Goal: Task Accomplishment & Management: Use online tool/utility

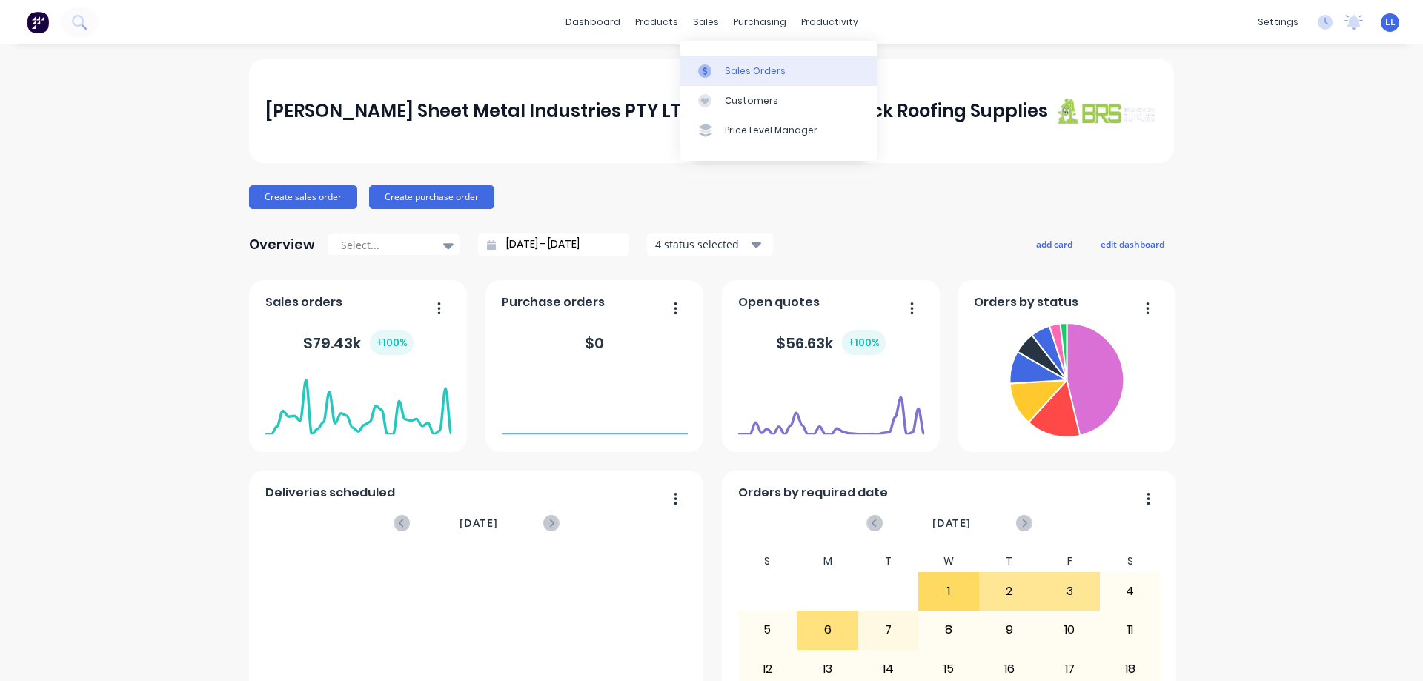
click at [708, 72] on icon at bounding box center [704, 70] width 13 height 13
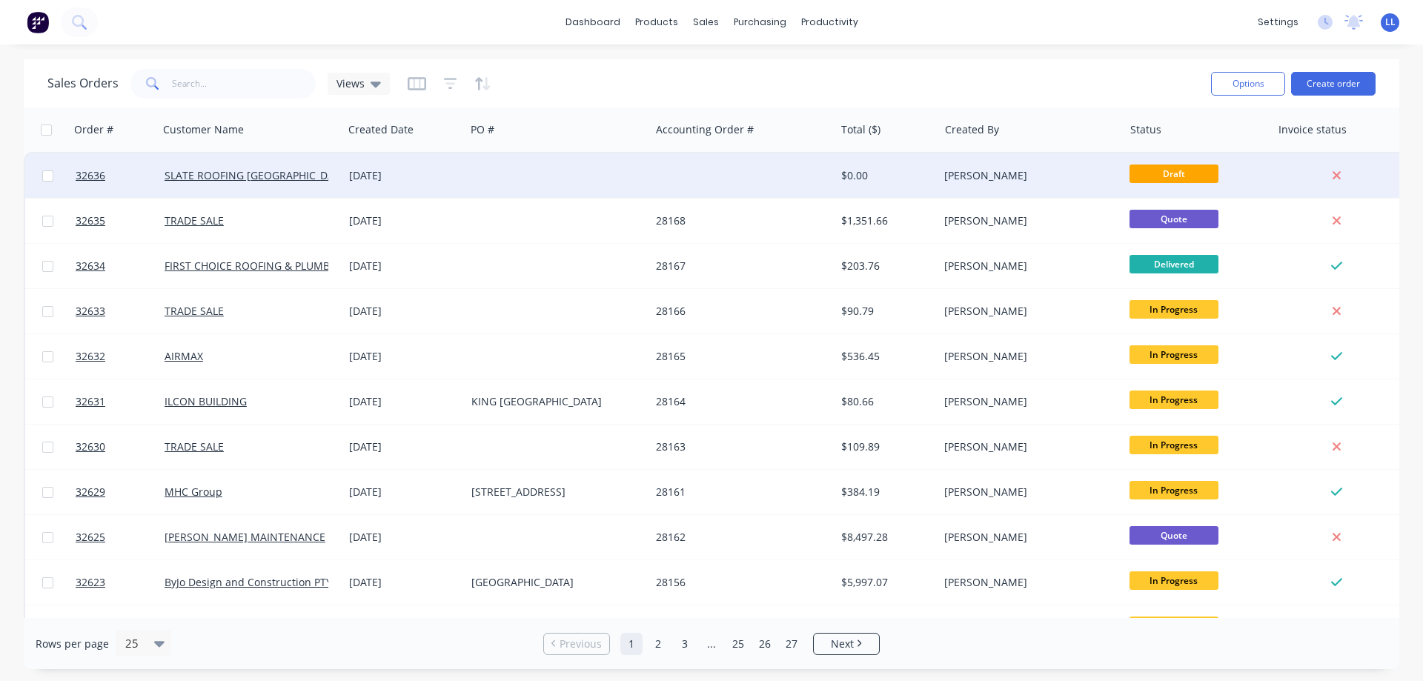
click at [370, 176] on div "[DATE]" at bounding box center [404, 175] width 110 height 15
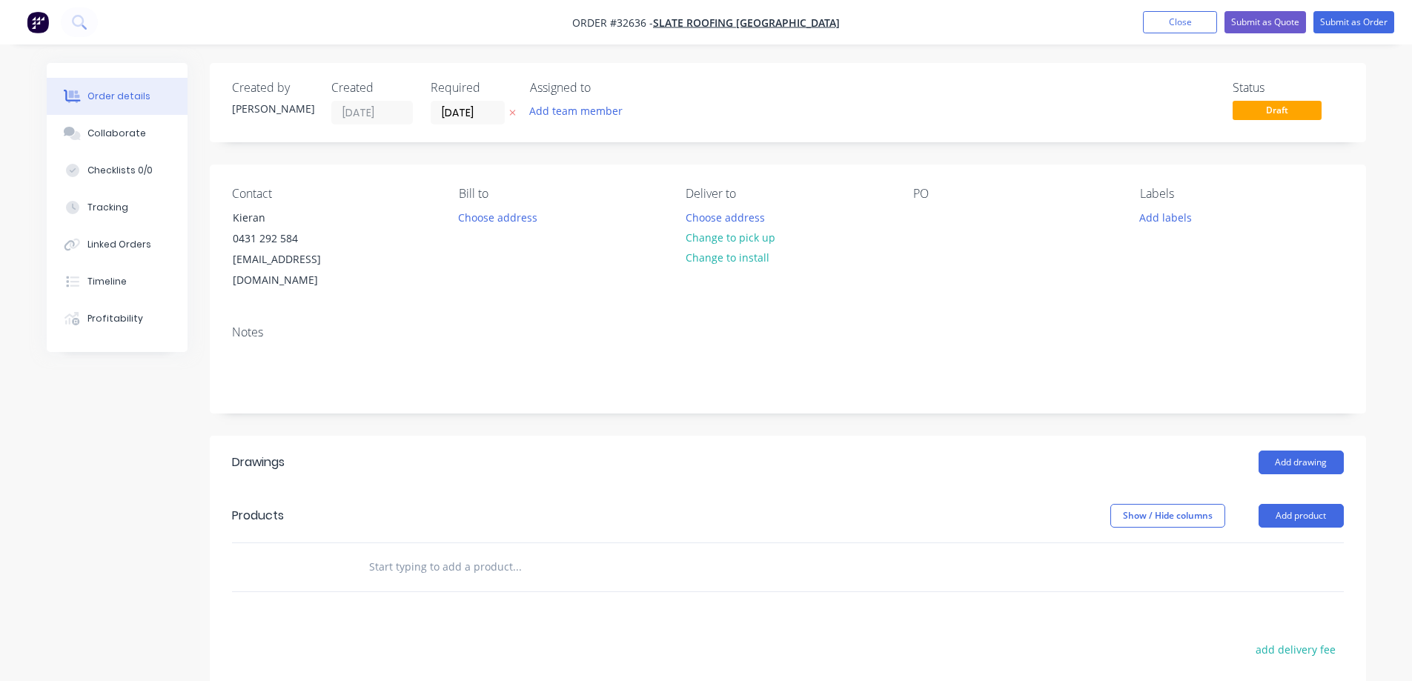
click at [35, 26] on img "button" at bounding box center [38, 22] width 22 height 22
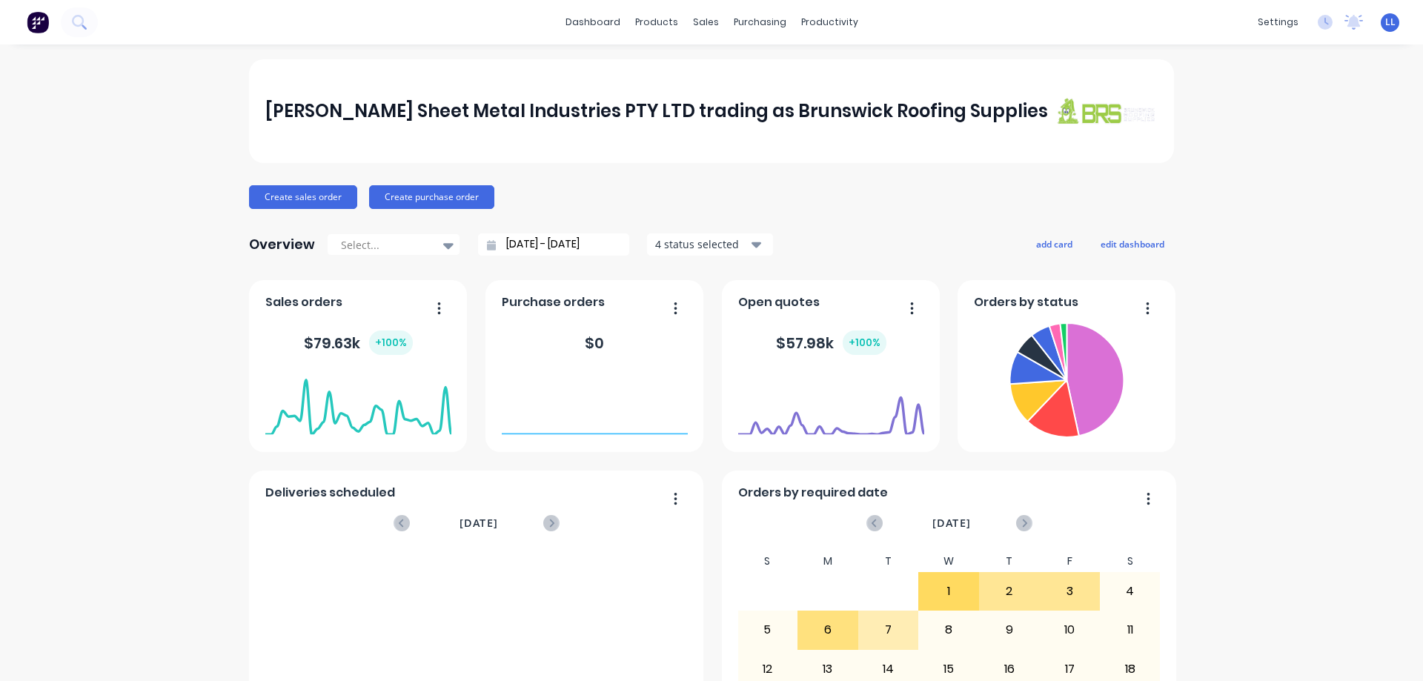
click at [1249, 70] on div "[PERSON_NAME] Sheet Metal Industries PTY LTD trading as Brunswick Roofing Suppl…" at bounding box center [711, 446] width 1423 height 774
click at [718, 72] on div at bounding box center [709, 70] width 22 height 13
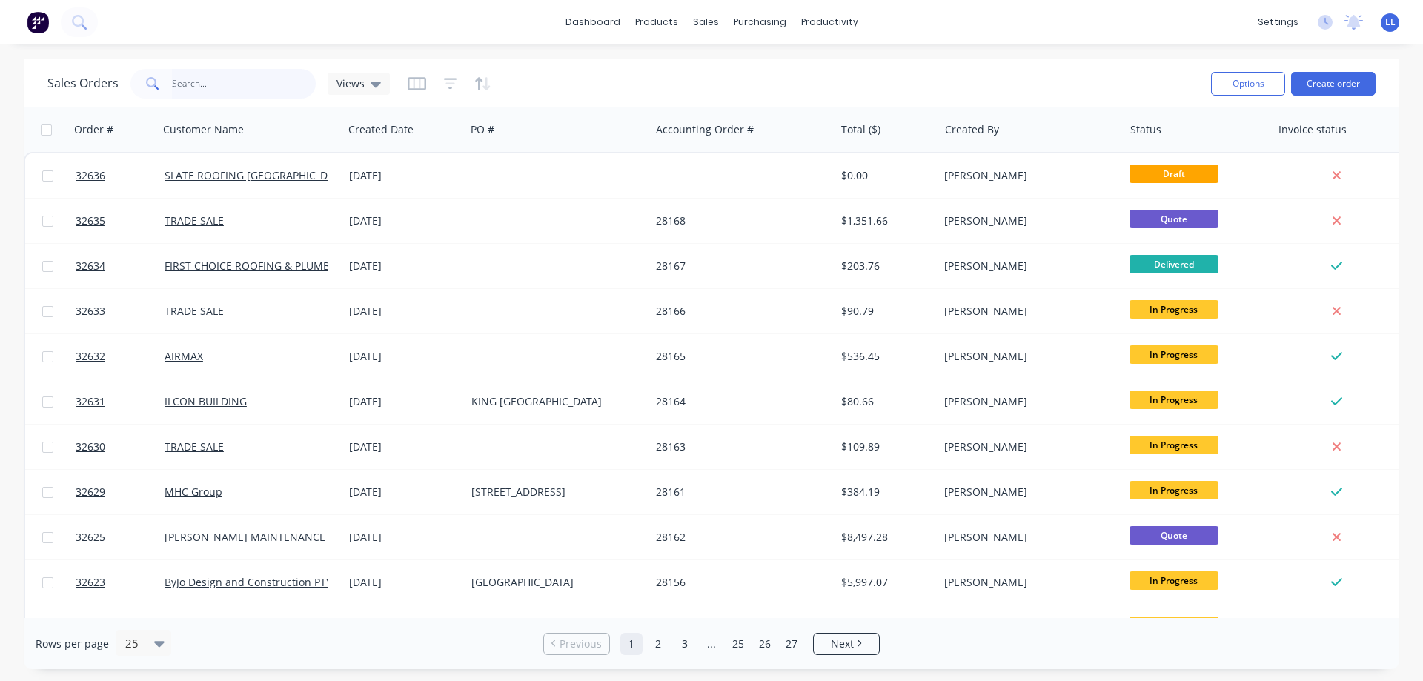
click at [230, 80] on input "text" at bounding box center [244, 84] width 144 height 30
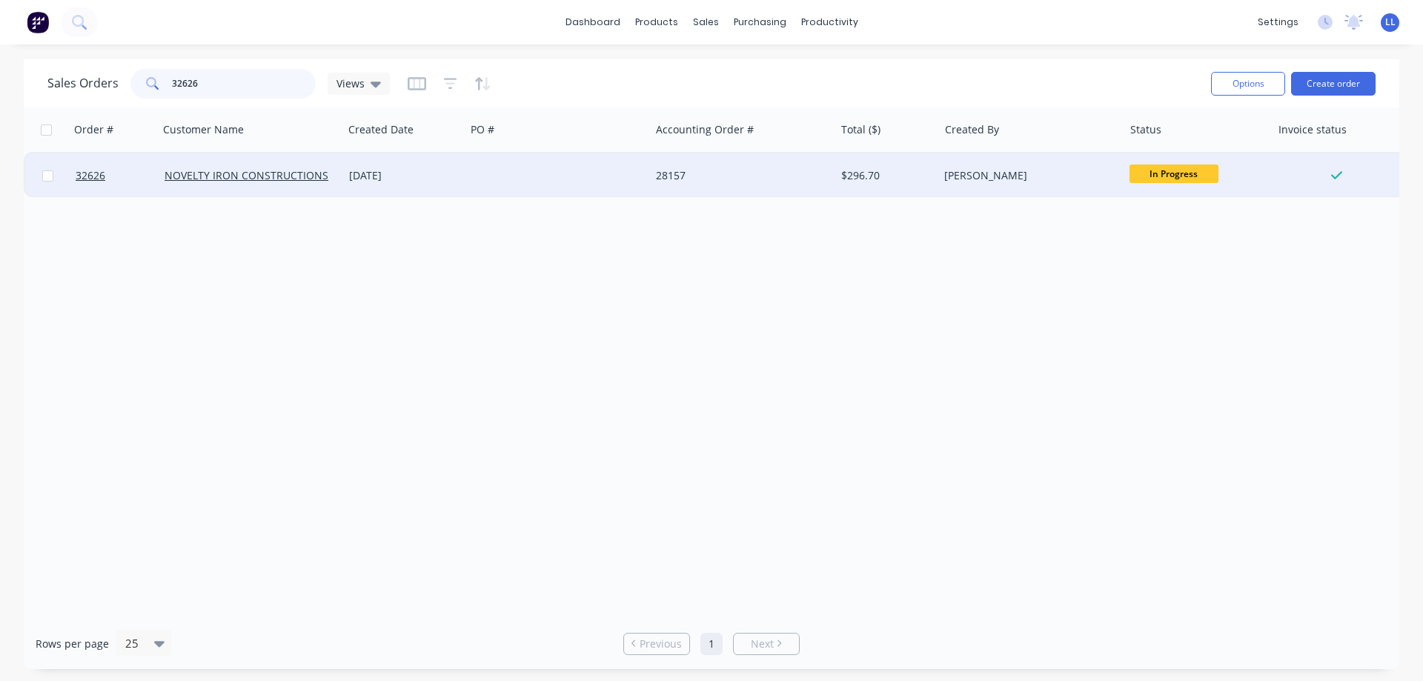
type input "32626"
click at [743, 186] on div "28157" at bounding box center [742, 175] width 185 height 44
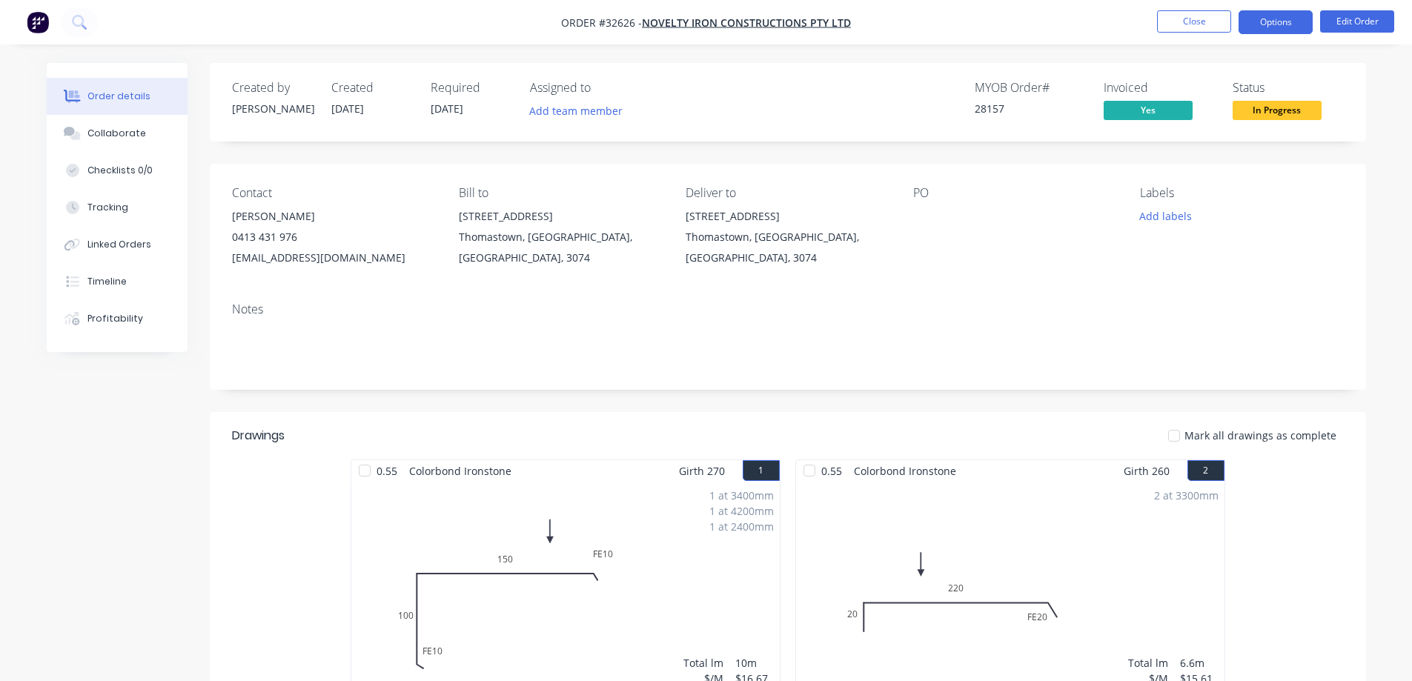
click at [1253, 24] on button "Options" at bounding box center [1275, 22] width 74 height 24
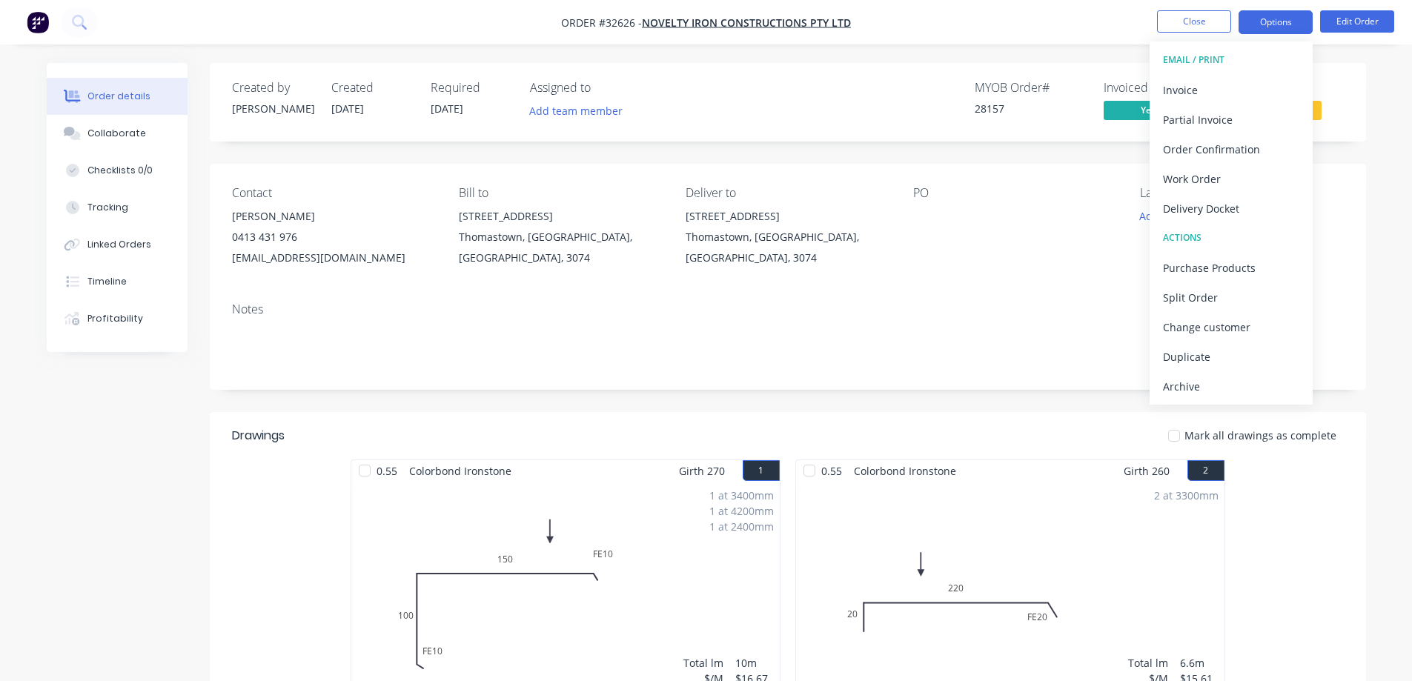
click at [1253, 24] on button "Options" at bounding box center [1275, 22] width 74 height 24
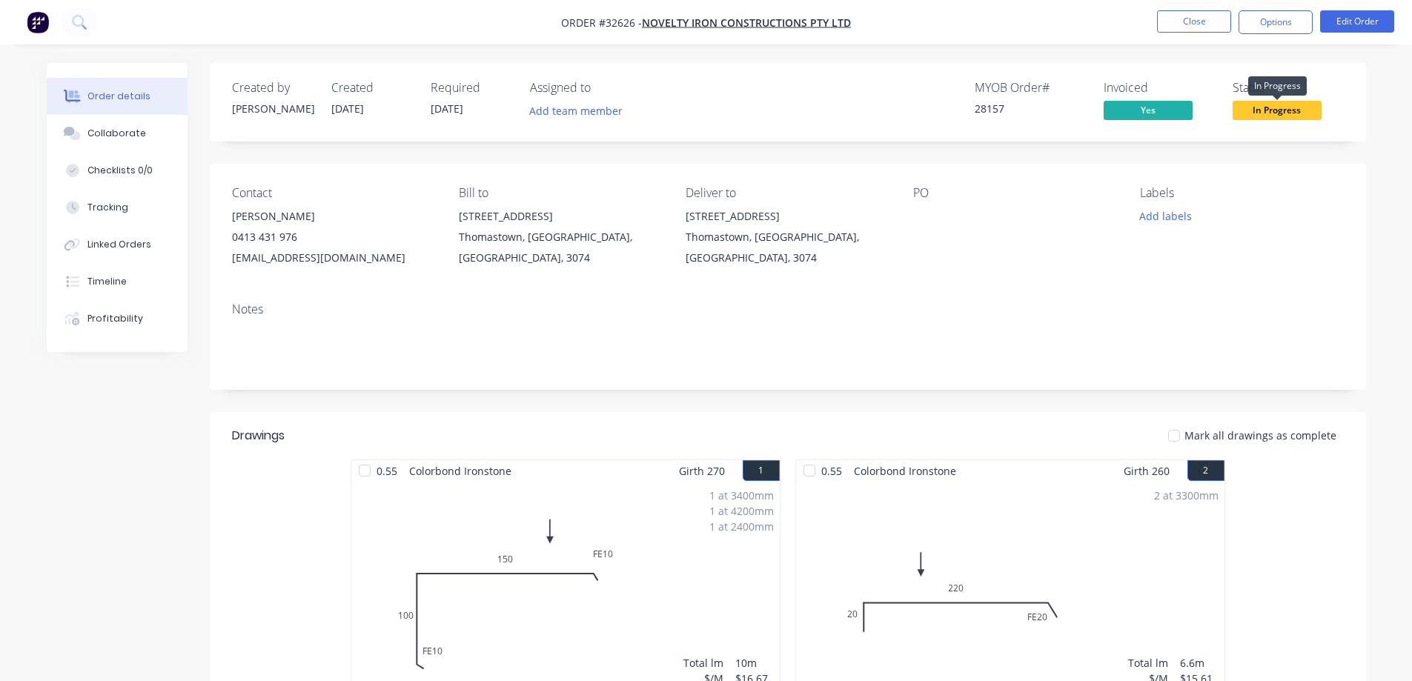
click at [1280, 104] on span "In Progress" at bounding box center [1276, 110] width 89 height 19
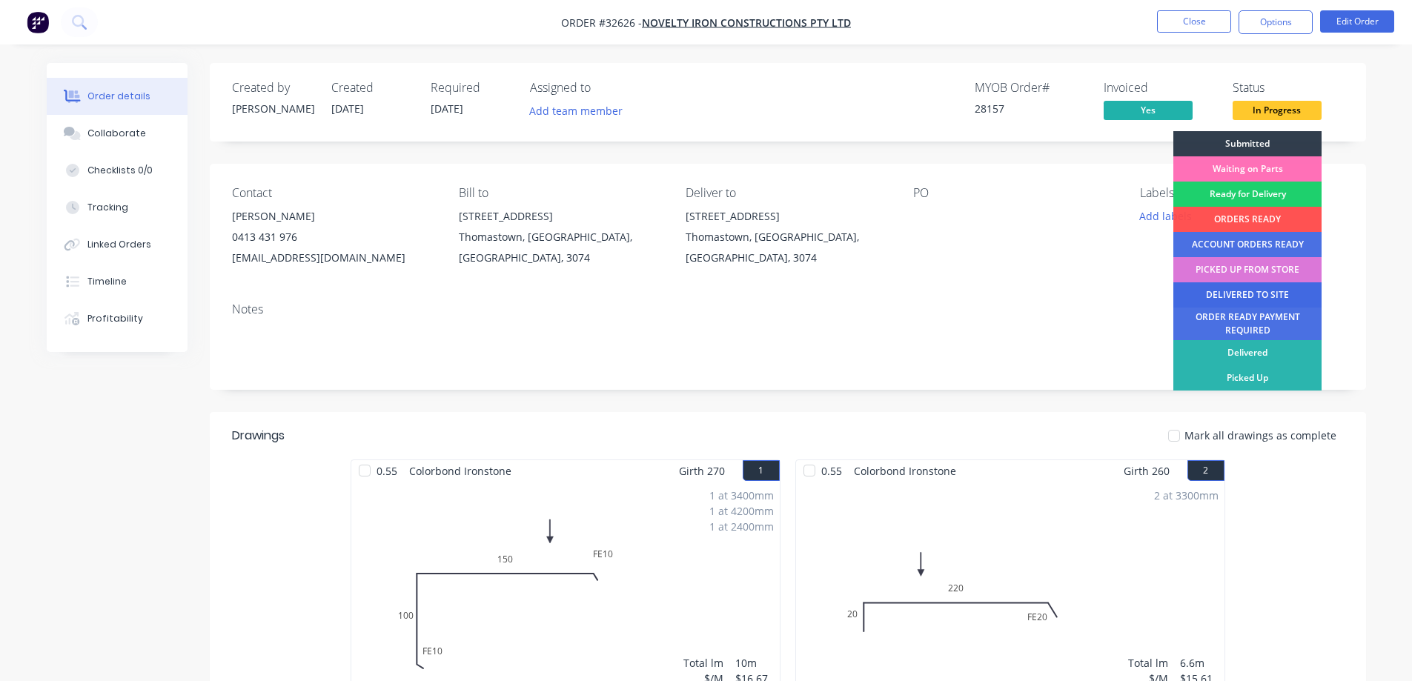
click at [1219, 288] on div "DELIVERED TO SITE" at bounding box center [1247, 294] width 148 height 25
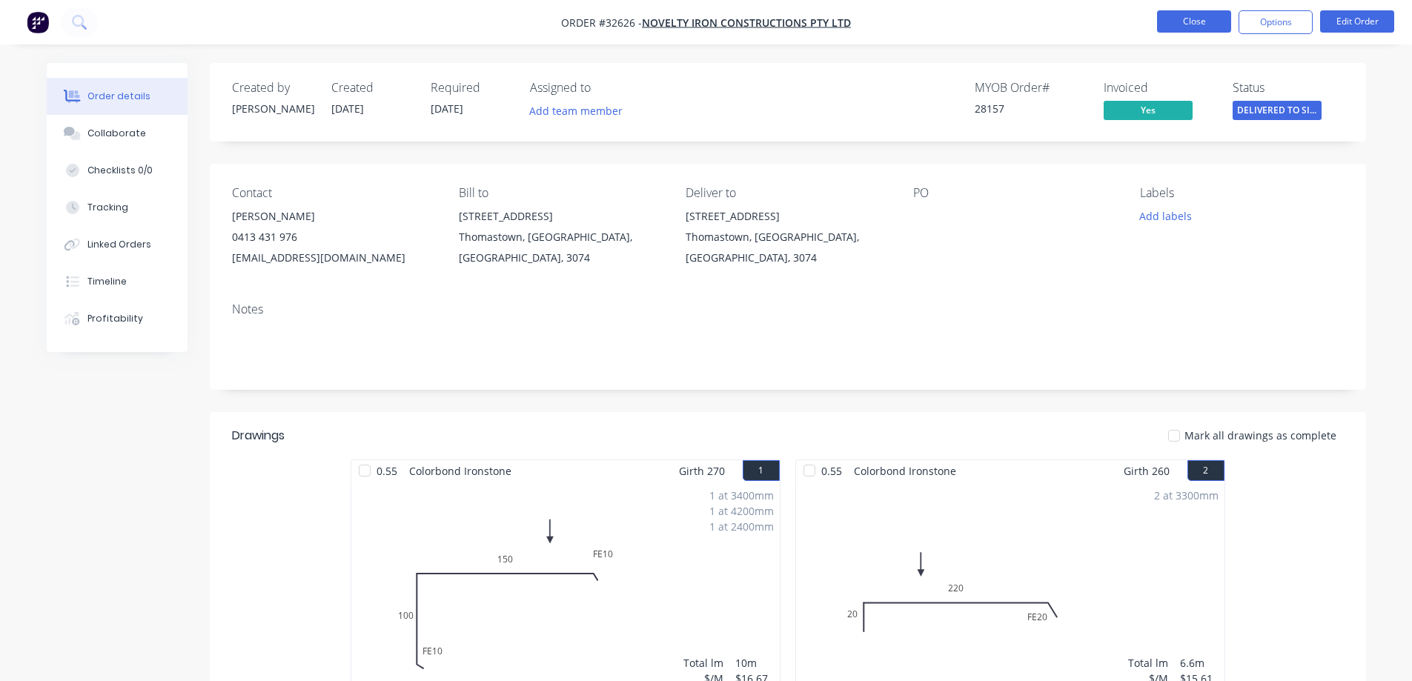
click at [1200, 23] on button "Close" at bounding box center [1194, 21] width 74 height 22
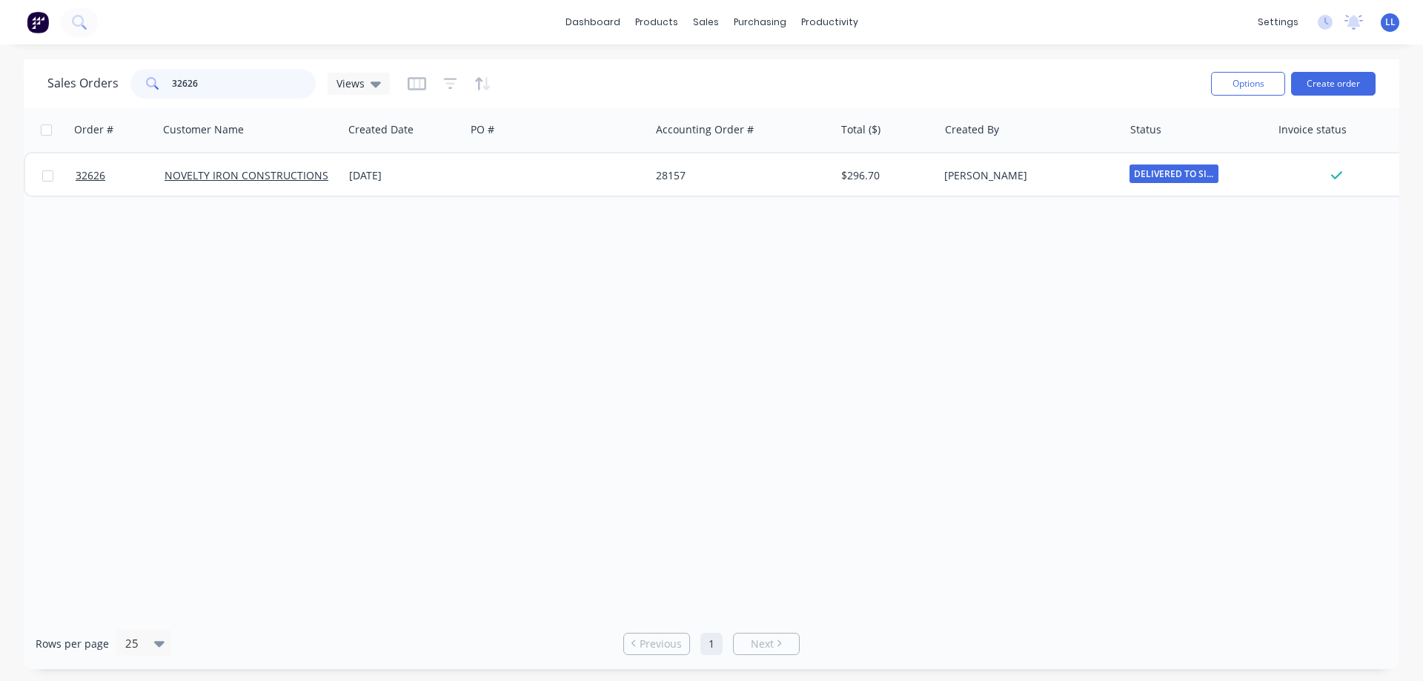
drag, startPoint x: 210, startPoint y: 82, endPoint x: 45, endPoint y: 81, distance: 164.5
click at [45, 81] on div "Sales Orders 32626 Views Options Create order" at bounding box center [711, 83] width 1375 height 48
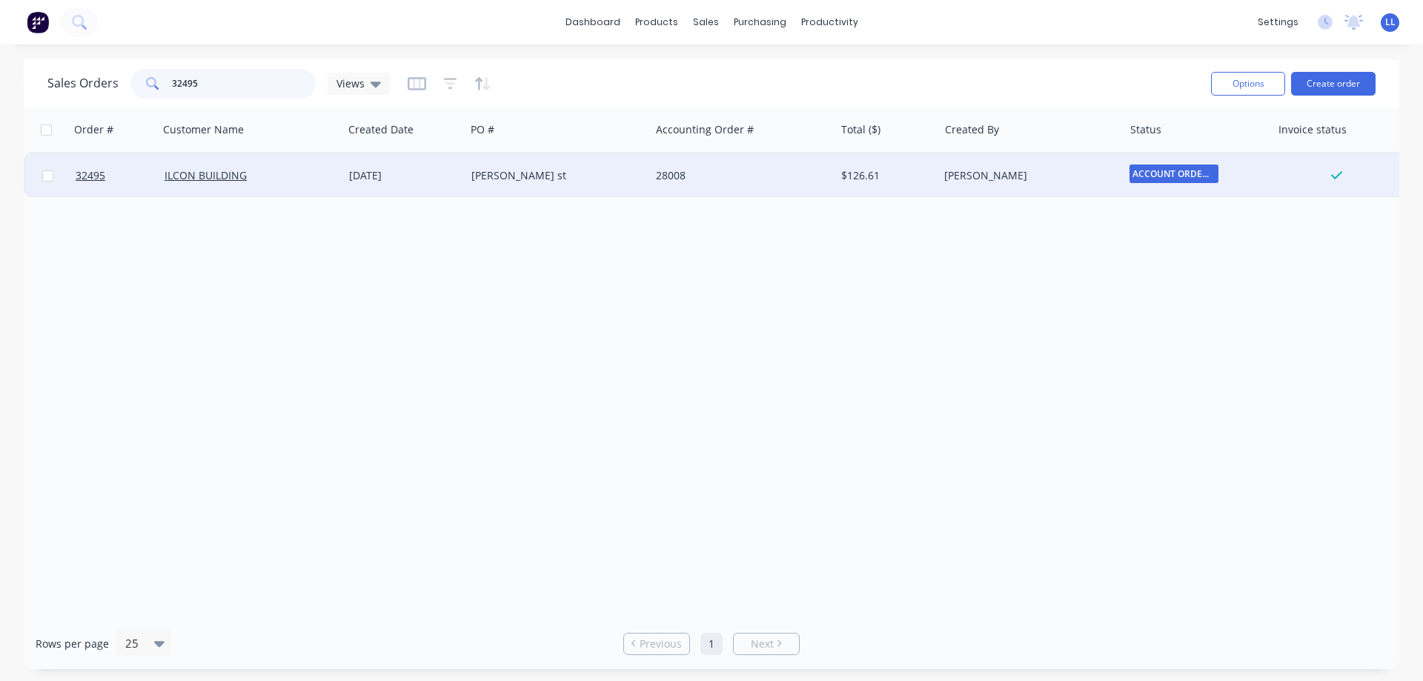
type input "32495"
click at [600, 192] on div "[PERSON_NAME] st" at bounding box center [557, 175] width 185 height 44
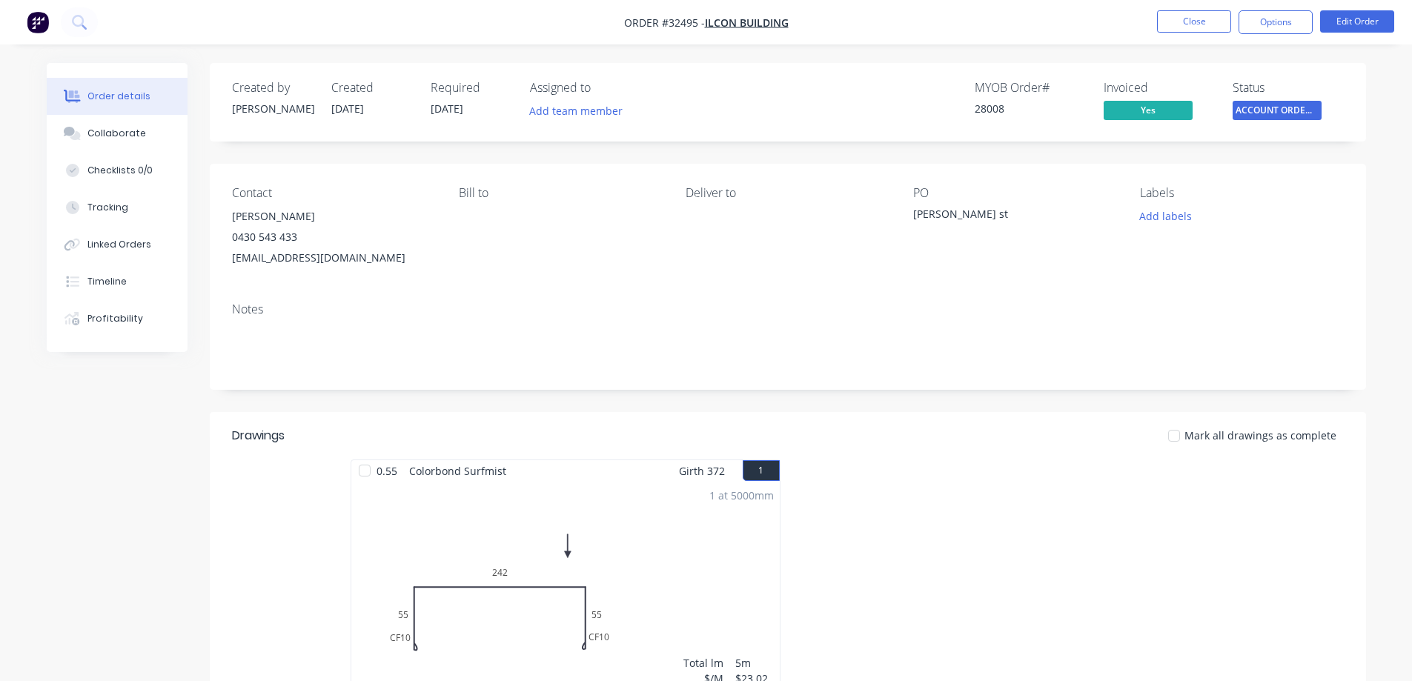
click at [1306, 115] on span "ACCOUNT ORDERS ..." at bounding box center [1276, 110] width 89 height 19
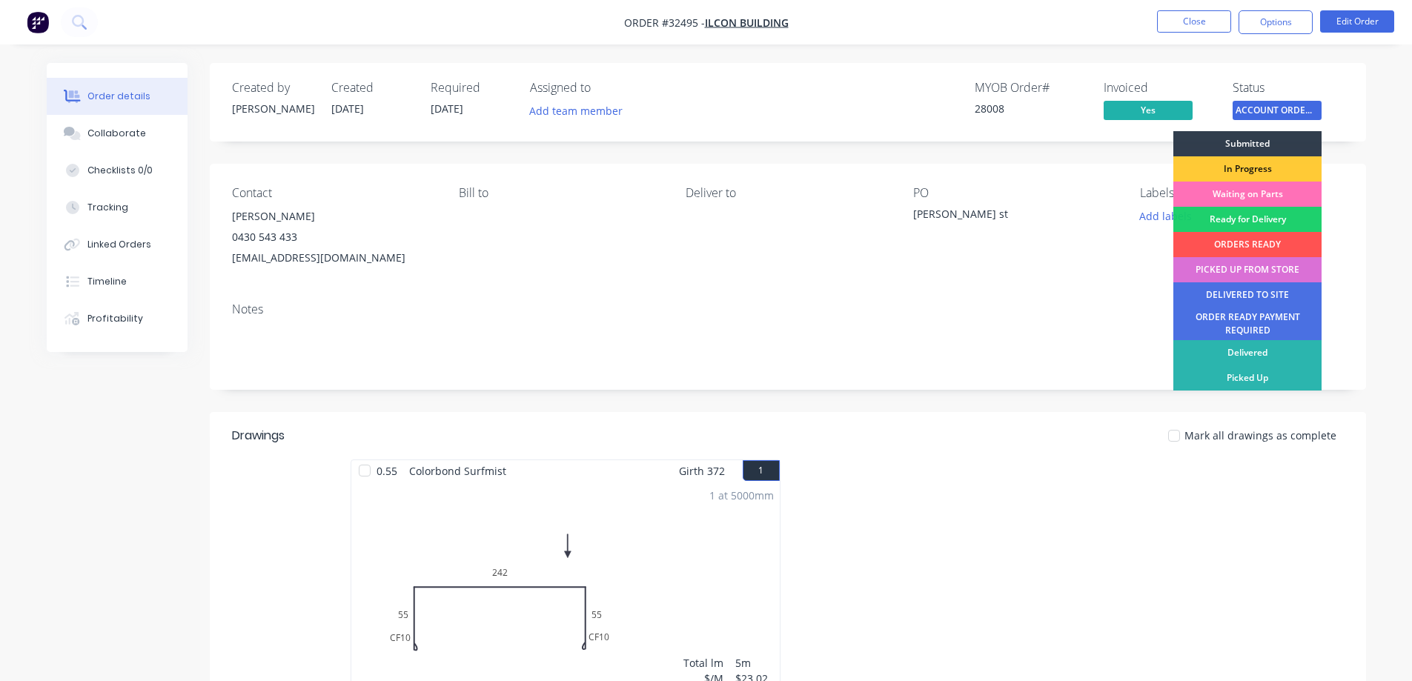
click at [1228, 270] on div "PICKED UP FROM STORE" at bounding box center [1247, 269] width 148 height 25
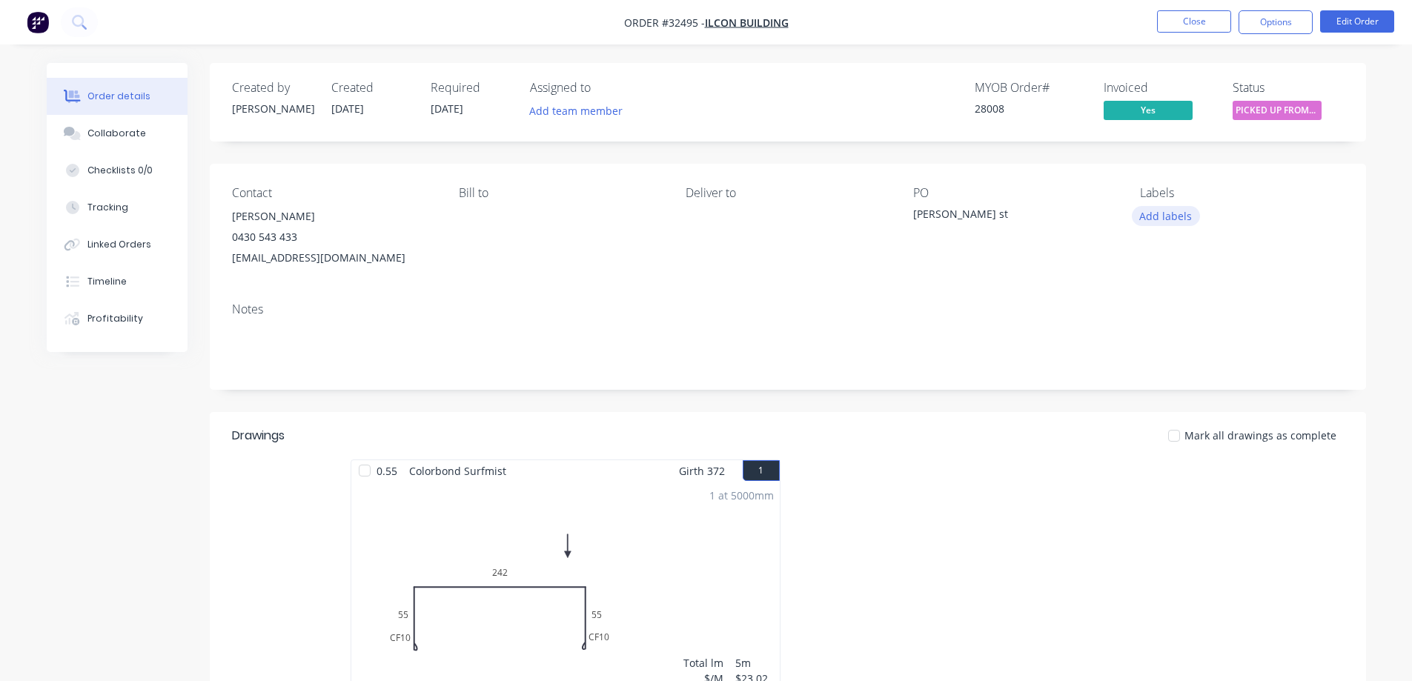
click at [1181, 218] on button "Add labels" at bounding box center [1166, 216] width 68 height 20
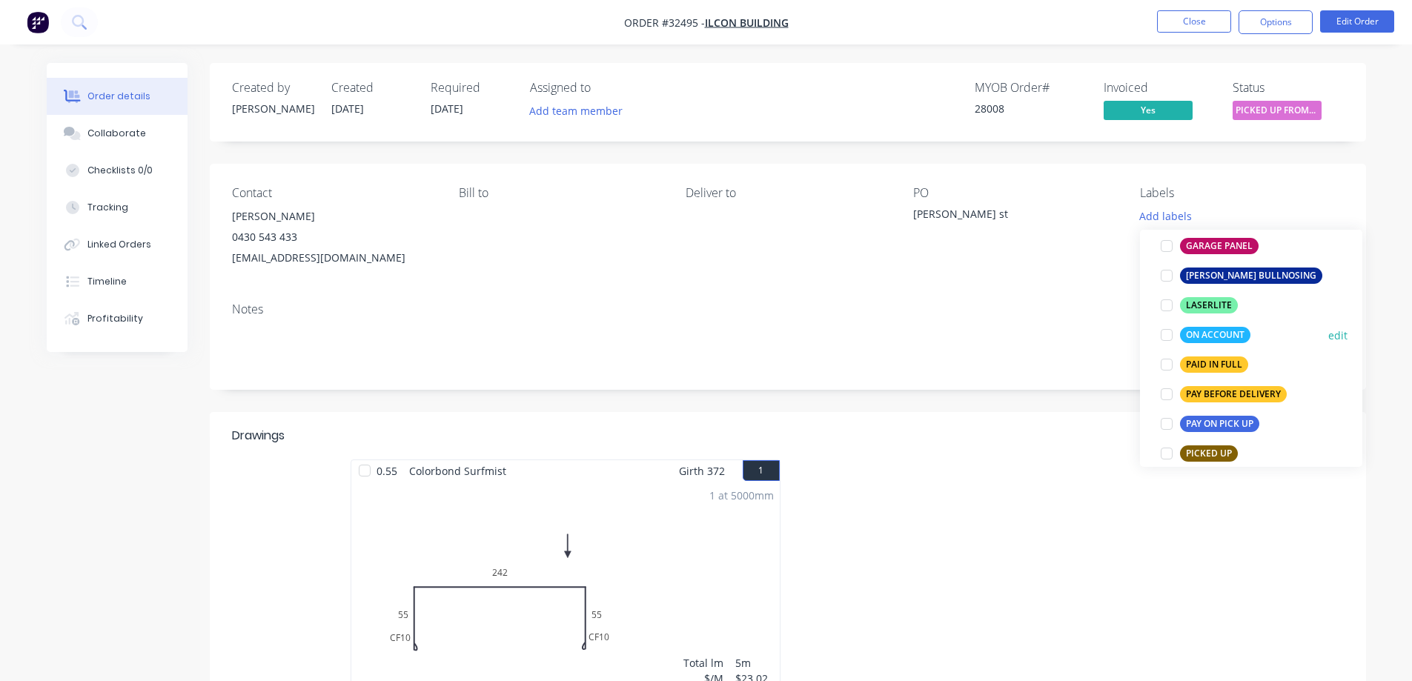
scroll to position [371, 0]
click at [1166, 336] on div at bounding box center [1167, 334] width 30 height 30
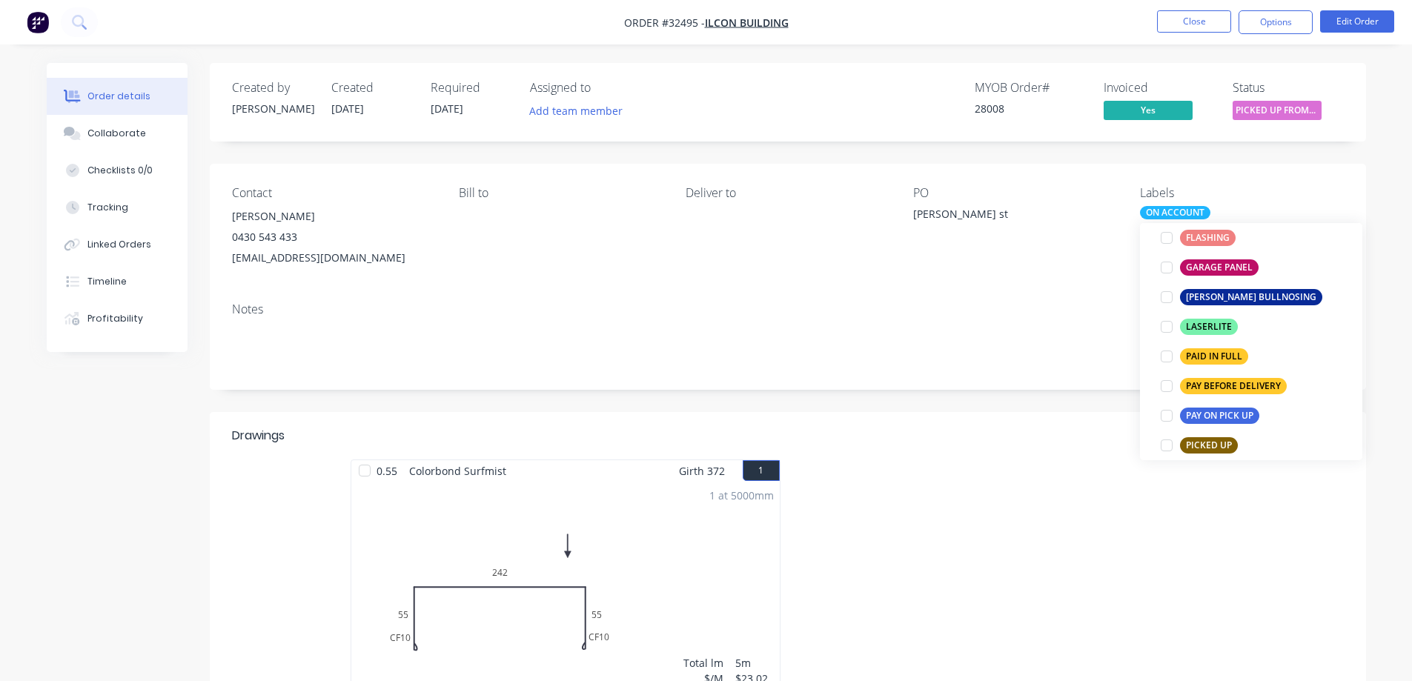
scroll to position [15, 0]
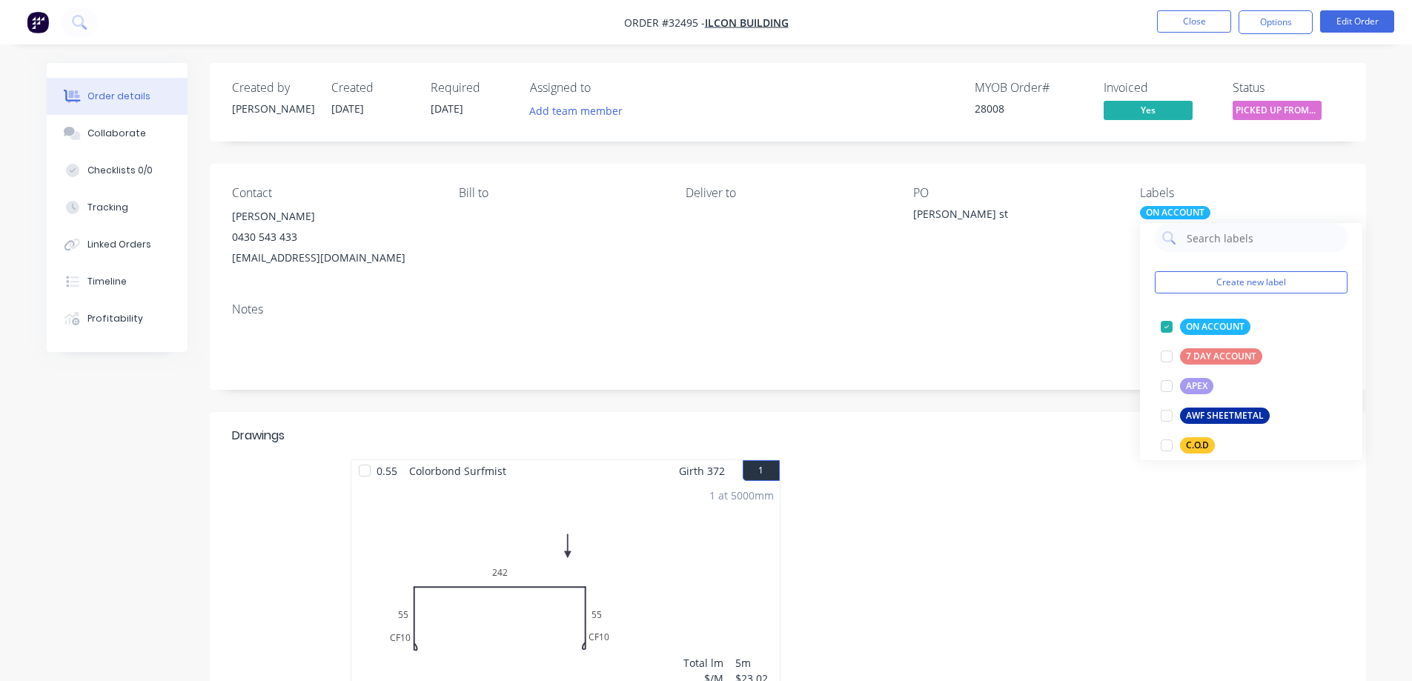
drag, startPoint x: 1011, startPoint y: 480, endPoint x: 1088, endPoint y: 470, distance: 77.8
click at [1014, 481] on div at bounding box center [1010, 591] width 445 height 264
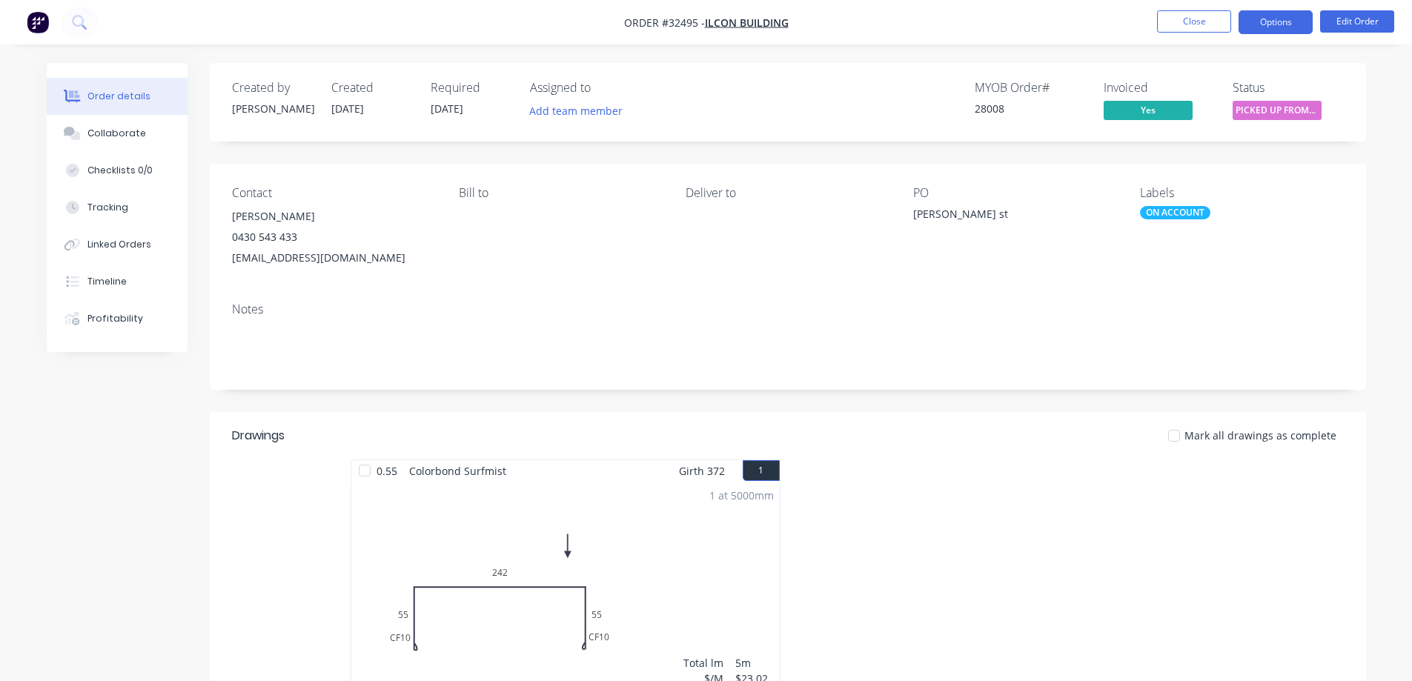
click at [1272, 22] on button "Options" at bounding box center [1275, 22] width 74 height 24
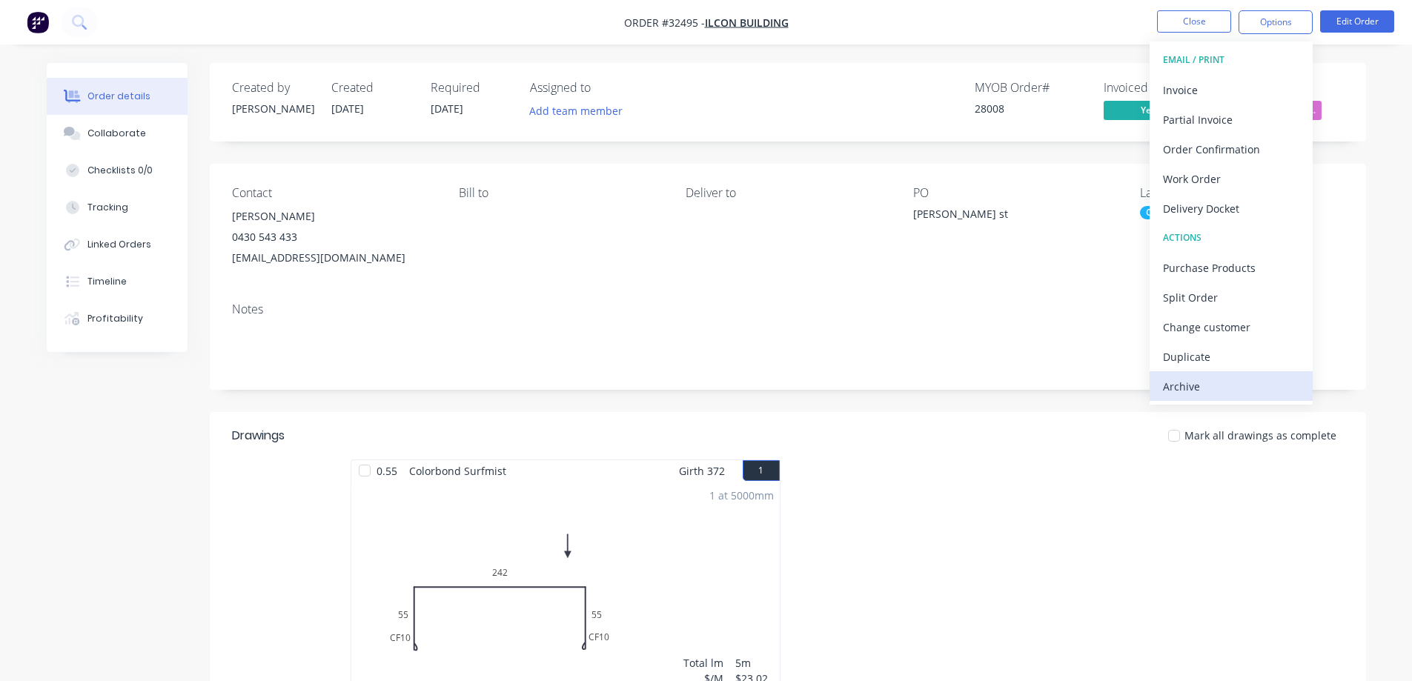
click at [1209, 393] on div "Archive" at bounding box center [1231, 386] width 136 height 21
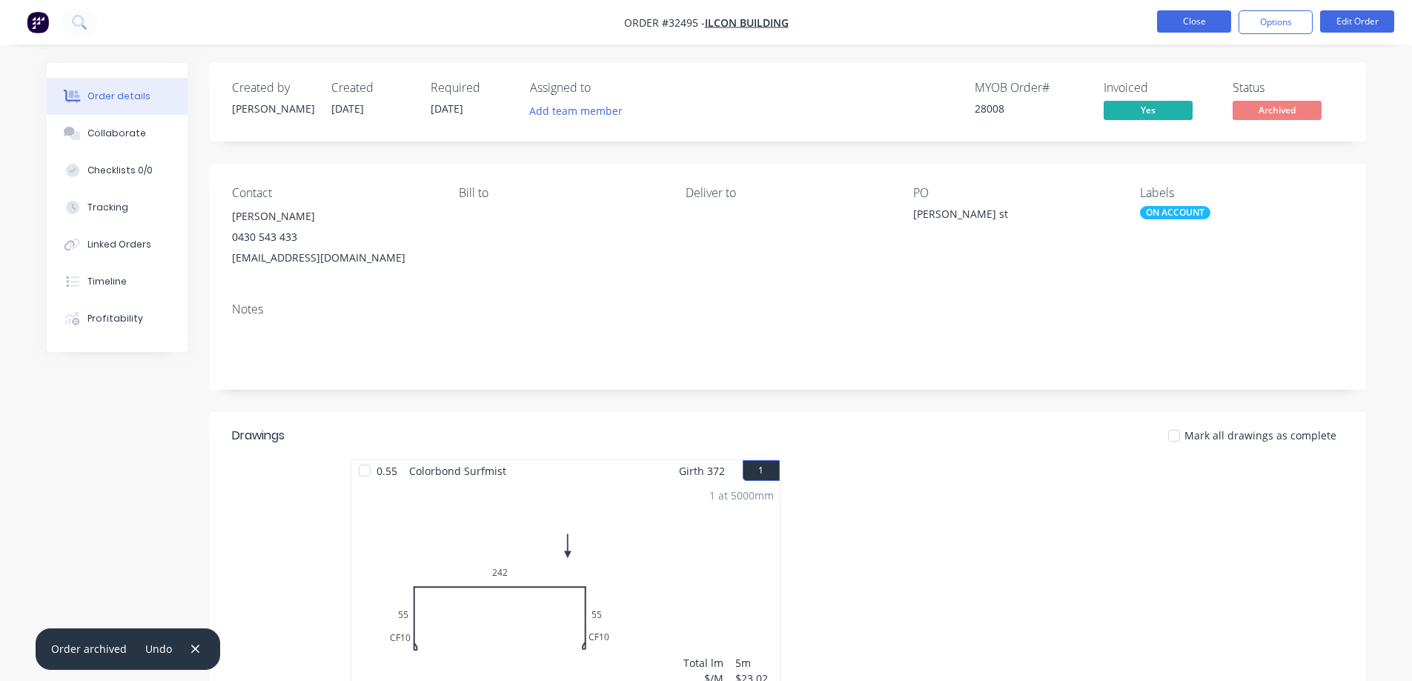
click at [1211, 22] on button "Close" at bounding box center [1194, 21] width 74 height 22
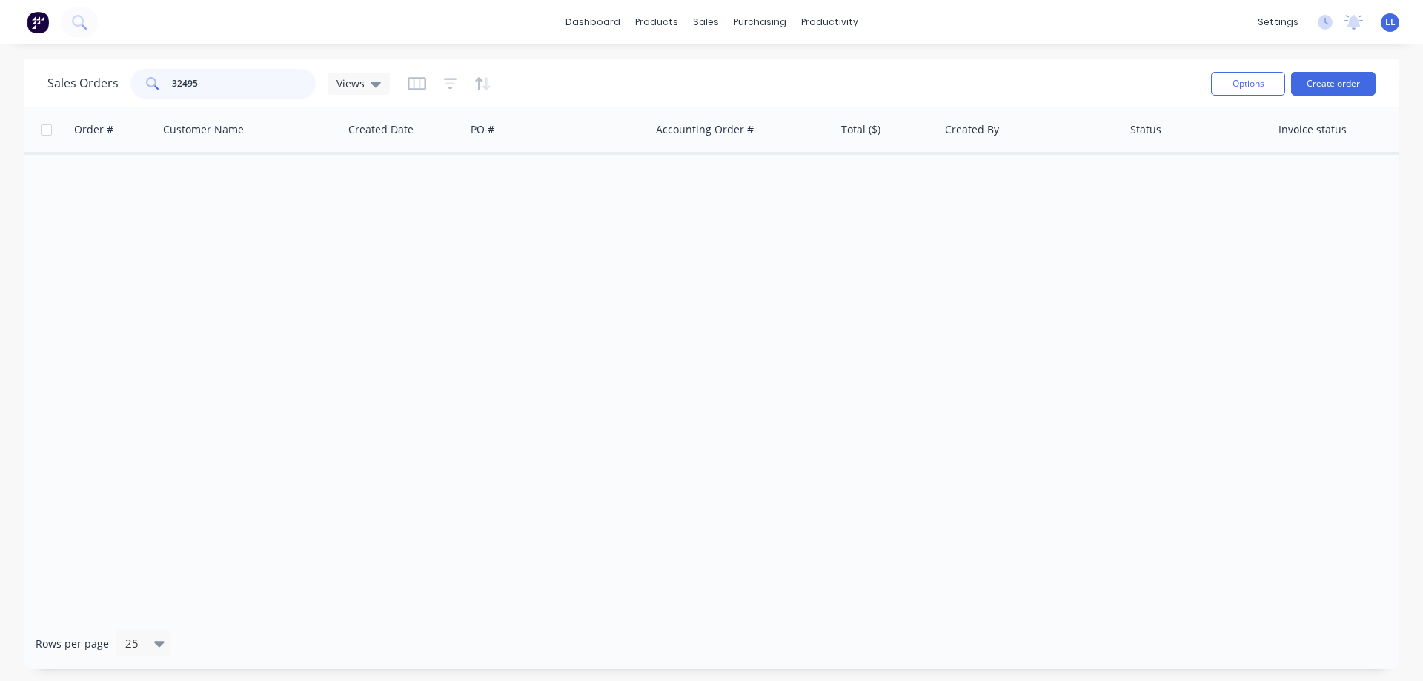
drag, startPoint x: 174, startPoint y: 84, endPoint x: 144, endPoint y: 84, distance: 29.6
click at [144, 84] on div "32495" at bounding box center [222, 84] width 185 height 30
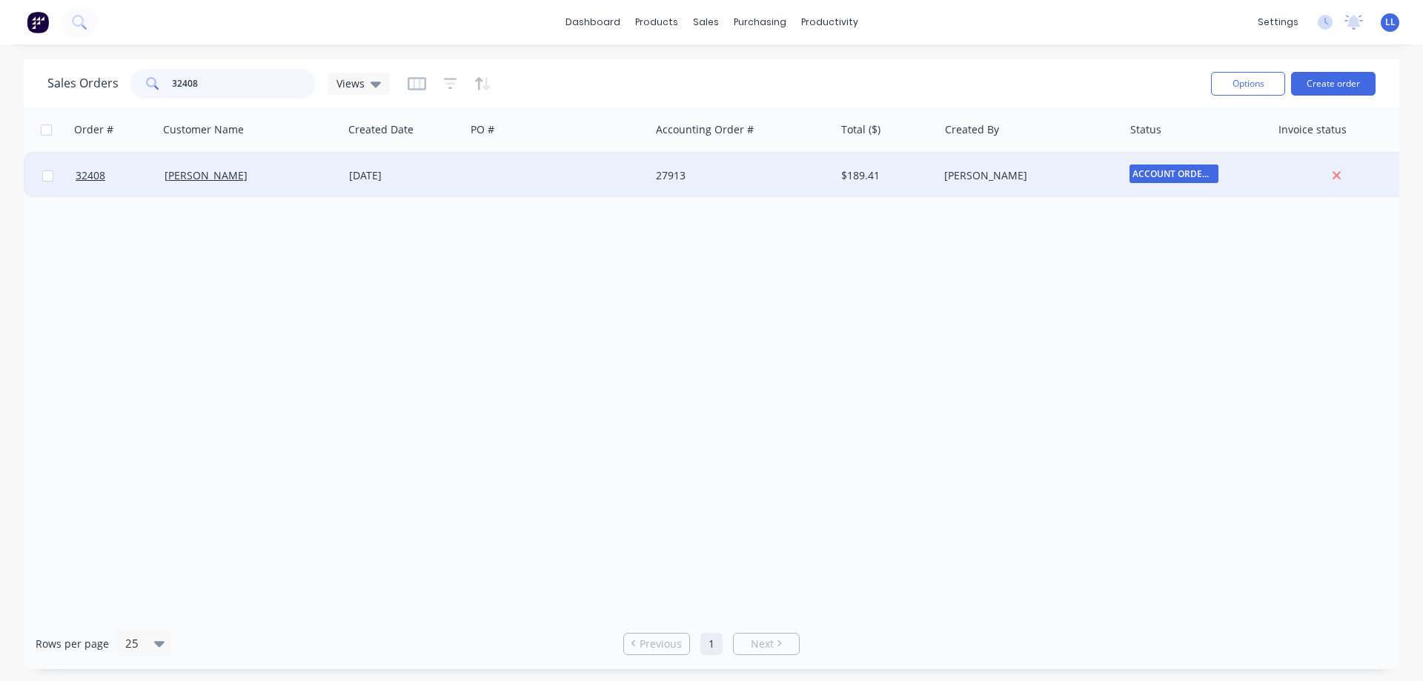
type input "32408"
click at [874, 173] on div "$189.41" at bounding box center [884, 175] width 87 height 15
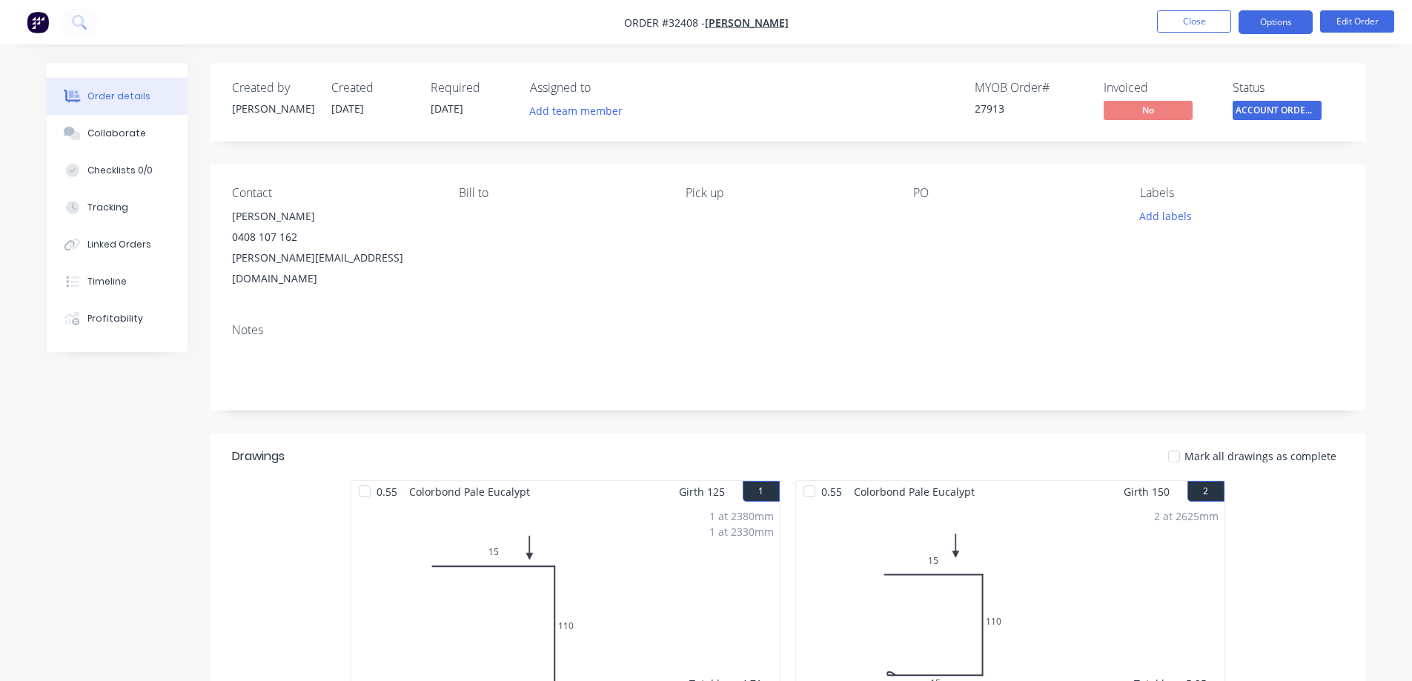
click at [1266, 24] on button "Options" at bounding box center [1275, 22] width 74 height 24
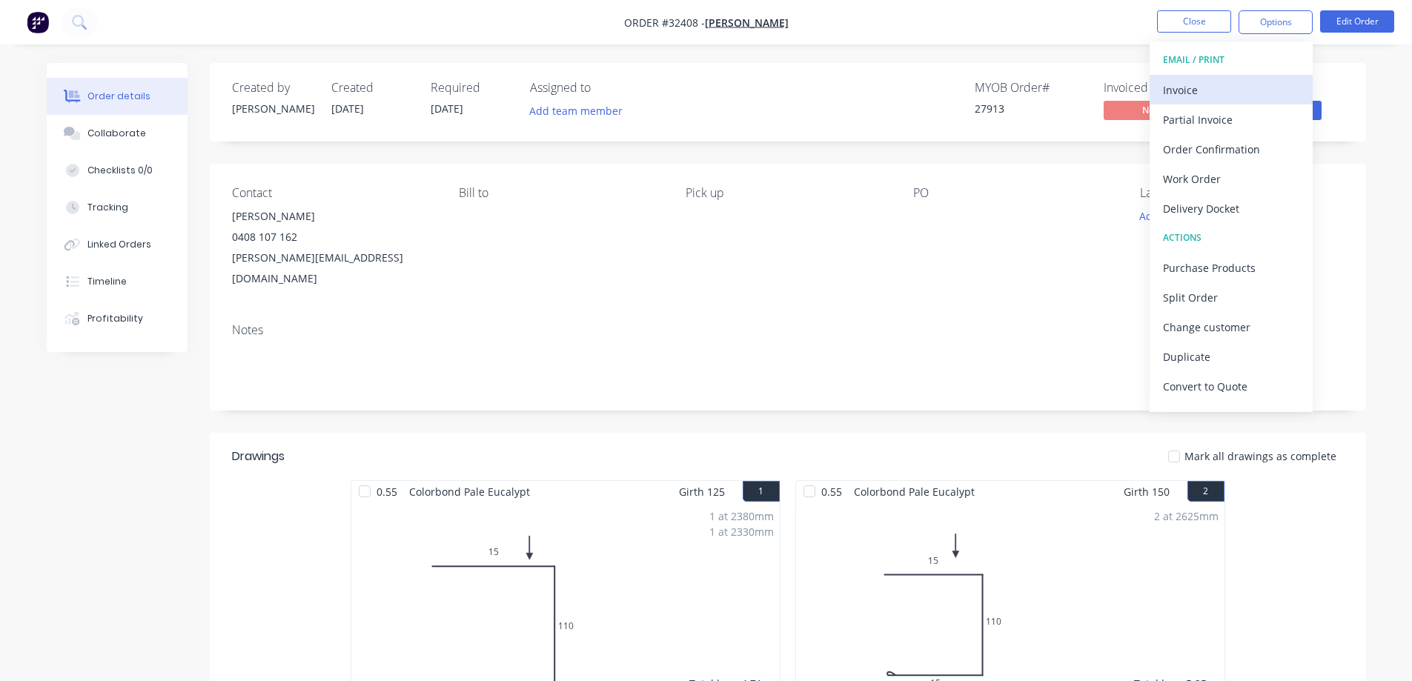
click at [1174, 87] on div "Invoice" at bounding box center [1231, 89] width 136 height 21
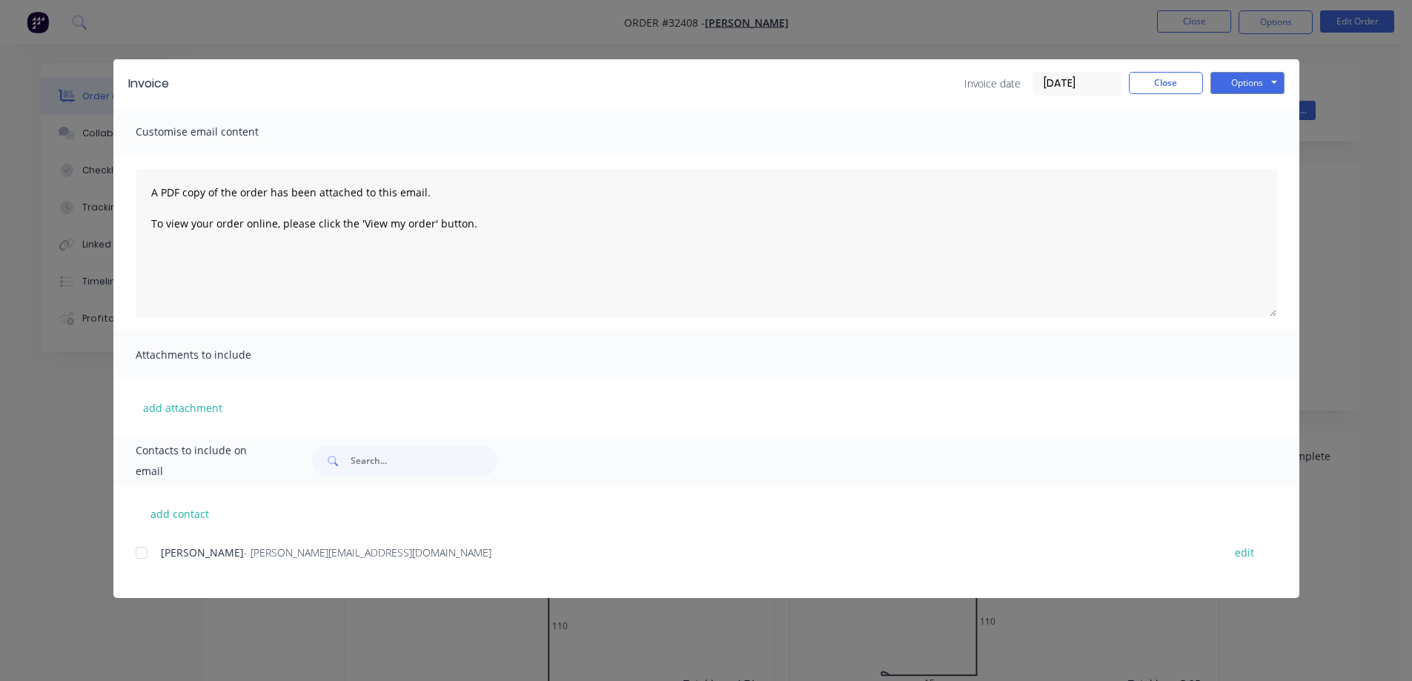
drag, startPoint x: 138, startPoint y: 555, endPoint x: 548, endPoint y: 556, distance: 410.5
click at [138, 554] on div at bounding box center [142, 553] width 30 height 30
click at [1250, 76] on button "Options" at bounding box center [1247, 83] width 74 height 22
click at [1260, 156] on button "Email" at bounding box center [1257, 158] width 95 height 24
click at [1172, 81] on button "Close" at bounding box center [1166, 83] width 74 height 22
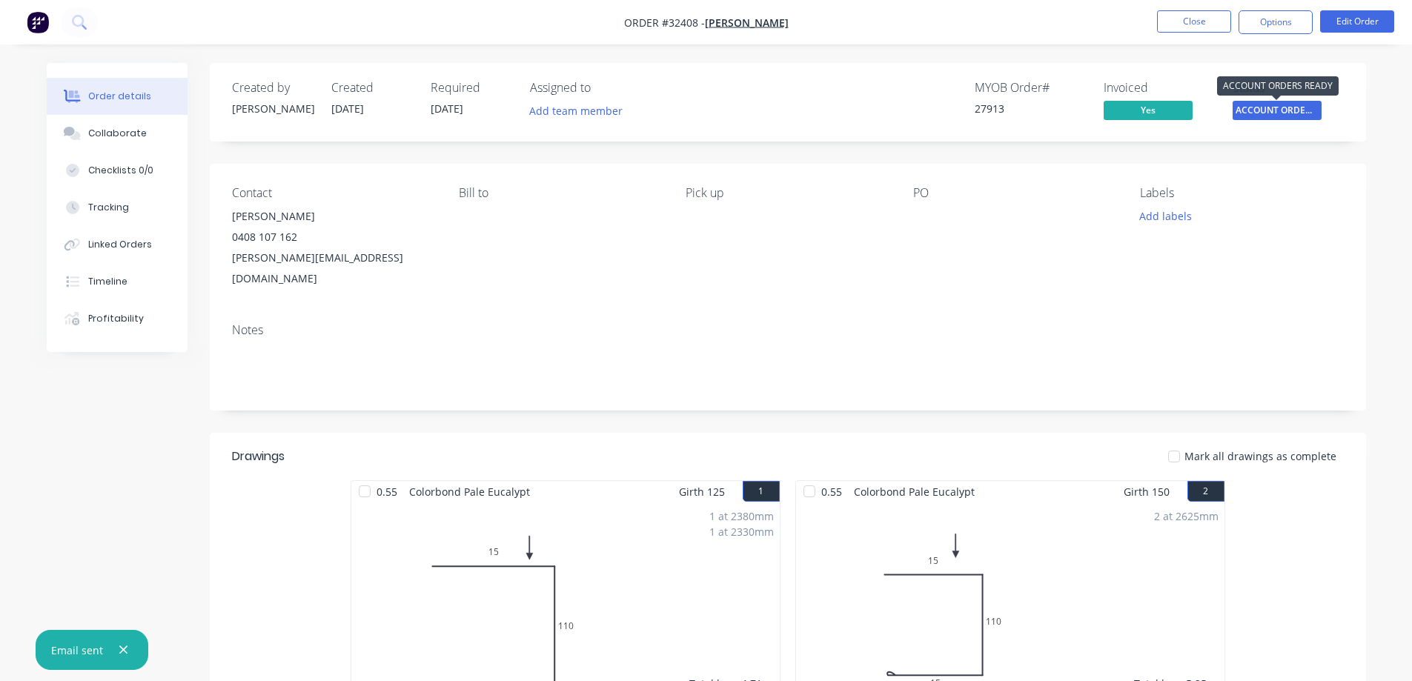
click at [1286, 107] on span "ACCOUNT ORDERS ..." at bounding box center [1276, 110] width 89 height 19
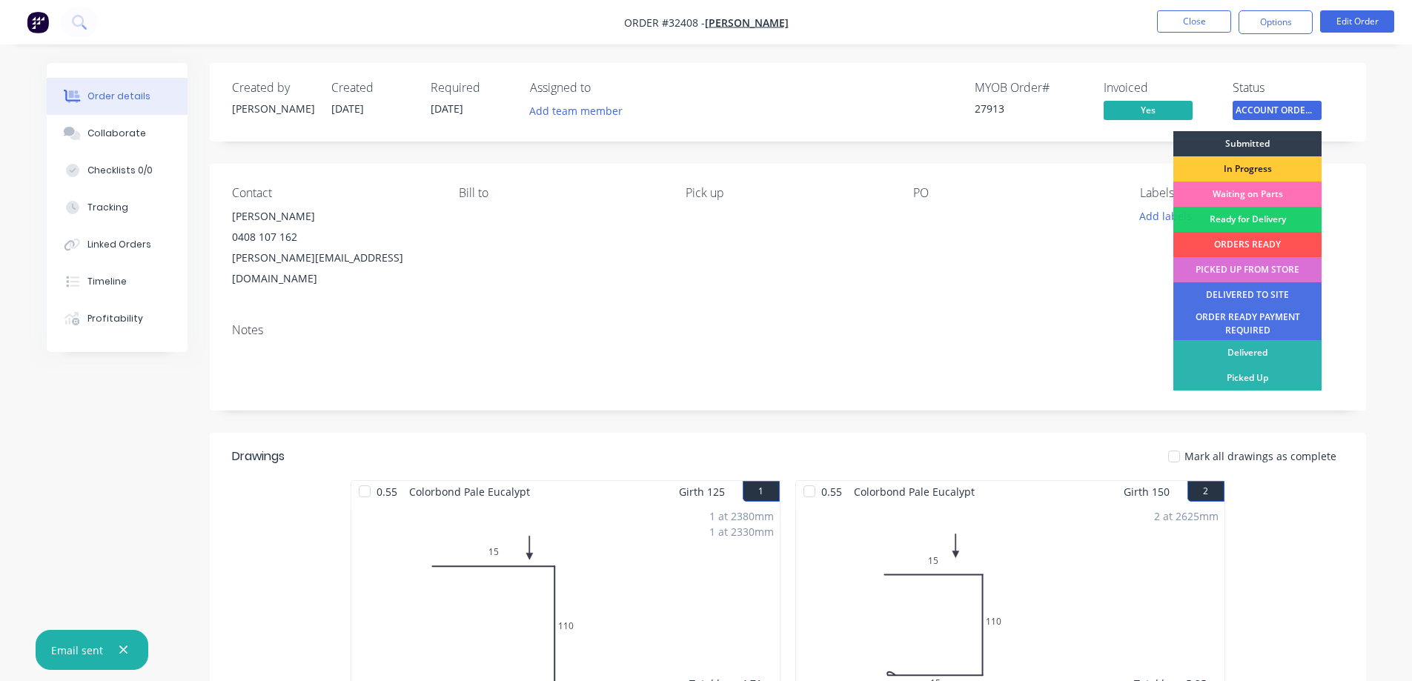
click at [1251, 265] on div "PICKED UP FROM STORE" at bounding box center [1247, 269] width 148 height 25
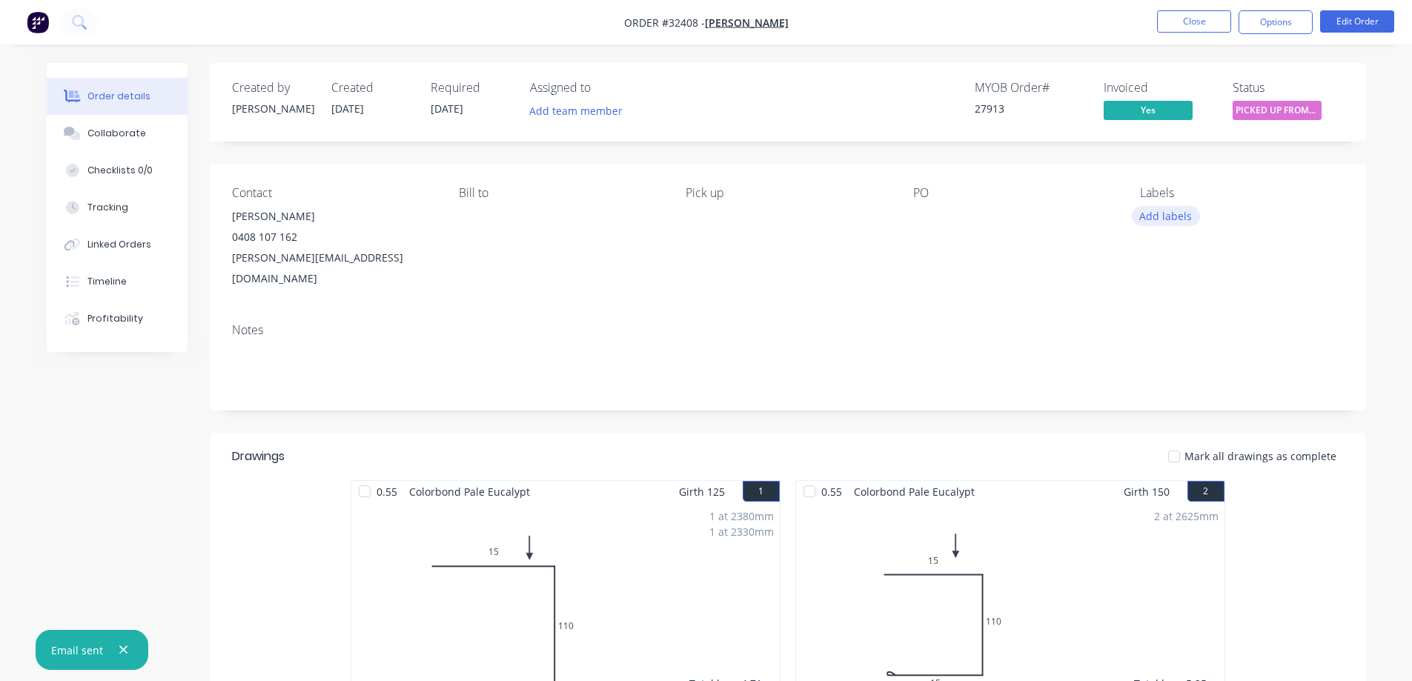
click at [1167, 213] on button "Add labels" at bounding box center [1166, 216] width 68 height 20
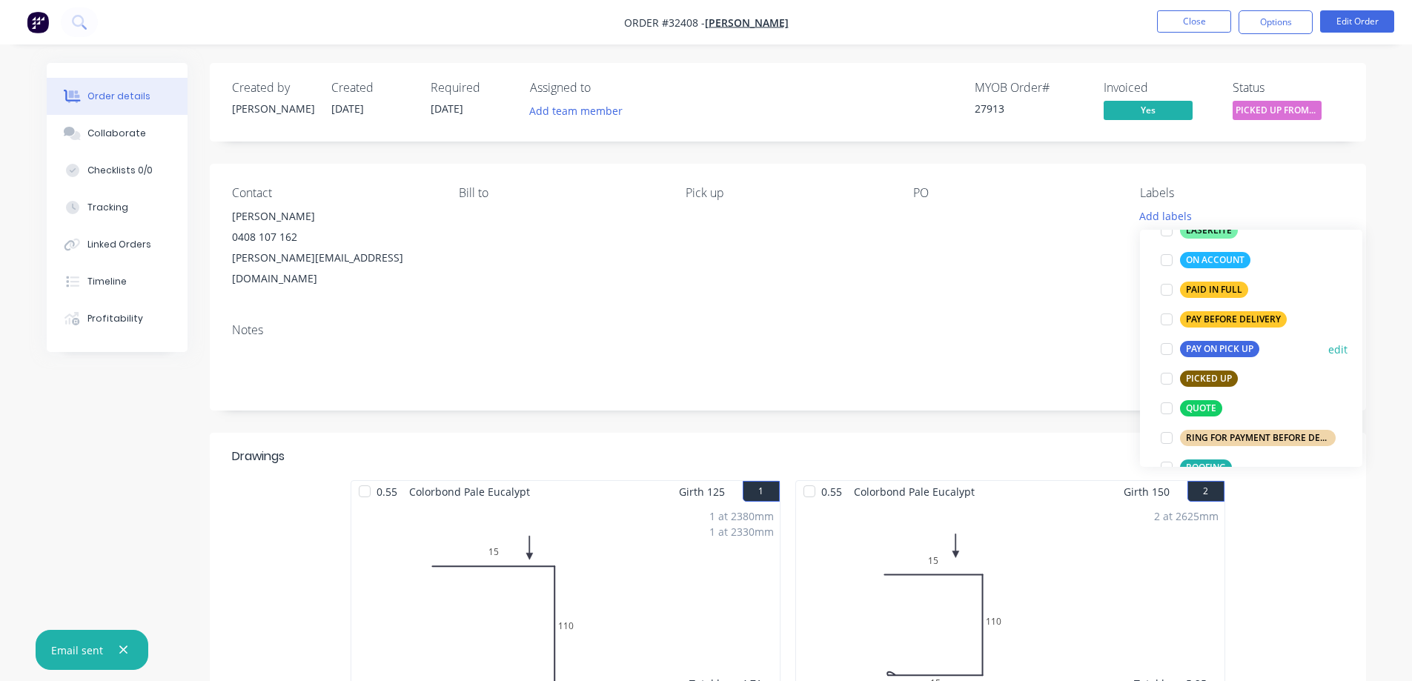
scroll to position [445, 0]
click at [1157, 257] on div at bounding box center [1167, 260] width 30 height 30
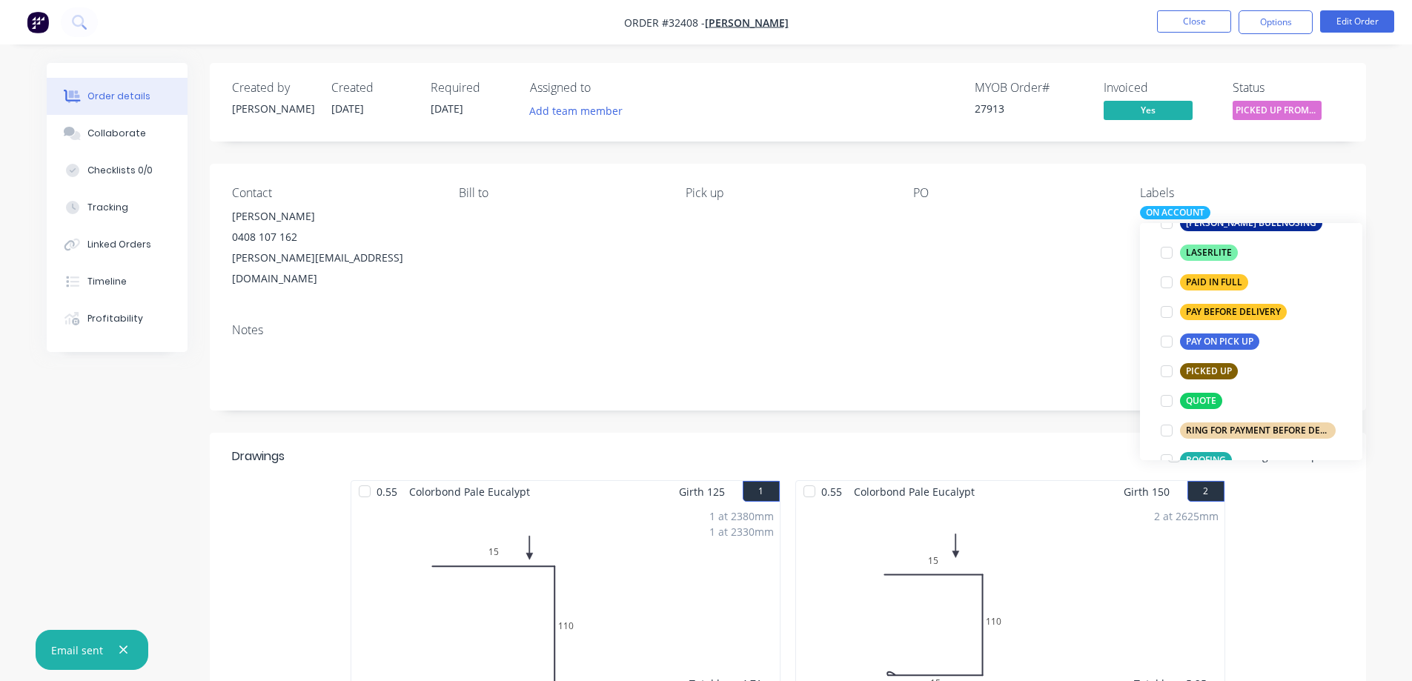
scroll to position [89, 0]
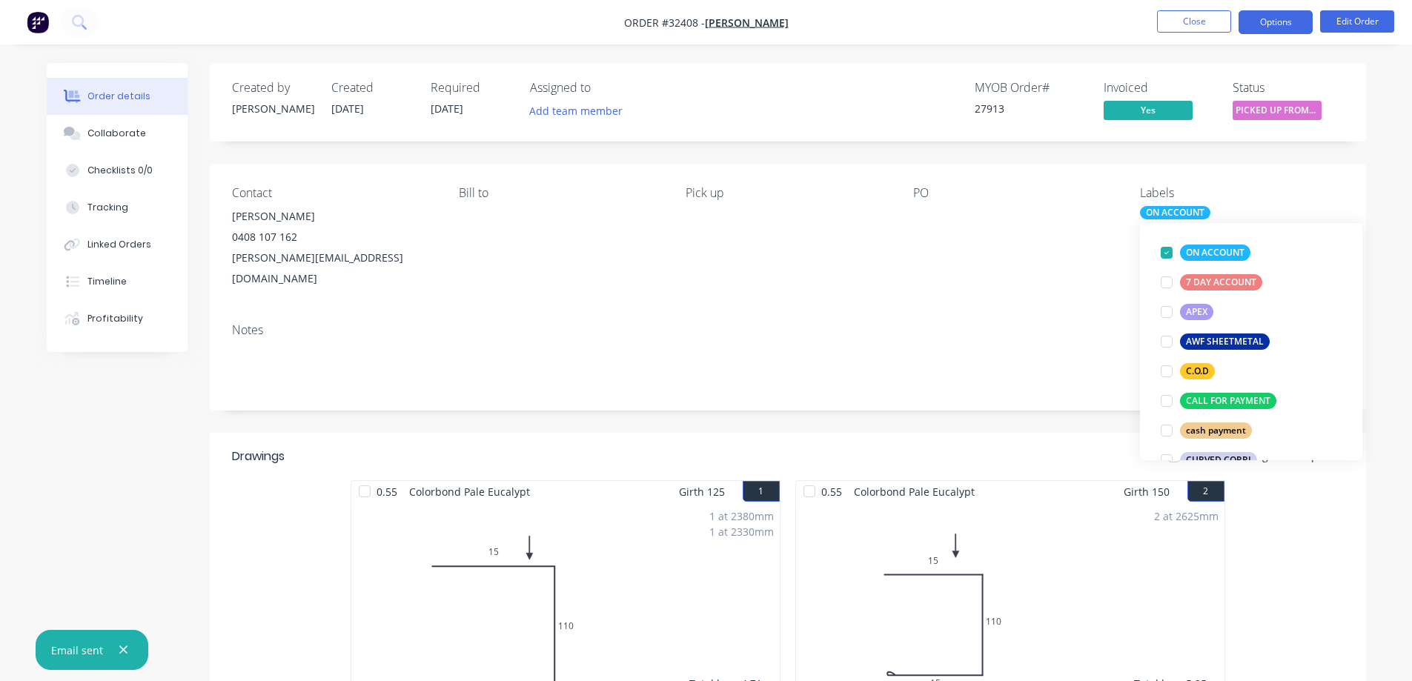
click at [1244, 27] on button "Options" at bounding box center [1275, 22] width 74 height 24
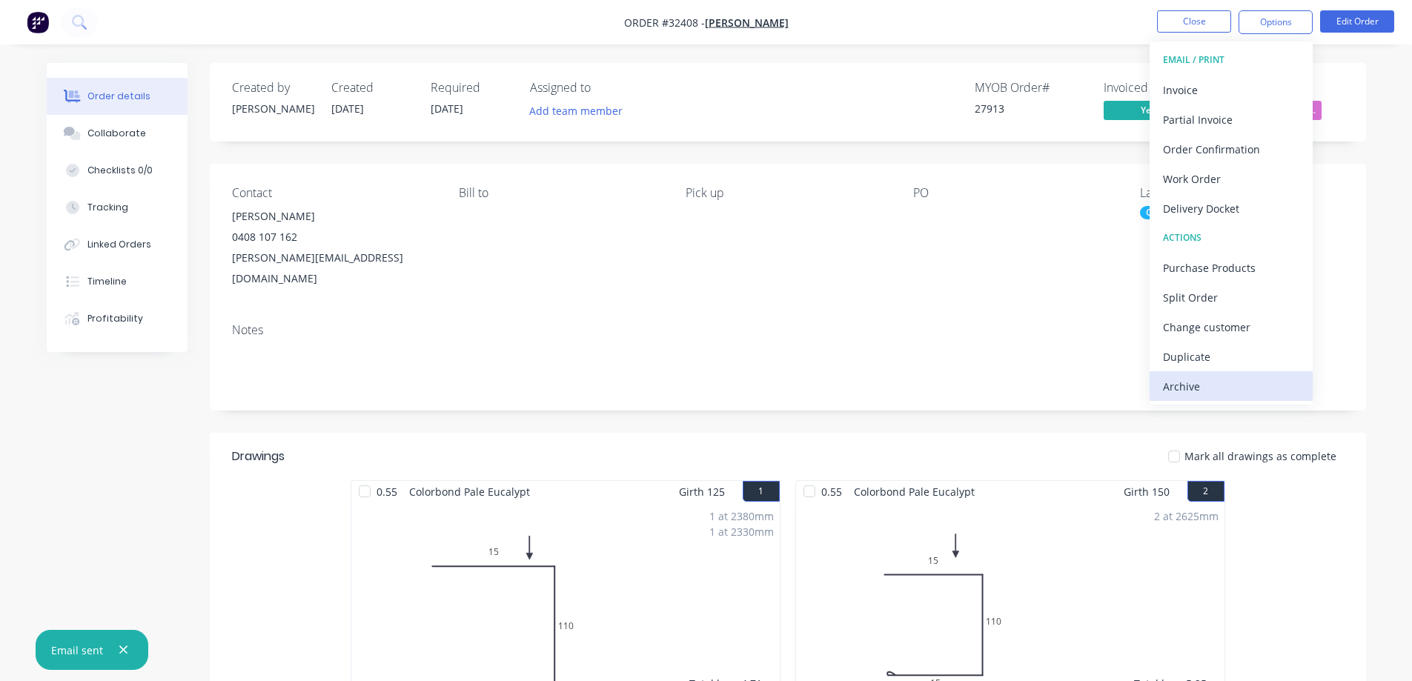
click at [1195, 388] on div "Archive" at bounding box center [1231, 386] width 136 height 21
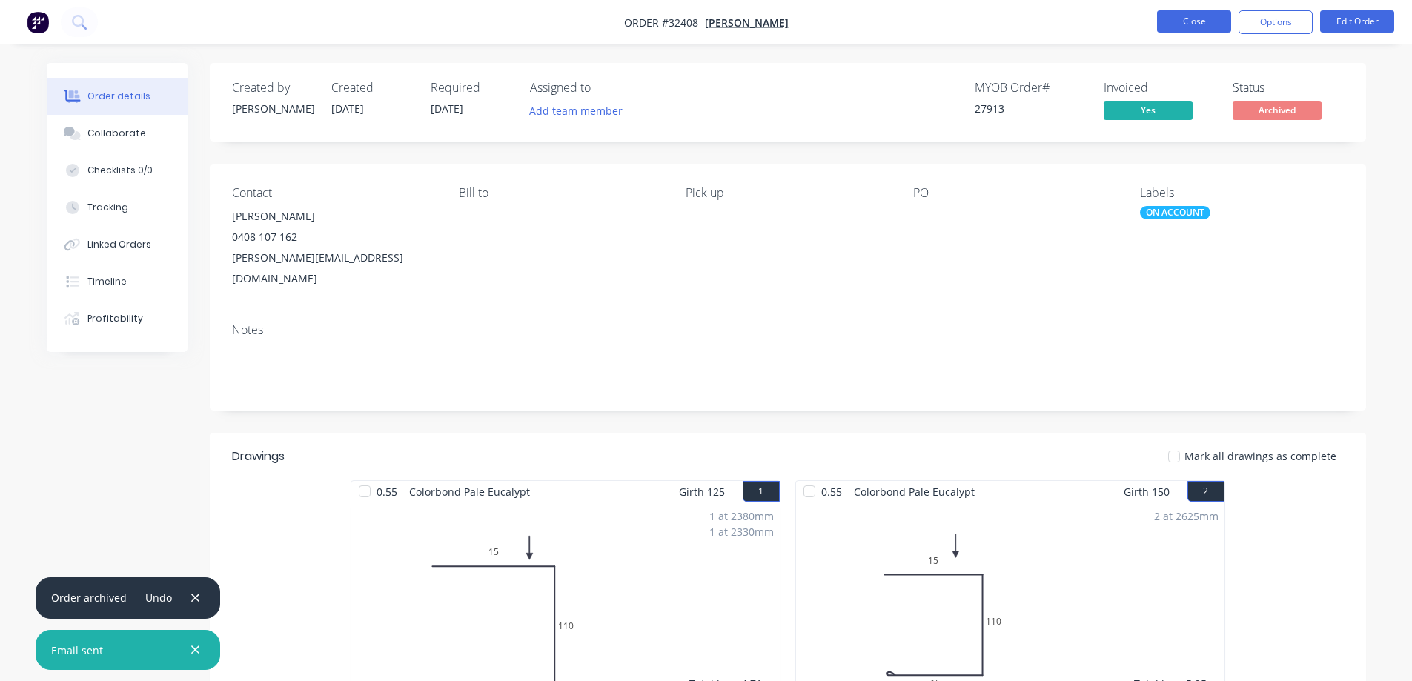
click at [1210, 26] on button "Close" at bounding box center [1194, 21] width 74 height 22
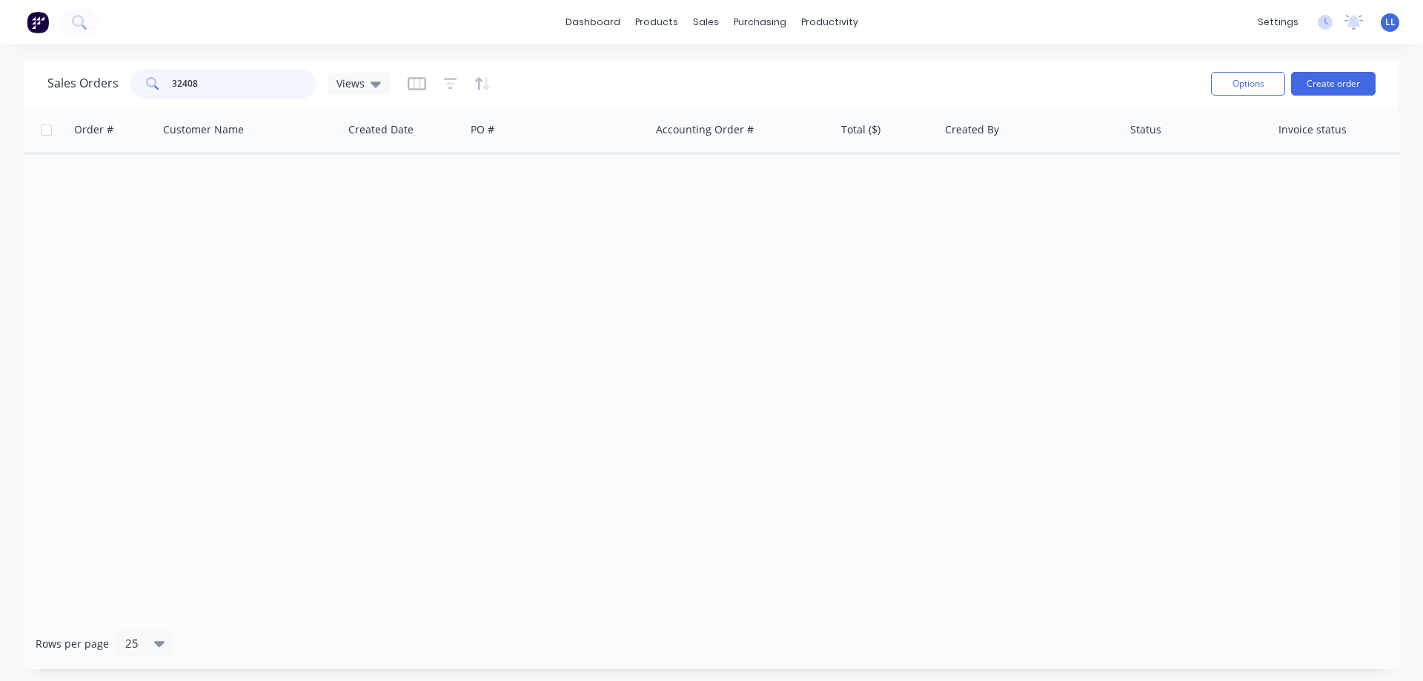
click at [117, 76] on div "Sales Orders 32408 Views" at bounding box center [218, 84] width 342 height 30
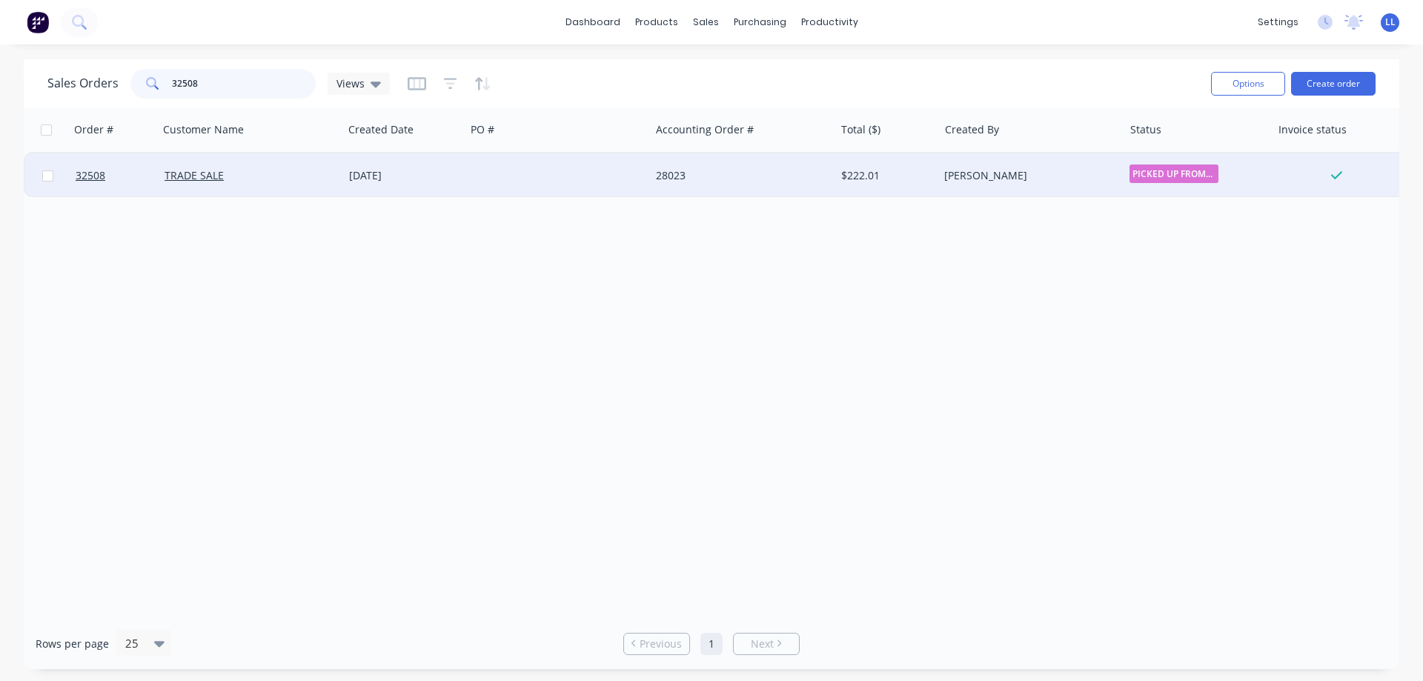
type input "32508"
click at [971, 167] on div "[PERSON_NAME]" at bounding box center [1030, 175] width 185 height 44
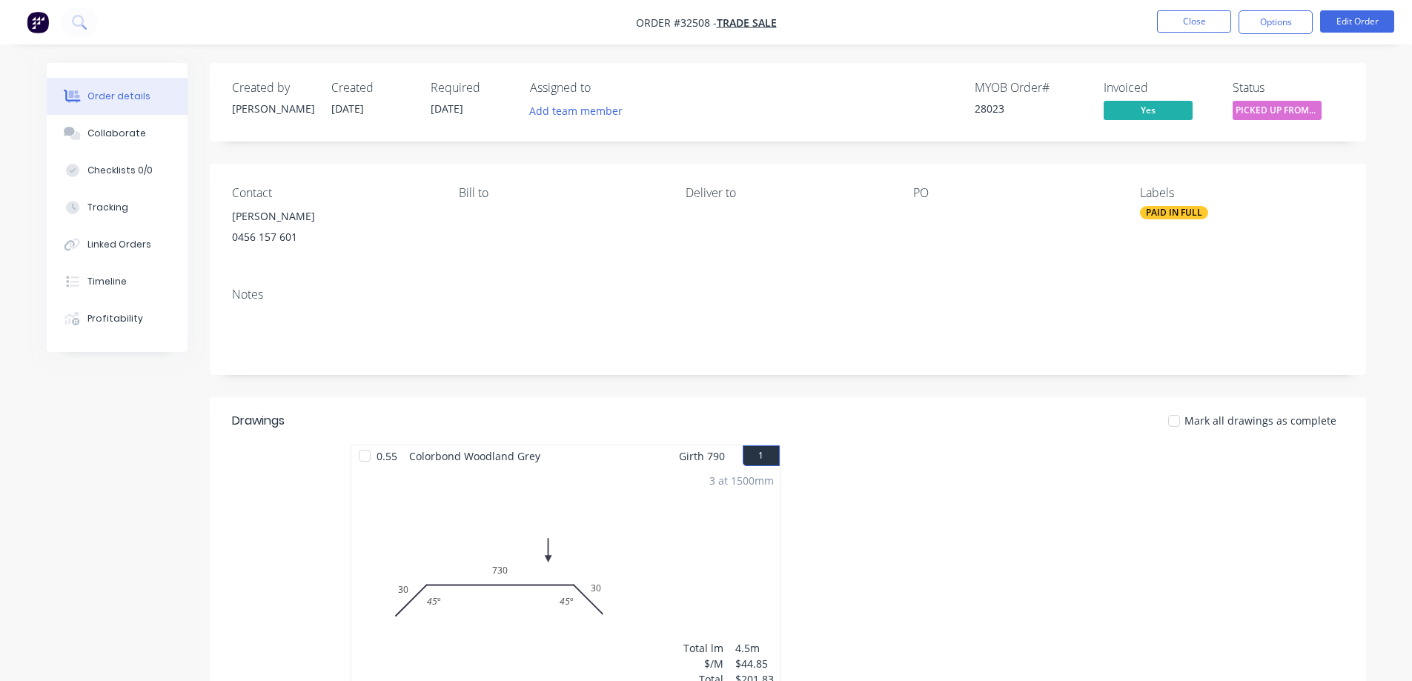
click at [1277, 38] on nav "Order #32508 - TRADE SALE Close Options Edit Order" at bounding box center [706, 22] width 1412 height 44
click at [1278, 23] on button "Options" at bounding box center [1275, 22] width 74 height 24
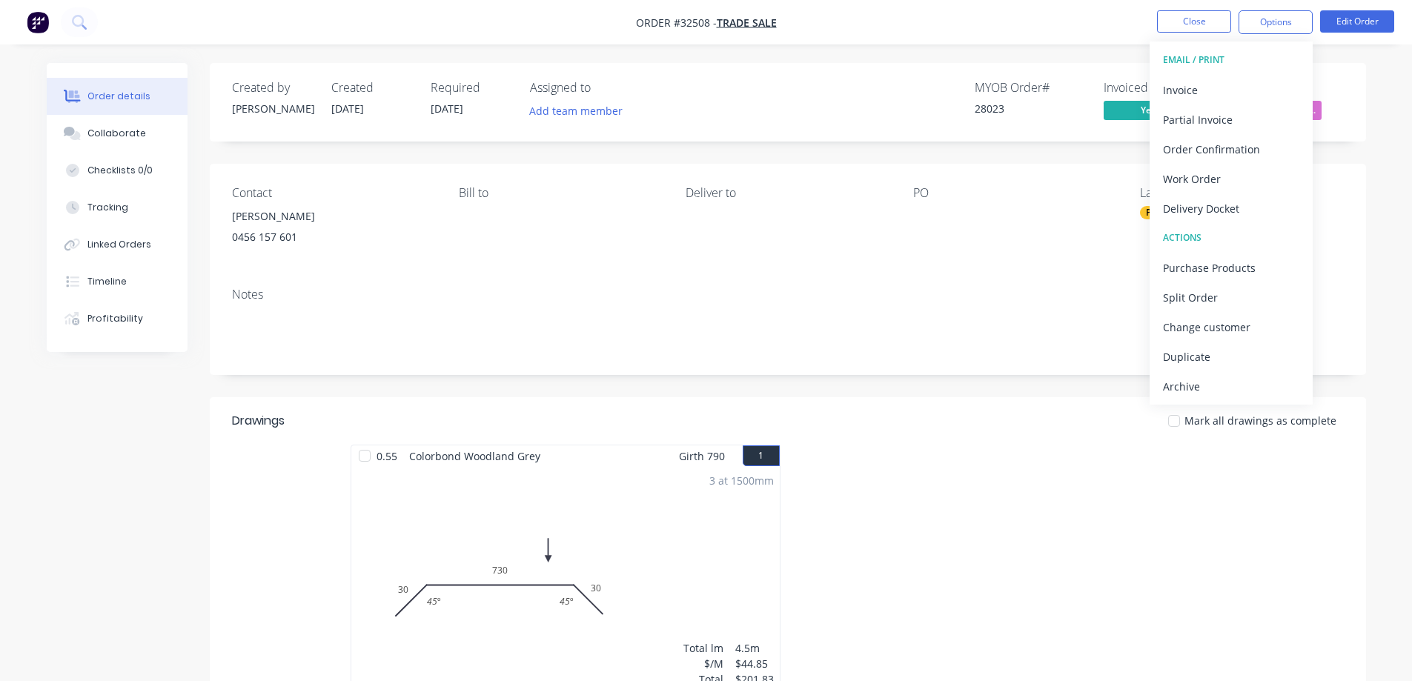
drag, startPoint x: 1232, startPoint y: 389, endPoint x: 1227, endPoint y: 382, distance: 8.6
click at [1232, 389] on div "Archive" at bounding box center [1231, 386] width 136 height 21
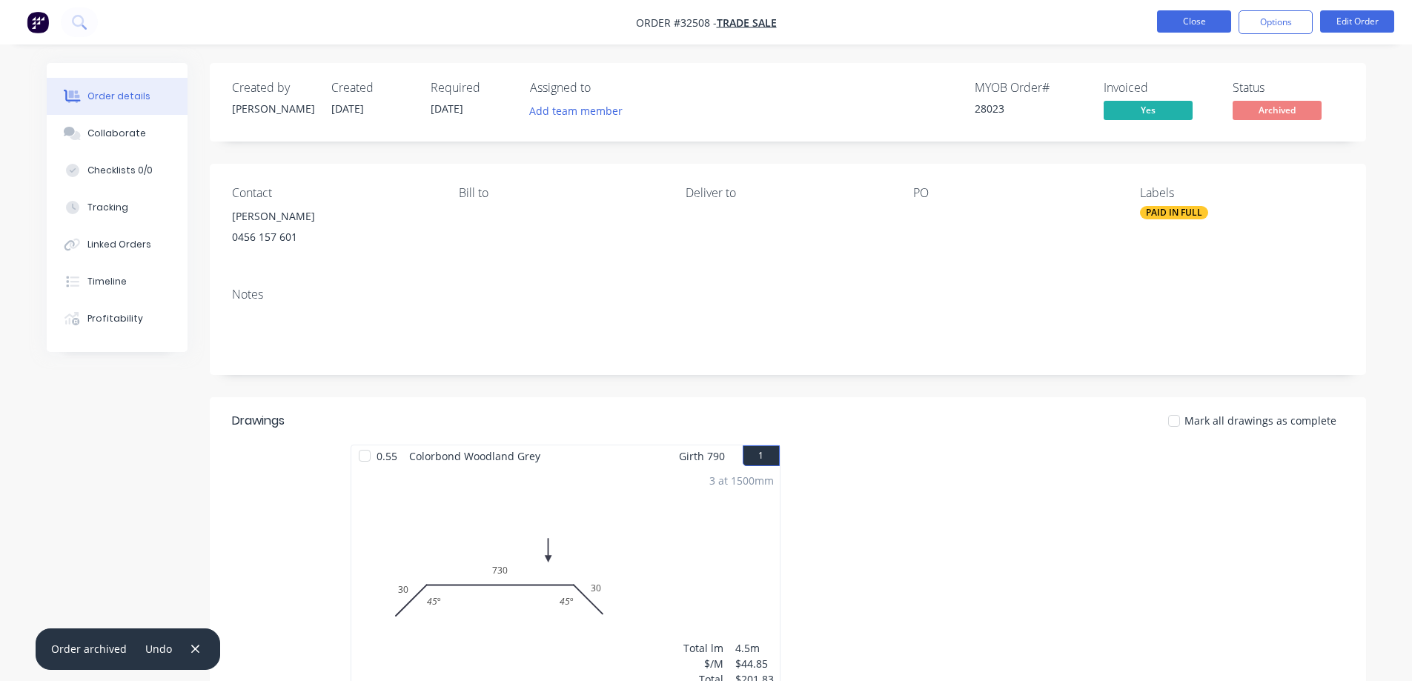
click at [1174, 15] on button "Close" at bounding box center [1194, 21] width 74 height 22
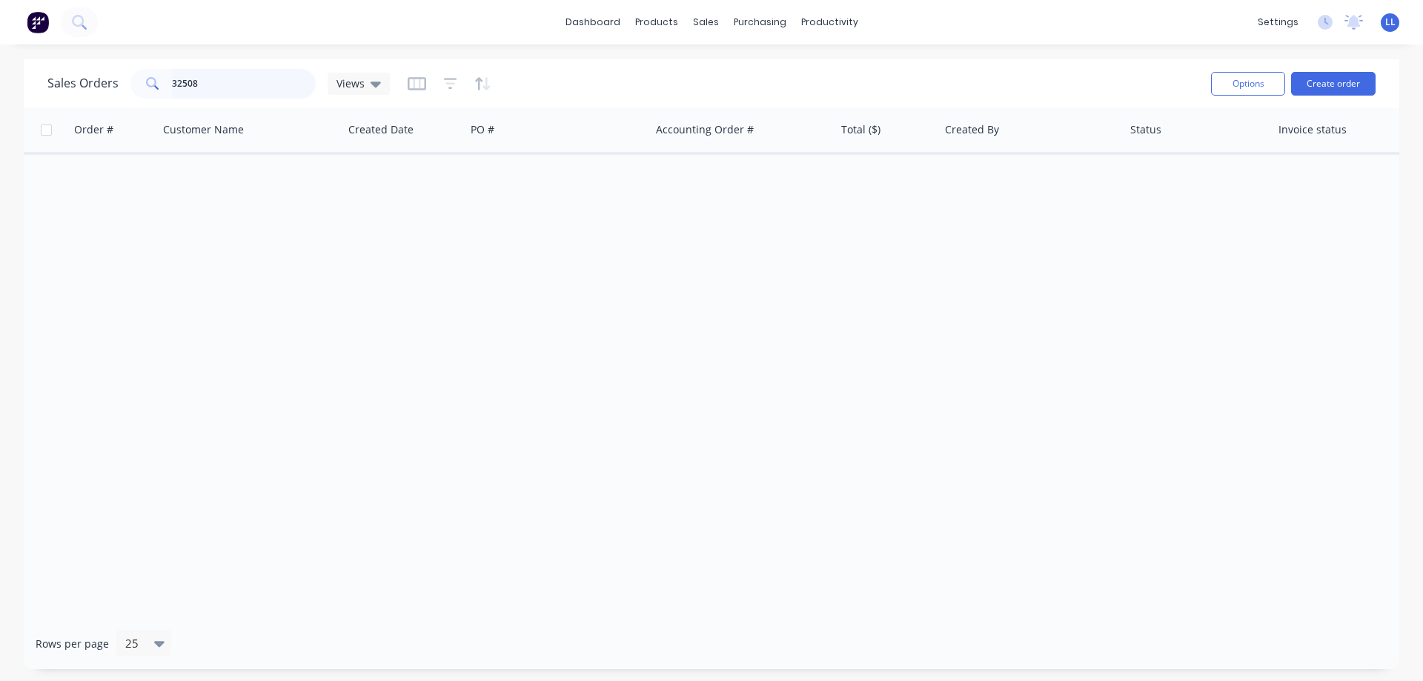
drag, startPoint x: 196, startPoint y: 82, endPoint x: 107, endPoint y: 85, distance: 89.0
click at [107, 85] on div "Sales Orders 32508 Views" at bounding box center [218, 84] width 342 height 30
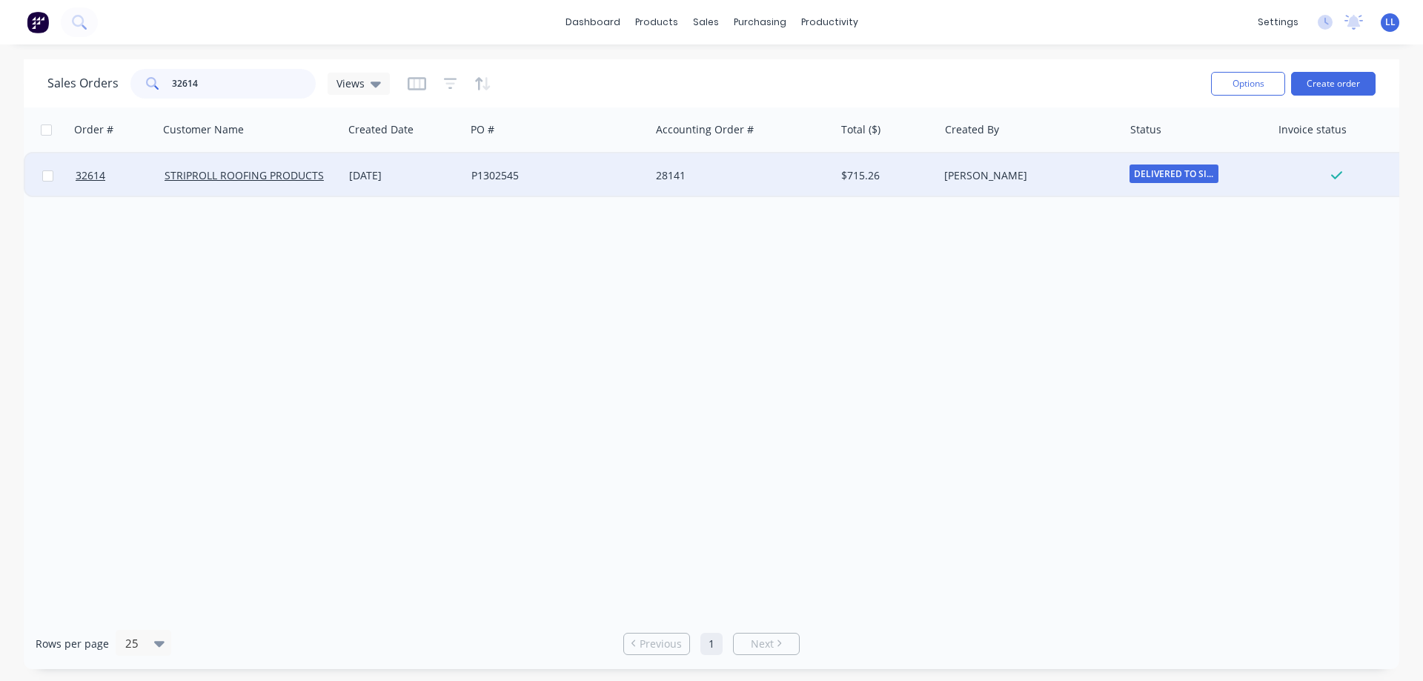
type input "32614"
click at [1014, 179] on div "[PERSON_NAME]" at bounding box center [1026, 175] width 165 height 15
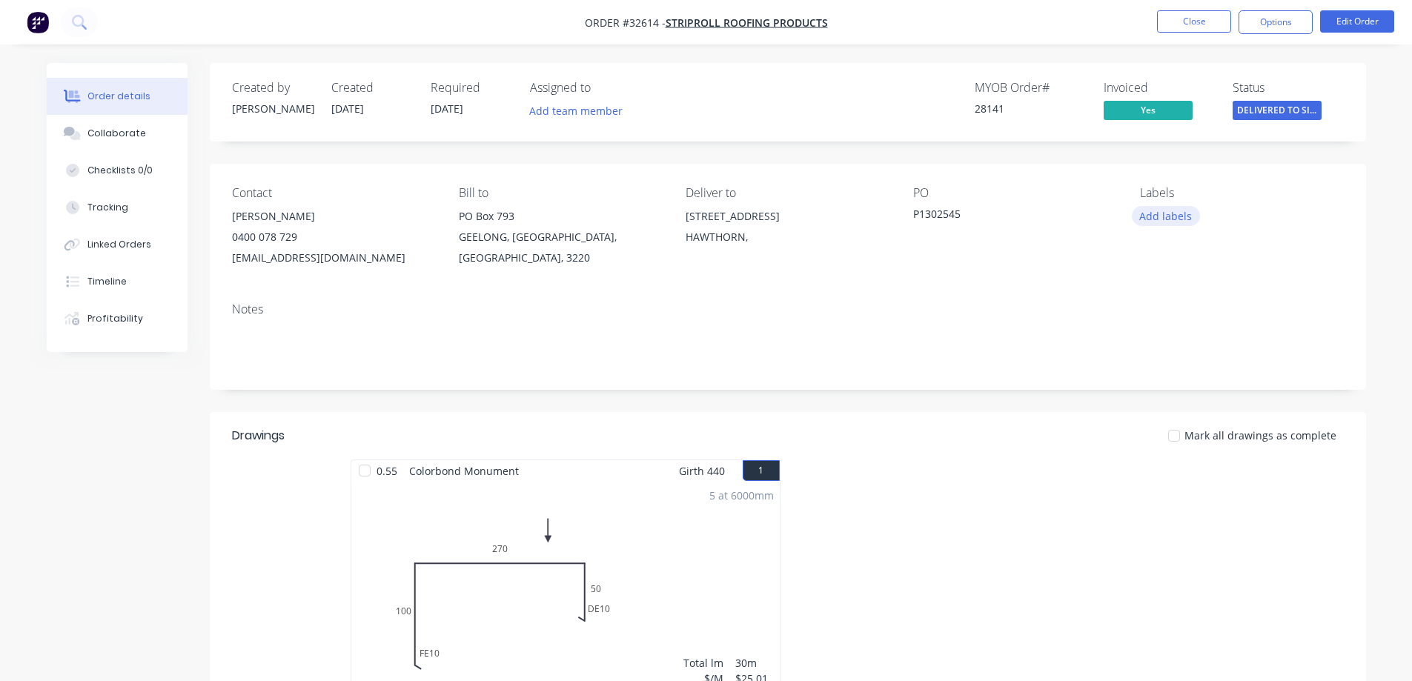
click at [1151, 213] on button "Add labels" at bounding box center [1166, 216] width 68 height 20
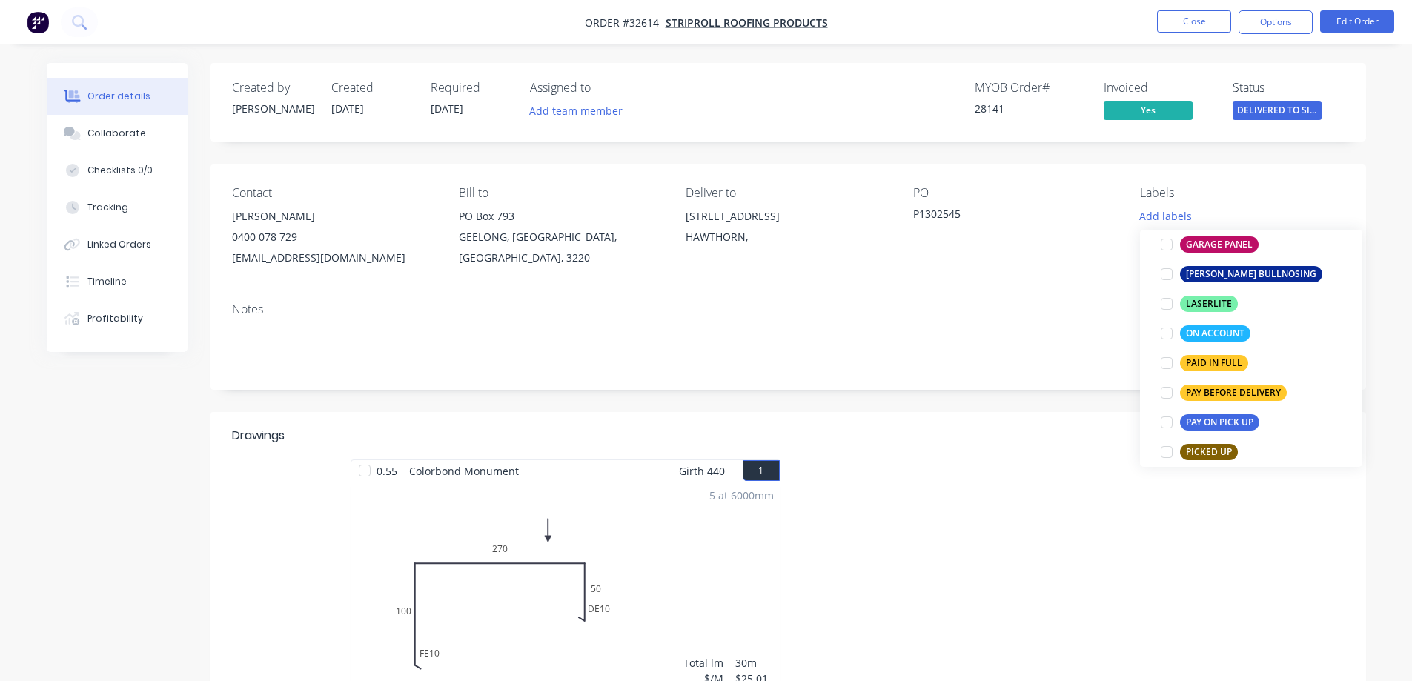
drag, startPoint x: 1169, startPoint y: 331, endPoint x: 1215, endPoint y: 303, distance: 54.5
click at [1175, 328] on div at bounding box center [1167, 334] width 30 height 30
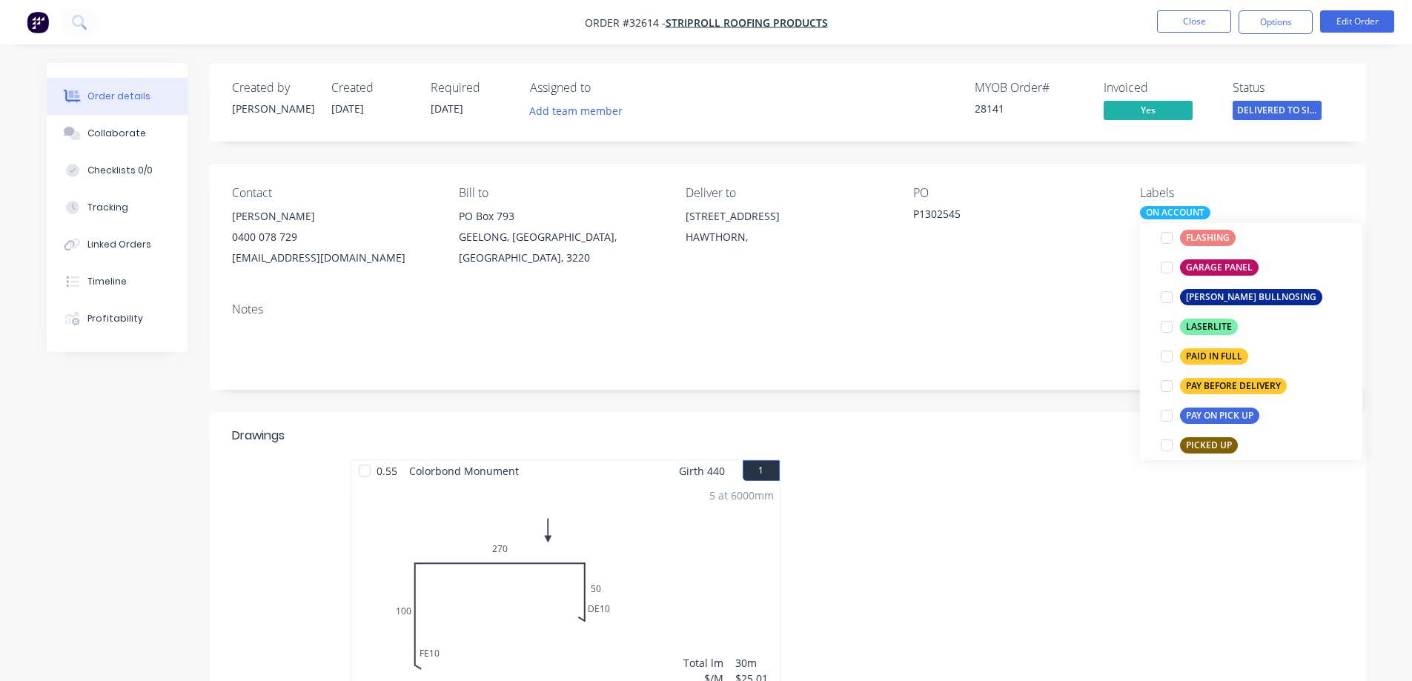
scroll to position [15, 0]
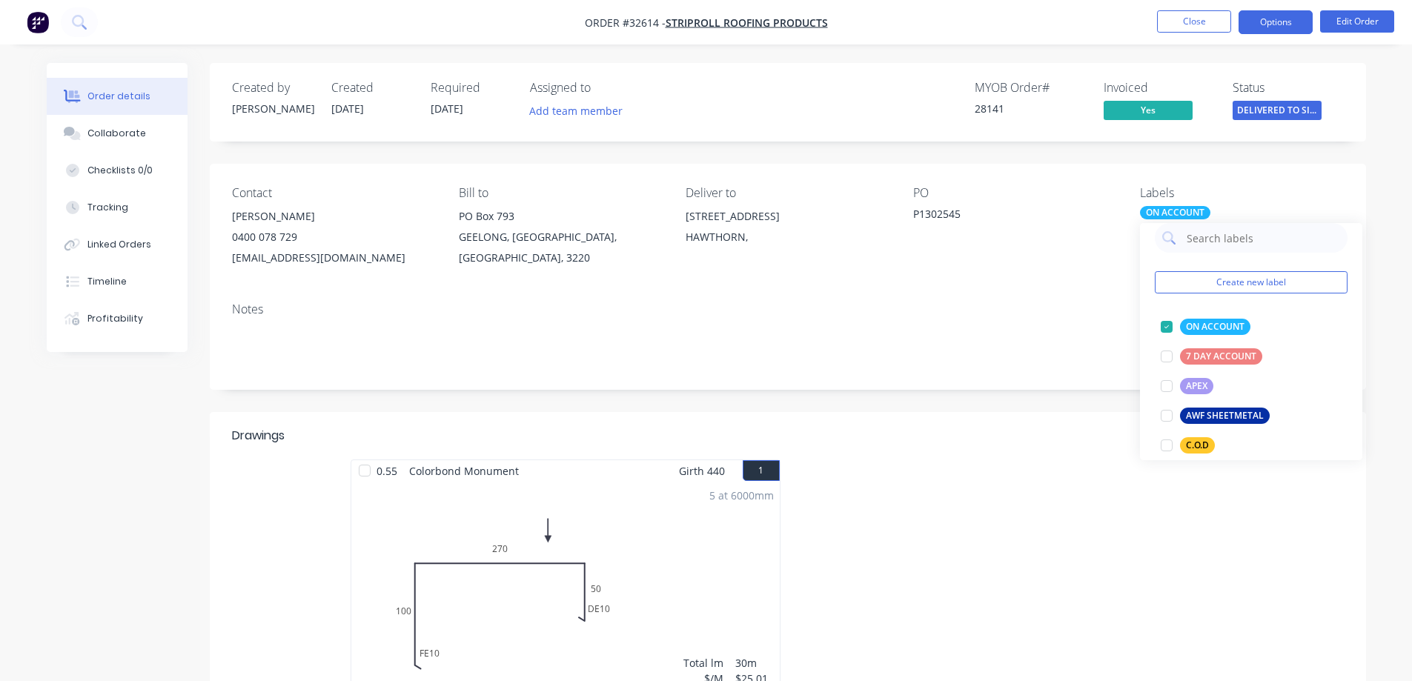
click at [1273, 24] on button "Options" at bounding box center [1275, 22] width 74 height 24
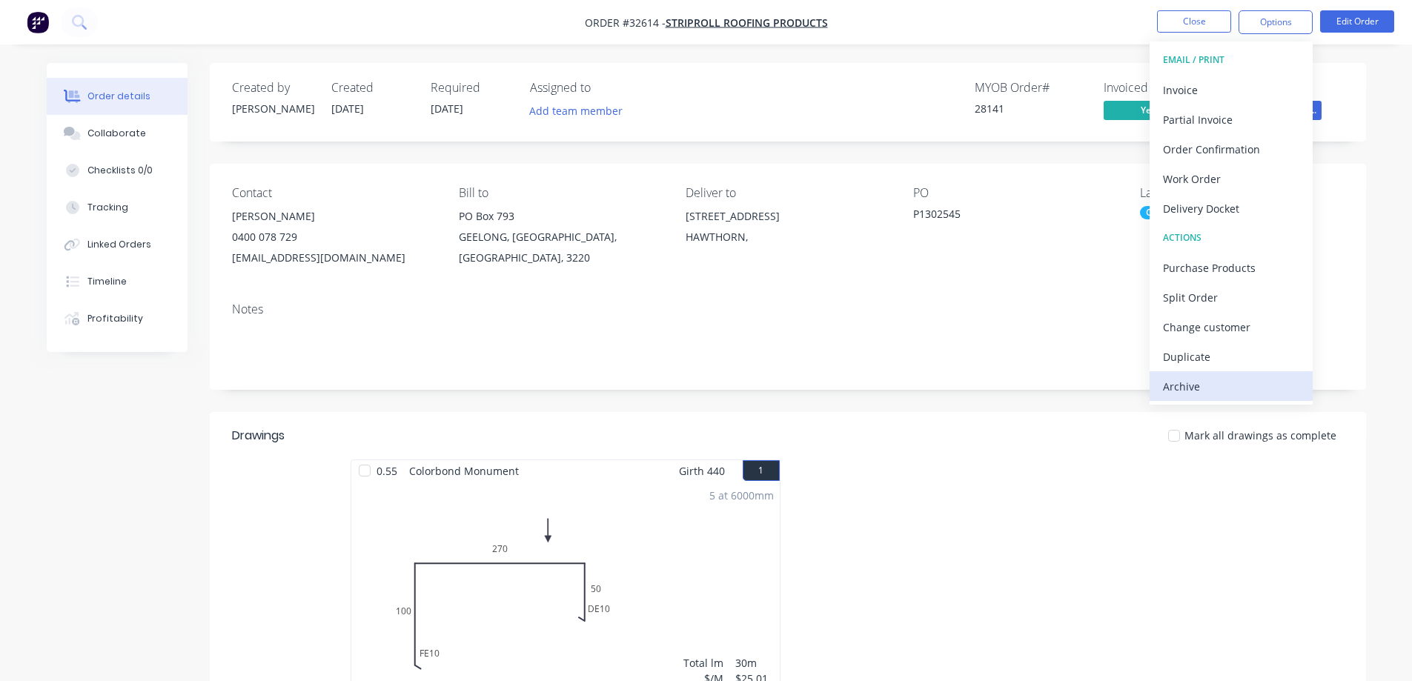
click at [1202, 391] on div "Archive" at bounding box center [1231, 386] width 136 height 21
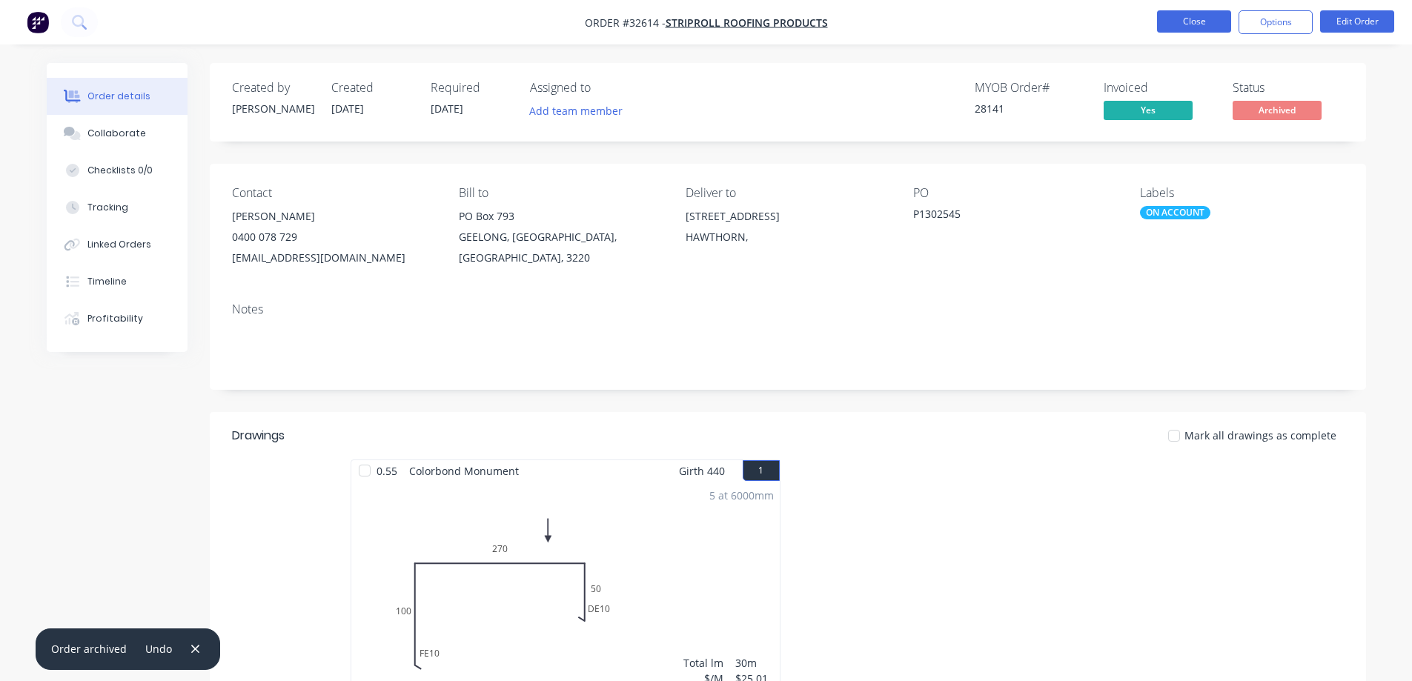
click at [1204, 19] on button "Close" at bounding box center [1194, 21] width 74 height 22
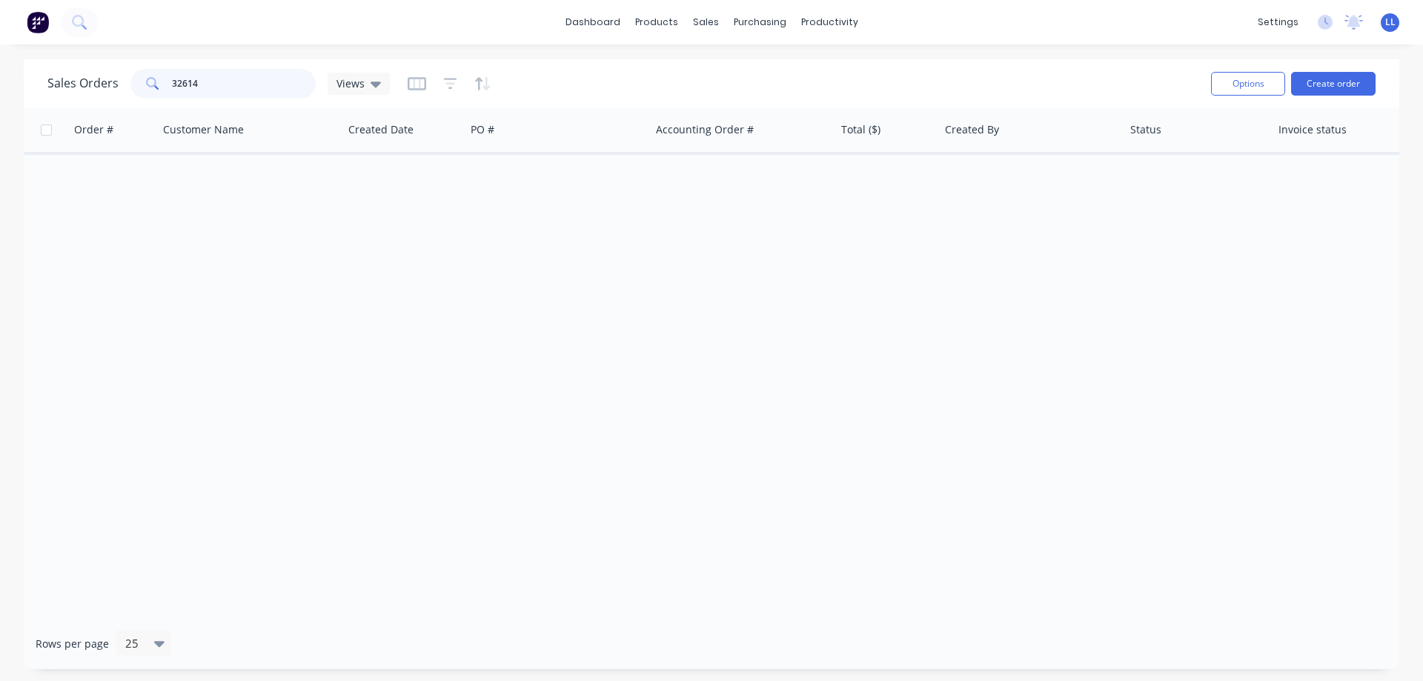
drag, startPoint x: 211, startPoint y: 79, endPoint x: 150, endPoint y: 79, distance: 61.5
click at [150, 79] on div "32614" at bounding box center [222, 84] width 185 height 30
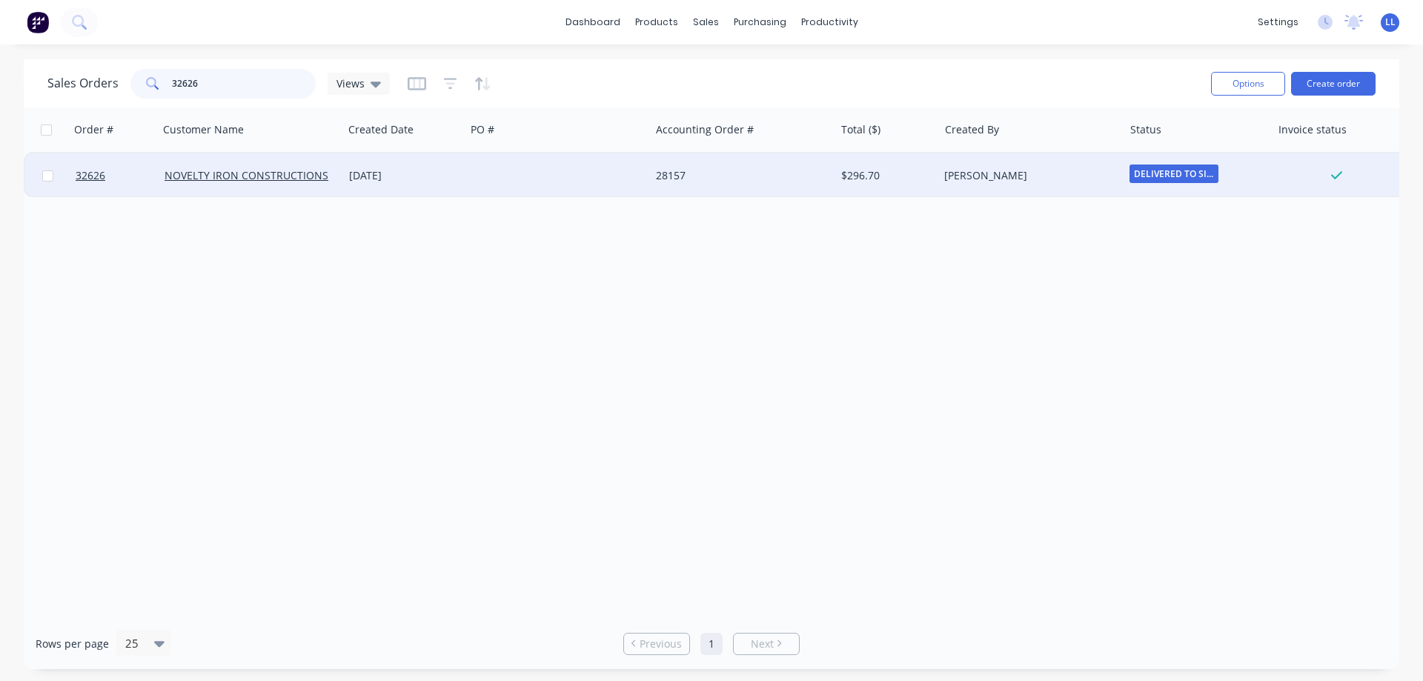
type input "32626"
click at [989, 183] on div "[PERSON_NAME]" at bounding box center [1030, 175] width 185 height 44
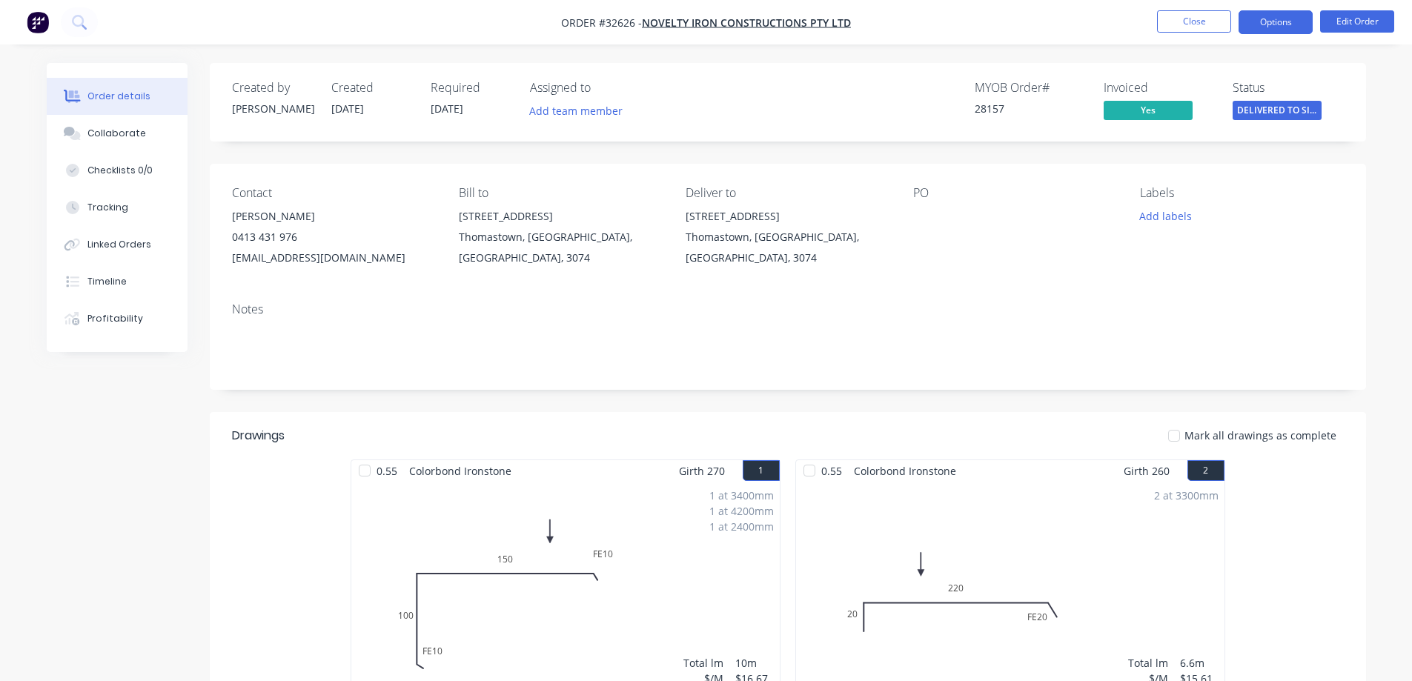
click at [1289, 25] on button "Options" at bounding box center [1275, 22] width 74 height 24
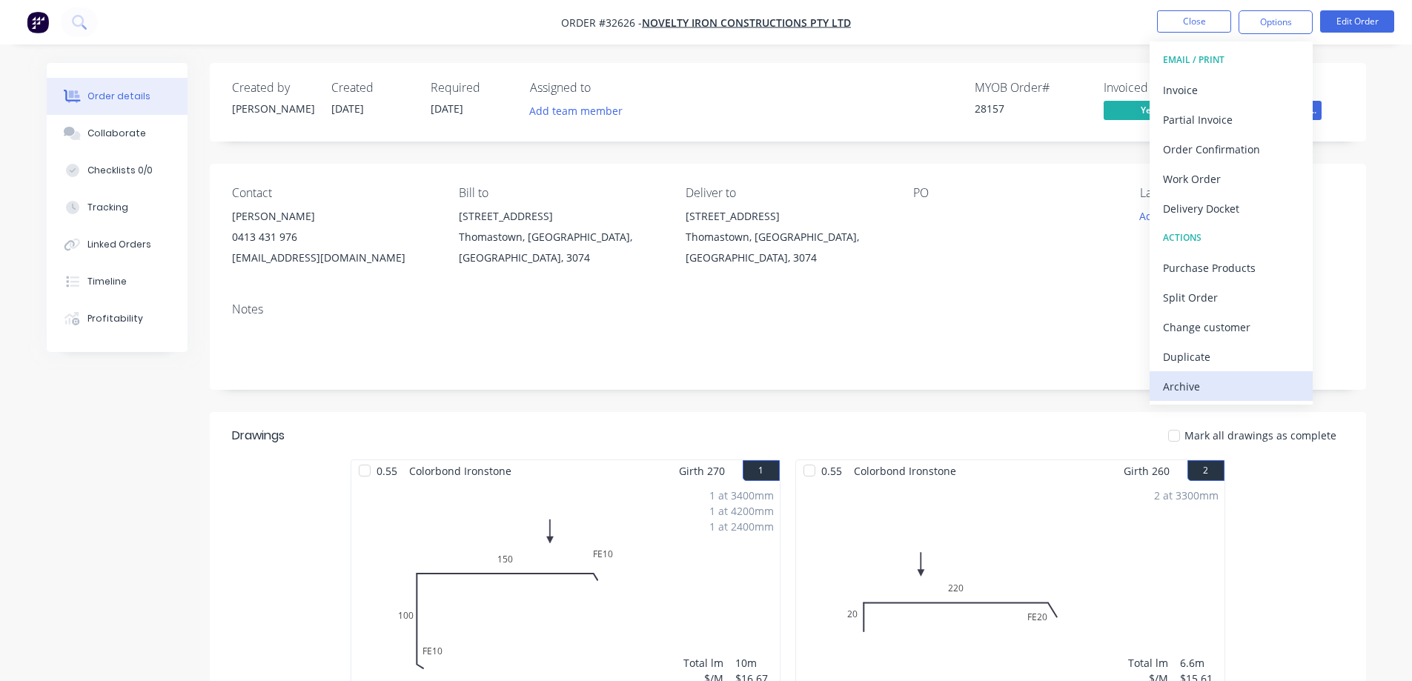
click at [1209, 390] on div "Archive" at bounding box center [1231, 386] width 136 height 21
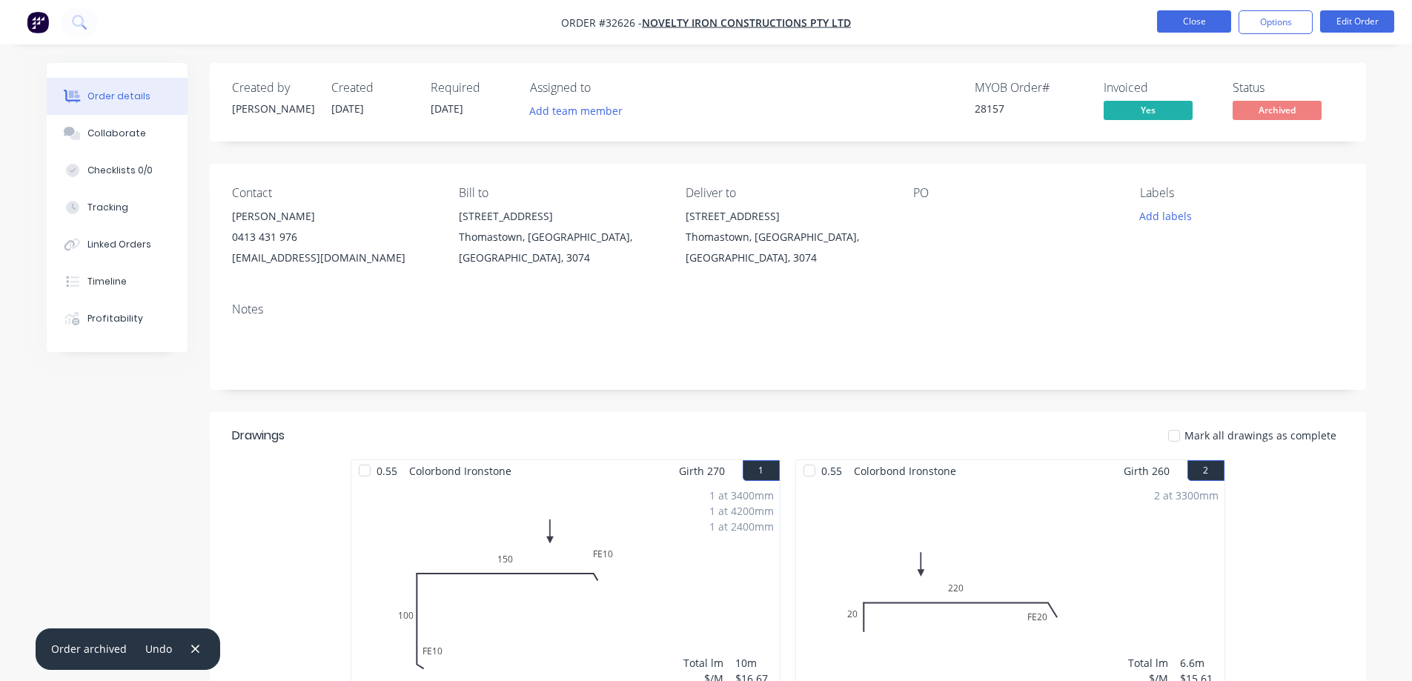
click at [1202, 23] on button "Close" at bounding box center [1194, 21] width 74 height 22
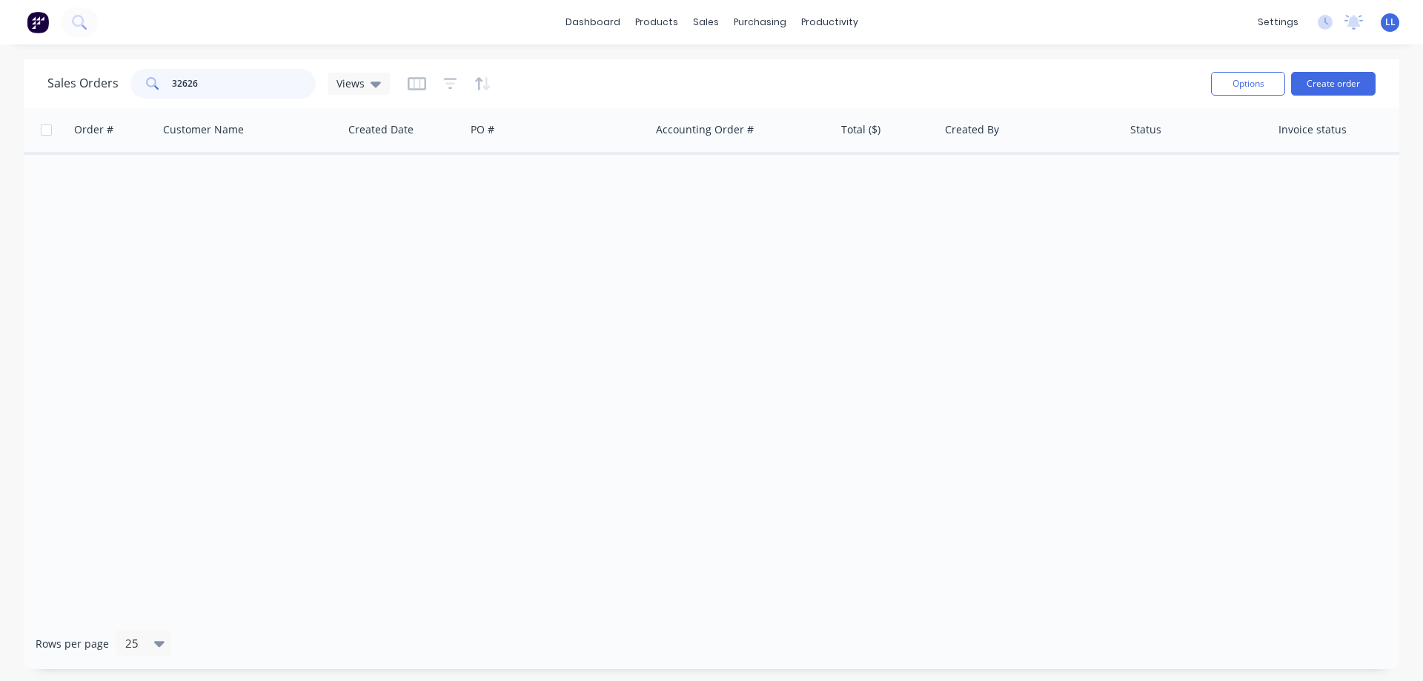
drag, startPoint x: 226, startPoint y: 79, endPoint x: 109, endPoint y: 79, distance: 117.1
click at [109, 79] on div "Sales Orders 32626 Views" at bounding box center [218, 84] width 342 height 30
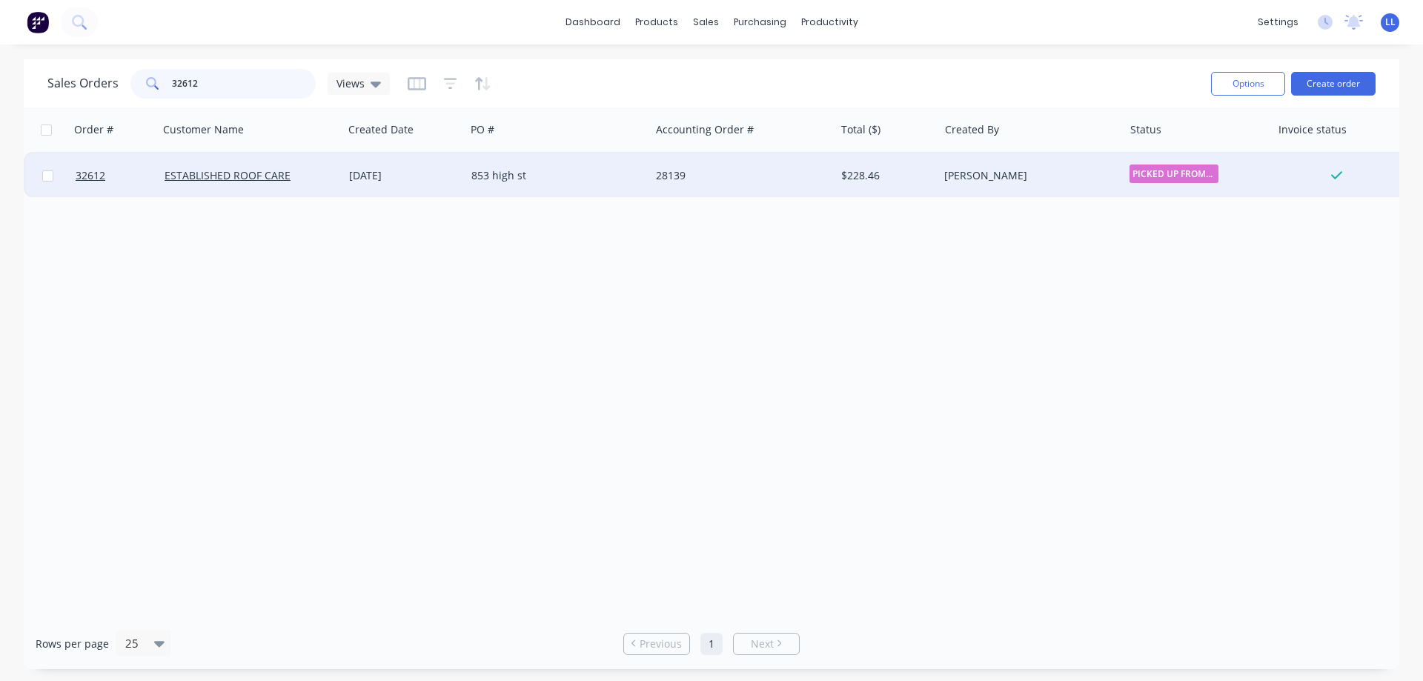
type input "32612"
click at [663, 161] on div "28139" at bounding box center [742, 175] width 185 height 44
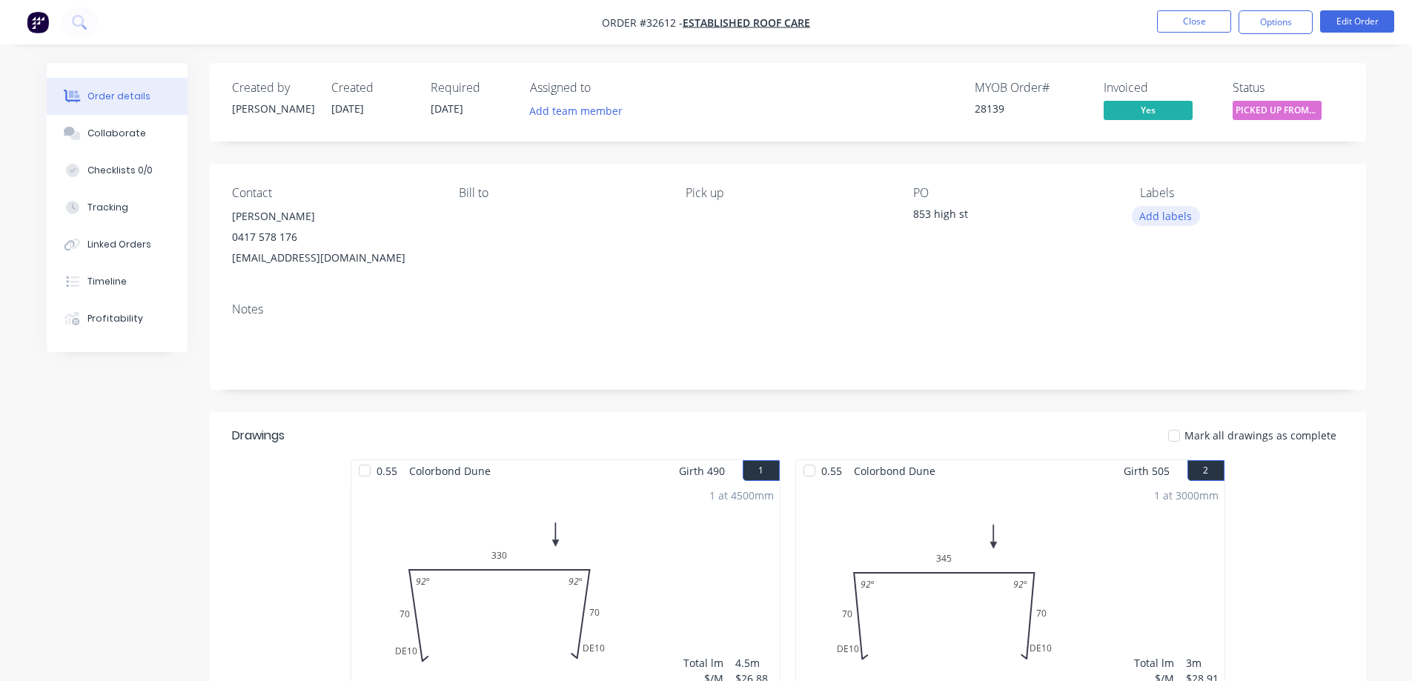
click at [1183, 216] on button "Add labels" at bounding box center [1166, 216] width 68 height 20
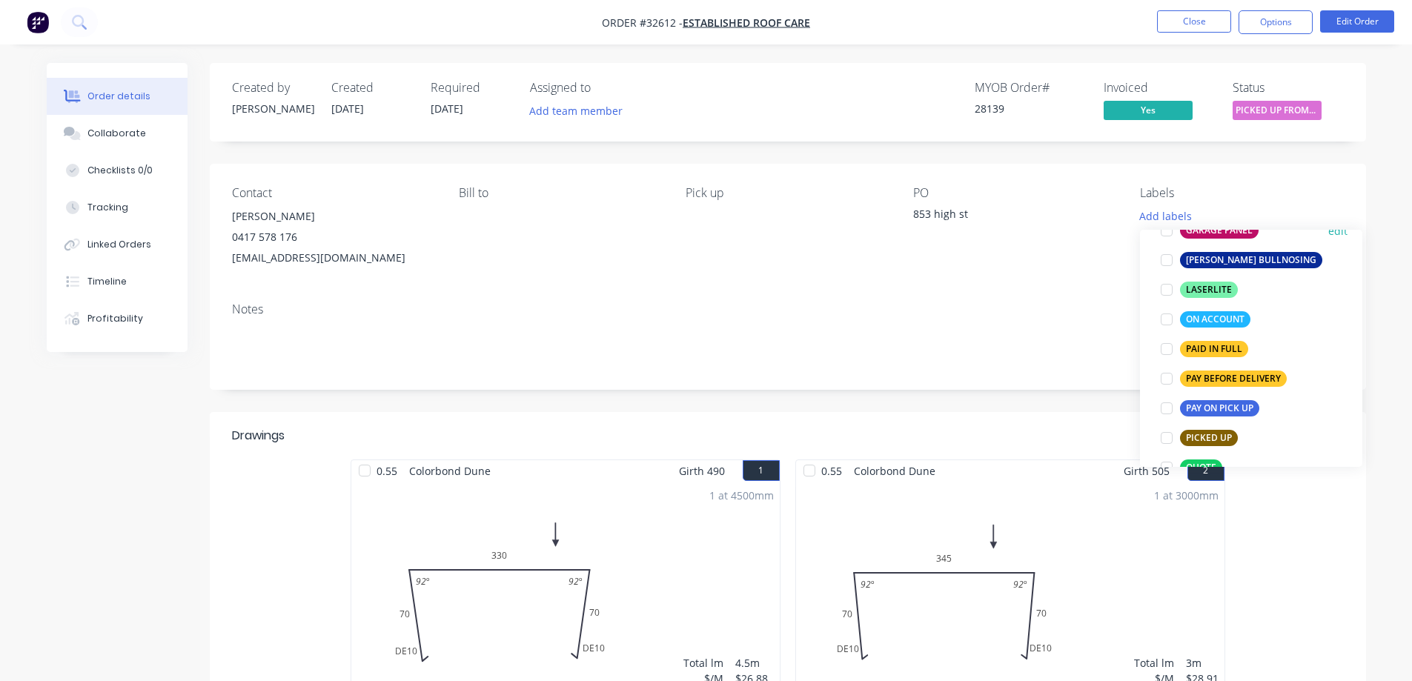
scroll to position [296, 0]
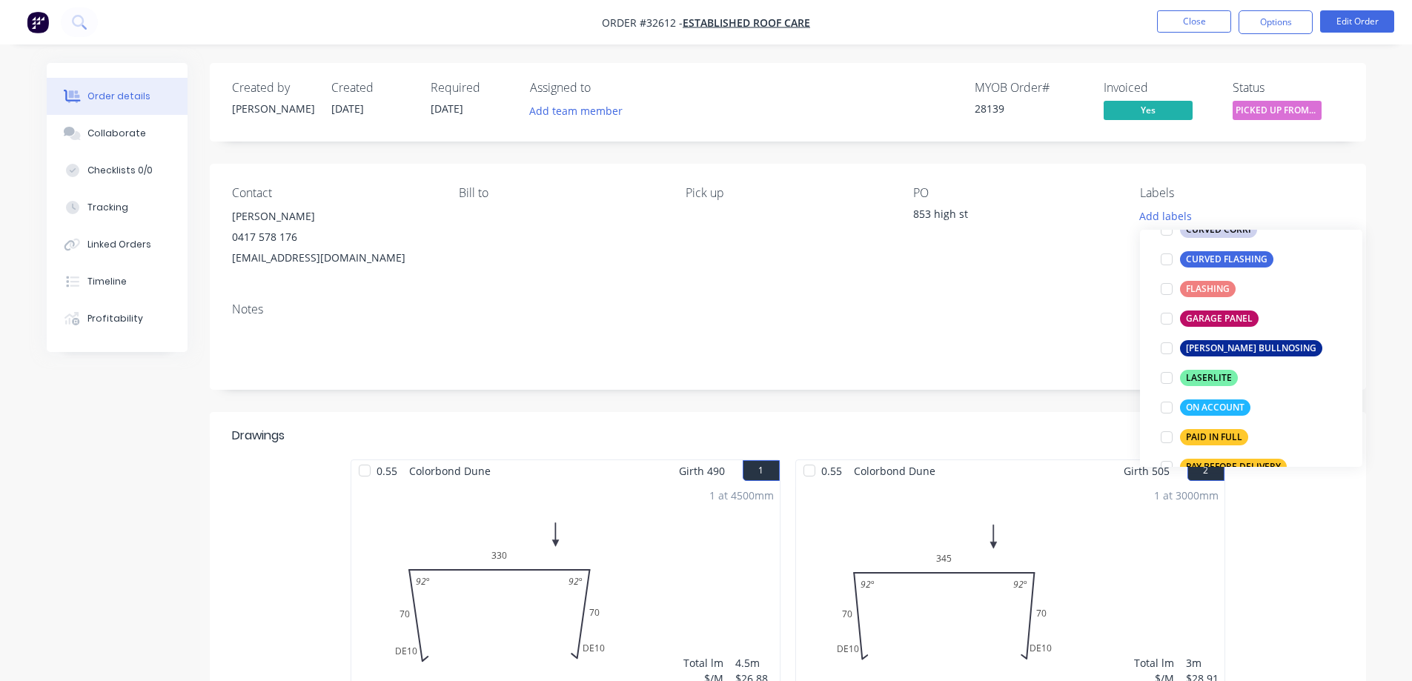
drag, startPoint x: 1172, startPoint y: 407, endPoint x: 1251, endPoint y: 290, distance: 140.4
click at [1172, 405] on div at bounding box center [1167, 408] width 30 height 30
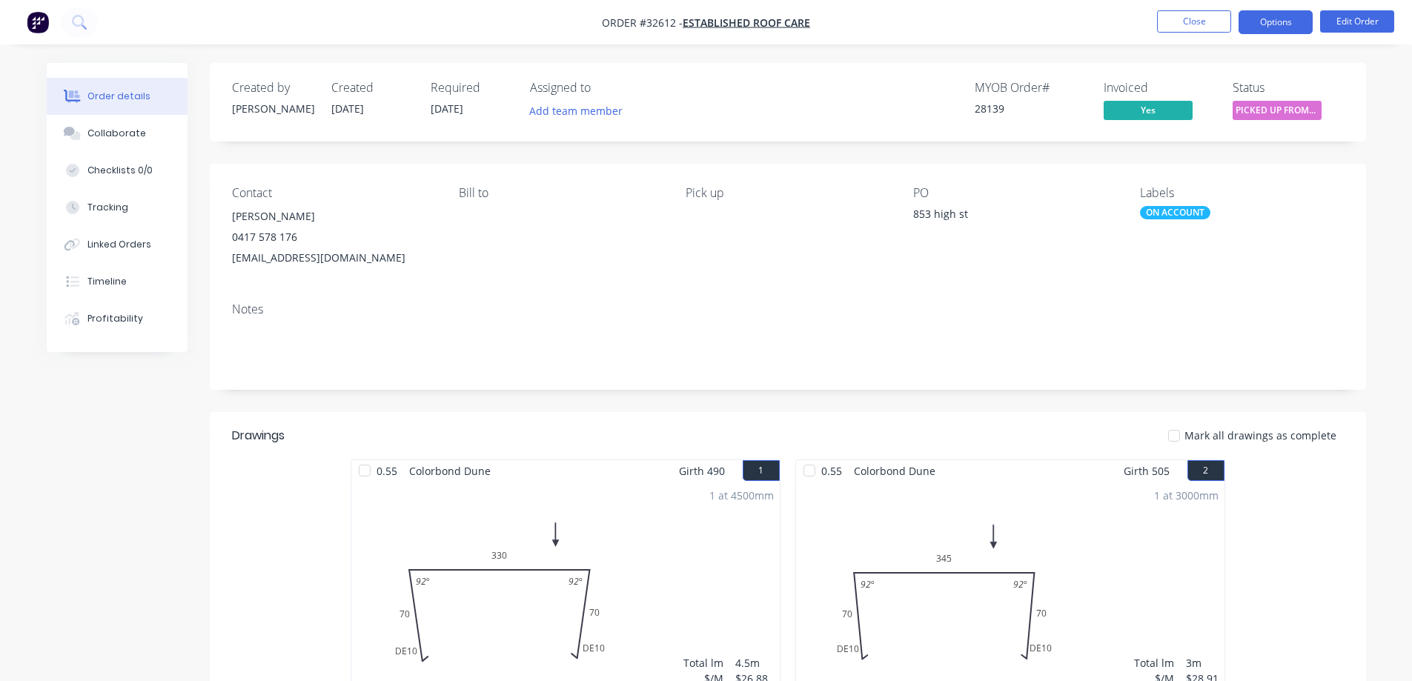
click at [1276, 26] on button "Options" at bounding box center [1275, 22] width 74 height 24
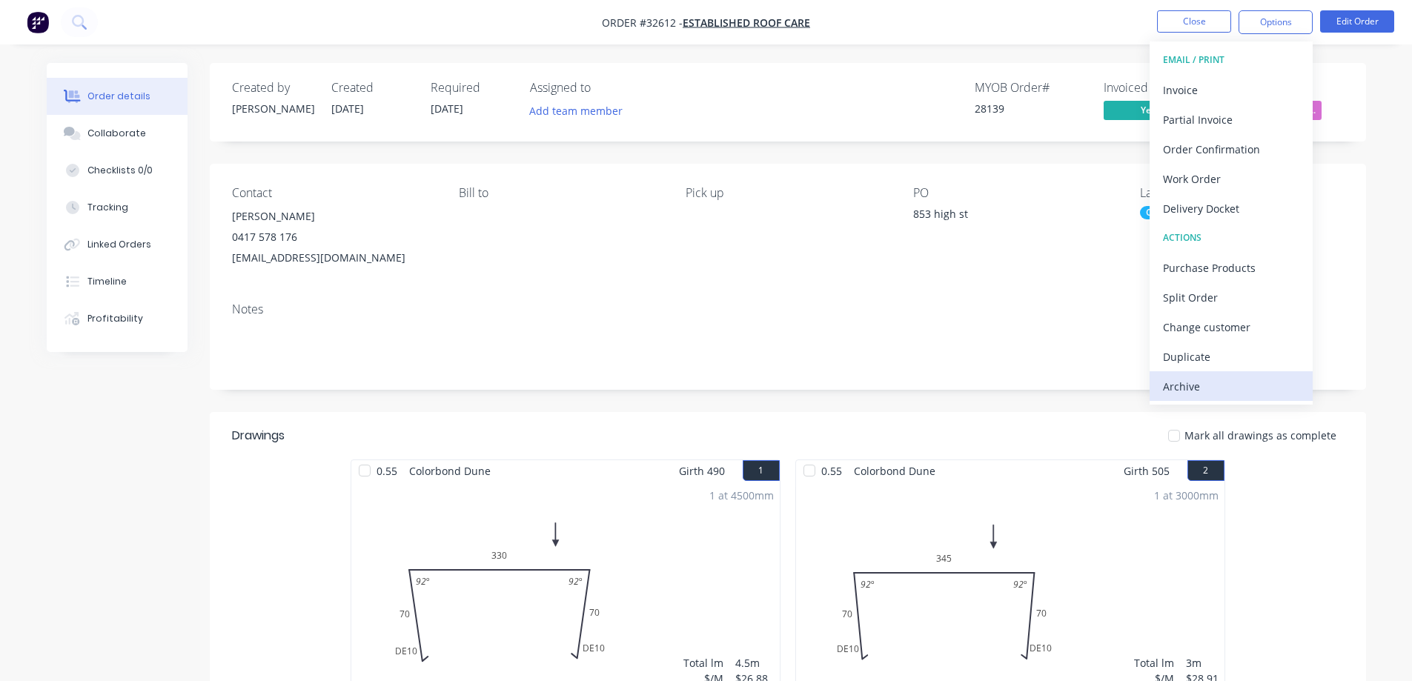
click at [1213, 390] on div "Archive" at bounding box center [1231, 386] width 136 height 21
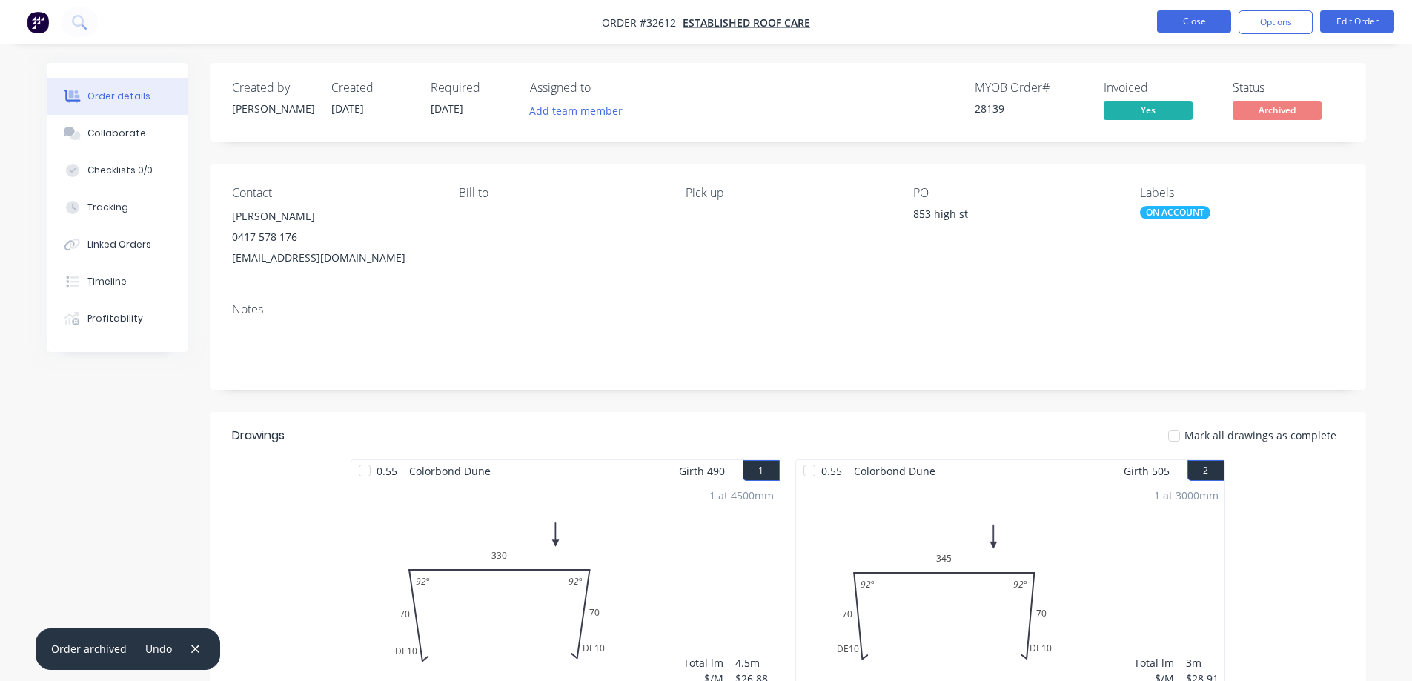
click at [1212, 21] on button "Close" at bounding box center [1194, 21] width 74 height 22
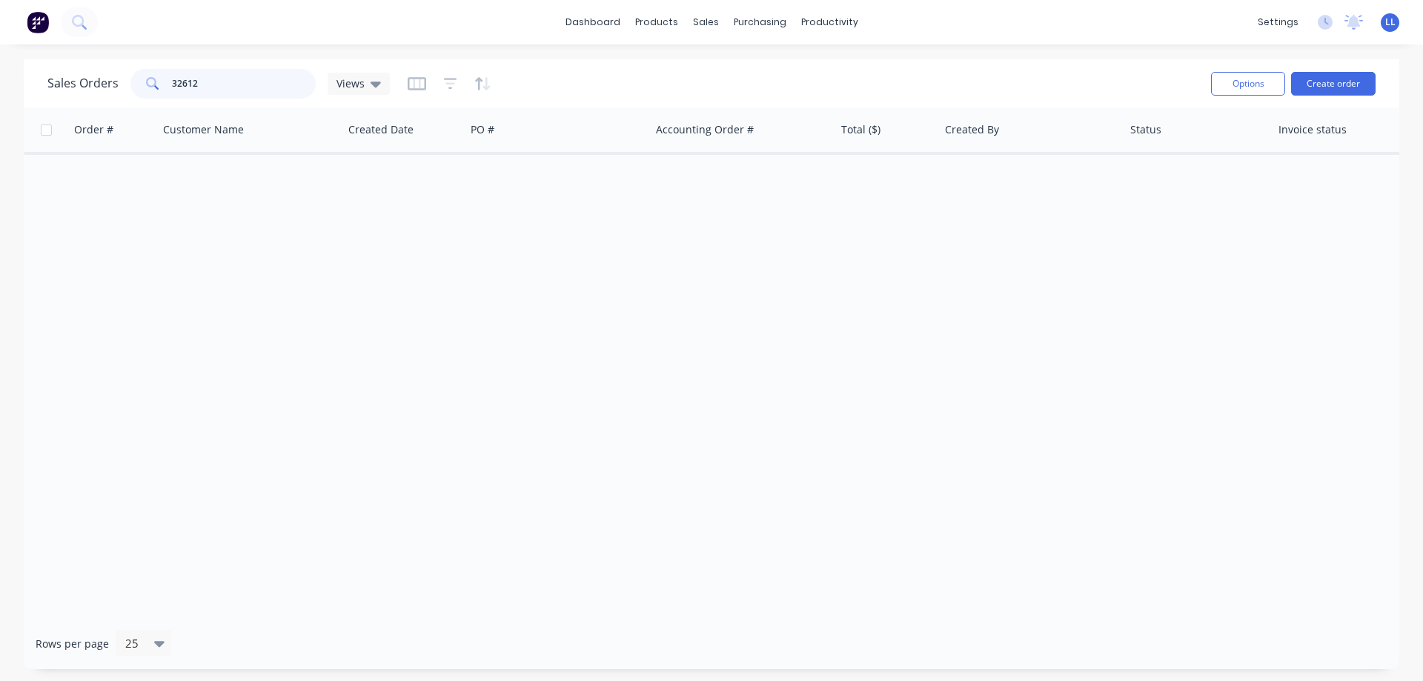
drag, startPoint x: 209, startPoint y: 80, endPoint x: 145, endPoint y: 84, distance: 63.9
click at [145, 84] on div "32612" at bounding box center [222, 84] width 185 height 30
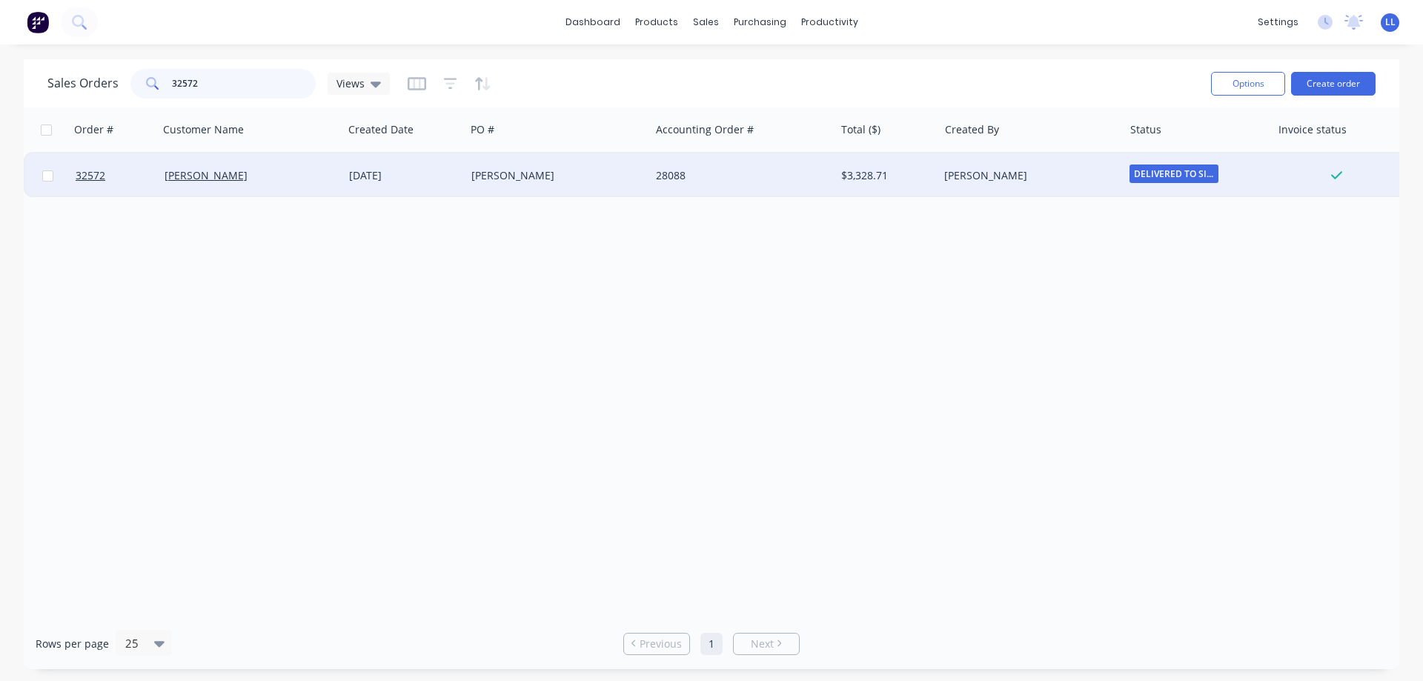
type input "32572"
click at [677, 185] on div "28088" at bounding box center [742, 175] width 185 height 44
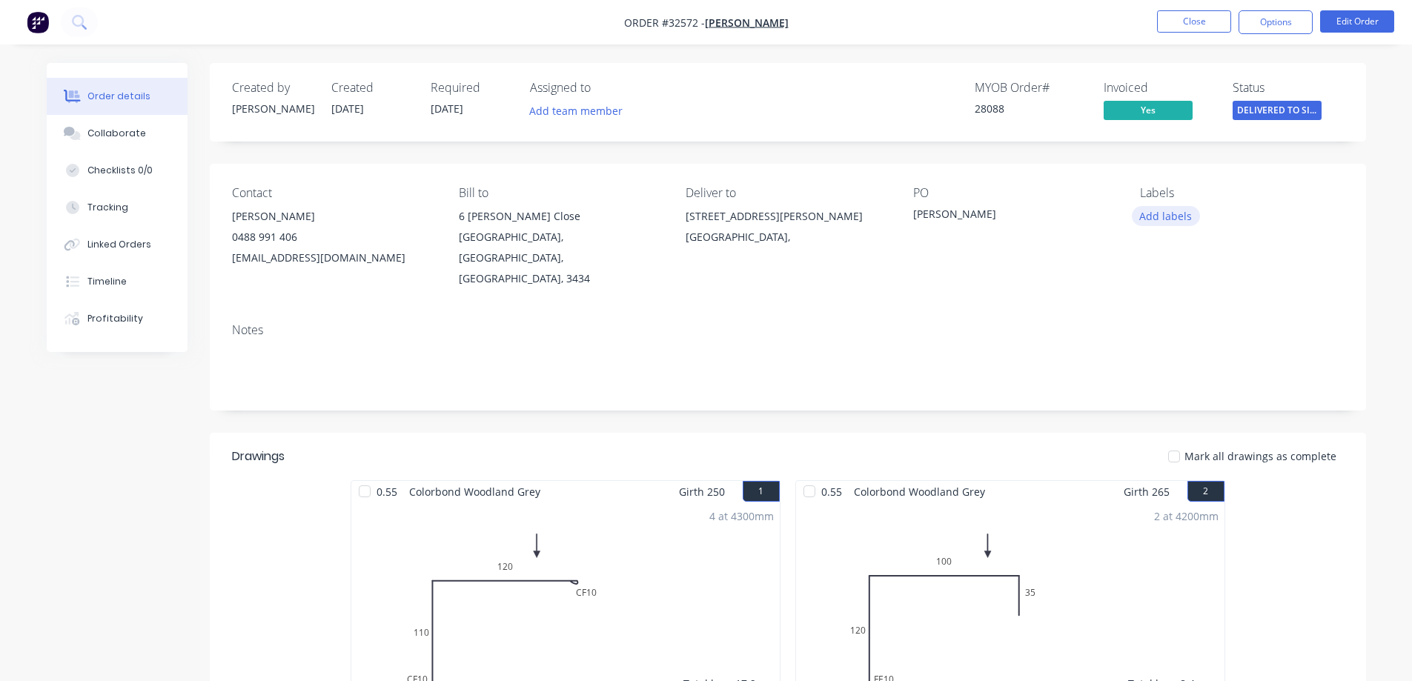
click at [1156, 219] on button "Add labels" at bounding box center [1166, 216] width 68 height 20
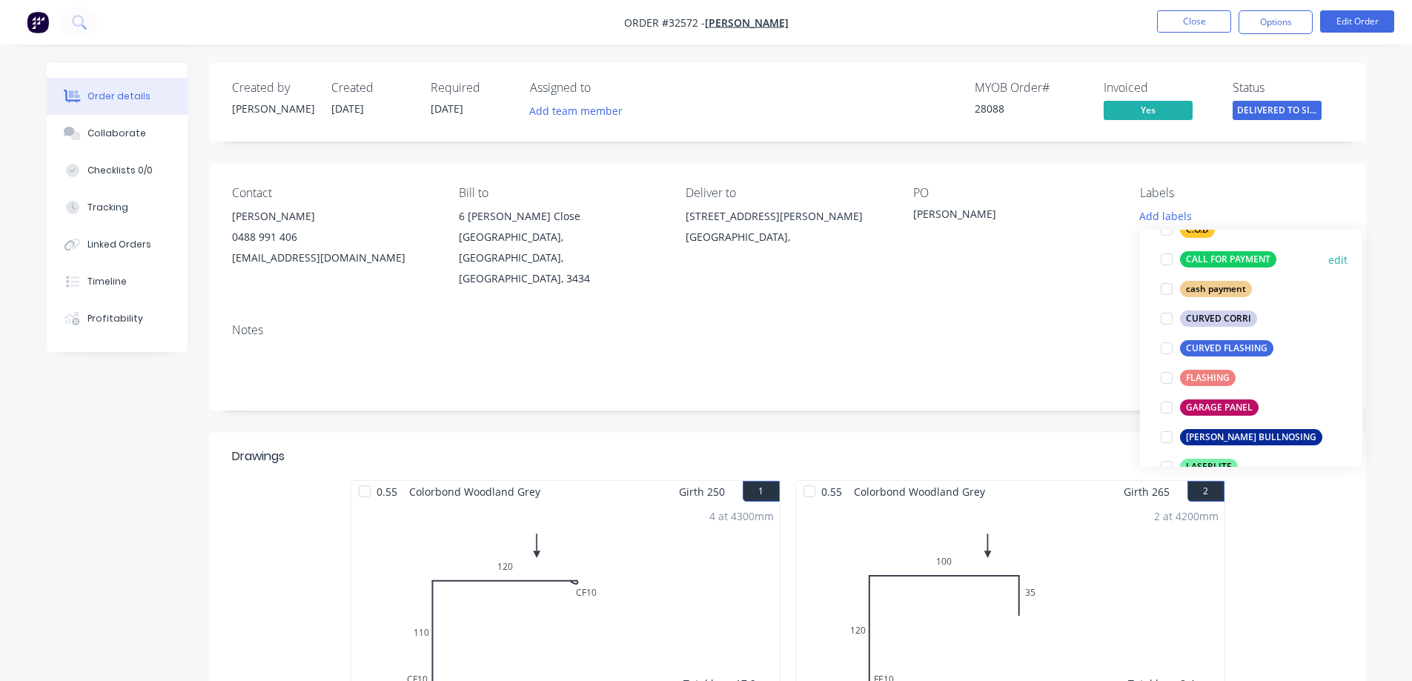
scroll to position [296, 0]
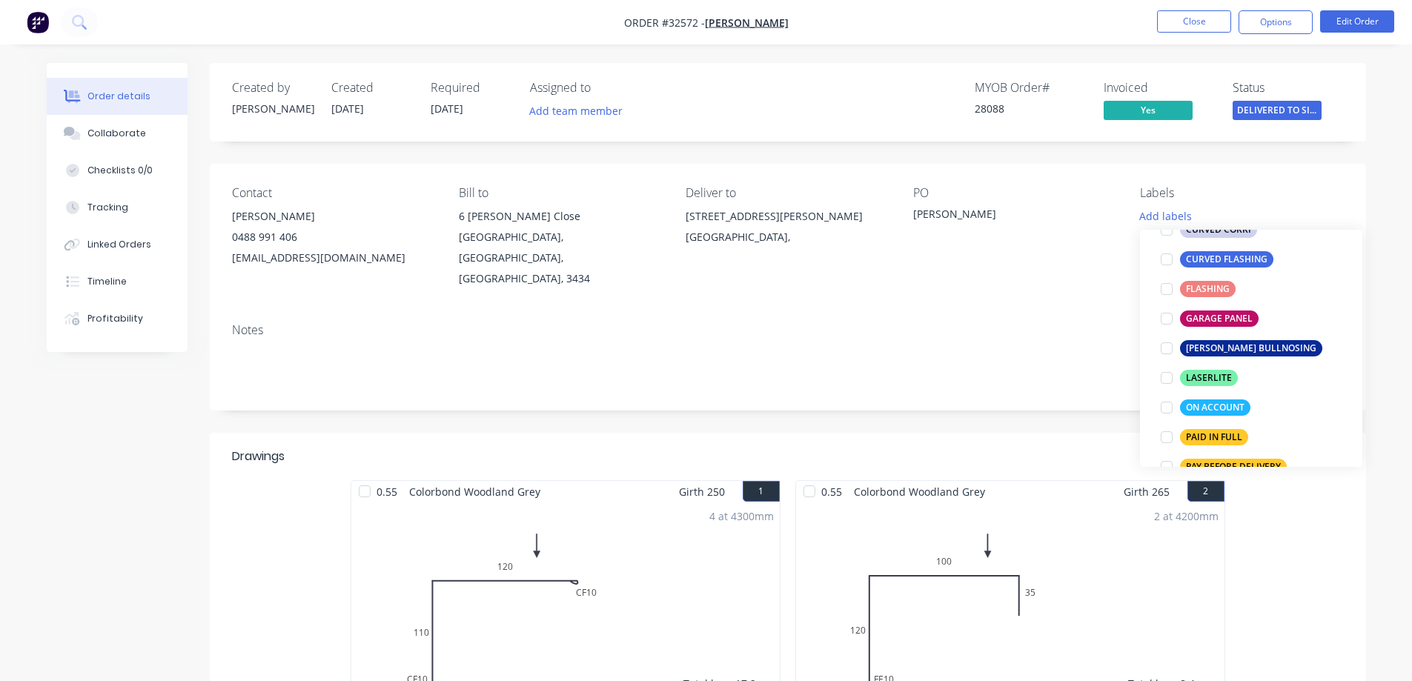
drag, startPoint x: 1161, startPoint y: 407, endPoint x: 1199, endPoint y: 379, distance: 46.7
click at [1162, 406] on div at bounding box center [1167, 408] width 30 height 30
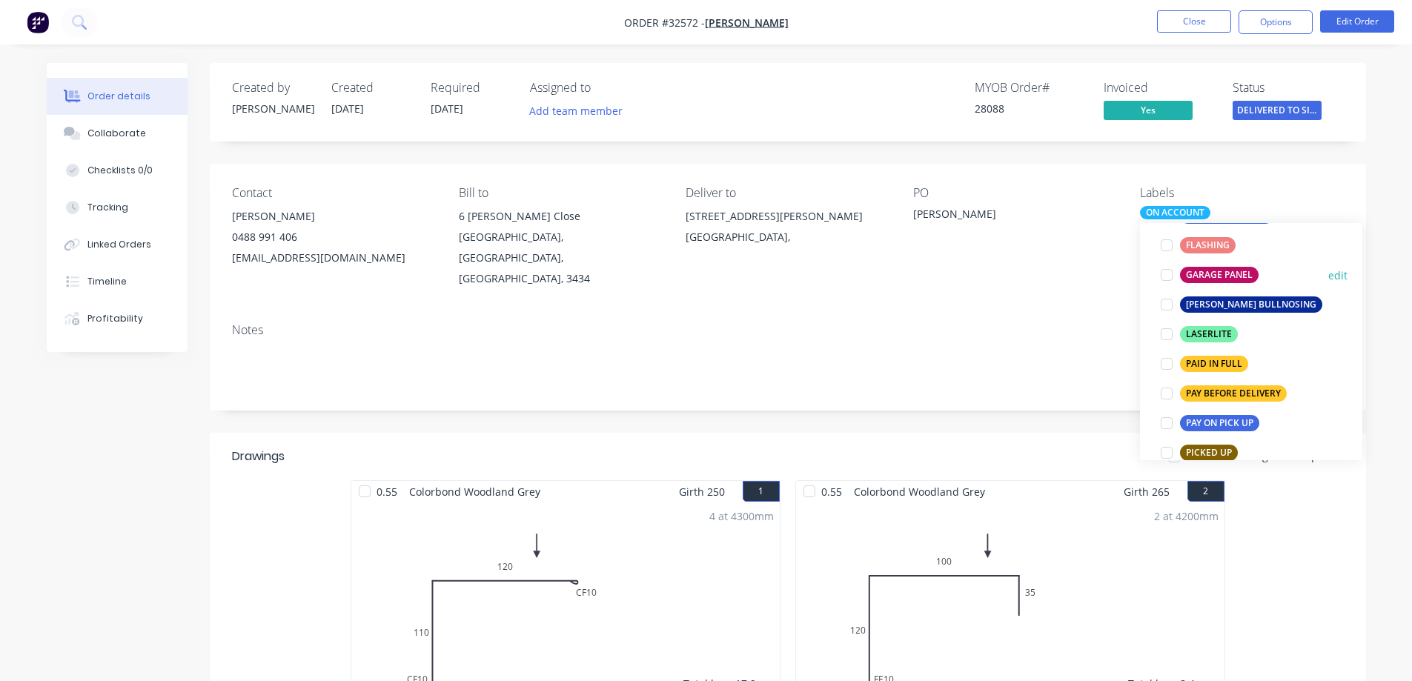
scroll to position [371, 0]
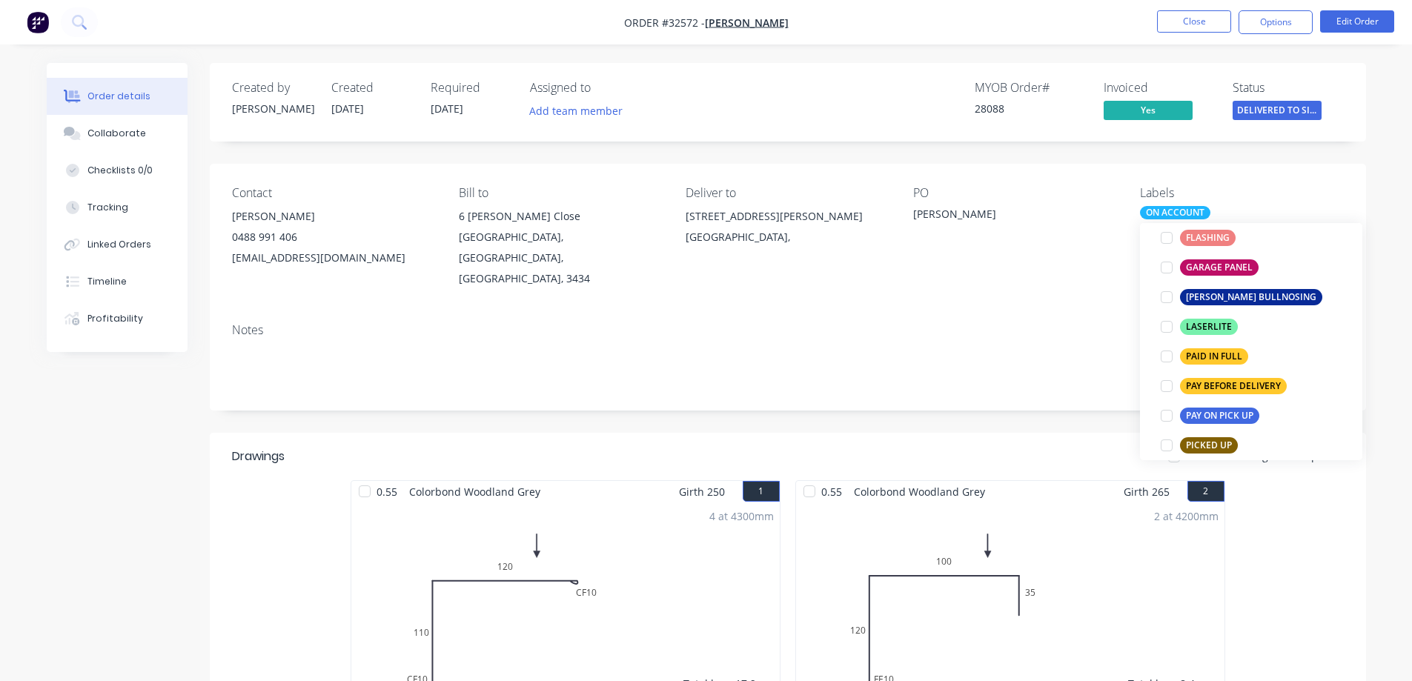
drag, startPoint x: 1168, startPoint y: 355, endPoint x: 1294, endPoint y: 110, distance: 275.1
click at [1169, 355] on div at bounding box center [1167, 357] width 30 height 30
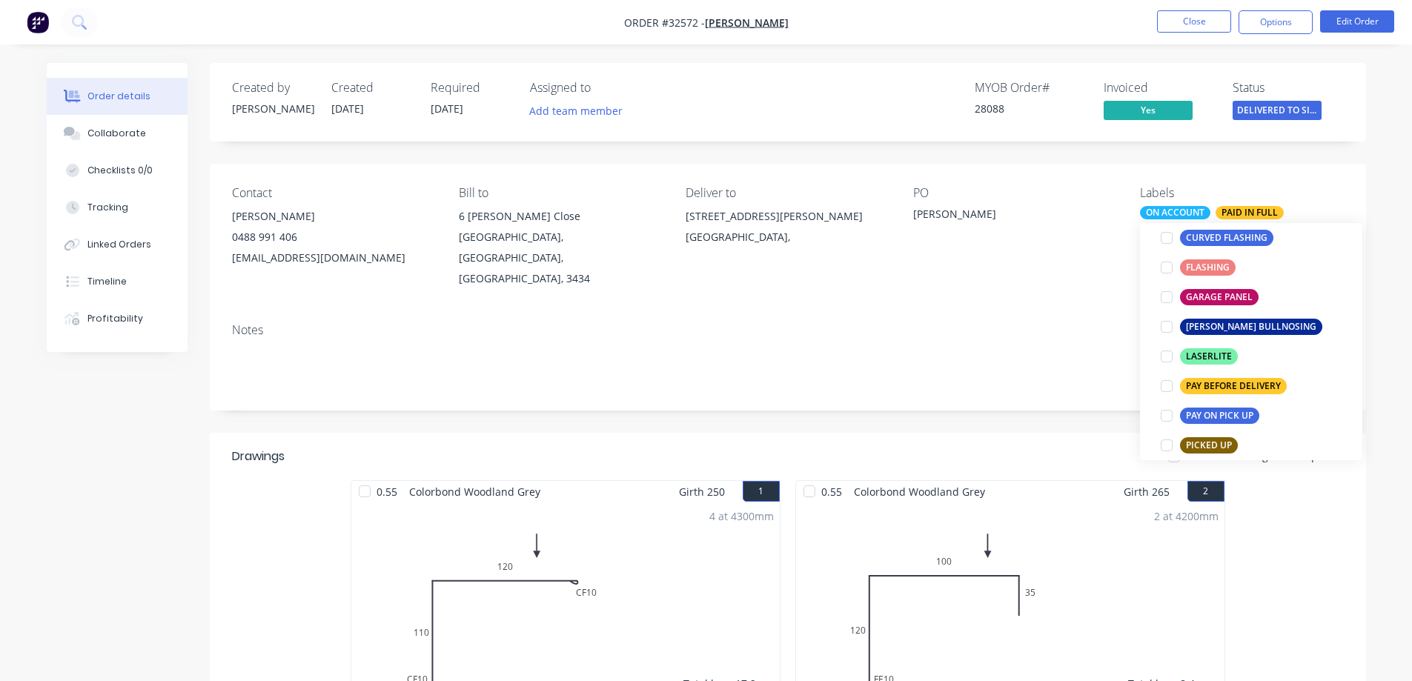
scroll to position [15, 0]
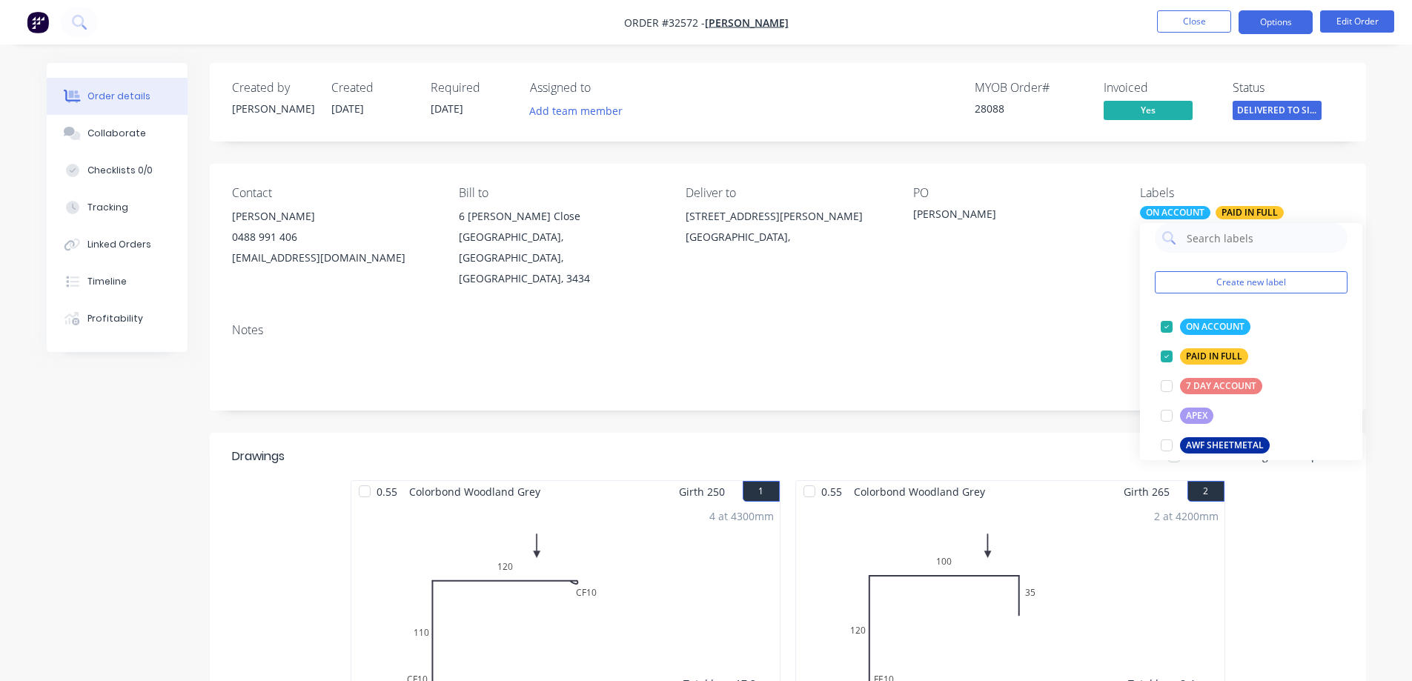
click at [1280, 30] on button "Options" at bounding box center [1275, 22] width 74 height 24
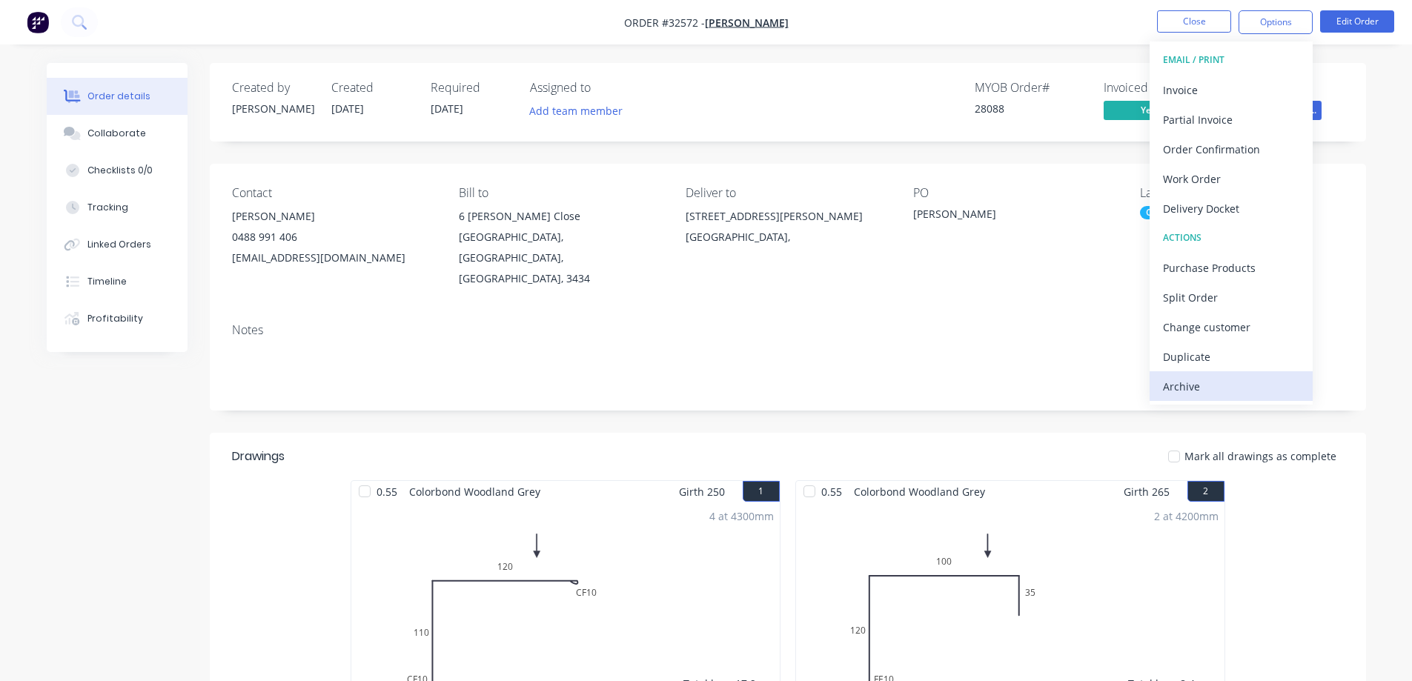
click at [1223, 392] on div "Archive" at bounding box center [1231, 386] width 136 height 21
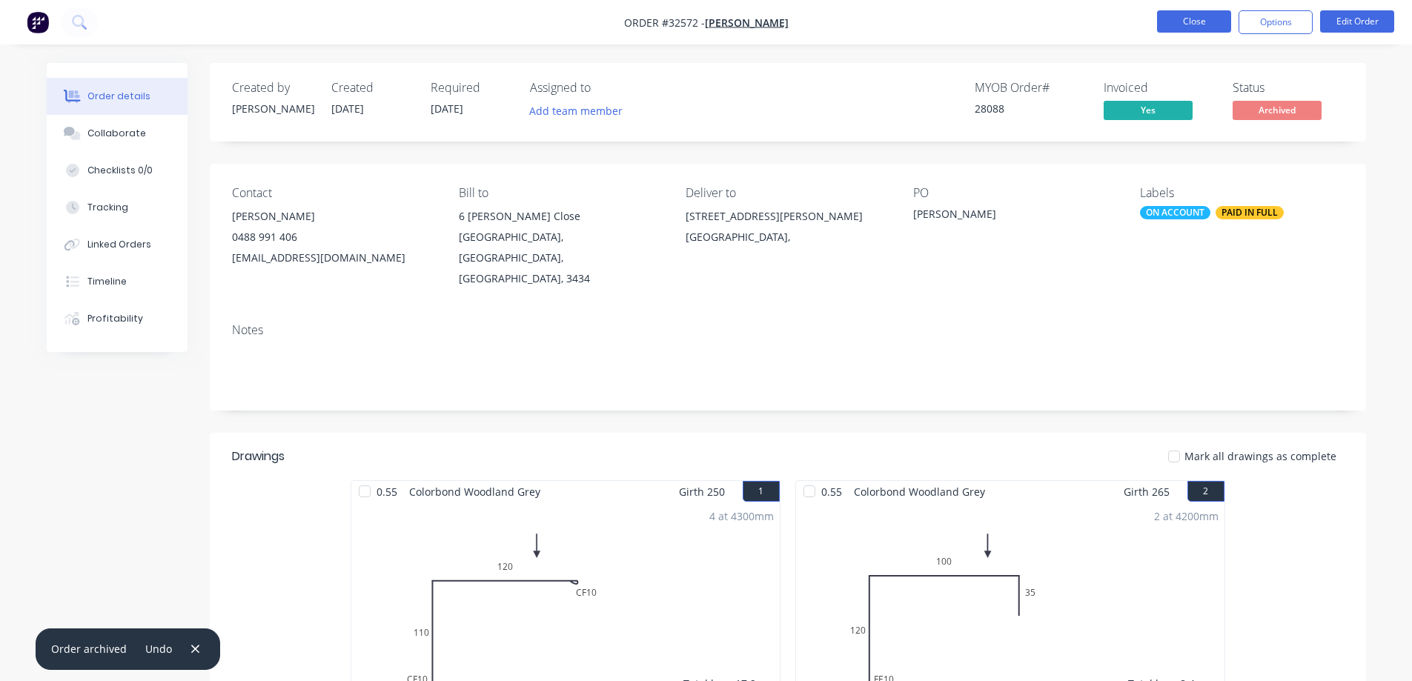
click at [1214, 17] on button "Close" at bounding box center [1194, 21] width 74 height 22
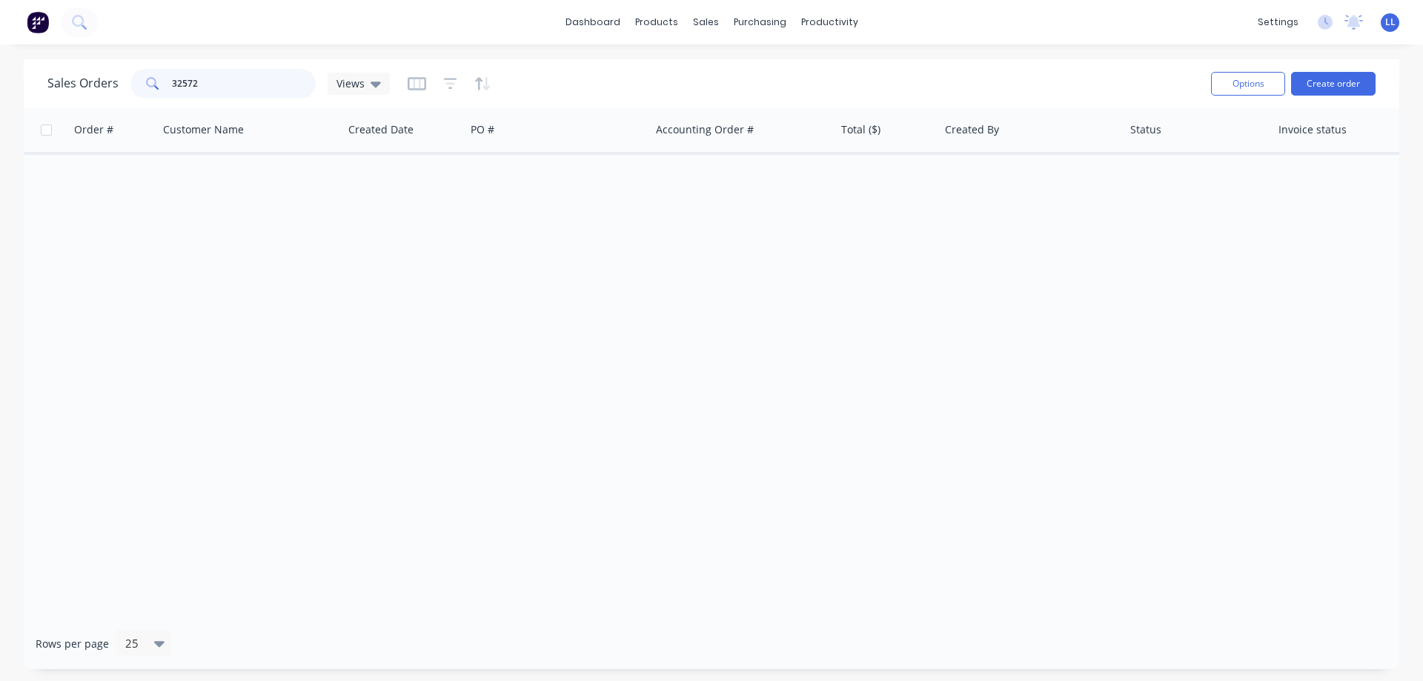
drag, startPoint x: 149, startPoint y: 79, endPoint x: 131, endPoint y: 79, distance: 17.8
click at [131, 79] on div "32572" at bounding box center [222, 84] width 185 height 30
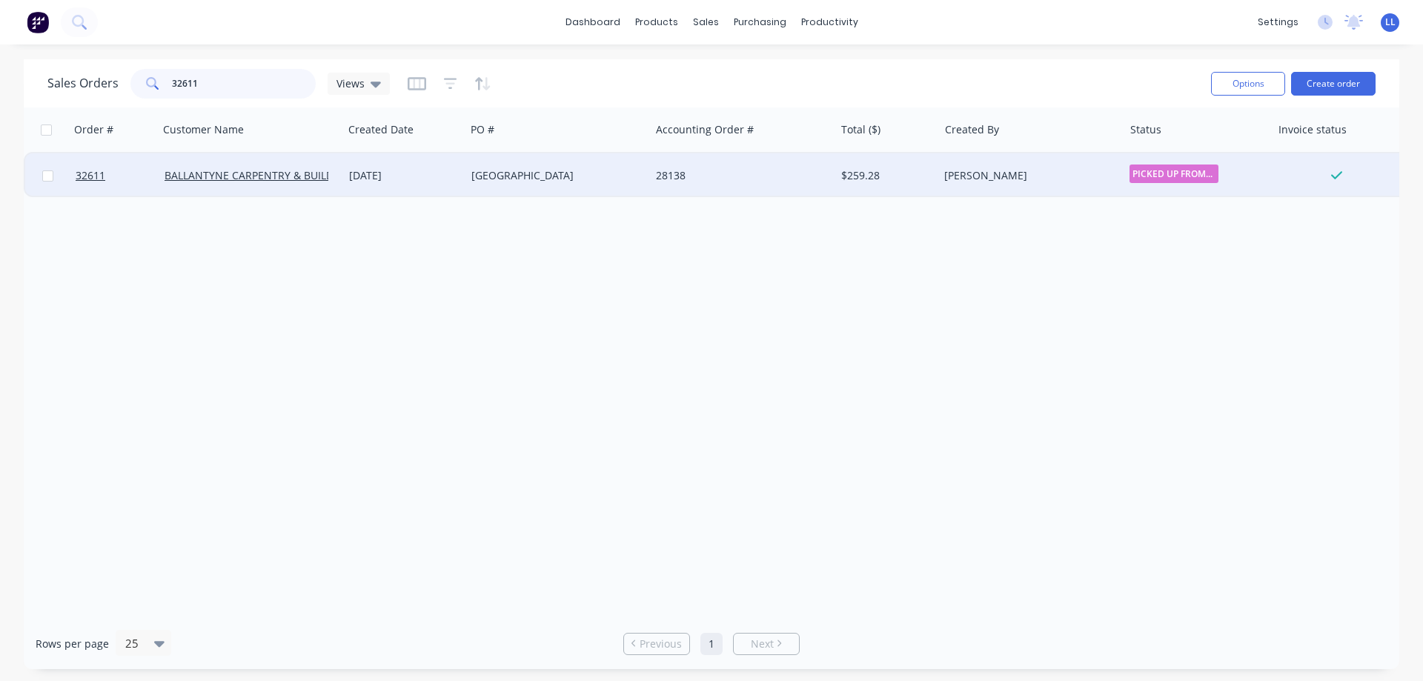
type input "32611"
click at [961, 179] on div "[PERSON_NAME]" at bounding box center [1026, 175] width 165 height 15
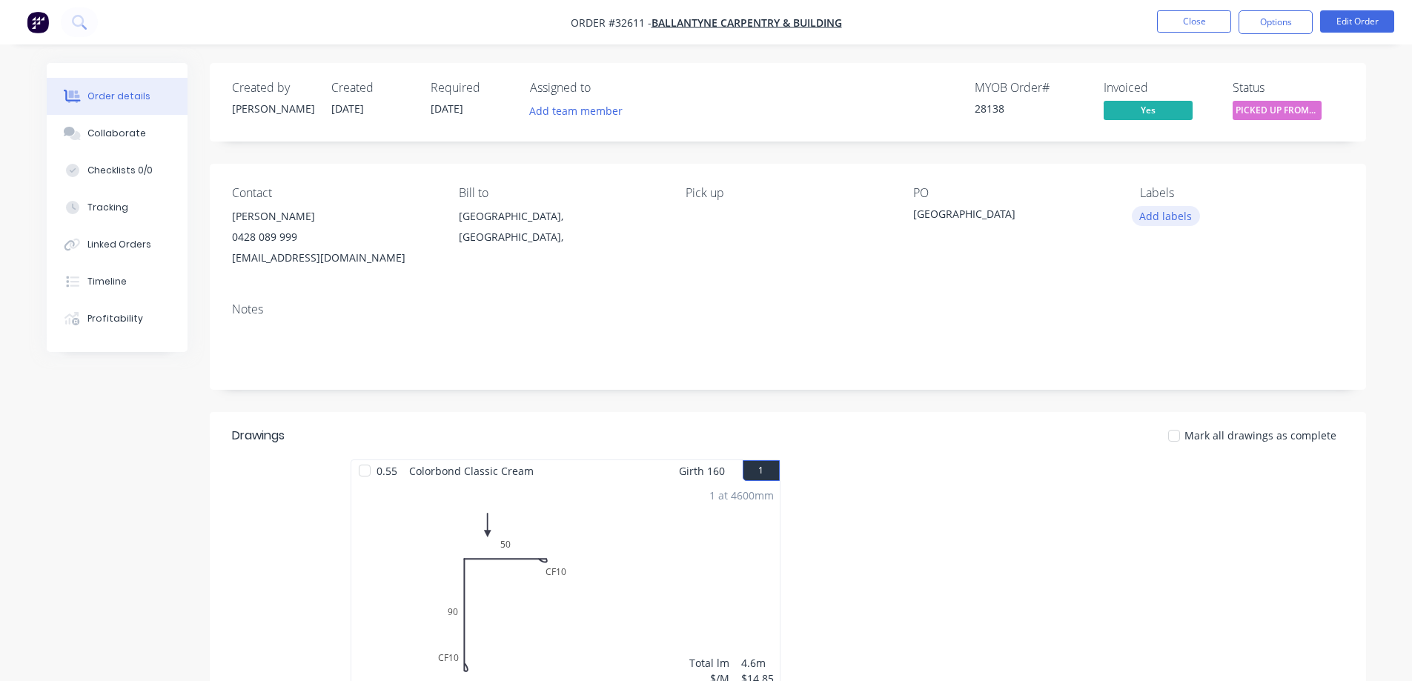
click at [1167, 213] on button "Add labels" at bounding box center [1166, 216] width 68 height 20
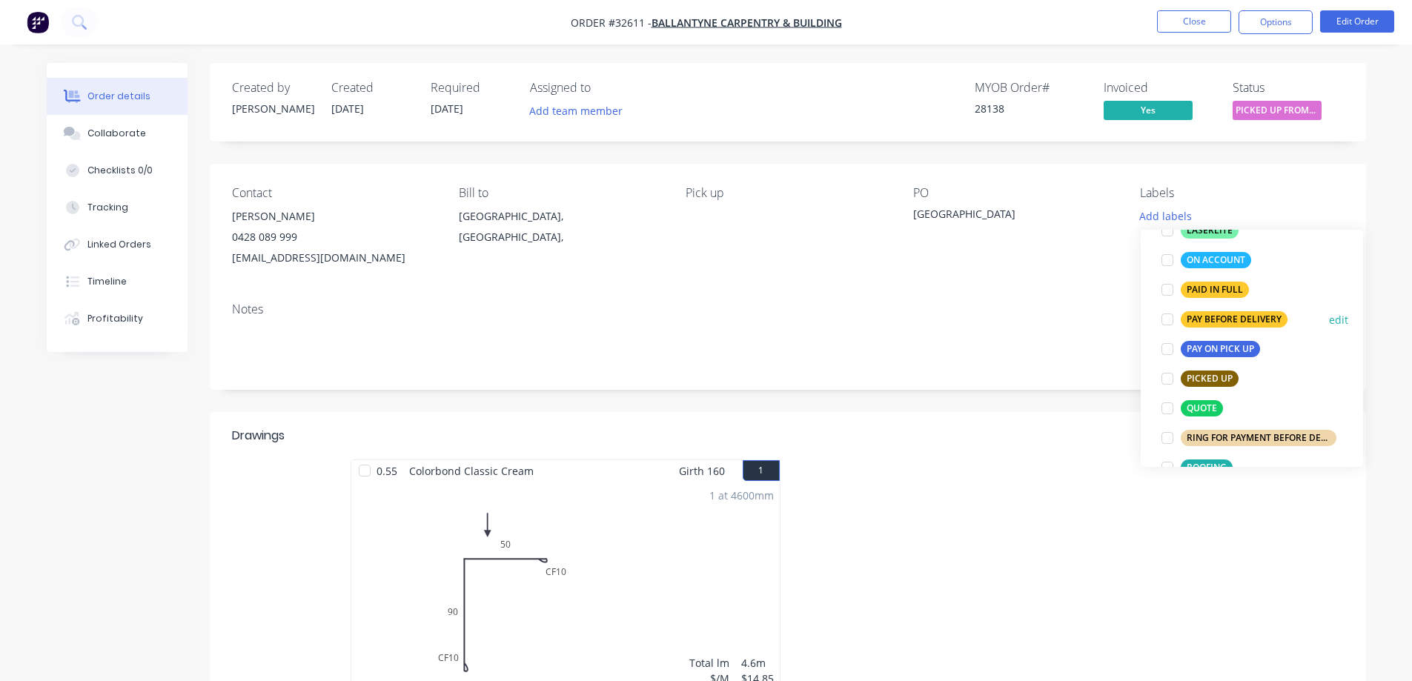
scroll to position [445, 0]
click at [1168, 261] on div at bounding box center [1167, 260] width 30 height 30
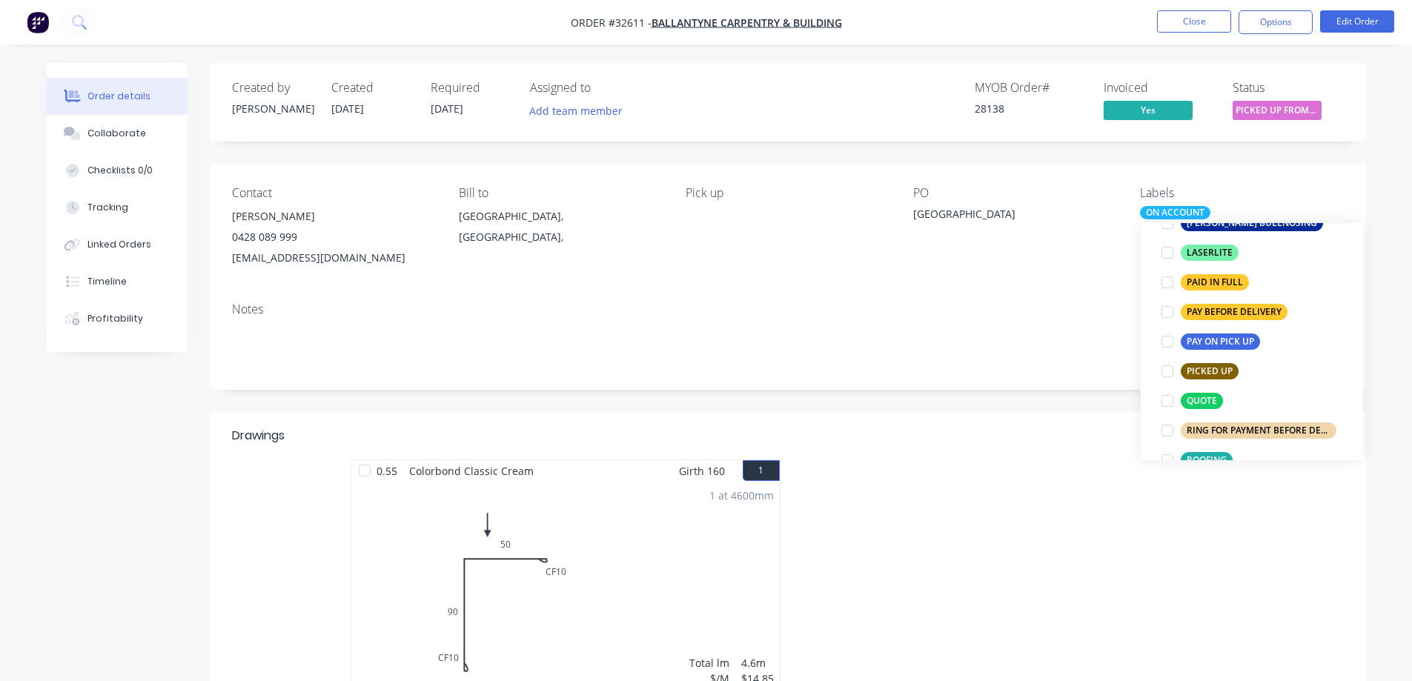
scroll to position [89, 0]
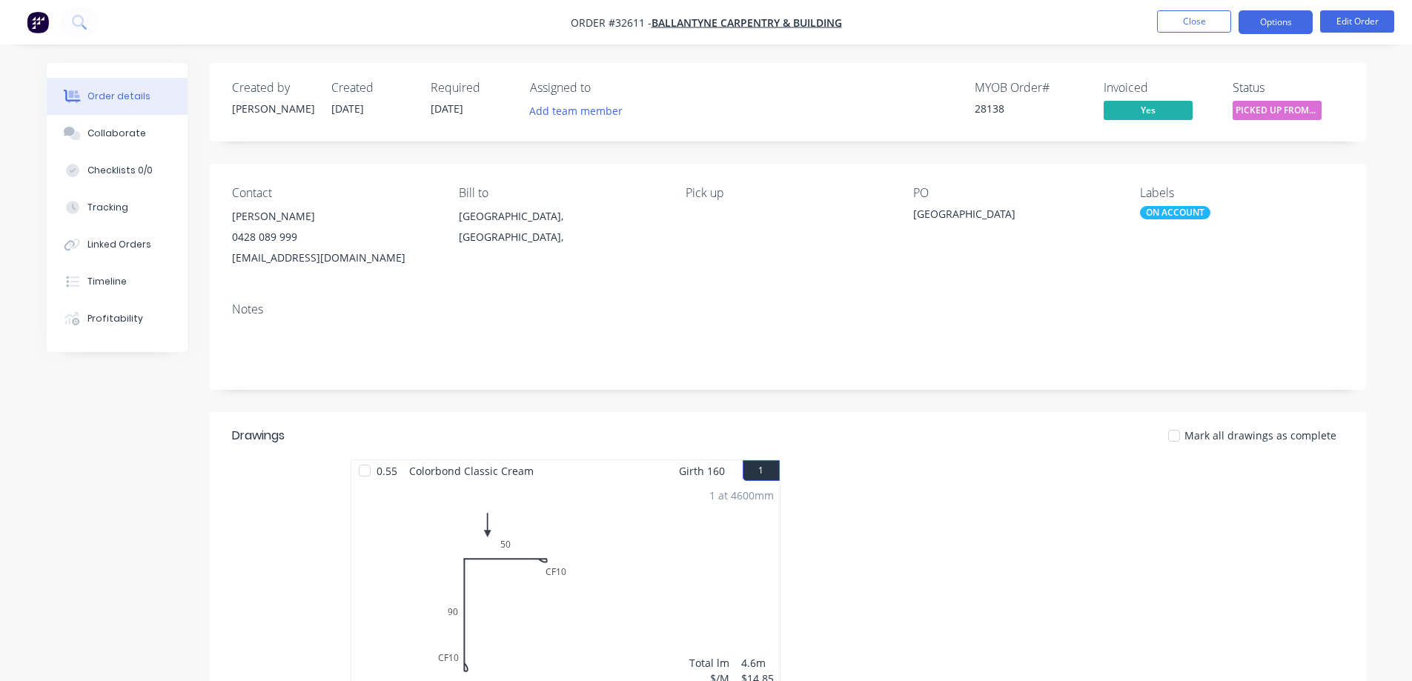
click at [1276, 21] on button "Options" at bounding box center [1275, 22] width 74 height 24
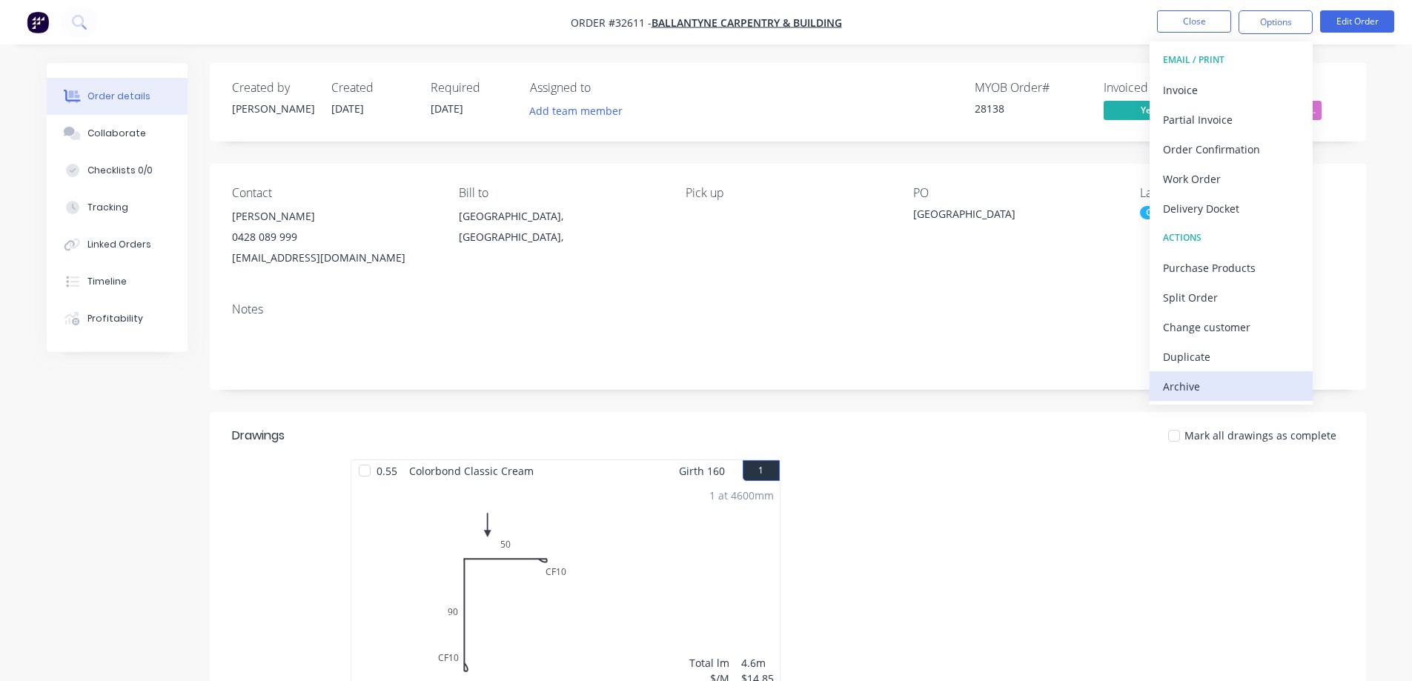
click at [1184, 389] on div "Archive" at bounding box center [1231, 386] width 136 height 21
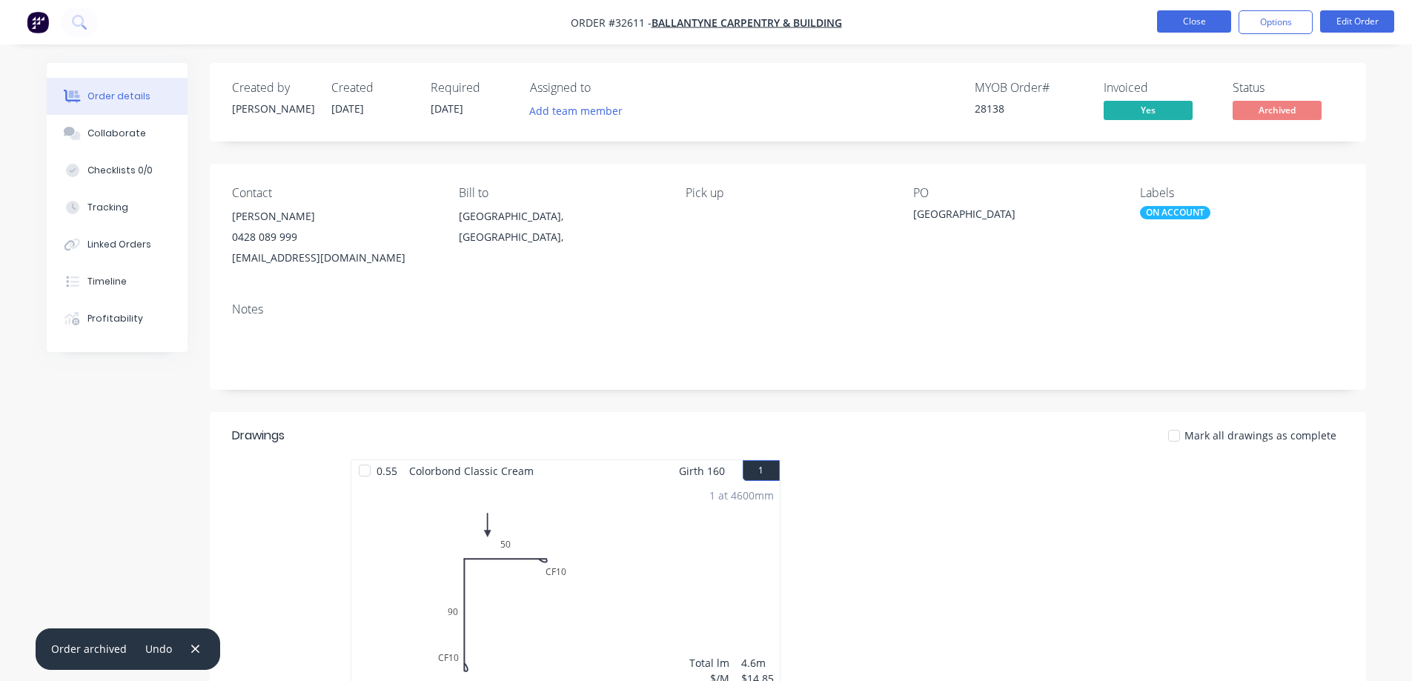
click at [1220, 14] on button "Close" at bounding box center [1194, 21] width 74 height 22
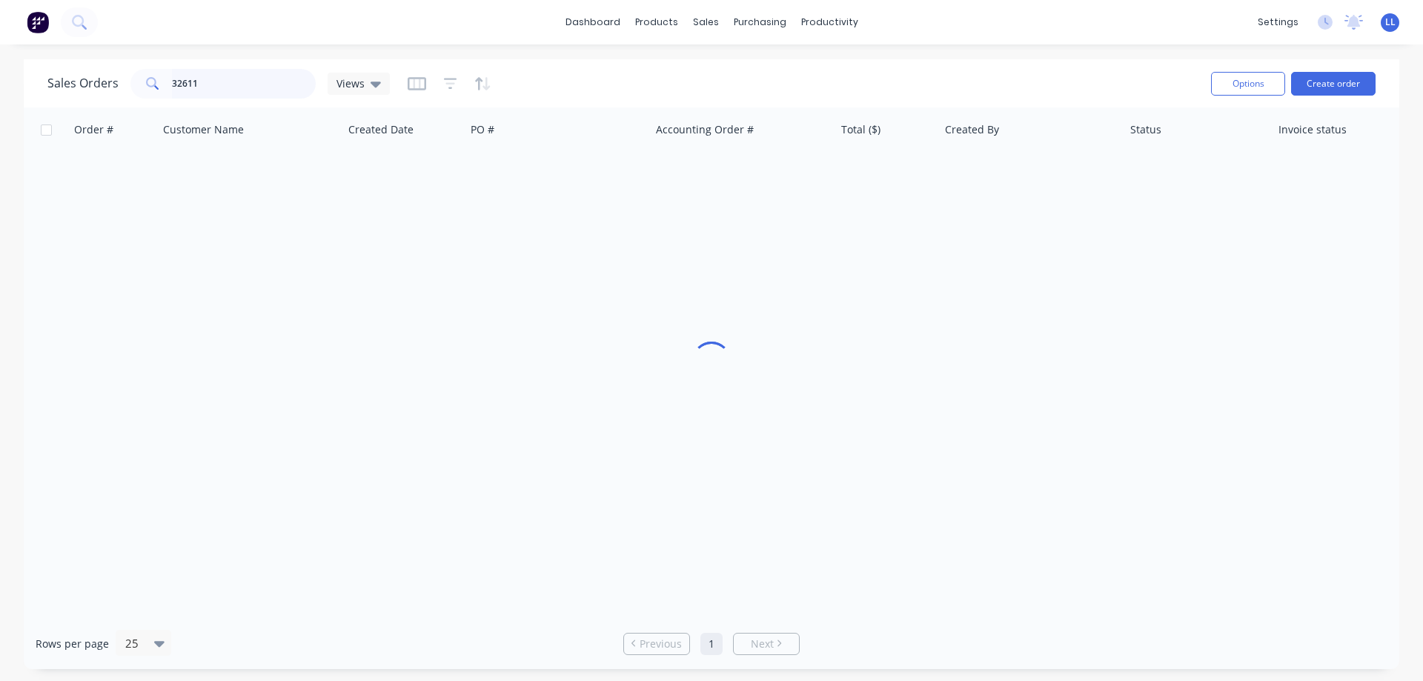
click at [124, 89] on div "Sales Orders 32611 Views" at bounding box center [218, 84] width 342 height 30
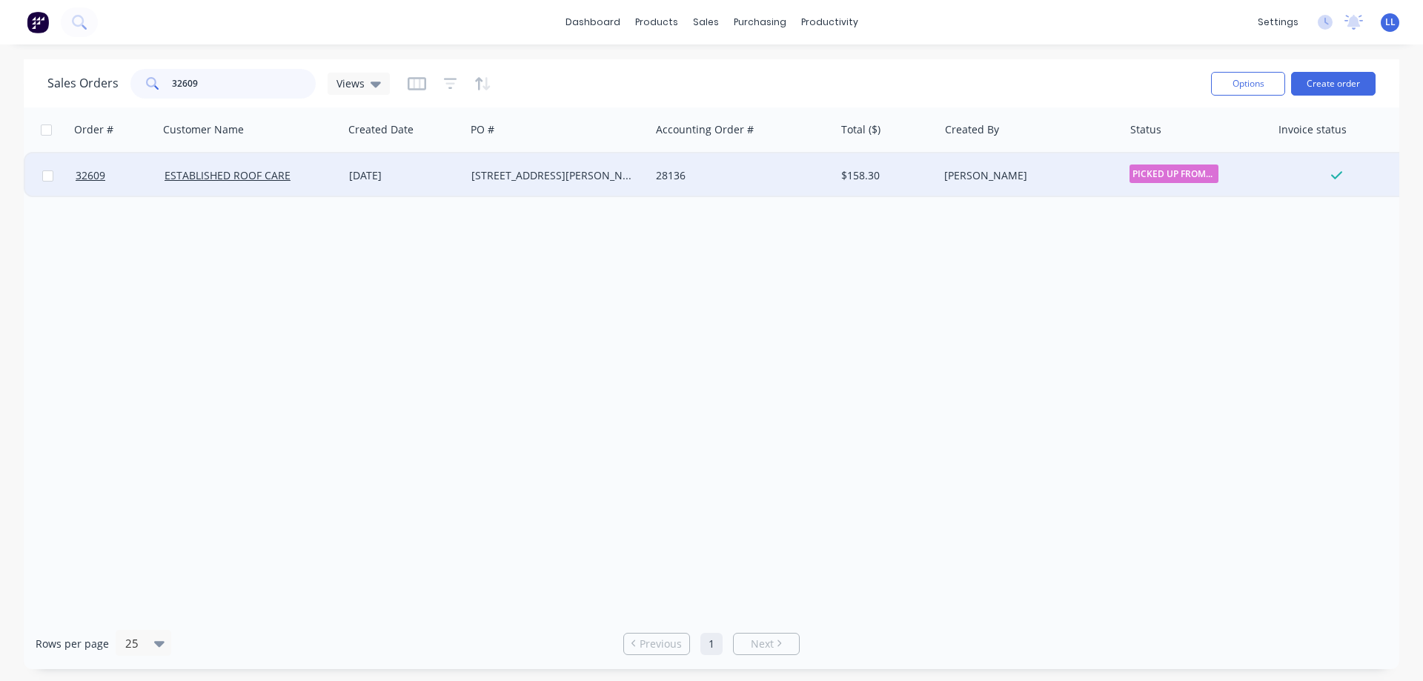
type input "32609"
click at [522, 191] on div "[STREET_ADDRESS][PERSON_NAME]" at bounding box center [557, 175] width 185 height 44
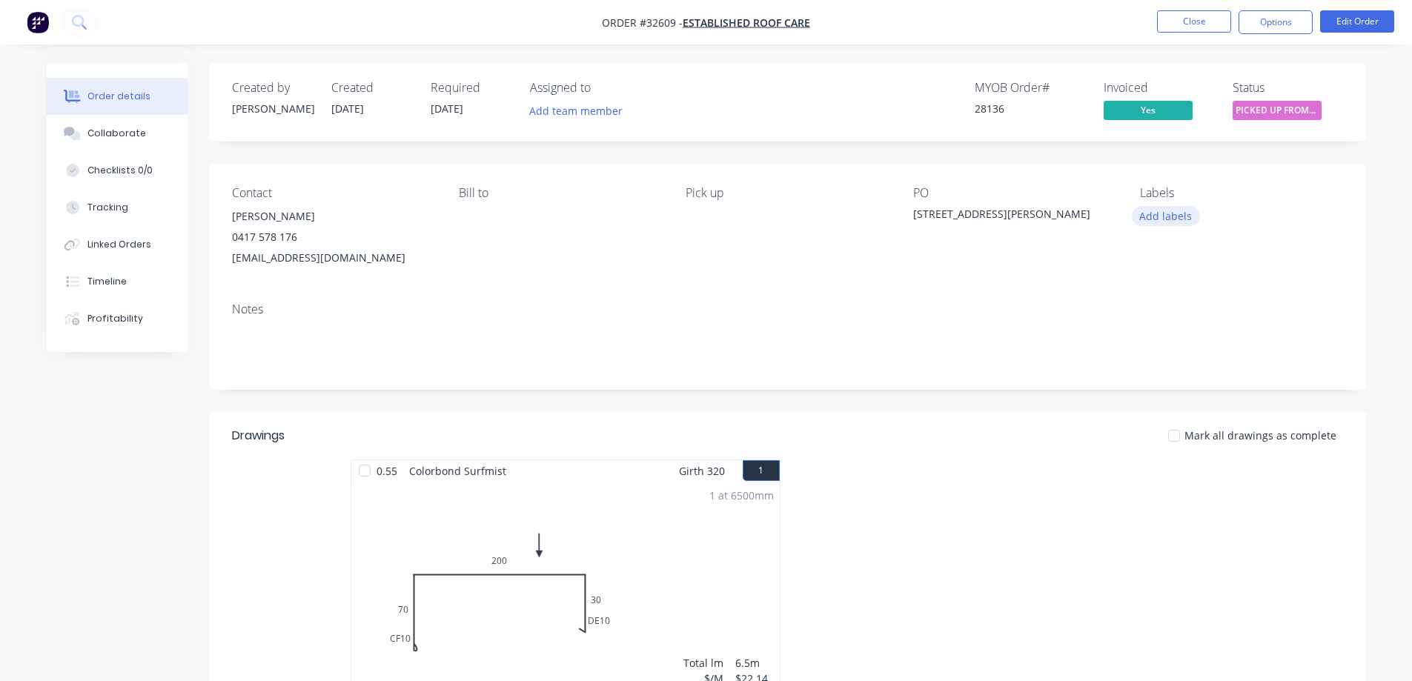
click at [1177, 219] on button "Add labels" at bounding box center [1166, 216] width 68 height 20
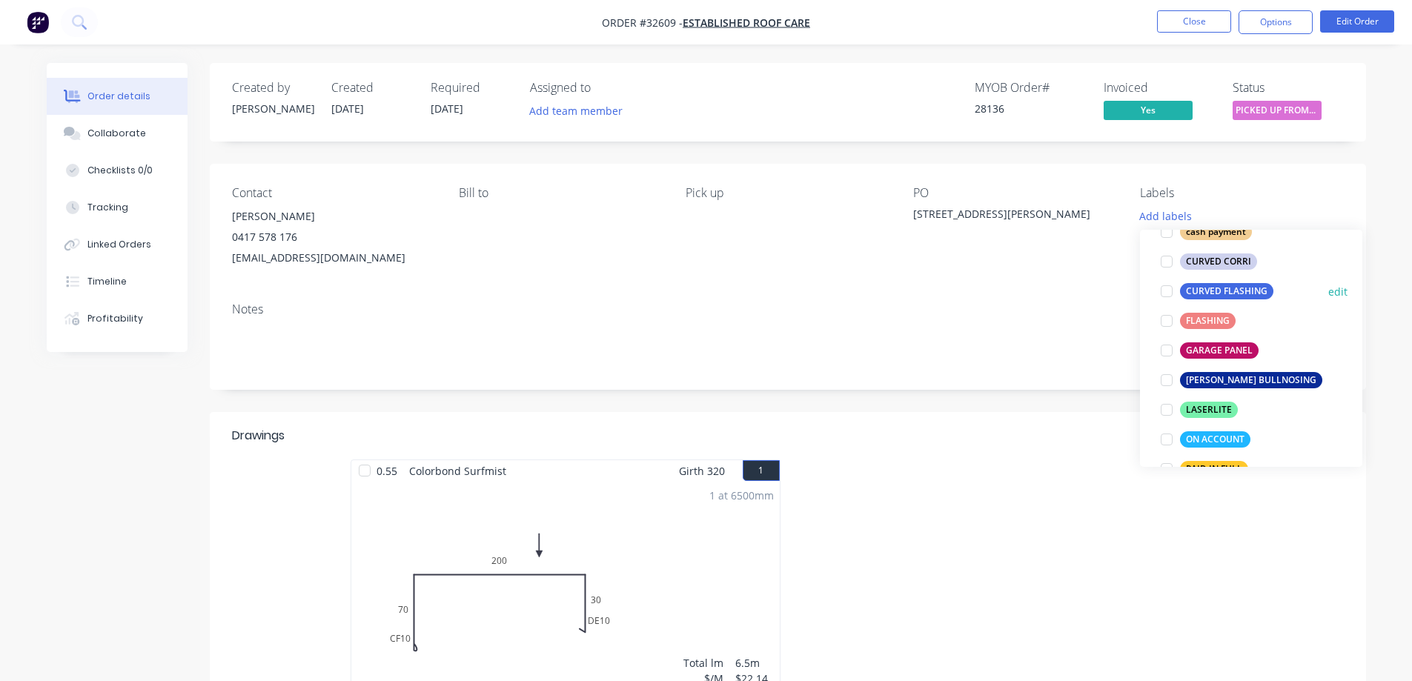
scroll to position [296, 0]
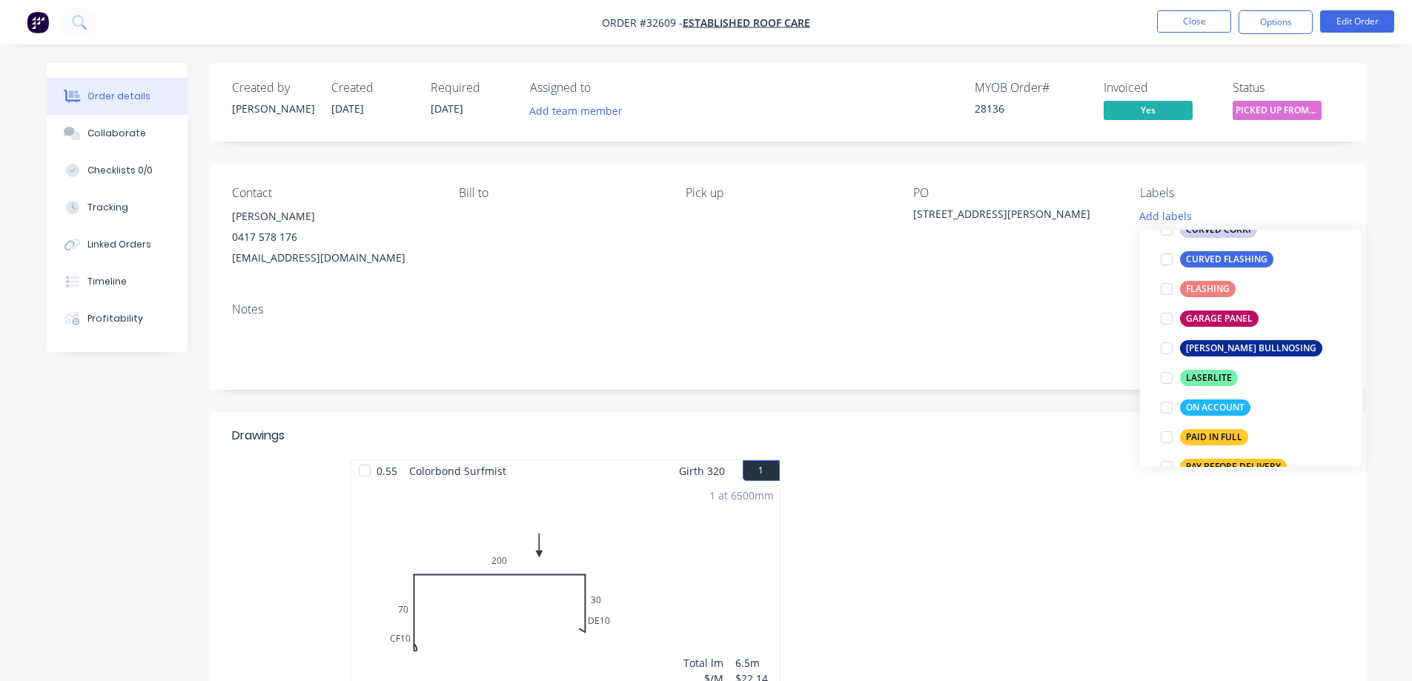
drag, startPoint x: 1165, startPoint y: 408, endPoint x: 1153, endPoint y: 318, distance: 91.2
click at [1166, 408] on div at bounding box center [1167, 408] width 30 height 30
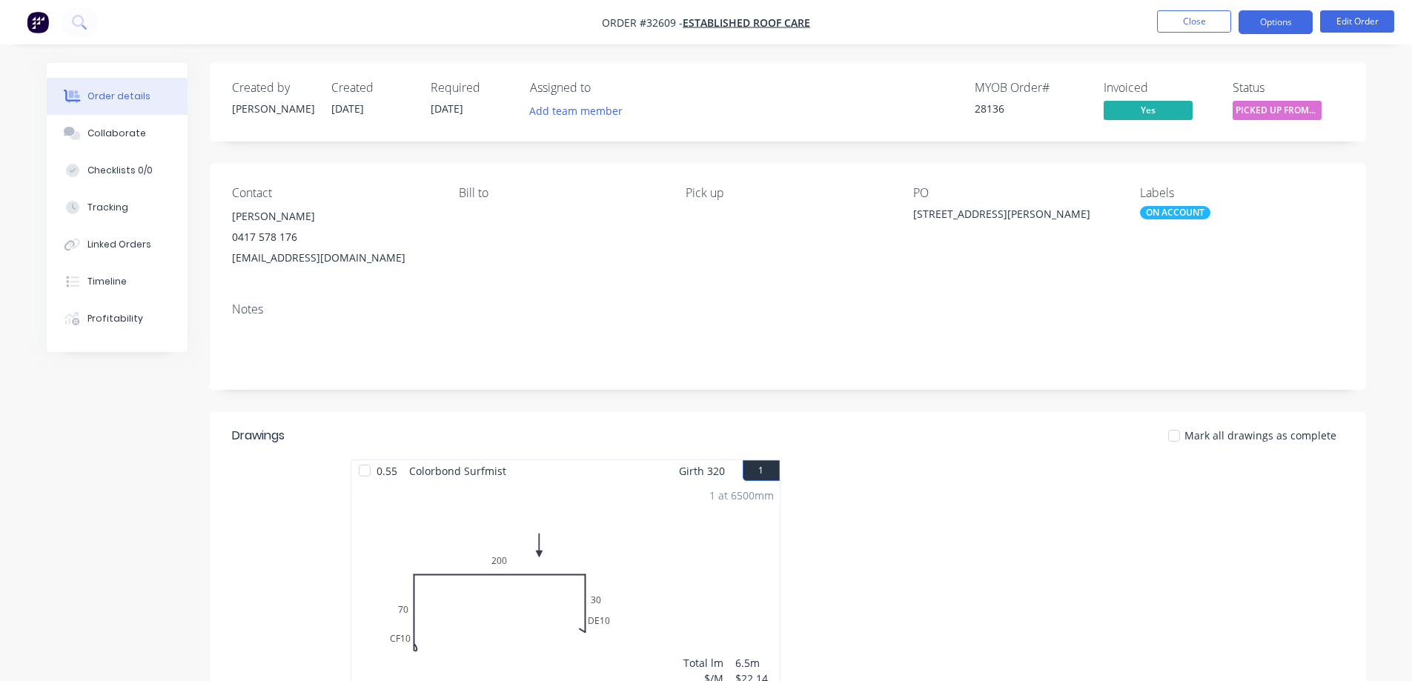
click at [1281, 30] on button "Options" at bounding box center [1275, 22] width 74 height 24
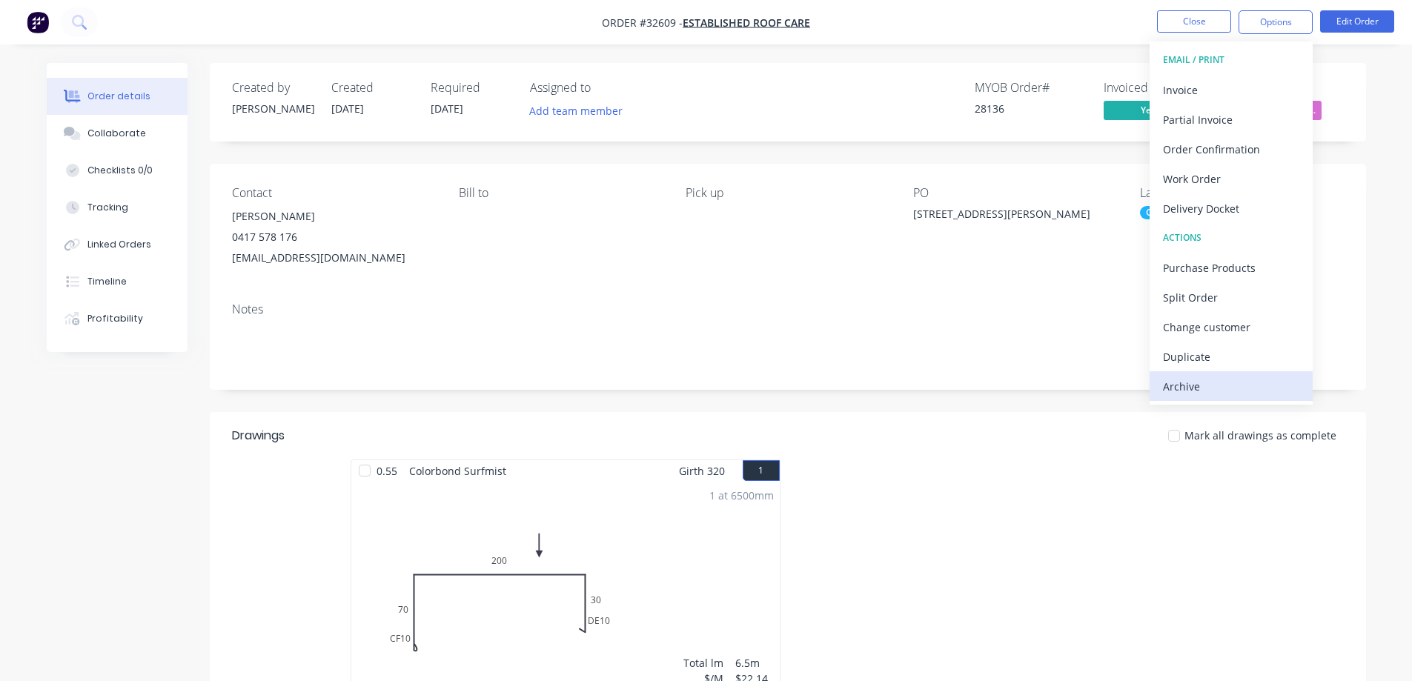
click at [1203, 388] on div "Archive" at bounding box center [1231, 386] width 136 height 21
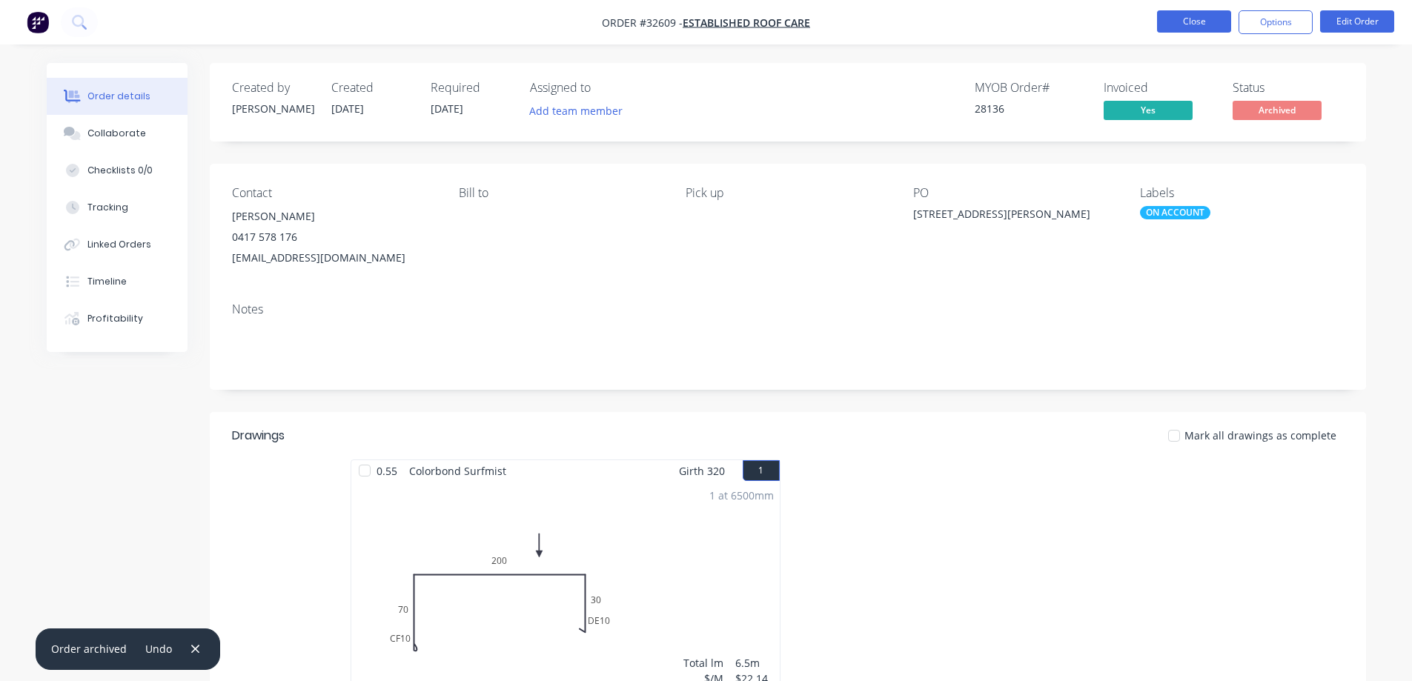
click at [1181, 28] on button "Close" at bounding box center [1194, 21] width 74 height 22
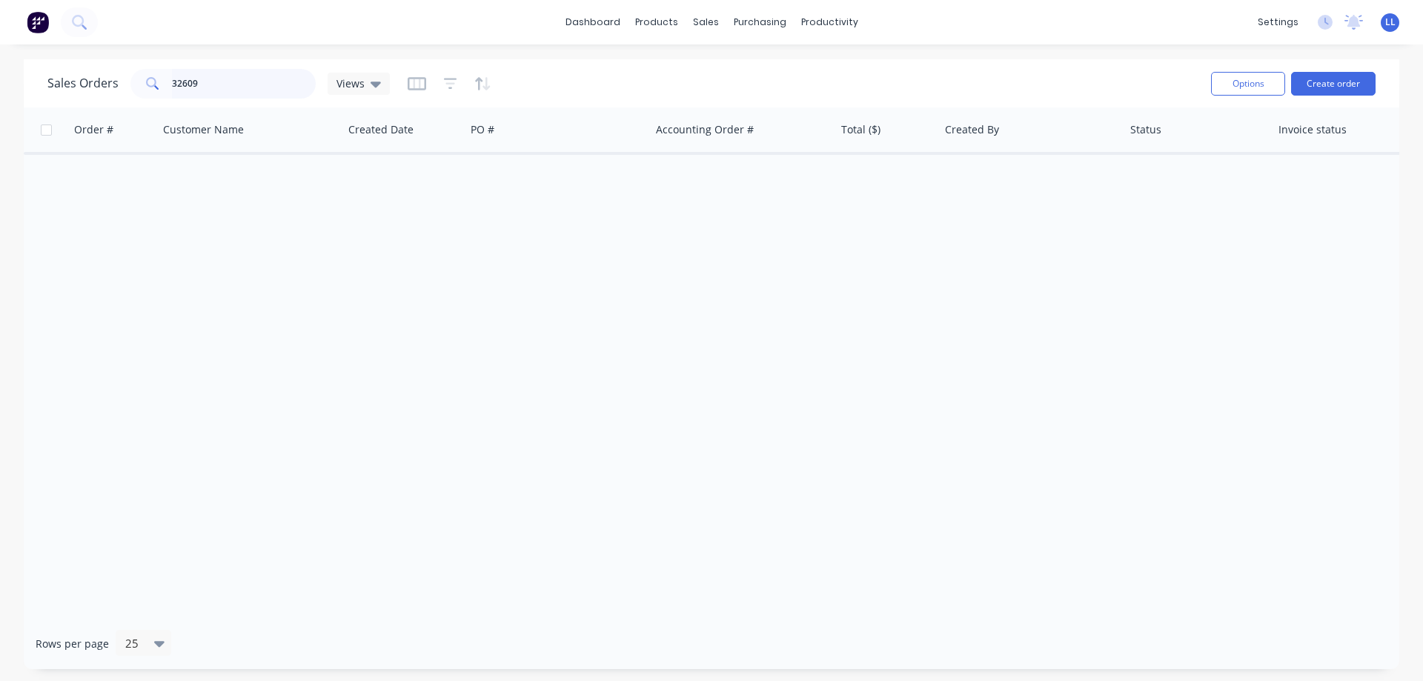
click at [130, 76] on div "32609" at bounding box center [222, 84] width 185 height 30
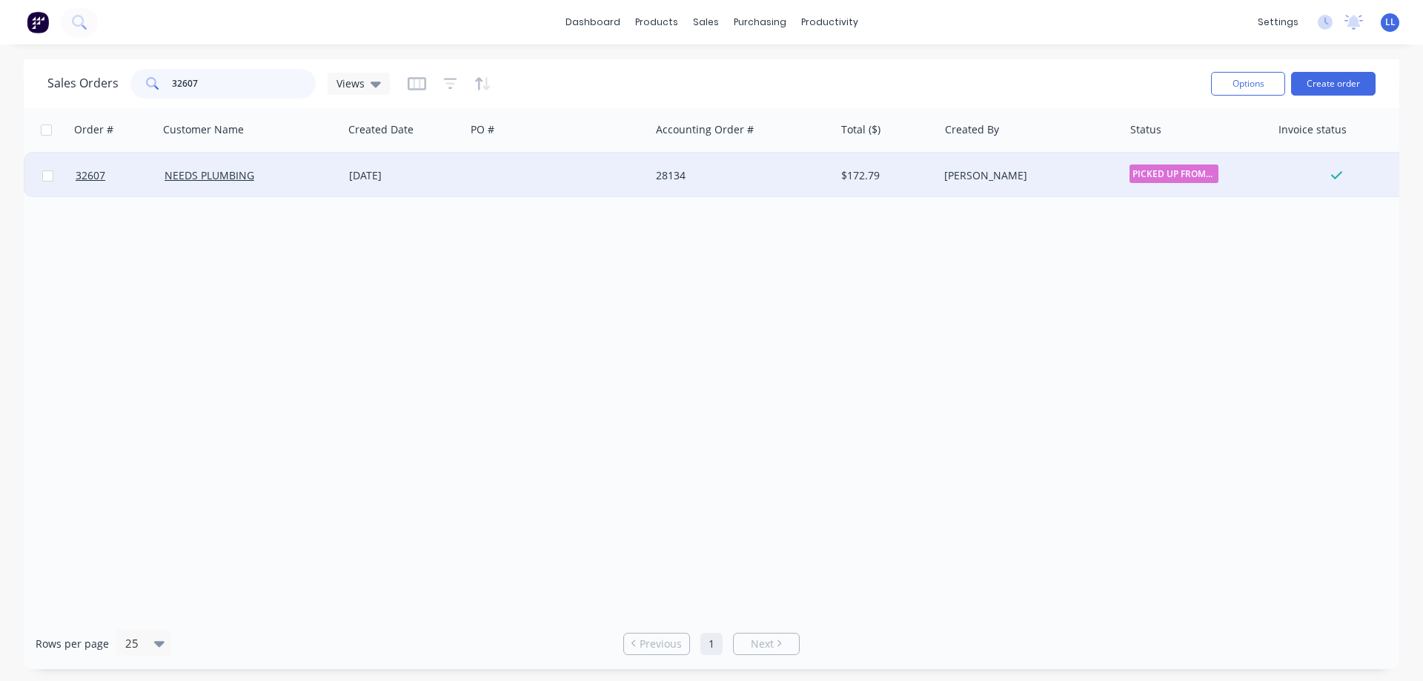
type input "32607"
drag, startPoint x: 609, startPoint y: 167, endPoint x: 619, endPoint y: 167, distance: 10.4
click at [619, 167] on div at bounding box center [557, 175] width 185 height 44
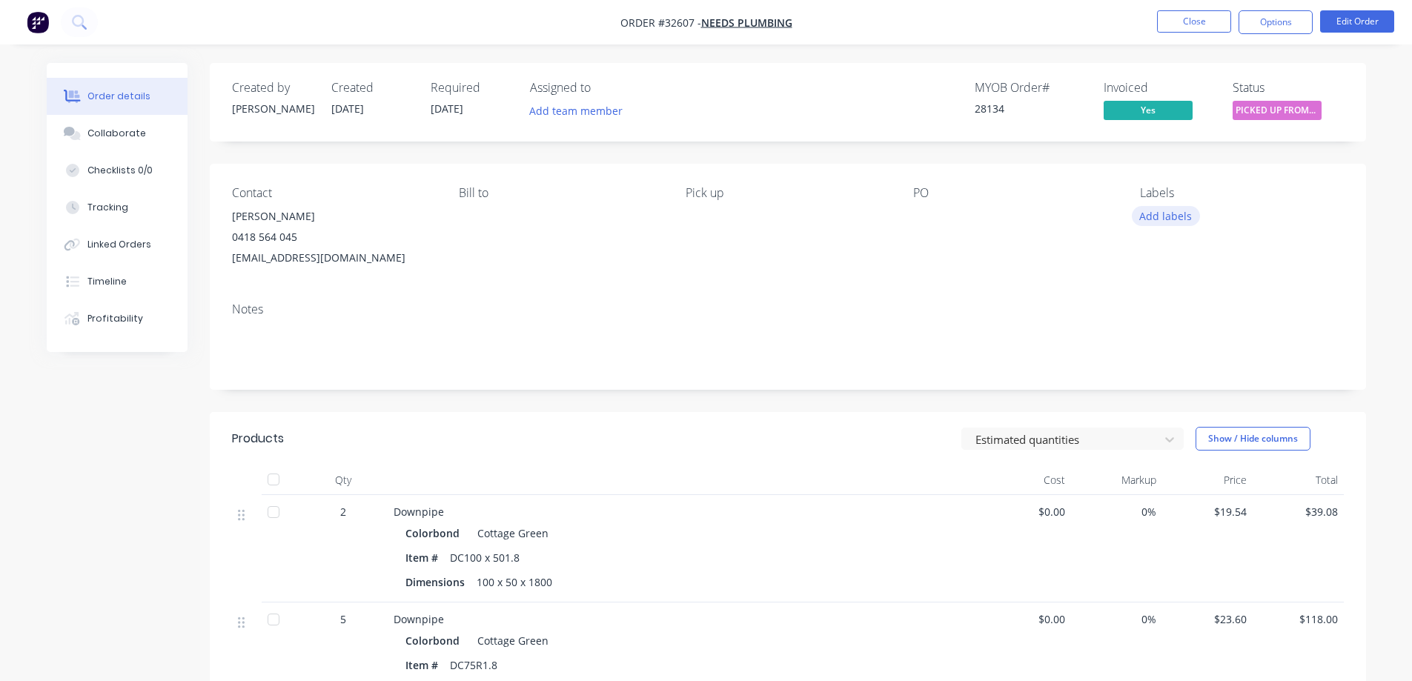
click at [1183, 214] on button "Add labels" at bounding box center [1166, 216] width 68 height 20
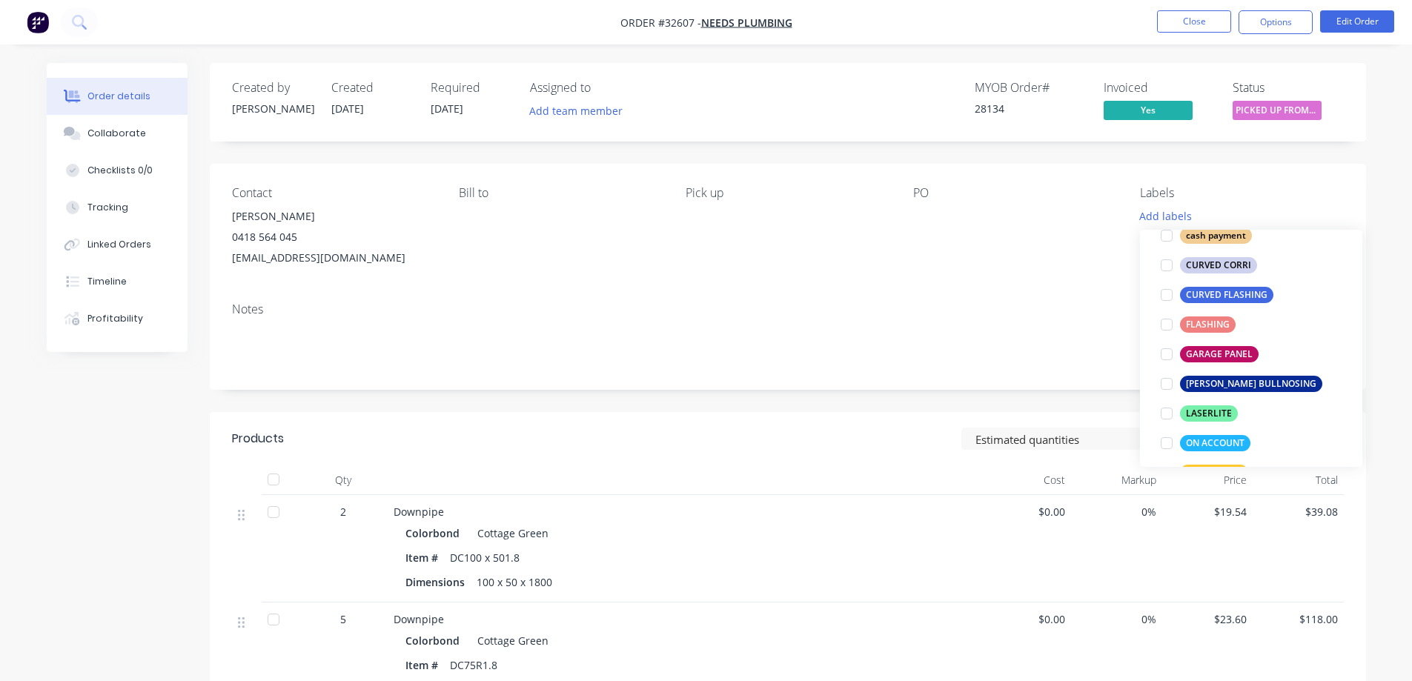
scroll to position [296, 0]
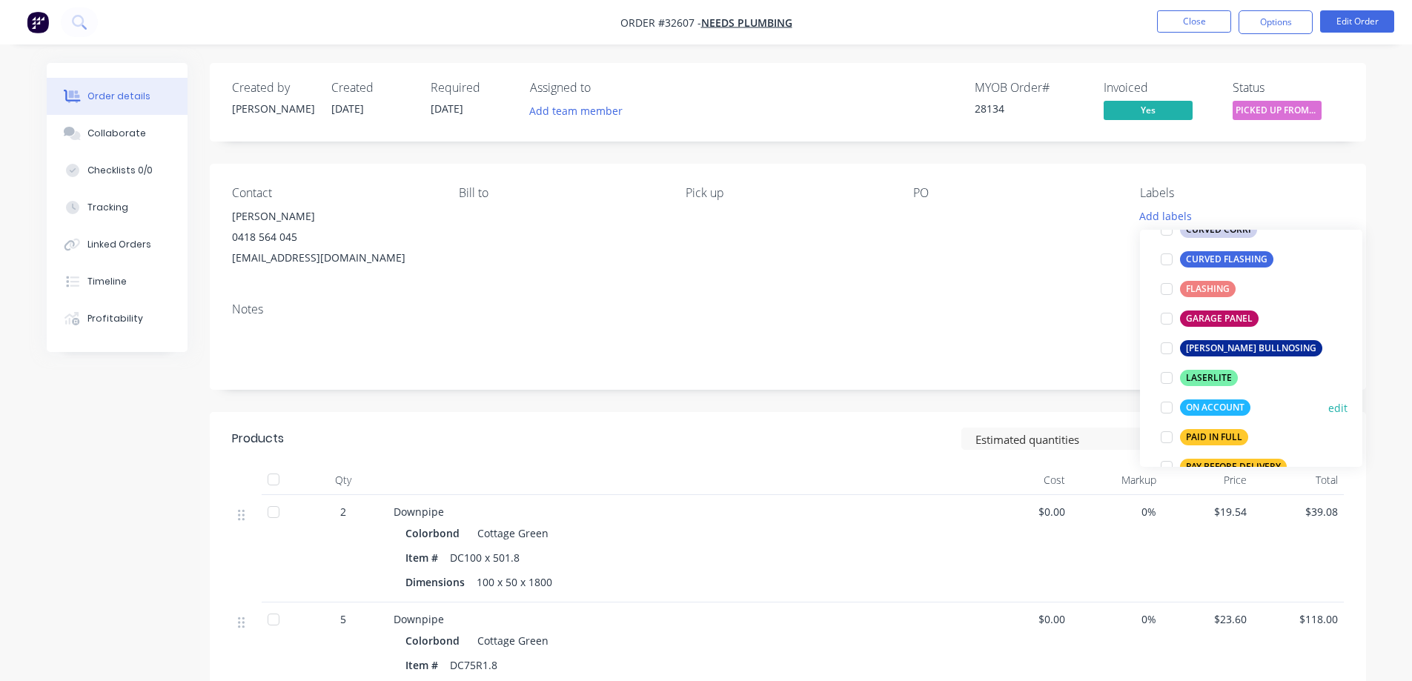
click at [1164, 408] on div at bounding box center [1167, 408] width 30 height 30
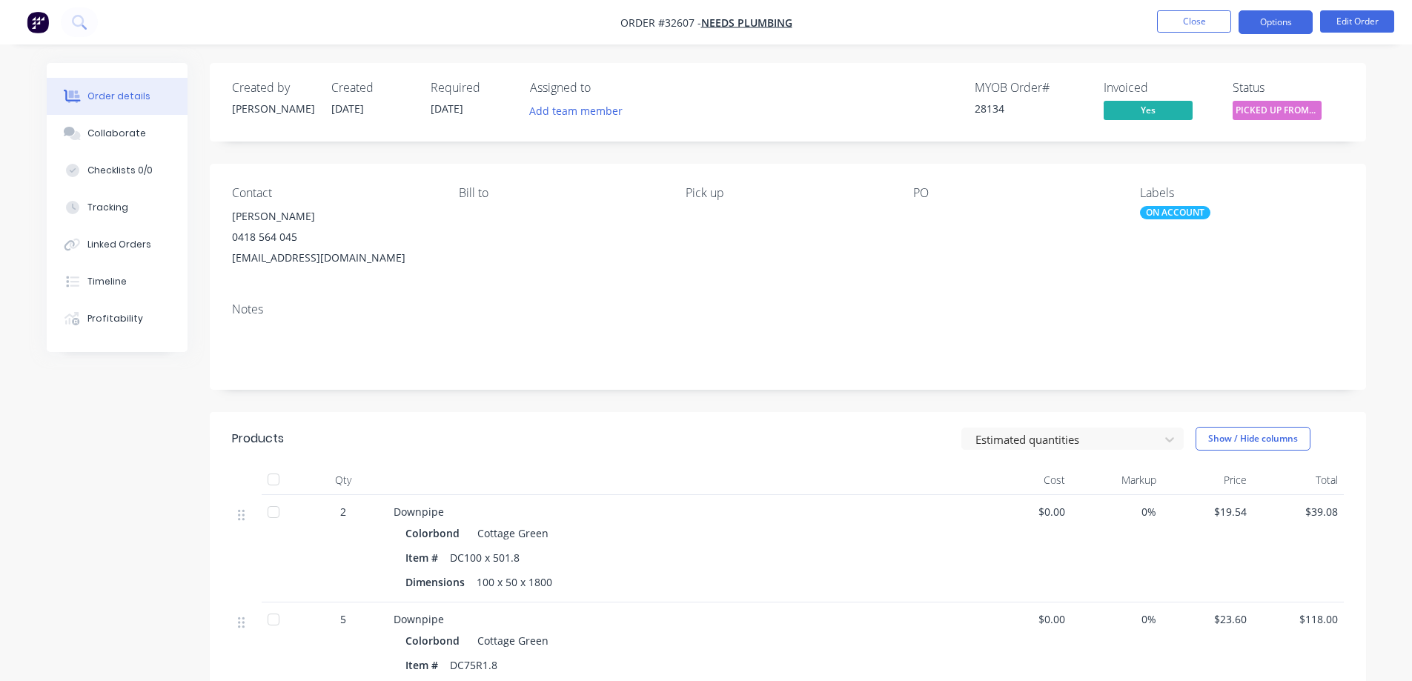
click at [1261, 24] on button "Options" at bounding box center [1275, 22] width 74 height 24
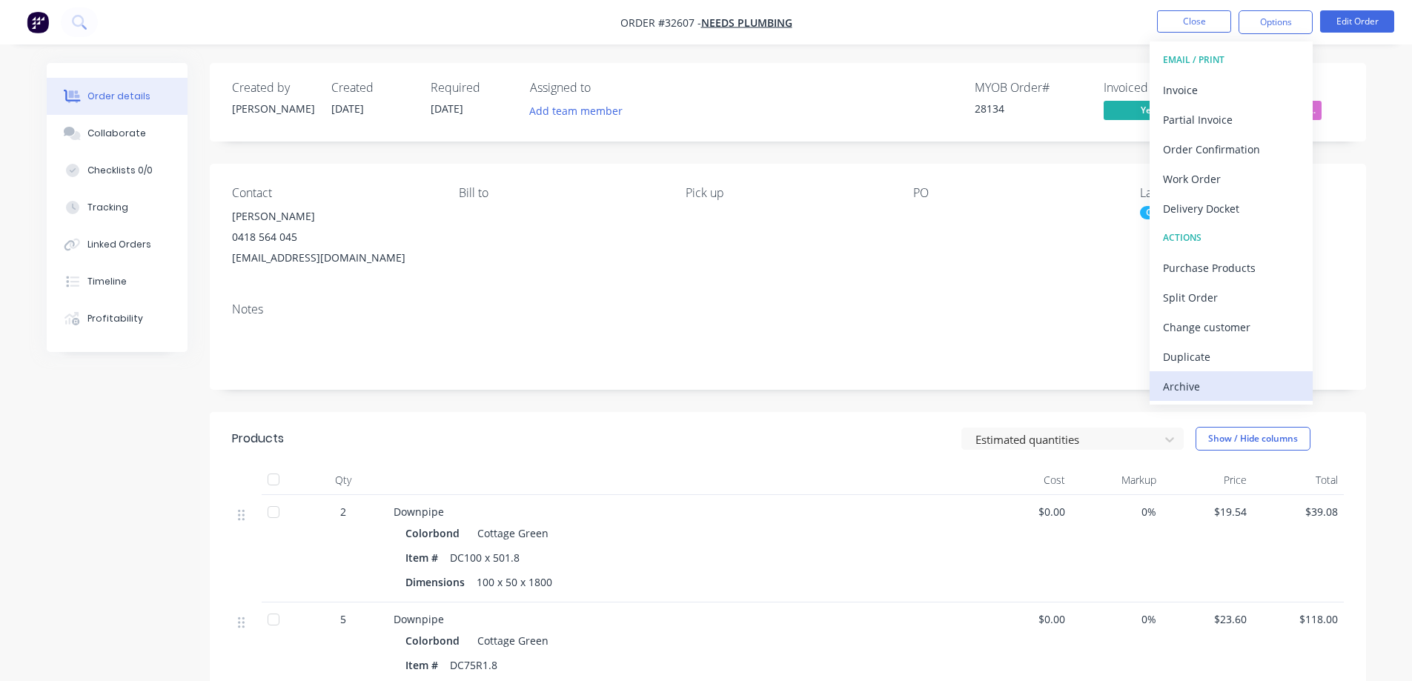
click at [1186, 383] on div "Archive" at bounding box center [1231, 386] width 136 height 21
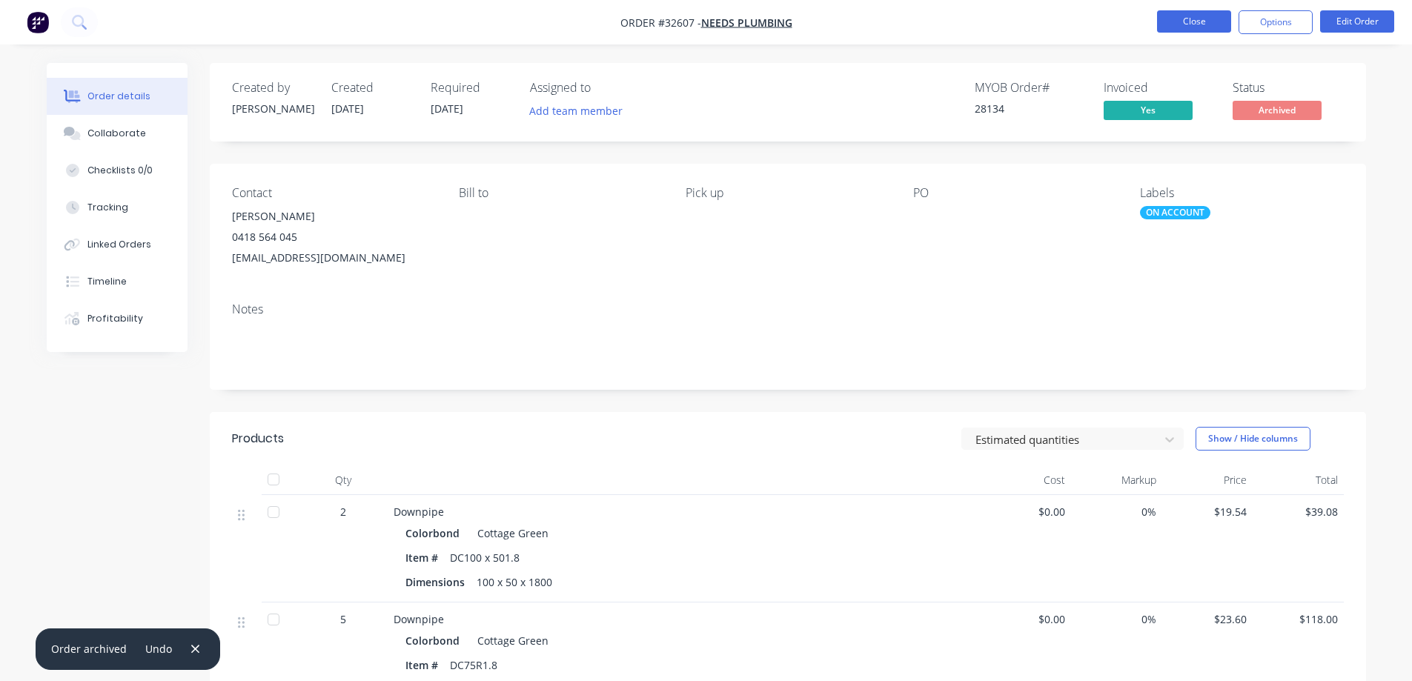
click at [1203, 17] on button "Close" at bounding box center [1194, 21] width 74 height 22
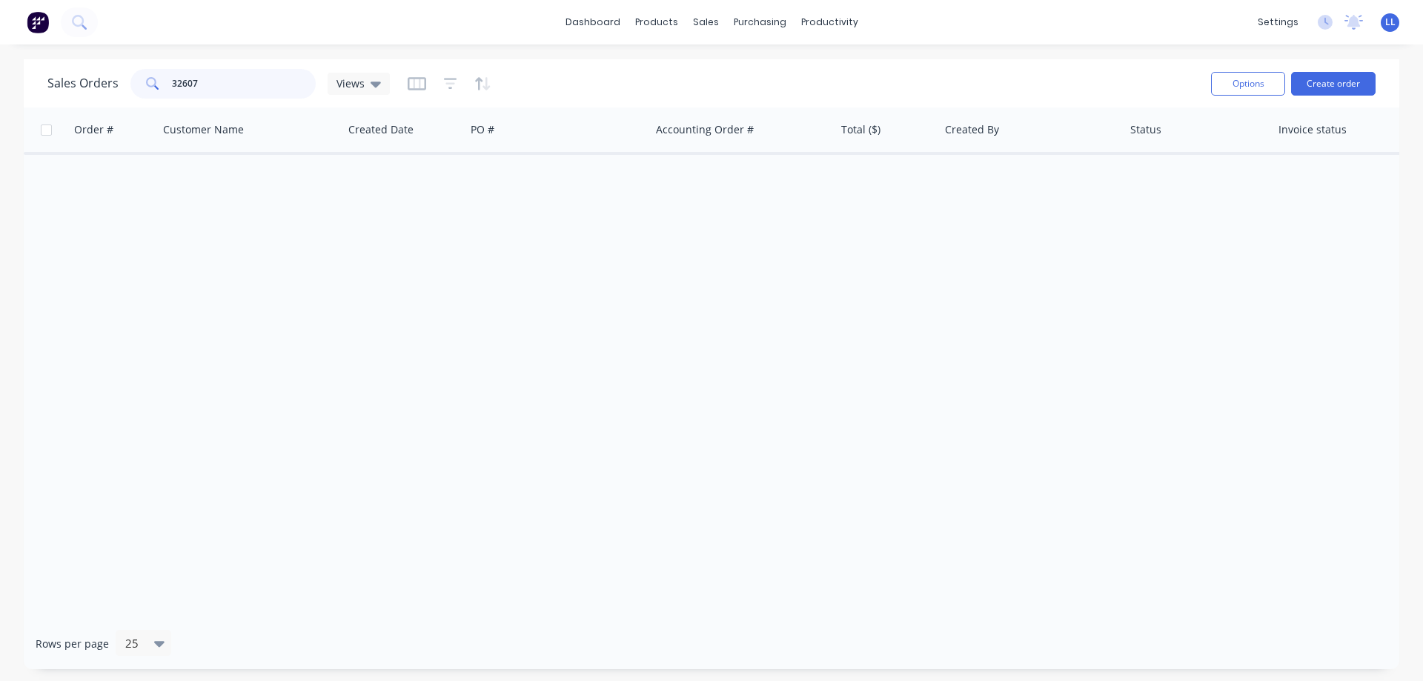
drag, startPoint x: 213, startPoint y: 82, endPoint x: 156, endPoint y: 85, distance: 57.1
click at [156, 85] on div "32607" at bounding box center [222, 84] width 185 height 30
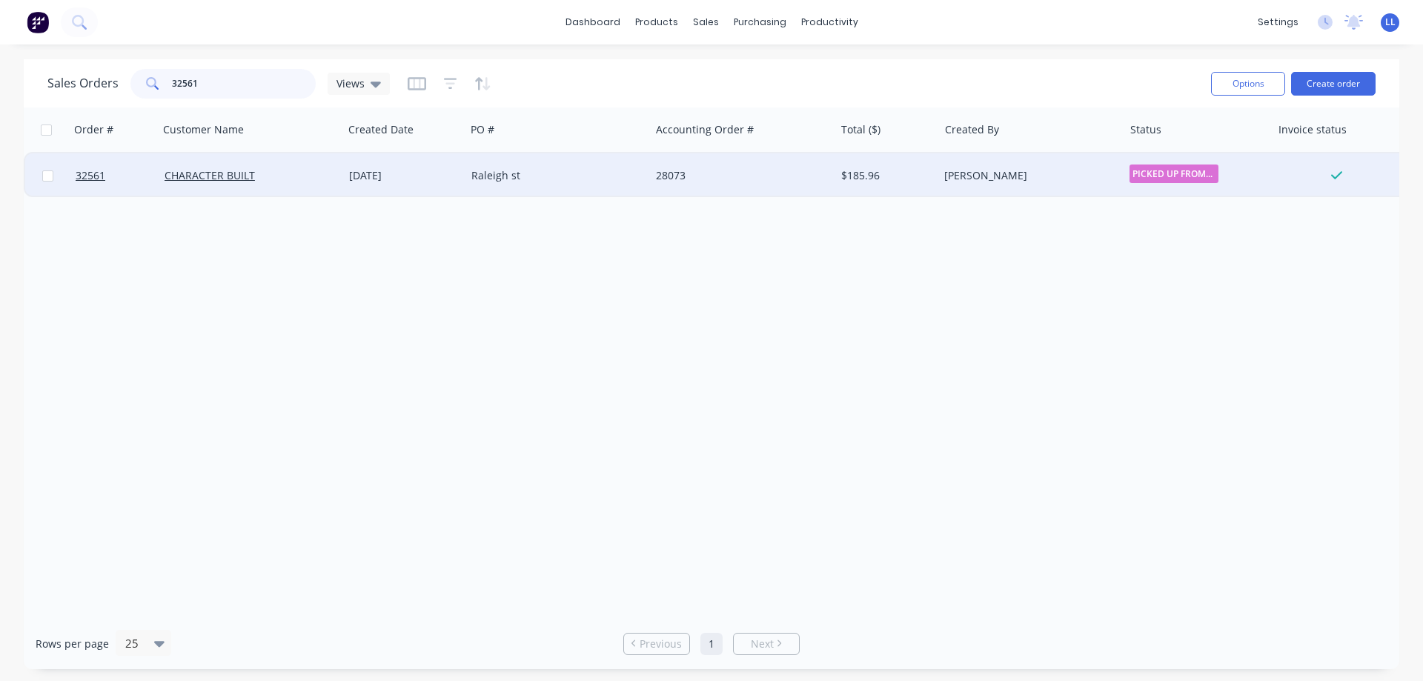
type input "32561"
click at [774, 182] on div "28073" at bounding box center [738, 175] width 165 height 15
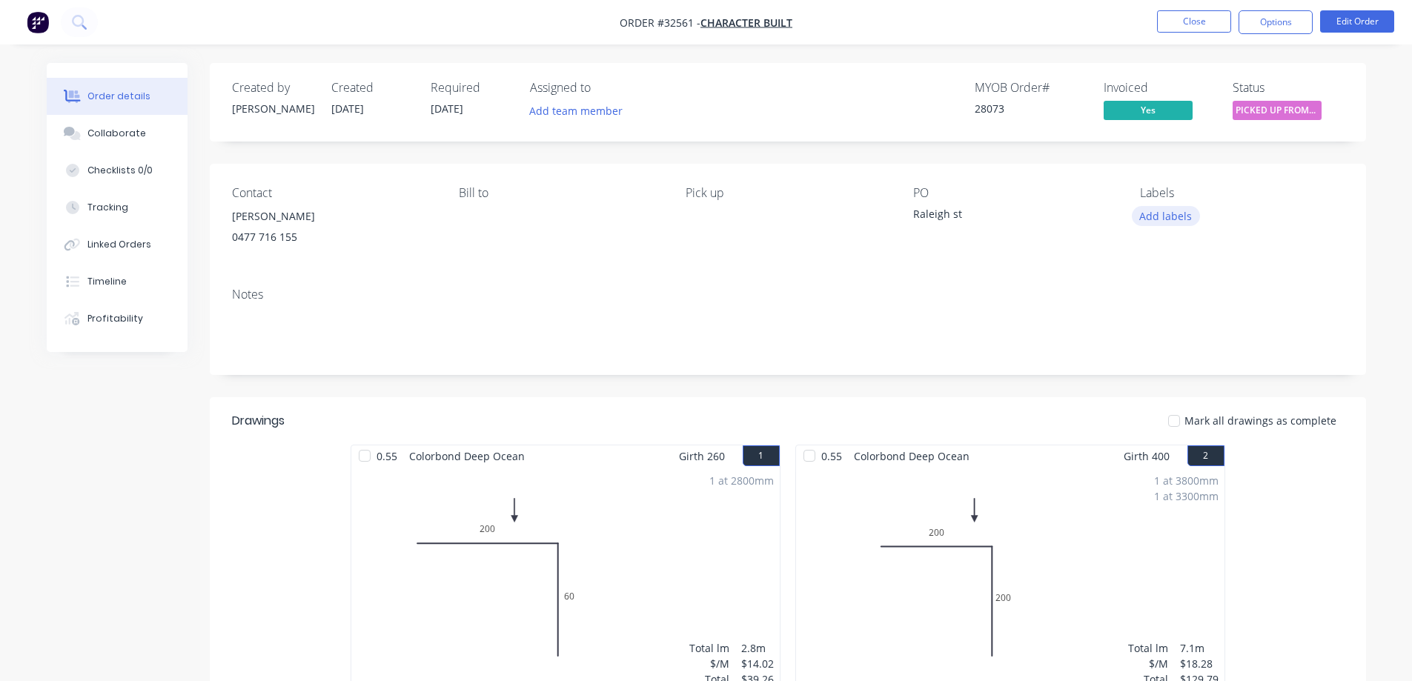
click at [1174, 214] on button "Add labels" at bounding box center [1166, 216] width 68 height 20
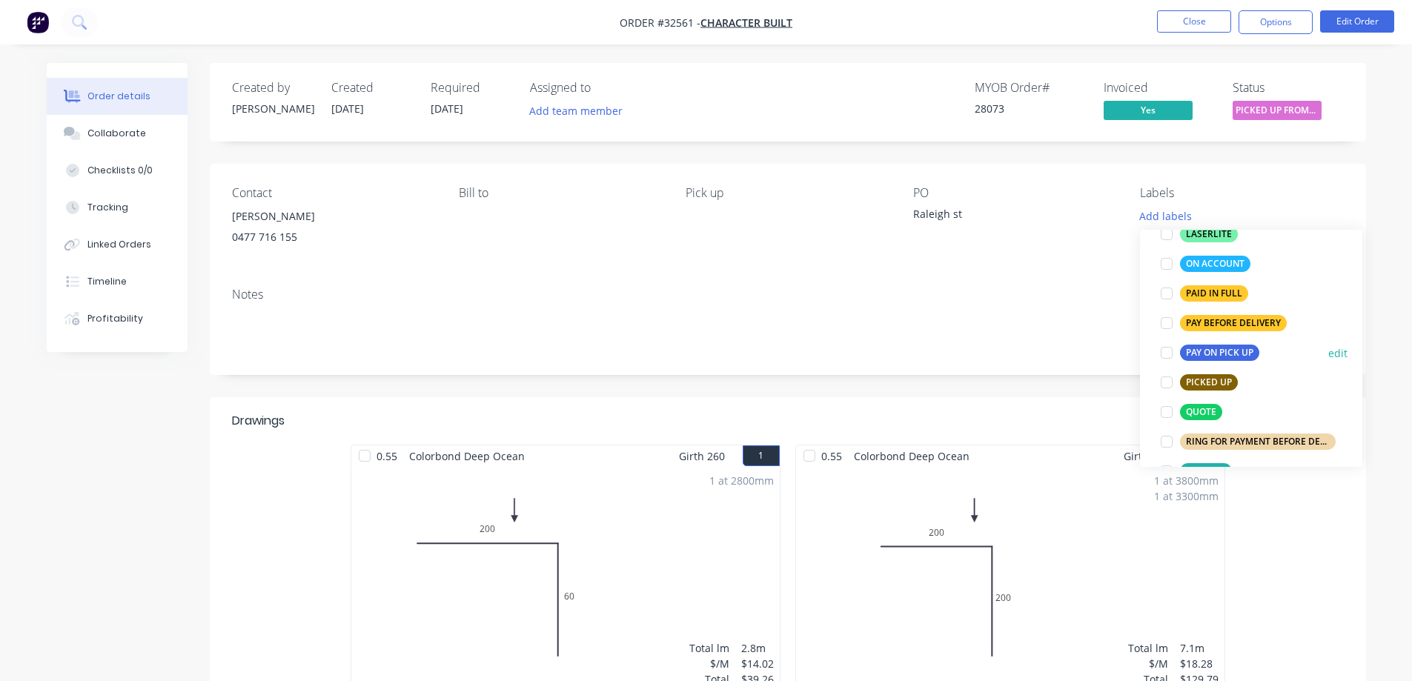
scroll to position [445, 0]
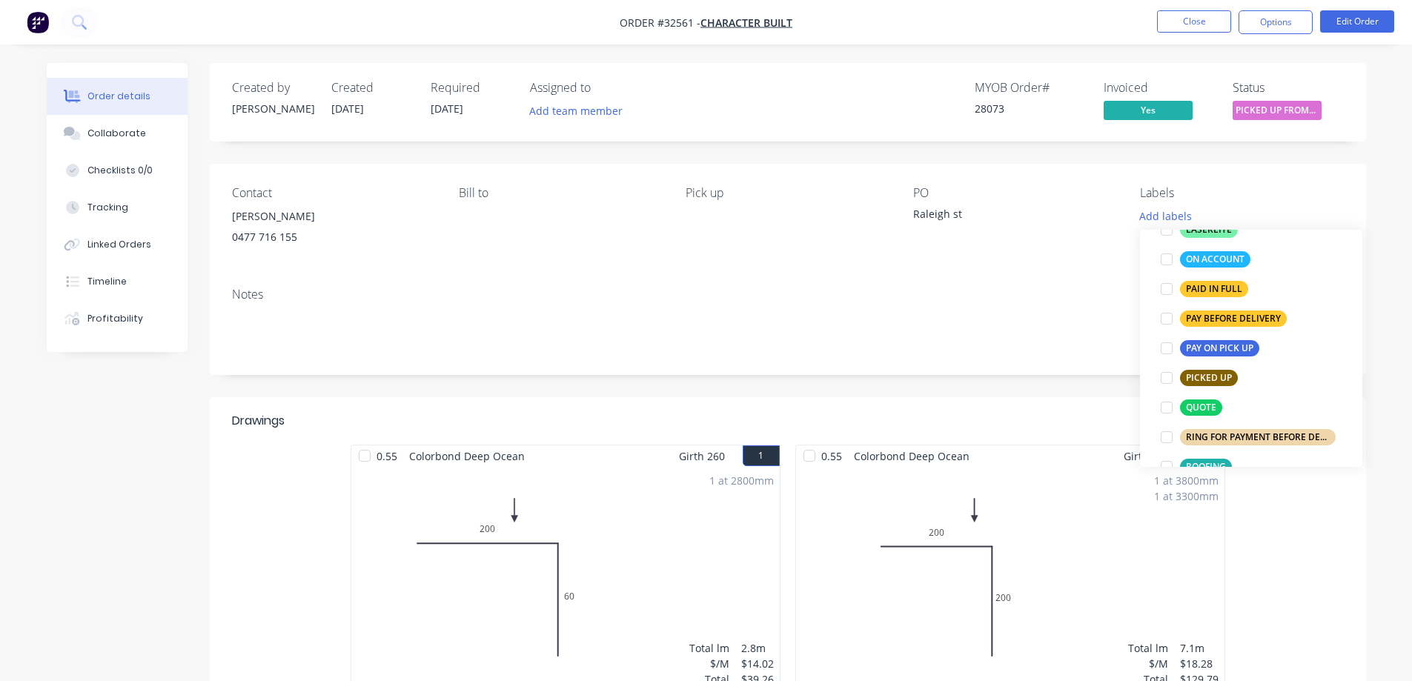
drag, startPoint x: 1161, startPoint y: 288, endPoint x: 1384, endPoint y: 272, distance: 223.6
click at [1163, 287] on div at bounding box center [1167, 289] width 30 height 30
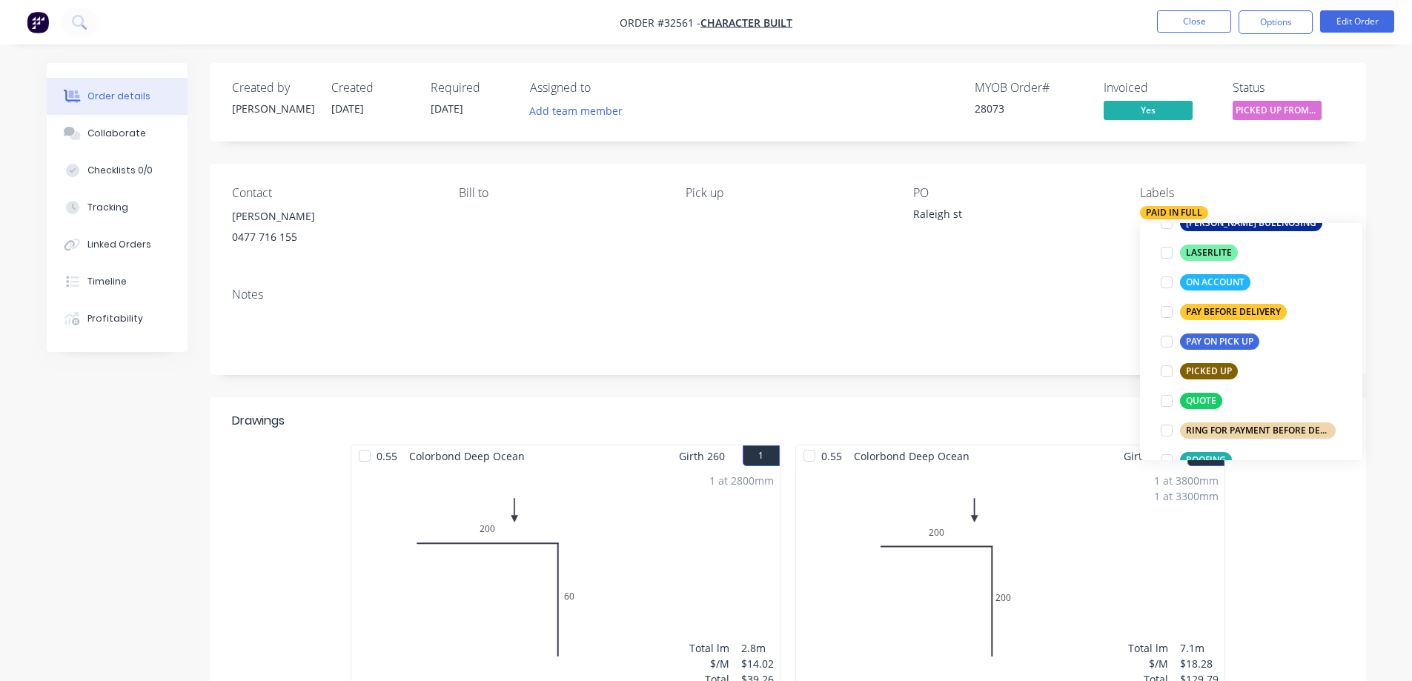
scroll to position [59, 0]
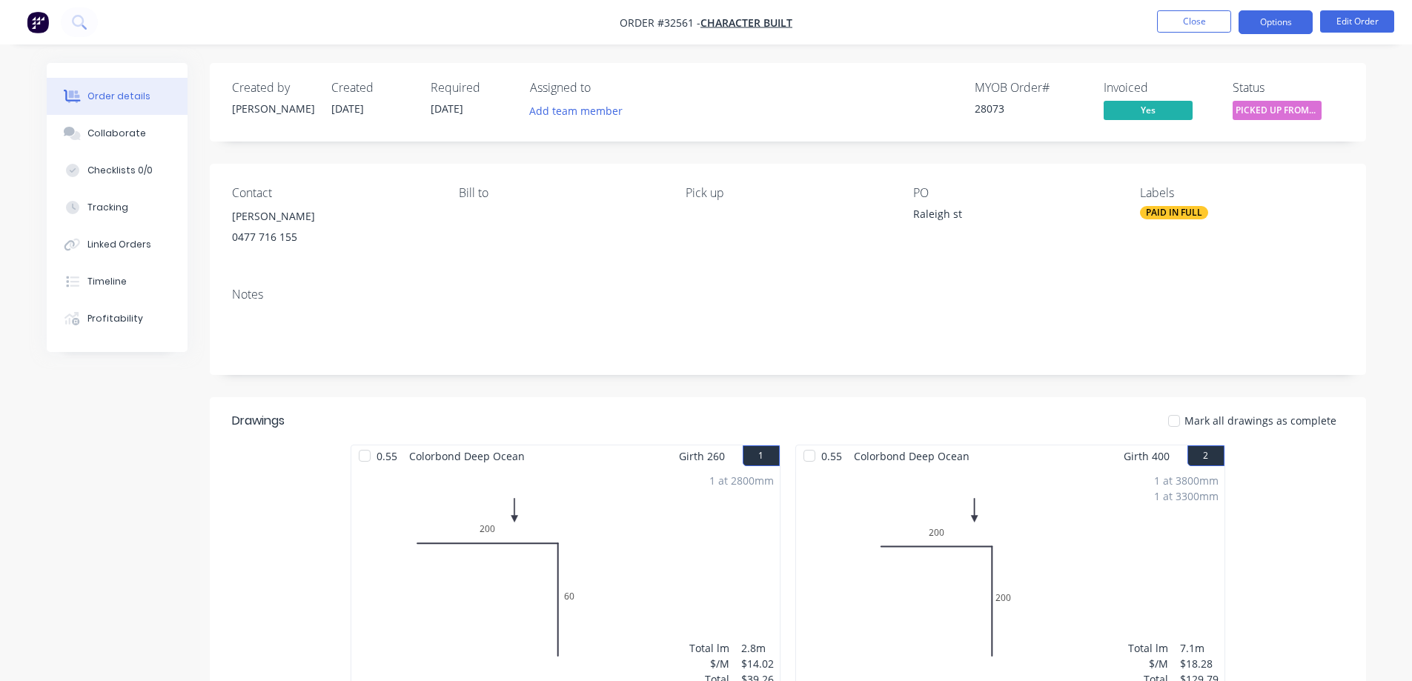
click at [1263, 24] on button "Options" at bounding box center [1275, 22] width 74 height 24
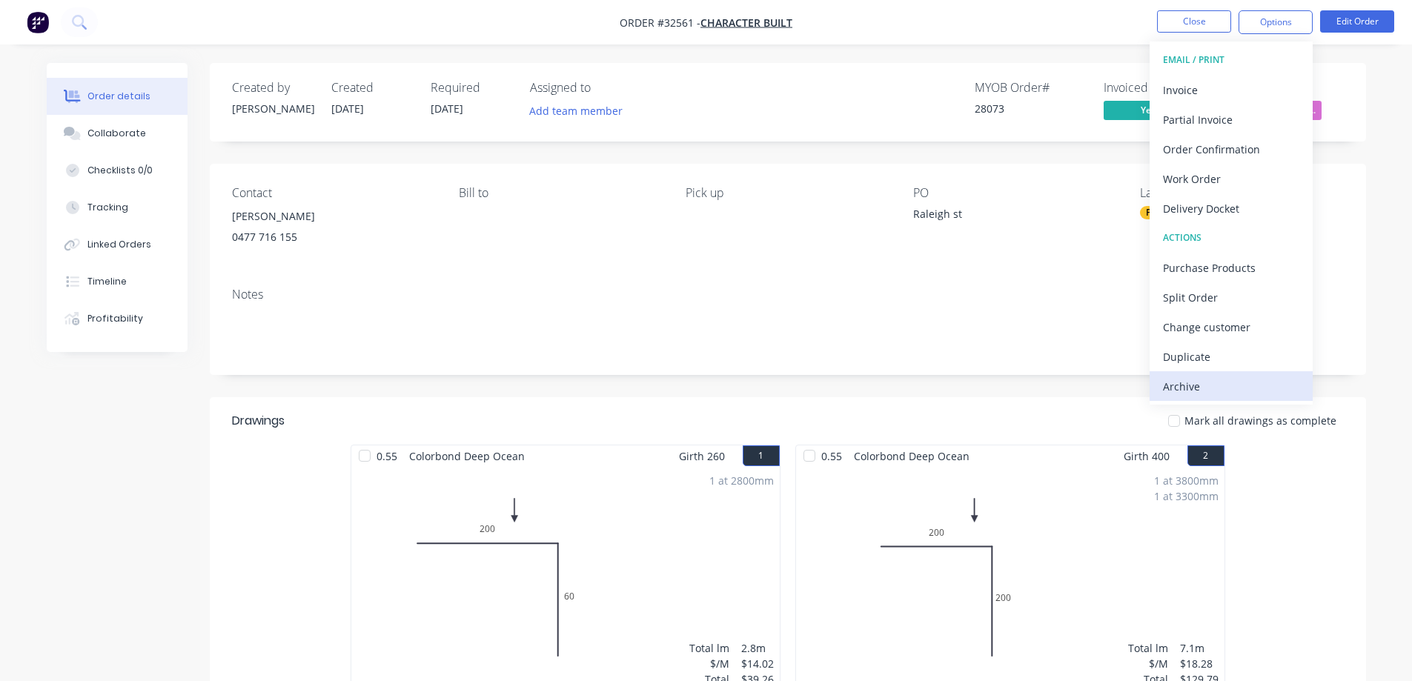
click at [1205, 380] on div "Archive" at bounding box center [1231, 386] width 136 height 21
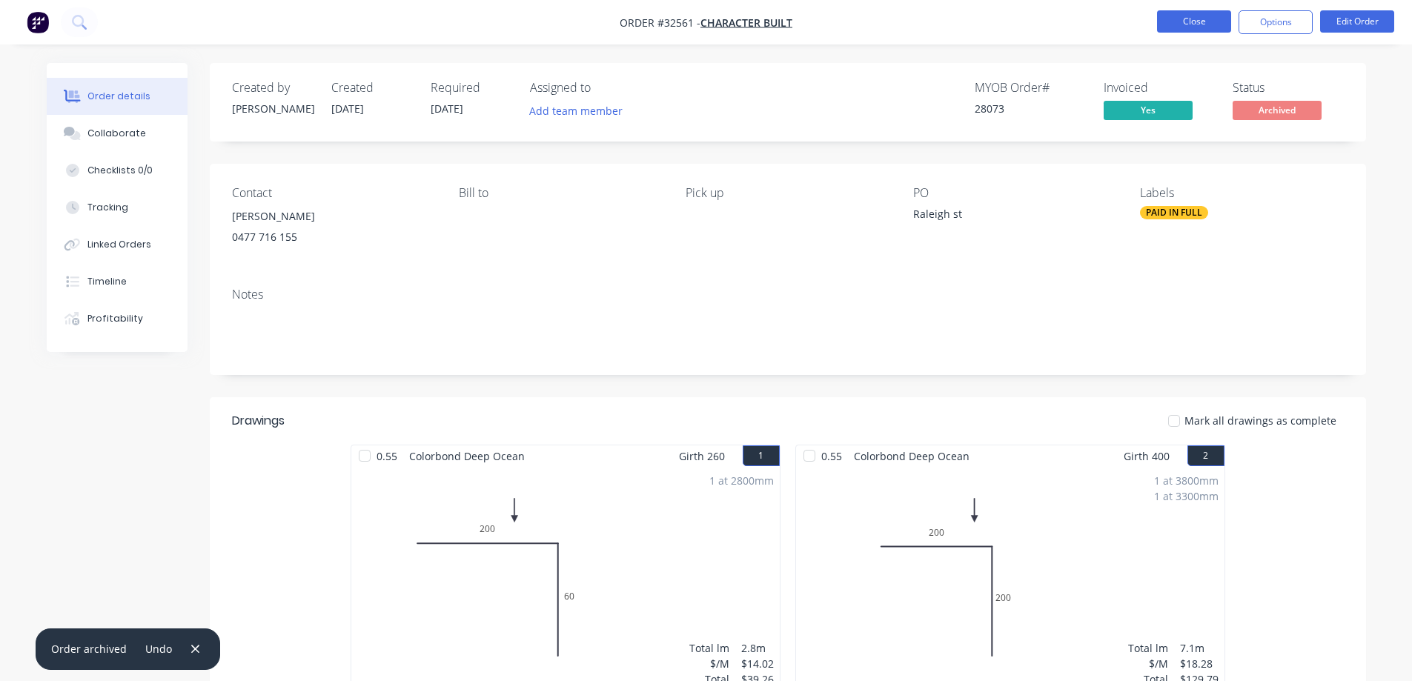
click at [1187, 16] on button "Close" at bounding box center [1194, 21] width 74 height 22
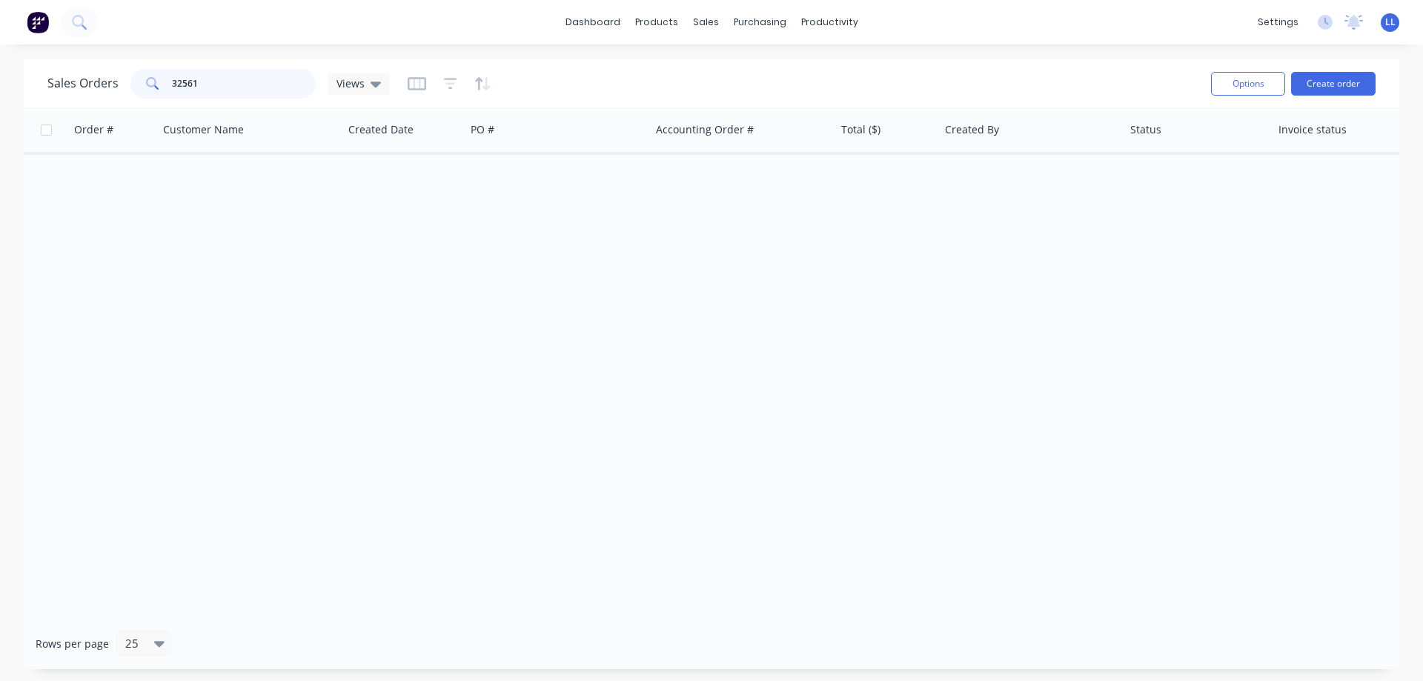
drag, startPoint x: 219, startPoint y: 82, endPoint x: 147, endPoint y: 81, distance: 71.9
click at [147, 81] on div "32561" at bounding box center [222, 84] width 185 height 30
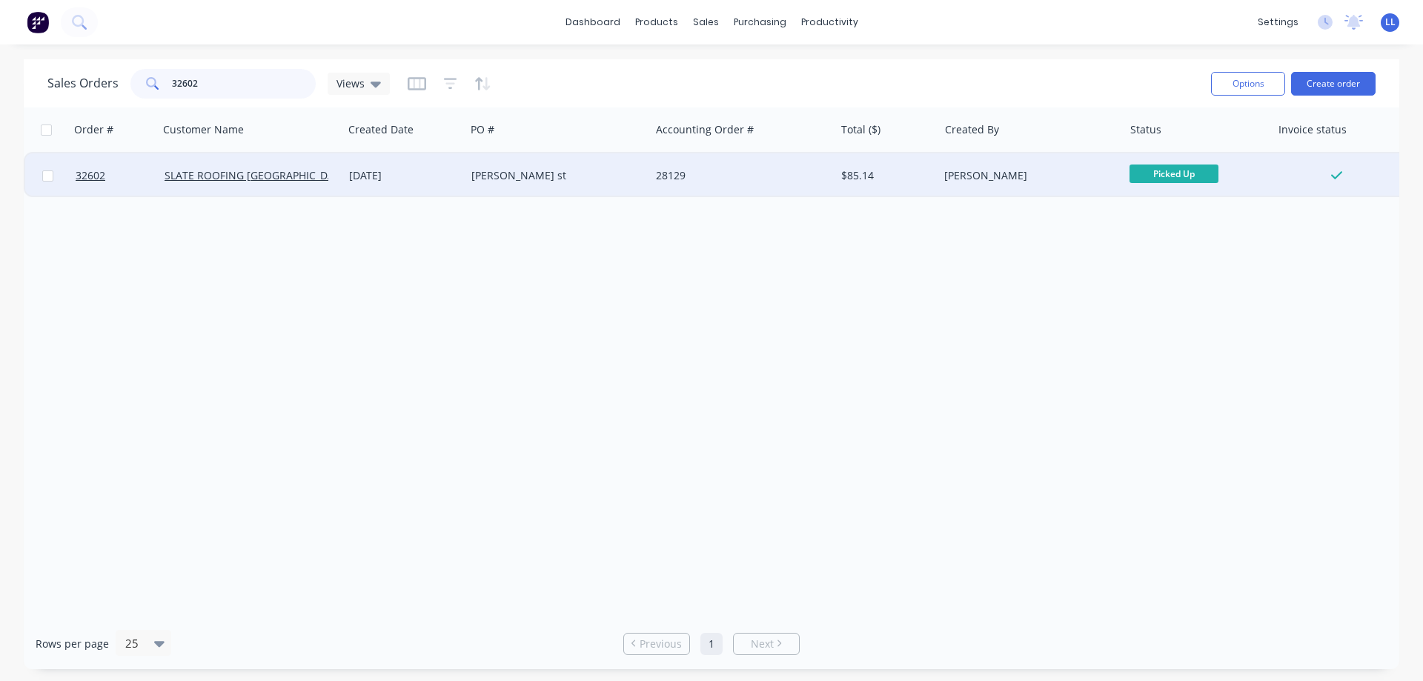
type input "32602"
click at [677, 173] on div "28129" at bounding box center [738, 175] width 165 height 15
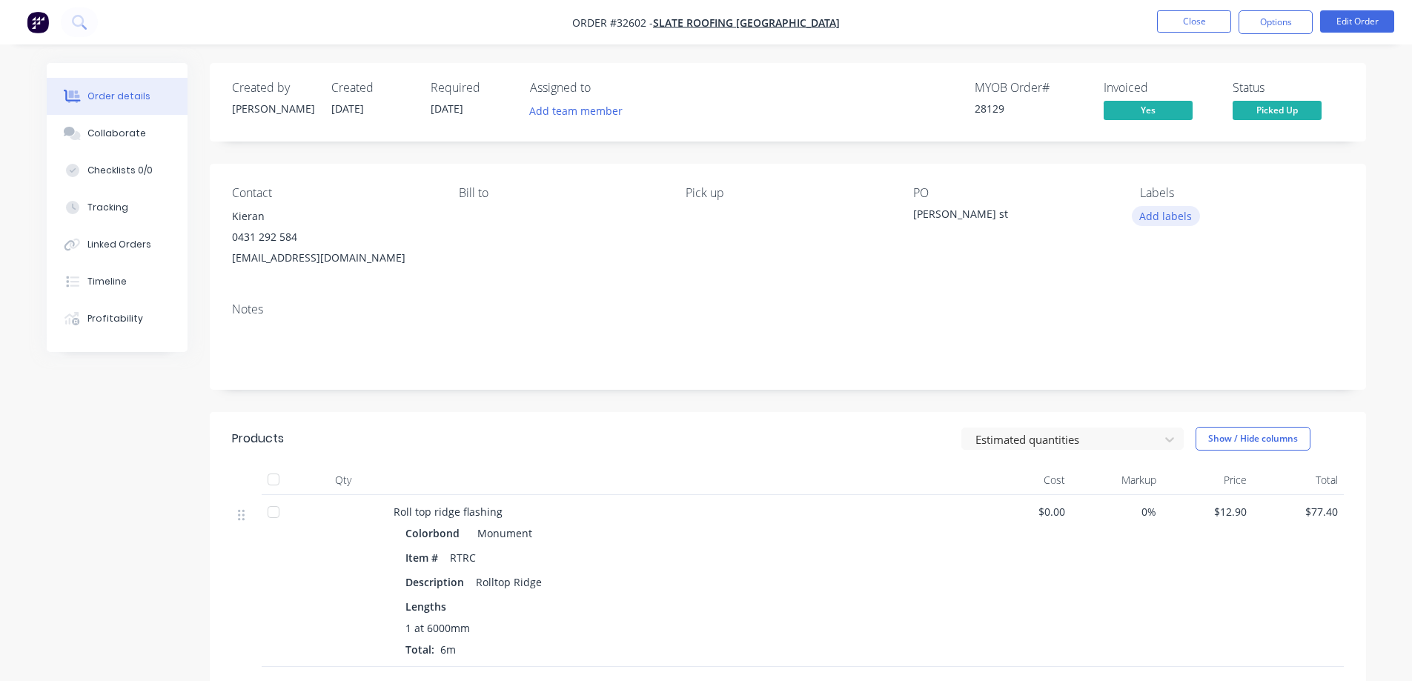
click at [1169, 216] on button "Add labels" at bounding box center [1166, 216] width 68 height 20
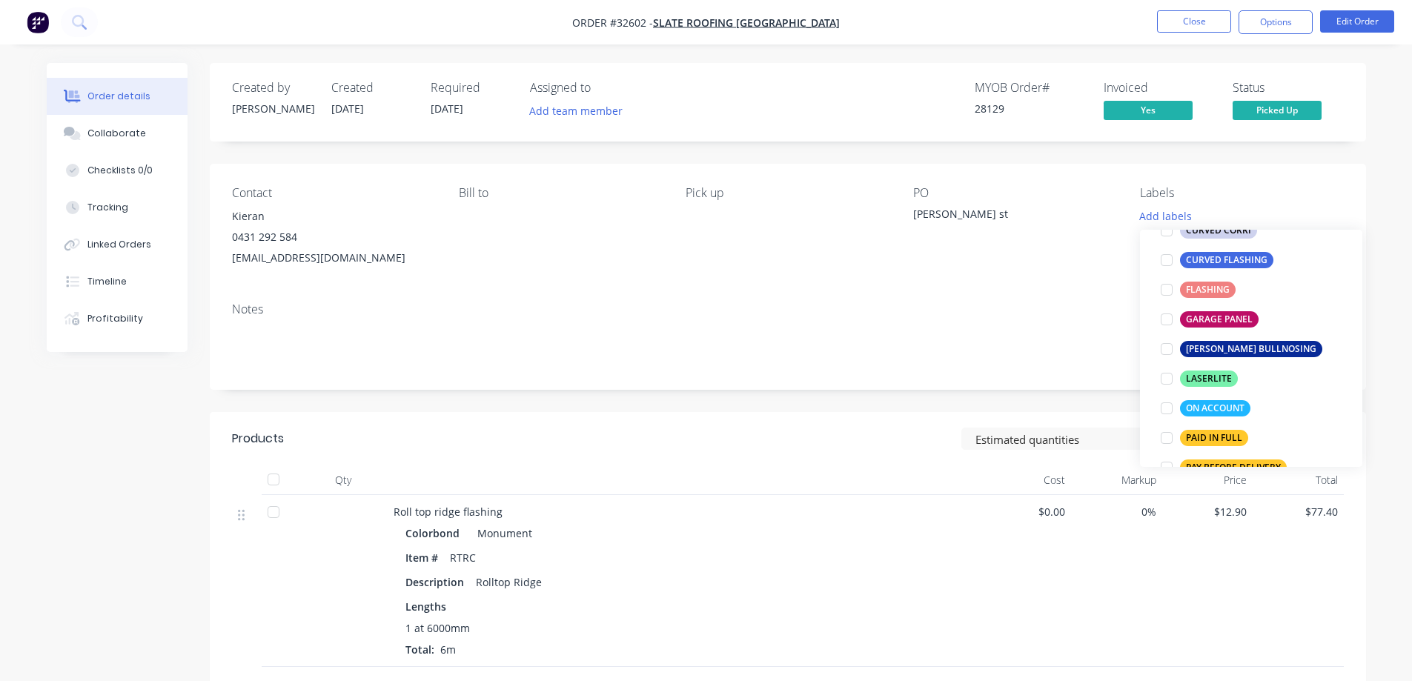
scroll to position [296, 0]
drag, startPoint x: 1171, startPoint y: 408, endPoint x: 1220, endPoint y: 365, distance: 65.6
click at [1172, 408] on div at bounding box center [1167, 408] width 30 height 30
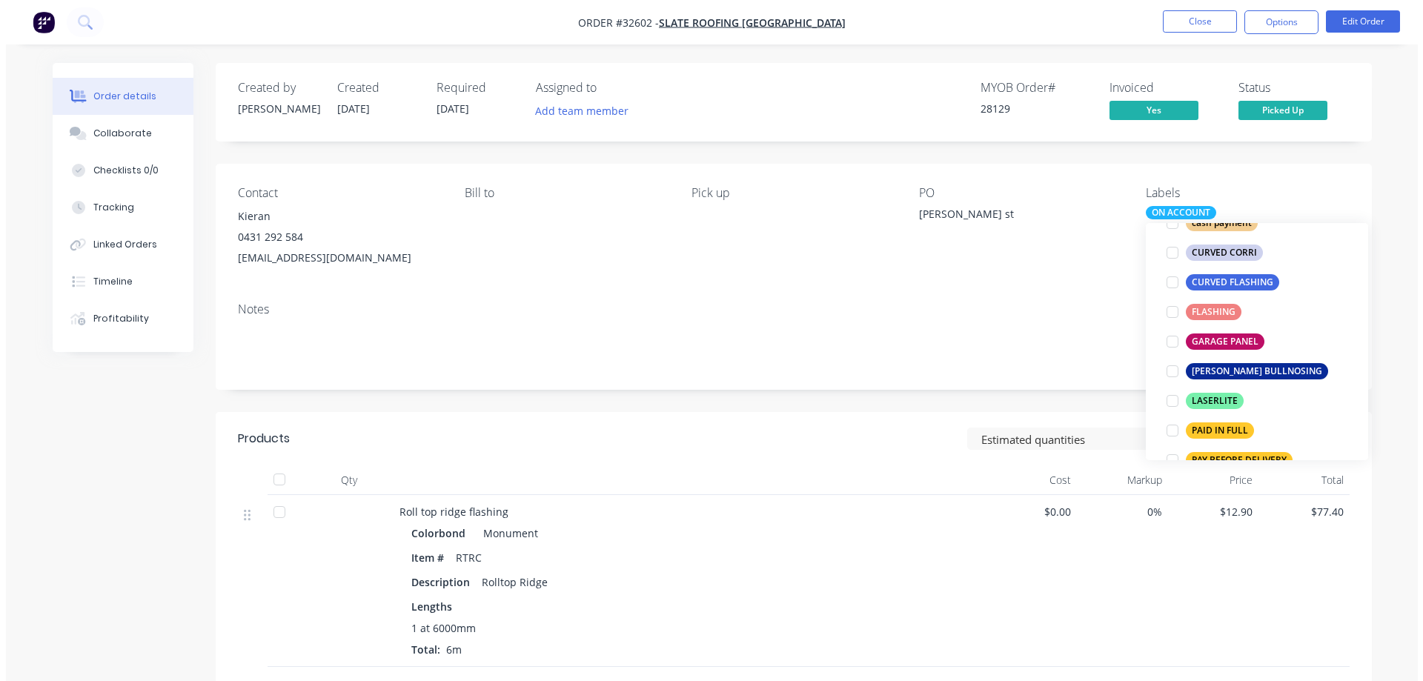
scroll to position [0, 0]
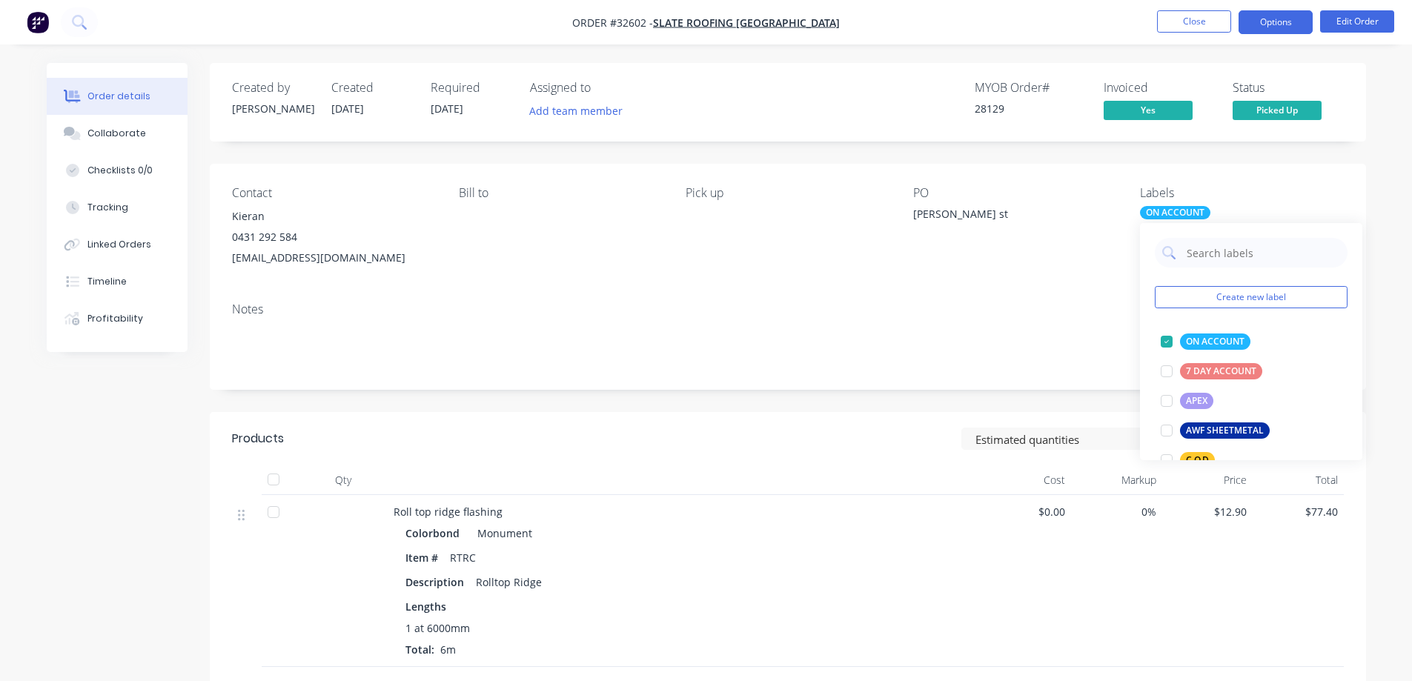
drag, startPoint x: 1295, startPoint y: 18, endPoint x: 1294, endPoint y: 32, distance: 14.1
click at [1295, 19] on button "Options" at bounding box center [1275, 22] width 74 height 24
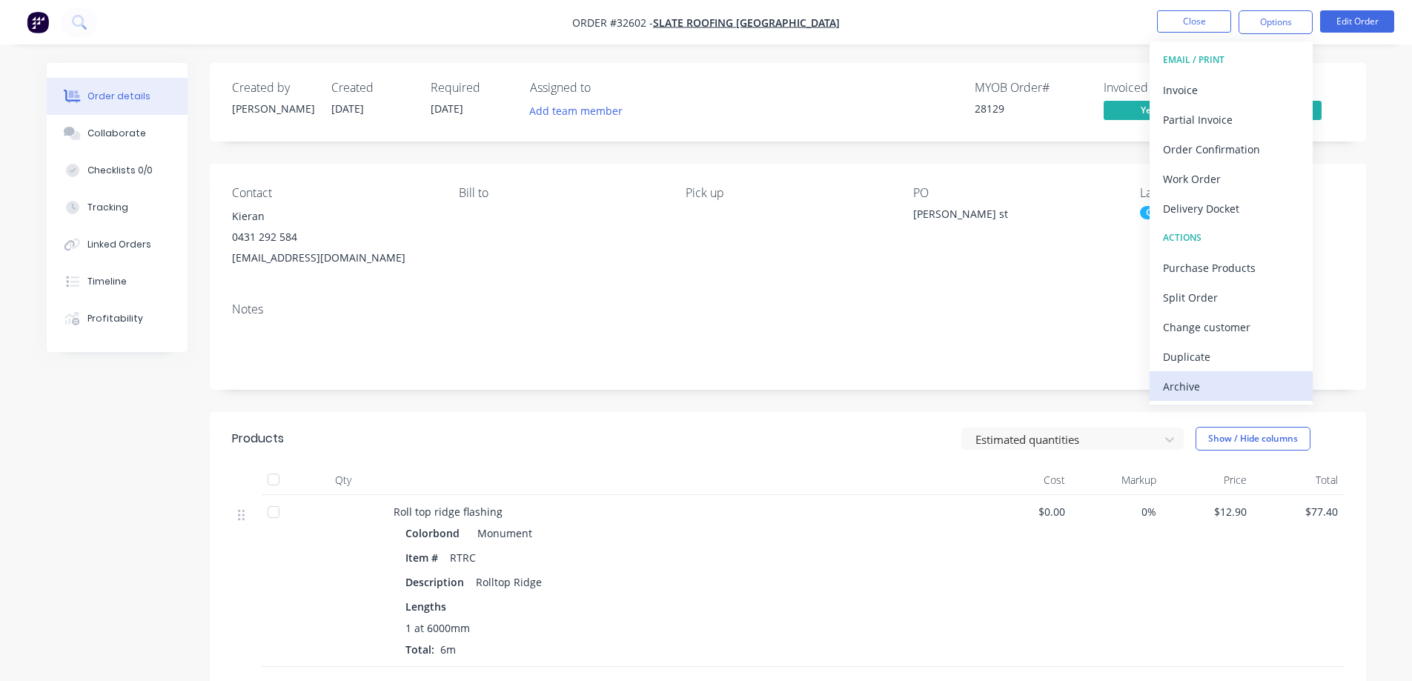
click at [1203, 392] on div "Archive" at bounding box center [1231, 386] width 136 height 21
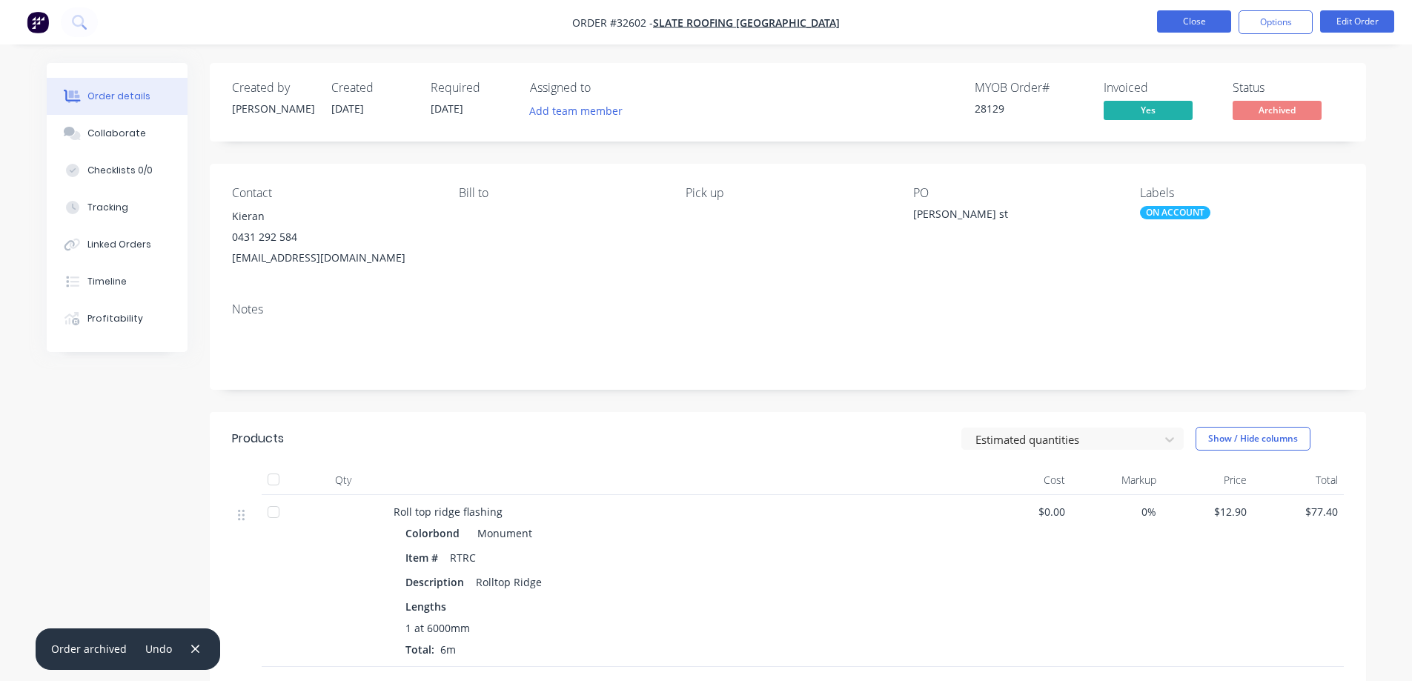
click at [1199, 26] on button "Close" at bounding box center [1194, 21] width 74 height 22
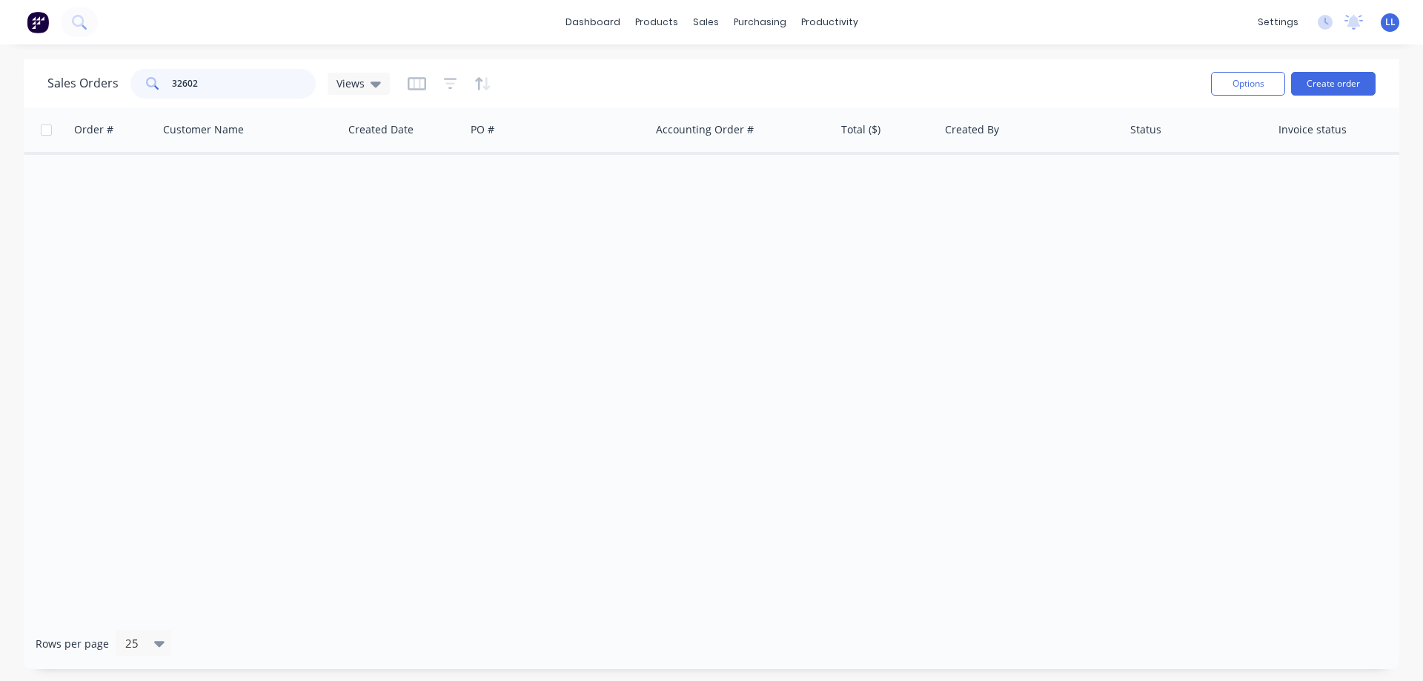
click at [83, 81] on div "Sales Orders 32602 Views" at bounding box center [218, 84] width 342 height 30
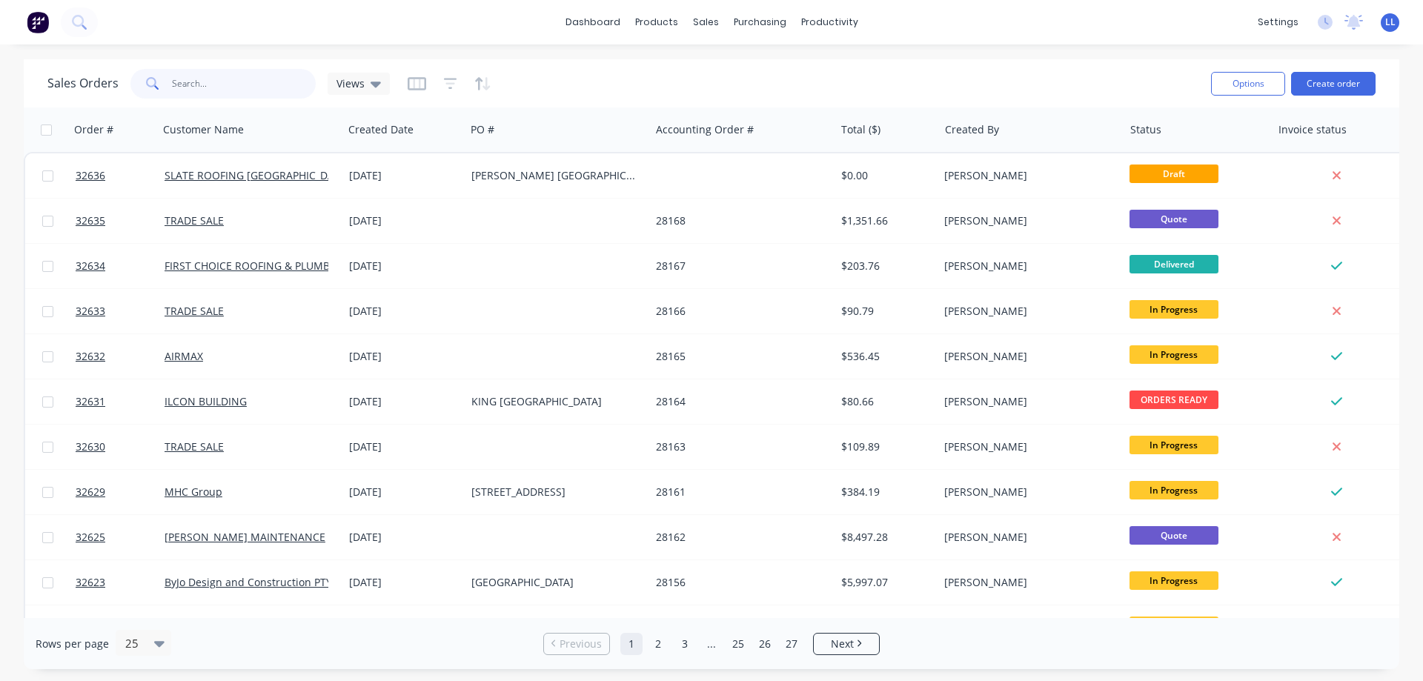
click at [222, 90] on input "text" at bounding box center [244, 84] width 144 height 30
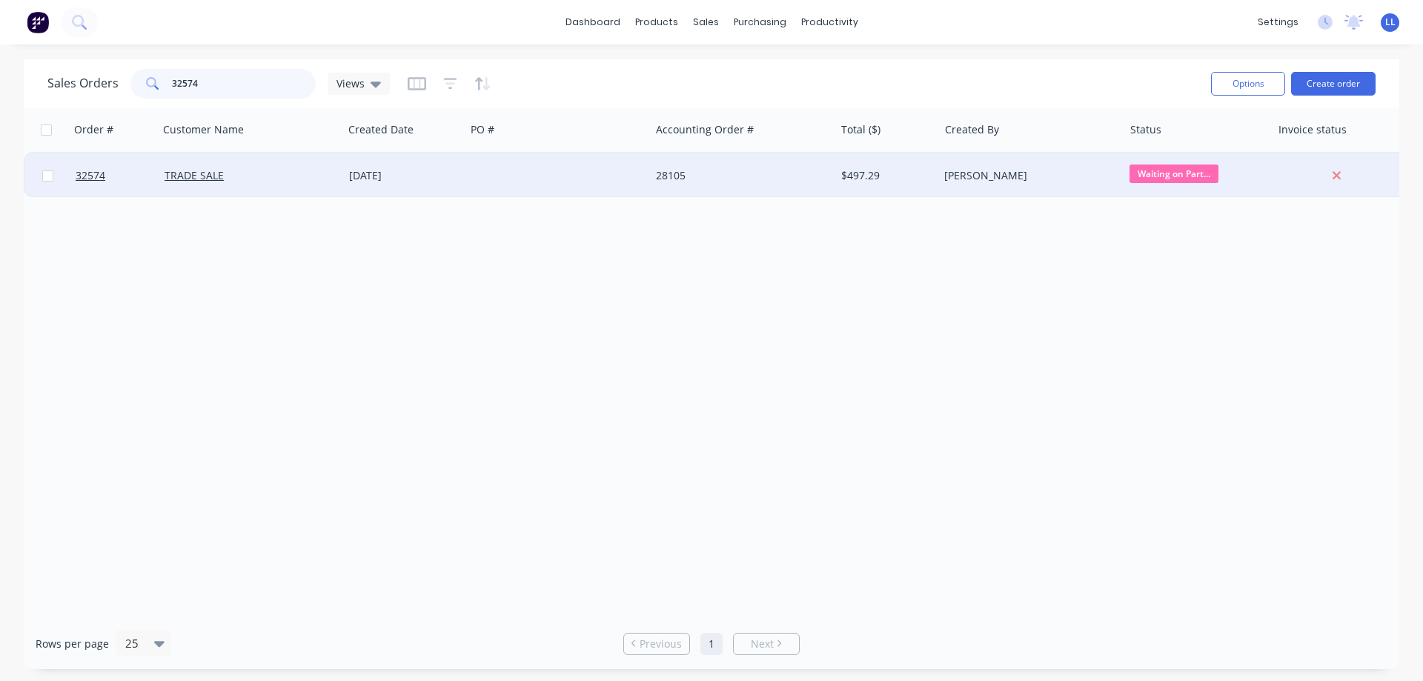
type input "32574"
click at [940, 170] on div "[PERSON_NAME]" at bounding box center [1030, 175] width 185 height 44
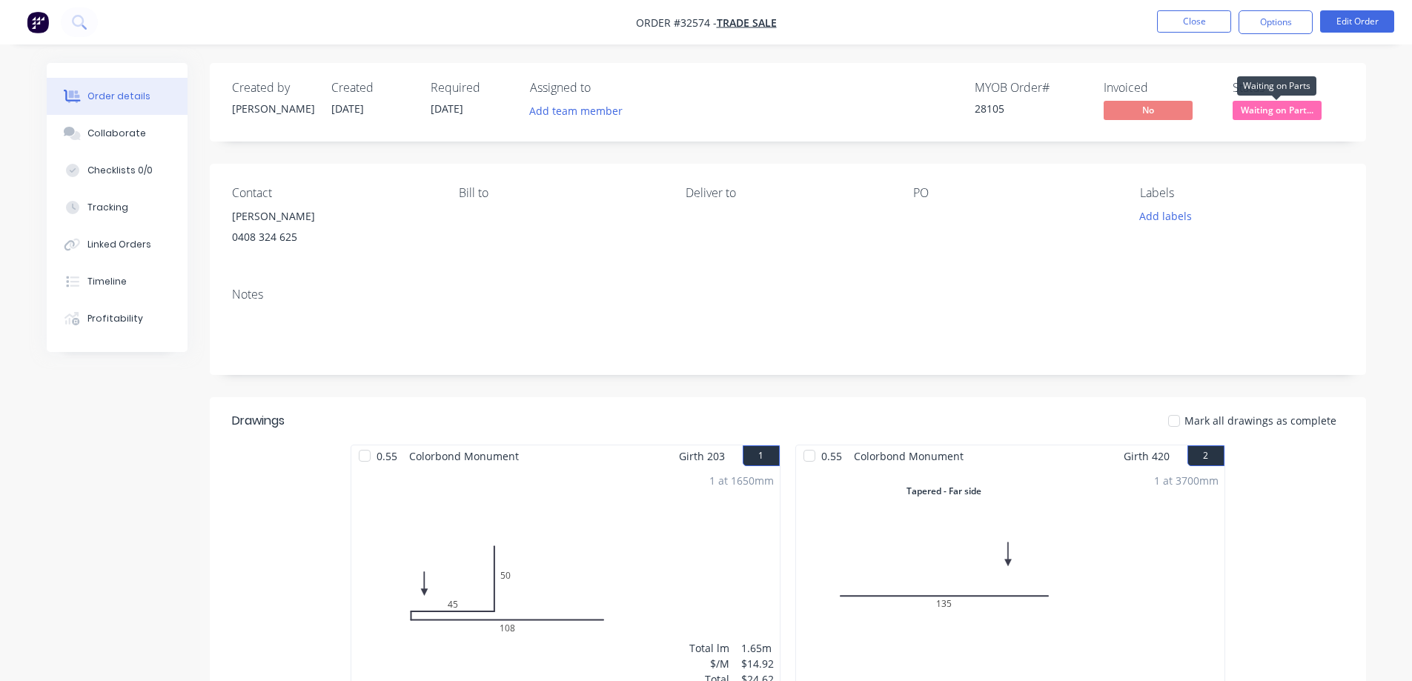
click at [1308, 107] on span "Waiting on Part..." at bounding box center [1276, 110] width 89 height 19
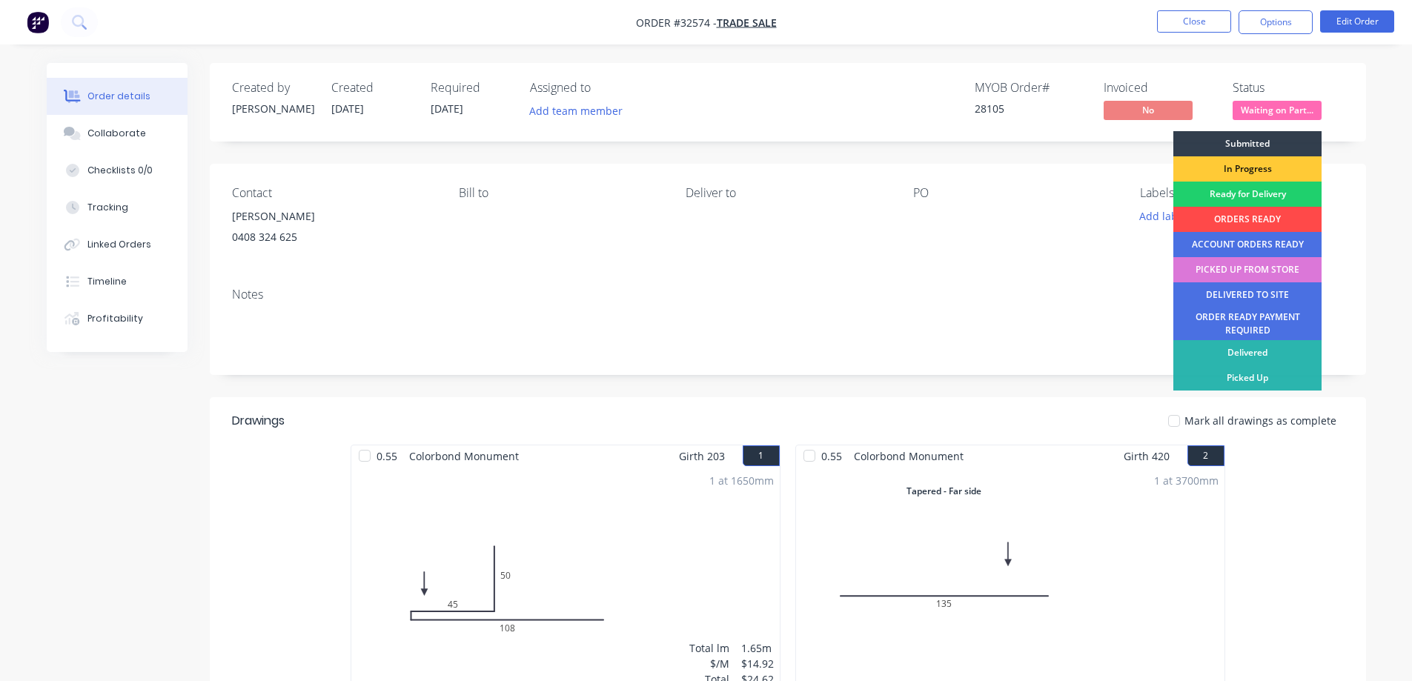
click at [1237, 222] on div "ORDERS READY" at bounding box center [1247, 219] width 148 height 25
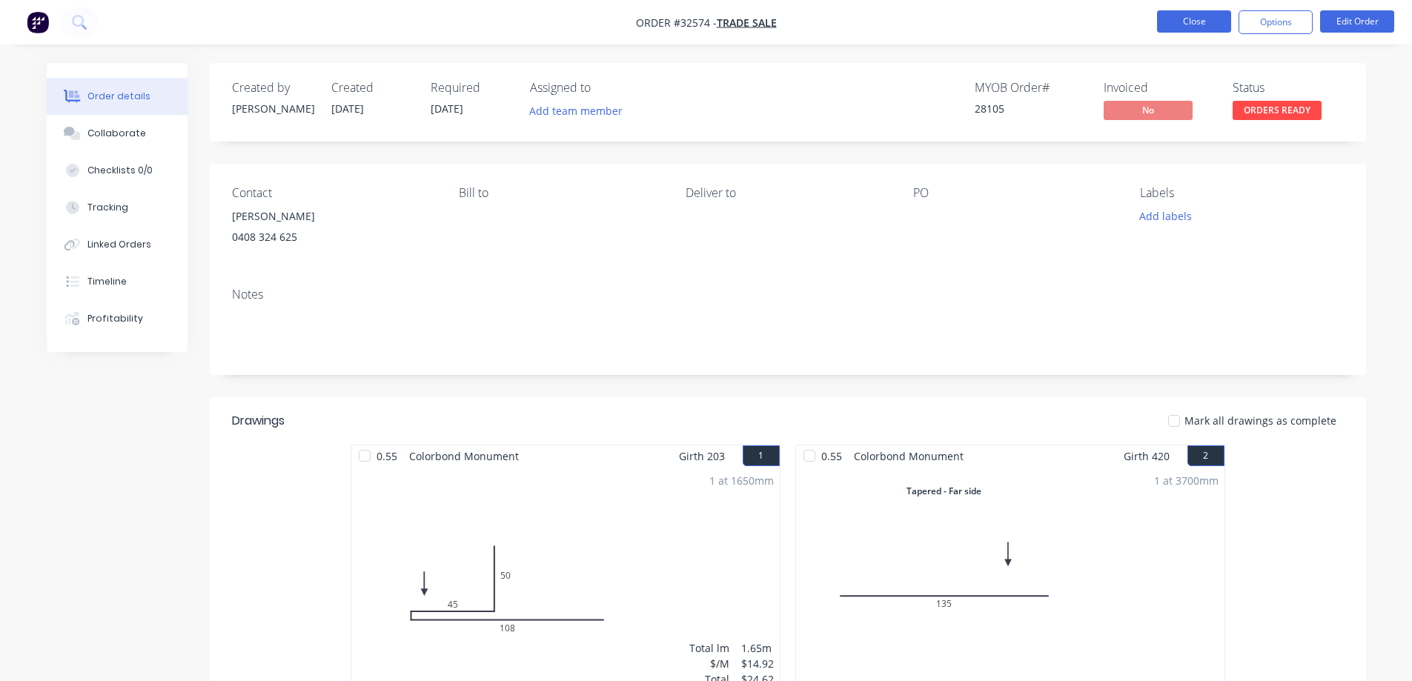
click at [1215, 29] on button "Close" at bounding box center [1194, 21] width 74 height 22
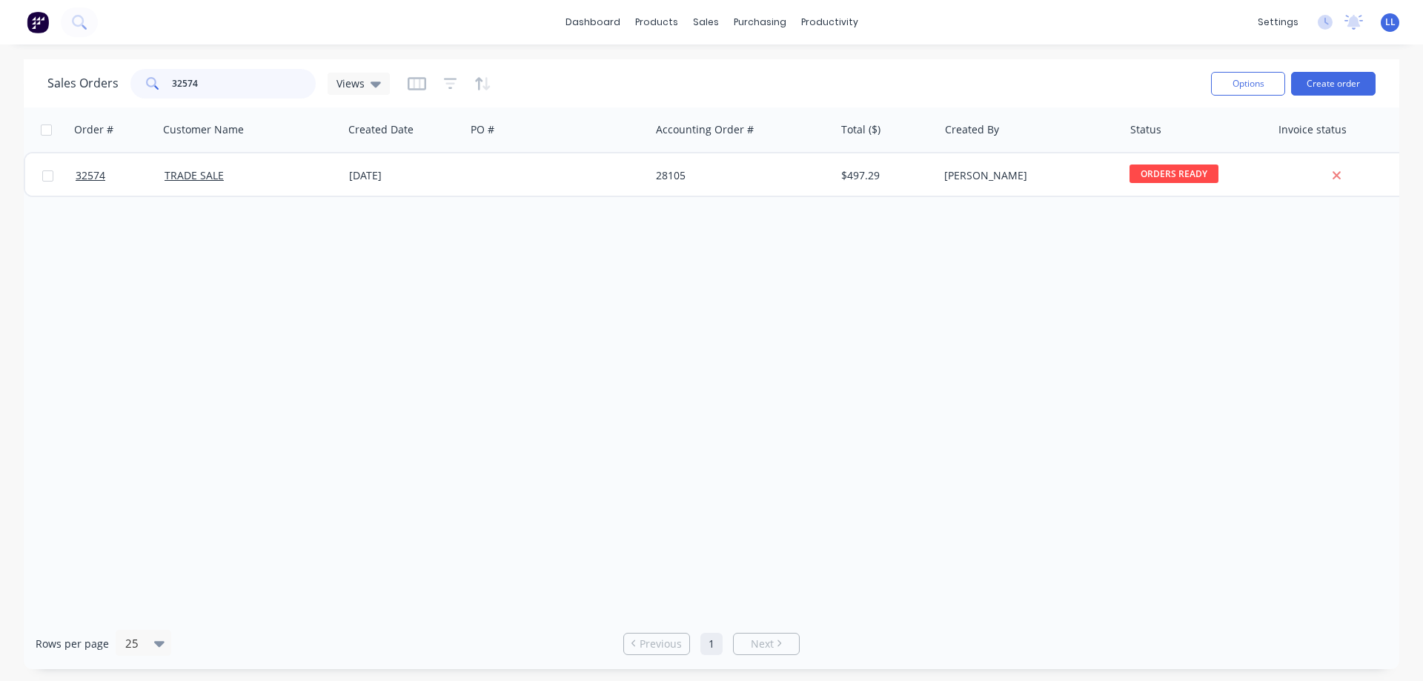
drag, startPoint x: 222, startPoint y: 82, endPoint x: 106, endPoint y: 82, distance: 116.3
click at [106, 82] on div "Sales Orders 32574 Views" at bounding box center [218, 84] width 342 height 30
drag, startPoint x: 156, startPoint y: 87, endPoint x: 56, endPoint y: 93, distance: 100.3
click at [56, 93] on div "Sales Orders 325512 Views" at bounding box center [218, 84] width 342 height 30
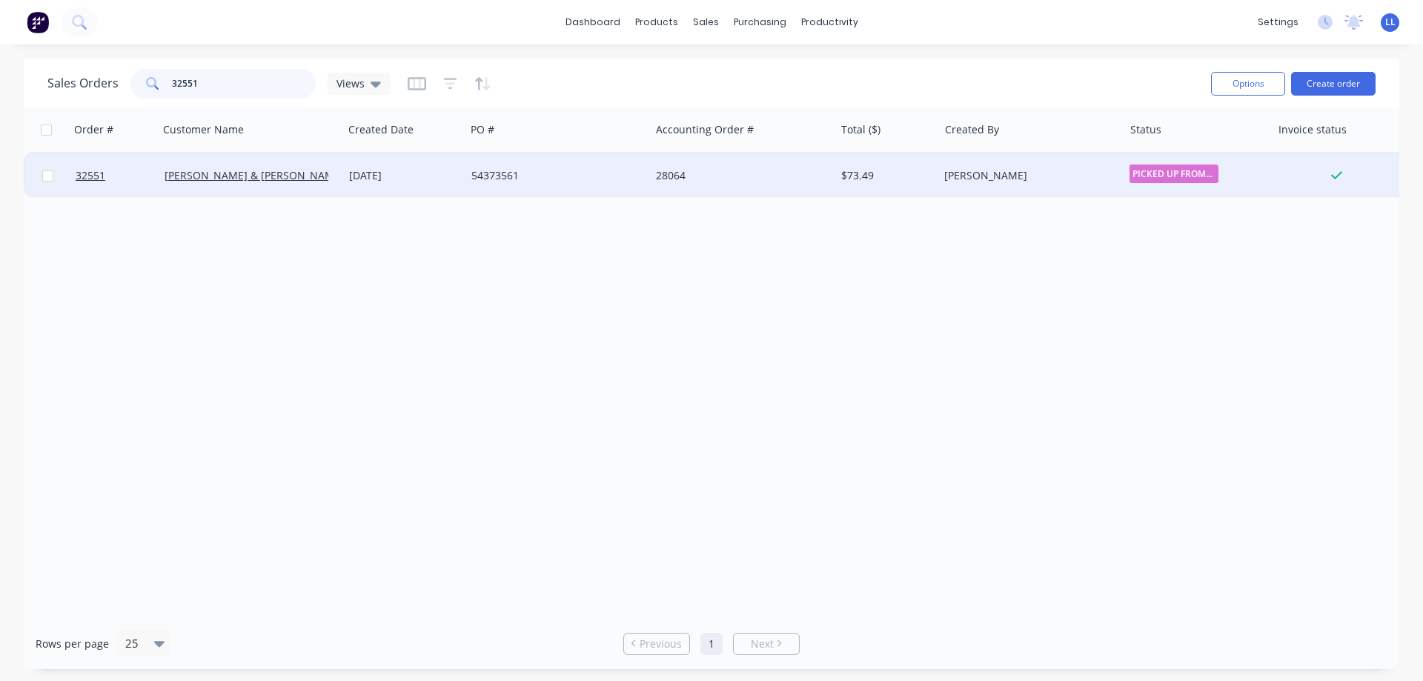
type input "32551"
click at [699, 179] on div "28064" at bounding box center [738, 175] width 165 height 15
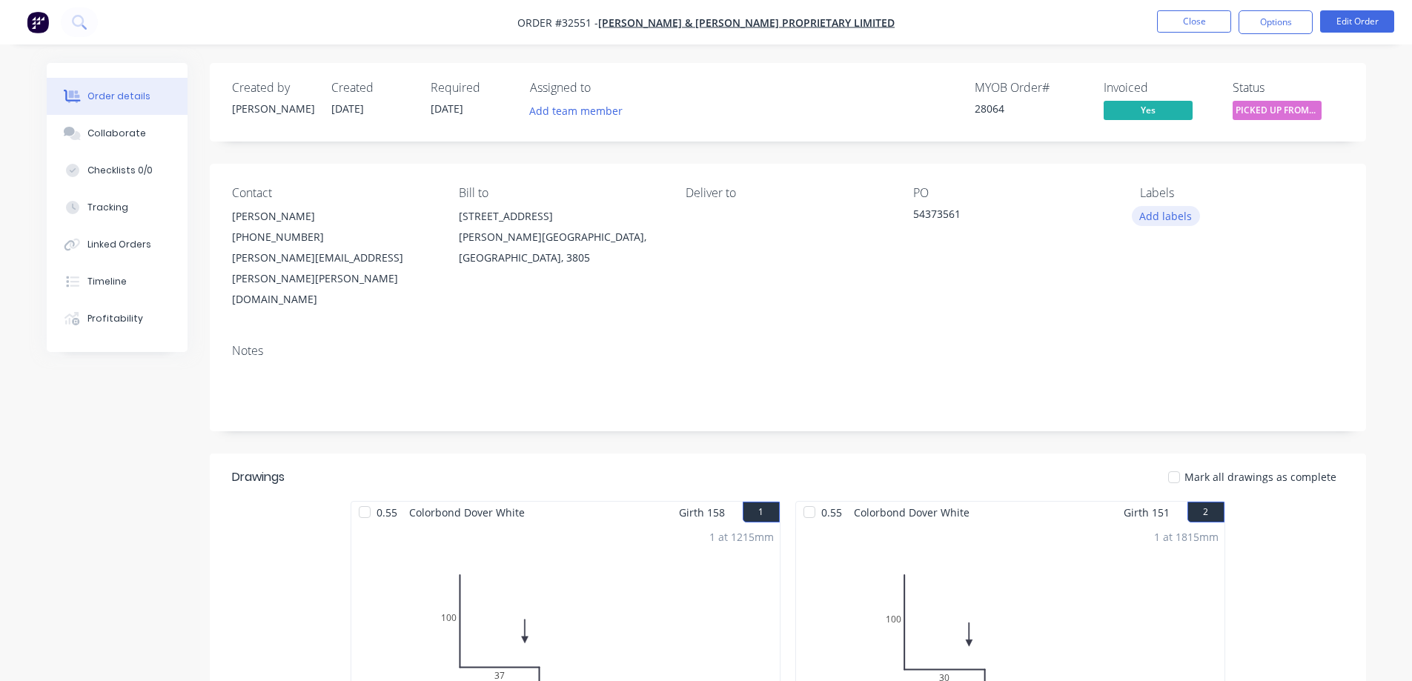
click at [1170, 206] on button "Add labels" at bounding box center [1166, 216] width 68 height 20
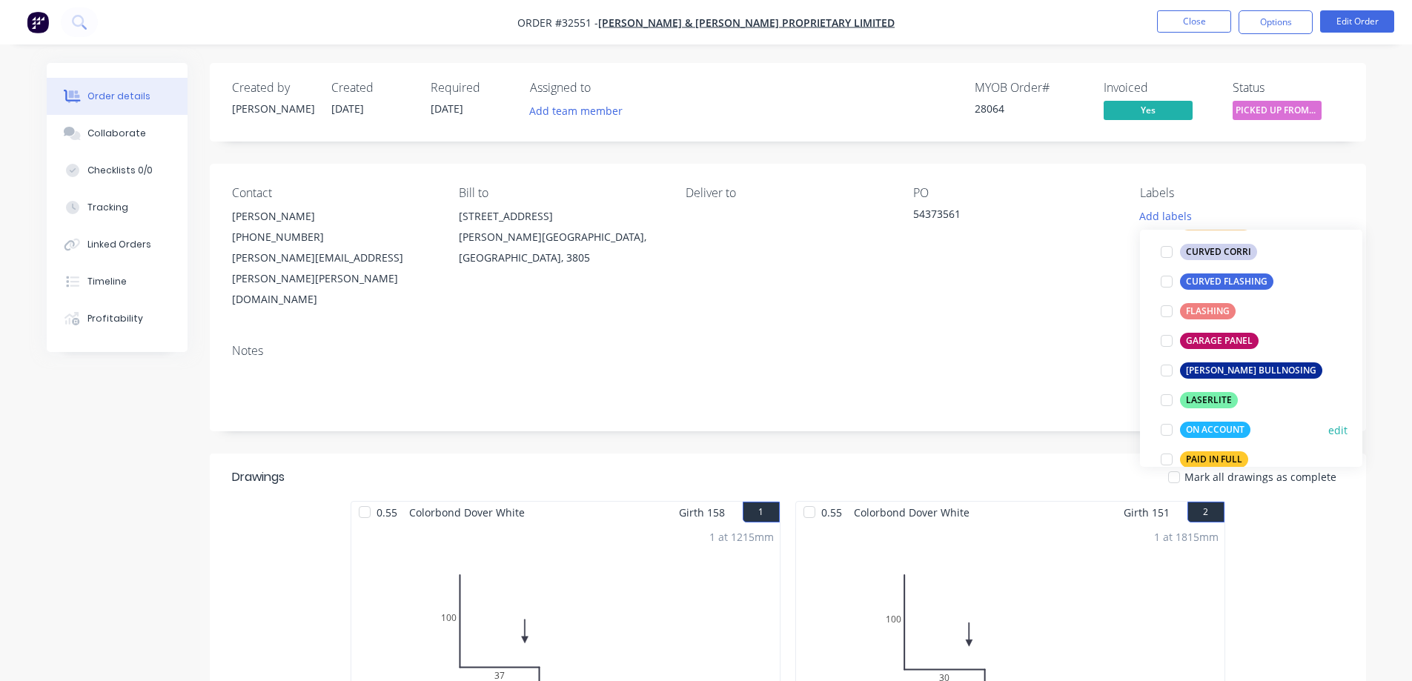
scroll to position [296, 0]
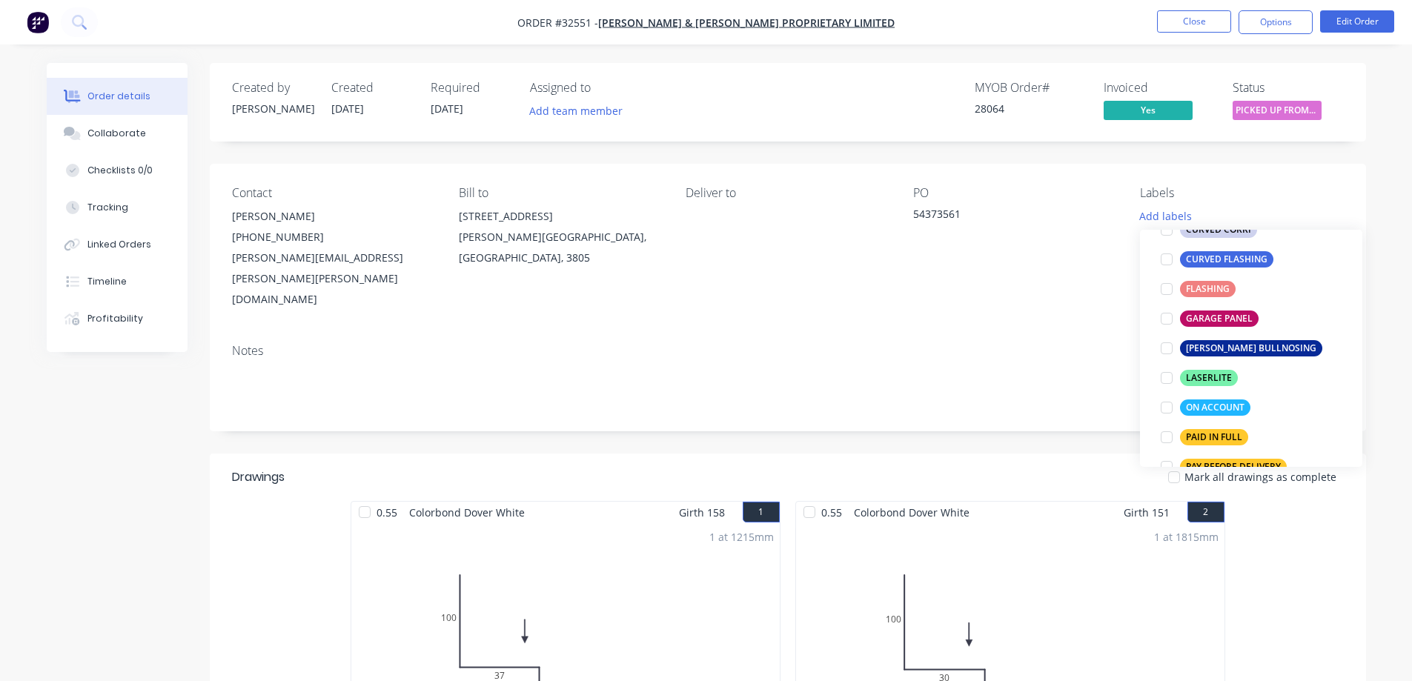
drag, startPoint x: 1167, startPoint y: 405, endPoint x: 1413, endPoint y: 345, distance: 253.4
click at [1172, 405] on div at bounding box center [1167, 408] width 30 height 30
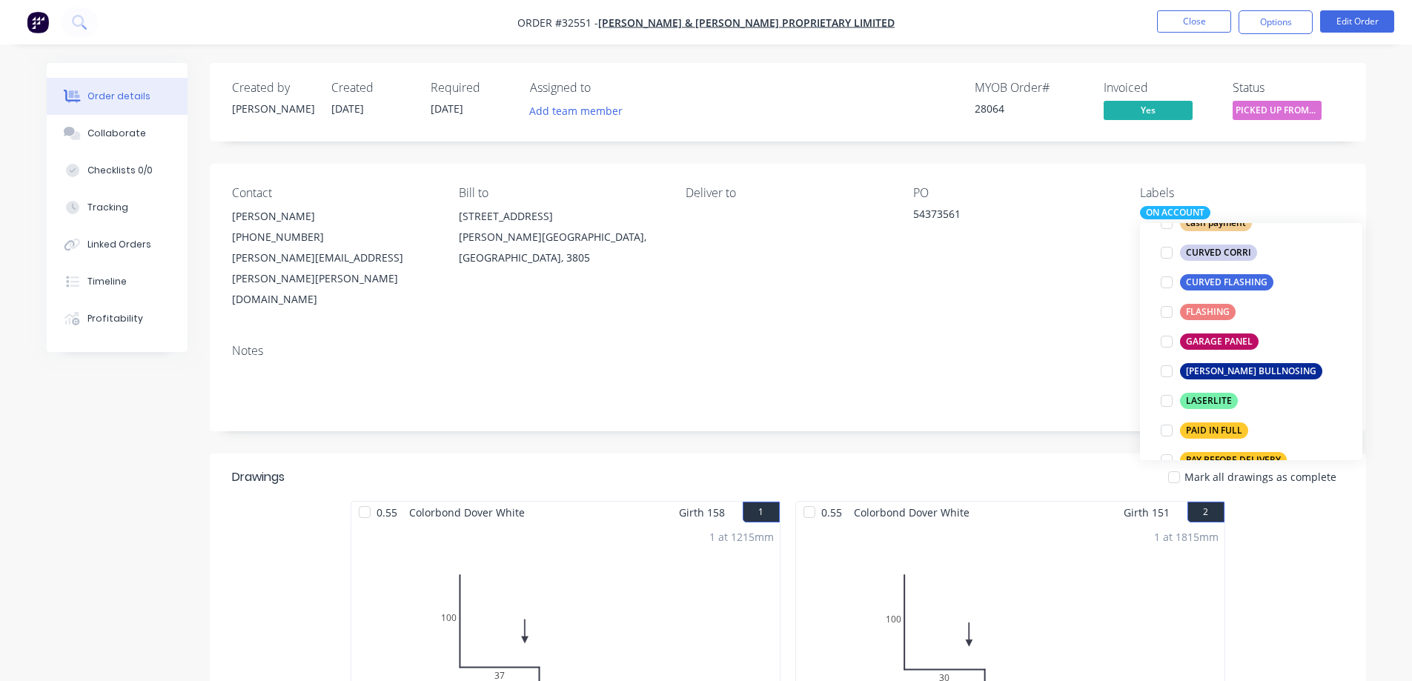
scroll to position [0, 0]
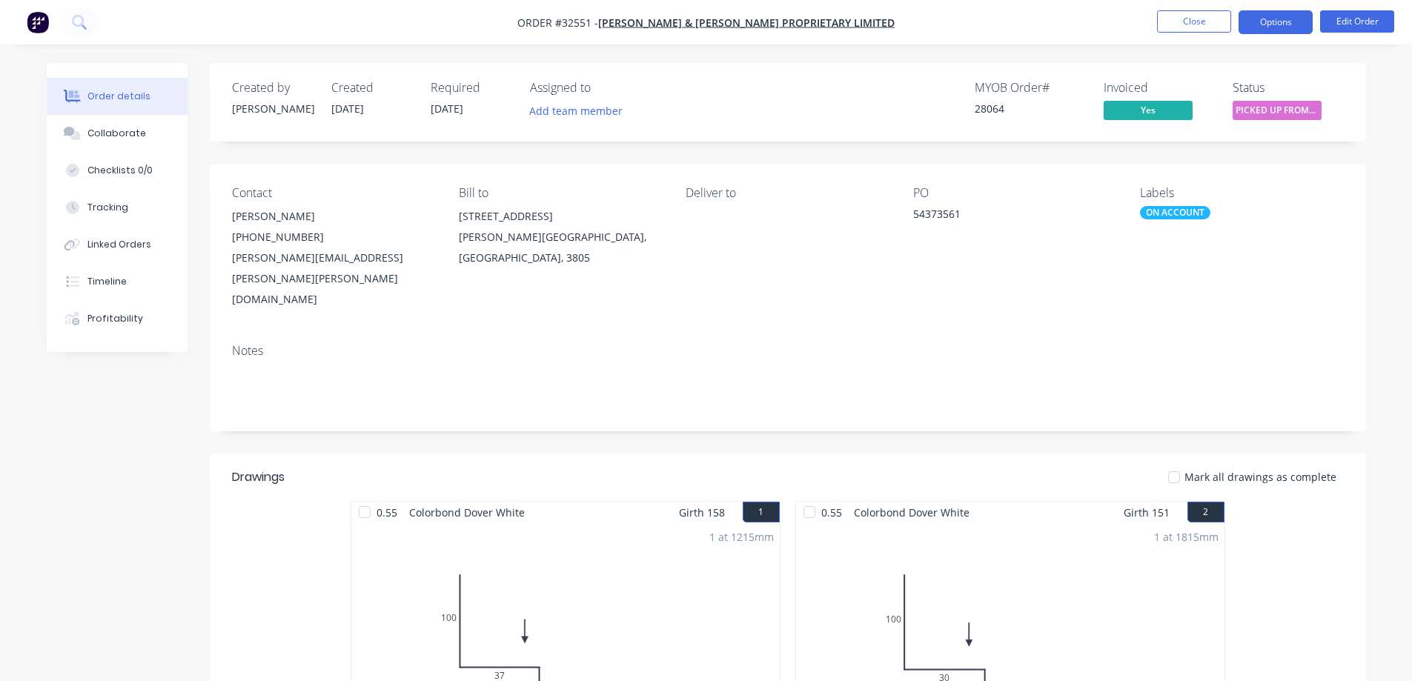
click at [1283, 23] on button "Options" at bounding box center [1275, 22] width 74 height 24
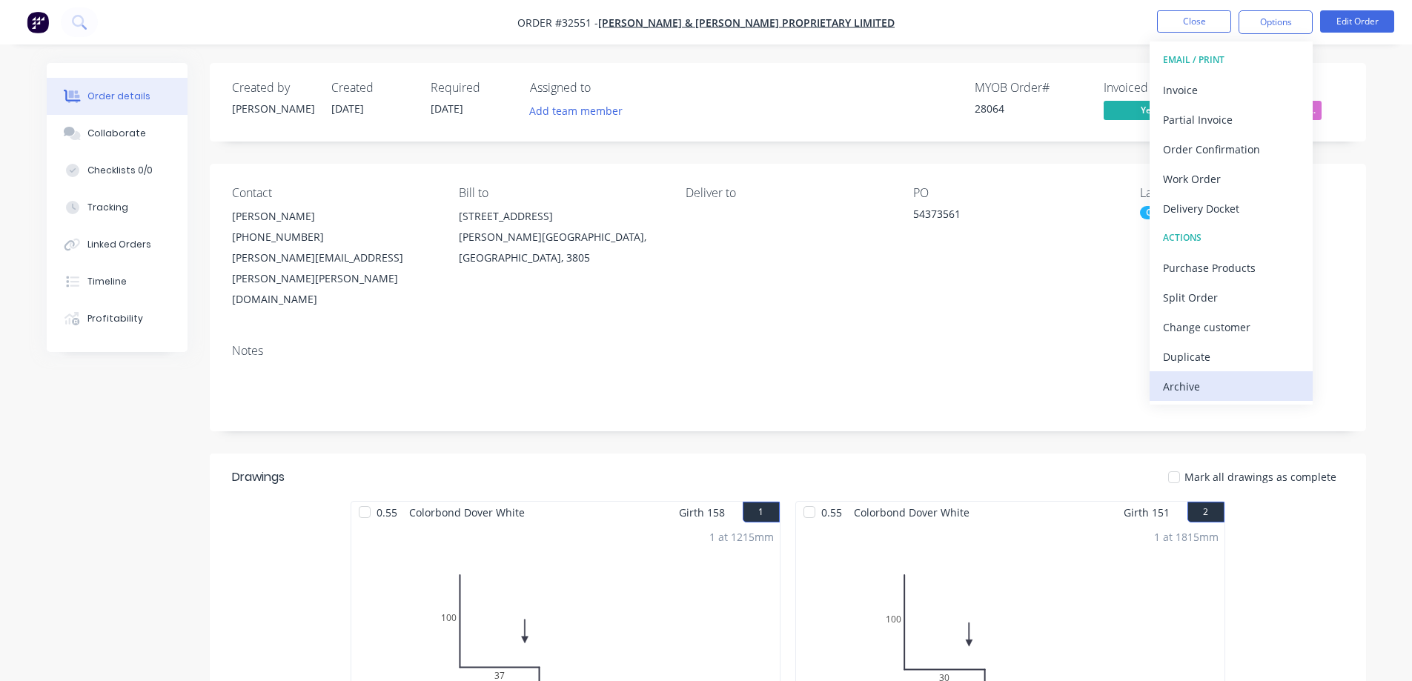
click at [1217, 390] on div "Archive" at bounding box center [1231, 386] width 136 height 21
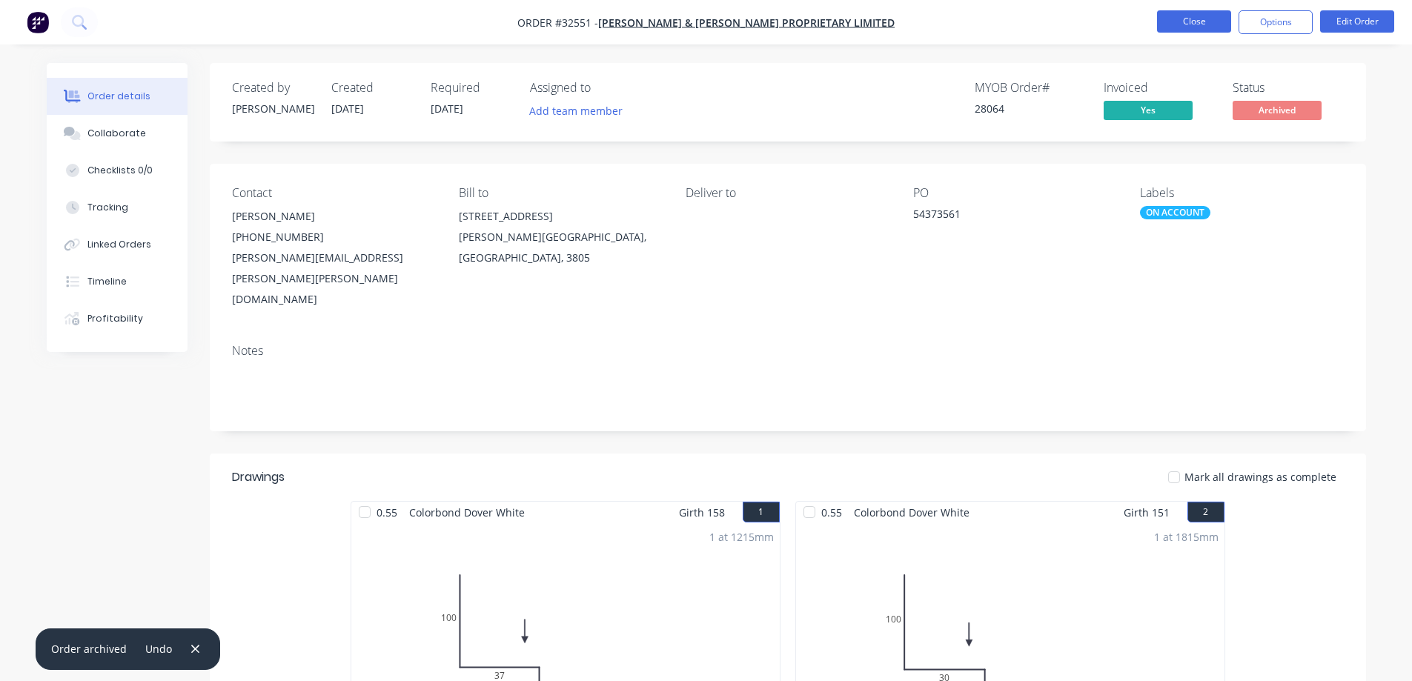
click at [1190, 21] on button "Close" at bounding box center [1194, 21] width 74 height 22
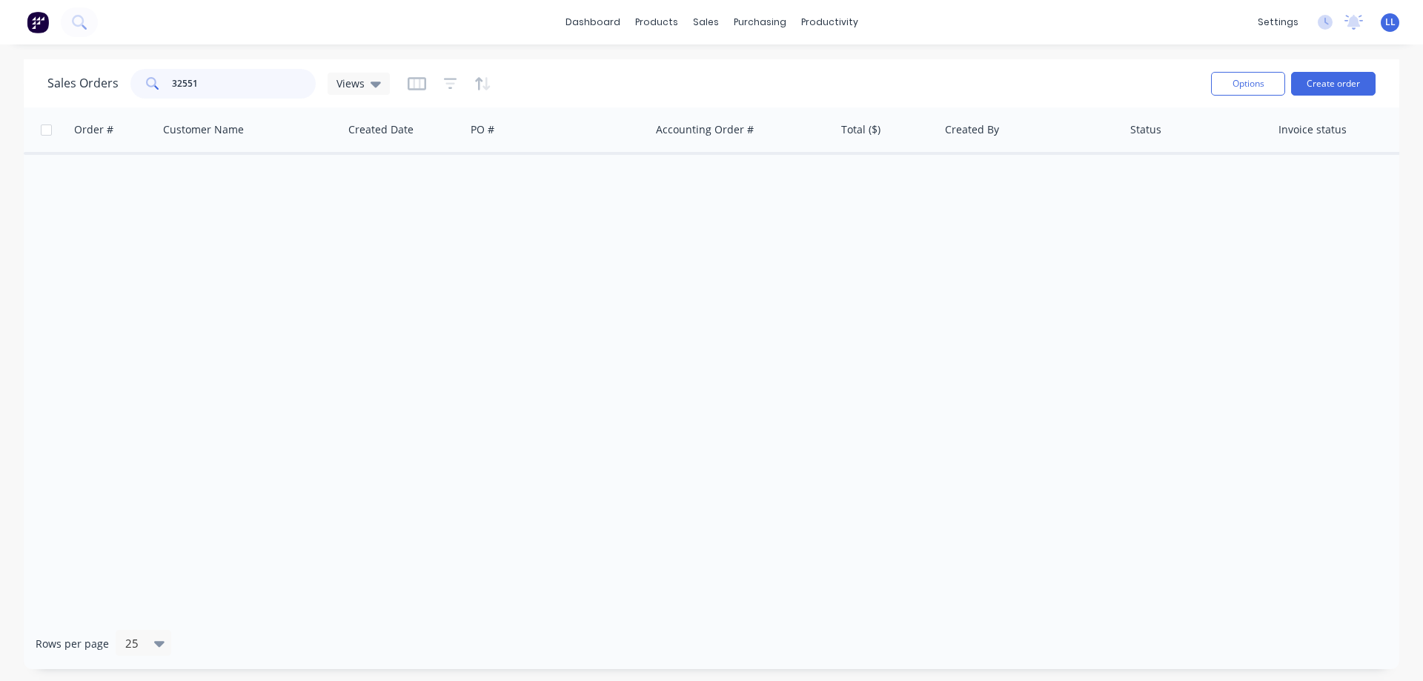
drag, startPoint x: 224, startPoint y: 87, endPoint x: 34, endPoint y: 86, distance: 189.7
click at [34, 86] on div "Sales Orders 32551 Views Options Create order" at bounding box center [711, 83] width 1375 height 48
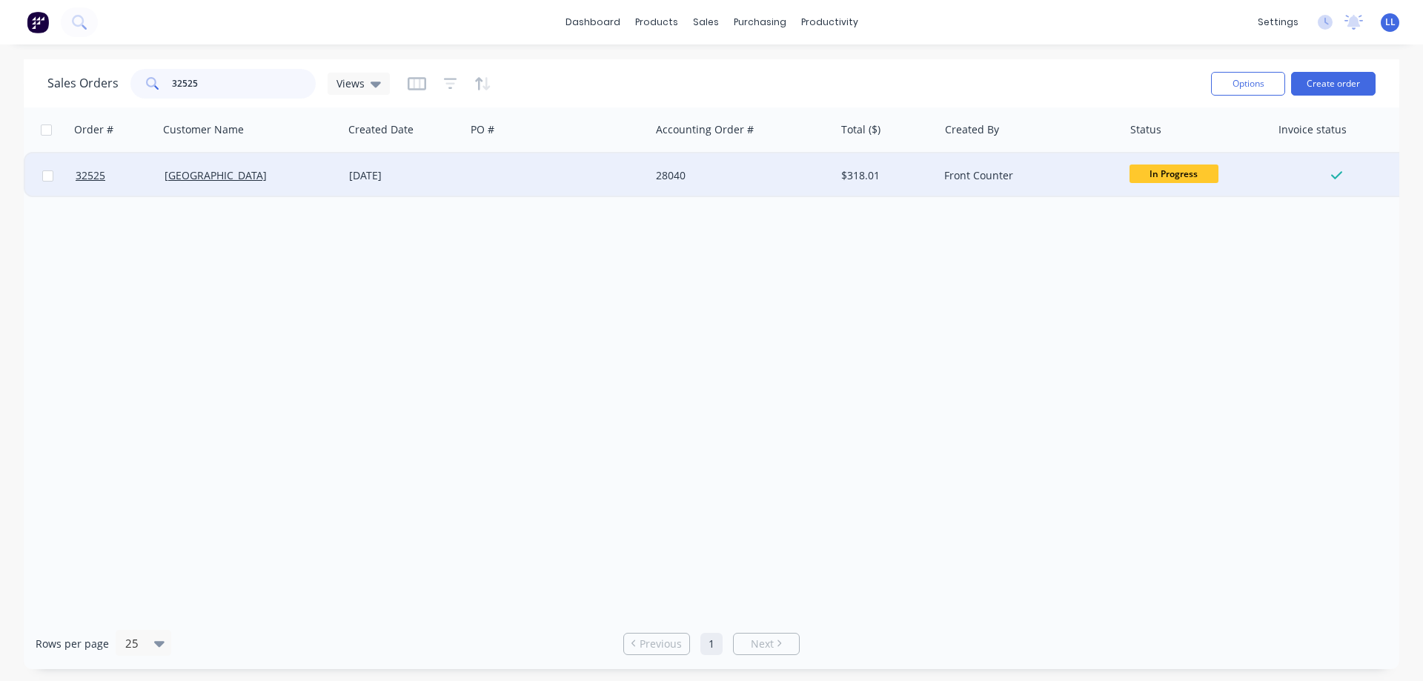
type input "32525"
click at [794, 179] on div "28040" at bounding box center [738, 175] width 165 height 15
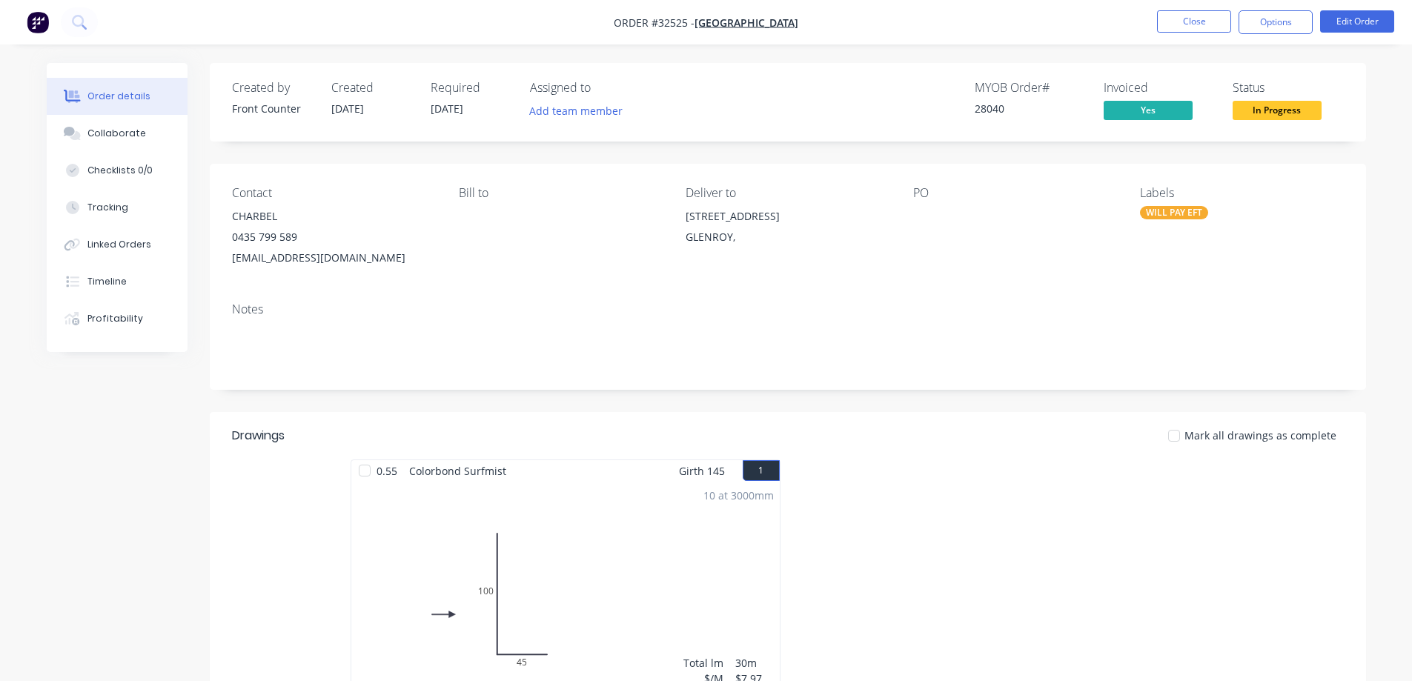
click at [1283, 107] on span "In Progress" at bounding box center [1276, 110] width 89 height 19
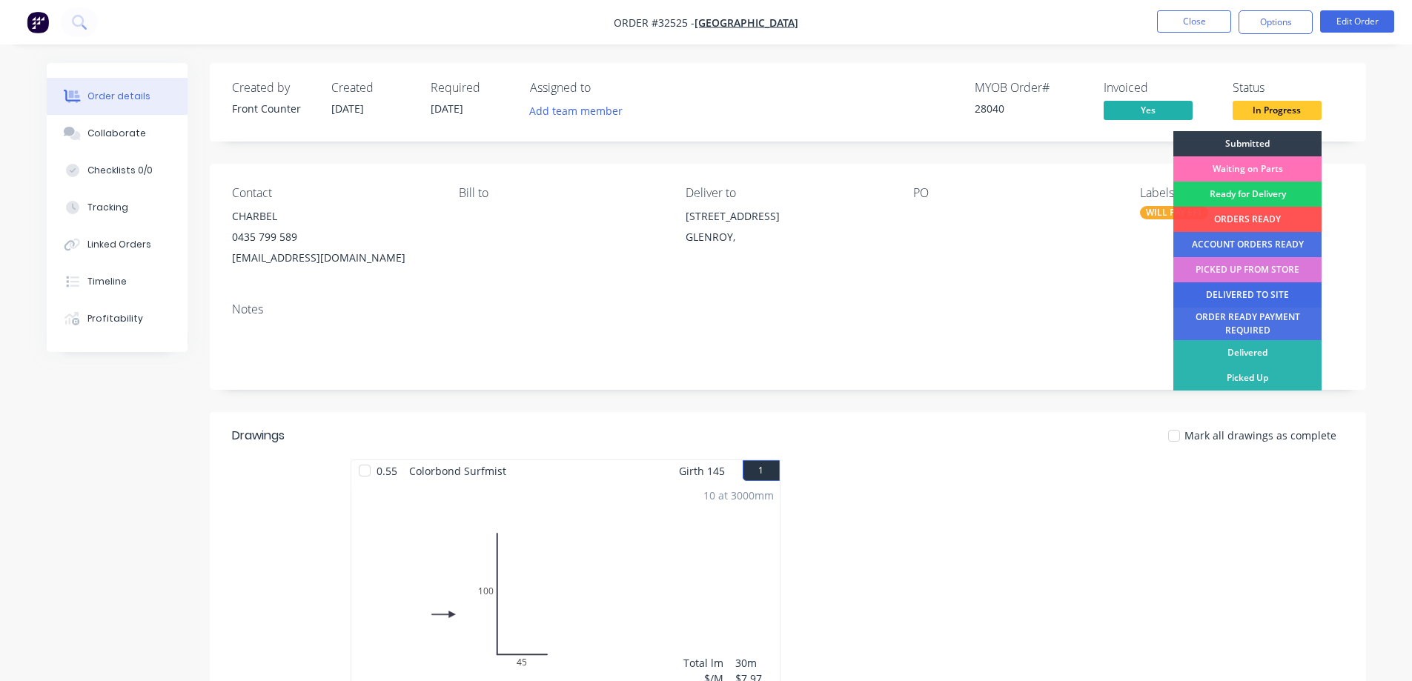
click at [1289, 293] on div "DELIVERED TO SITE" at bounding box center [1247, 294] width 148 height 25
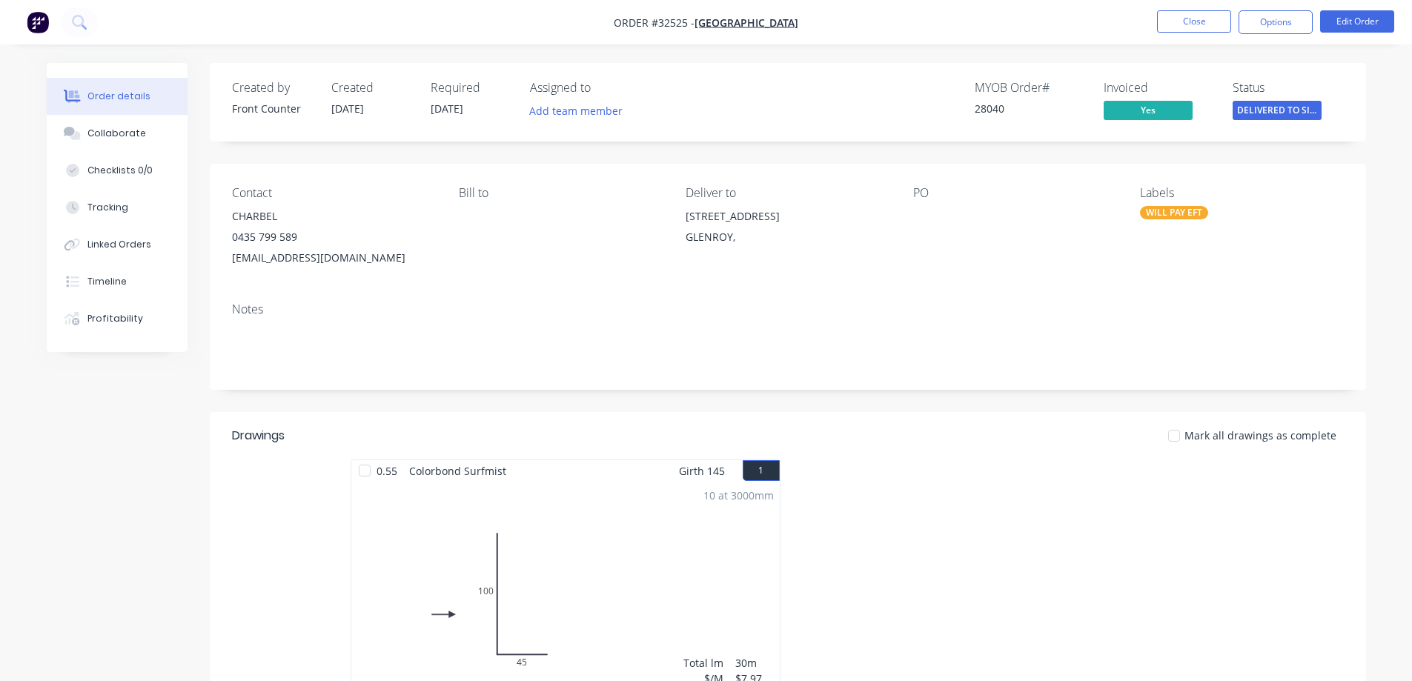
click at [1174, 210] on div "WILL PAY EFT" at bounding box center [1174, 212] width 68 height 13
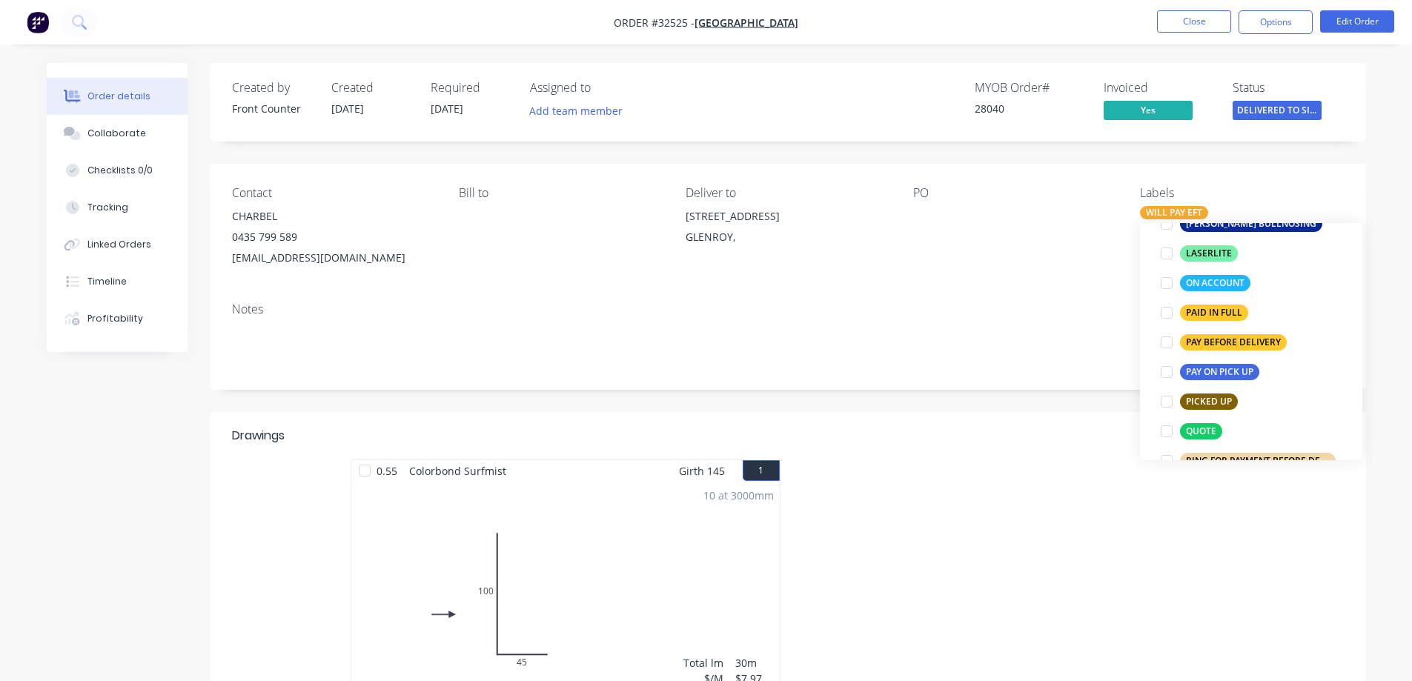
scroll to position [445, 0]
drag, startPoint x: 1164, startPoint y: 316, endPoint x: 1238, endPoint y: 296, distance: 76.2
click at [1166, 315] on div at bounding box center [1167, 312] width 30 height 30
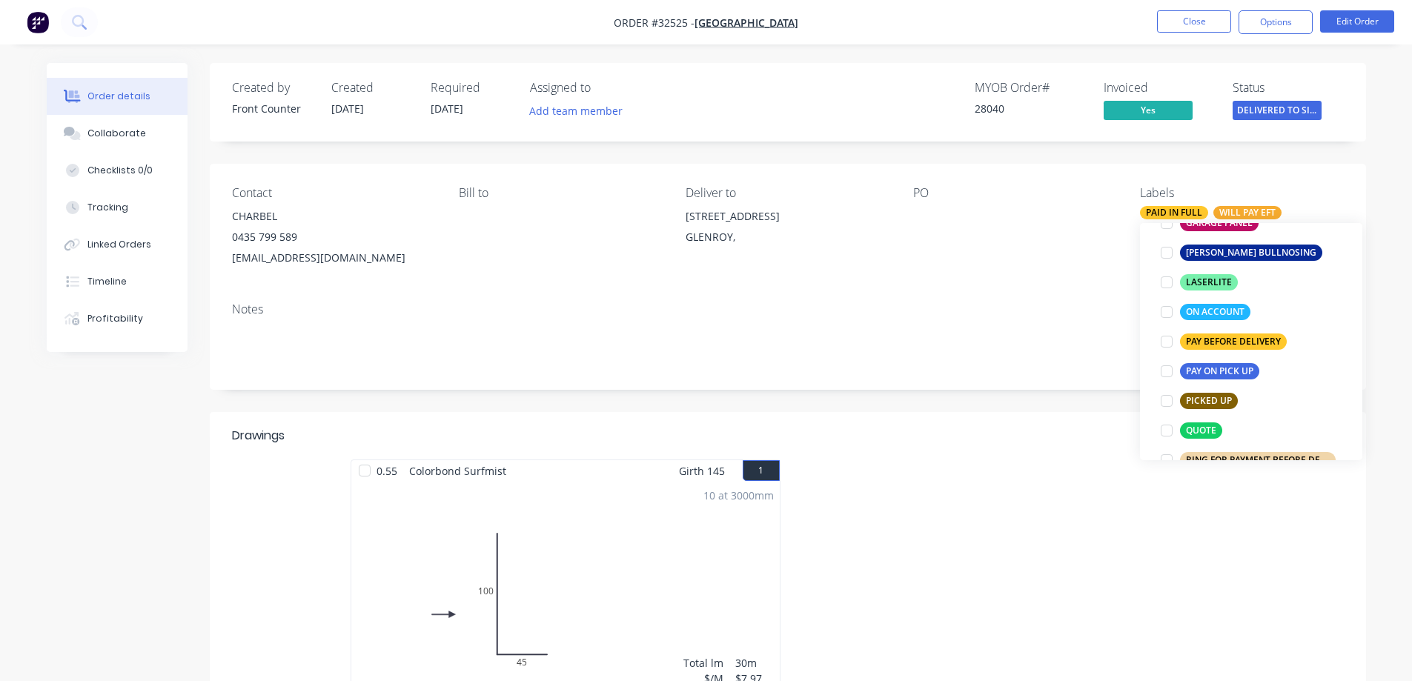
scroll to position [30, 0]
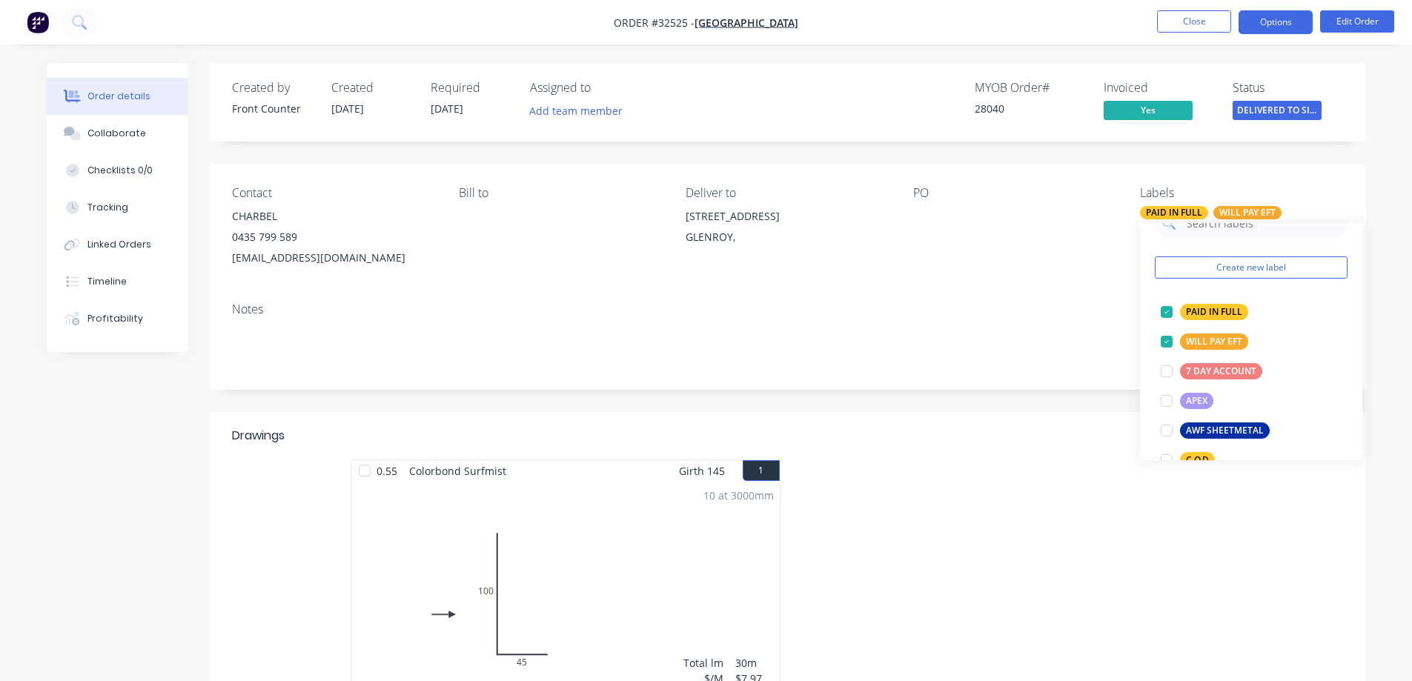
click at [1260, 20] on button "Options" at bounding box center [1275, 22] width 74 height 24
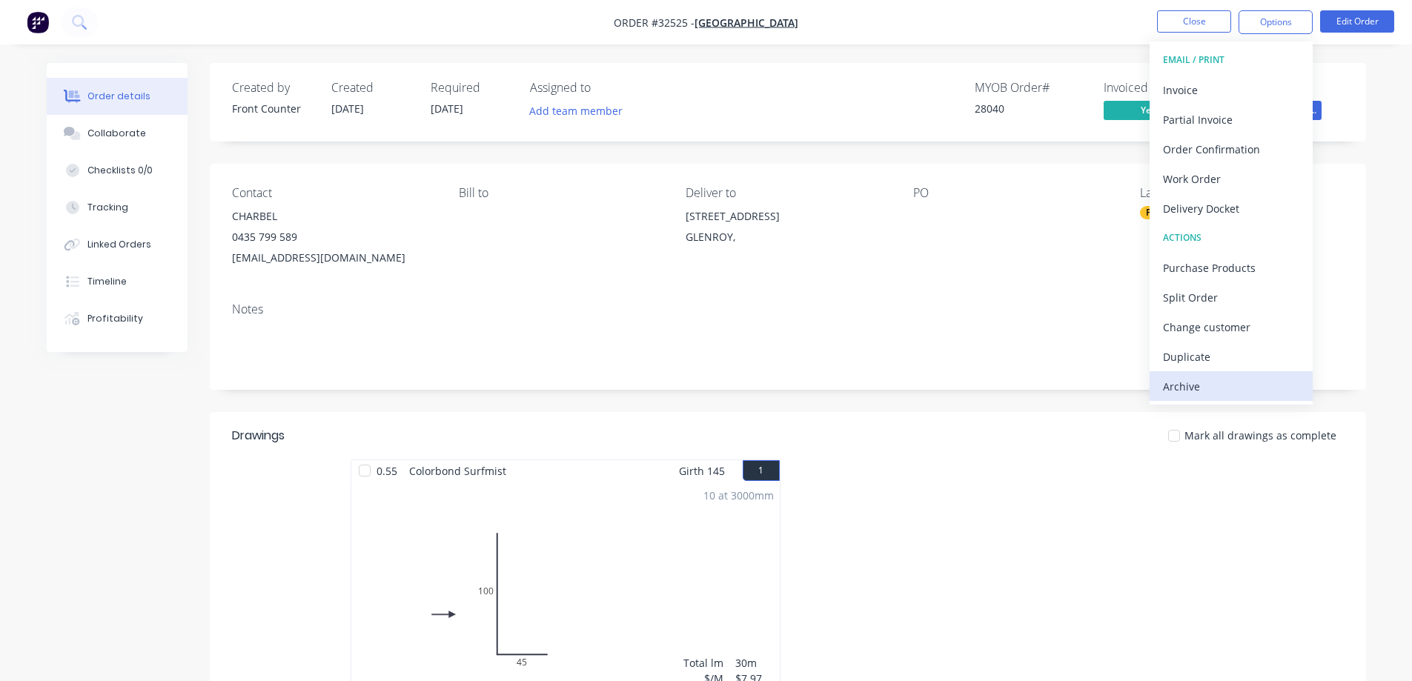
click at [1196, 396] on div "Archive" at bounding box center [1231, 386] width 136 height 21
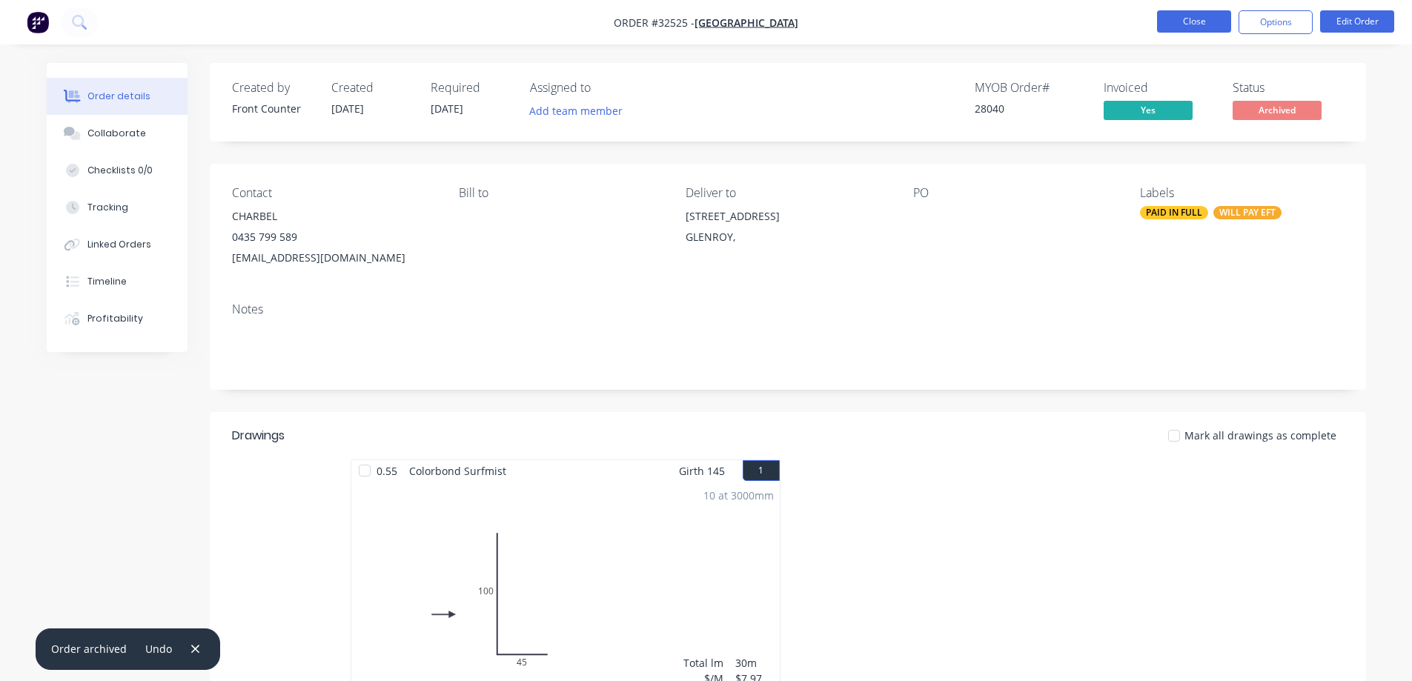
click at [1199, 17] on button "Close" at bounding box center [1194, 21] width 74 height 22
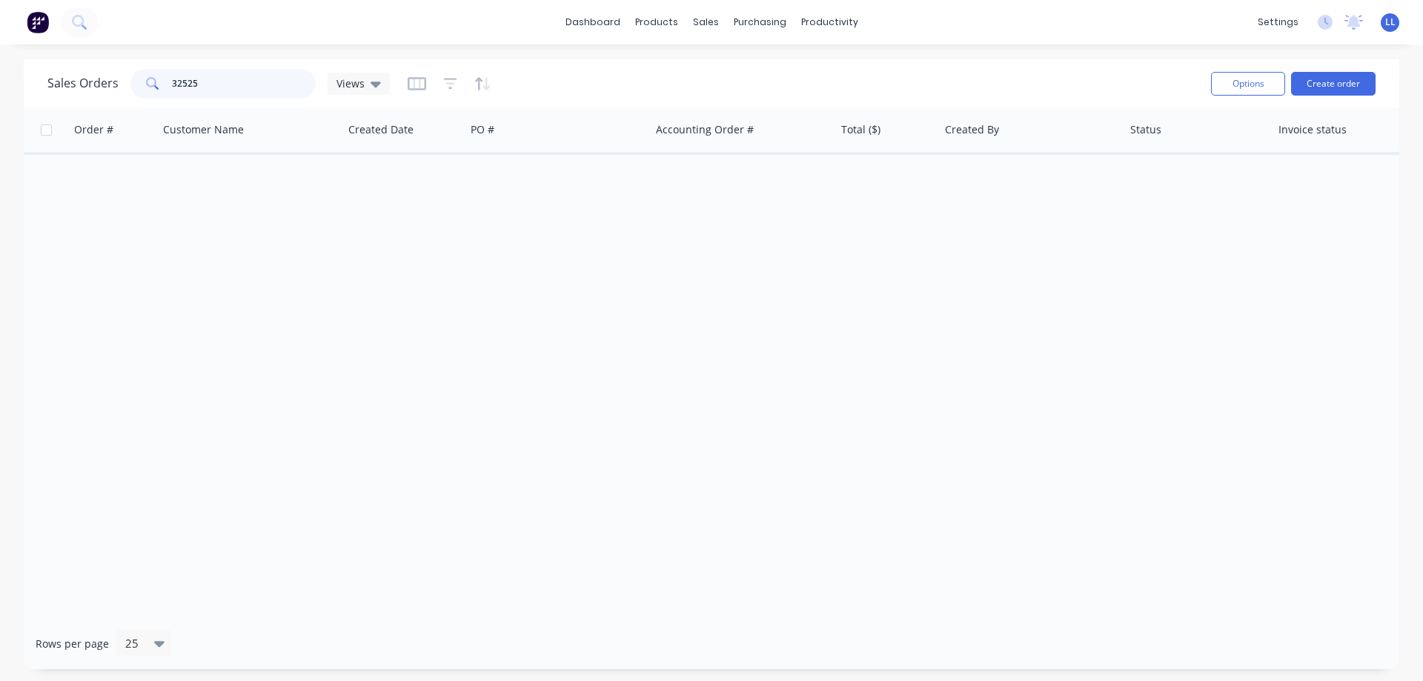
drag, startPoint x: 243, startPoint y: 95, endPoint x: 104, endPoint y: 94, distance: 139.3
click at [104, 94] on div "Sales Orders 32525 Views" at bounding box center [218, 84] width 342 height 30
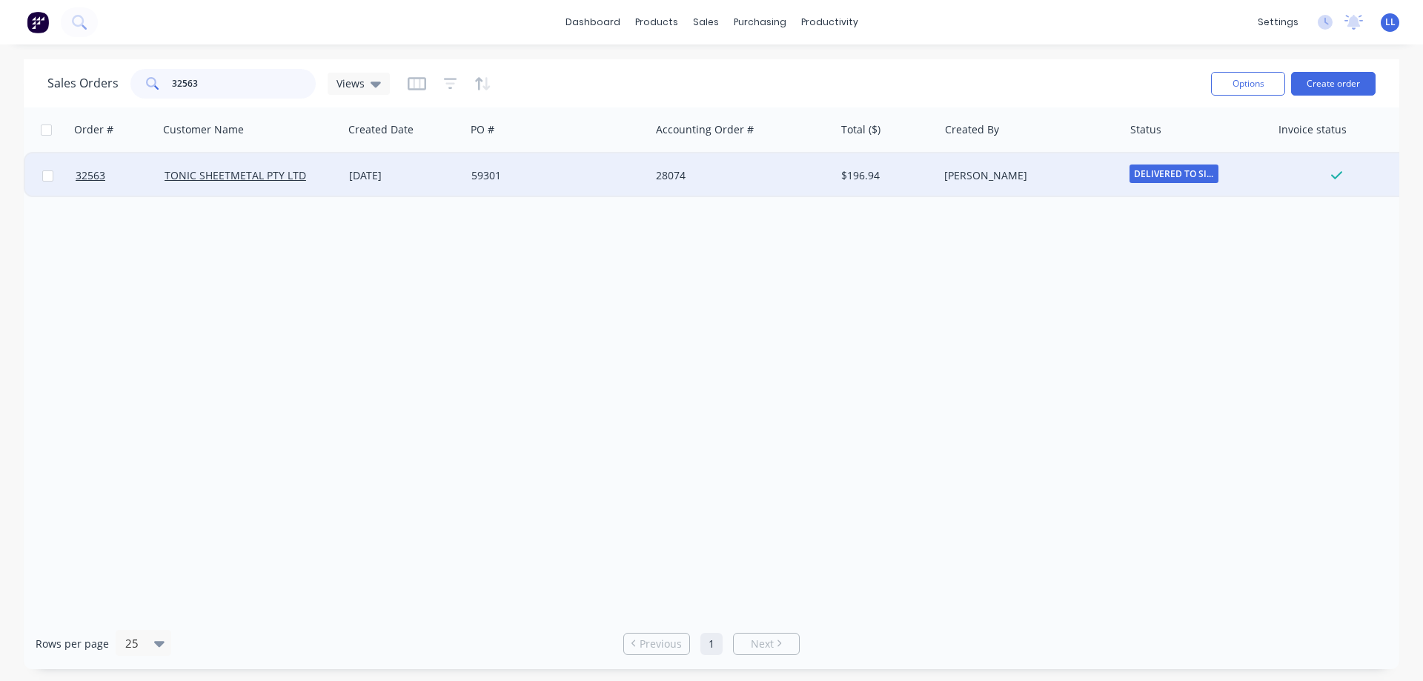
type input "32563"
click at [1091, 184] on div "[PERSON_NAME]" at bounding box center [1030, 175] width 185 height 44
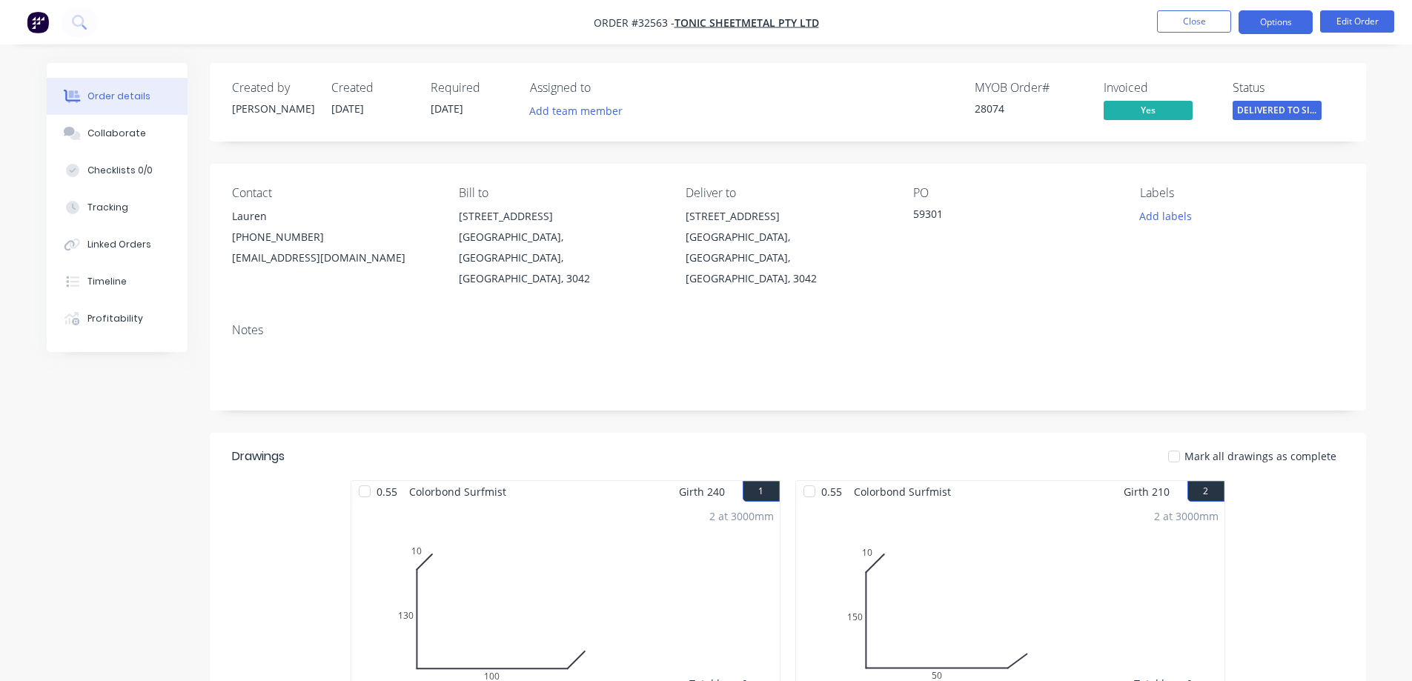
click at [1269, 24] on button "Options" at bounding box center [1275, 22] width 74 height 24
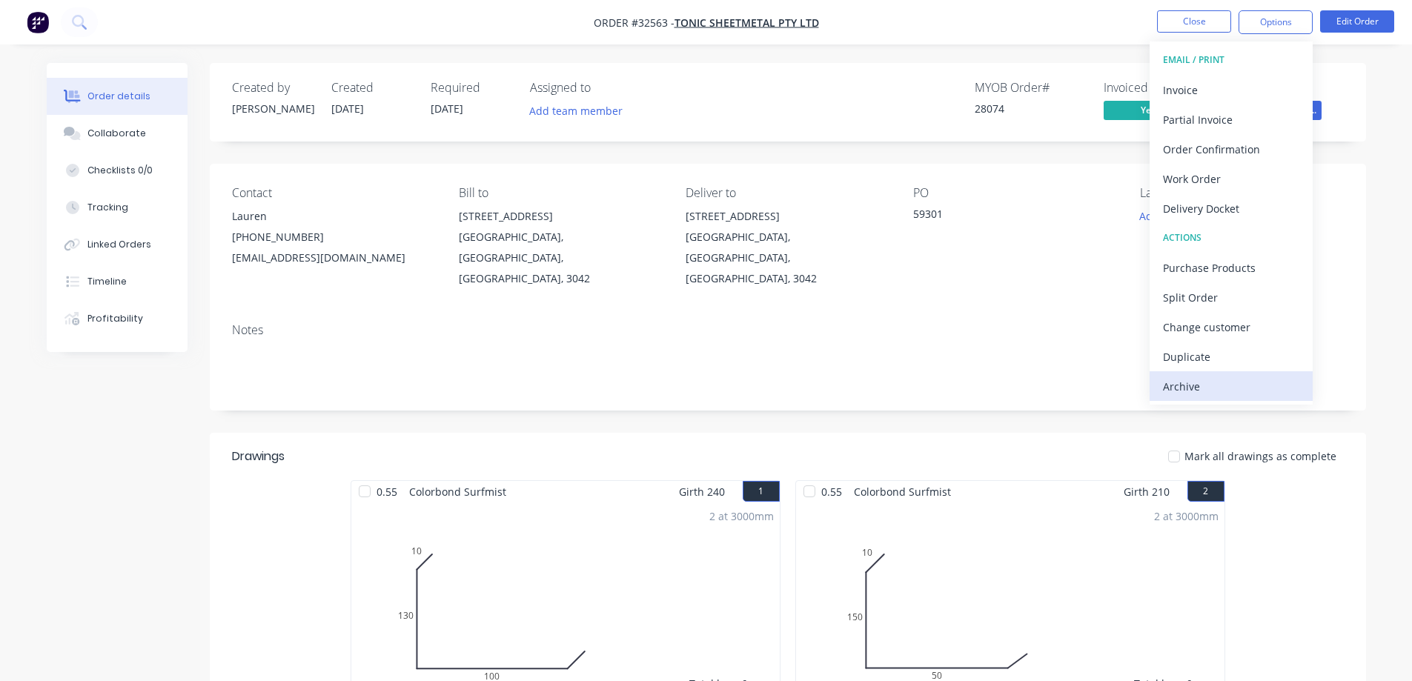
click at [1200, 387] on div "Archive" at bounding box center [1231, 386] width 136 height 21
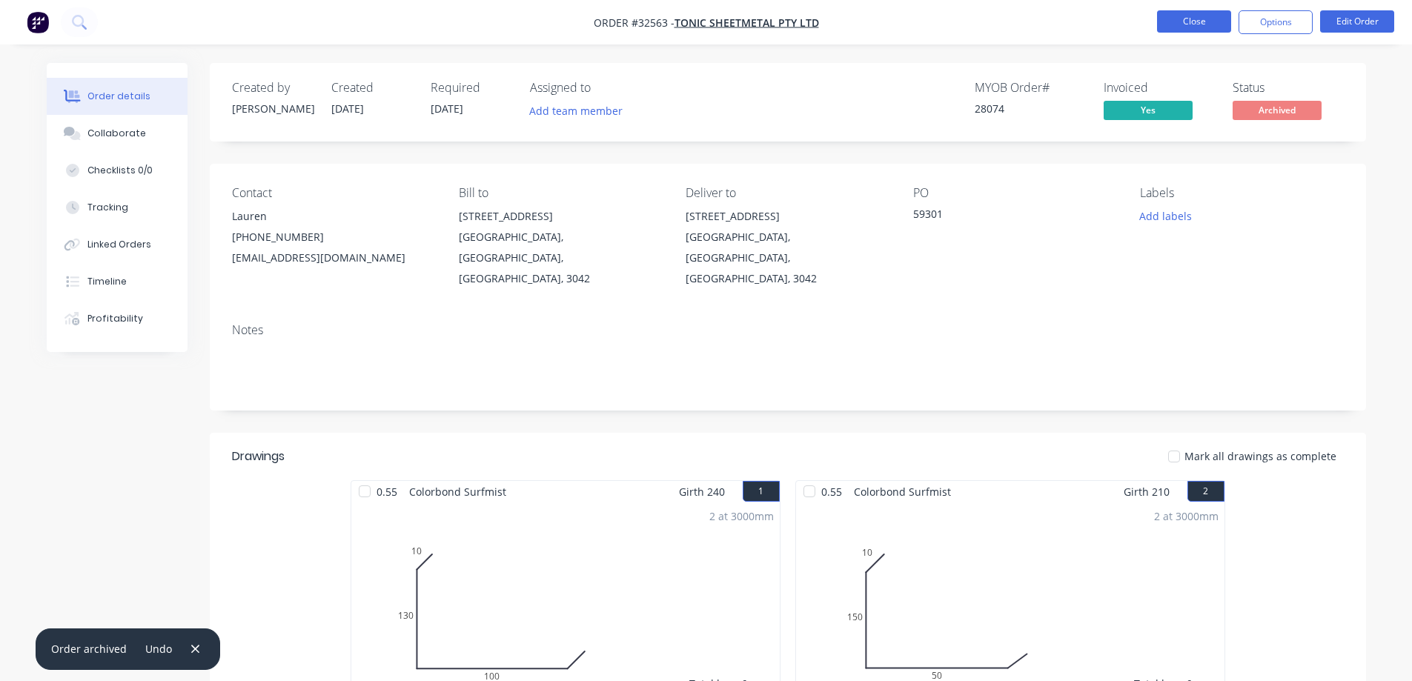
click at [1200, 25] on button "Close" at bounding box center [1194, 21] width 74 height 22
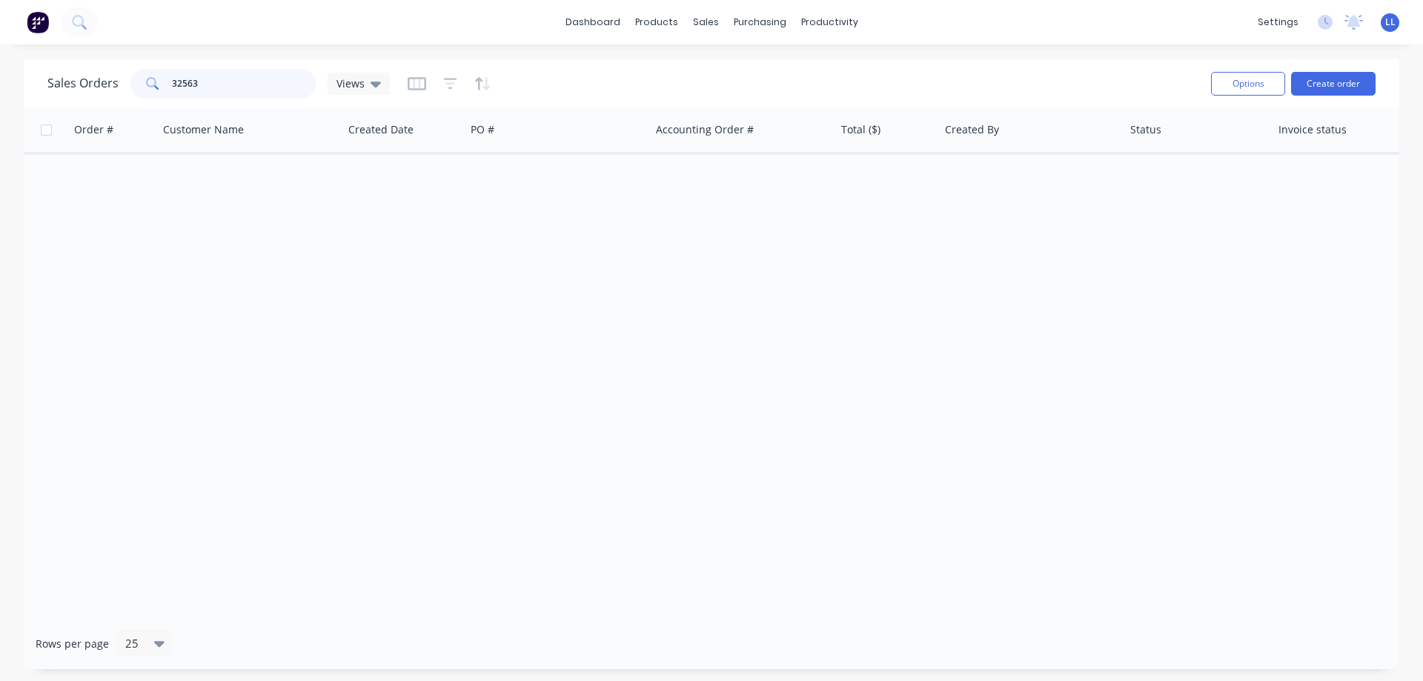
click at [95, 73] on div "Sales Orders 32563 Views" at bounding box center [218, 84] width 342 height 30
type input "32556"
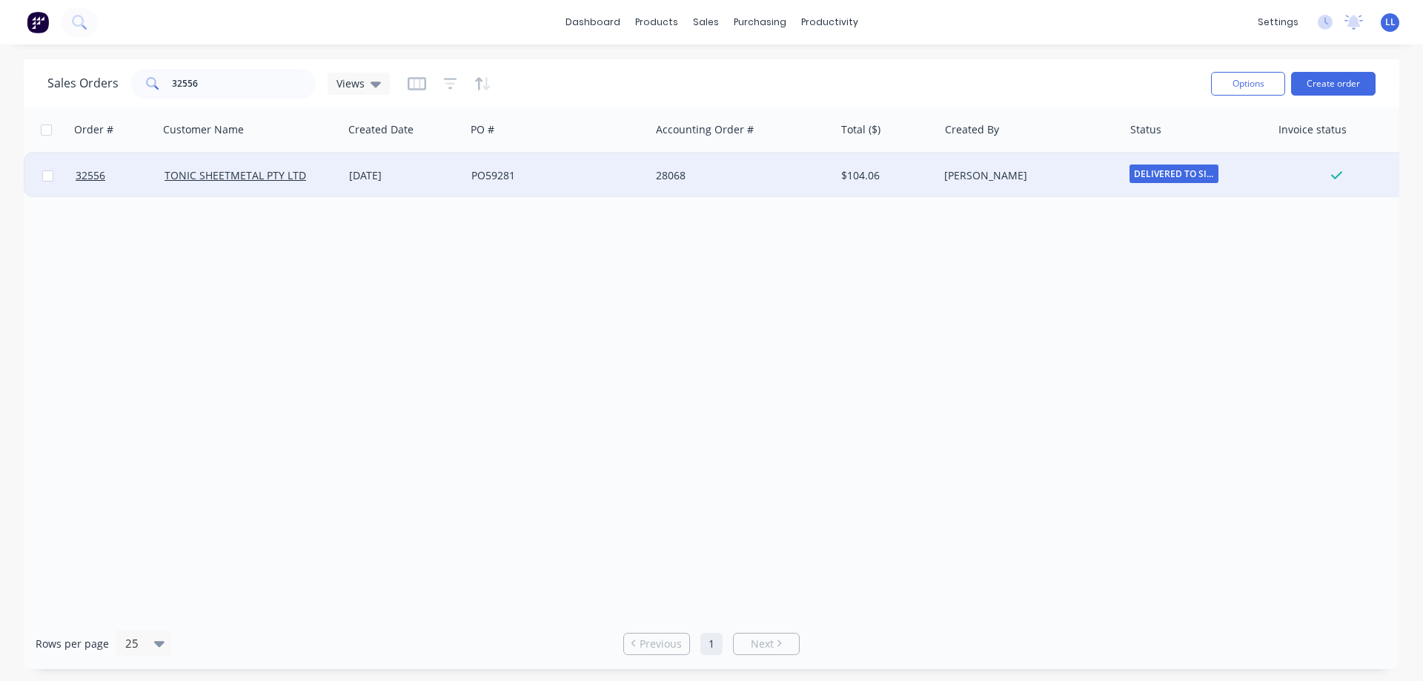
click at [1057, 175] on div "[PERSON_NAME]" at bounding box center [1026, 175] width 165 height 15
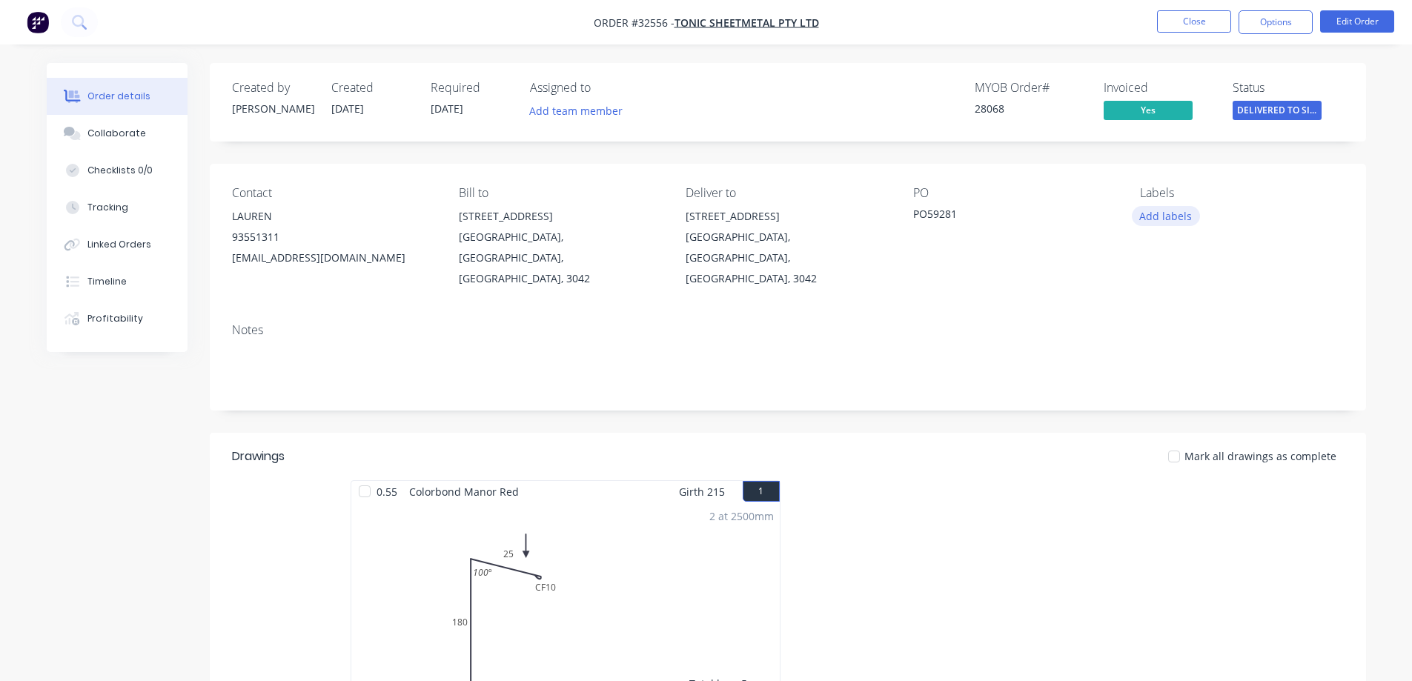
click at [1169, 215] on button "Add labels" at bounding box center [1166, 216] width 68 height 20
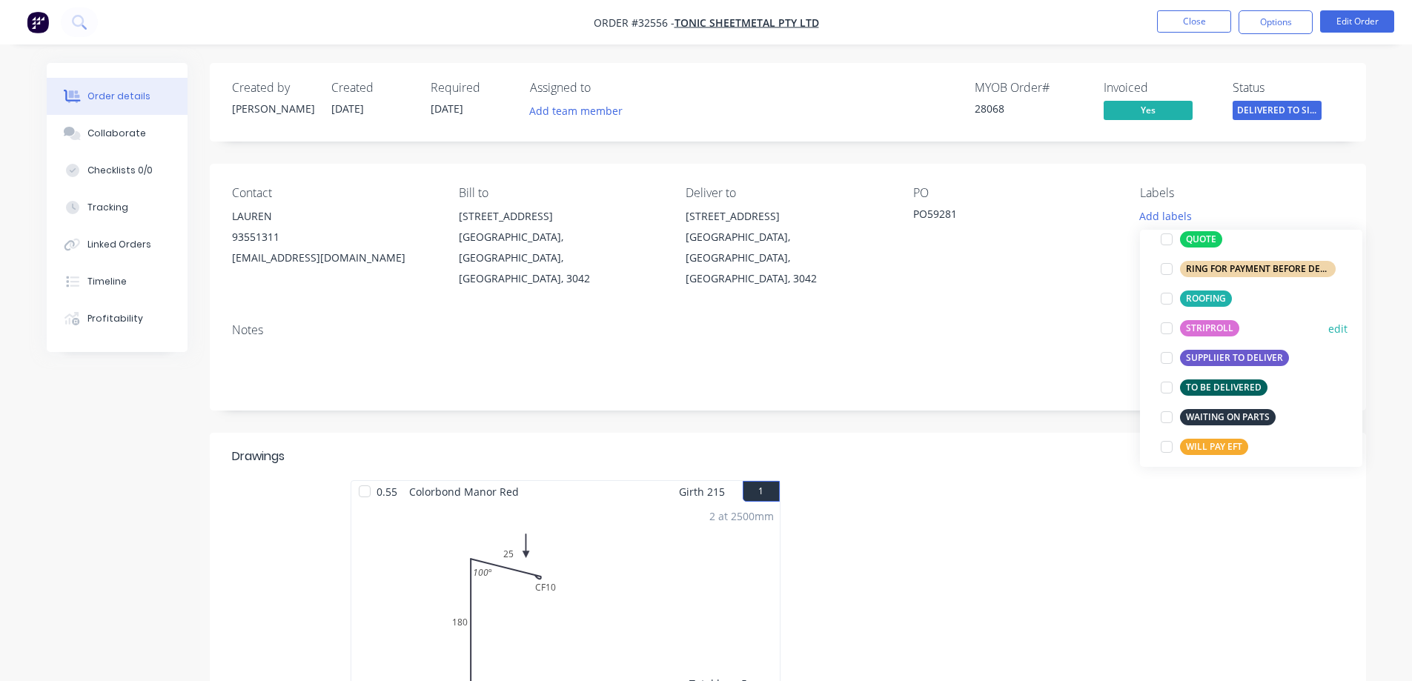
scroll to position [622, 0]
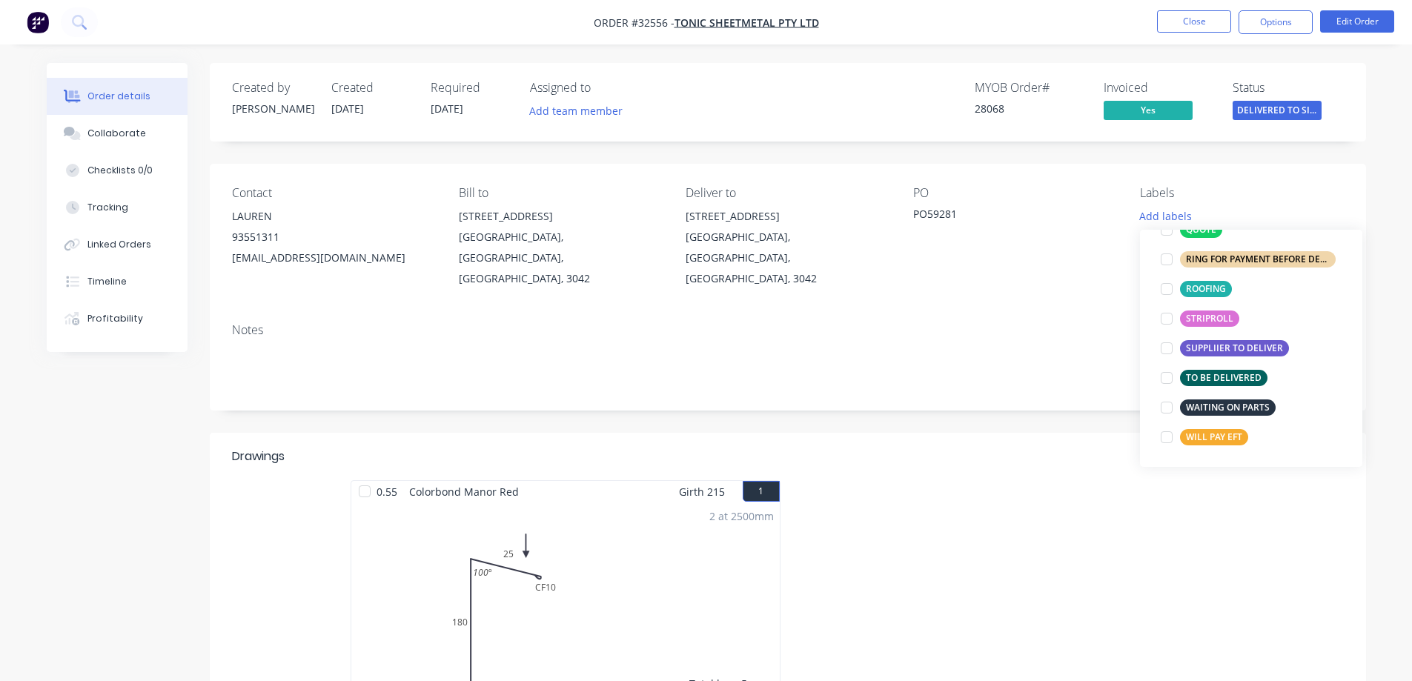
drag, startPoint x: 1170, startPoint y: 435, endPoint x: 1215, endPoint y: 405, distance: 53.4
click at [1169, 433] on div at bounding box center [1167, 437] width 30 height 30
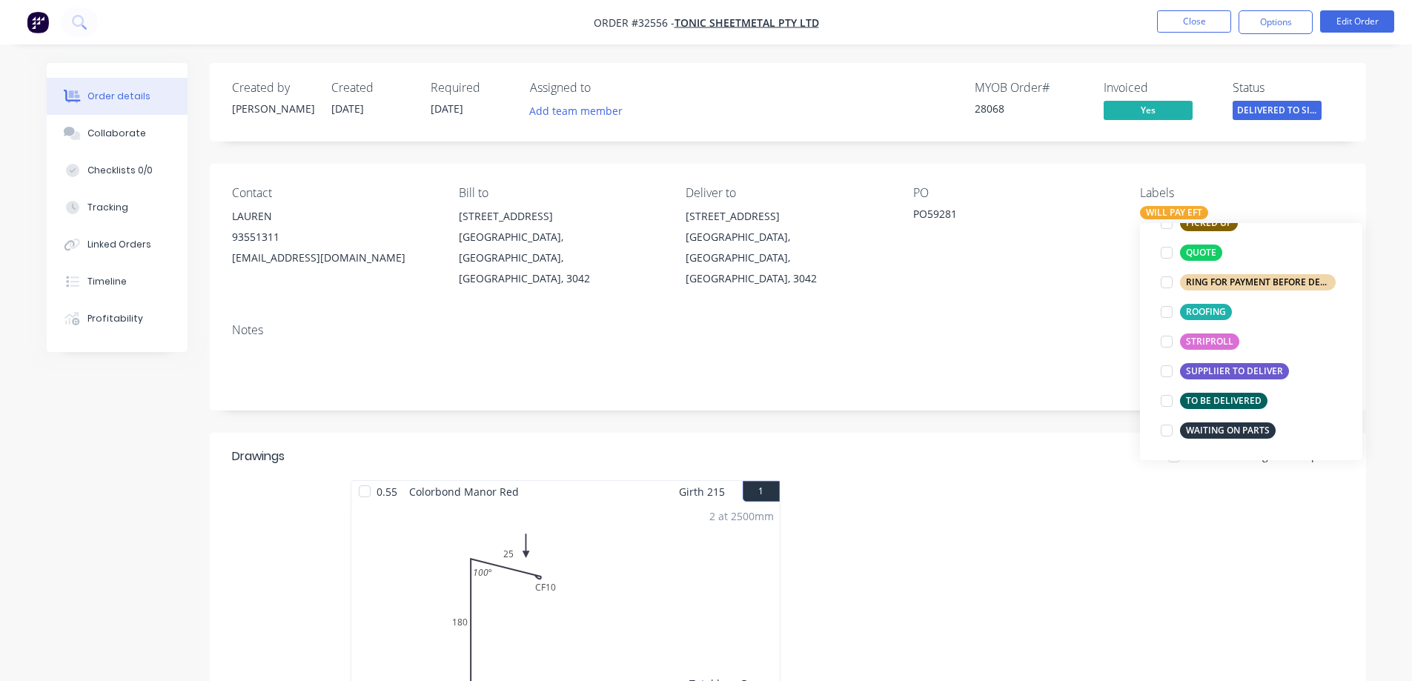
scroll to position [0, 0]
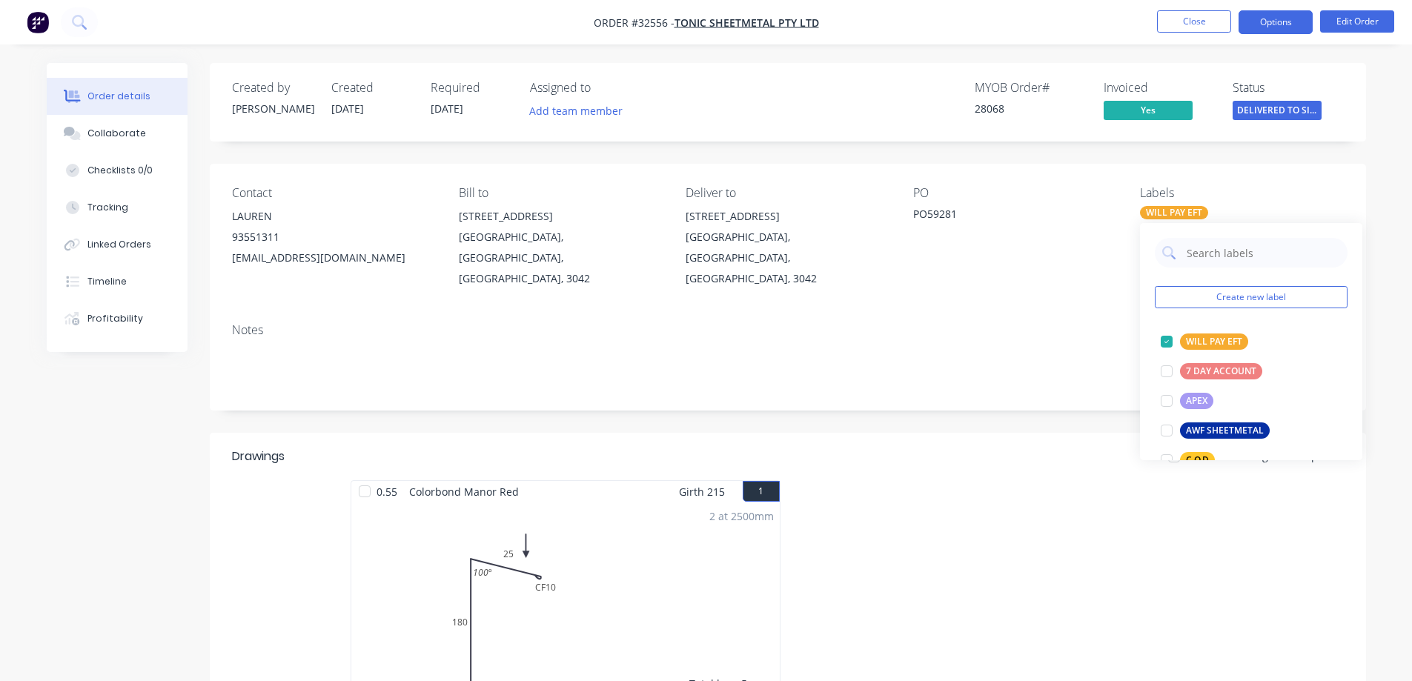
click at [1263, 30] on button "Options" at bounding box center [1275, 22] width 74 height 24
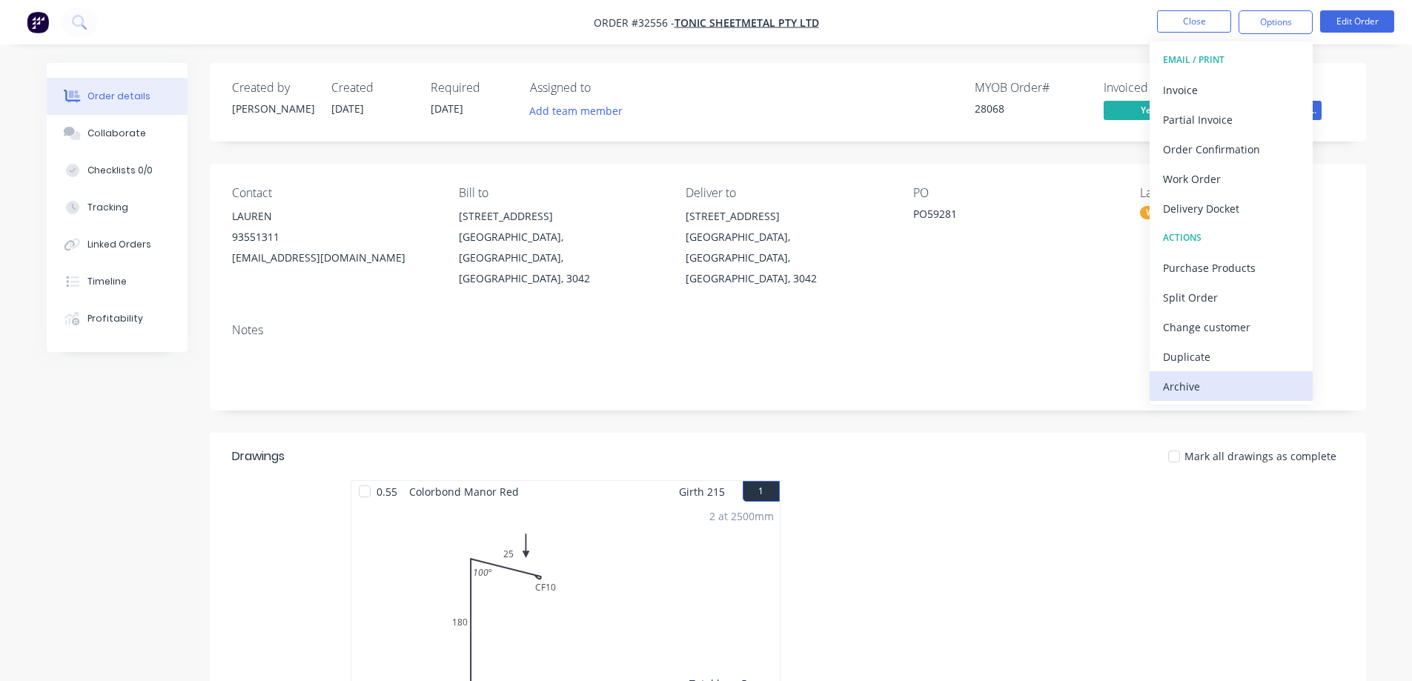
click at [1192, 391] on div "Archive" at bounding box center [1231, 386] width 136 height 21
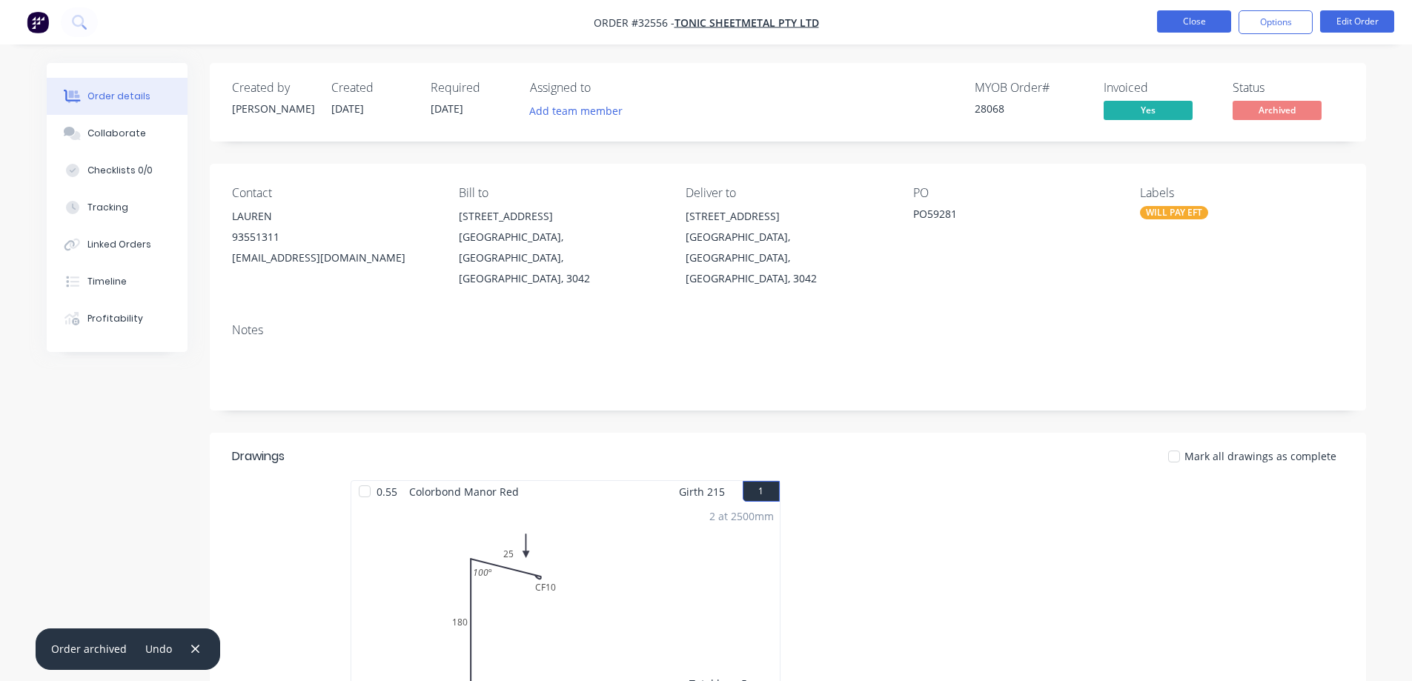
click at [1195, 22] on button "Close" at bounding box center [1194, 21] width 74 height 22
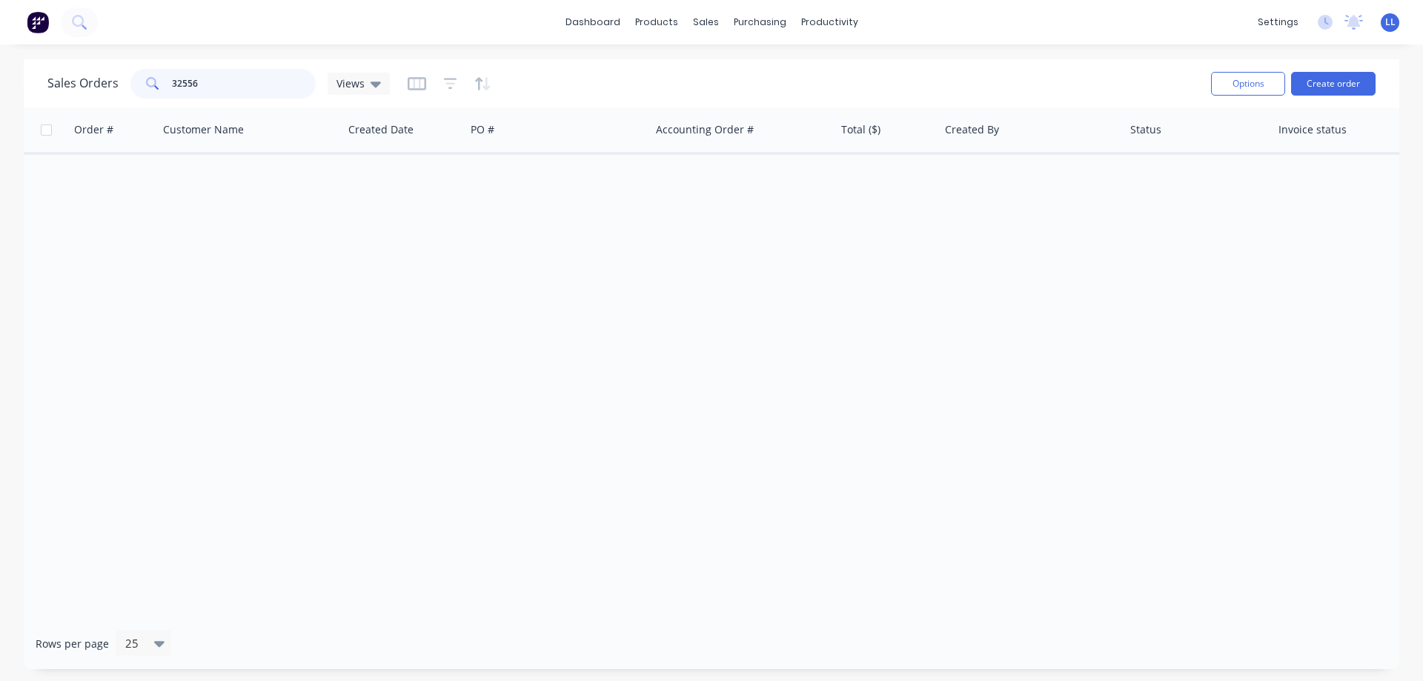
drag, startPoint x: 117, startPoint y: 89, endPoint x: 107, endPoint y: 89, distance: 9.6
click at [107, 89] on div "Sales Orders 32556 Views" at bounding box center [218, 84] width 342 height 30
type input "2"
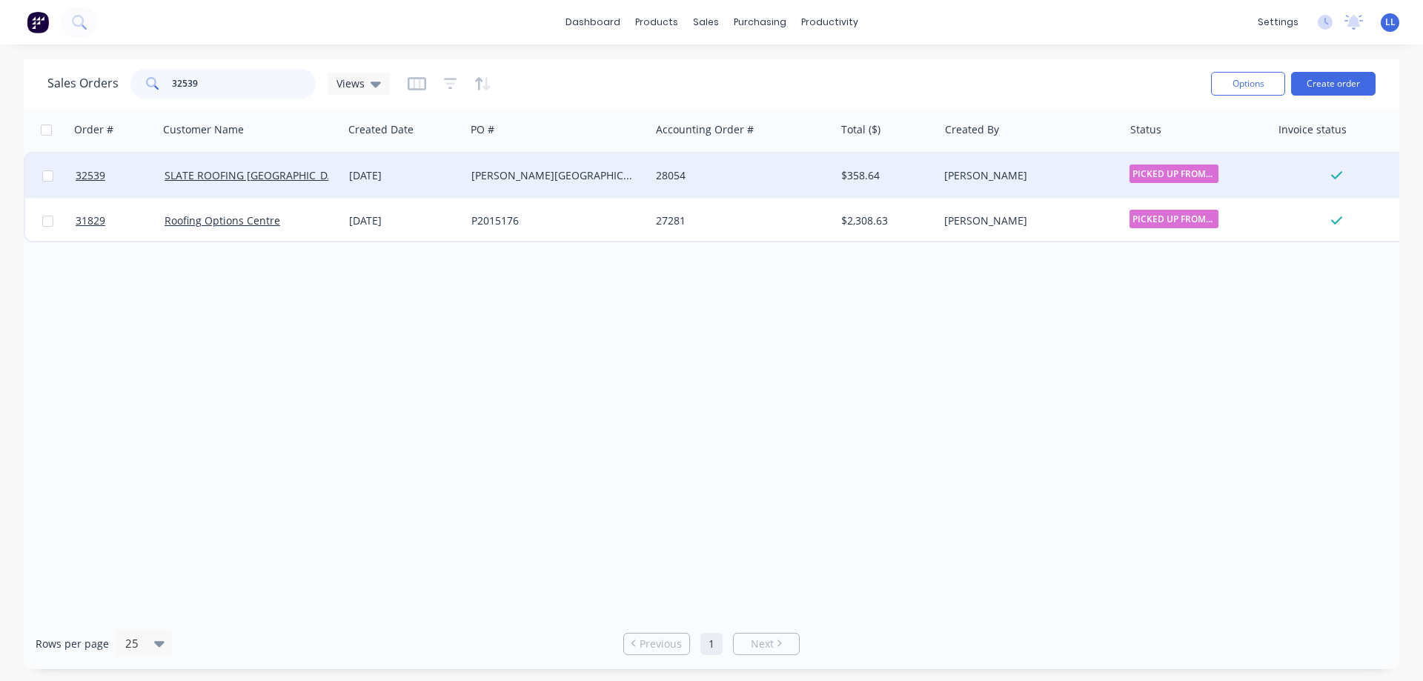
type input "32539"
click at [608, 176] on div "[PERSON_NAME][GEOGRAPHIC_DATA]" at bounding box center [553, 175] width 165 height 15
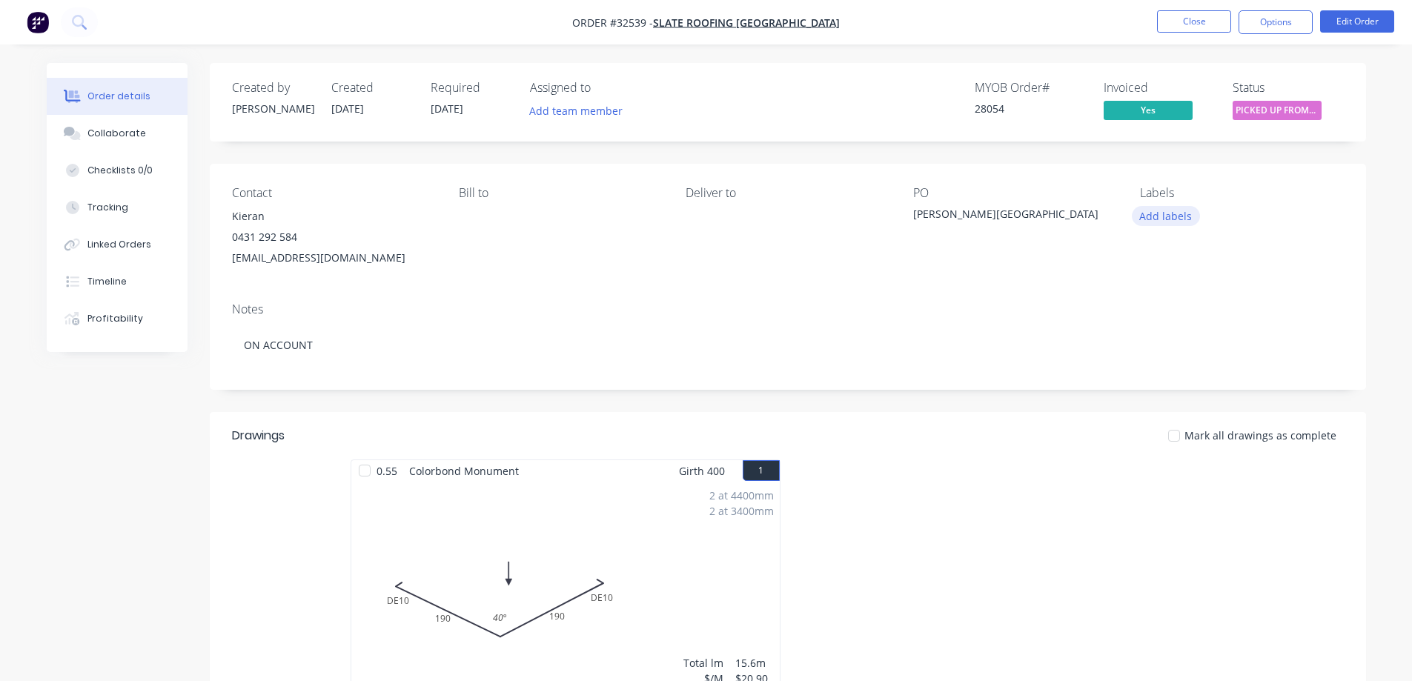
click at [1163, 213] on button "Add labels" at bounding box center [1166, 216] width 68 height 20
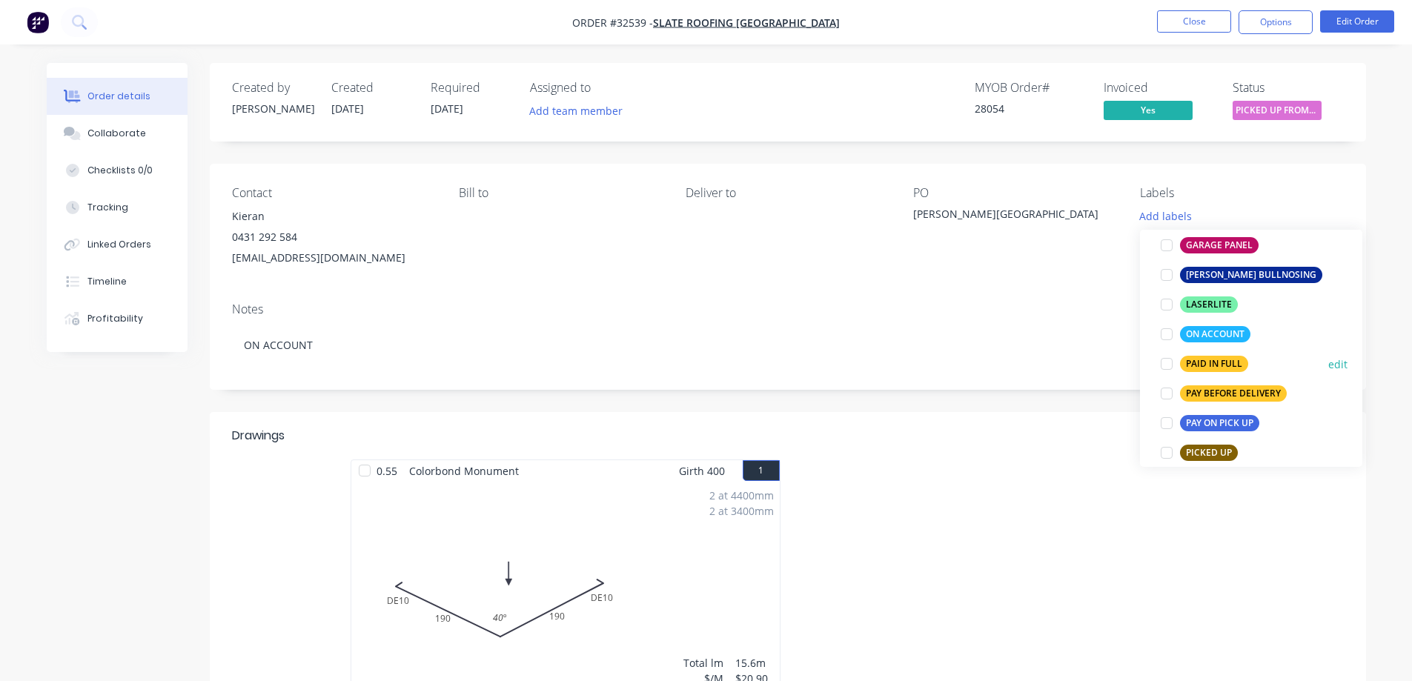
scroll to position [371, 0]
click at [1171, 330] on div at bounding box center [1167, 334] width 30 height 30
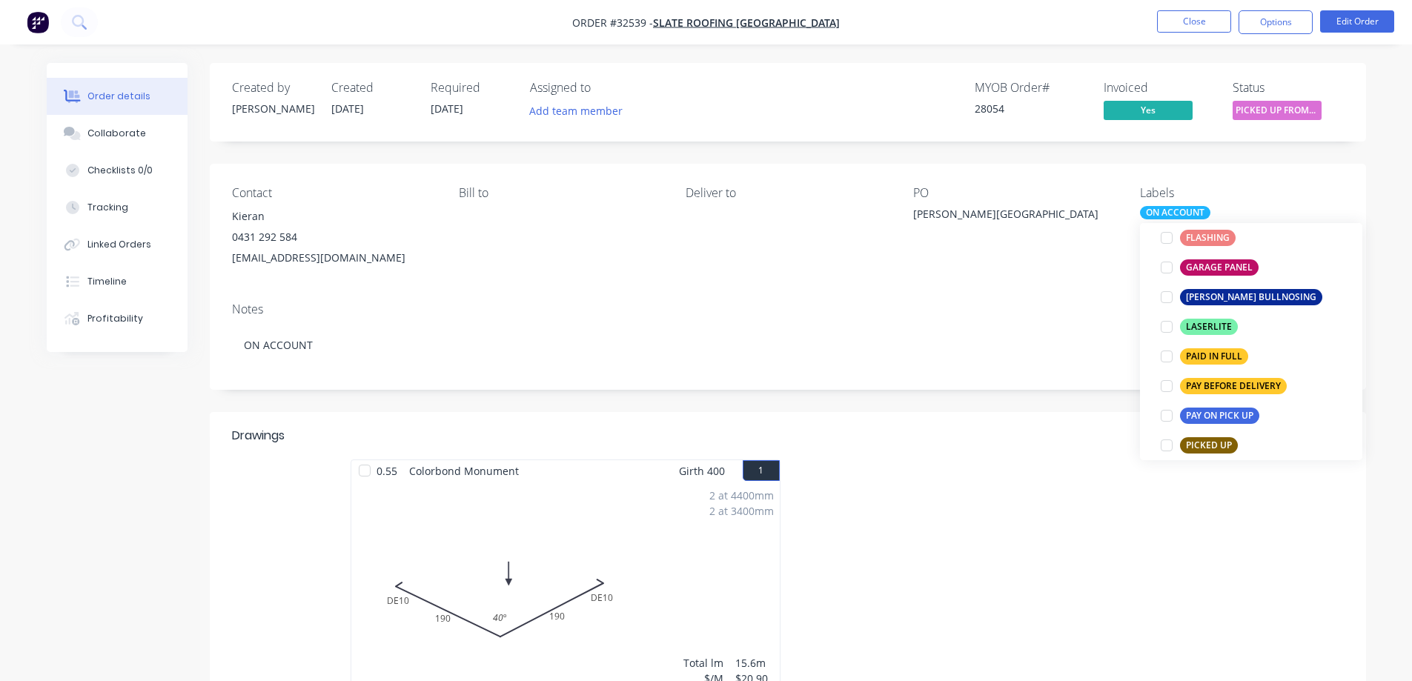
scroll to position [15, 0]
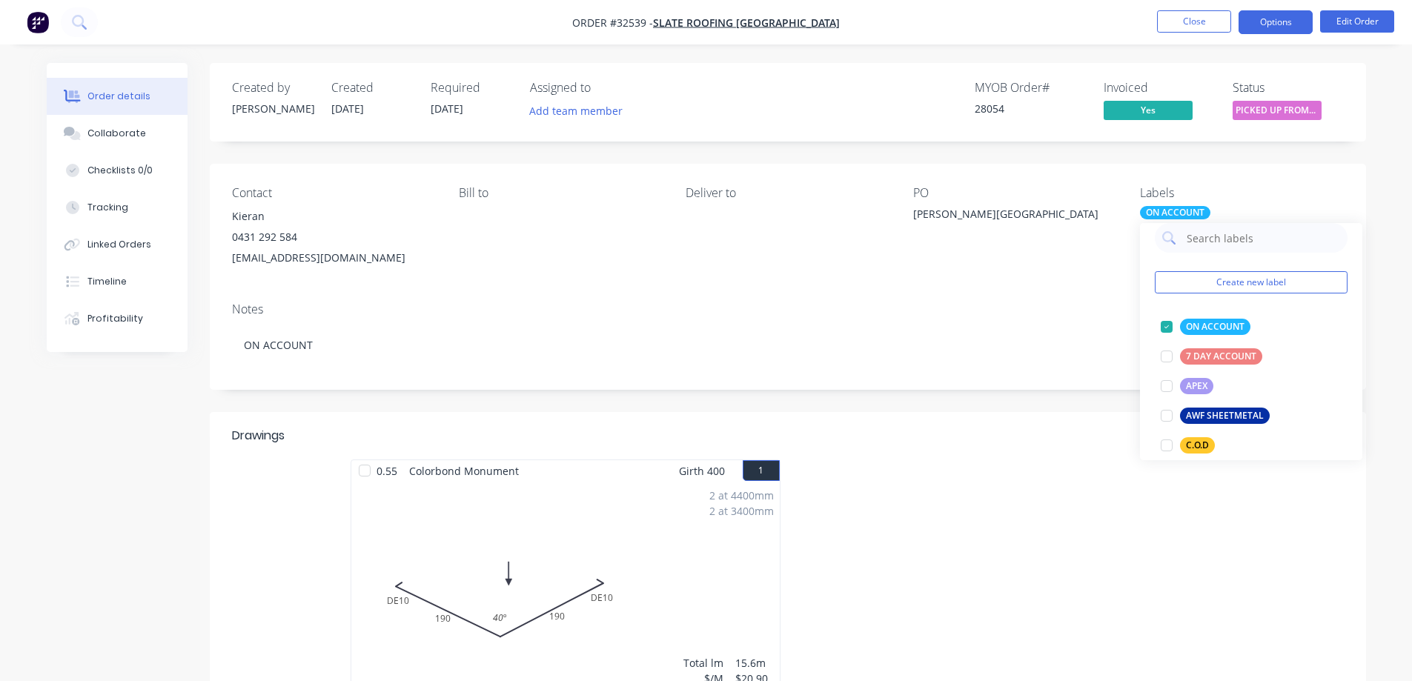
click at [1267, 19] on button "Options" at bounding box center [1275, 22] width 74 height 24
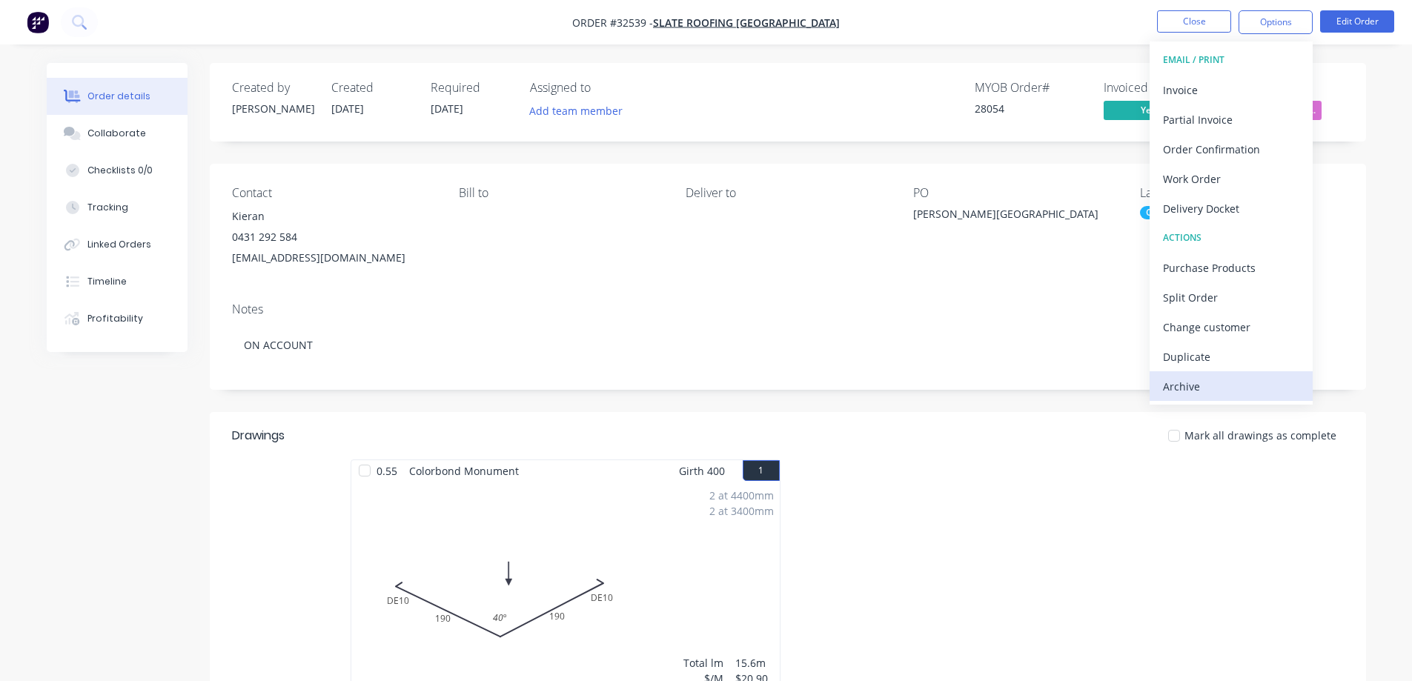
click at [1191, 388] on div "Archive" at bounding box center [1231, 386] width 136 height 21
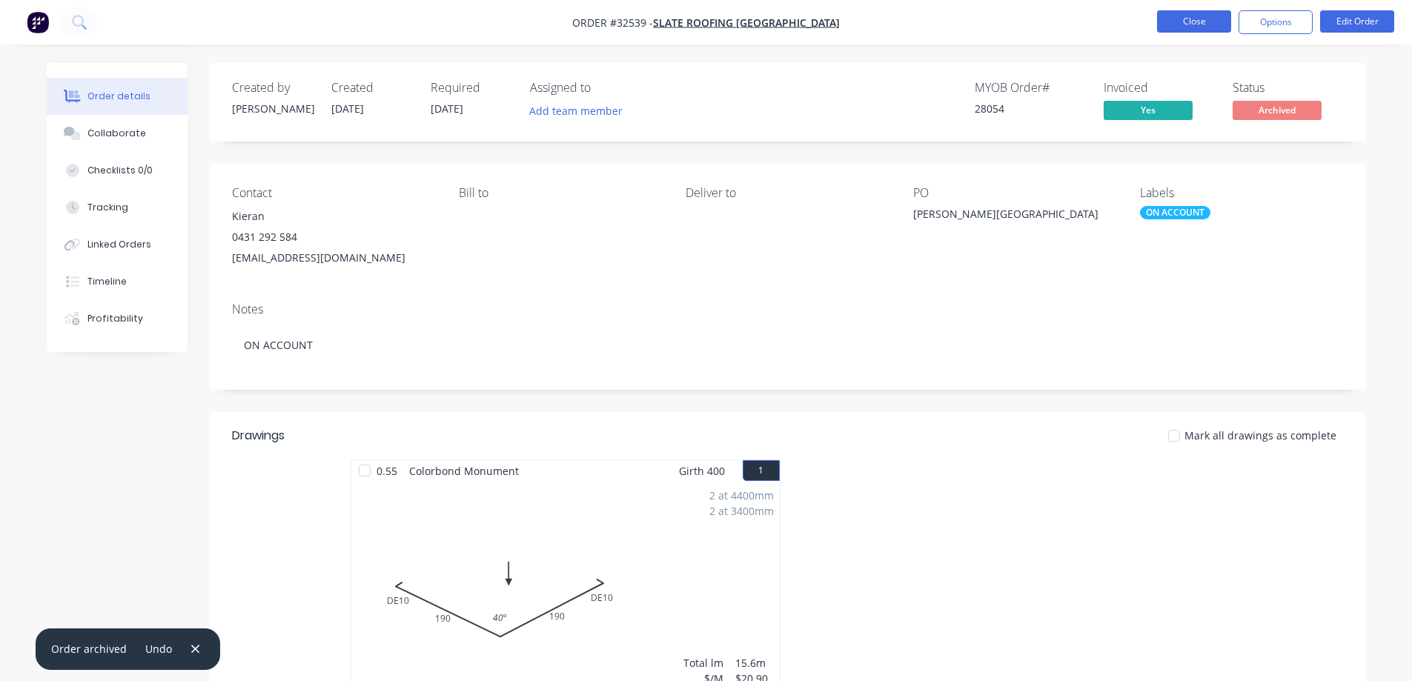
click at [1194, 27] on button "Close" at bounding box center [1194, 21] width 74 height 22
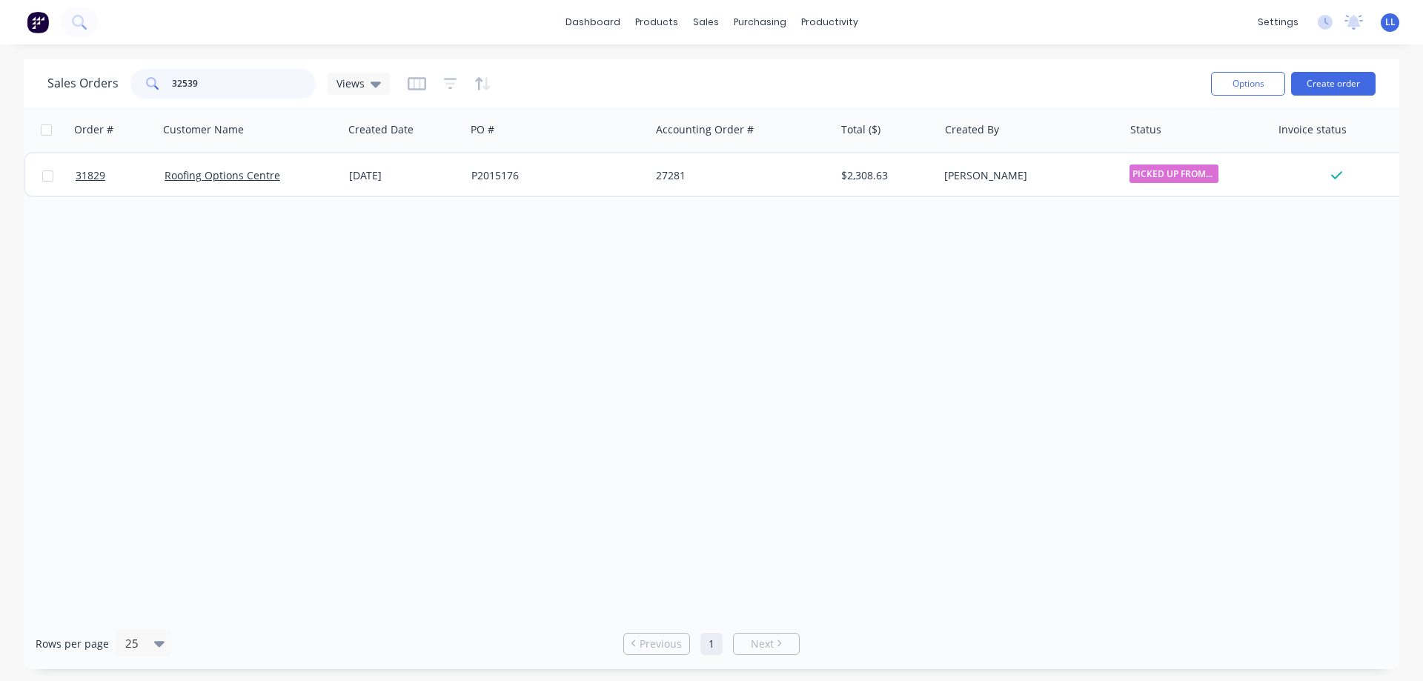
click at [106, 89] on div "Sales Orders 32539 Views" at bounding box center [218, 84] width 342 height 30
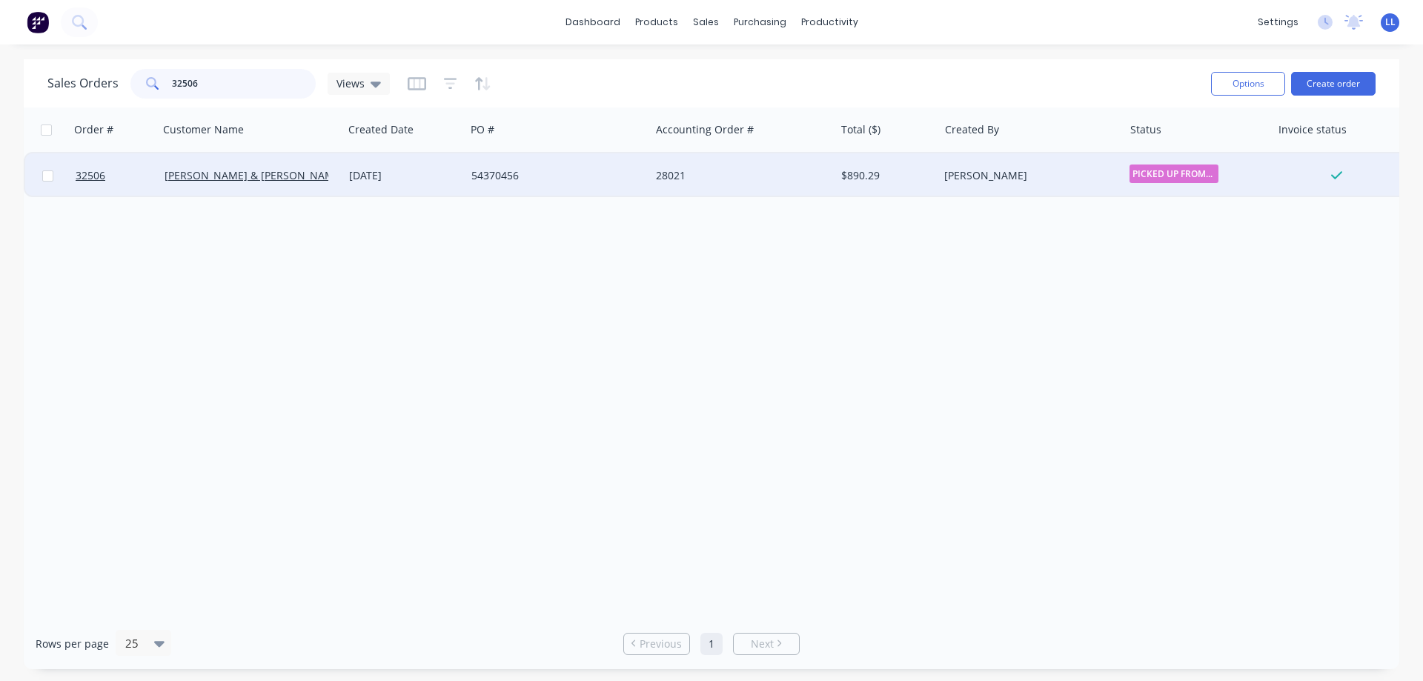
type input "32506"
click at [890, 180] on div "$890.29" at bounding box center [884, 175] width 87 height 15
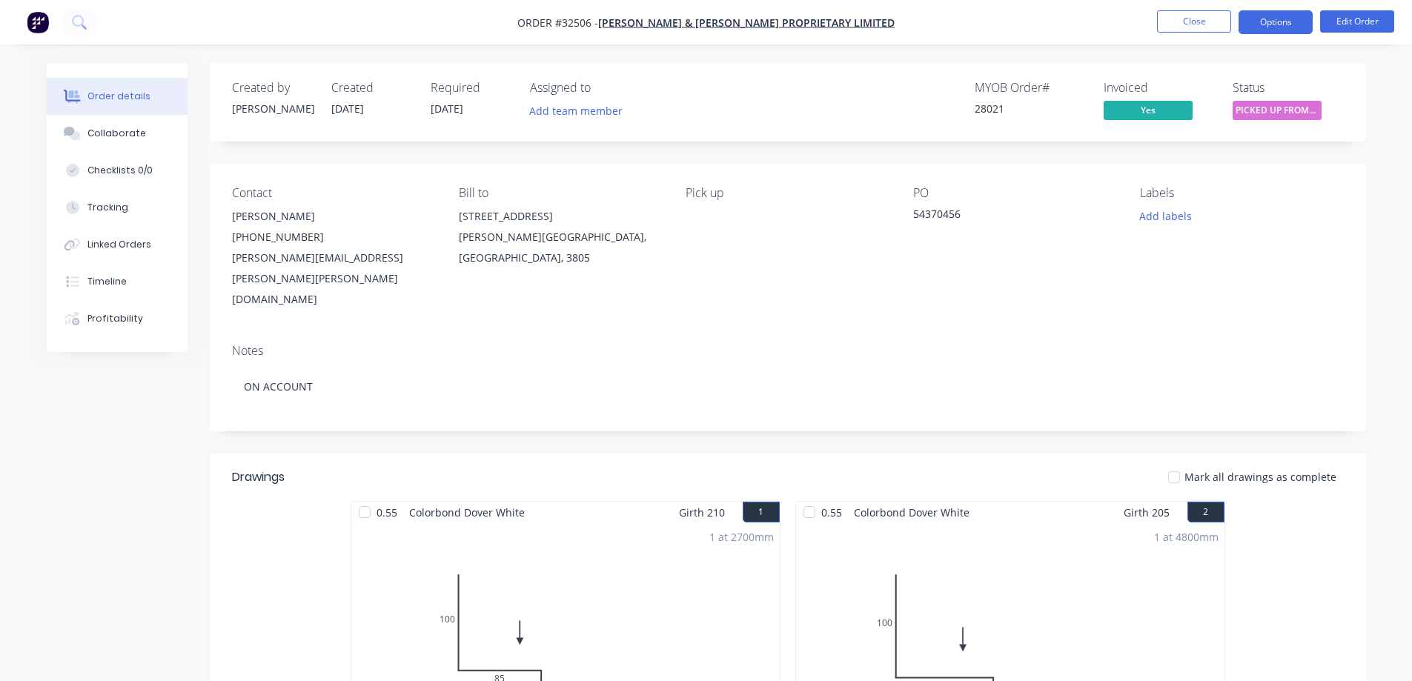
click at [1288, 27] on button "Options" at bounding box center [1275, 22] width 74 height 24
drag, startPoint x: 1009, startPoint y: 268, endPoint x: 1124, endPoint y: 226, distance: 122.8
click at [1025, 260] on div "PO 54370456" at bounding box center [1014, 248] width 203 height 124
click at [1159, 221] on button "Add labels" at bounding box center [1166, 216] width 68 height 20
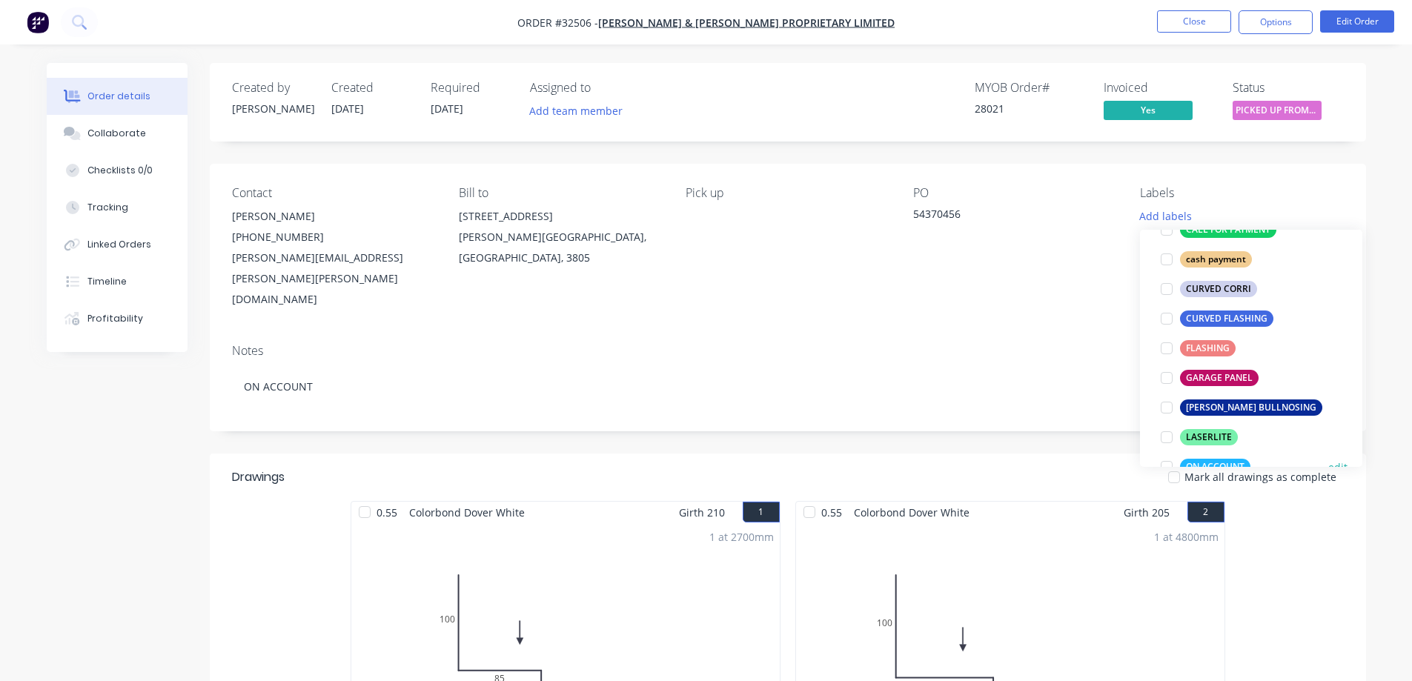
scroll to position [296, 0]
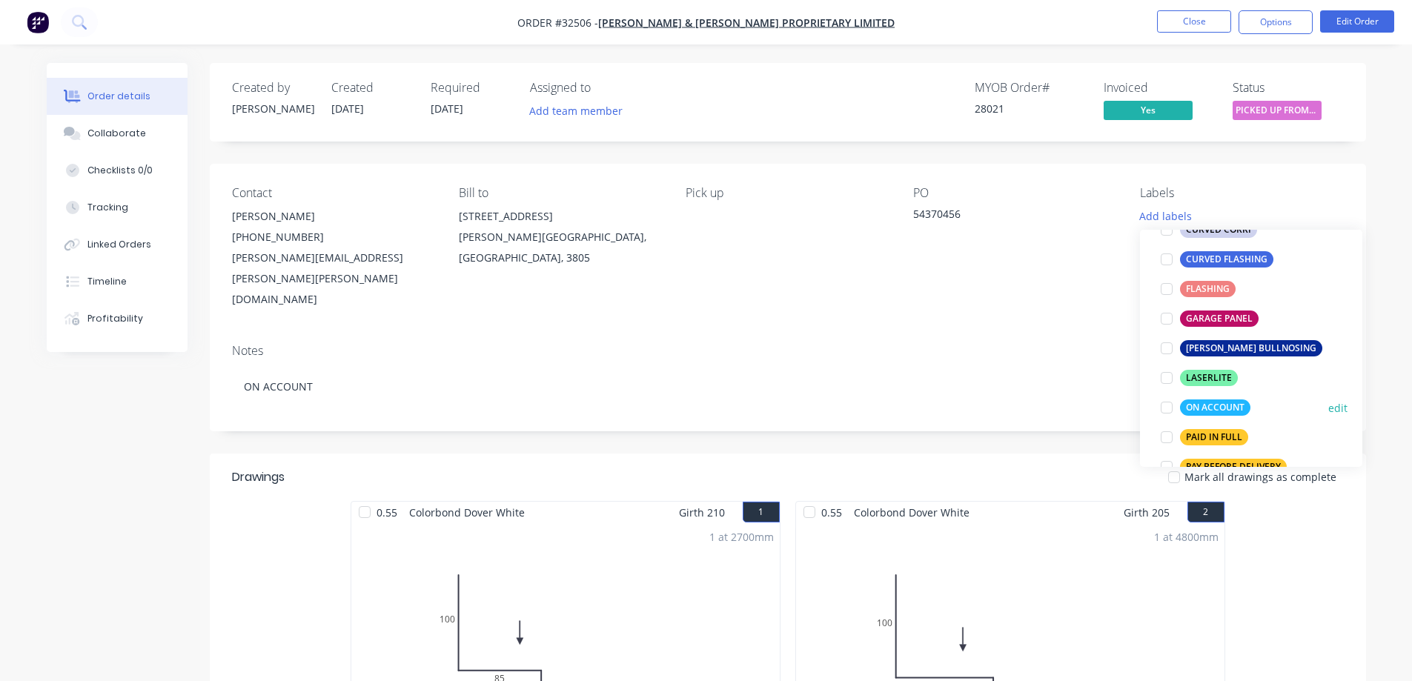
click at [1166, 411] on div at bounding box center [1167, 408] width 30 height 30
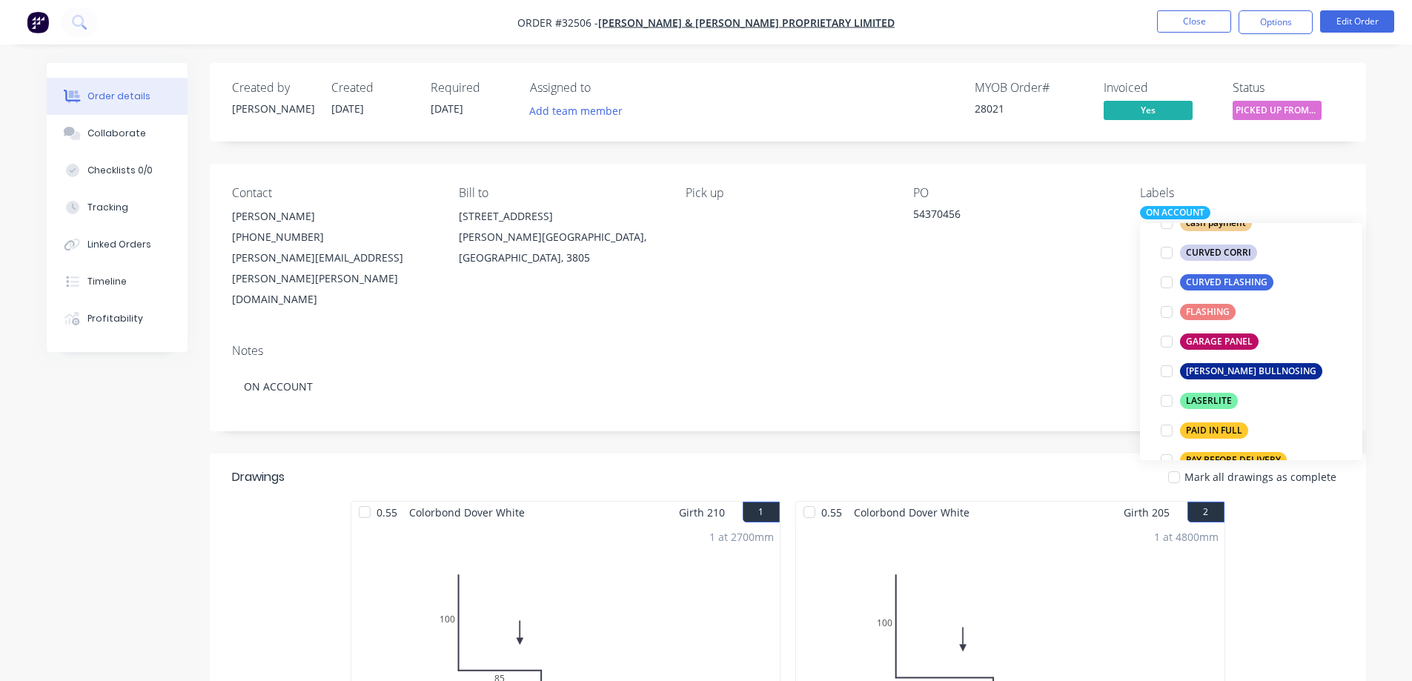
scroll to position [0, 0]
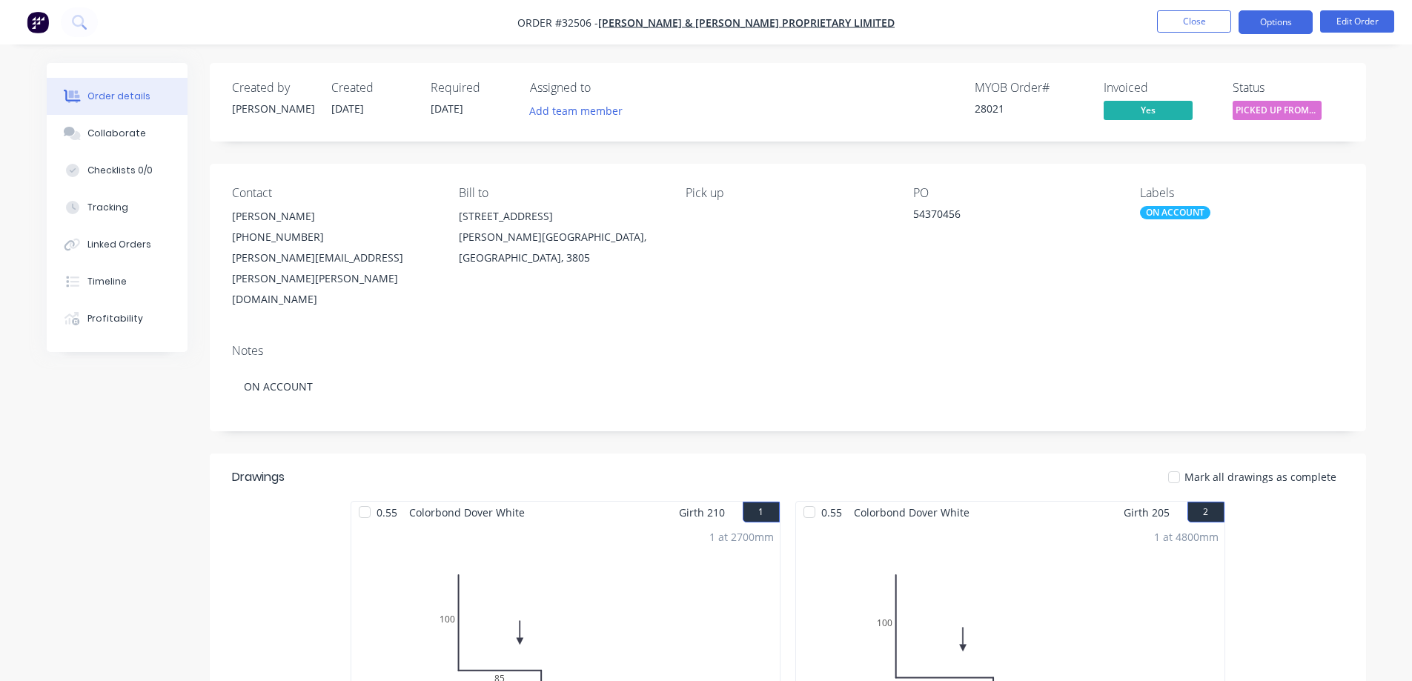
click at [1304, 21] on button "Options" at bounding box center [1275, 22] width 74 height 24
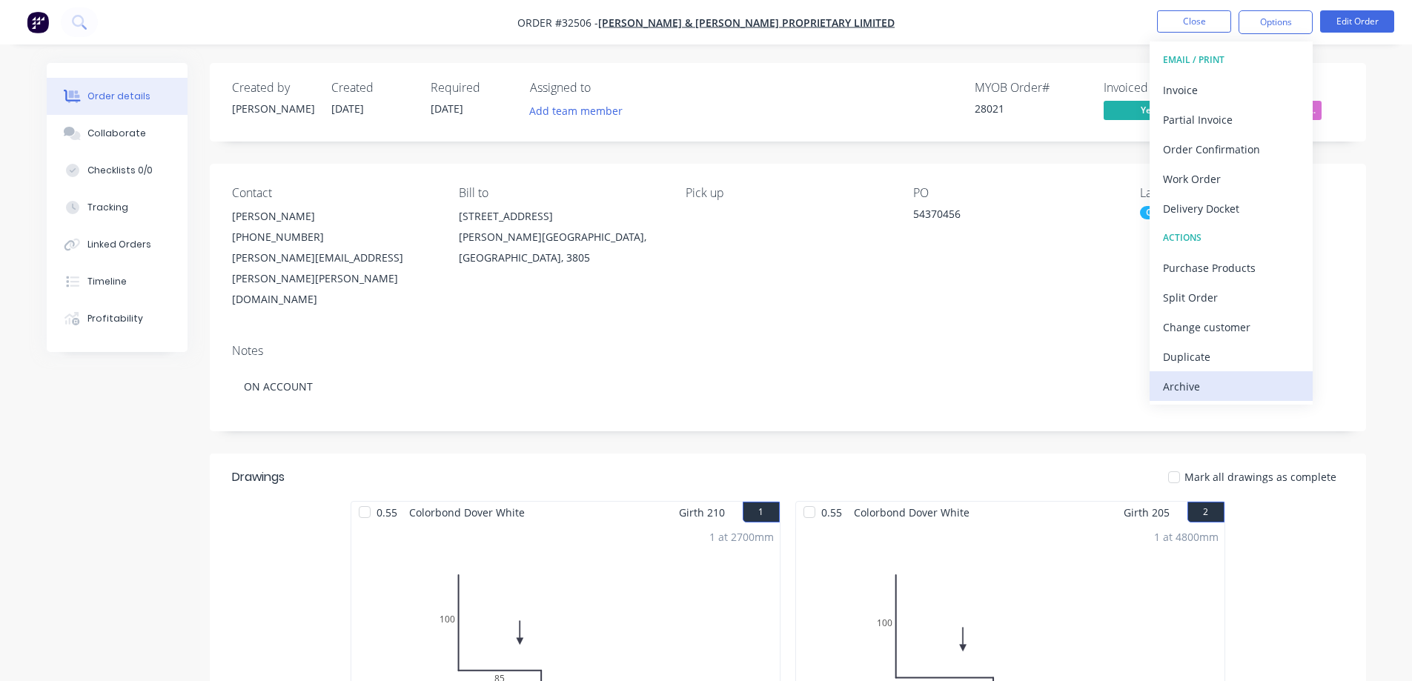
click at [1200, 389] on div "Archive" at bounding box center [1231, 386] width 136 height 21
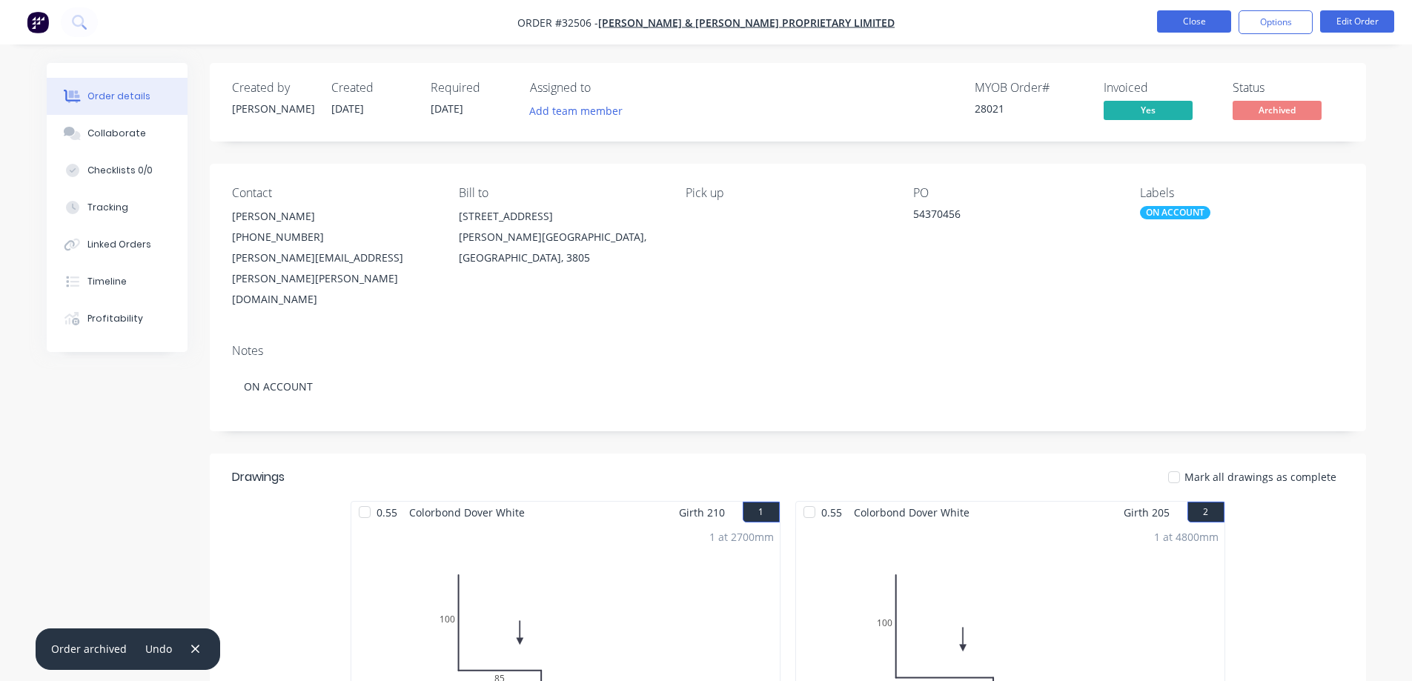
click at [1200, 21] on button "Close" at bounding box center [1194, 21] width 74 height 22
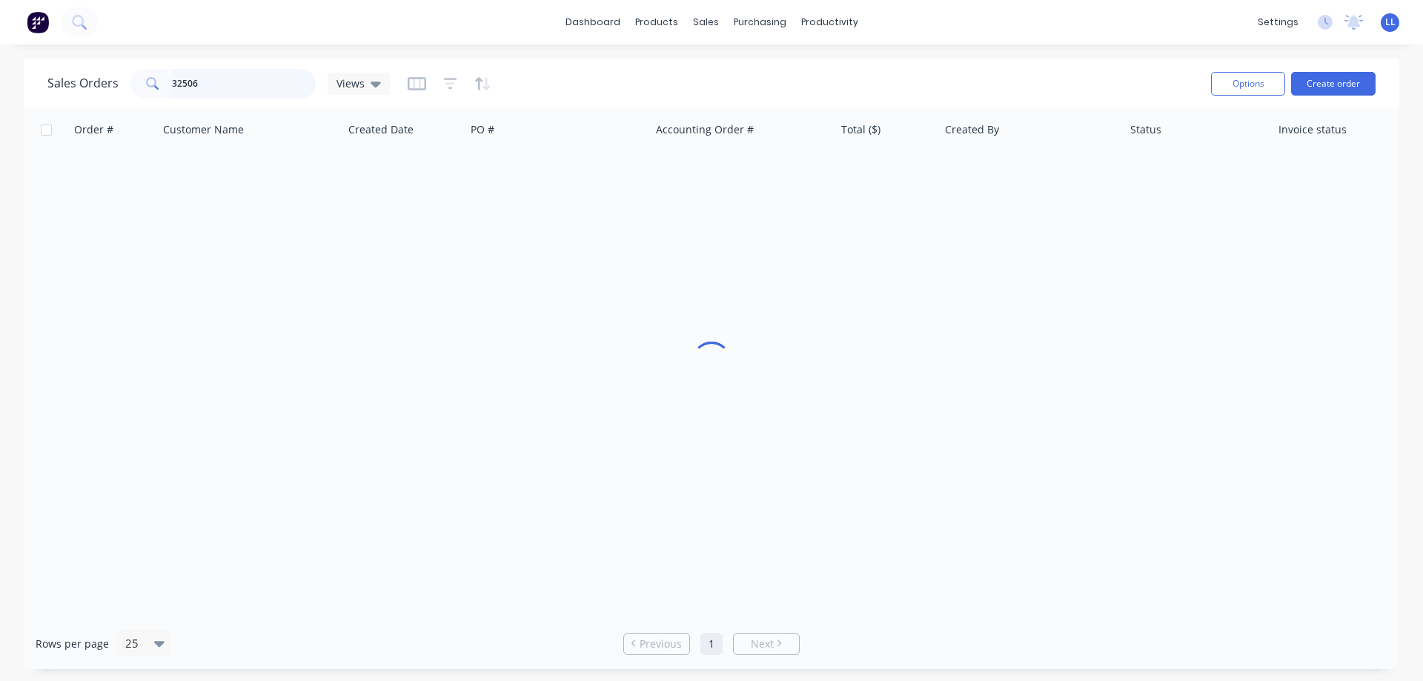
drag, startPoint x: 227, startPoint y: 78, endPoint x: 136, endPoint y: 82, distance: 91.2
click at [136, 82] on div "32506" at bounding box center [222, 84] width 185 height 30
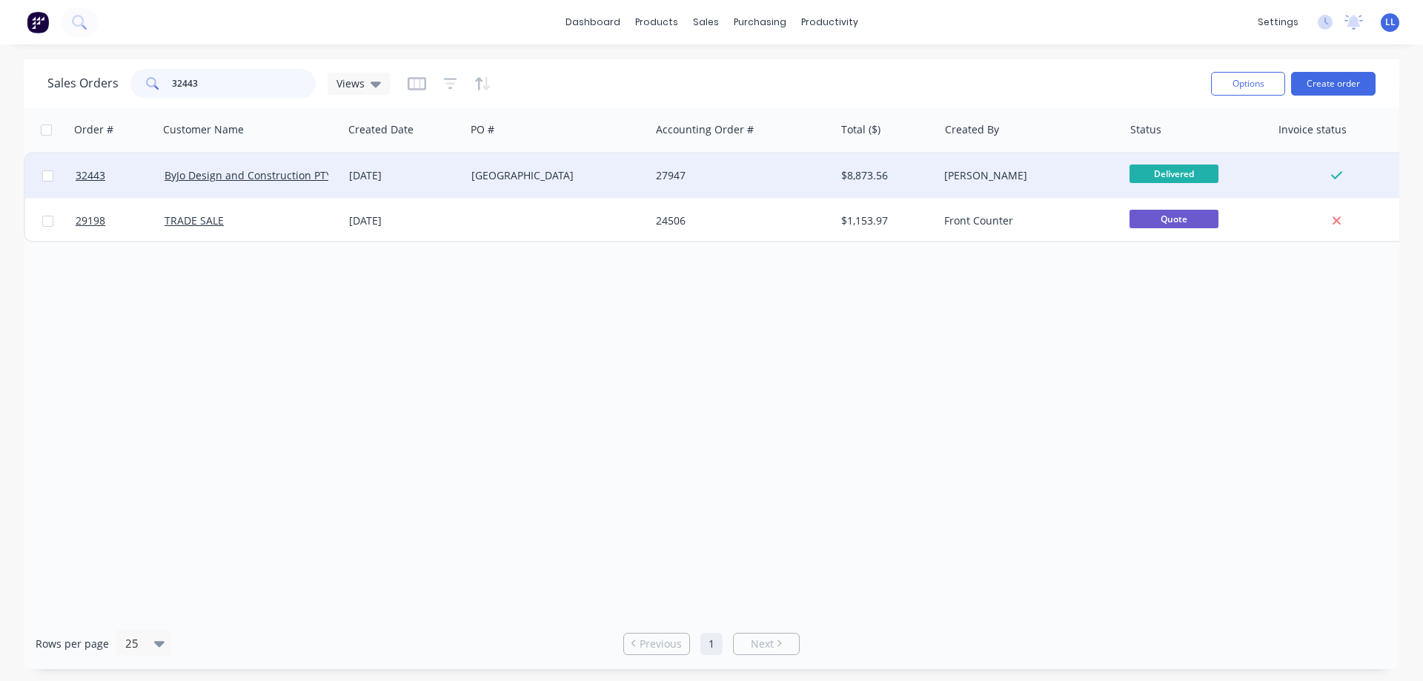
type input "32443"
click at [689, 168] on div "27947" at bounding box center [738, 175] width 165 height 15
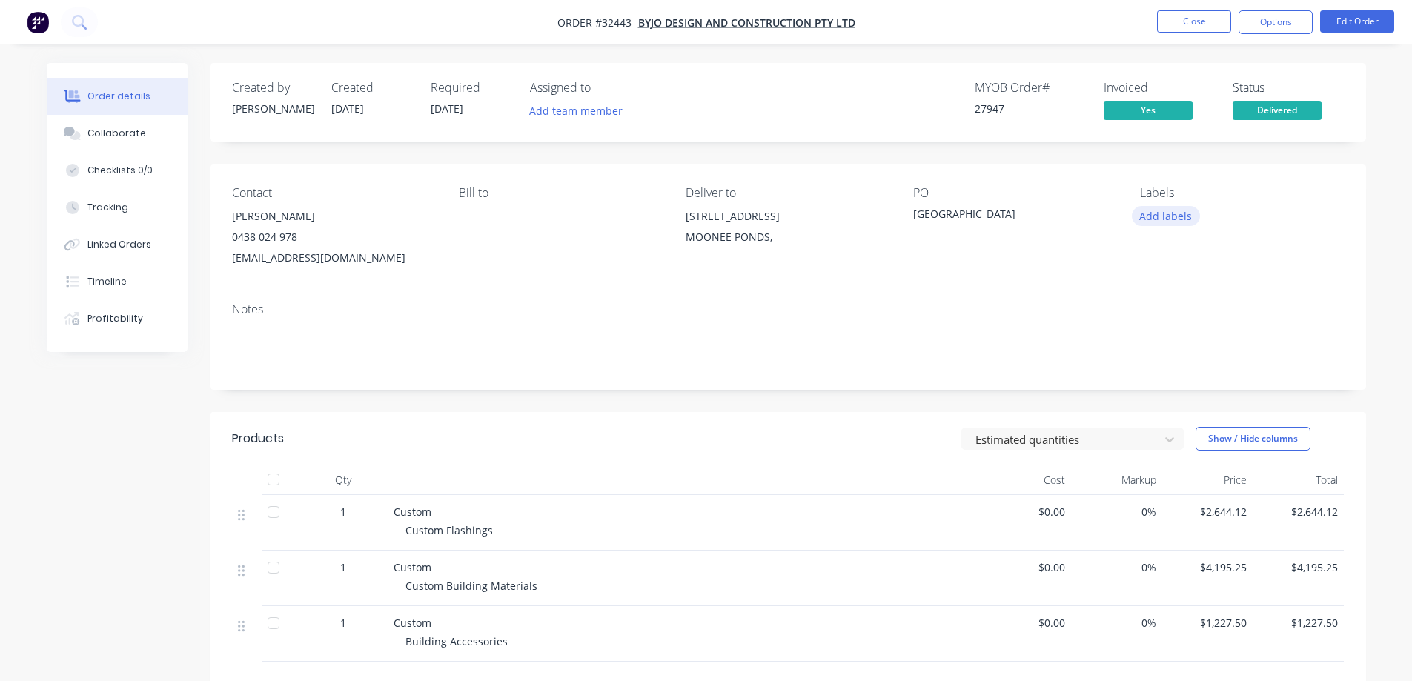
click at [1157, 213] on button "Add labels" at bounding box center [1166, 216] width 68 height 20
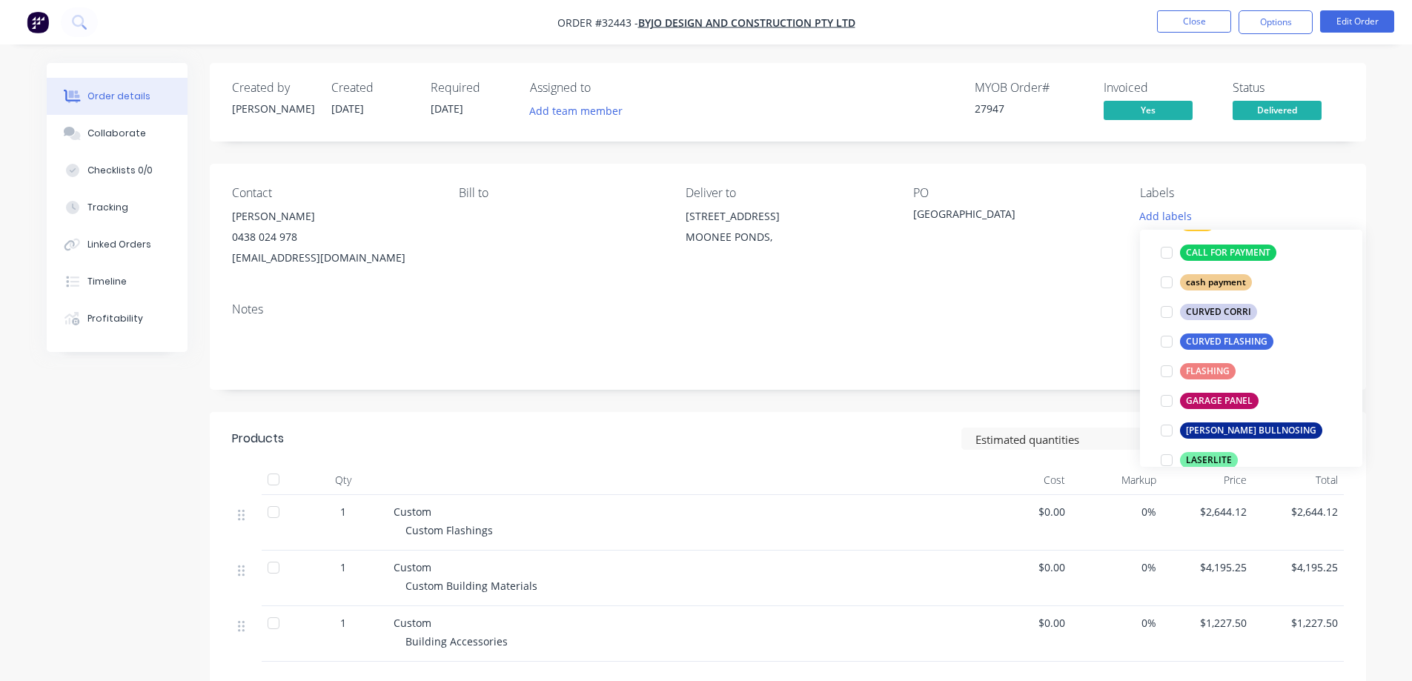
scroll to position [296, 0]
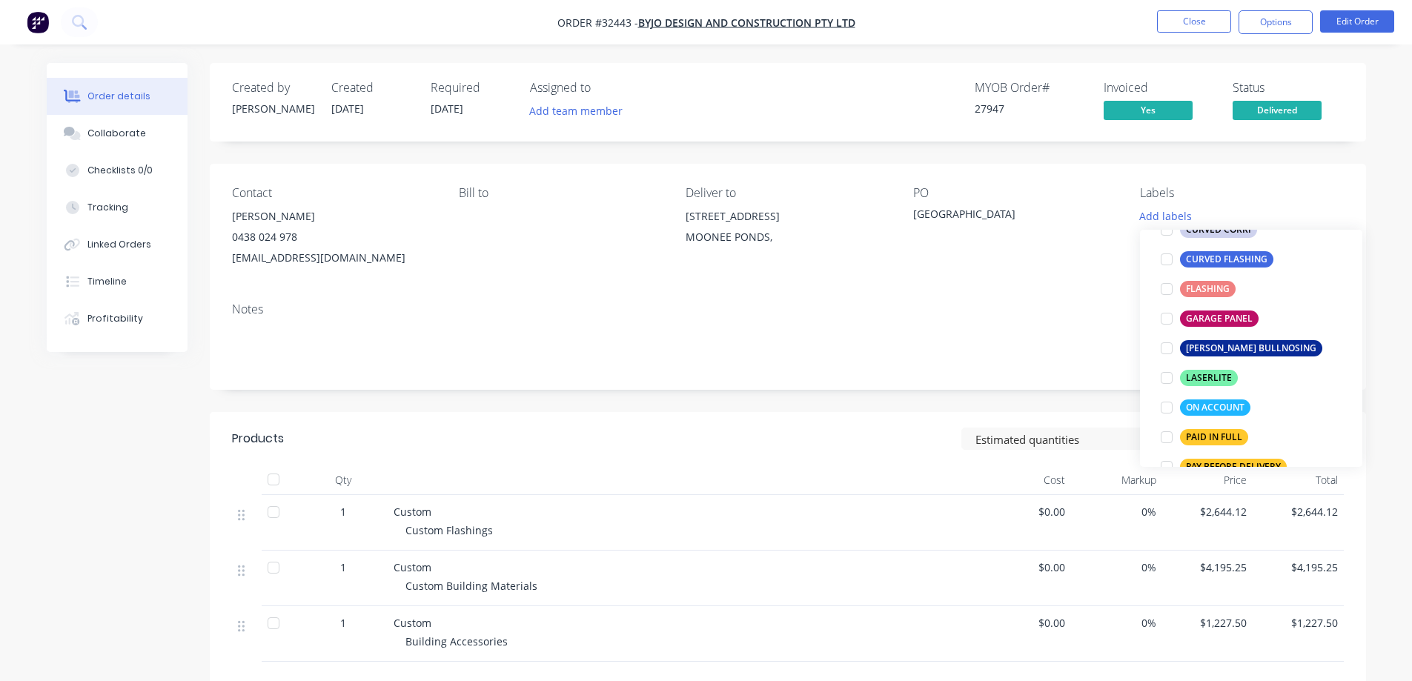
drag, startPoint x: 1172, startPoint y: 408, endPoint x: 1152, endPoint y: 394, distance: 25.1
click at [1172, 408] on div at bounding box center [1167, 408] width 30 height 30
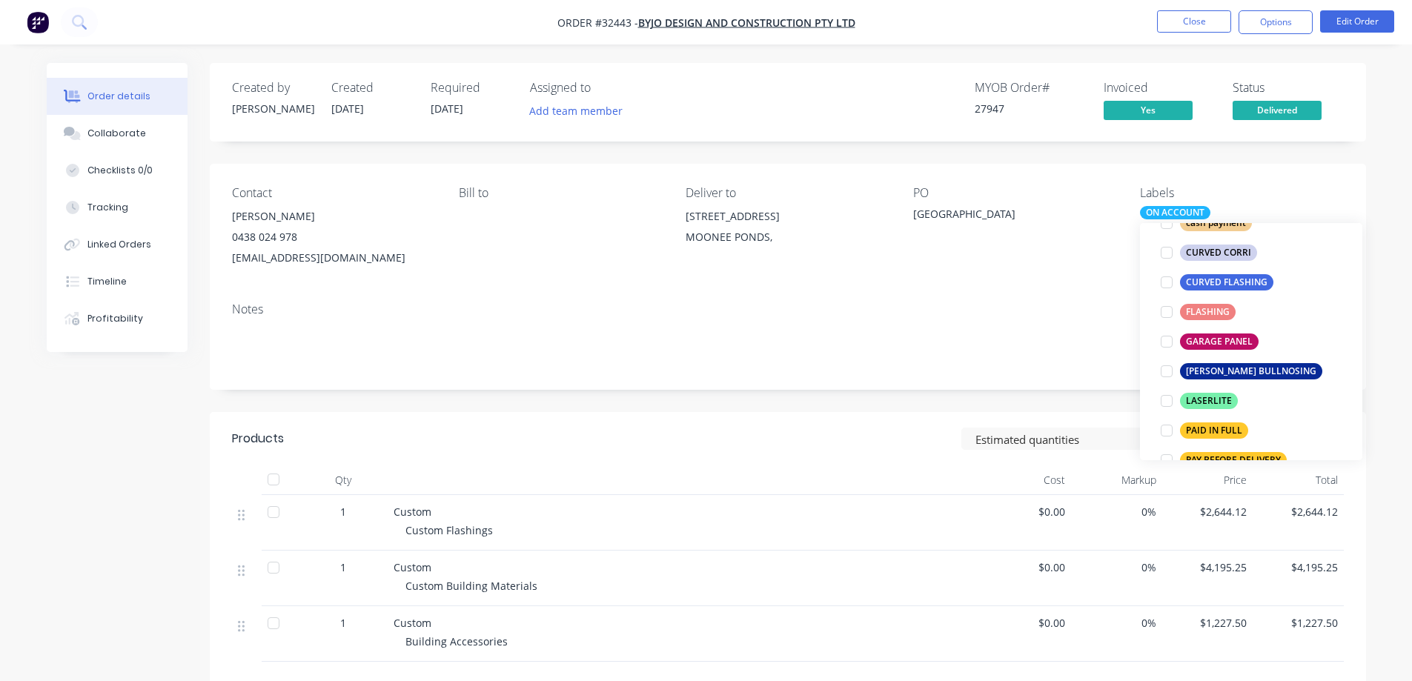
scroll to position [0, 0]
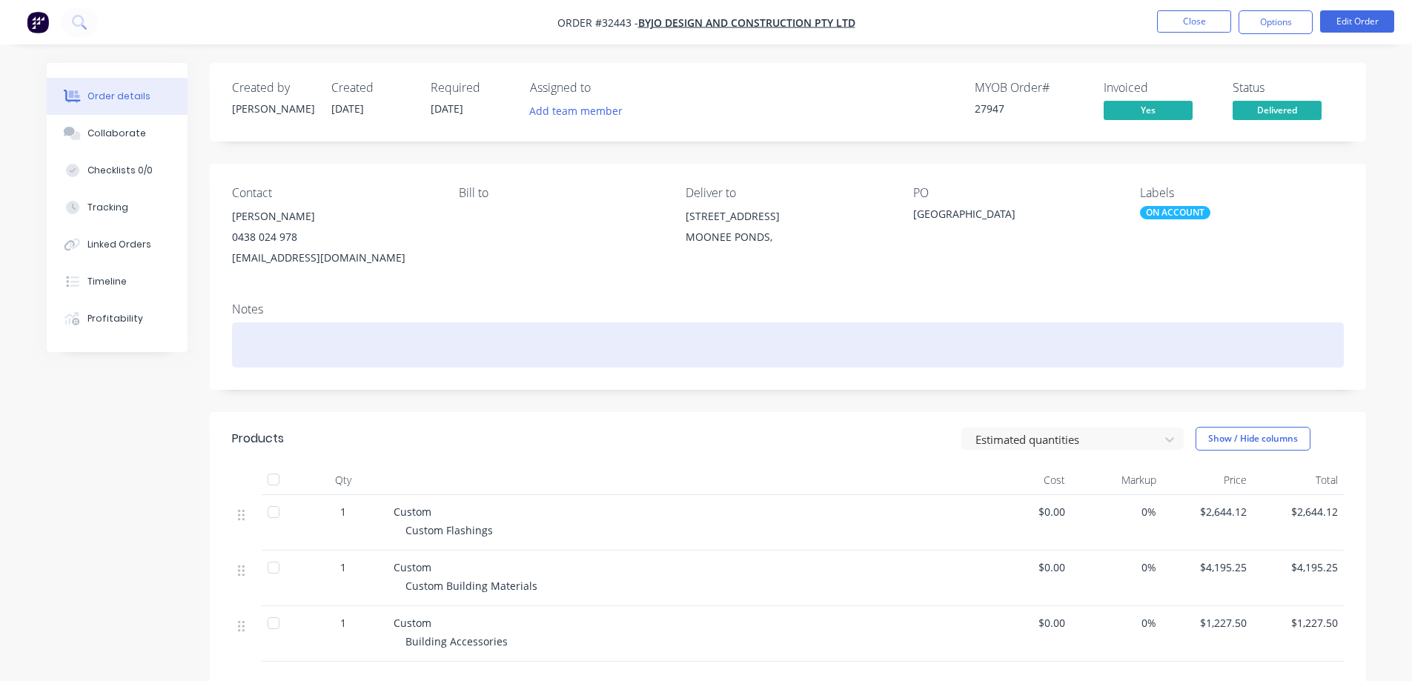
click at [903, 348] on div at bounding box center [788, 344] width 1112 height 45
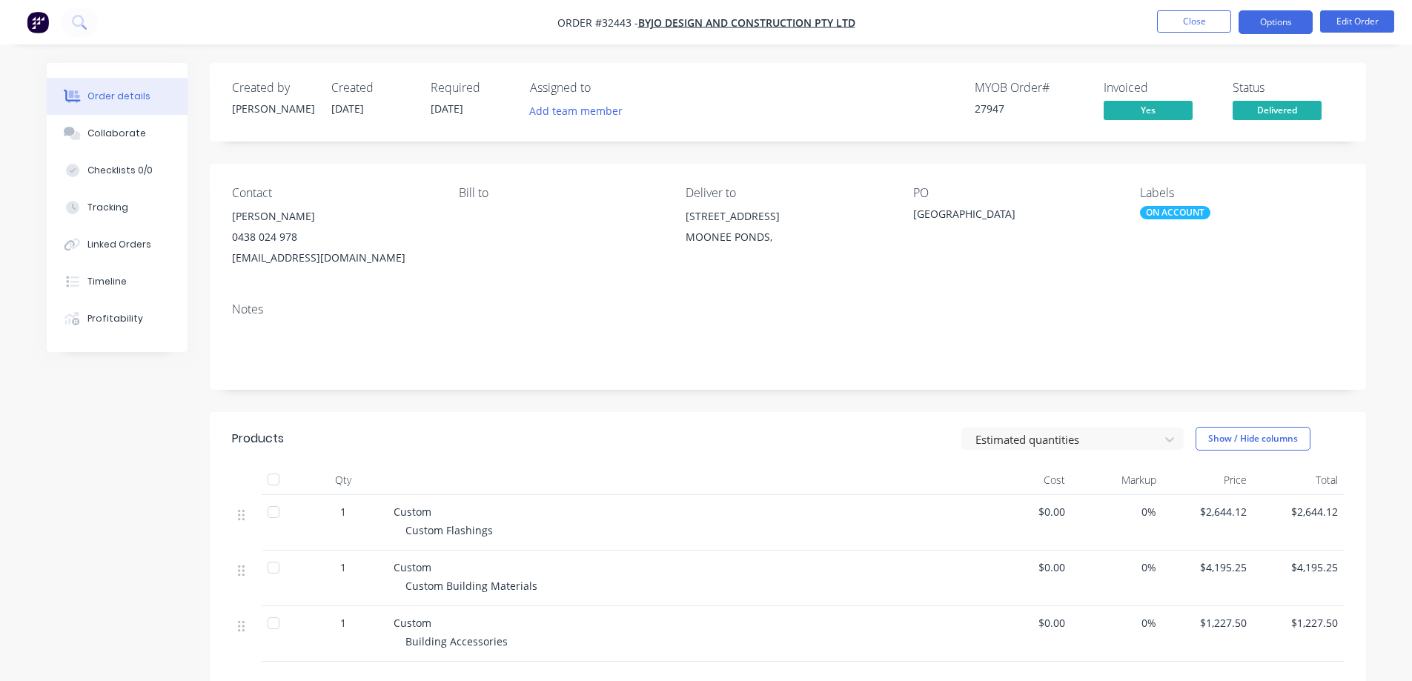
click at [1272, 20] on button "Options" at bounding box center [1275, 22] width 74 height 24
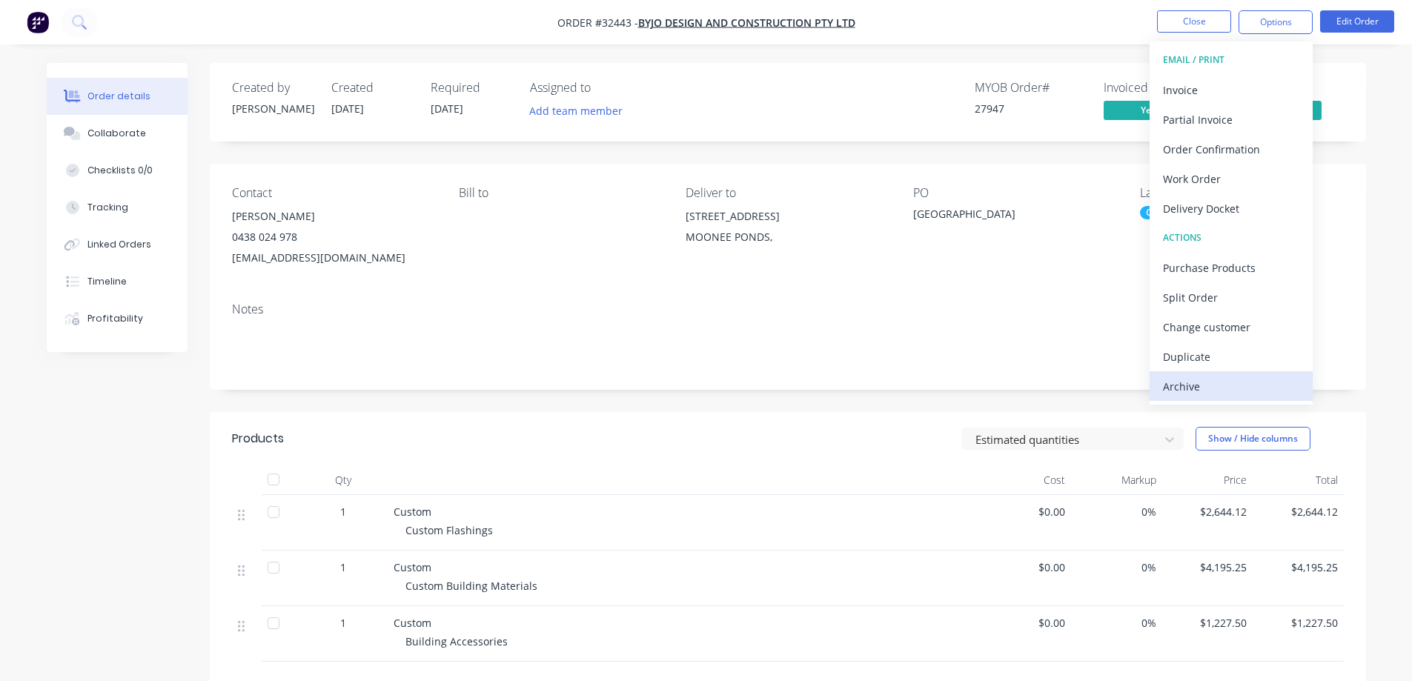
click at [1220, 392] on div "Archive" at bounding box center [1231, 386] width 136 height 21
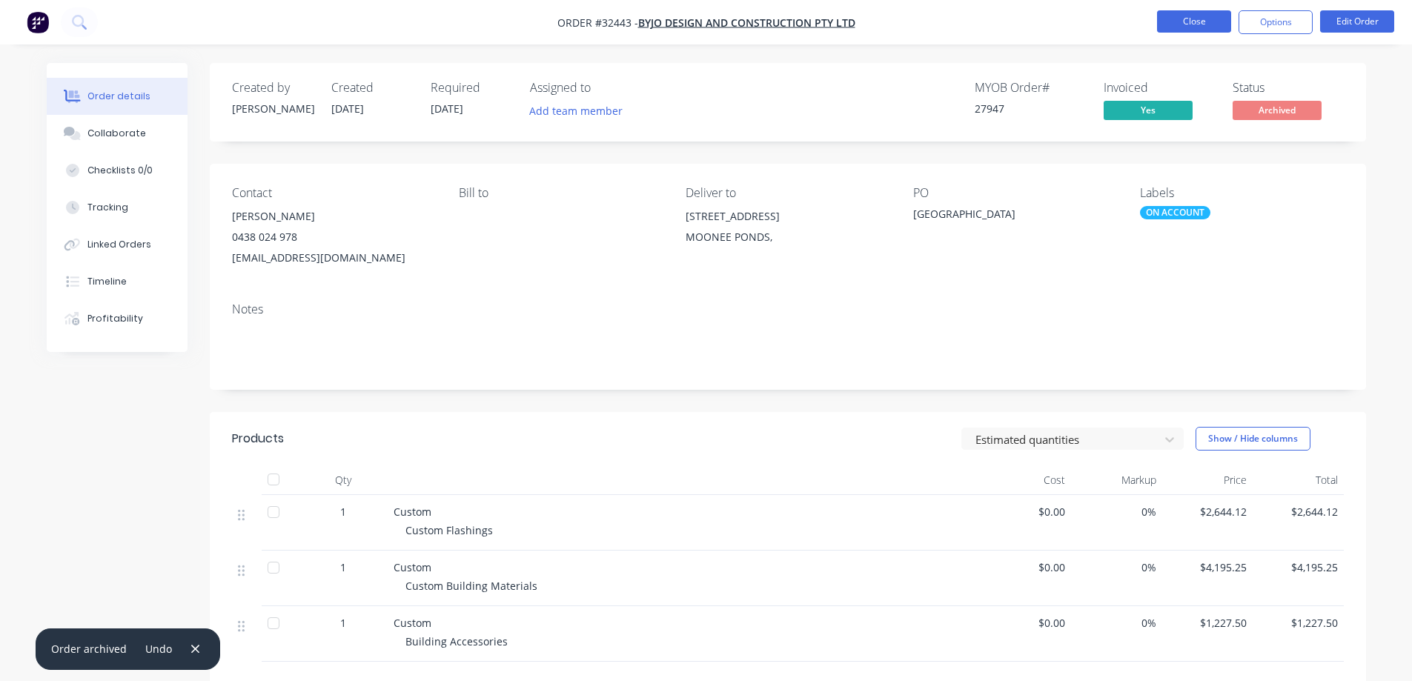
click at [1173, 21] on button "Close" at bounding box center [1194, 21] width 74 height 22
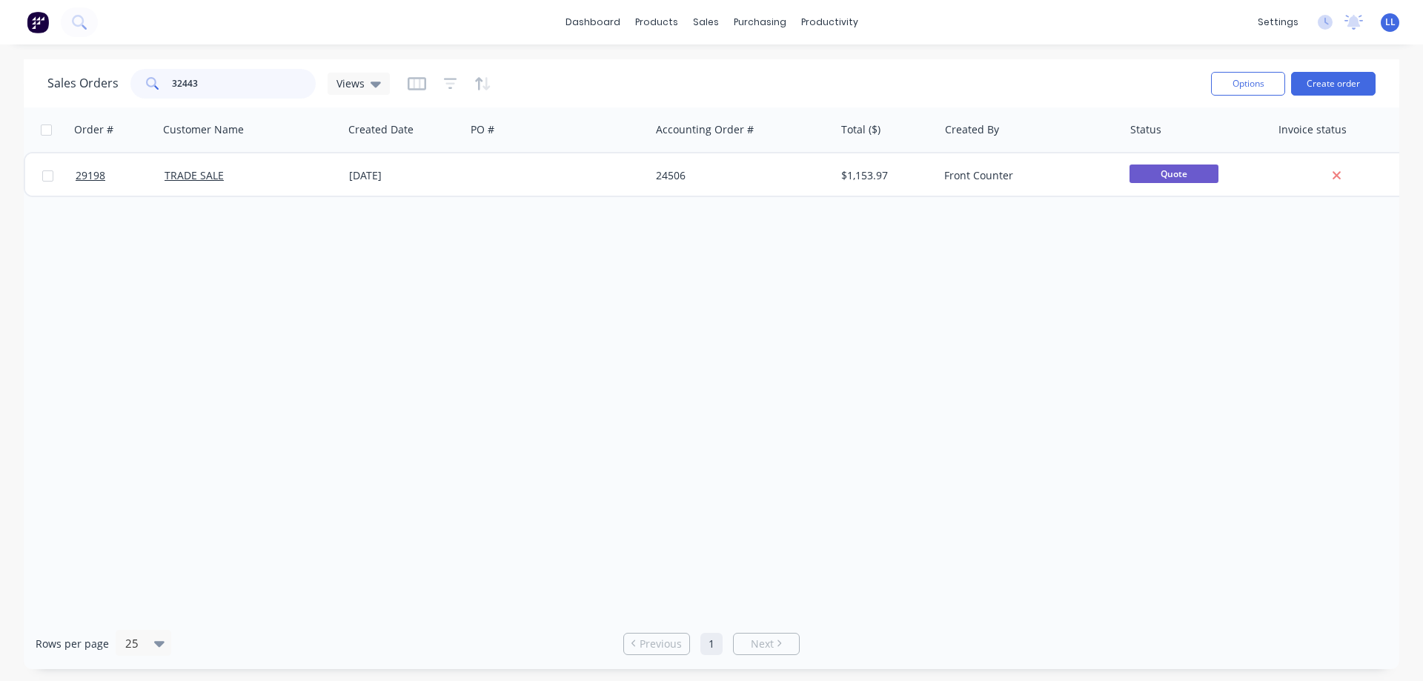
drag, startPoint x: 192, startPoint y: 84, endPoint x: 99, endPoint y: 84, distance: 93.4
click at [99, 84] on div "Sales Orders 32443 Views" at bounding box center [218, 84] width 342 height 30
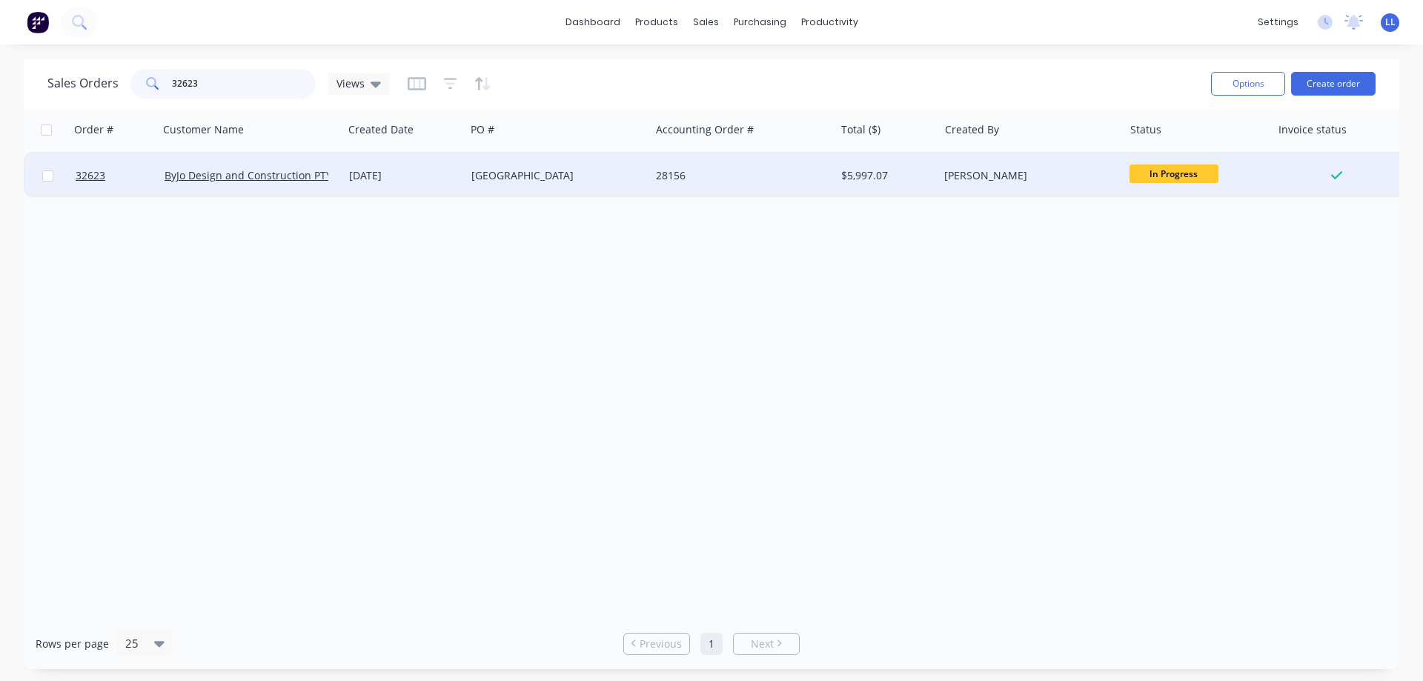
type input "32623"
click at [504, 191] on div "[GEOGRAPHIC_DATA]" at bounding box center [557, 175] width 185 height 44
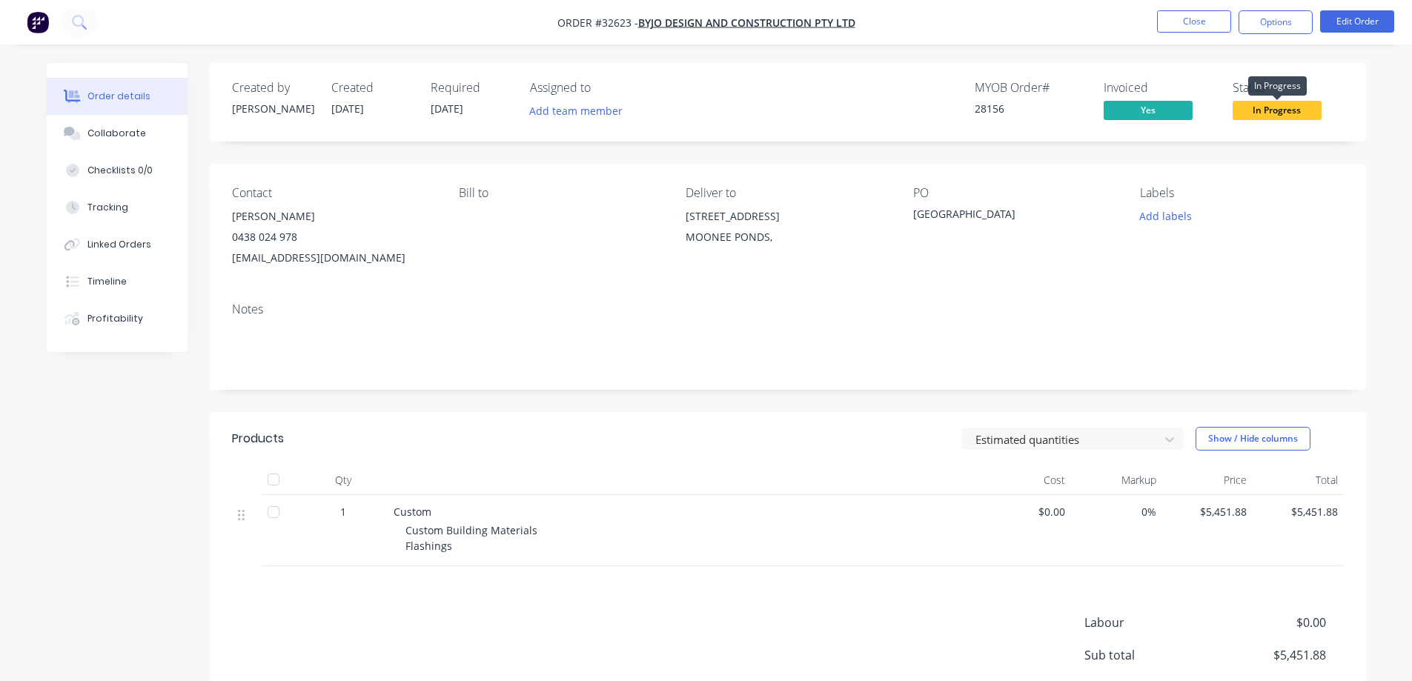
click at [1285, 112] on span "In Progress" at bounding box center [1276, 110] width 89 height 19
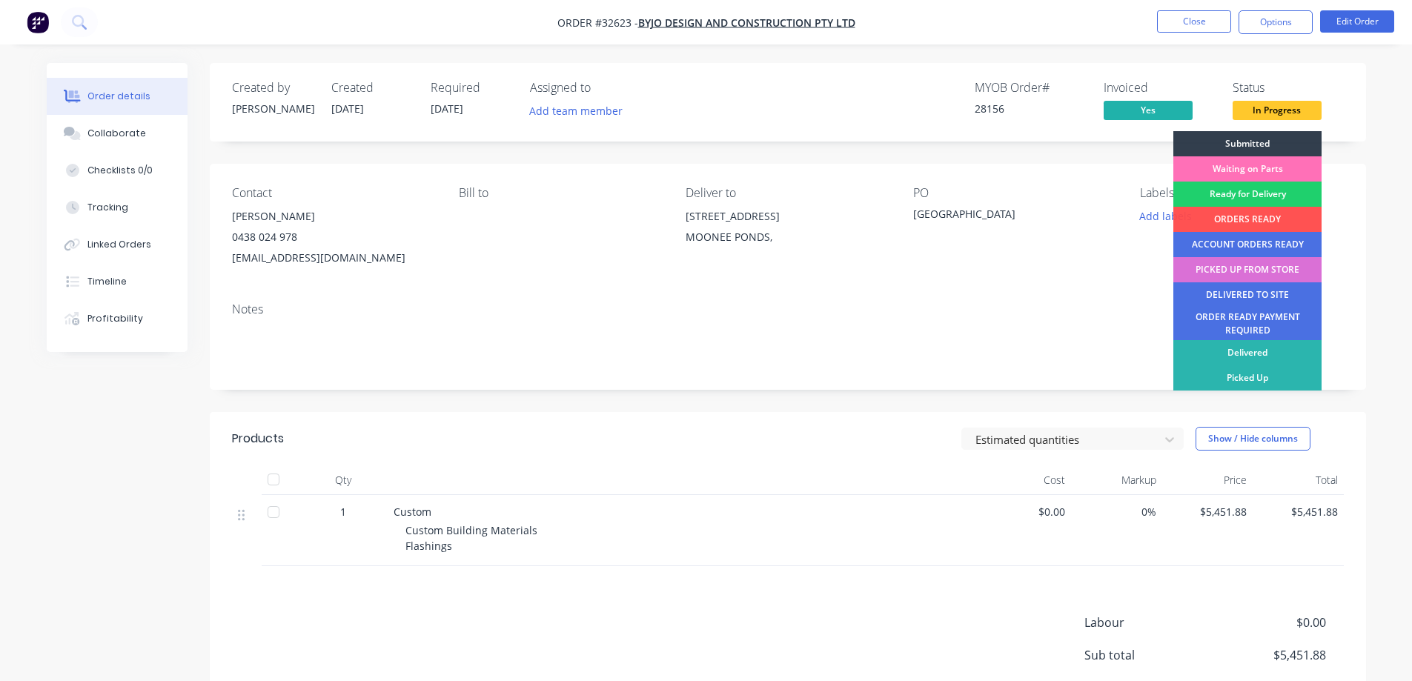
click at [1279, 270] on div "PICKED UP FROM STORE" at bounding box center [1247, 269] width 148 height 25
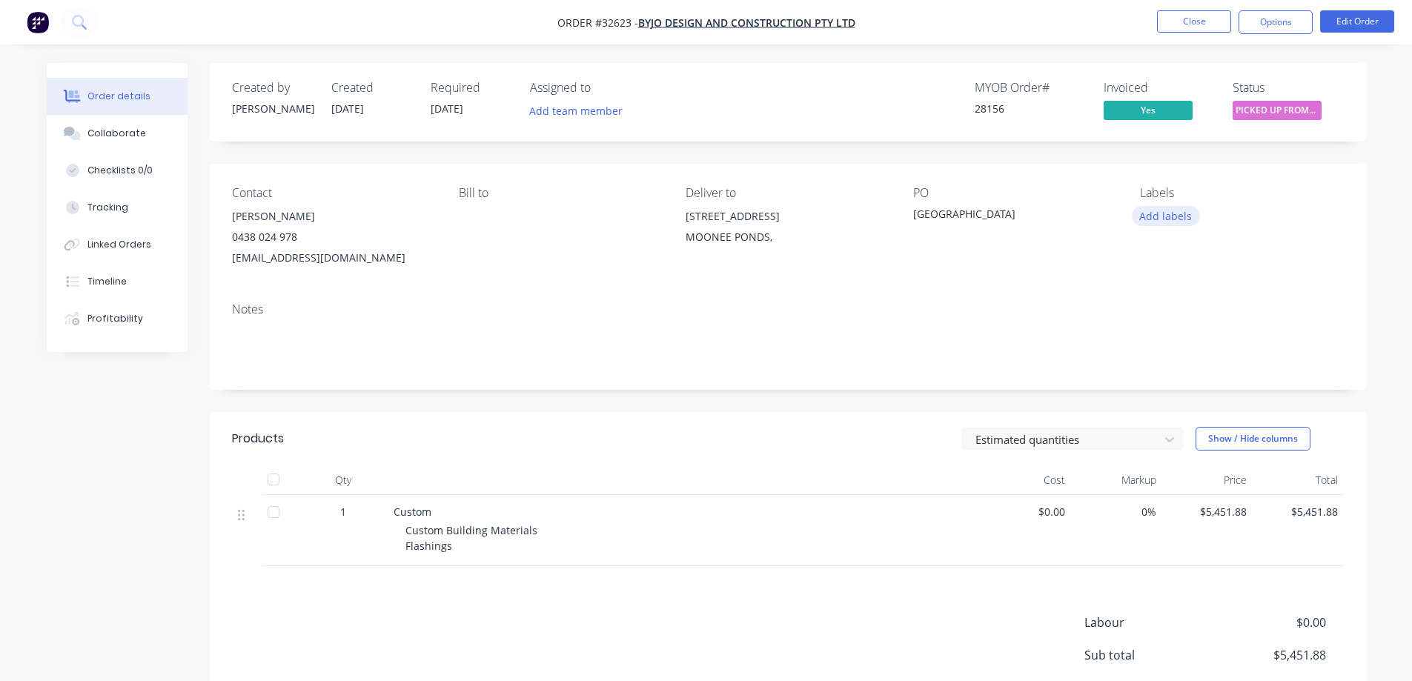
click at [1189, 214] on button "Add labels" at bounding box center [1166, 216] width 68 height 20
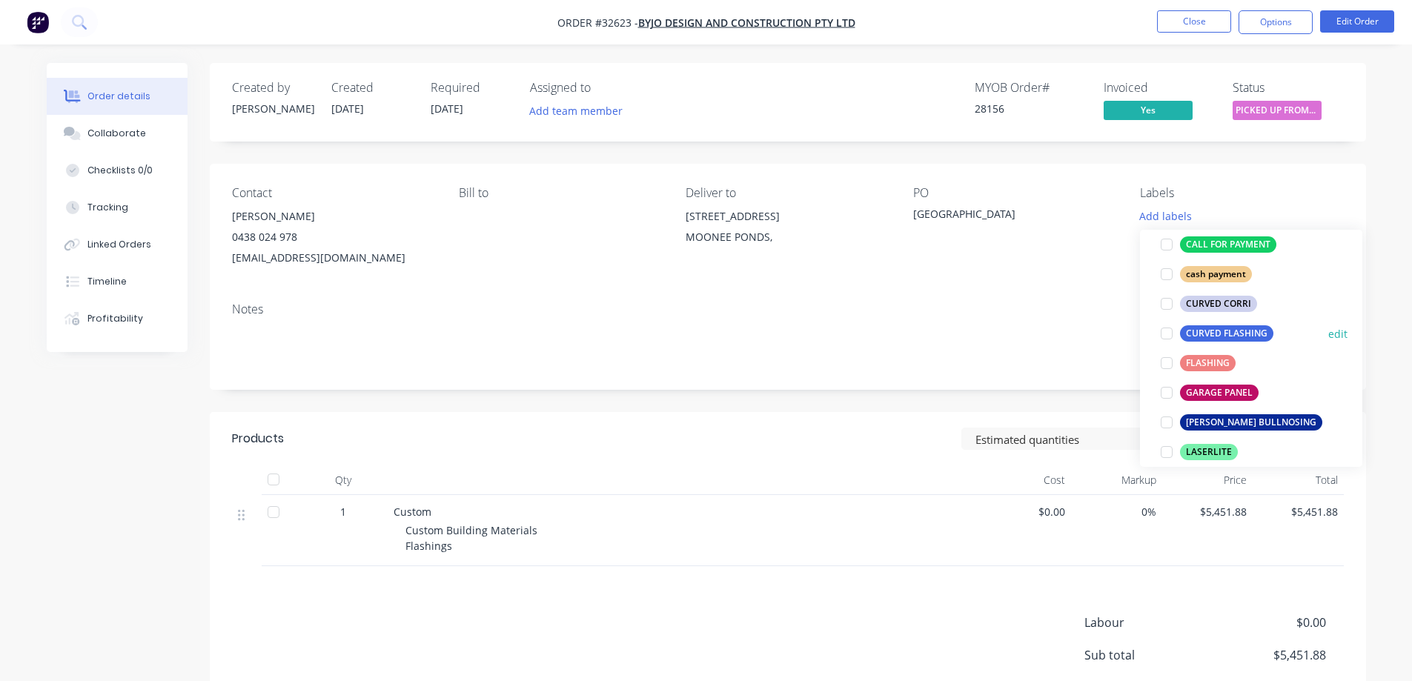
scroll to position [296, 0]
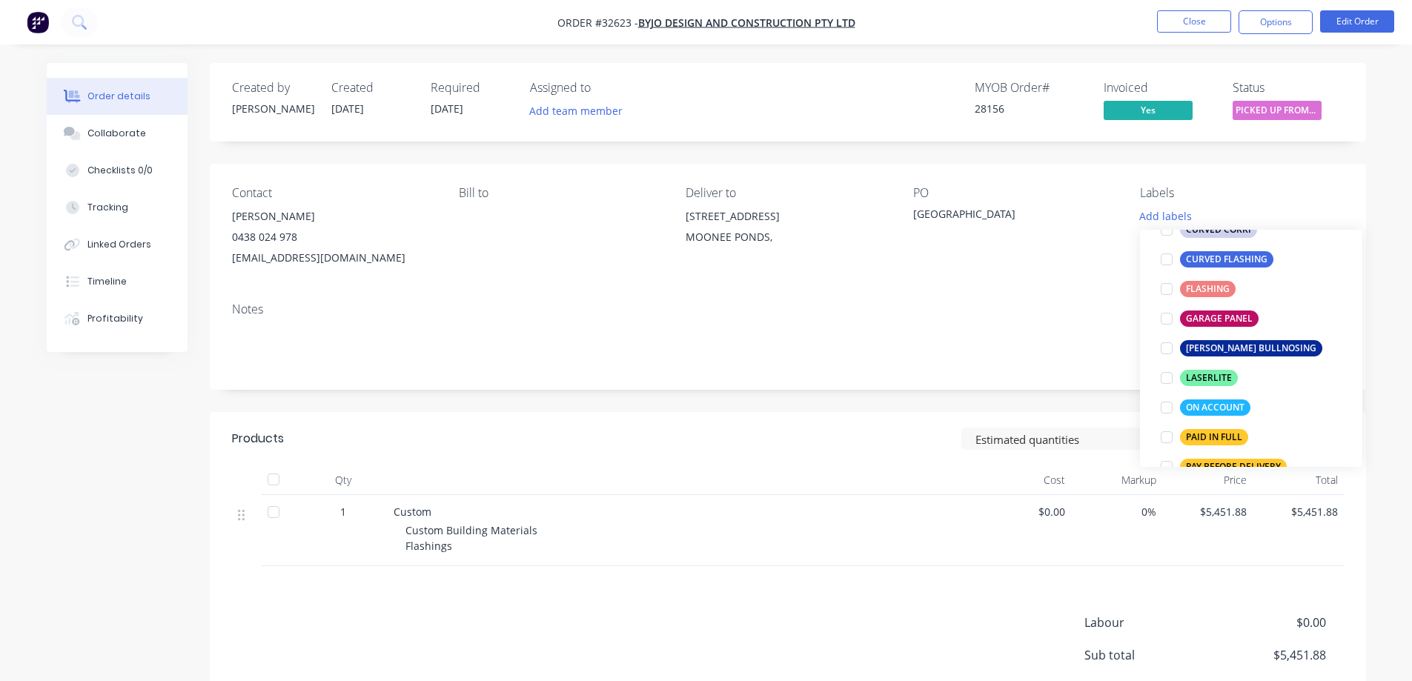
drag, startPoint x: 1169, startPoint y: 405, endPoint x: 1366, endPoint y: 213, distance: 275.1
click at [1169, 400] on div at bounding box center [1167, 408] width 30 height 30
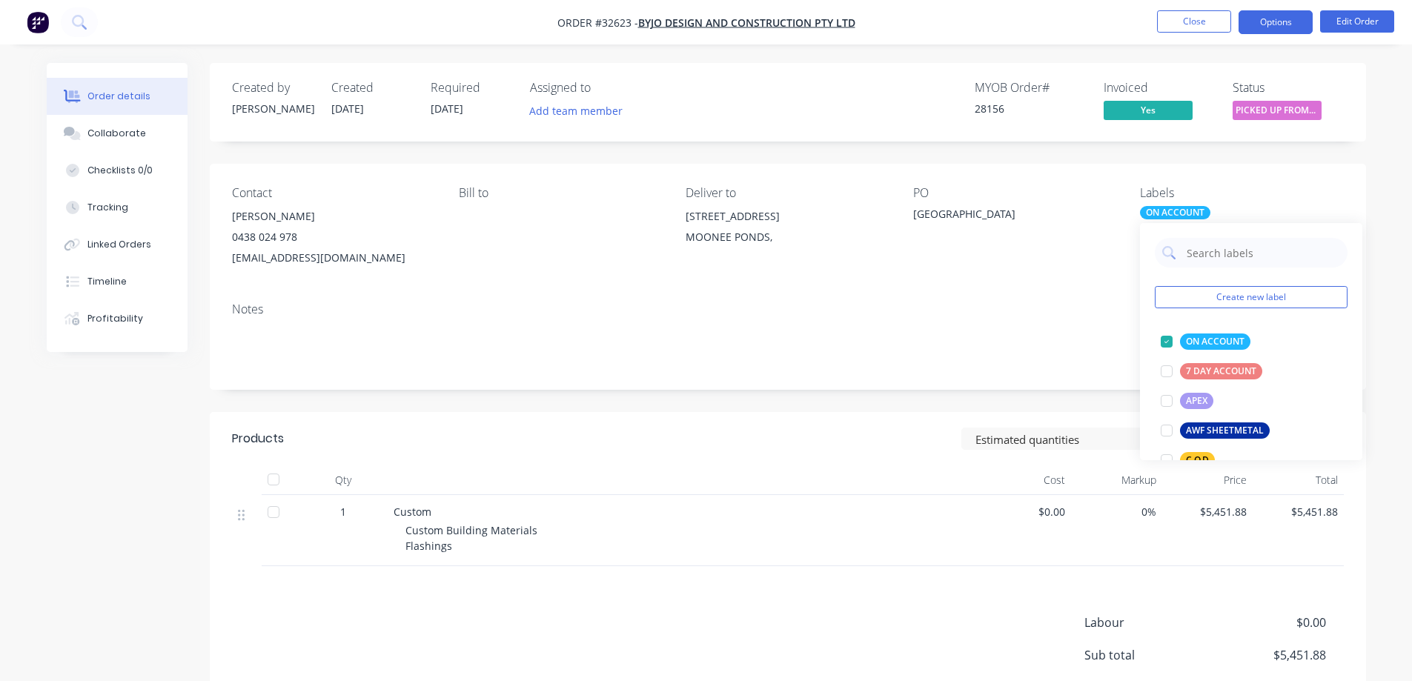
click at [1278, 29] on button "Options" at bounding box center [1275, 22] width 74 height 24
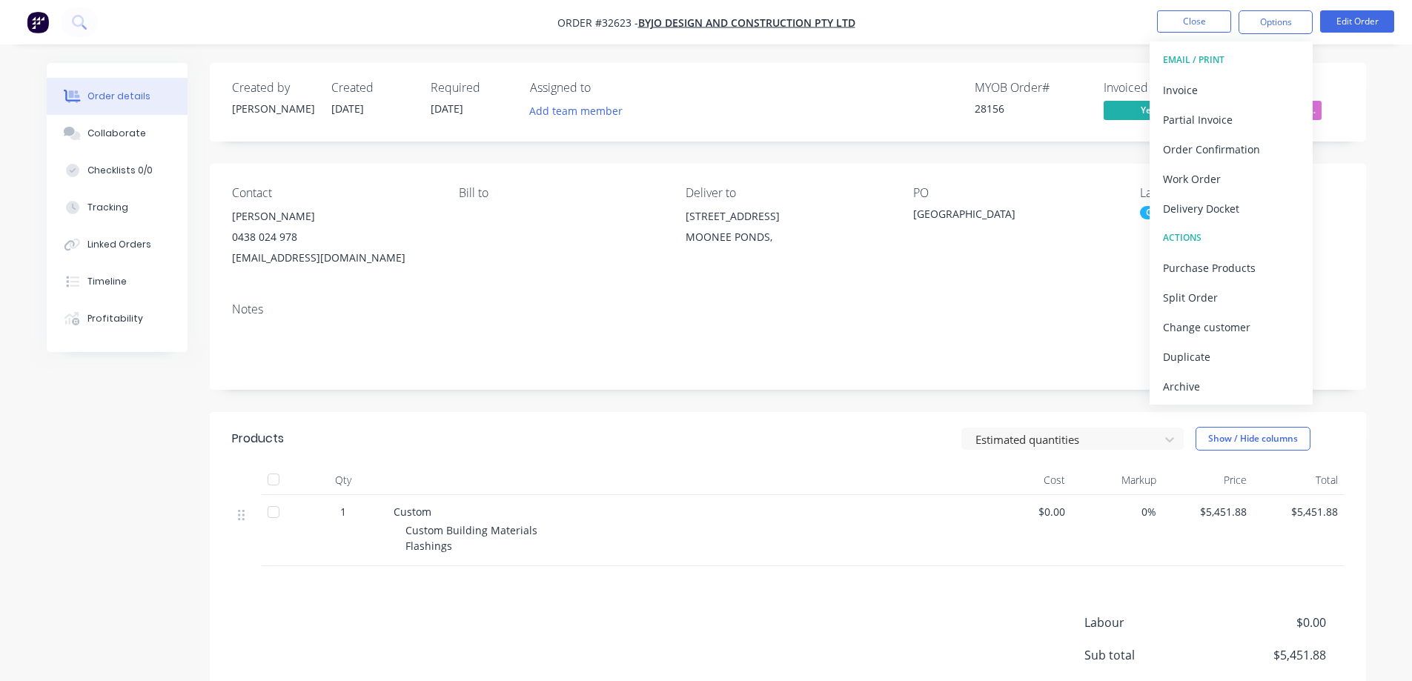
click at [1195, 379] on div "Archive" at bounding box center [1231, 386] width 136 height 21
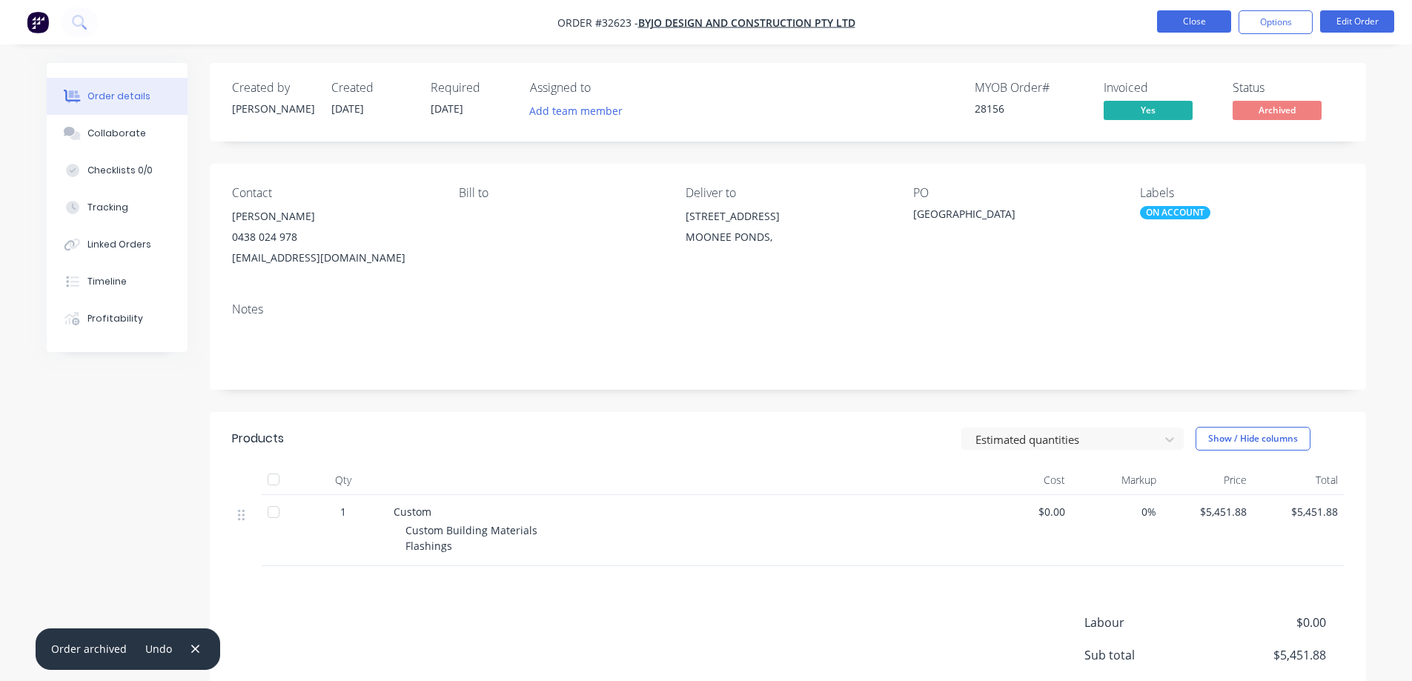
click at [1195, 19] on button "Close" at bounding box center [1194, 21] width 74 height 22
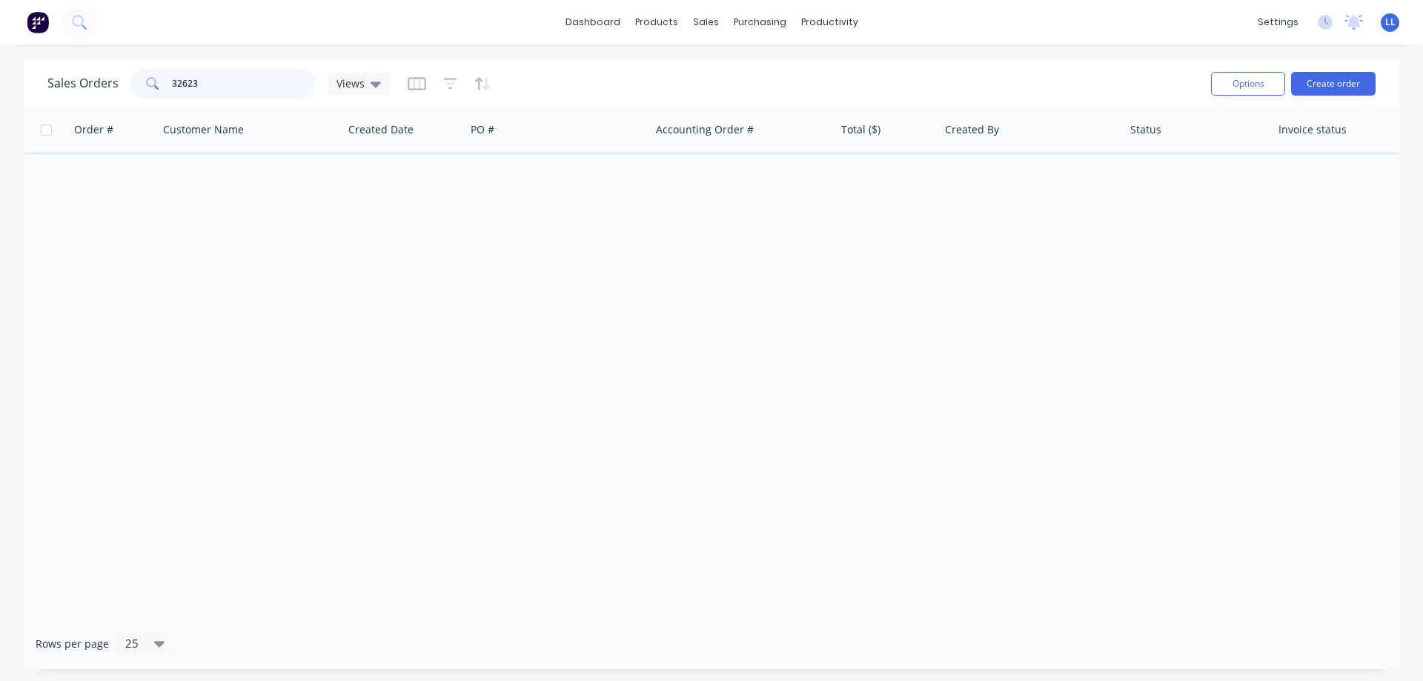
drag, startPoint x: 207, startPoint y: 84, endPoint x: 92, endPoint y: 82, distance: 114.9
click at [92, 82] on div "Sales Orders 32623 Views" at bounding box center [218, 84] width 342 height 30
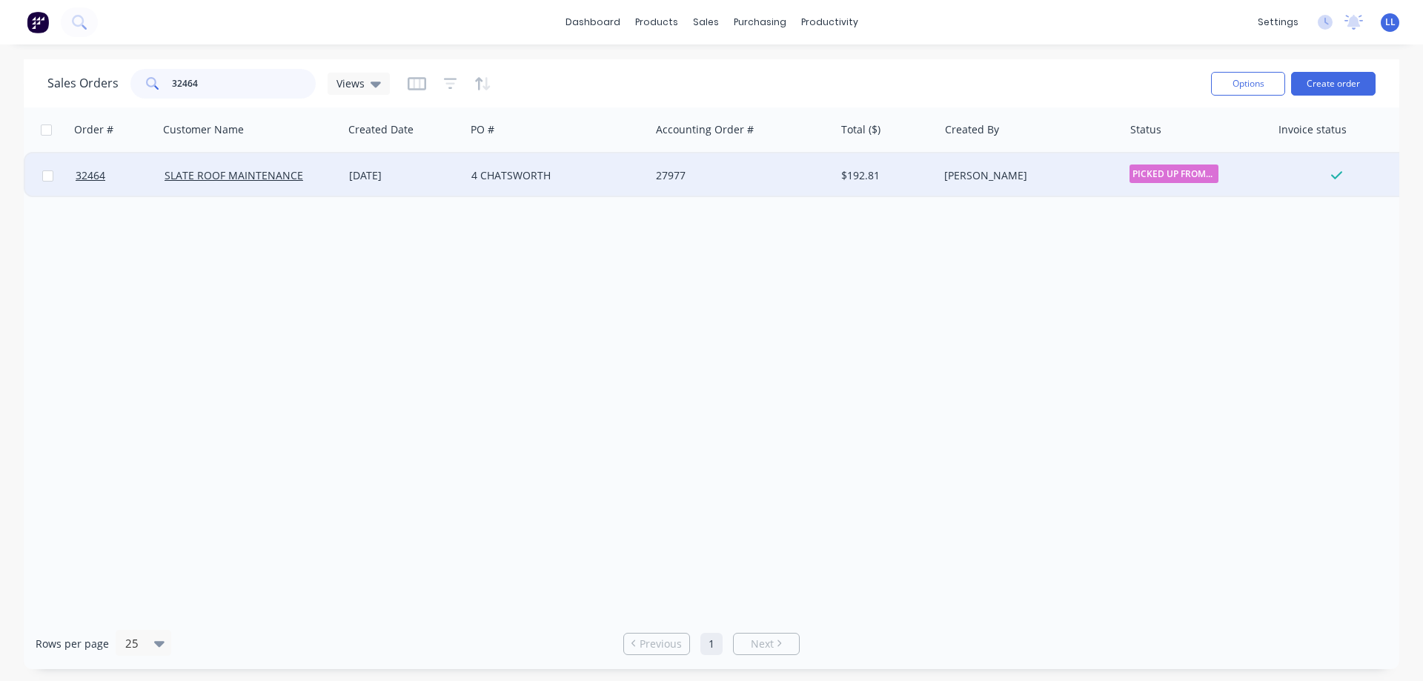
type input "32464"
click at [991, 187] on div "[PERSON_NAME]" at bounding box center [1030, 175] width 185 height 44
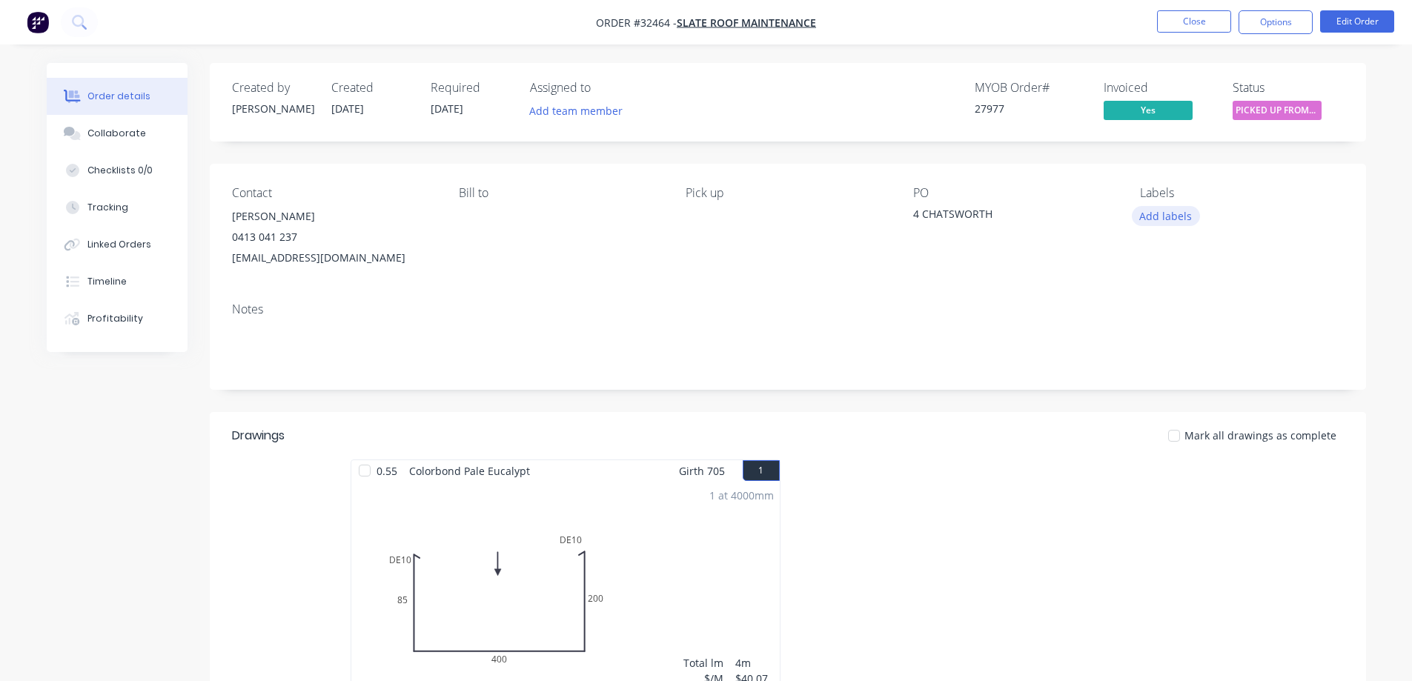
click at [1156, 216] on button "Add labels" at bounding box center [1166, 216] width 68 height 20
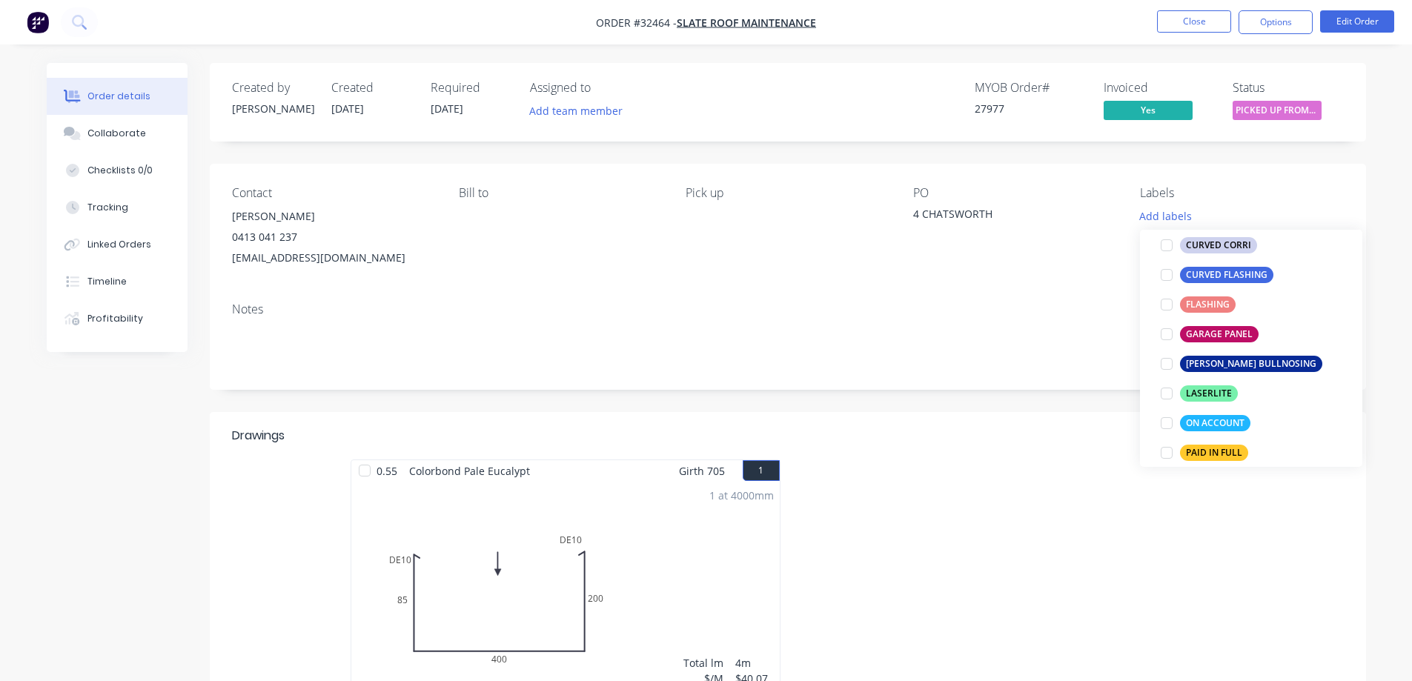
scroll to position [371, 0]
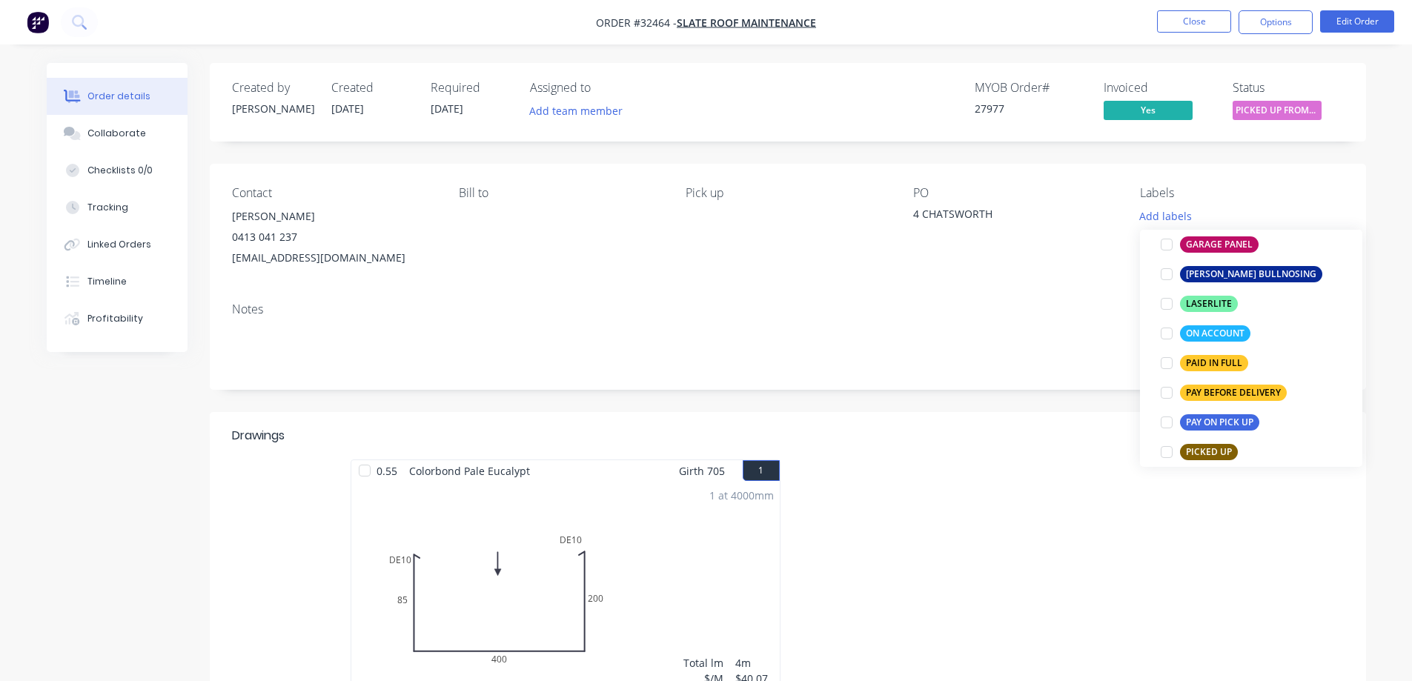
drag, startPoint x: 1169, startPoint y: 330, endPoint x: 1258, endPoint y: 244, distance: 123.7
click at [1172, 329] on div at bounding box center [1167, 334] width 30 height 30
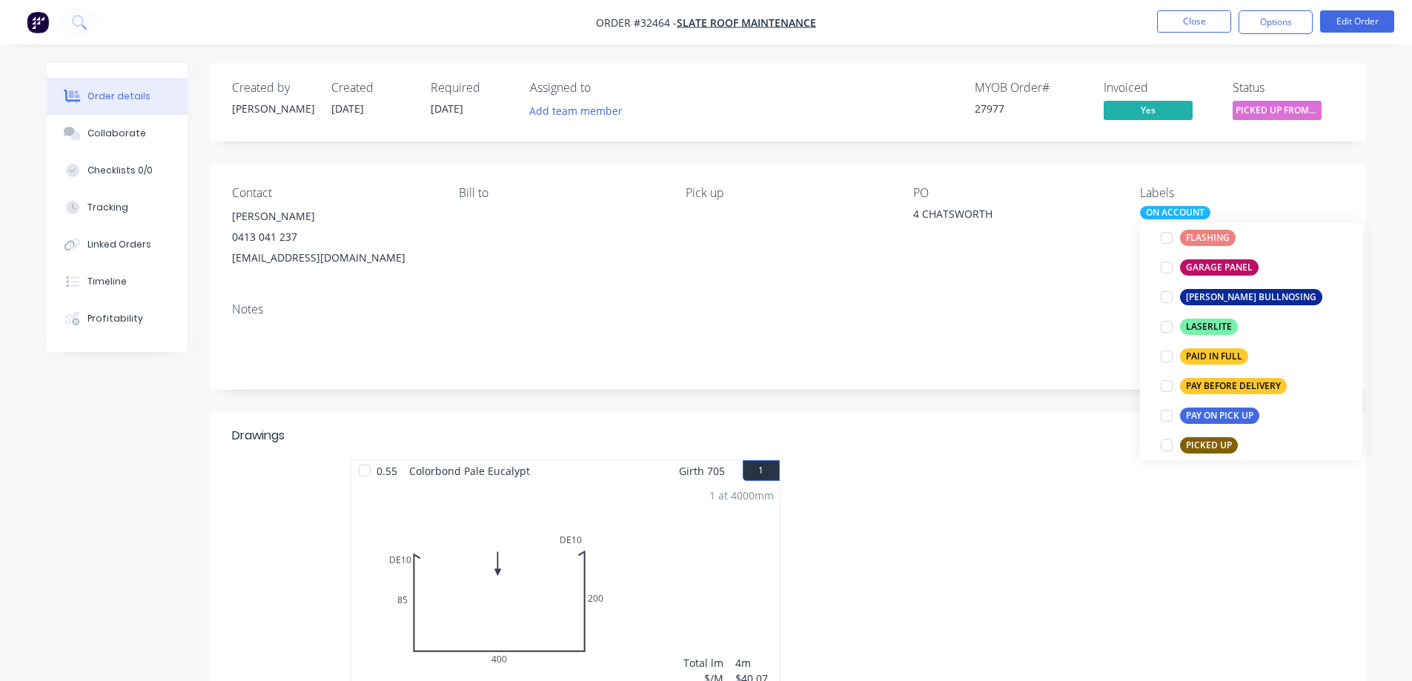
scroll to position [15, 0]
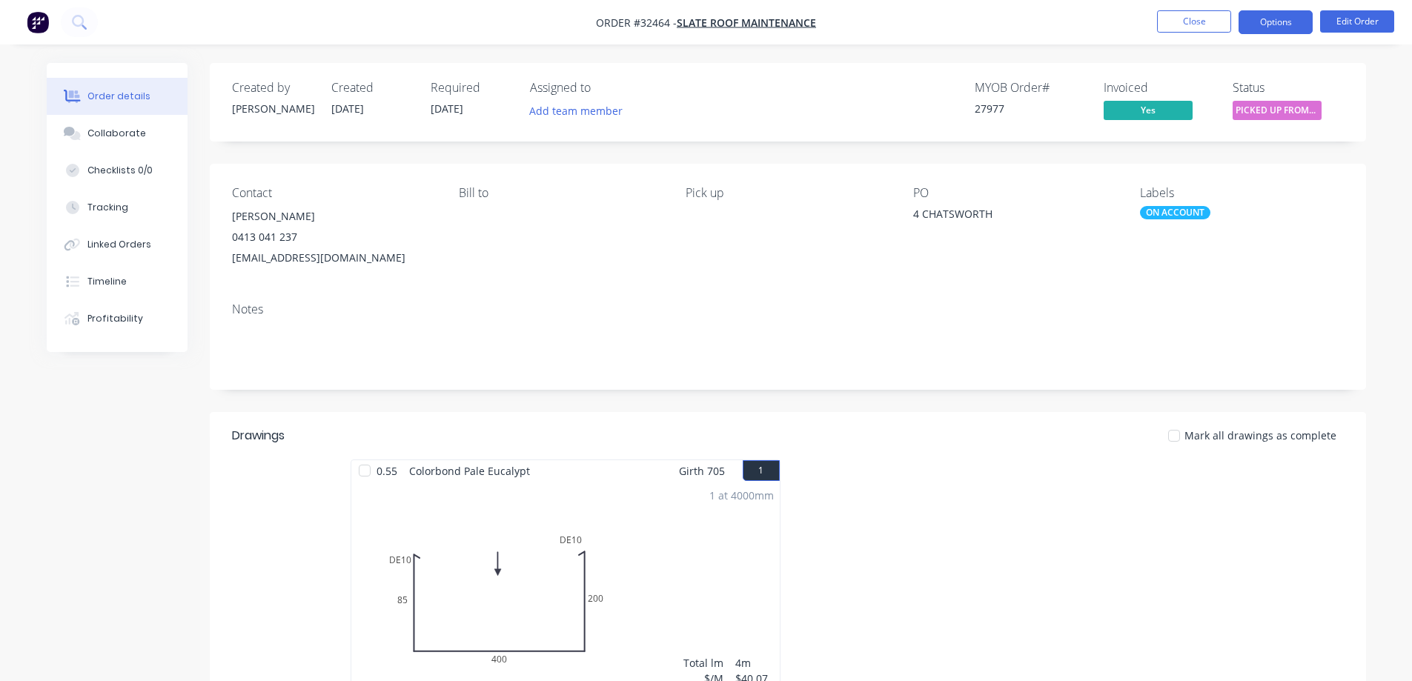
click at [1278, 22] on button "Options" at bounding box center [1275, 22] width 74 height 24
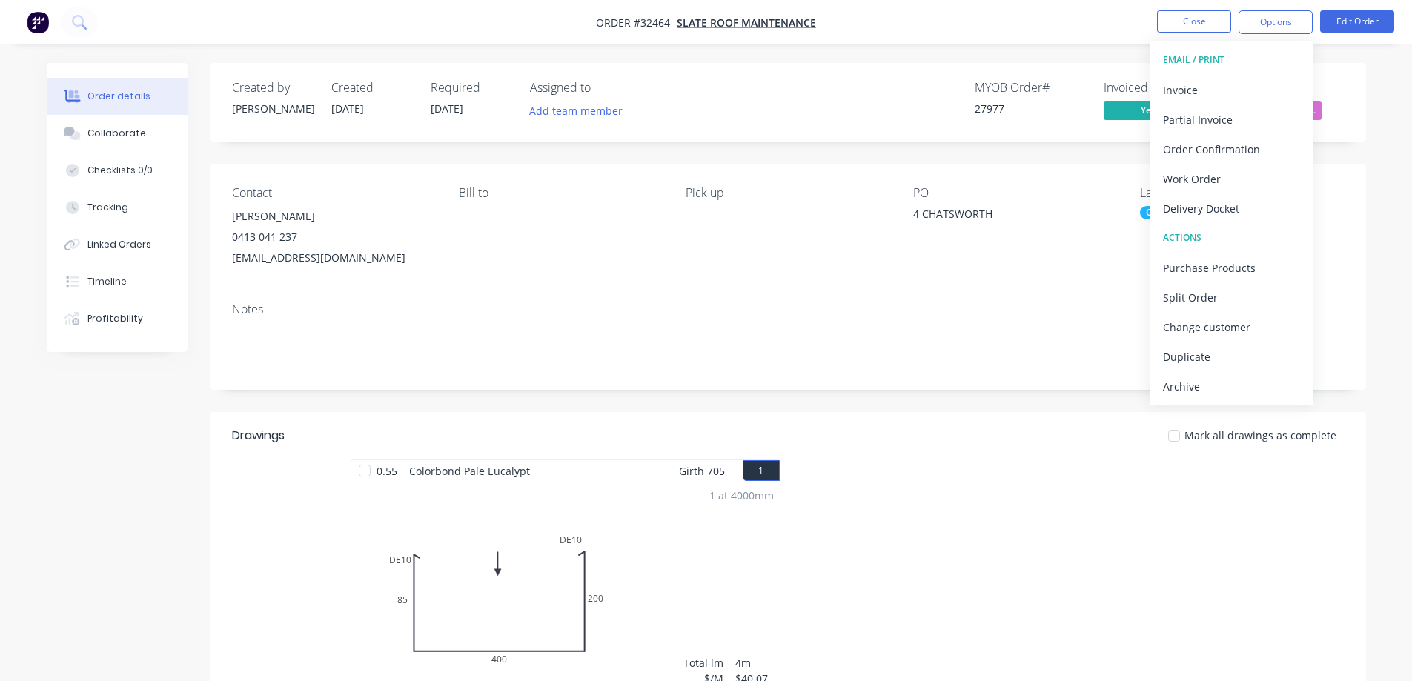
drag, startPoint x: 1191, startPoint y: 388, endPoint x: 1185, endPoint y: 371, distance: 18.7
click at [1192, 387] on div "Archive" at bounding box center [1231, 386] width 136 height 21
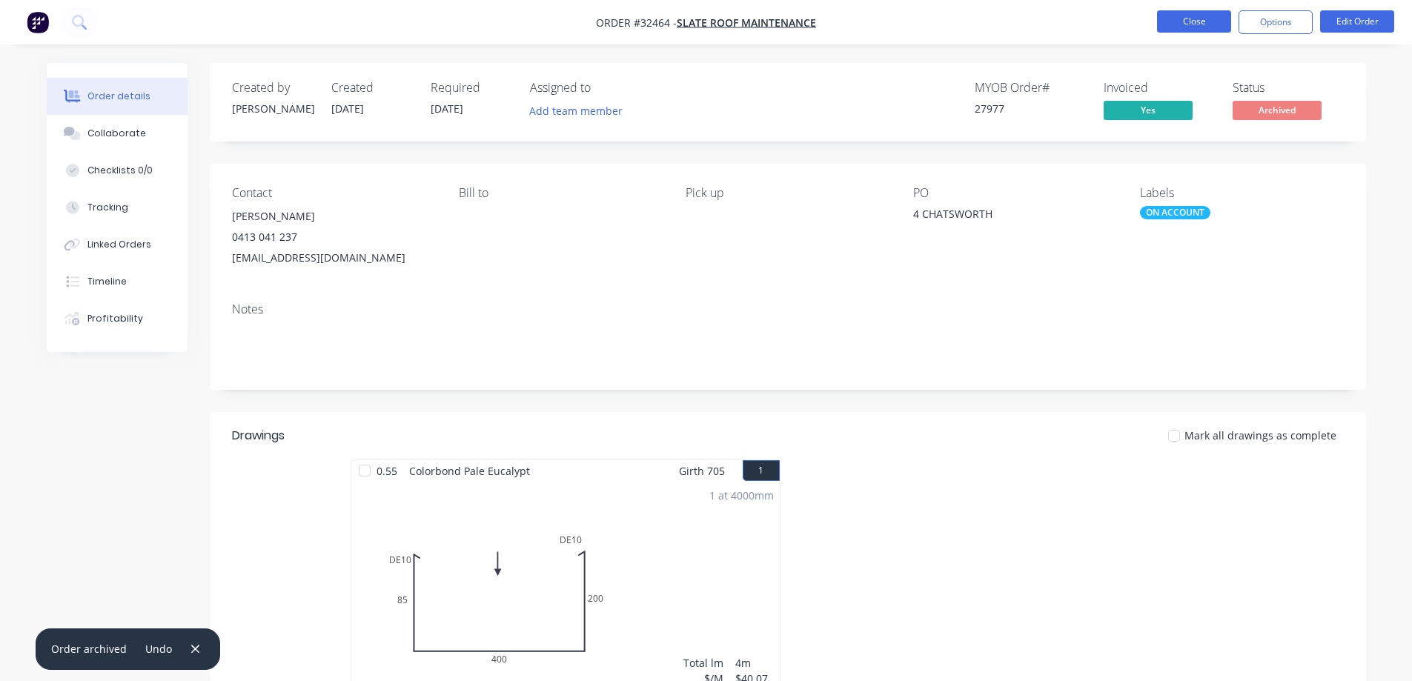
click at [1200, 27] on button "Close" at bounding box center [1194, 21] width 74 height 22
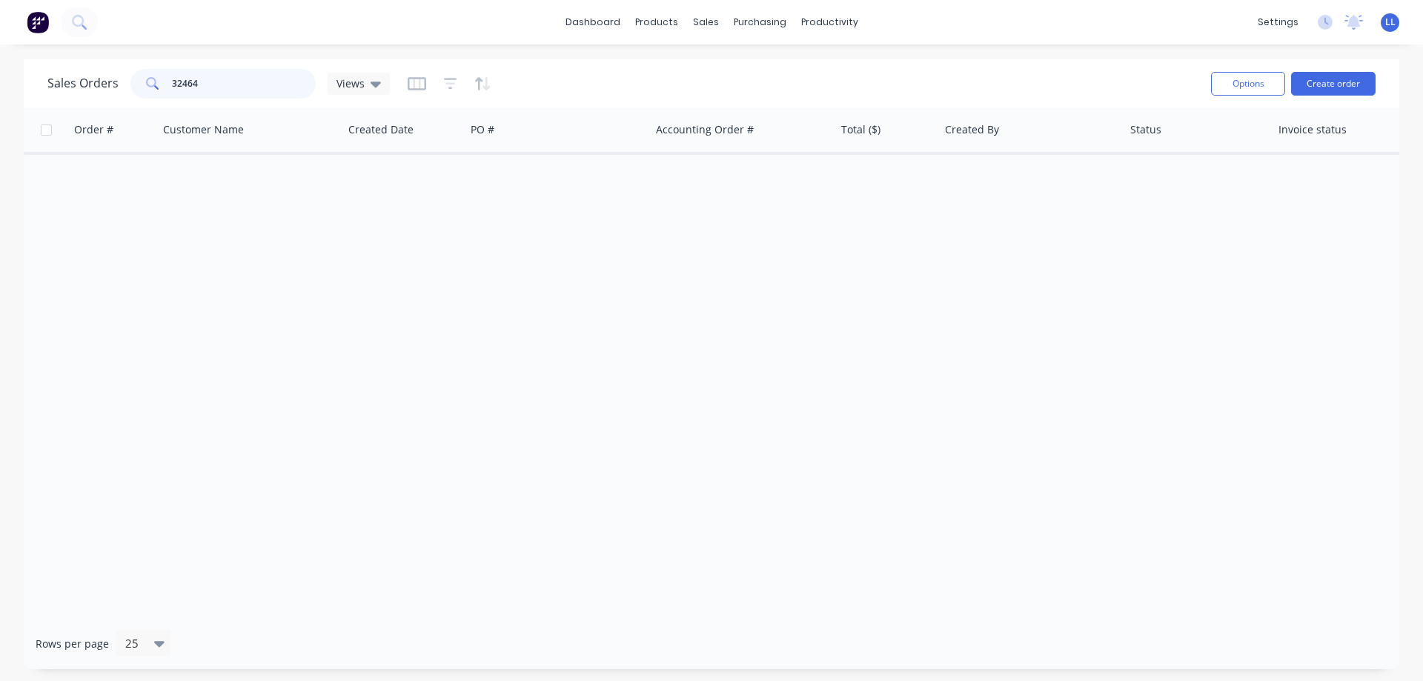
drag, startPoint x: 207, startPoint y: 86, endPoint x: 152, endPoint y: 86, distance: 54.8
click at [152, 86] on div "32464" at bounding box center [222, 84] width 185 height 30
type input "32393"
click at [912, 196] on div "32393 SLATE ROOF MAINTENANCE [DATE] 27898 $648.03 [PERSON_NAME] PICKED UP FROM …" at bounding box center [717, 174] width 1386 height 45
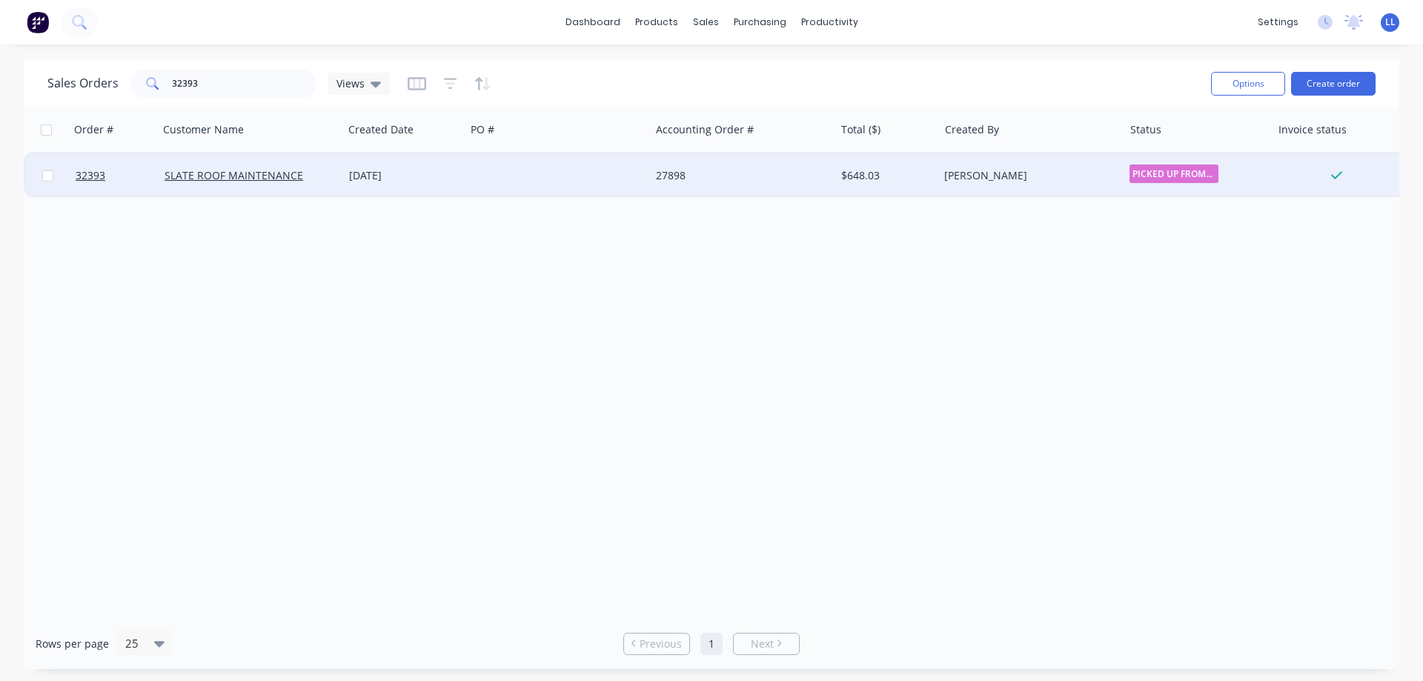
click at [931, 188] on div "$648.03" at bounding box center [887, 175] width 104 height 44
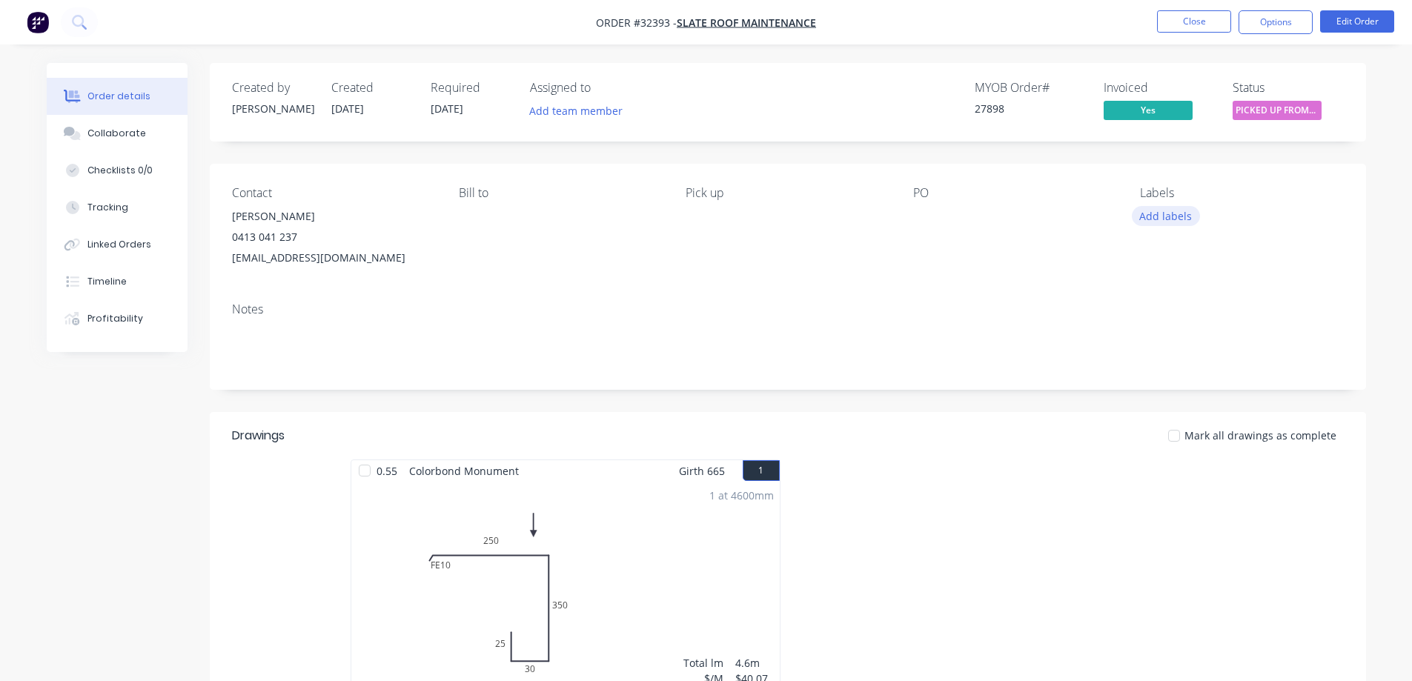
click at [1175, 218] on button "Add labels" at bounding box center [1166, 216] width 68 height 20
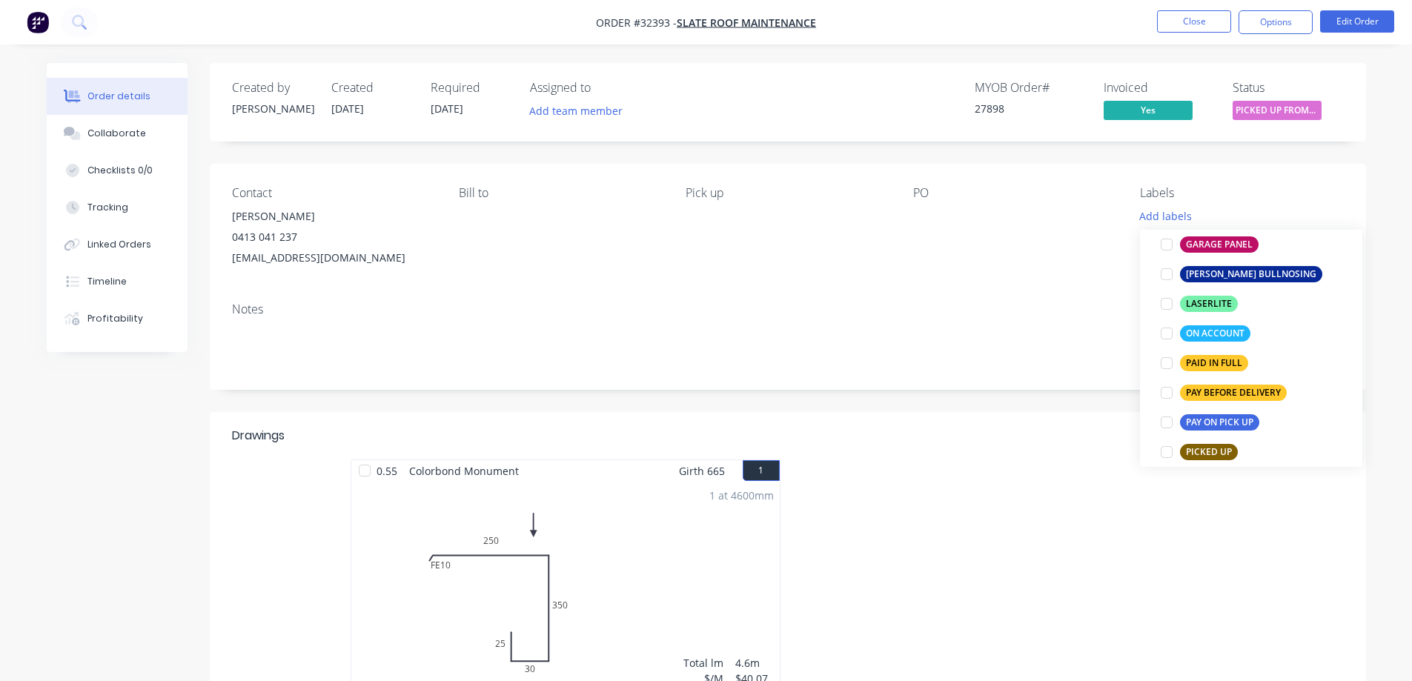
drag, startPoint x: 1167, startPoint y: 330, endPoint x: 1355, endPoint y: 89, distance: 305.7
click at [1174, 326] on div at bounding box center [1167, 334] width 30 height 30
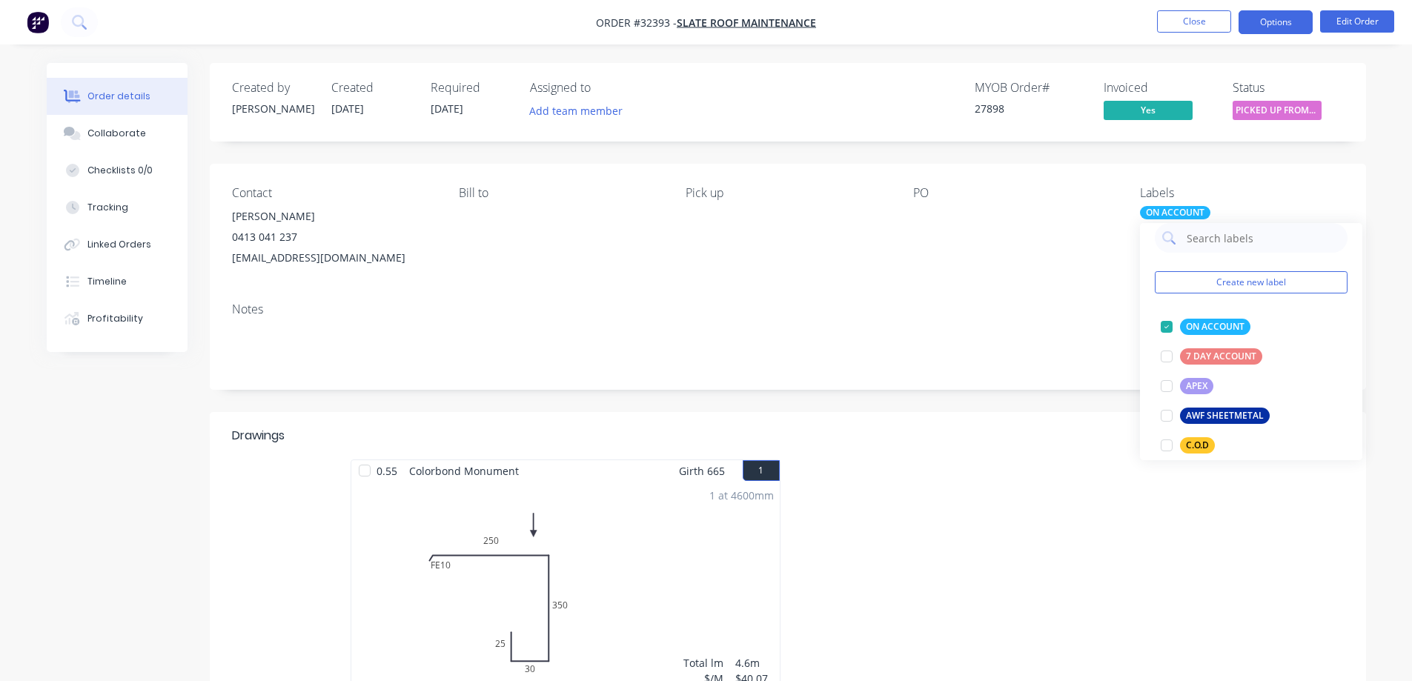
click at [1278, 27] on button "Options" at bounding box center [1275, 22] width 74 height 24
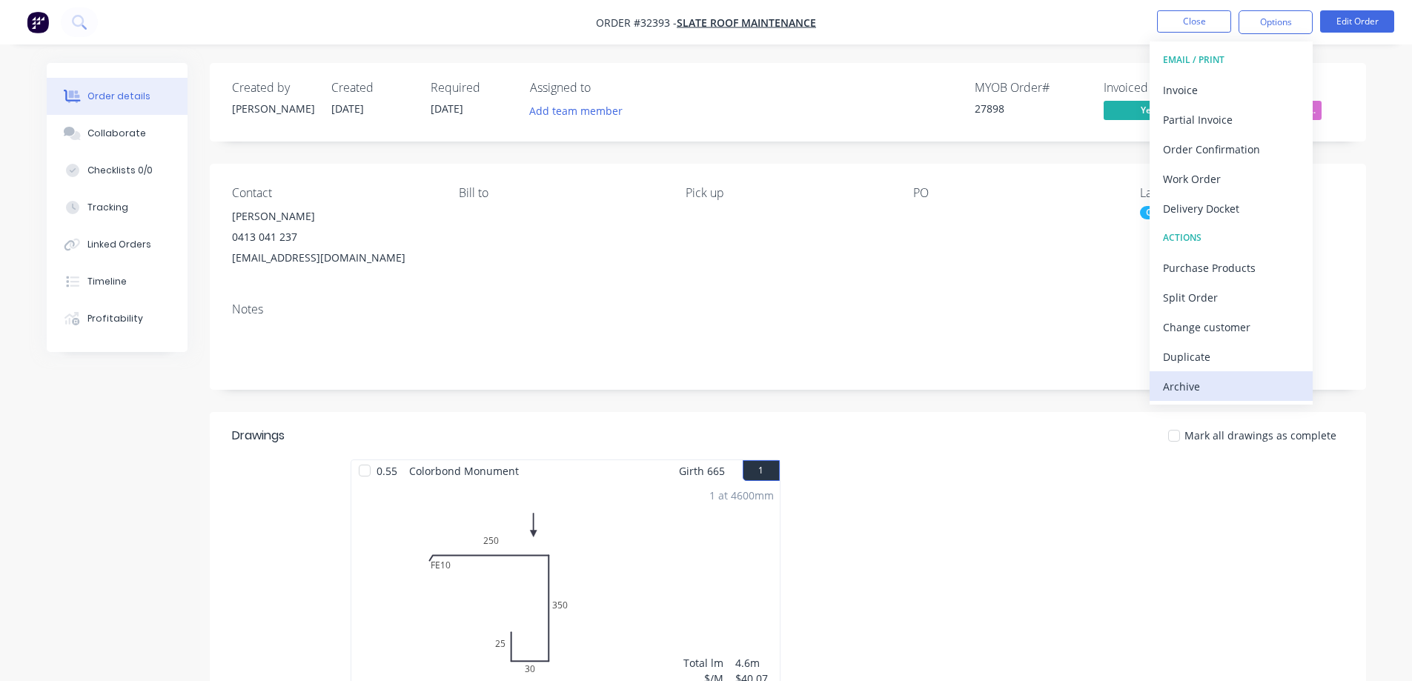
click at [1182, 386] on div "Archive" at bounding box center [1231, 386] width 136 height 21
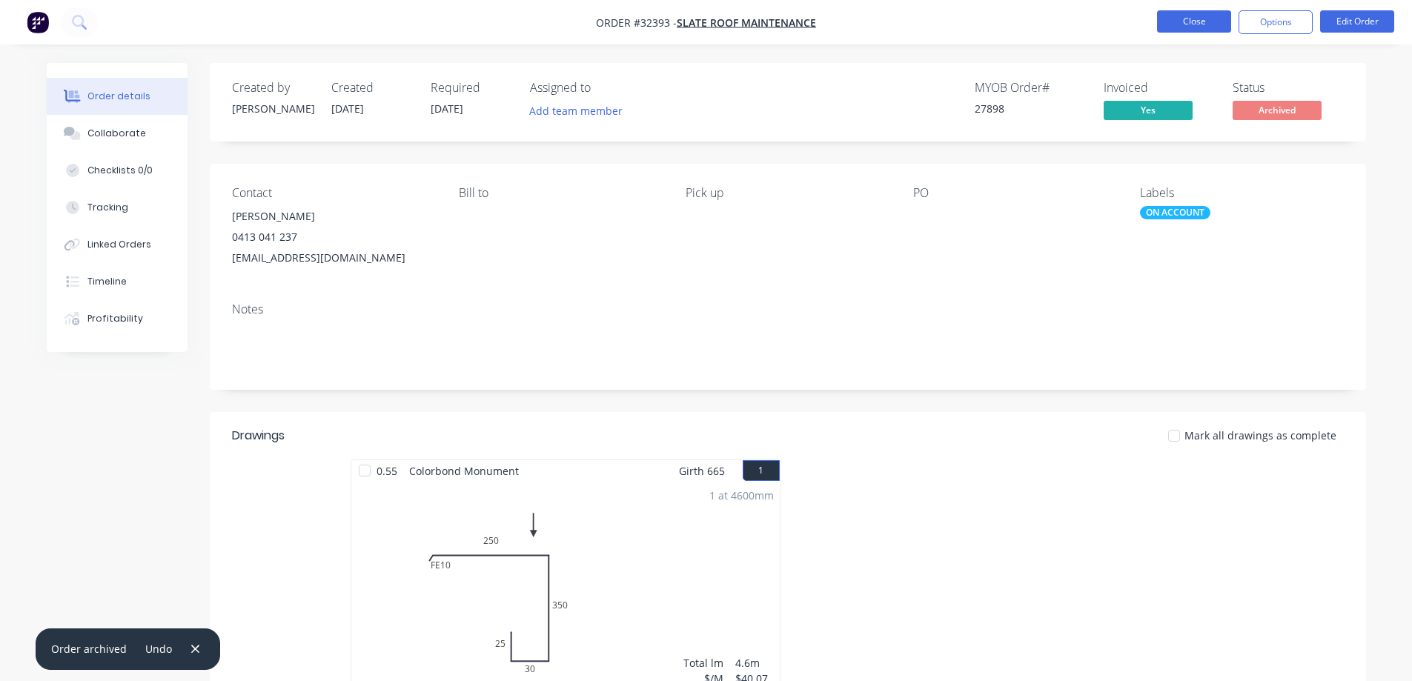
click at [1206, 27] on button "Close" at bounding box center [1194, 21] width 74 height 22
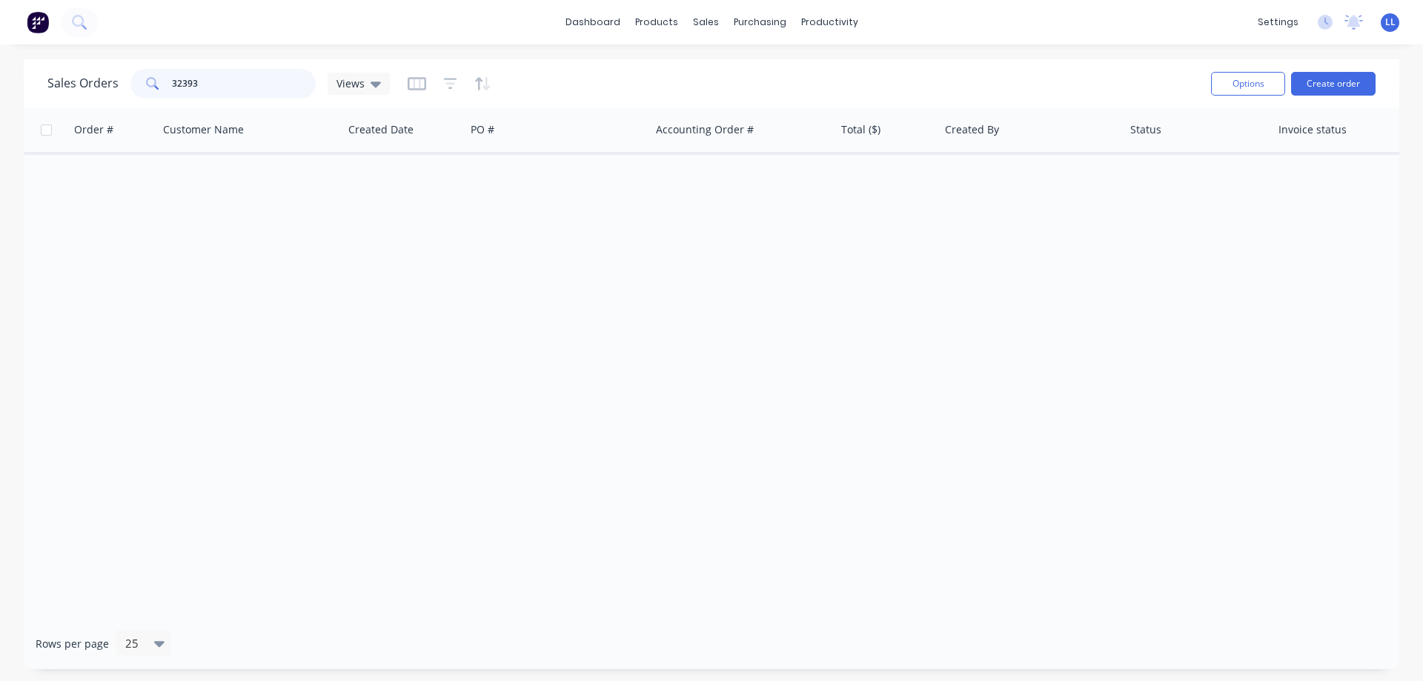
drag, startPoint x: 204, startPoint y: 90, endPoint x: 133, endPoint y: 89, distance: 70.4
click at [133, 89] on div "32393" at bounding box center [222, 84] width 185 height 30
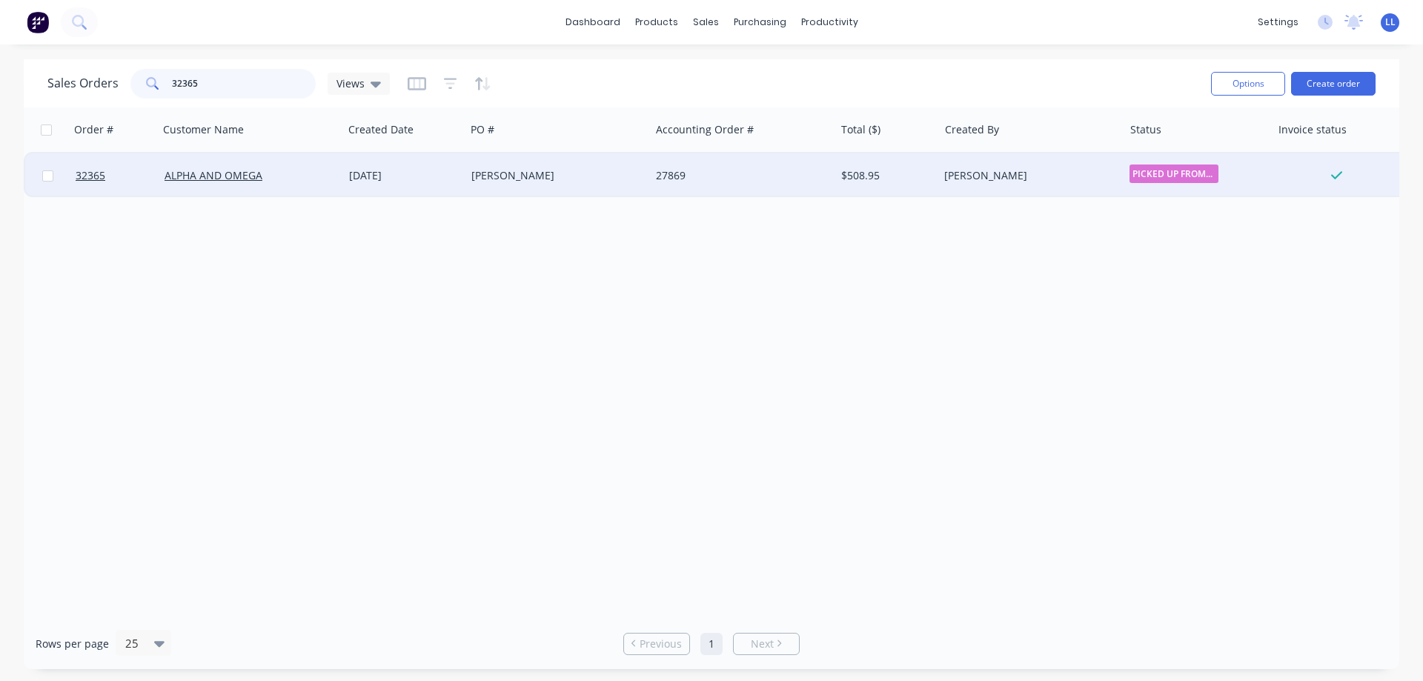
type input "32365"
click at [571, 190] on div "[PERSON_NAME]" at bounding box center [557, 175] width 185 height 44
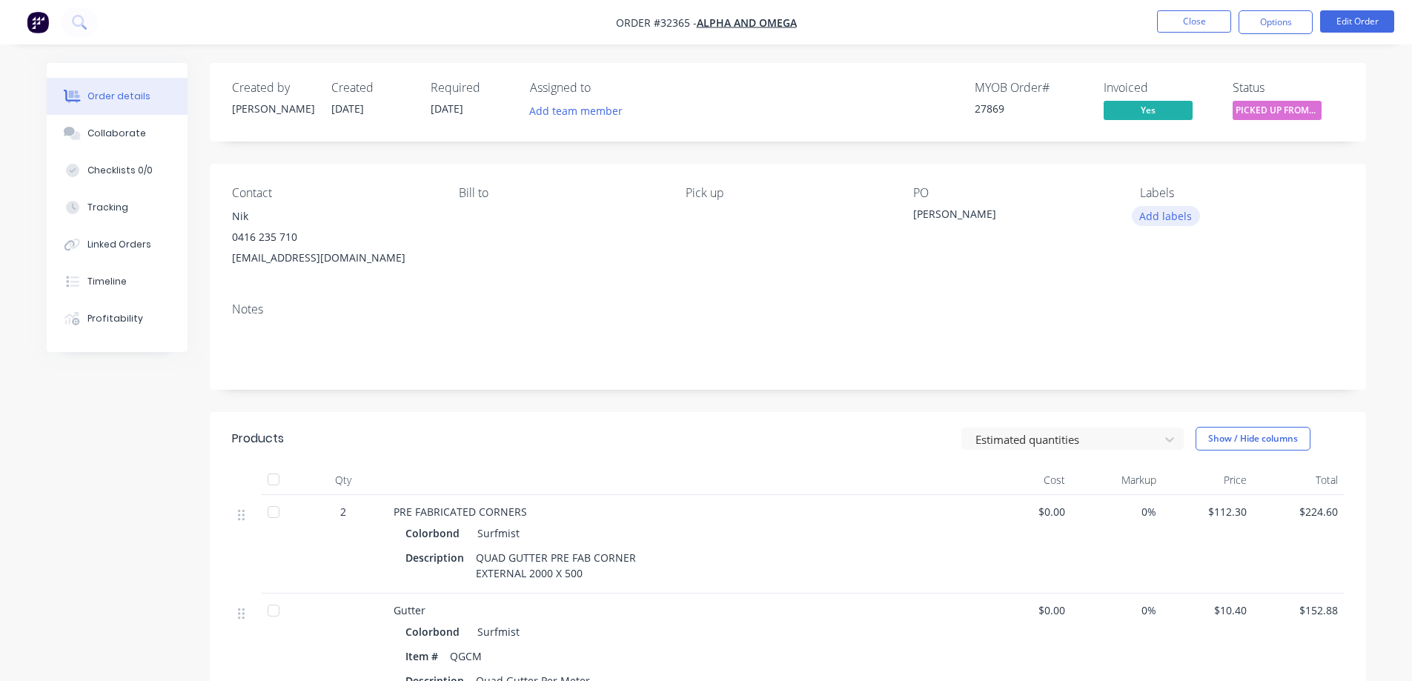
click at [1176, 215] on button "Add labels" at bounding box center [1166, 216] width 68 height 20
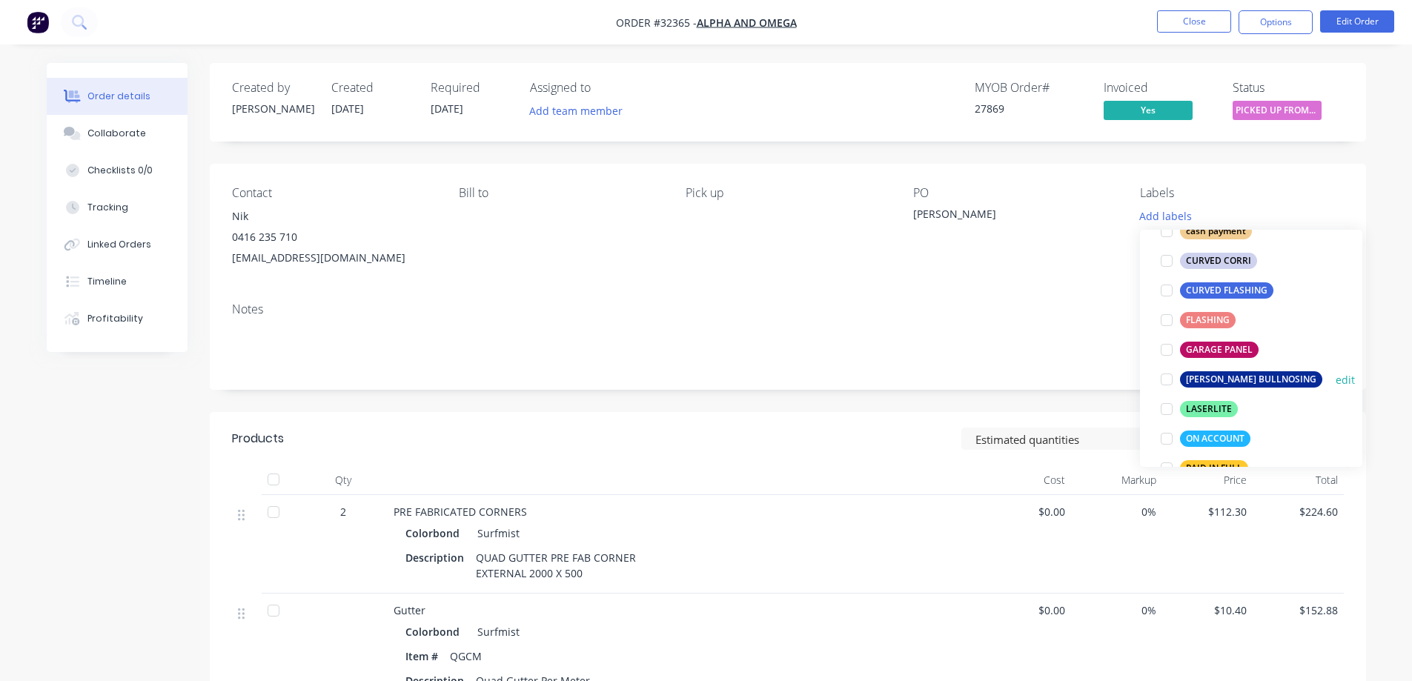
scroll to position [296, 0]
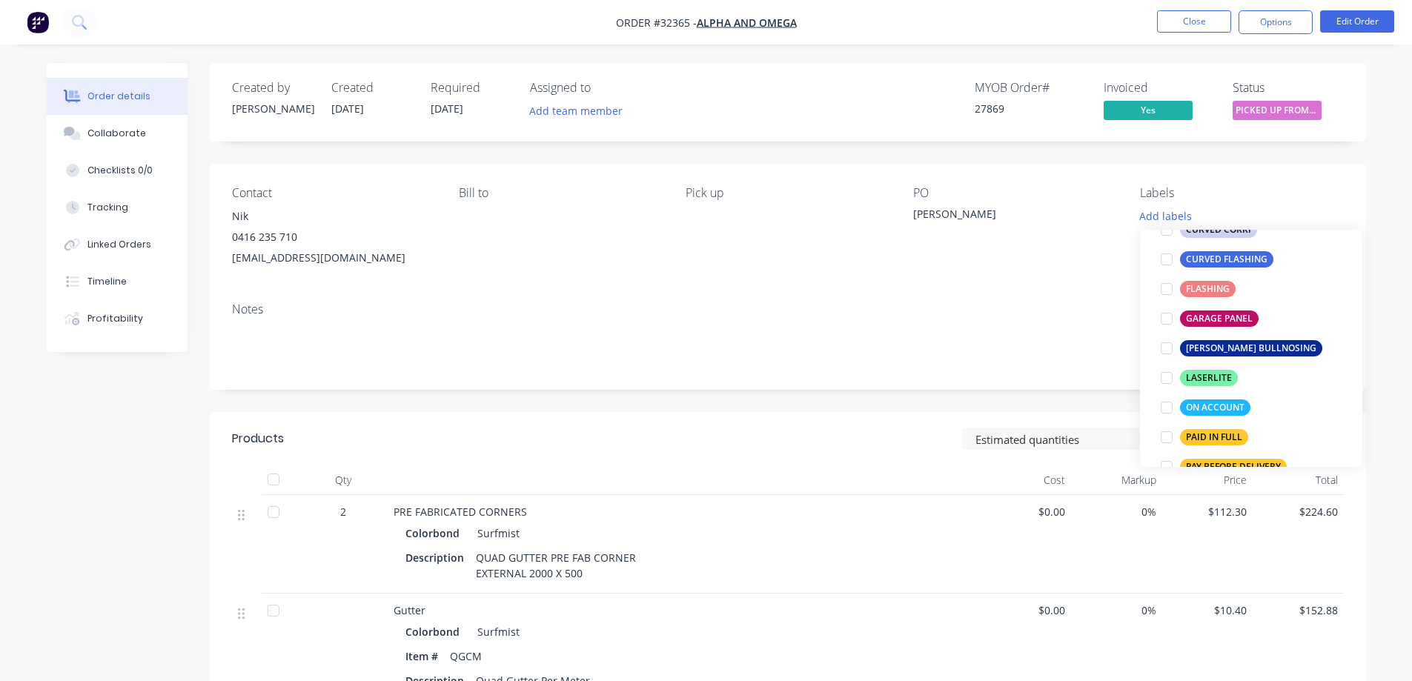
drag, startPoint x: 1165, startPoint y: 407, endPoint x: 1209, endPoint y: 374, distance: 54.5
click at [1166, 406] on div at bounding box center [1167, 408] width 30 height 30
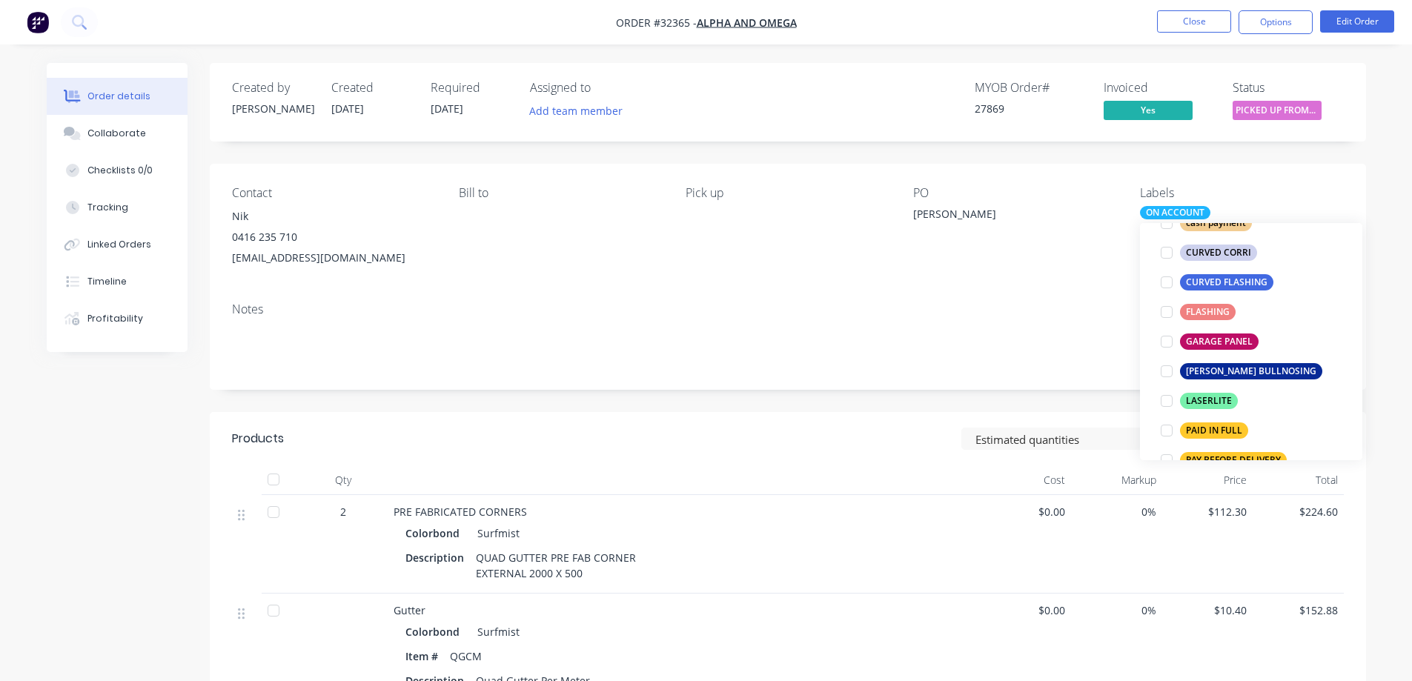
scroll to position [0, 0]
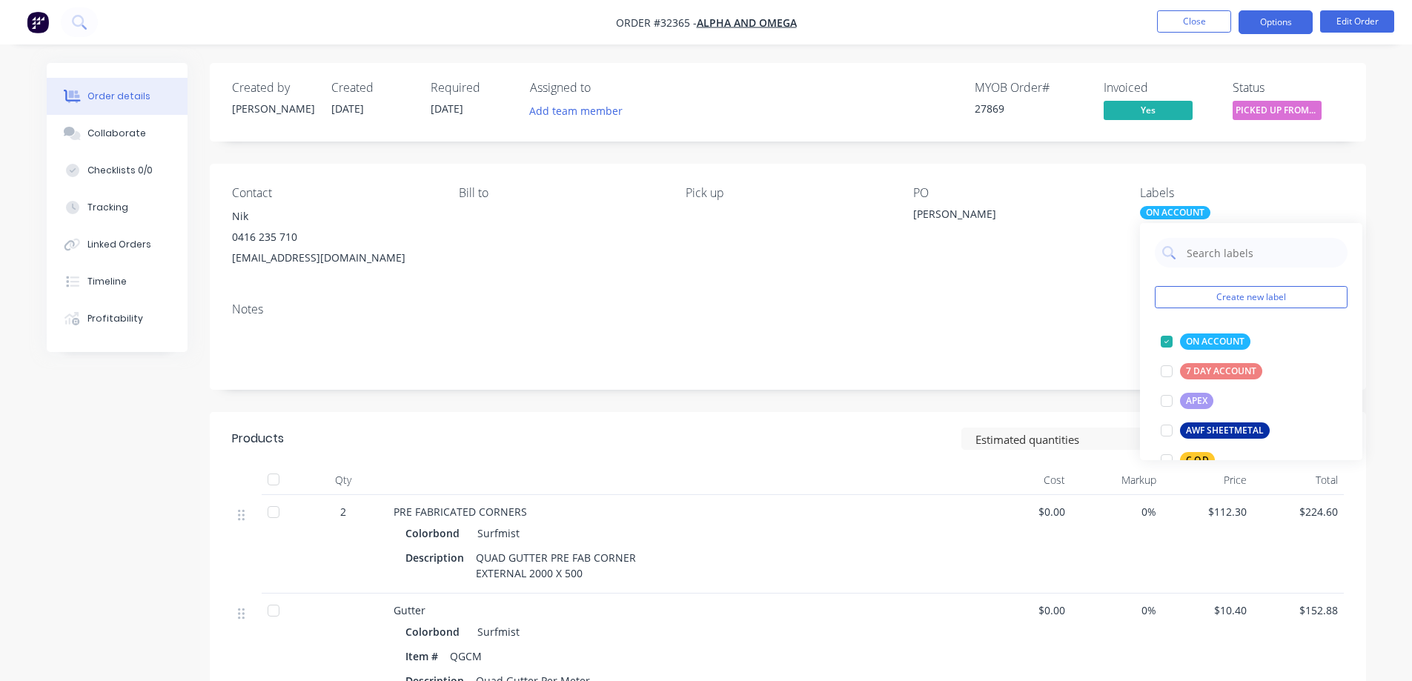
click at [1283, 27] on button "Options" at bounding box center [1275, 22] width 74 height 24
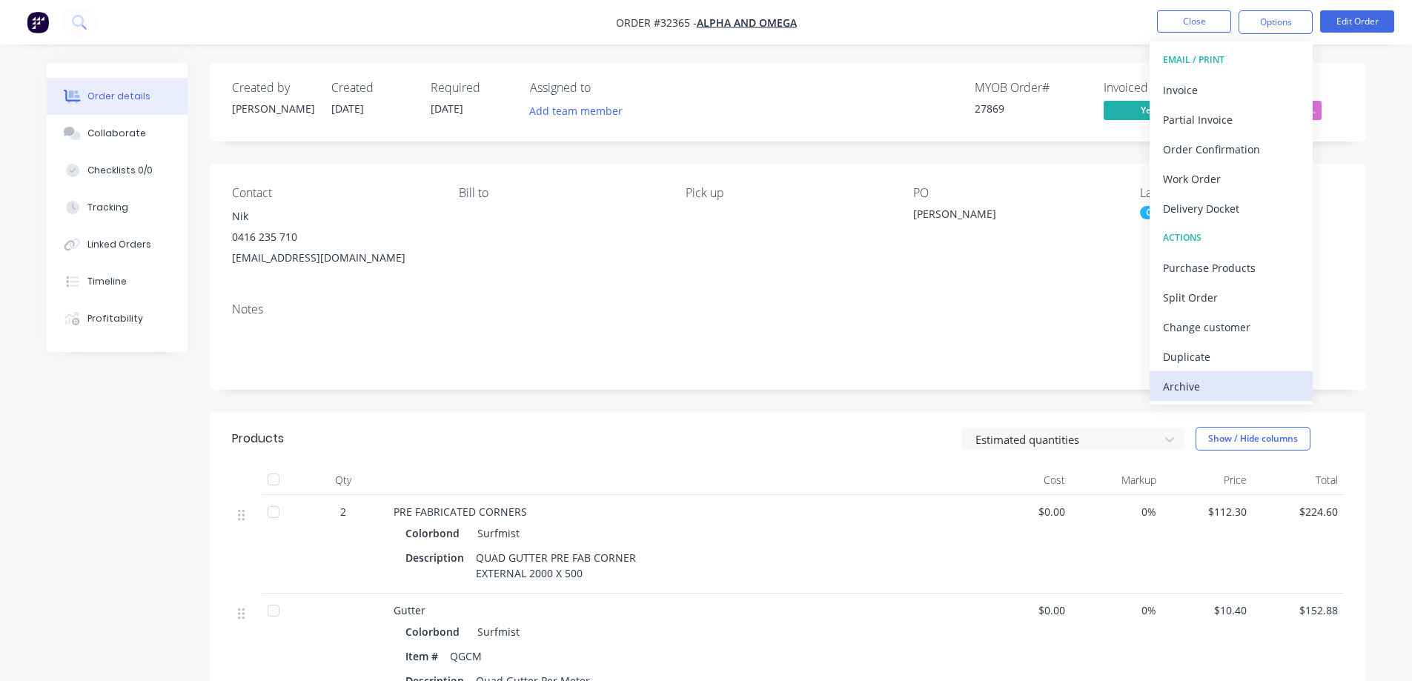
click at [1212, 388] on div "Archive" at bounding box center [1231, 386] width 136 height 21
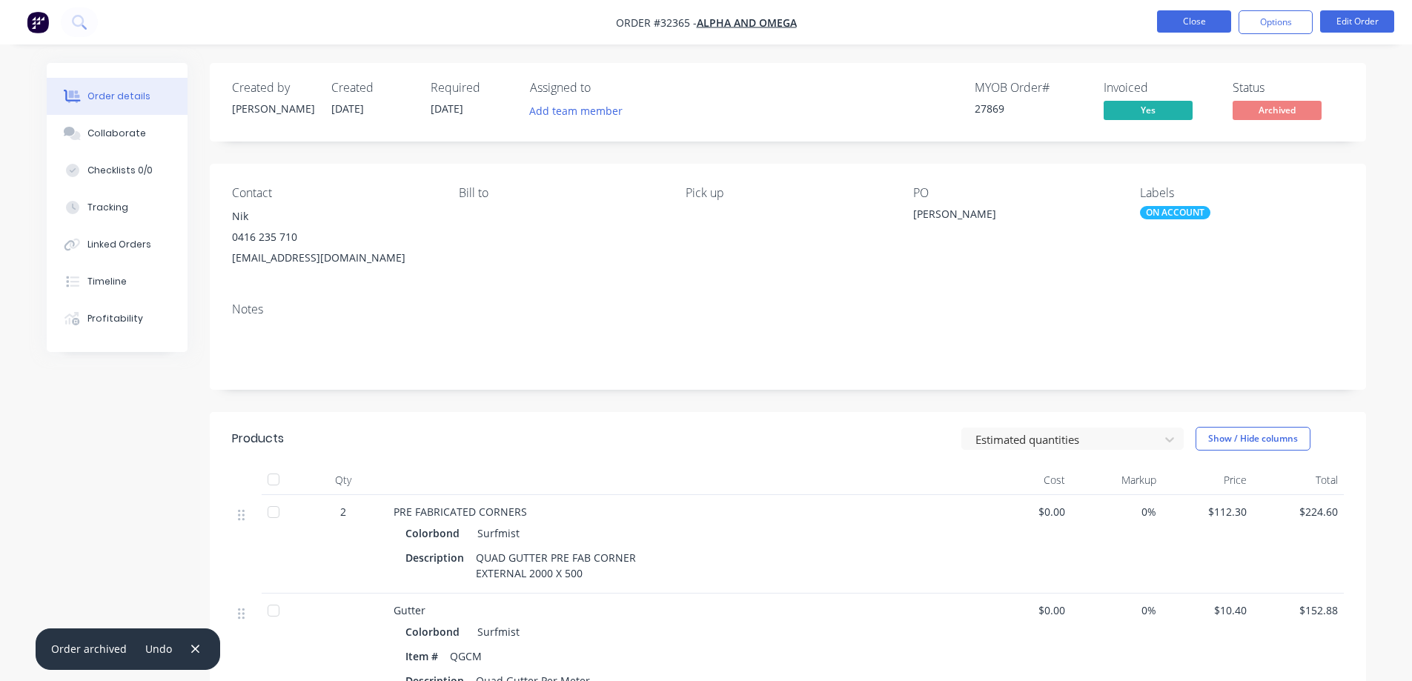
click at [1183, 26] on button "Close" at bounding box center [1194, 21] width 74 height 22
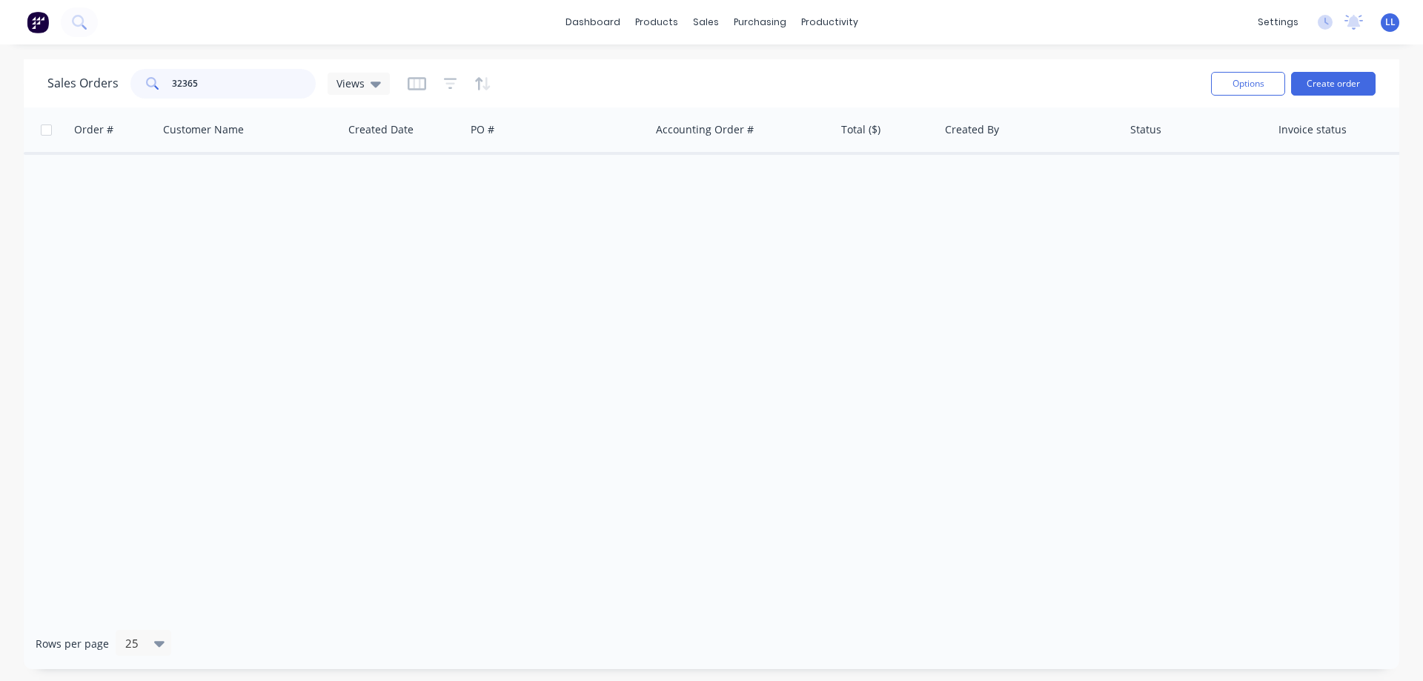
drag, startPoint x: 213, startPoint y: 79, endPoint x: 141, endPoint y: 84, distance: 72.9
click at [141, 84] on div "32365" at bounding box center [222, 84] width 185 height 30
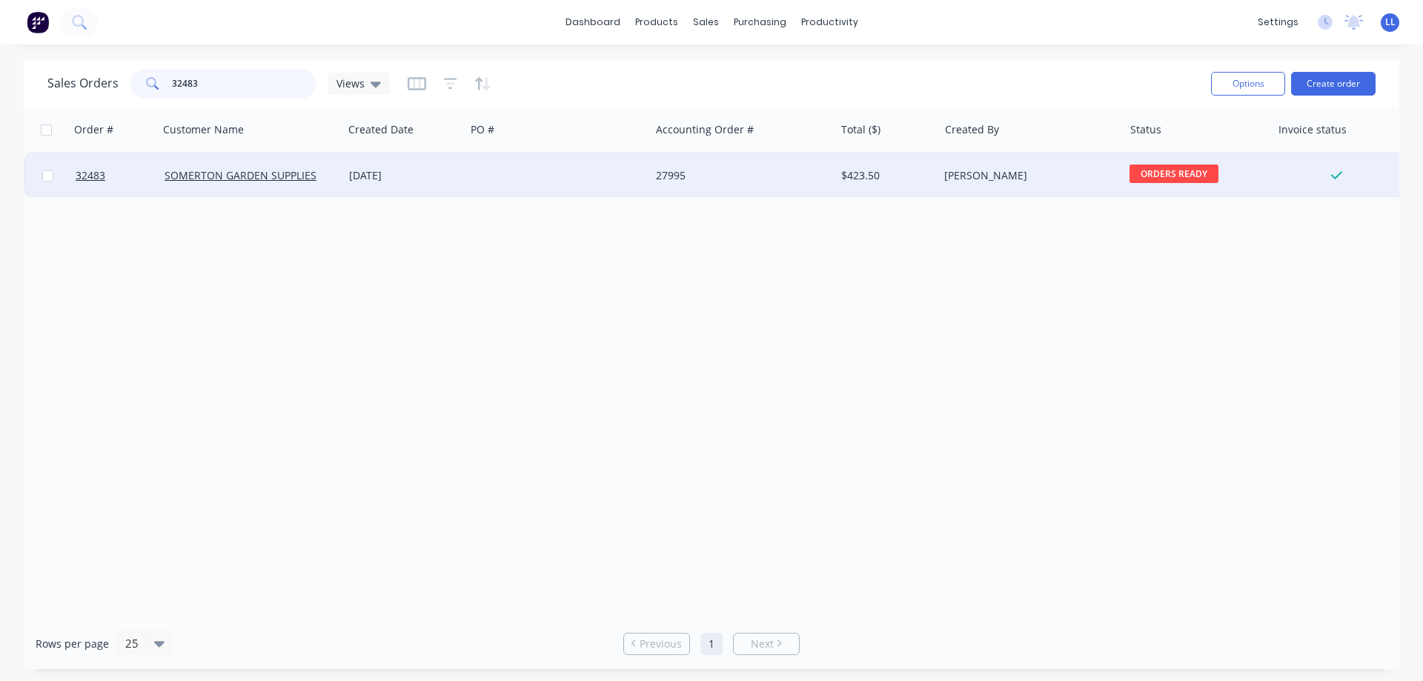
type input "32483"
click at [894, 188] on div "$423.50" at bounding box center [887, 175] width 104 height 44
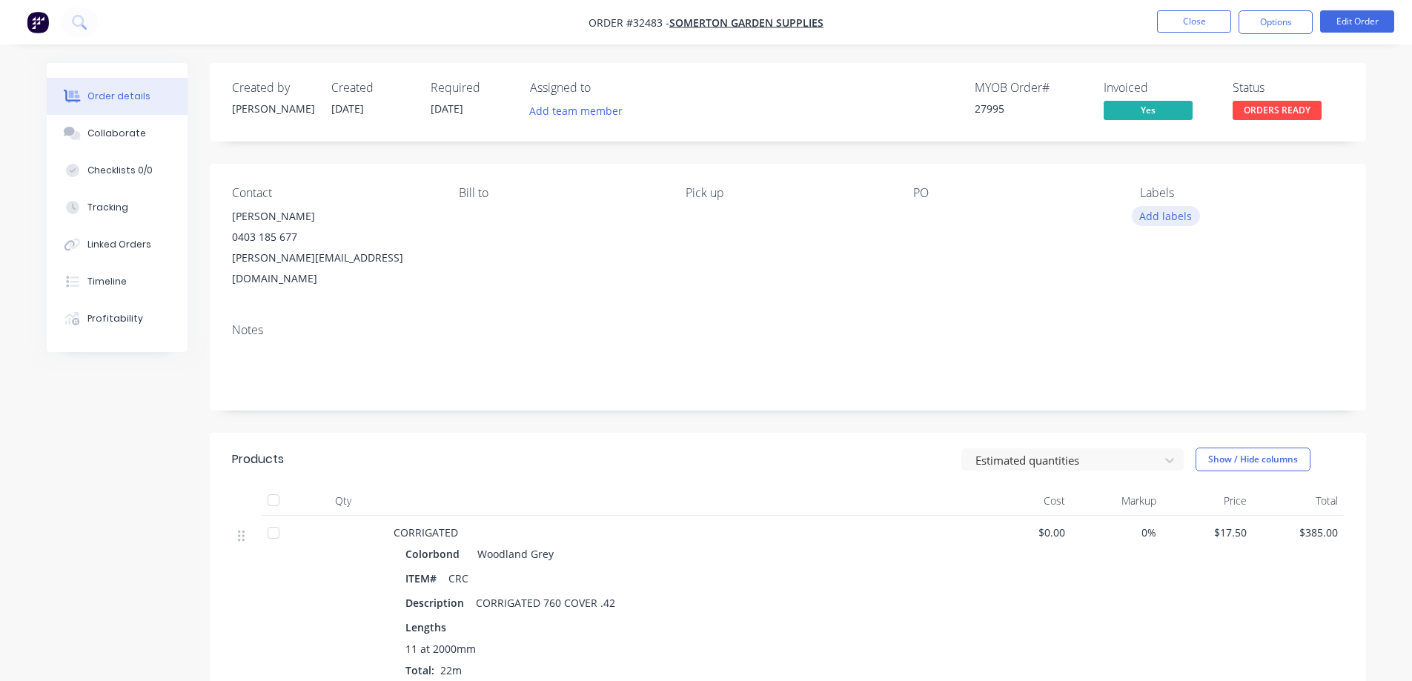
click at [1178, 213] on button "Add labels" at bounding box center [1166, 216] width 68 height 20
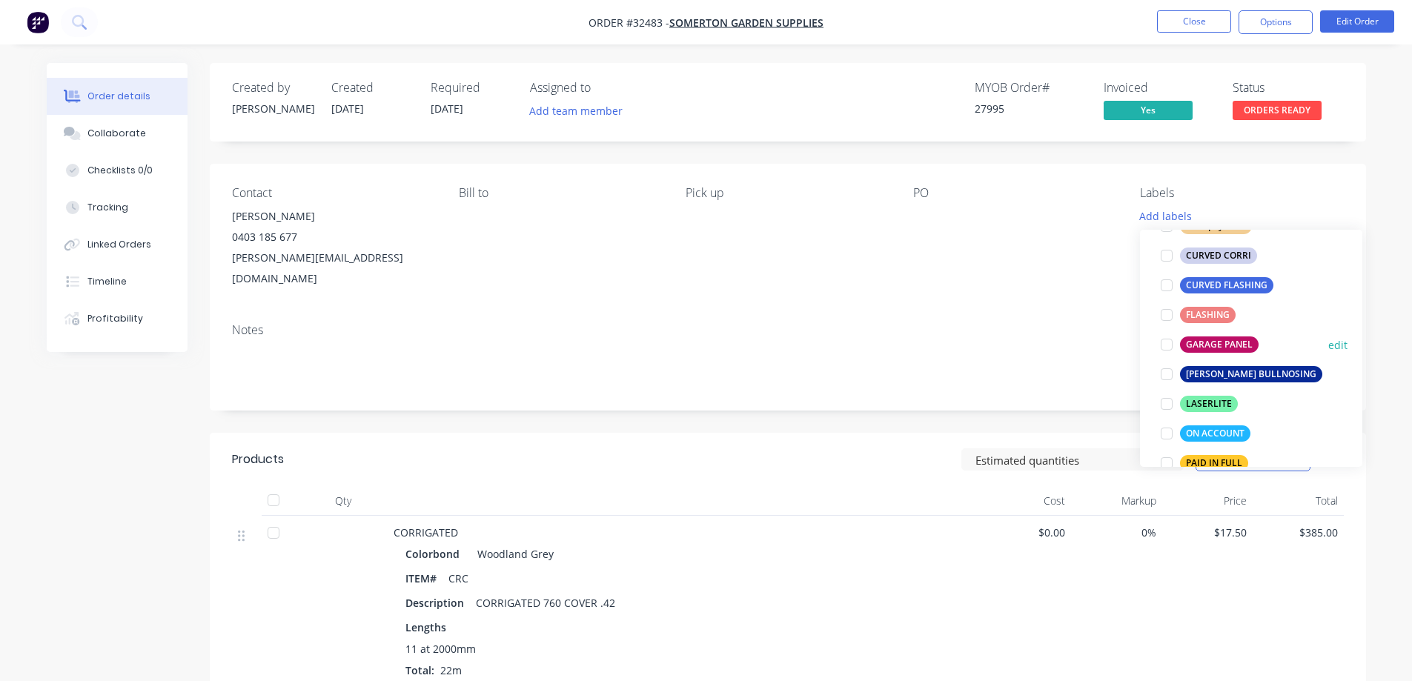
scroll to position [296, 0]
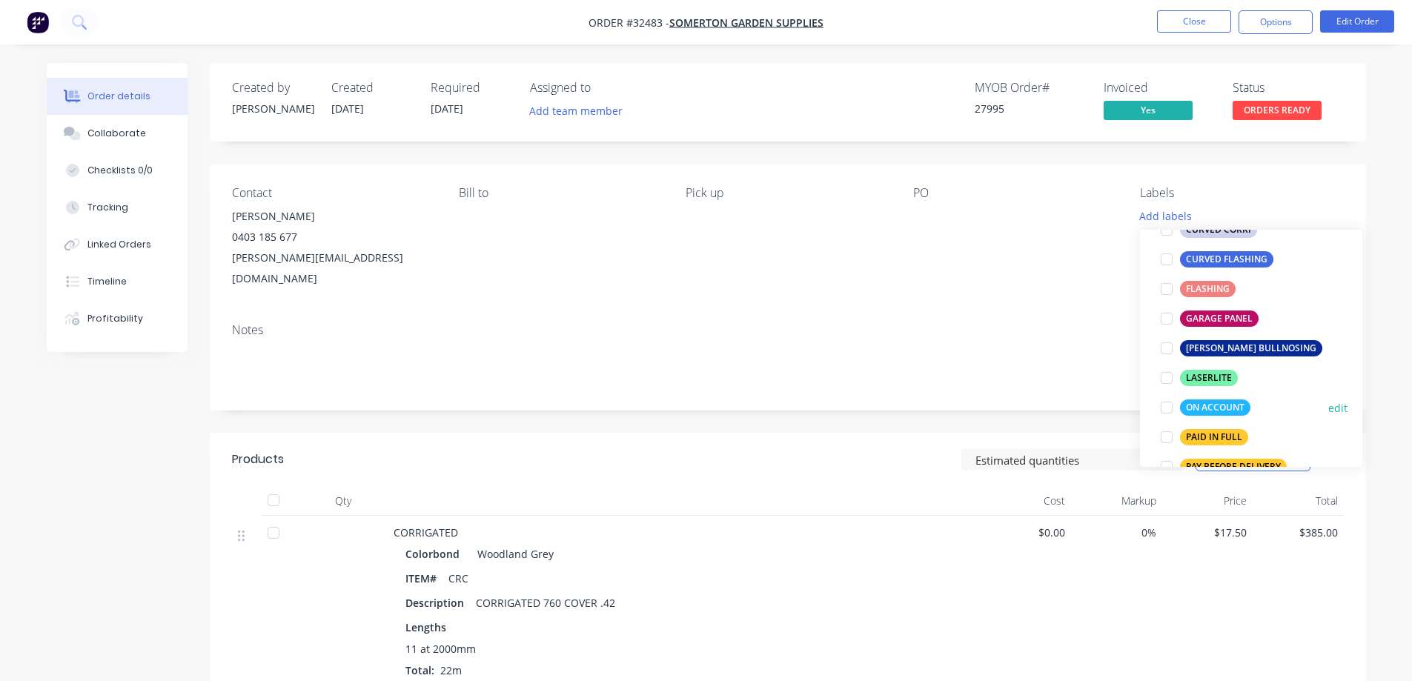
click at [1167, 410] on div at bounding box center [1167, 408] width 30 height 30
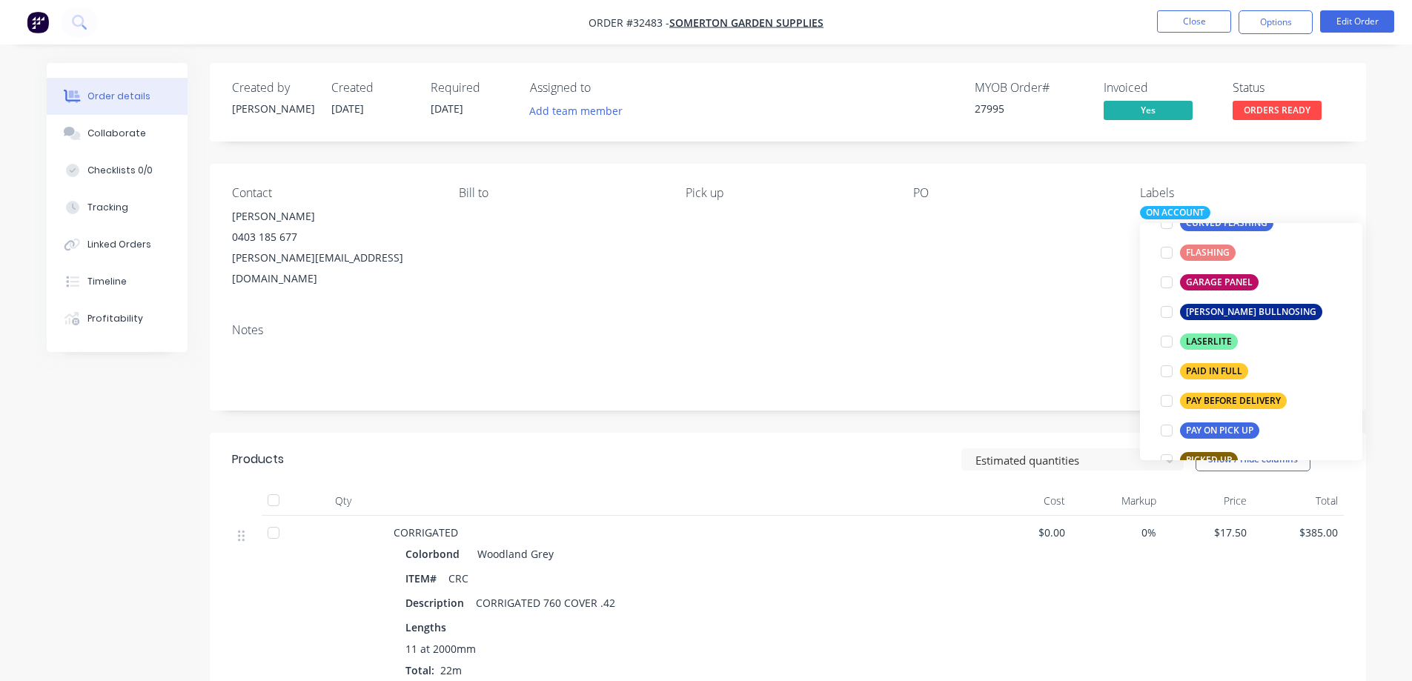
scroll to position [371, 0]
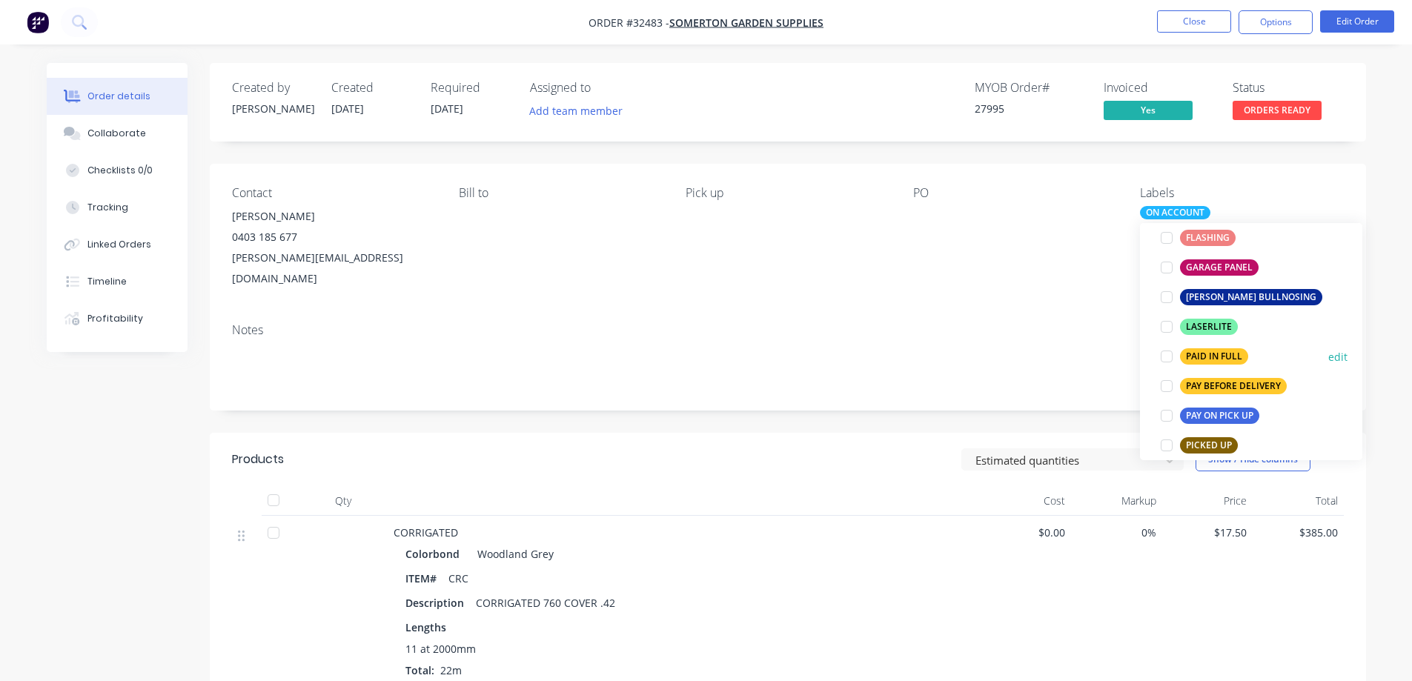
drag, startPoint x: 1163, startPoint y: 359, endPoint x: 1208, endPoint y: 342, distance: 48.1
click at [1164, 357] on div at bounding box center [1167, 357] width 30 height 30
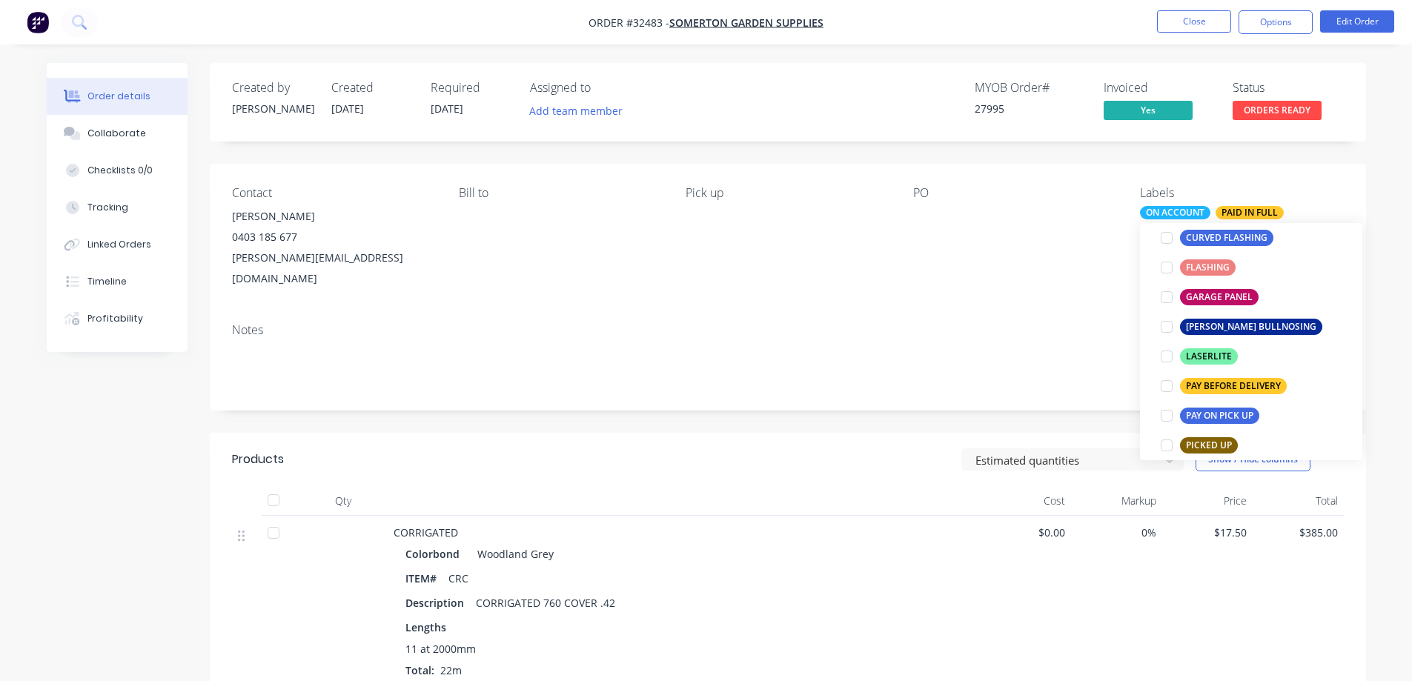
scroll to position [15, 0]
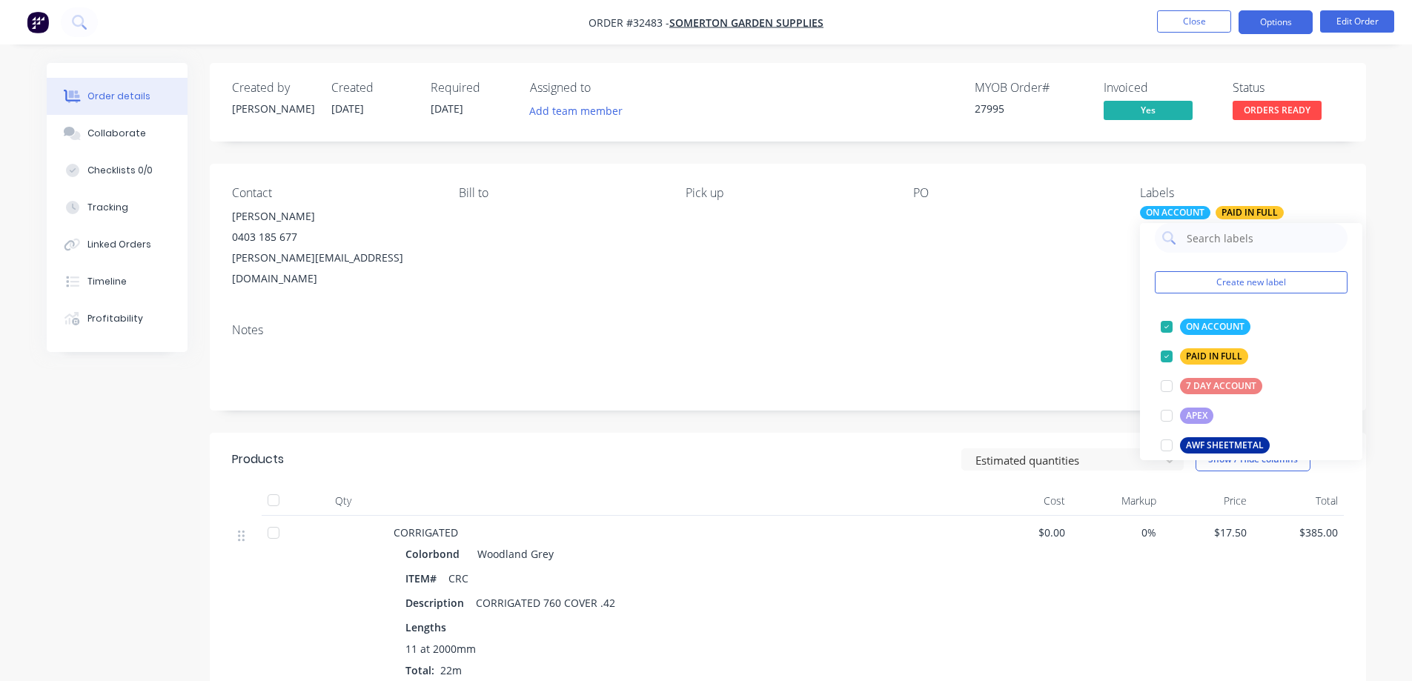
click at [1300, 27] on button "Options" at bounding box center [1275, 22] width 74 height 24
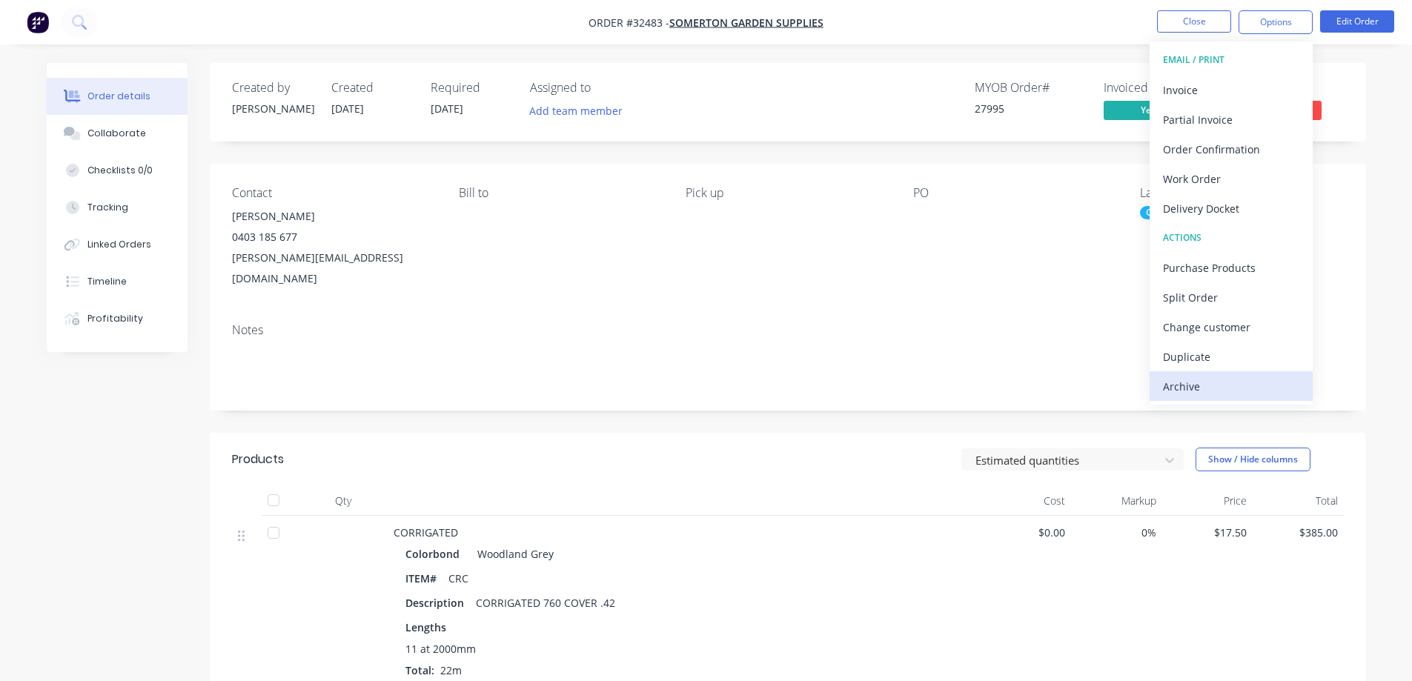
click at [1235, 390] on div "Archive" at bounding box center [1231, 386] width 136 height 21
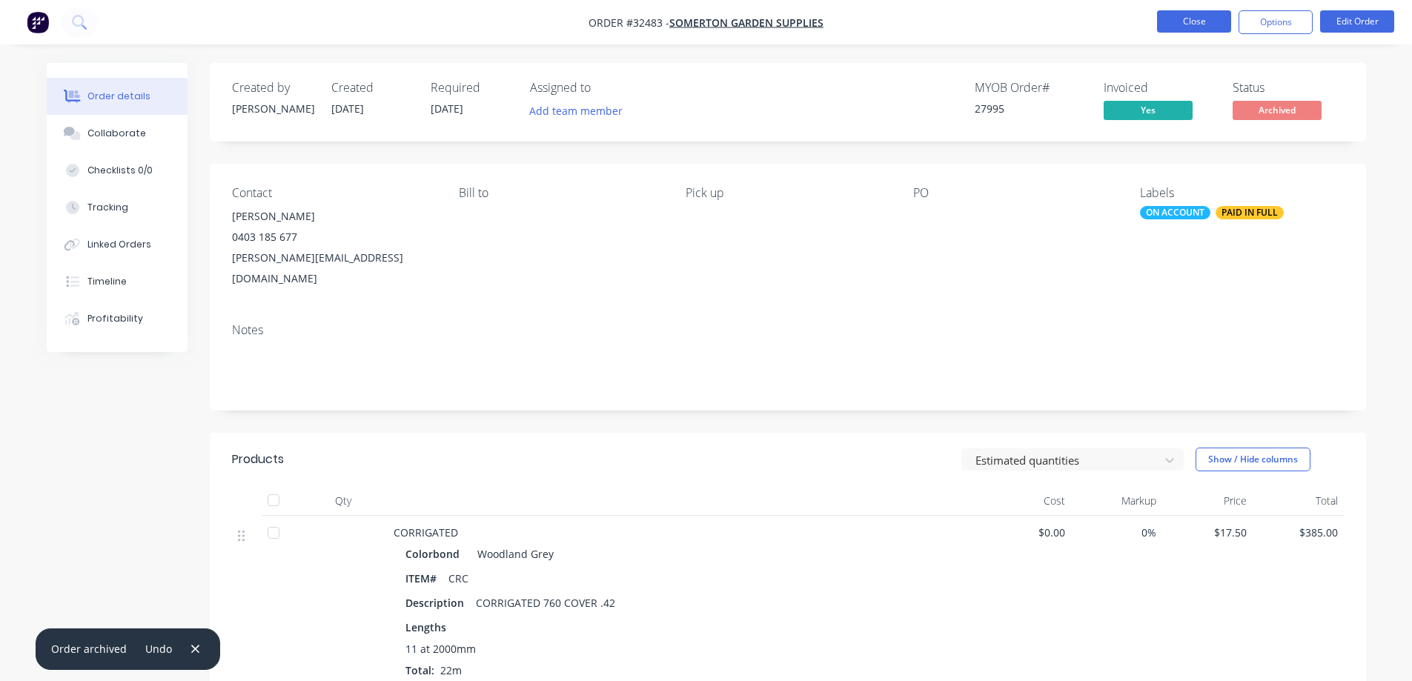
click at [1180, 21] on button "Close" at bounding box center [1194, 21] width 74 height 22
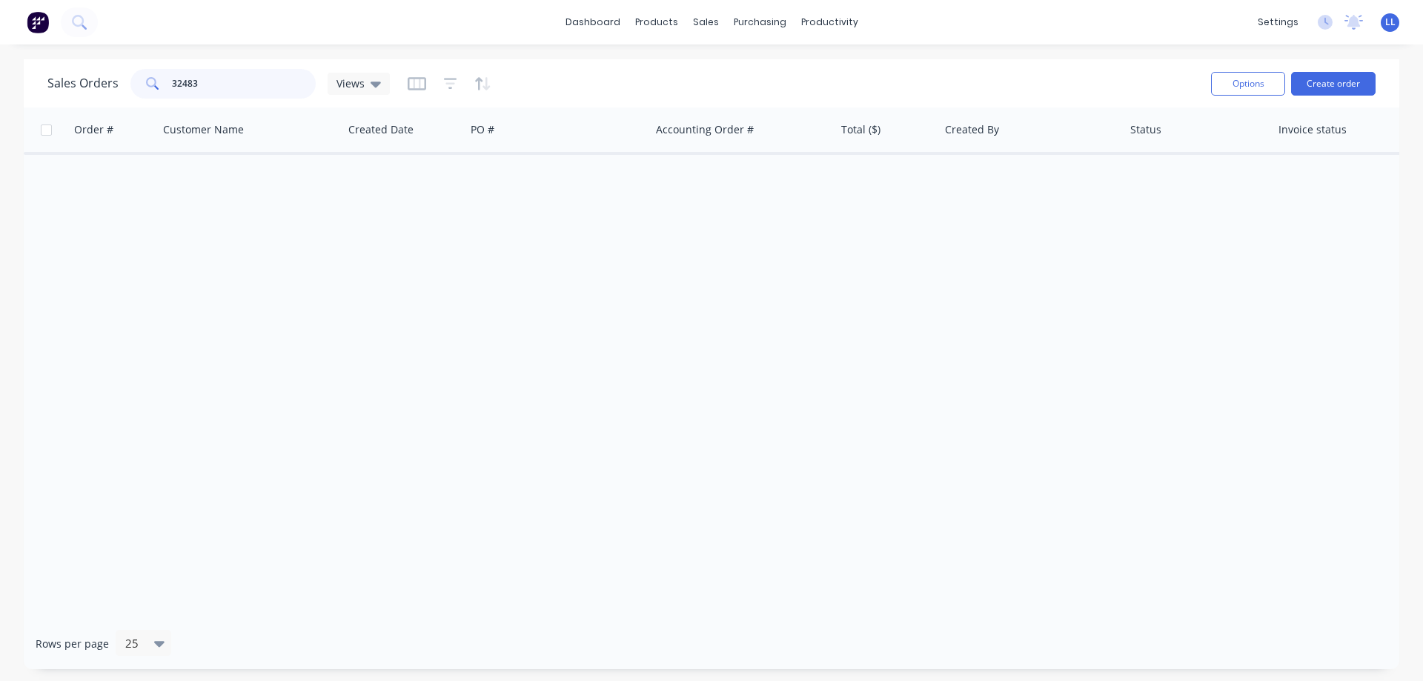
drag, startPoint x: 216, startPoint y: 85, endPoint x: 126, endPoint y: 85, distance: 89.7
click at [126, 85] on div "Sales Orders 32483 Views" at bounding box center [218, 84] width 342 height 30
drag, startPoint x: 232, startPoint y: 87, endPoint x: 134, endPoint y: 84, distance: 97.8
click at [134, 84] on div "23496" at bounding box center [222, 84] width 185 height 30
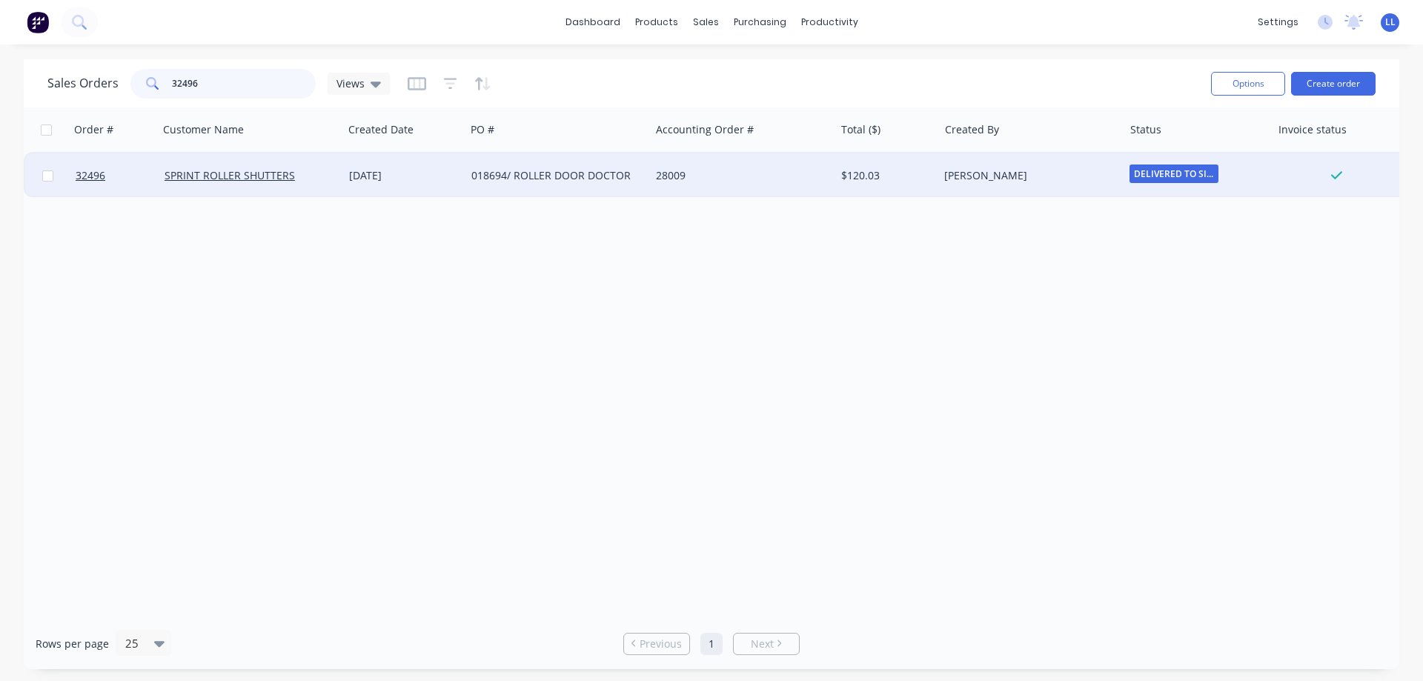
type input "32496"
click at [675, 172] on div "28009" at bounding box center [738, 175] width 165 height 15
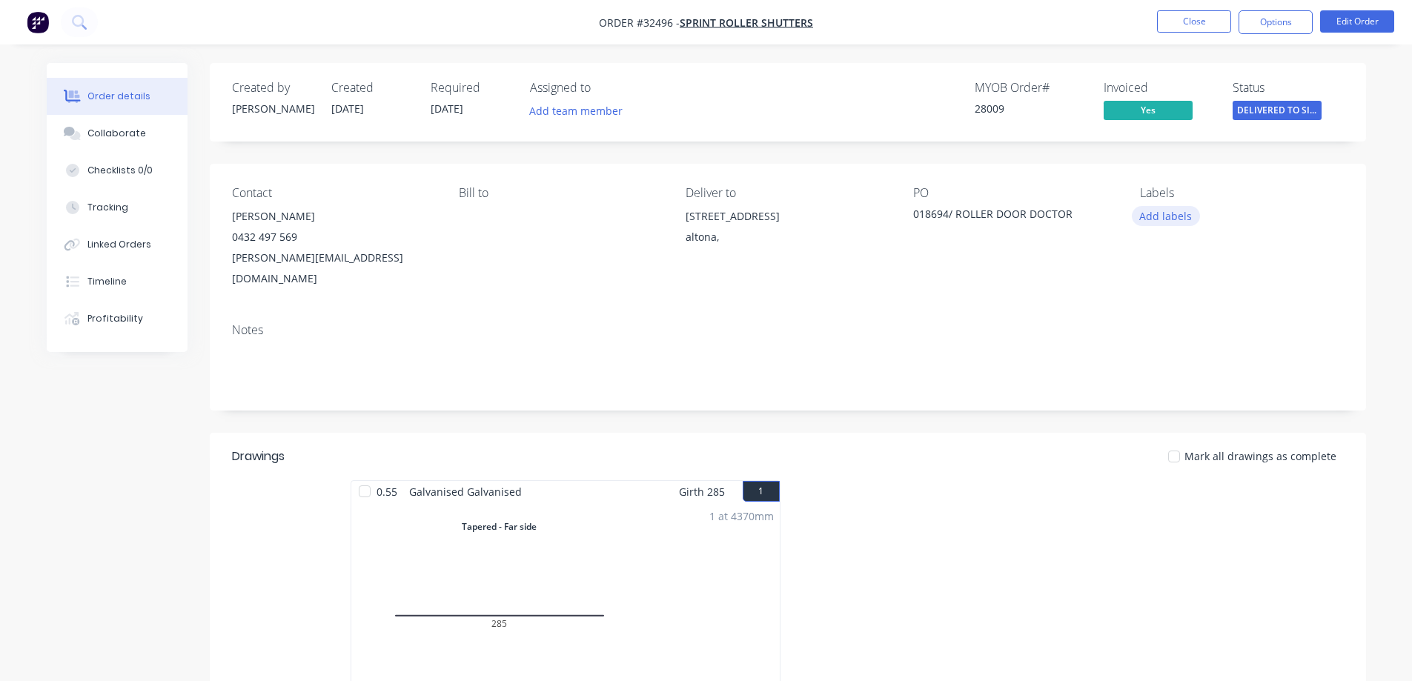
click at [1183, 215] on button "Add labels" at bounding box center [1166, 216] width 68 height 20
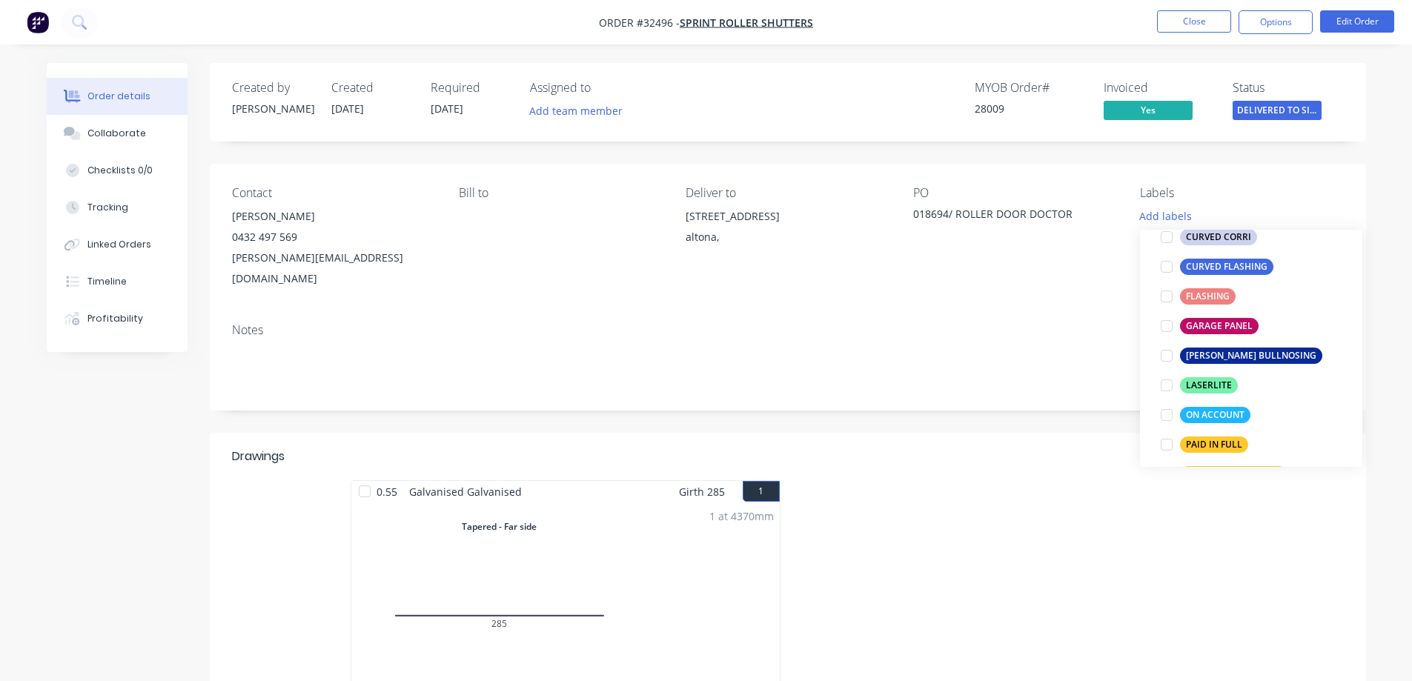
scroll to position [371, 0]
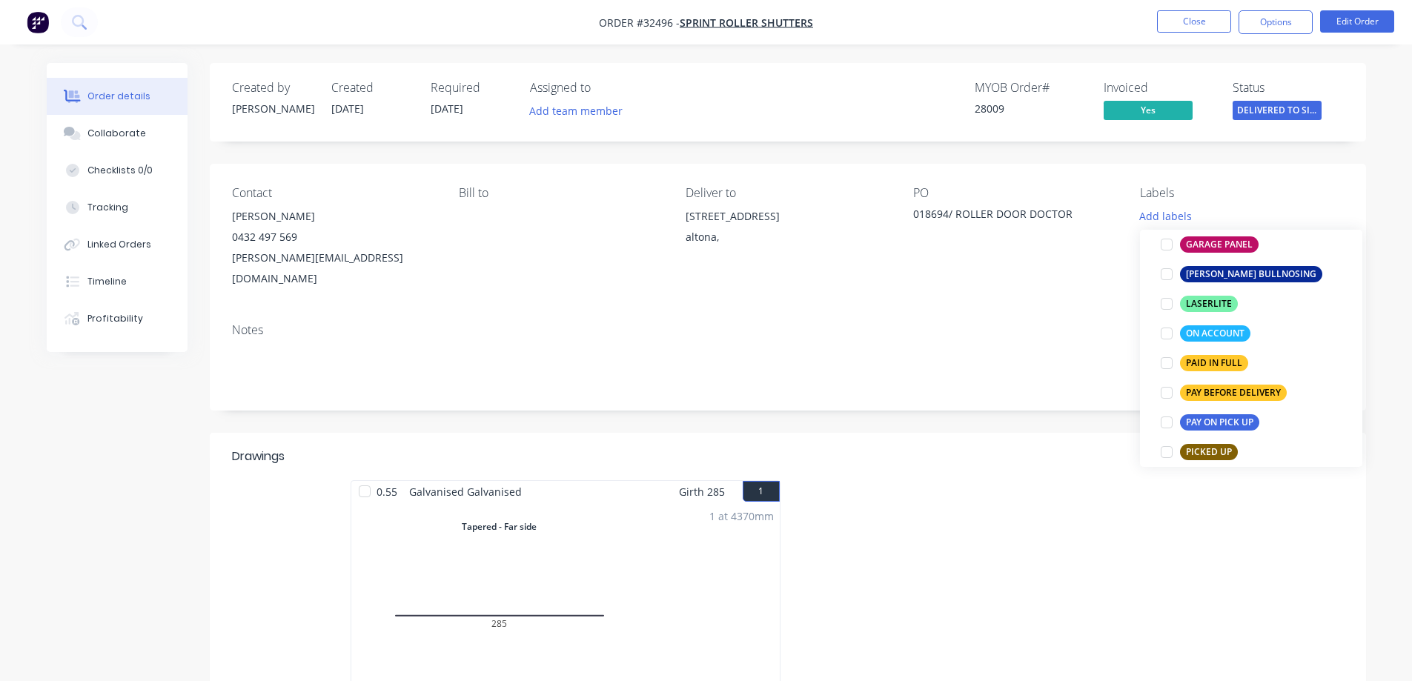
drag, startPoint x: 1164, startPoint y: 365, endPoint x: 1392, endPoint y: 176, distance: 296.2
click at [1171, 362] on div at bounding box center [1167, 363] width 30 height 30
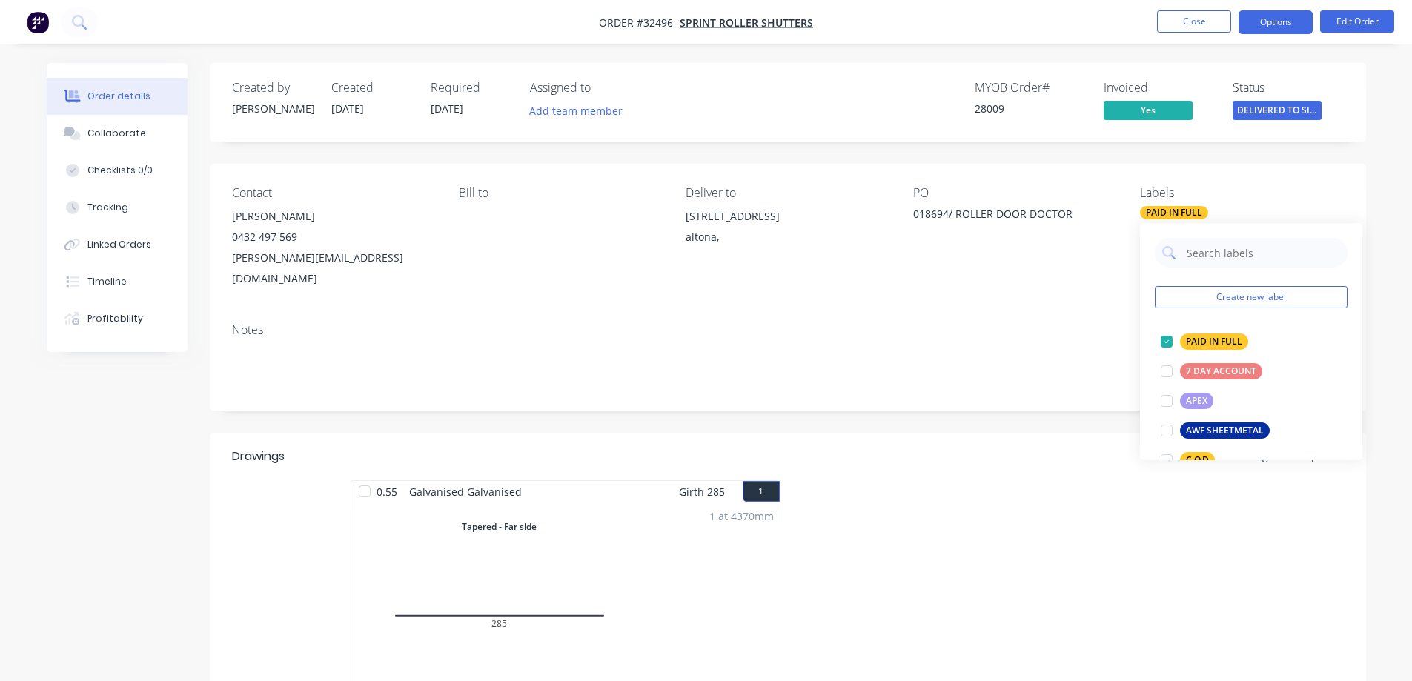
click at [1273, 17] on button "Options" at bounding box center [1275, 22] width 74 height 24
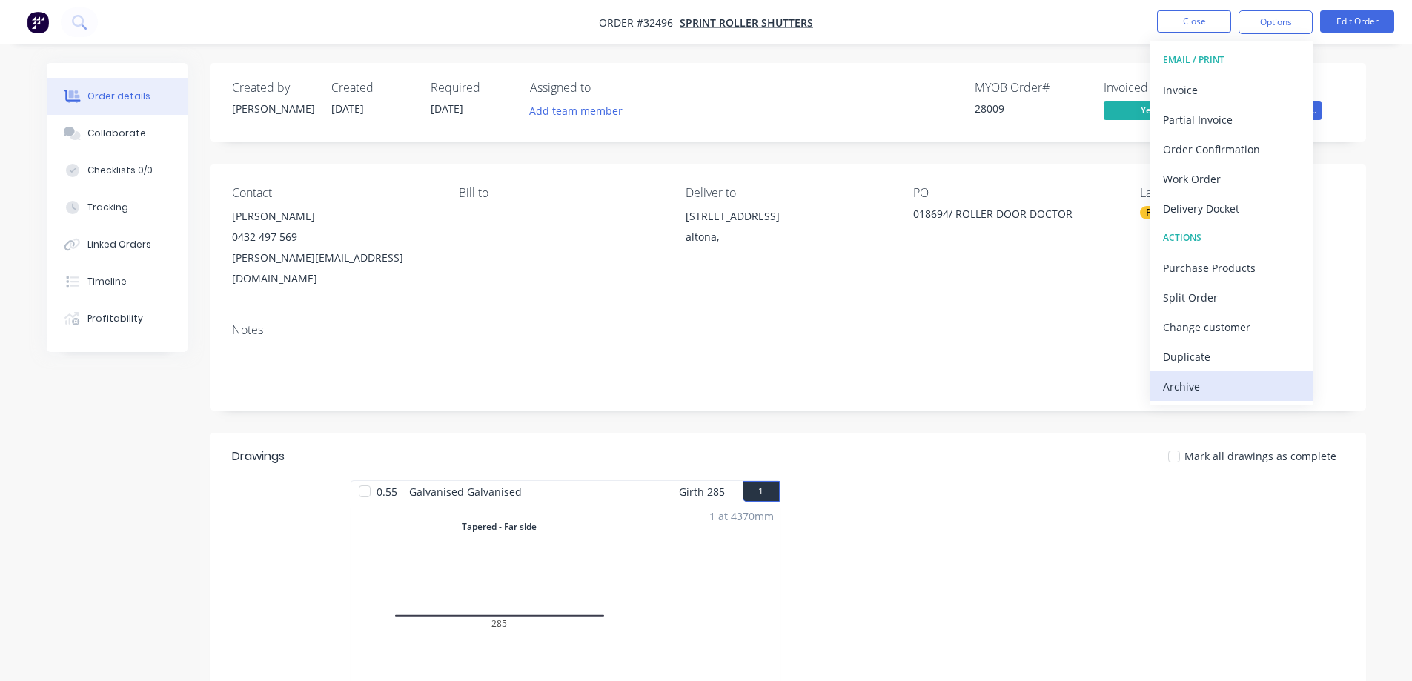
click at [1175, 395] on div "Archive" at bounding box center [1231, 386] width 136 height 21
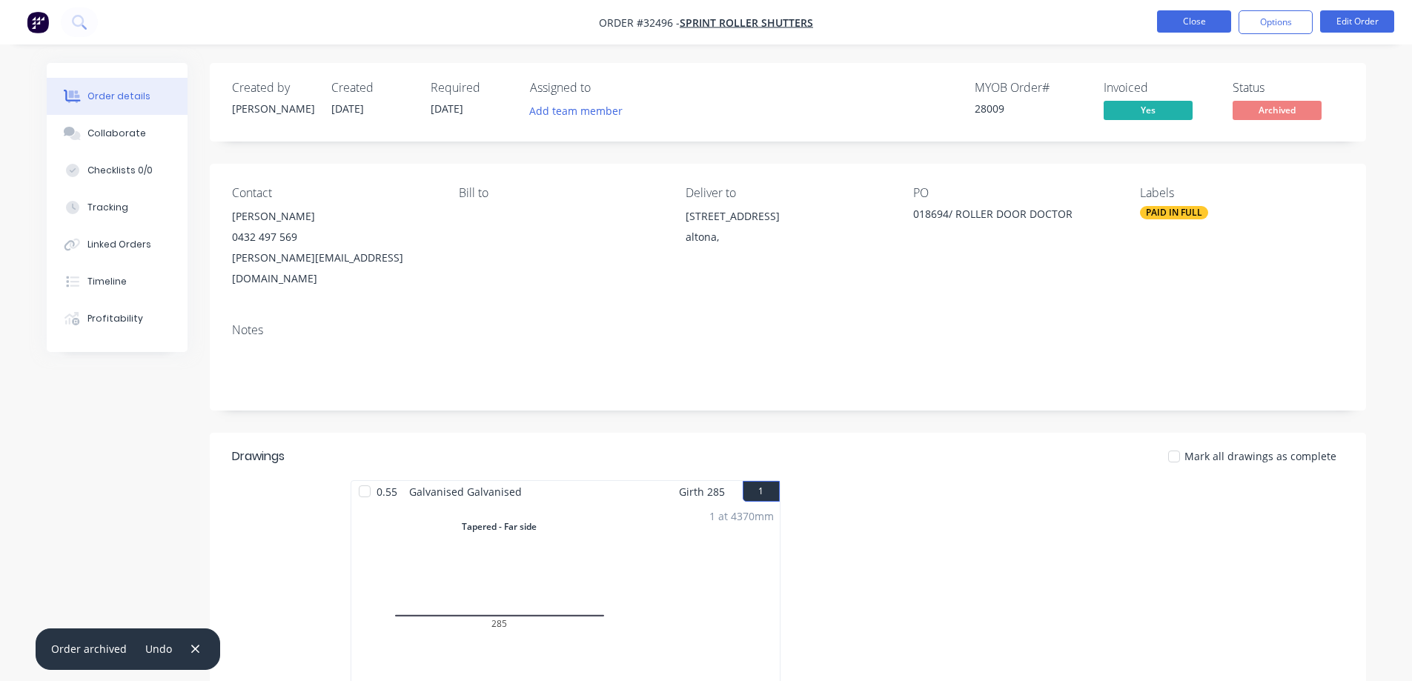
click at [1184, 24] on button "Close" at bounding box center [1194, 21] width 74 height 22
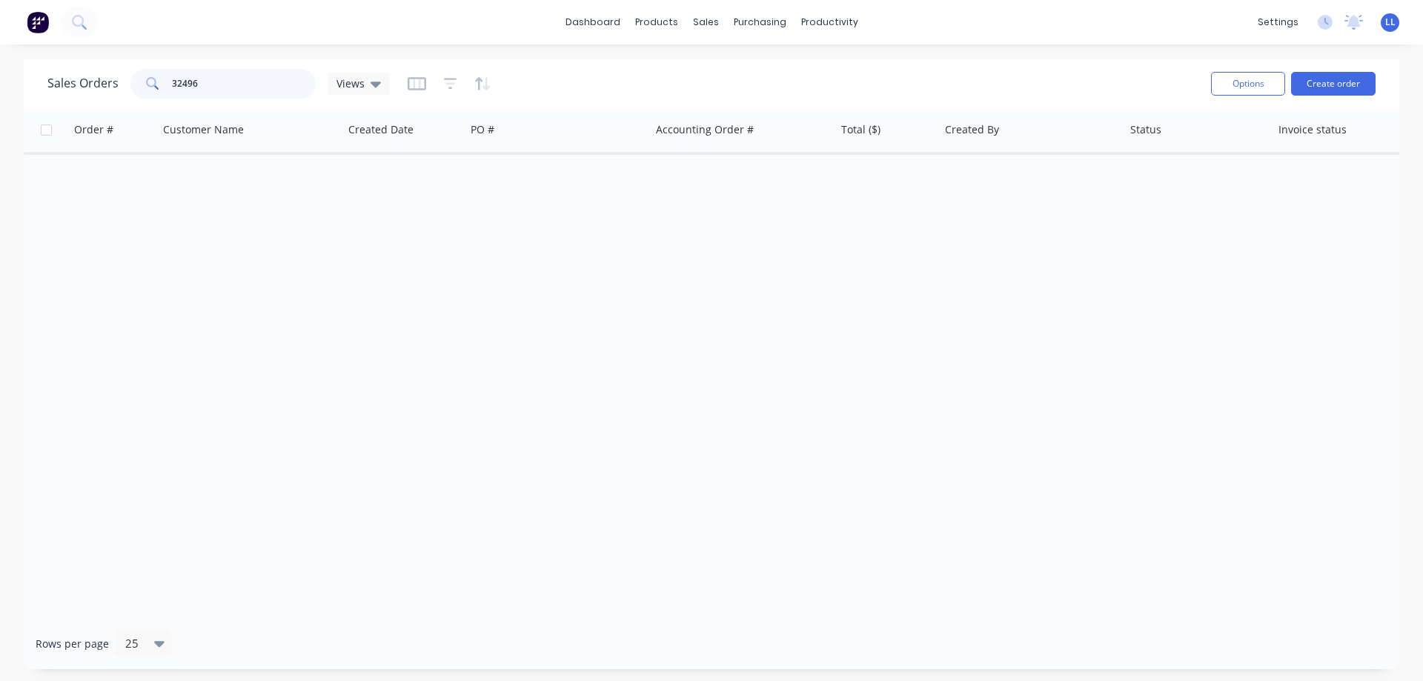
click at [138, 84] on div "32496" at bounding box center [222, 84] width 185 height 30
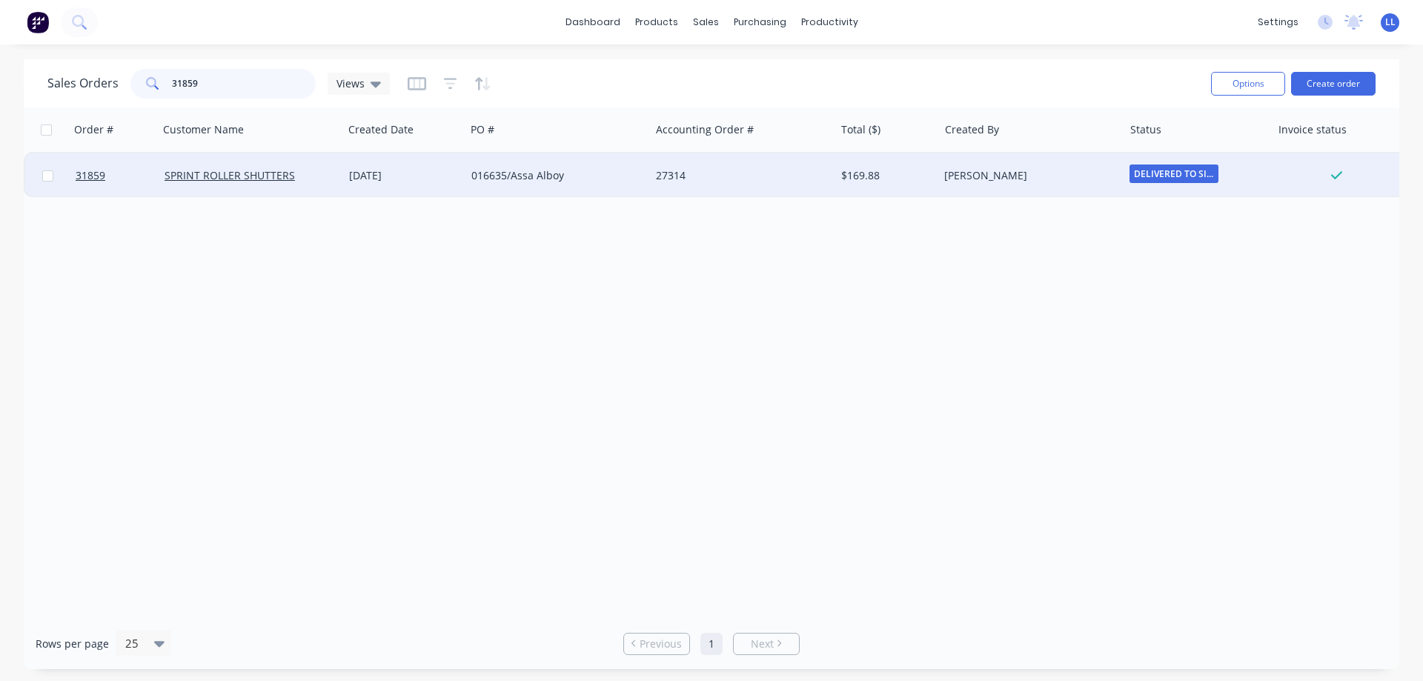
type input "31859"
click at [1035, 178] on div "[PERSON_NAME]" at bounding box center [1026, 175] width 165 height 15
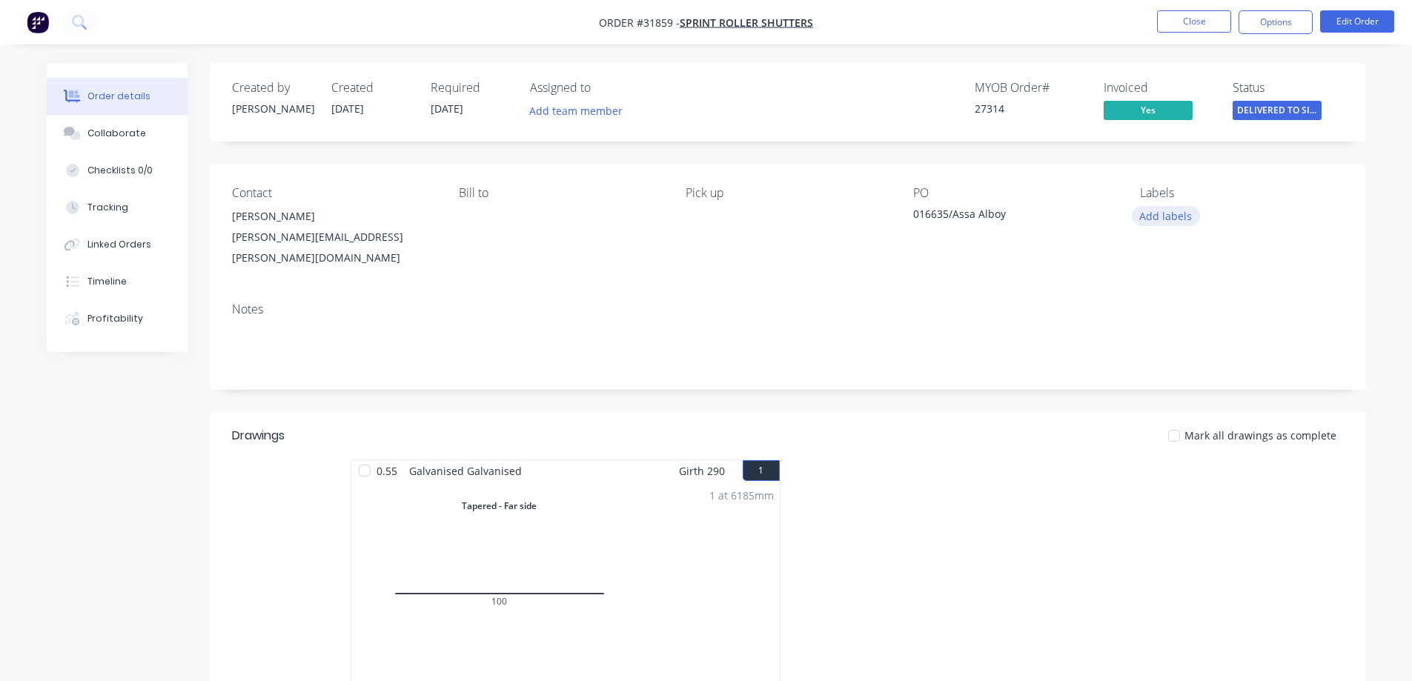
click at [1169, 216] on button "Add labels" at bounding box center [1166, 216] width 68 height 20
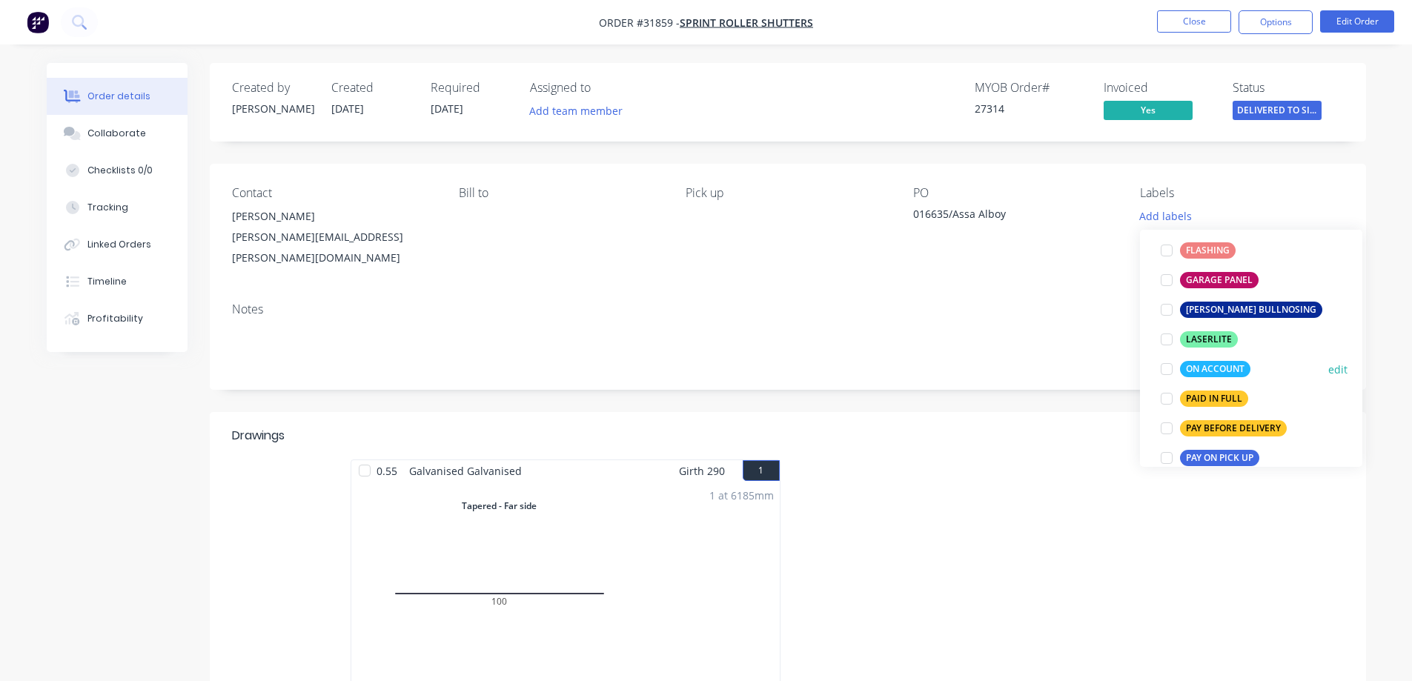
scroll to position [371, 0]
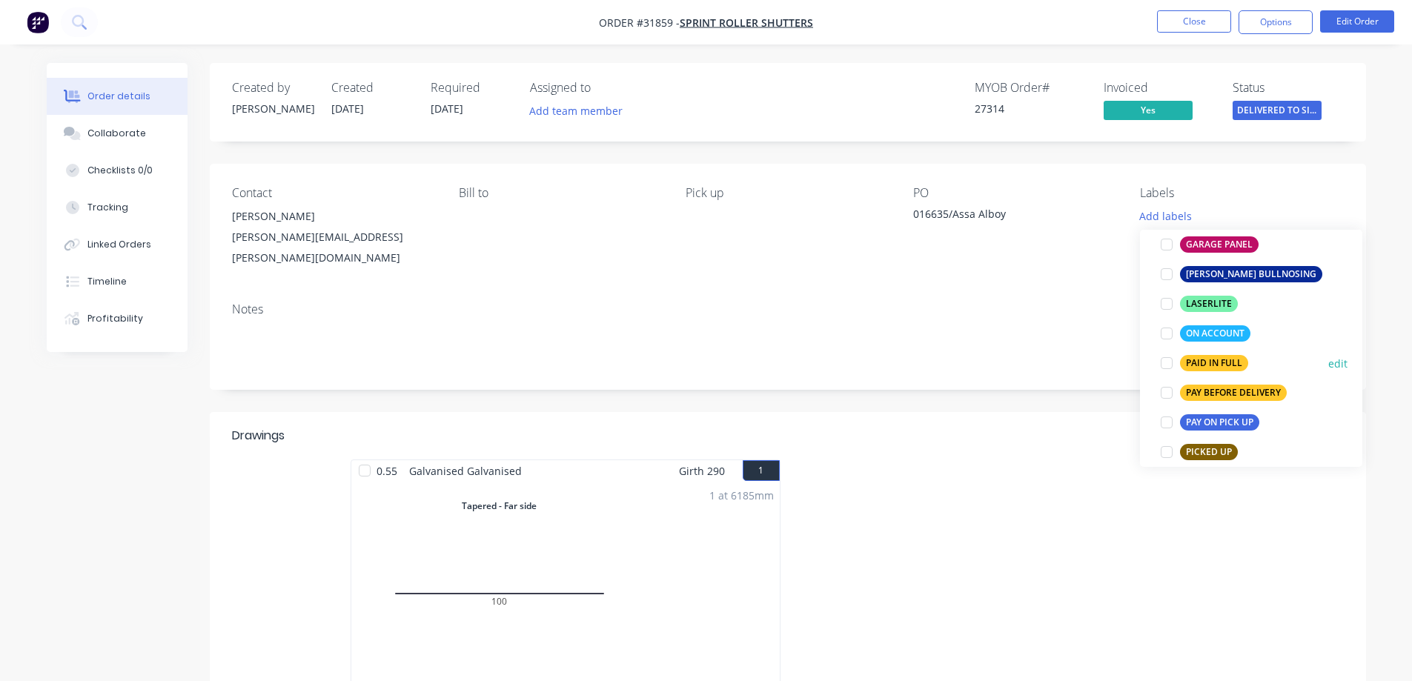
click at [1163, 361] on div at bounding box center [1167, 363] width 30 height 30
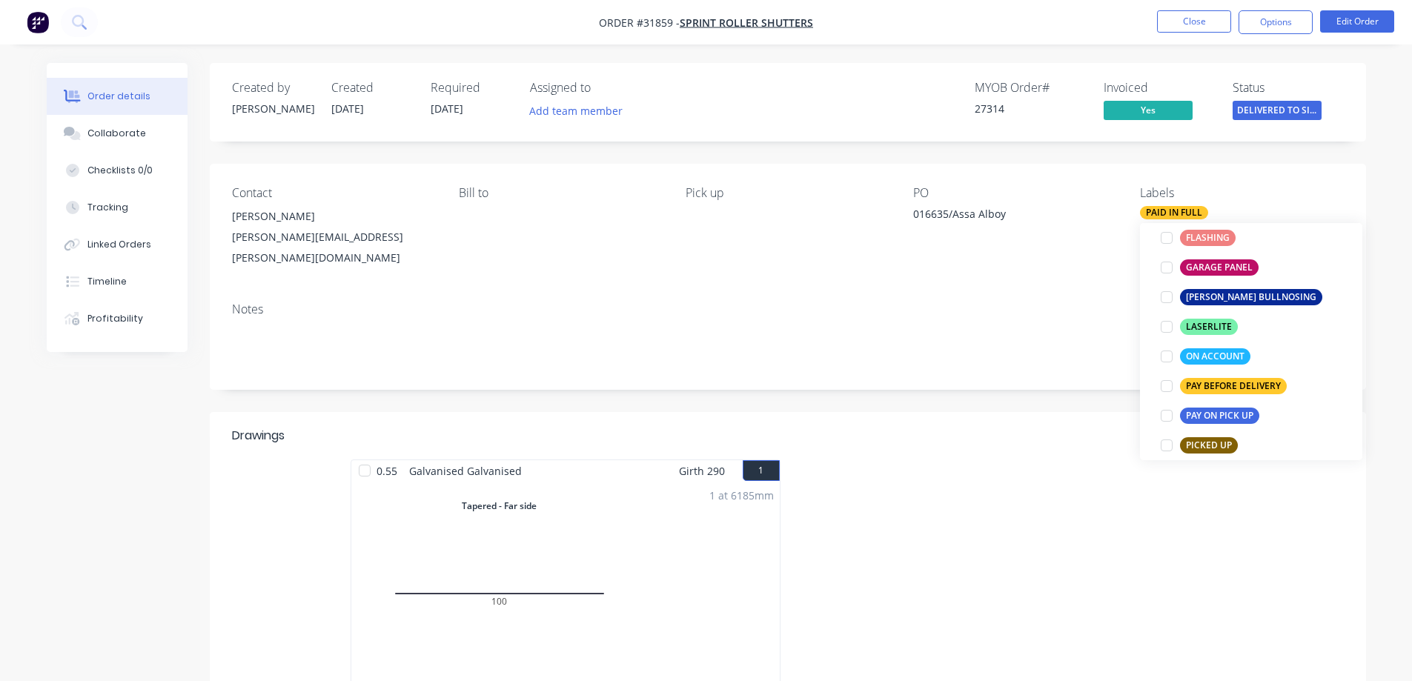
scroll to position [0, 0]
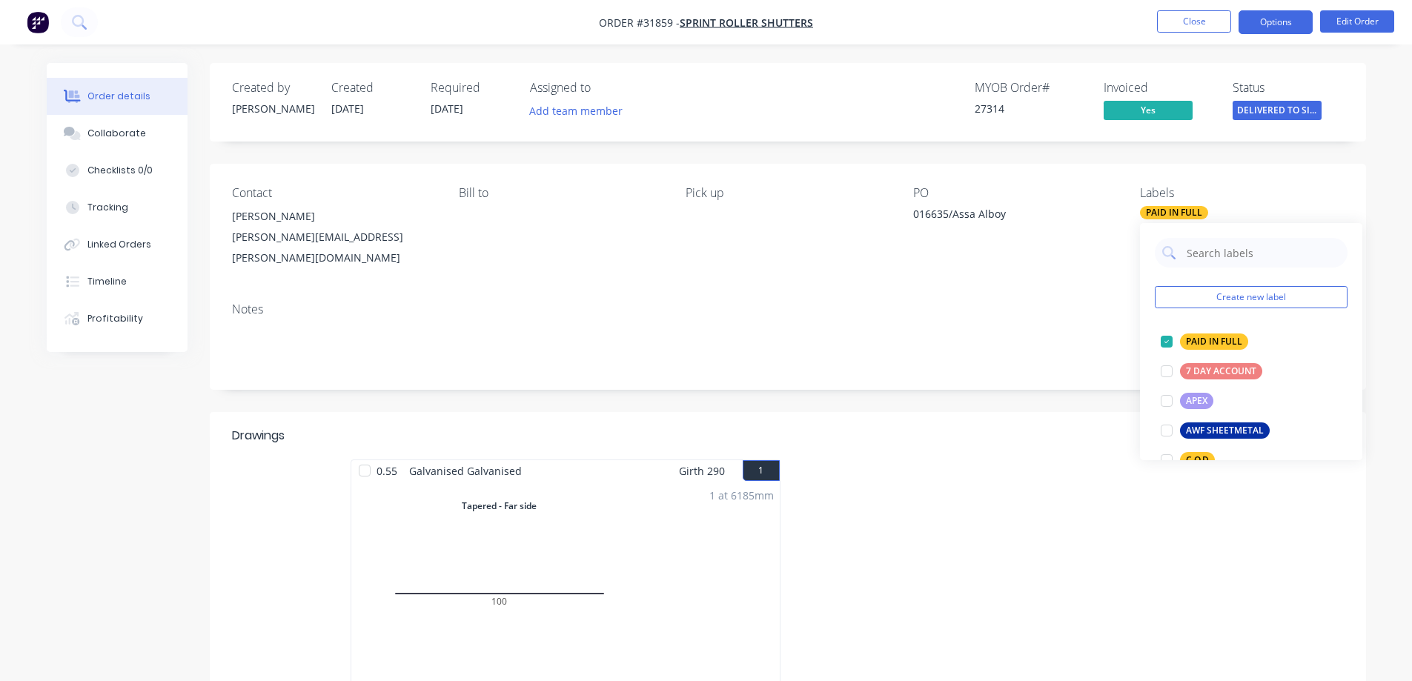
click at [1260, 25] on button "Options" at bounding box center [1275, 22] width 74 height 24
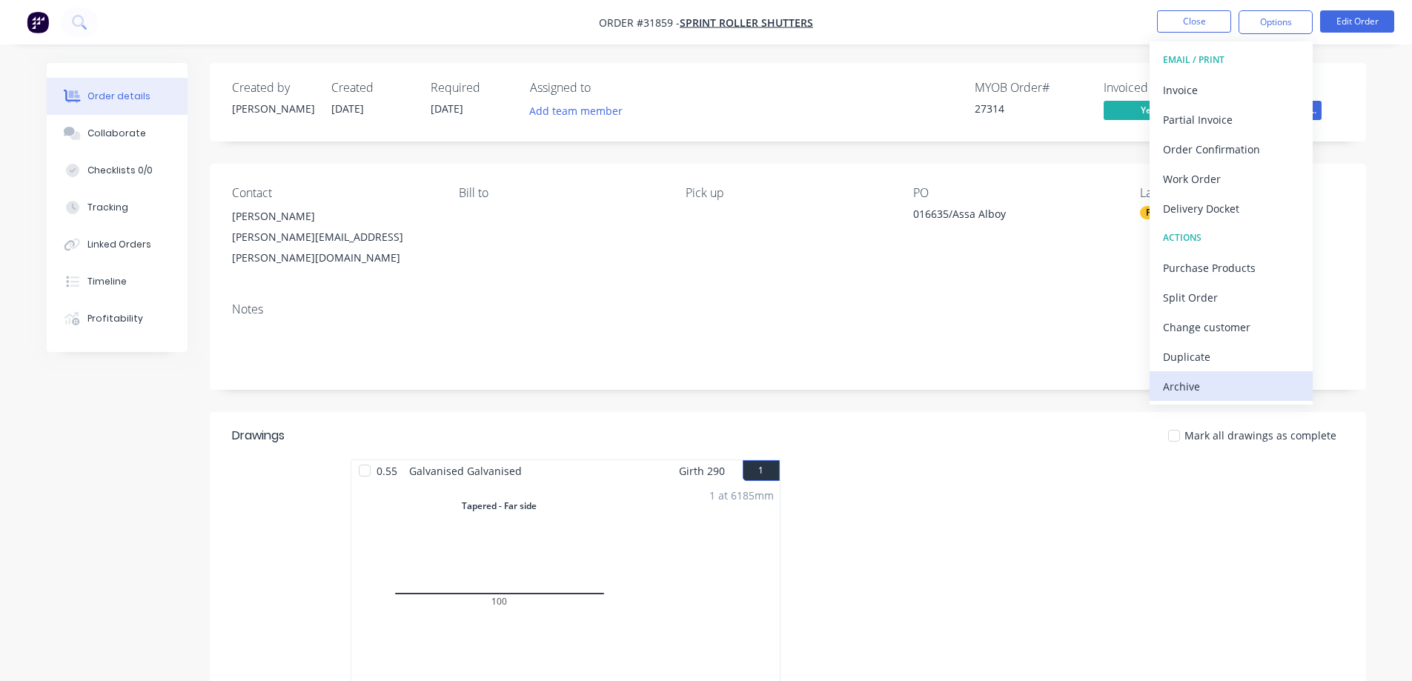
click at [1235, 385] on div "Archive" at bounding box center [1231, 386] width 136 height 21
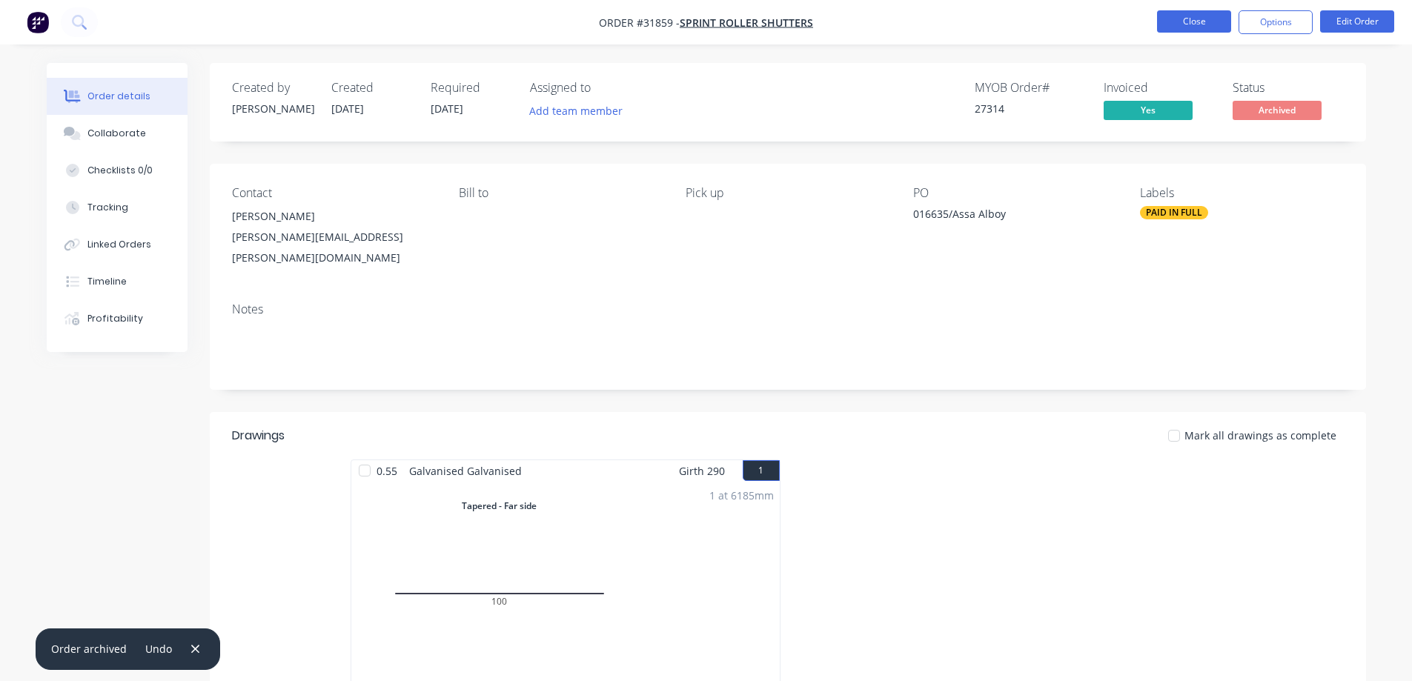
click at [1189, 21] on button "Close" at bounding box center [1194, 21] width 74 height 22
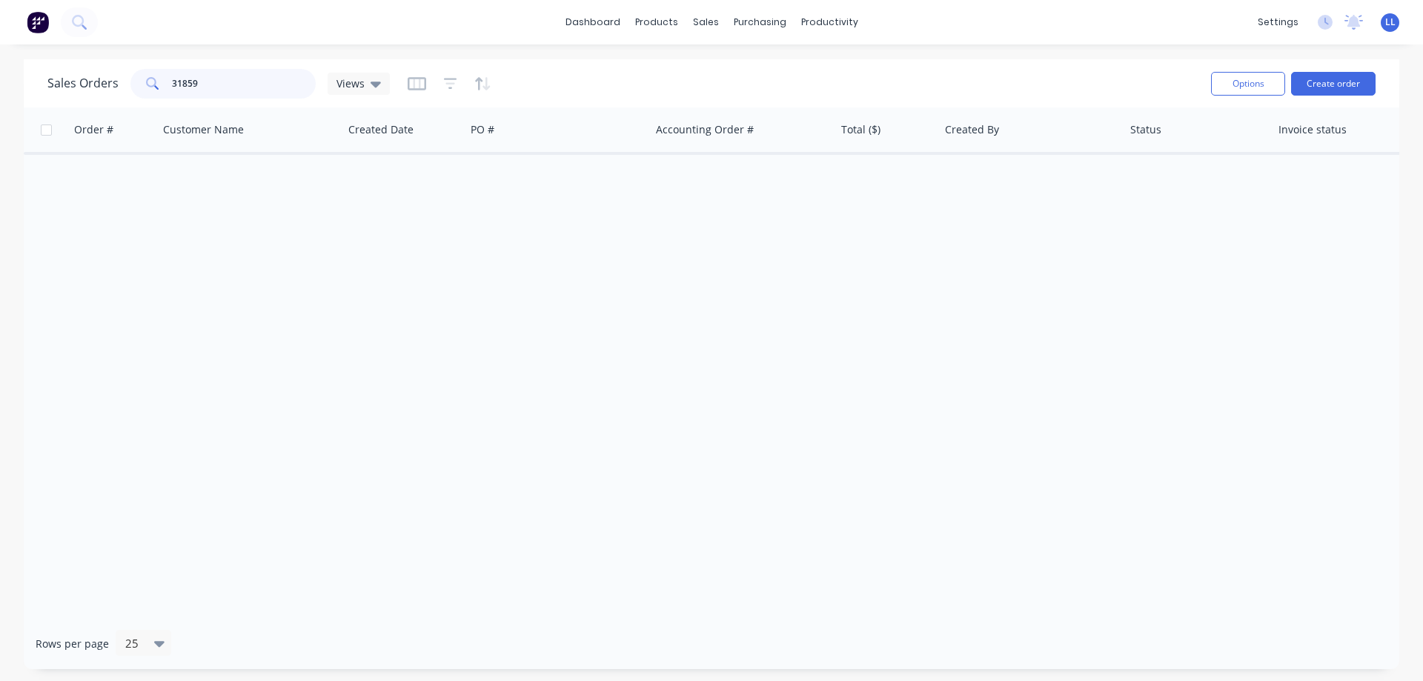
drag, startPoint x: 183, startPoint y: 80, endPoint x: 98, endPoint y: 79, distance: 85.2
click at [98, 79] on div "Sales Orders 31859 Views" at bounding box center [218, 84] width 342 height 30
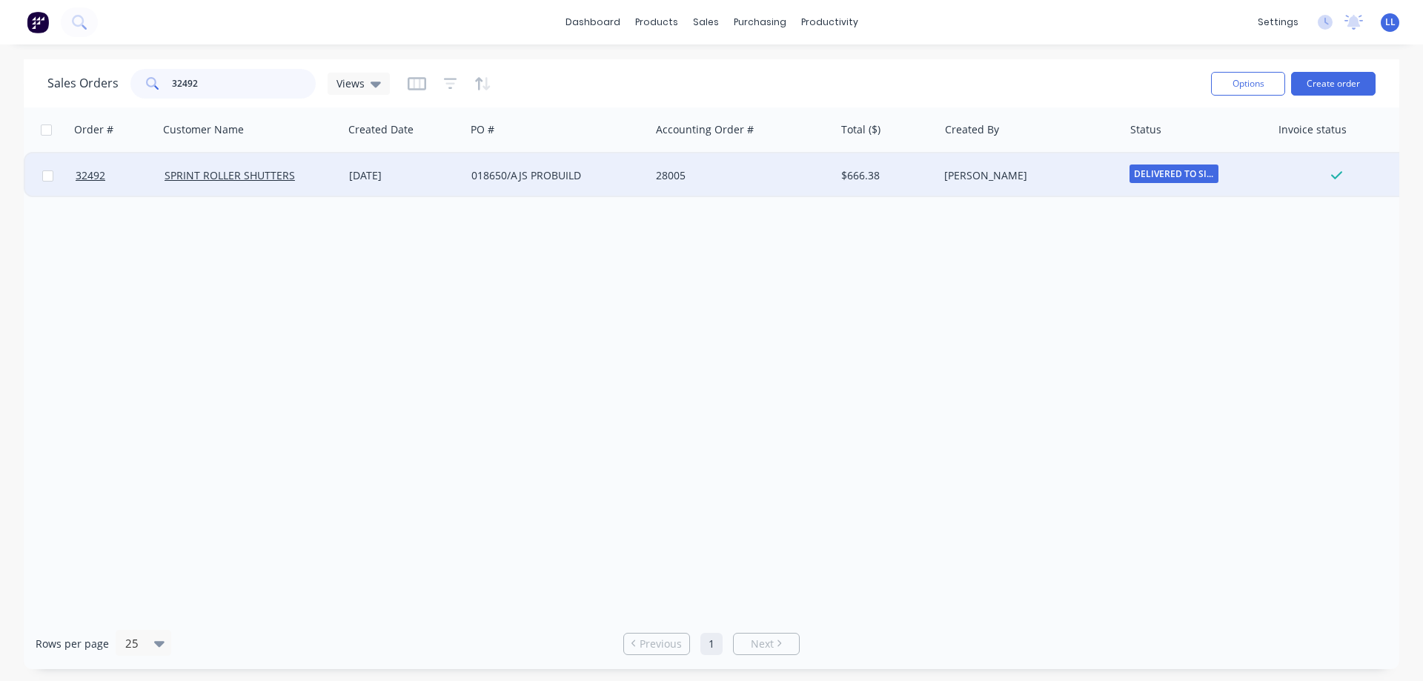
type input "32492"
click at [386, 171] on div "[DATE]" at bounding box center [404, 175] width 110 height 15
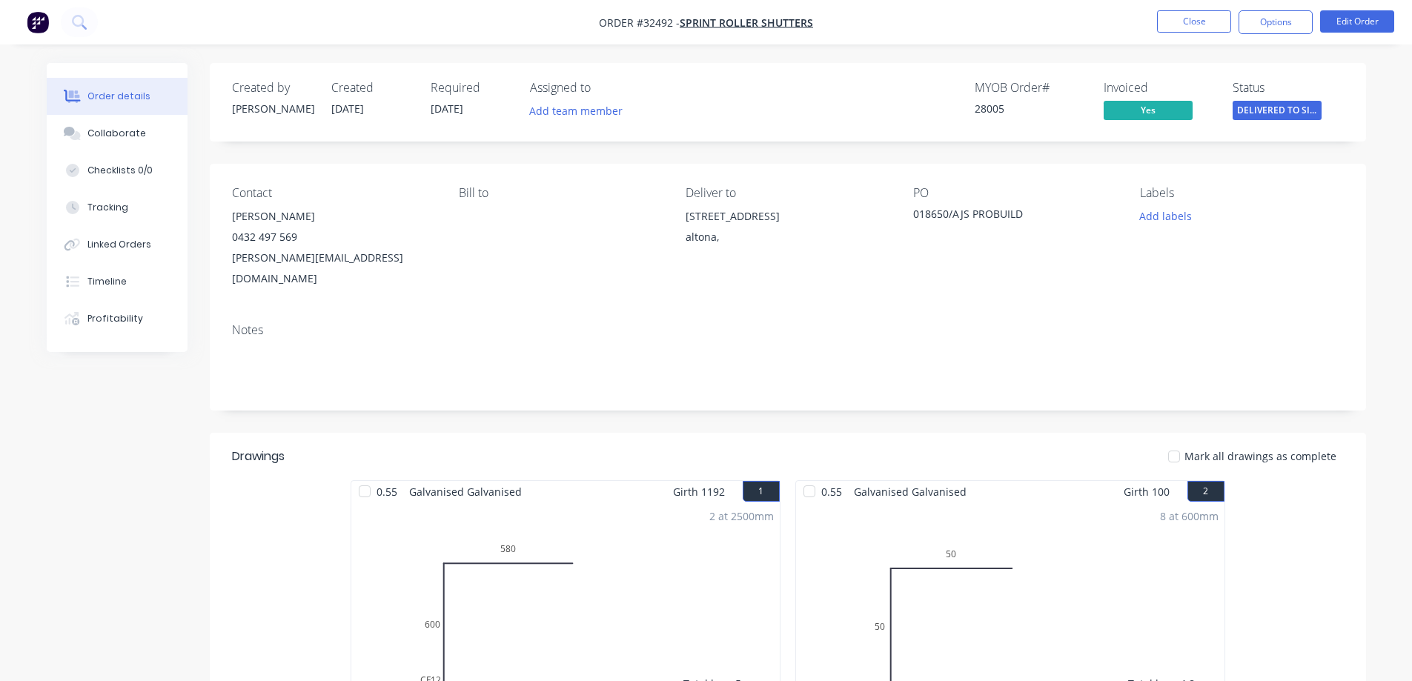
drag, startPoint x: 1184, startPoint y: 218, endPoint x: 1170, endPoint y: 199, distance: 23.9
click at [1182, 215] on button "Add labels" at bounding box center [1166, 216] width 68 height 20
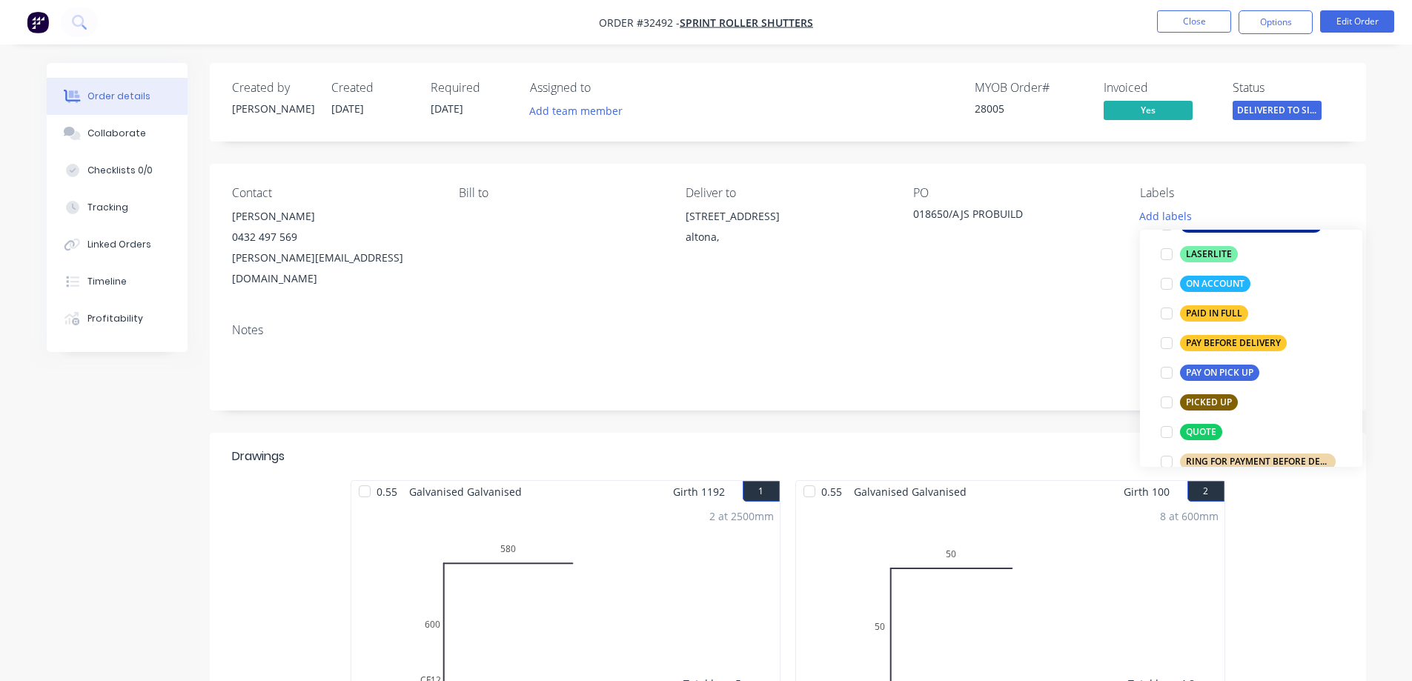
scroll to position [445, 0]
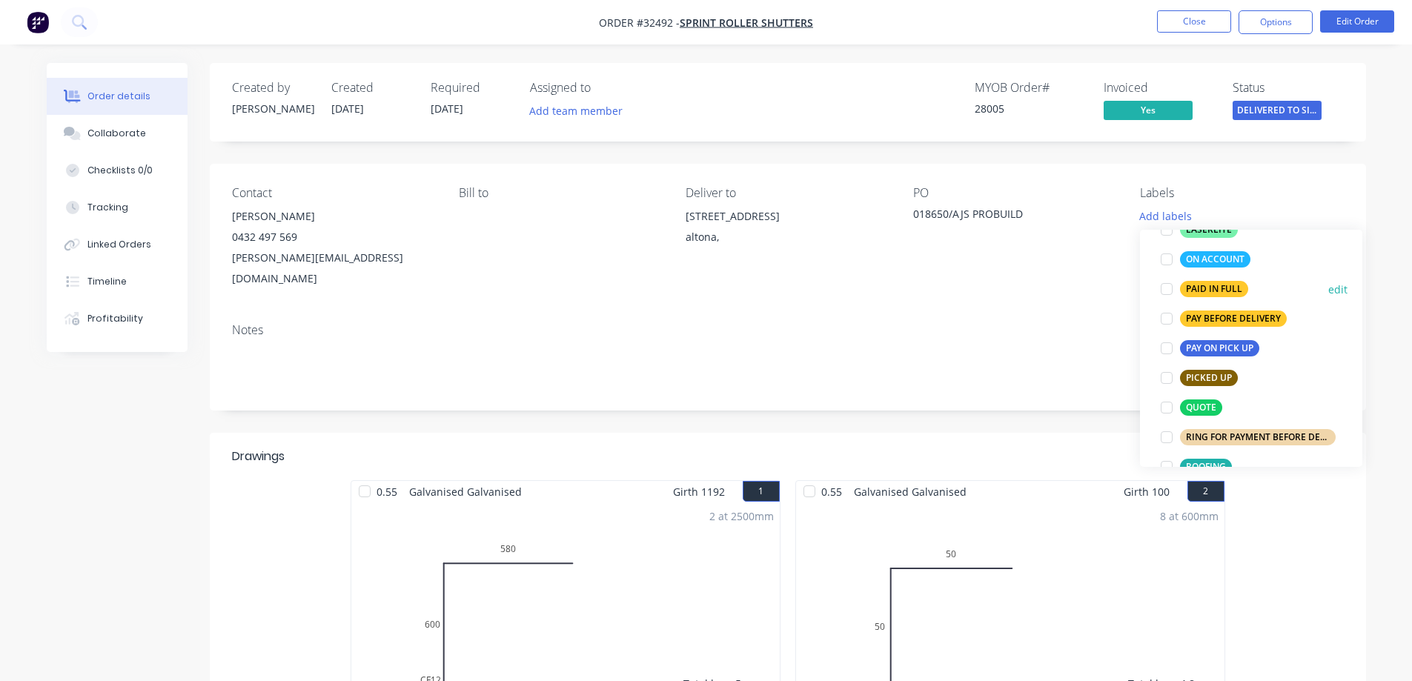
click at [1170, 291] on div at bounding box center [1167, 289] width 30 height 30
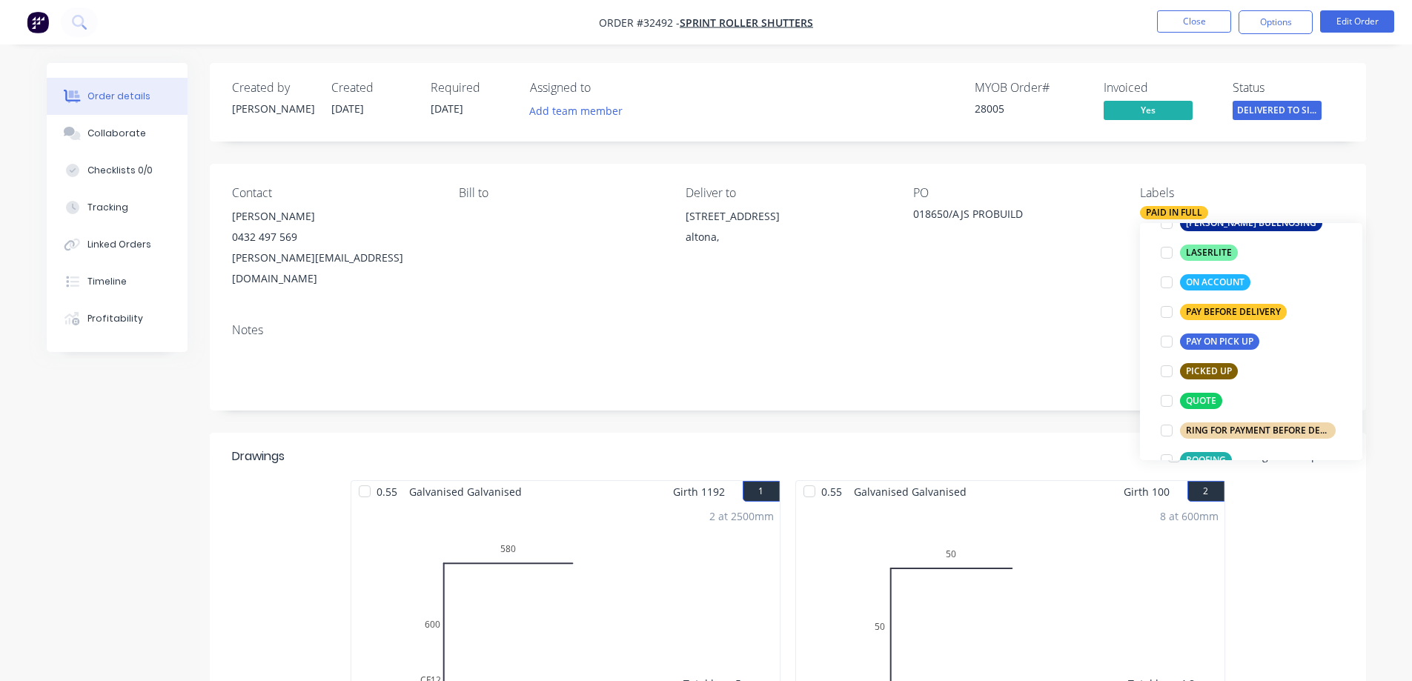
scroll to position [59, 0]
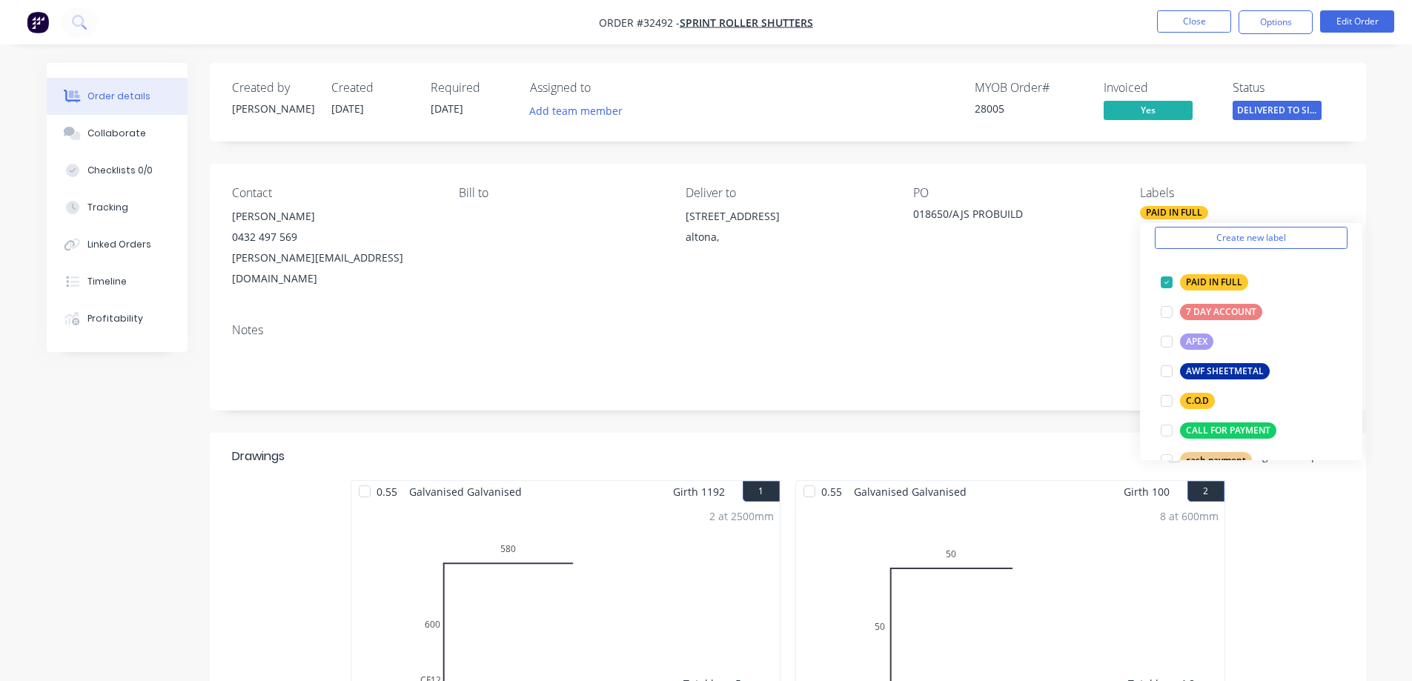
drag, startPoint x: 1283, startPoint y: 15, endPoint x: 1121, endPoint y: 174, distance: 227.4
click at [1282, 16] on button "Options" at bounding box center [1275, 22] width 74 height 24
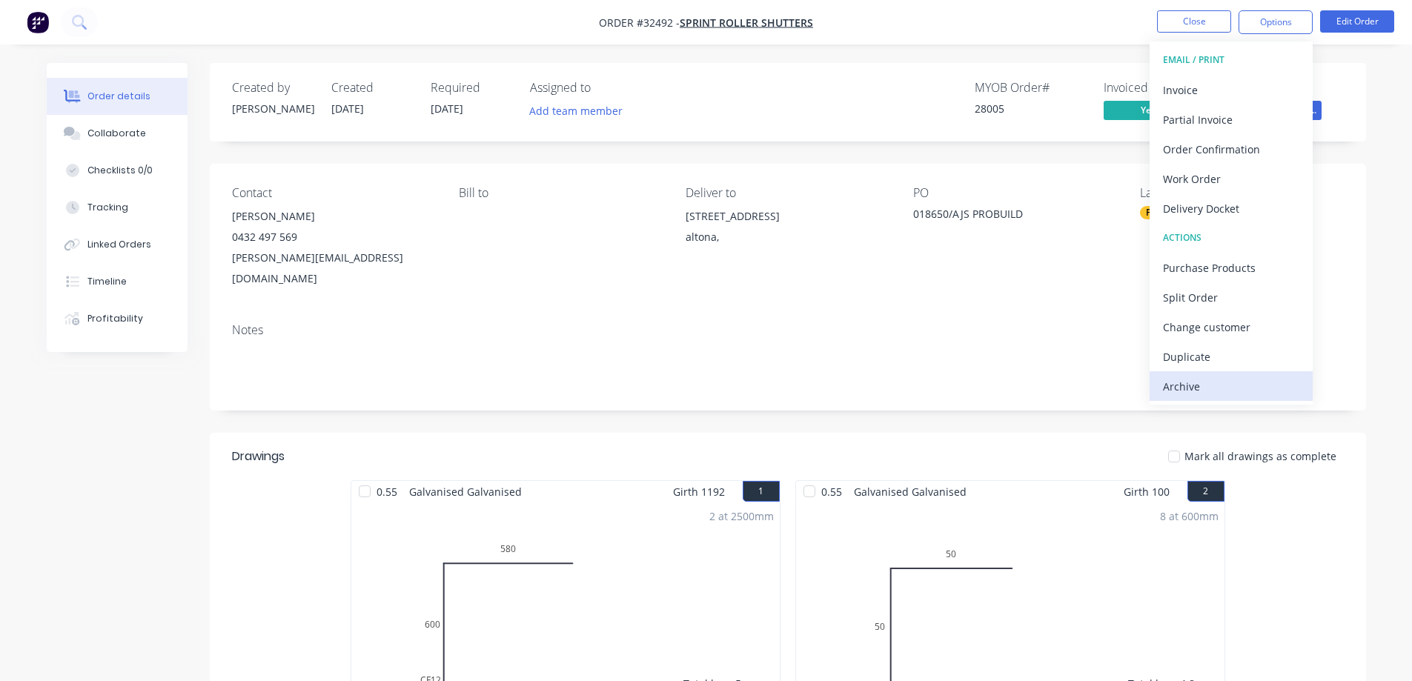
click at [1197, 390] on div "Archive" at bounding box center [1231, 386] width 136 height 21
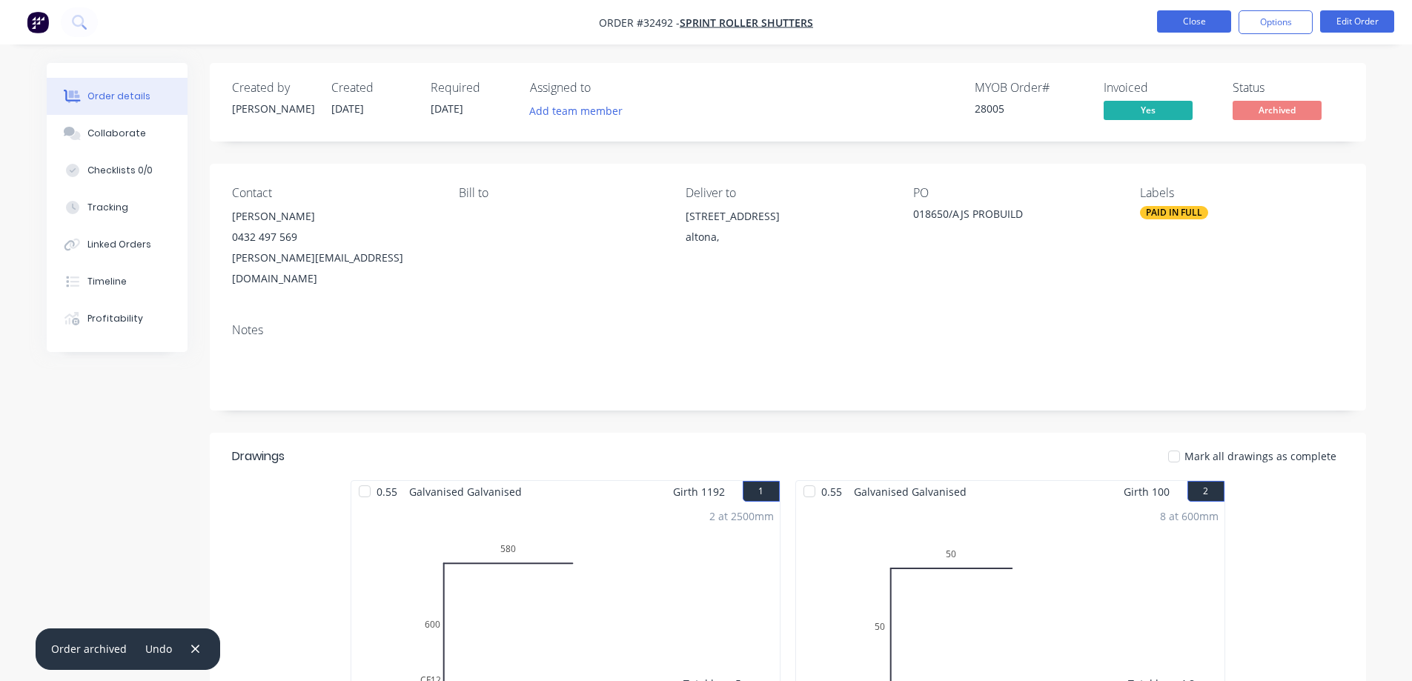
click at [1204, 26] on button "Close" at bounding box center [1194, 21] width 74 height 22
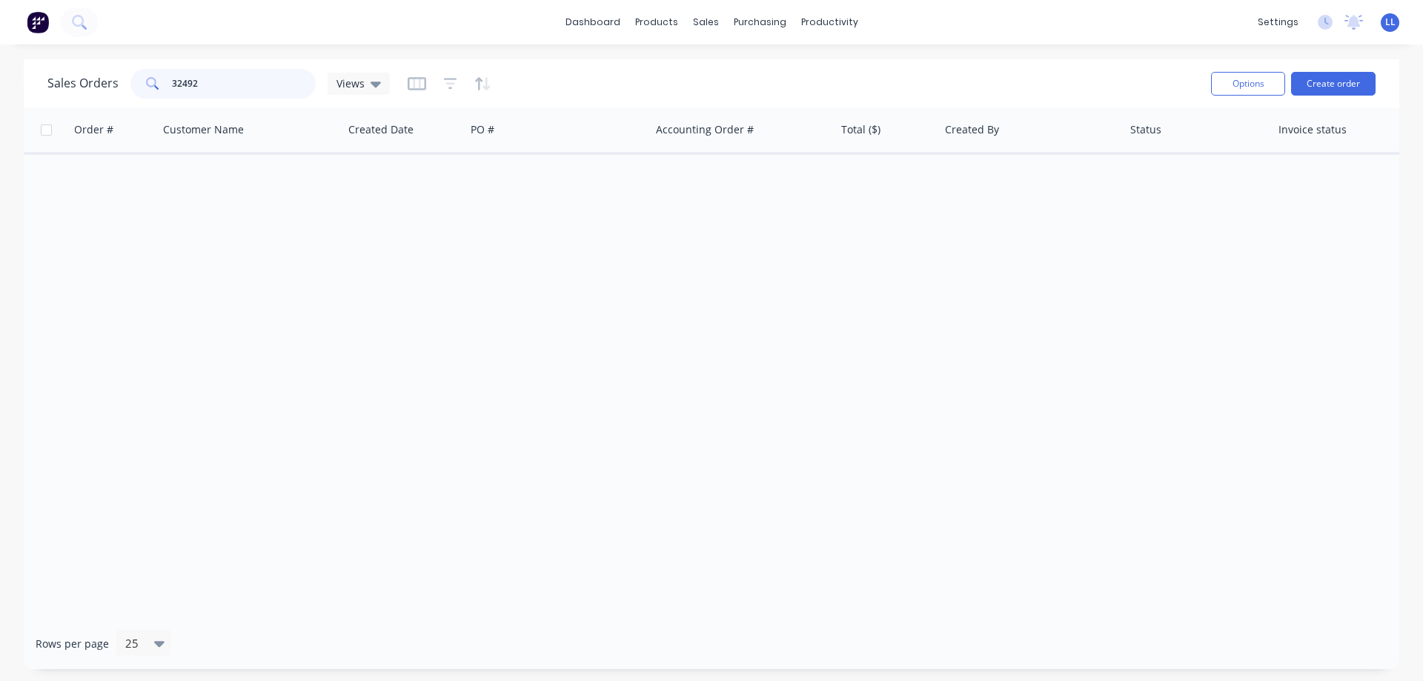
drag, startPoint x: 216, startPoint y: 91, endPoint x: 92, endPoint y: 84, distance: 124.7
click at [92, 84] on div "Sales Orders 32492 Views" at bounding box center [218, 84] width 342 height 30
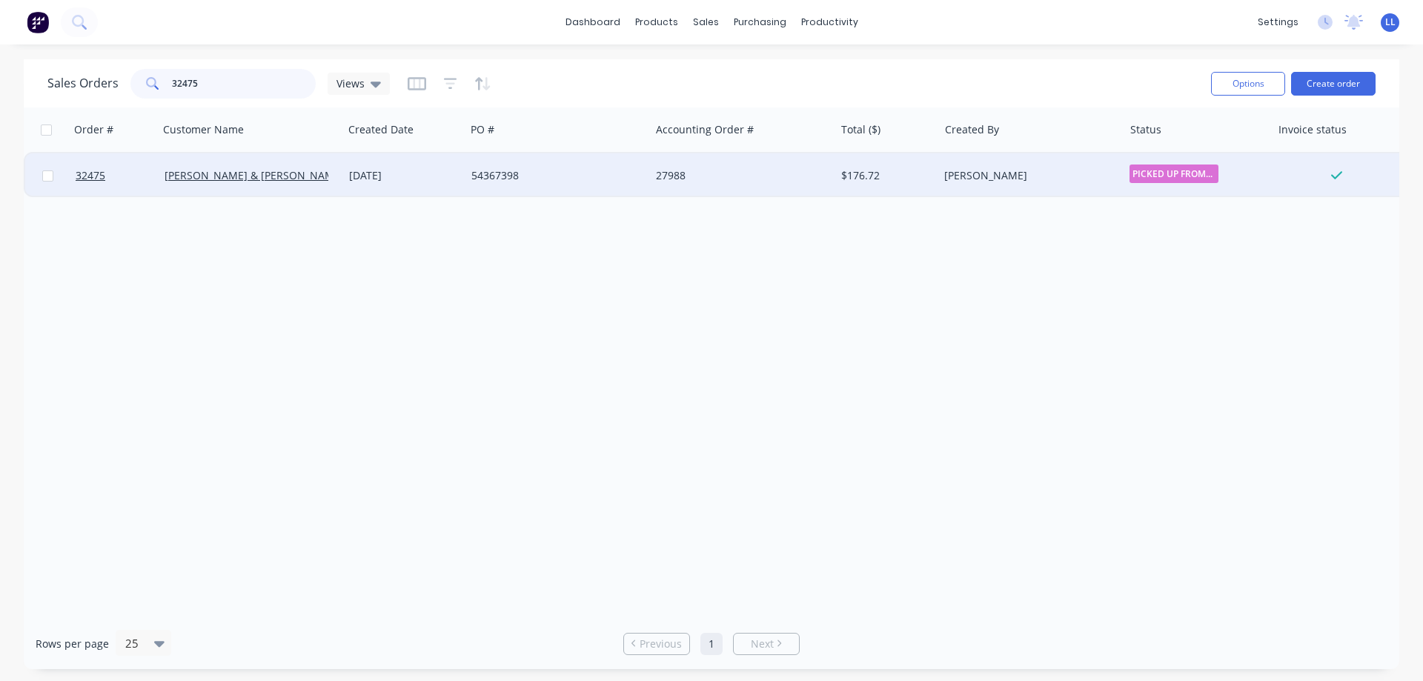
type input "32475"
click at [702, 168] on div "27988" at bounding box center [738, 175] width 165 height 15
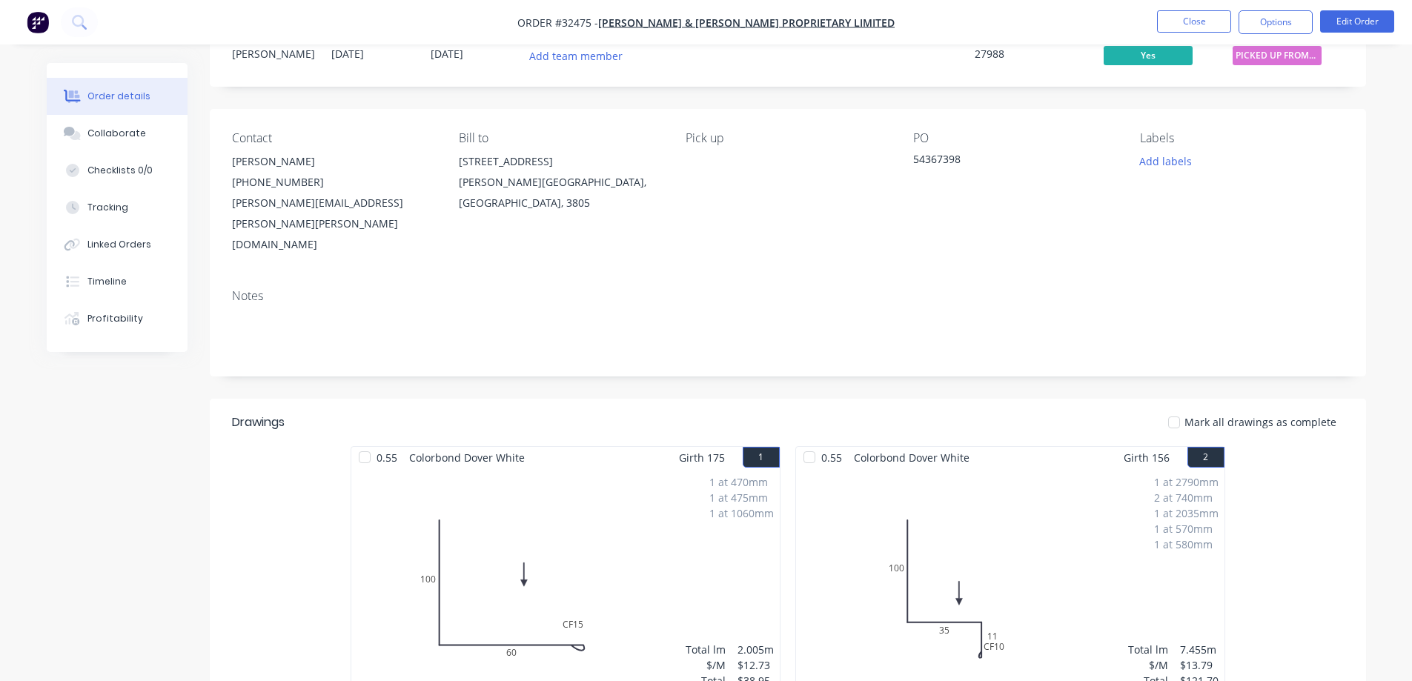
scroll to position [148, 0]
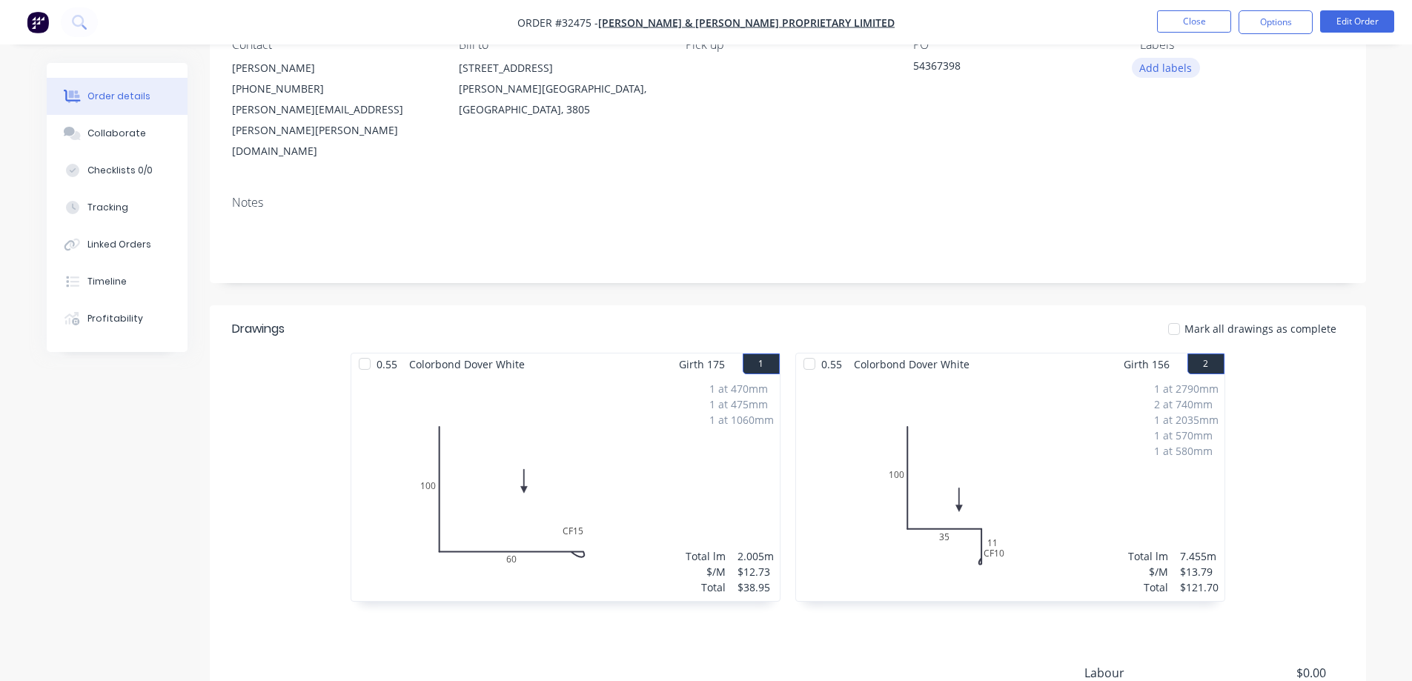
click at [1157, 65] on button "Add labels" at bounding box center [1166, 68] width 68 height 20
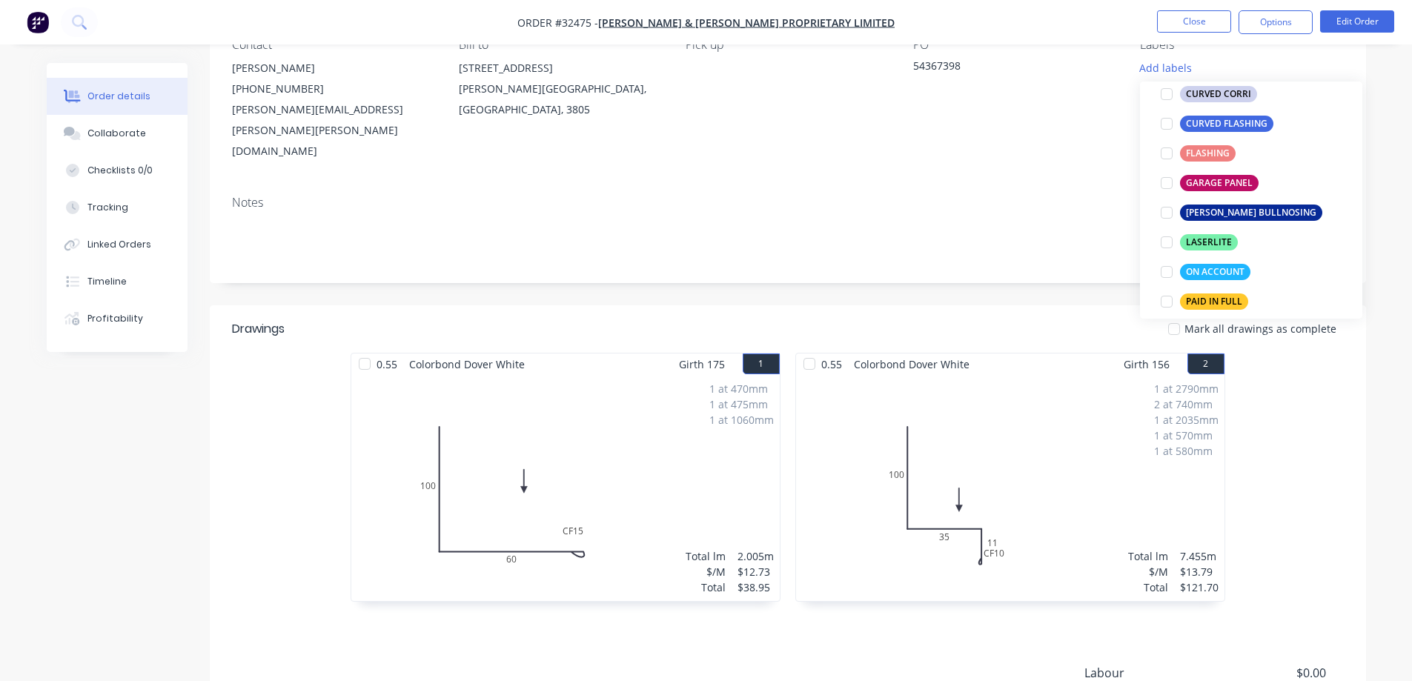
scroll to position [296, 0]
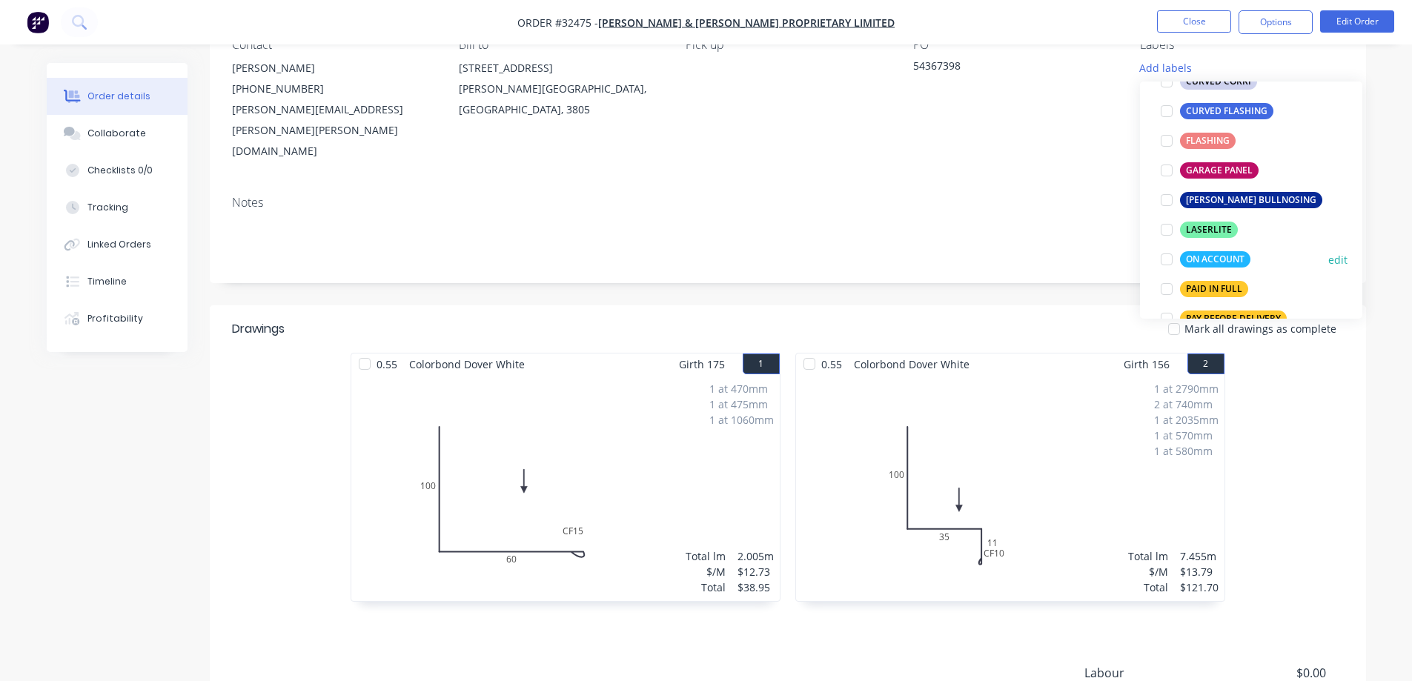
click at [1169, 256] on div at bounding box center [1167, 260] width 30 height 30
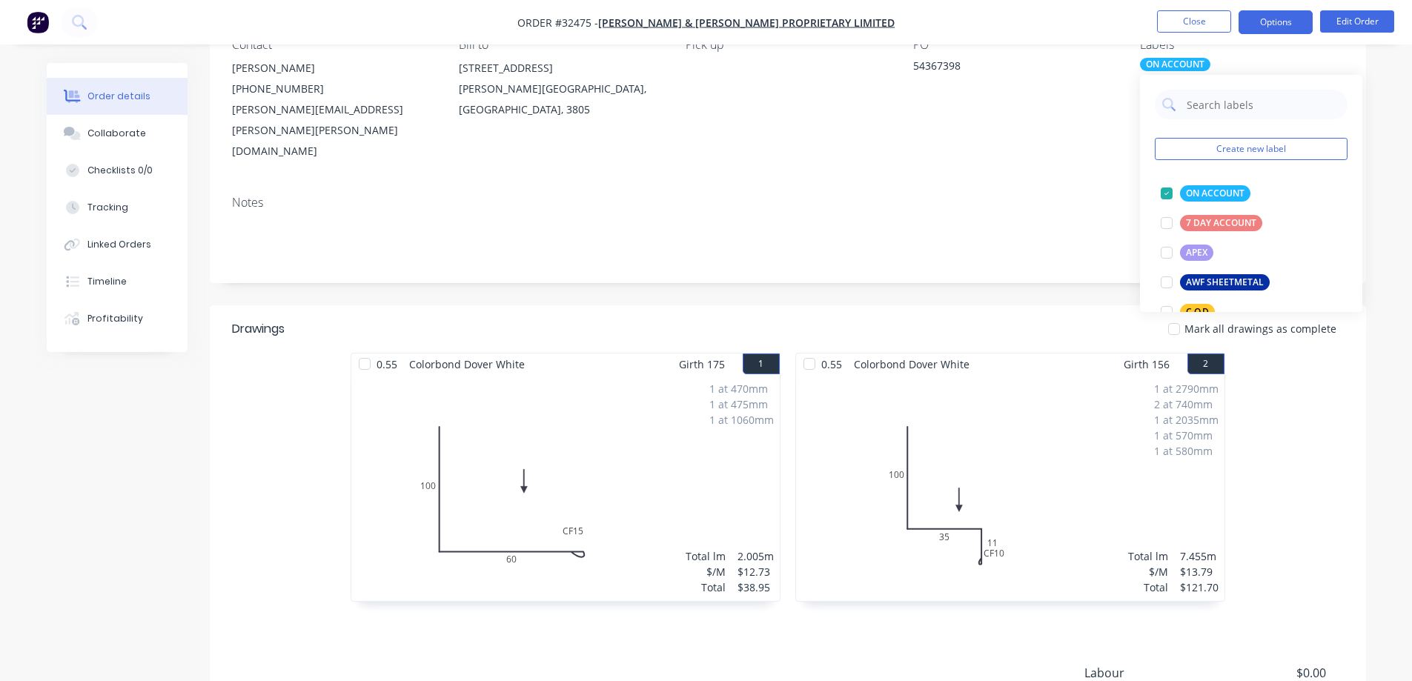
click at [1283, 24] on button "Options" at bounding box center [1275, 22] width 74 height 24
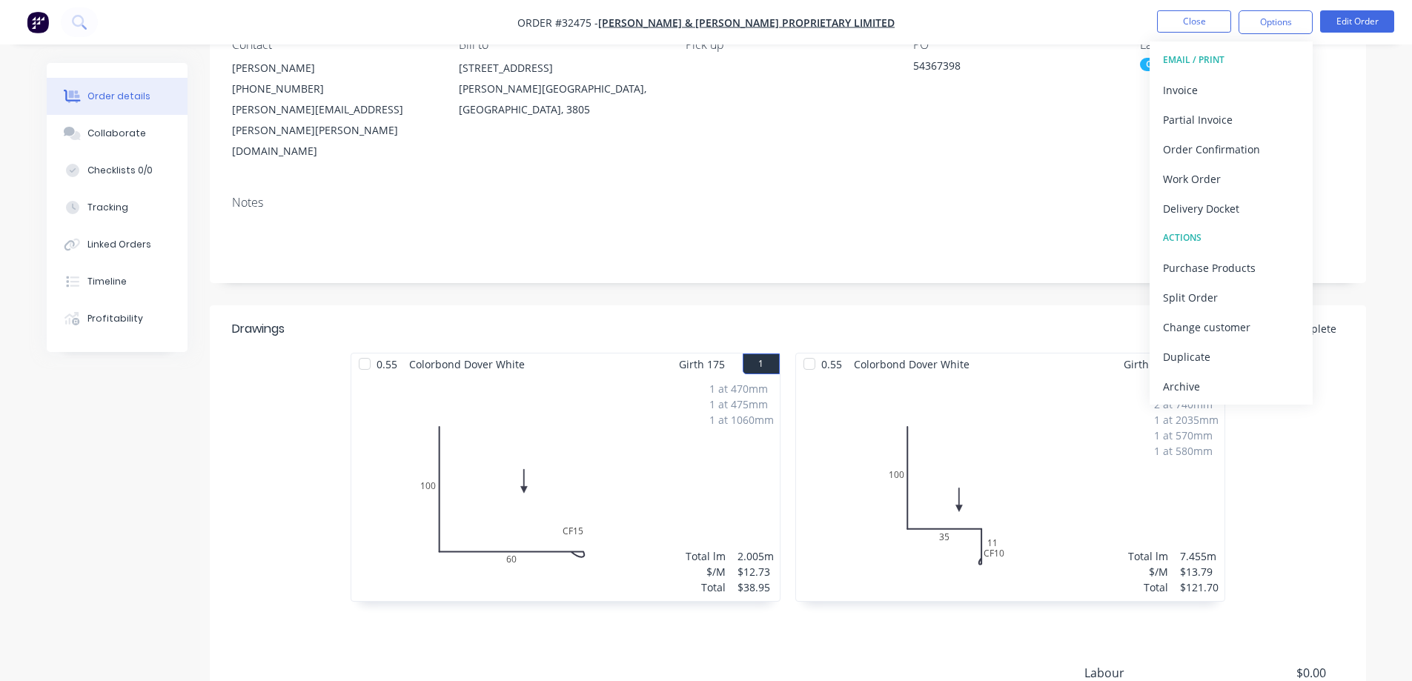
click at [1189, 371] on button "Archive" at bounding box center [1230, 386] width 163 height 30
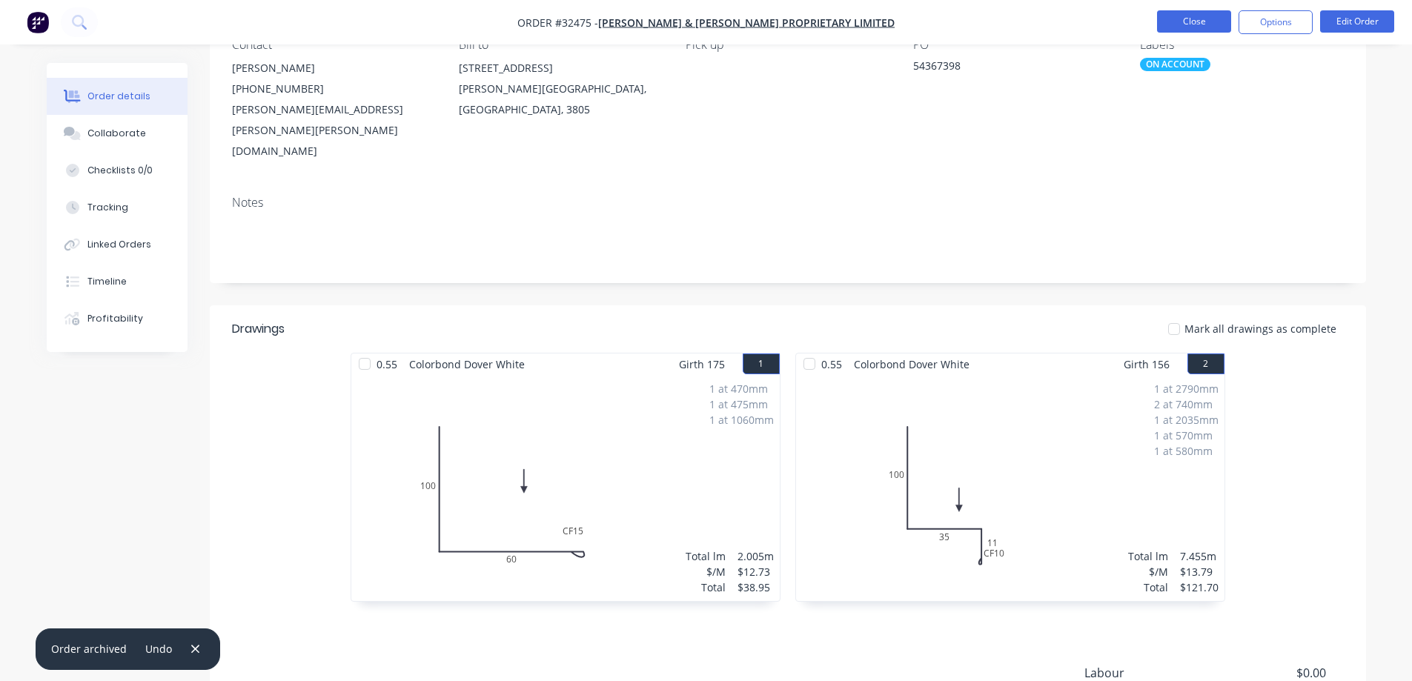
click at [1189, 21] on button "Close" at bounding box center [1194, 21] width 74 height 22
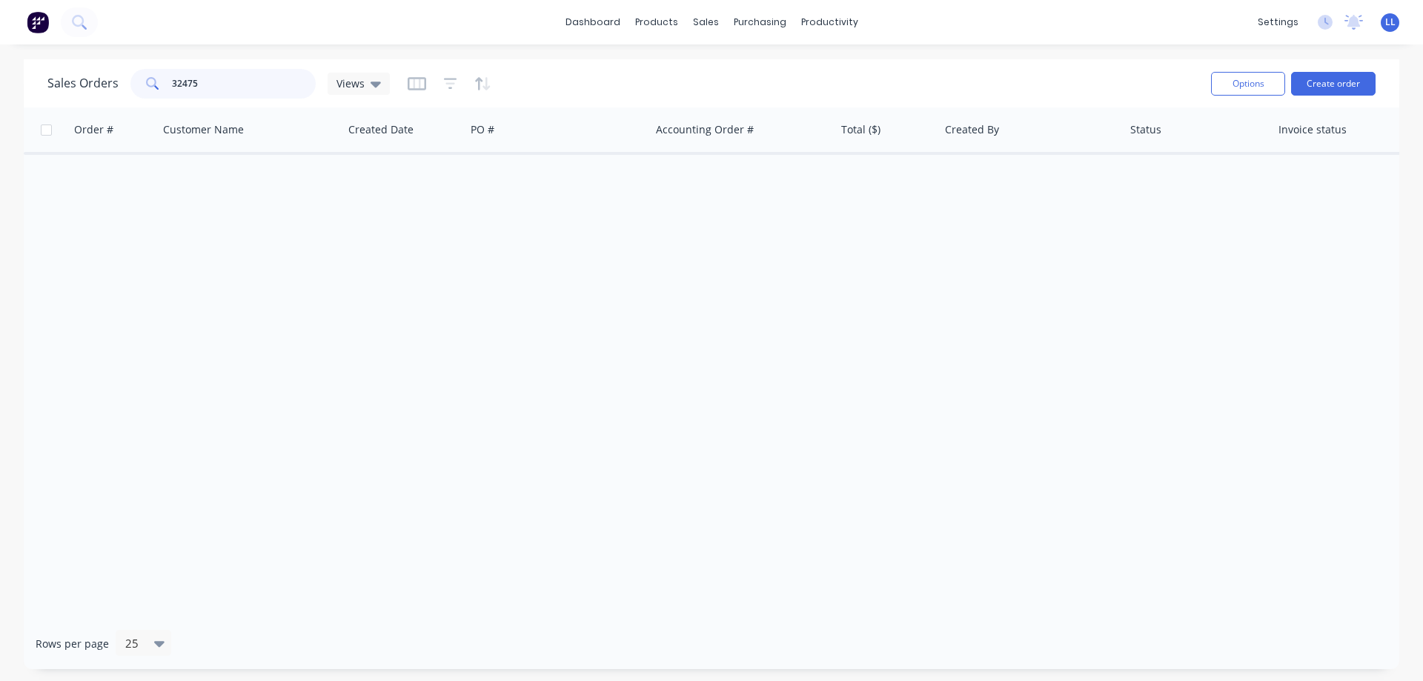
drag, startPoint x: 207, startPoint y: 86, endPoint x: 119, endPoint y: 90, distance: 88.3
click at [119, 90] on div "Sales Orders 32475 Views" at bounding box center [218, 84] width 342 height 30
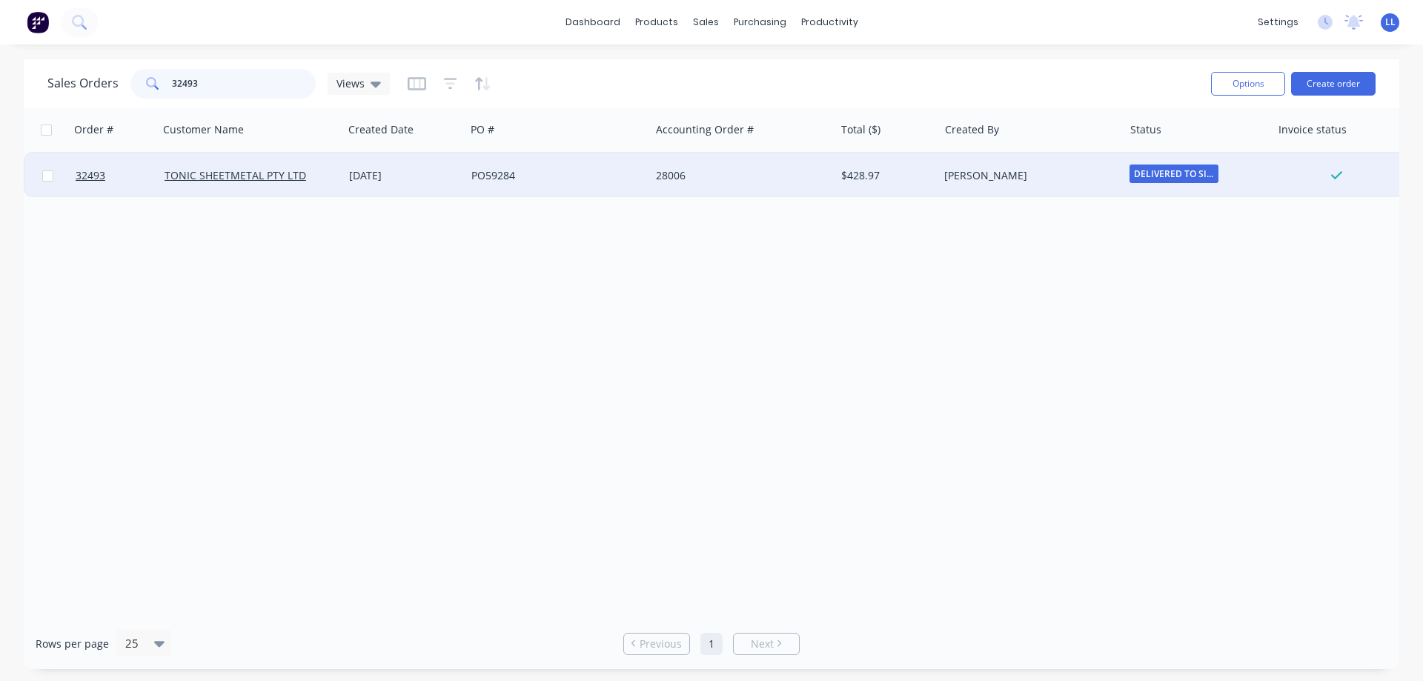
type input "32493"
click at [906, 175] on div "$428.97" at bounding box center [884, 175] width 87 height 15
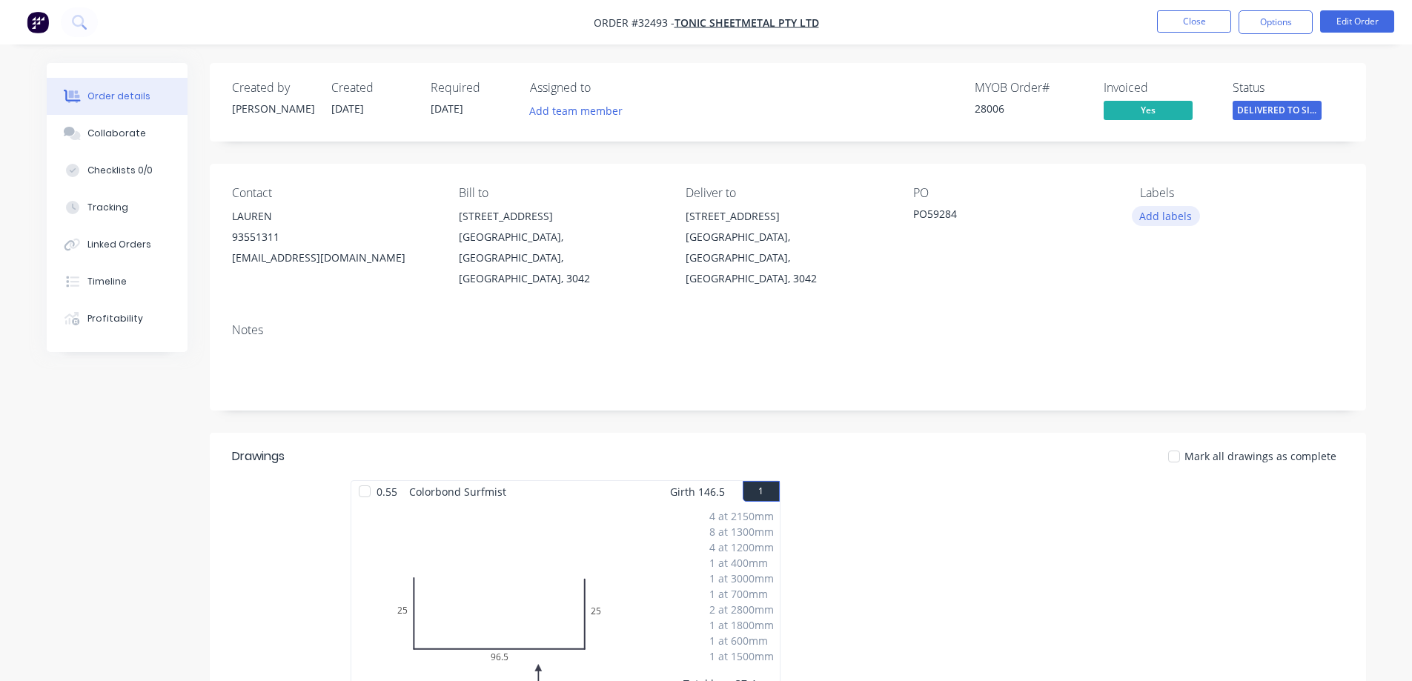
click at [1172, 219] on button "Add labels" at bounding box center [1166, 216] width 68 height 20
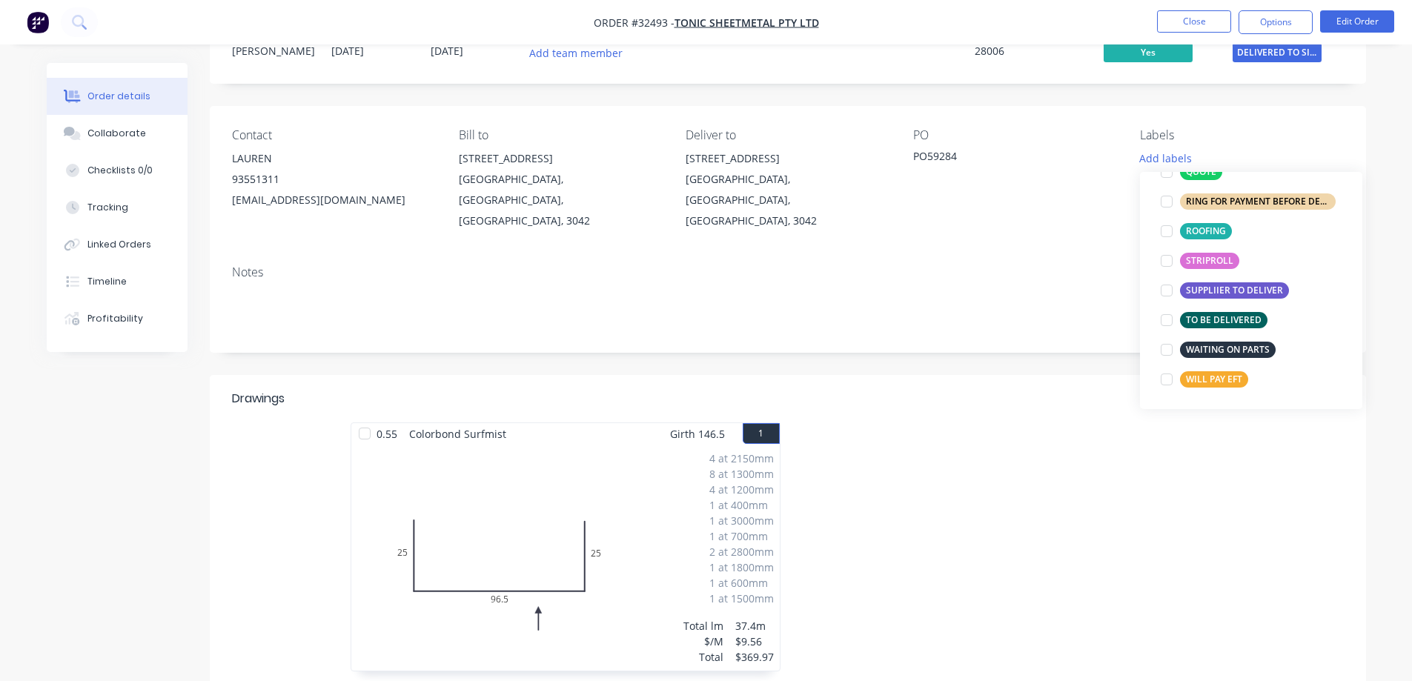
scroll to position [222, 0]
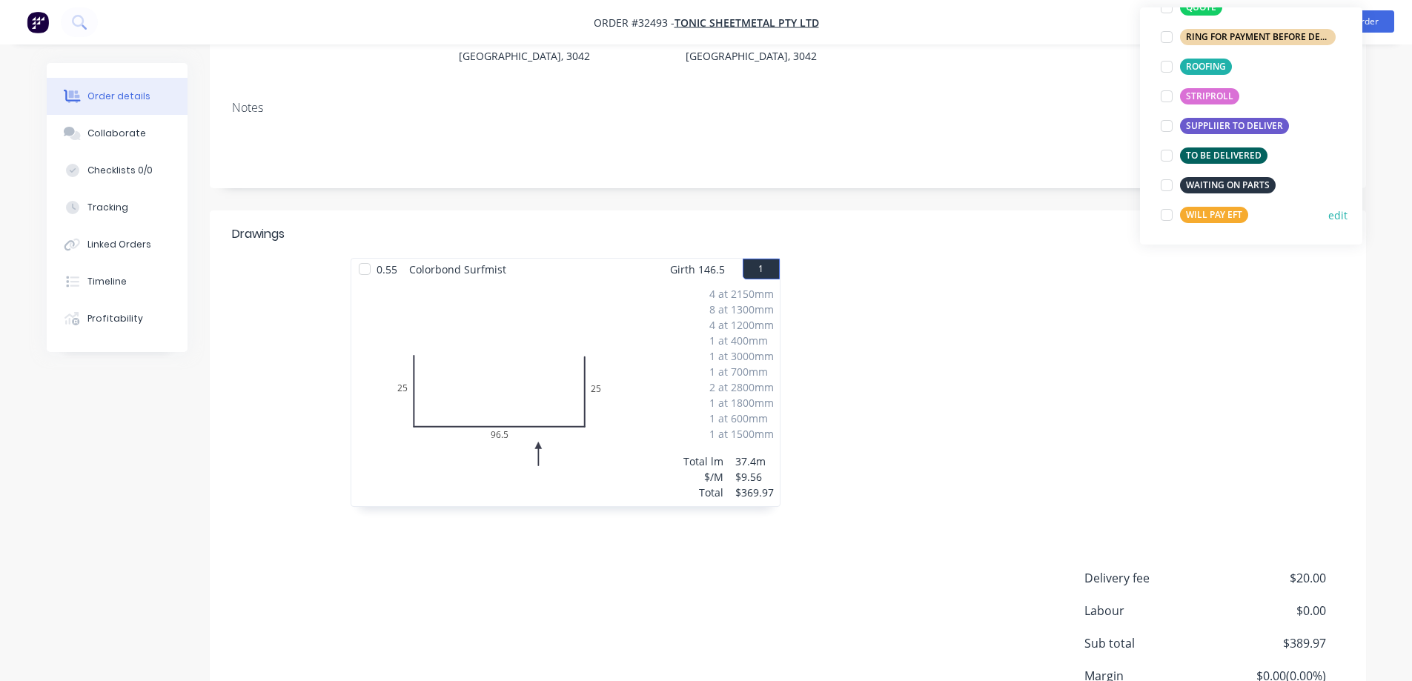
click at [1165, 215] on div at bounding box center [1167, 215] width 30 height 30
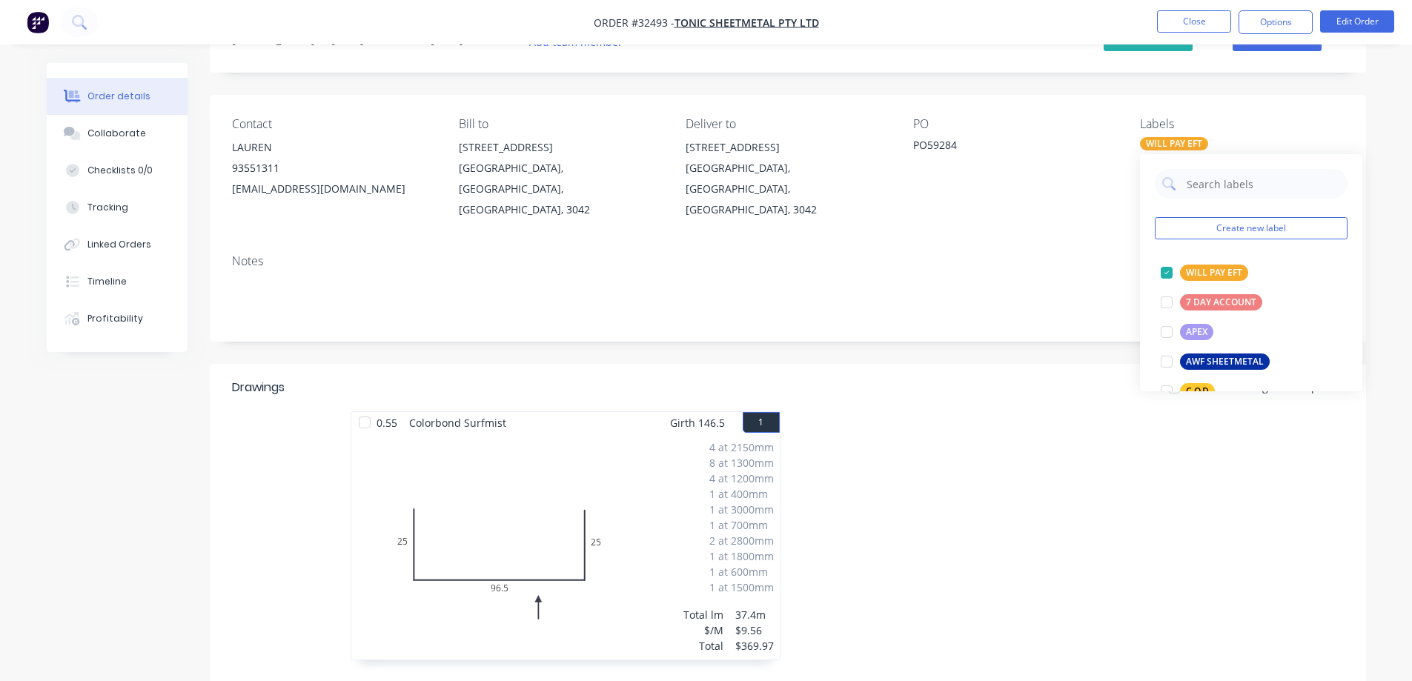
scroll to position [0, 0]
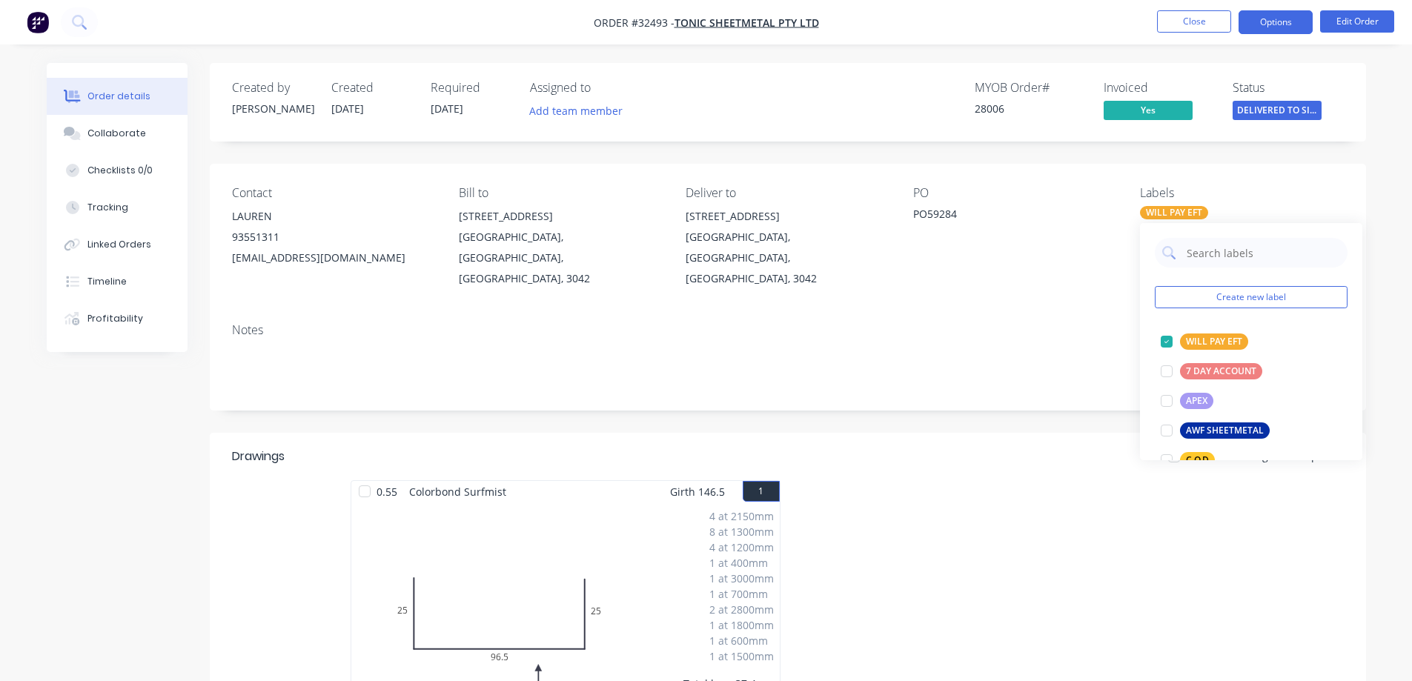
click at [1280, 23] on button "Options" at bounding box center [1275, 22] width 74 height 24
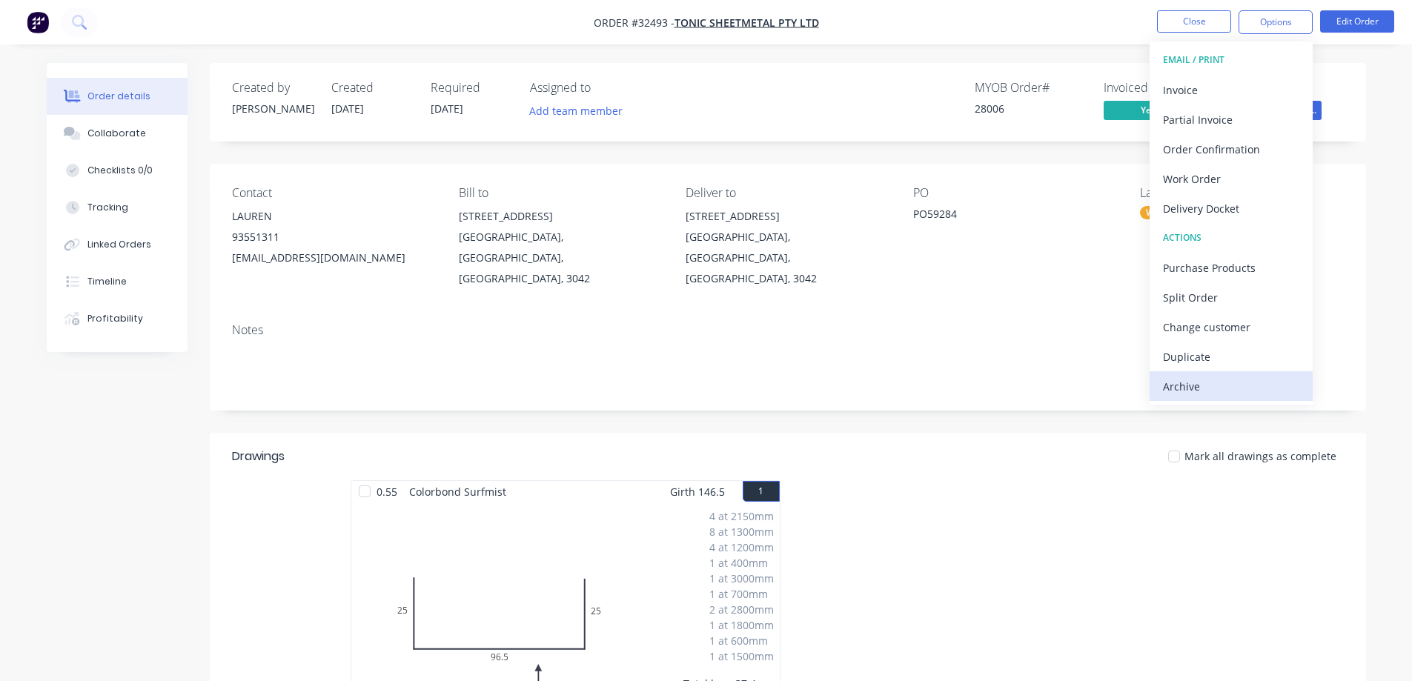
click at [1189, 385] on div "Archive" at bounding box center [1231, 386] width 136 height 21
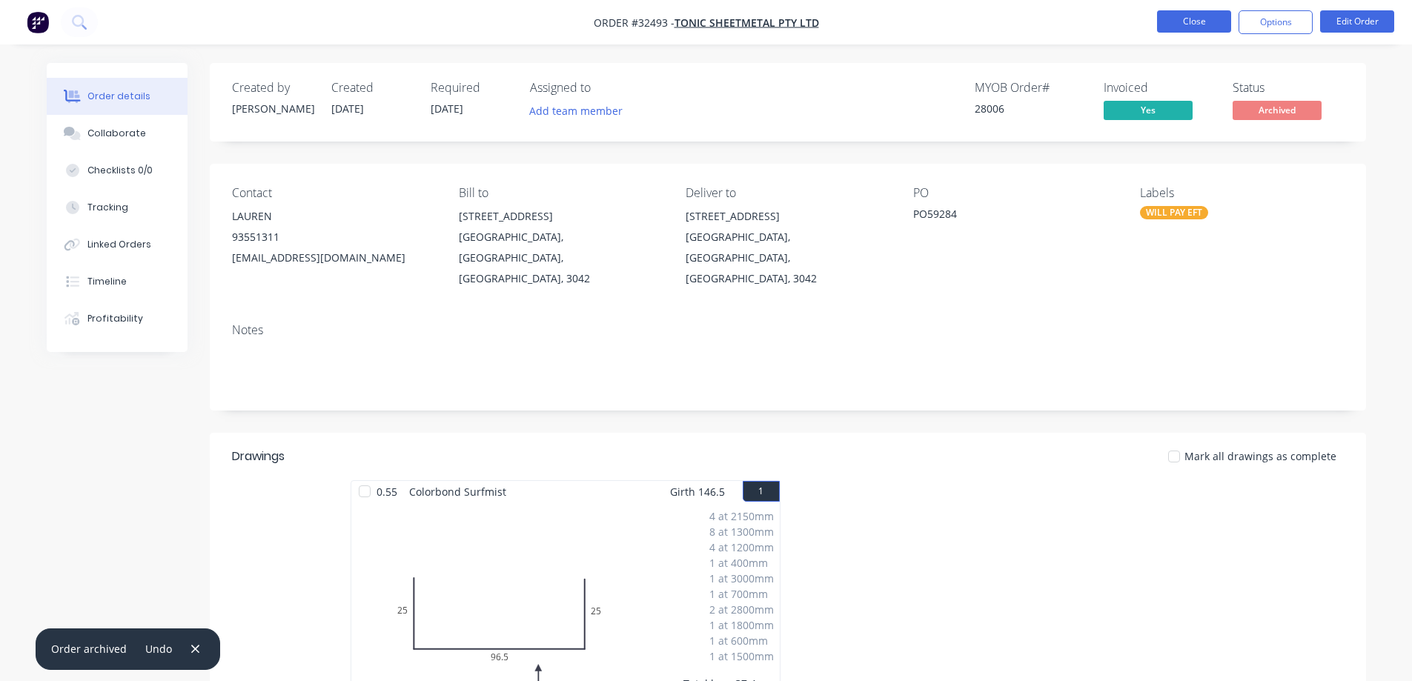
click at [1186, 26] on button "Close" at bounding box center [1194, 21] width 74 height 22
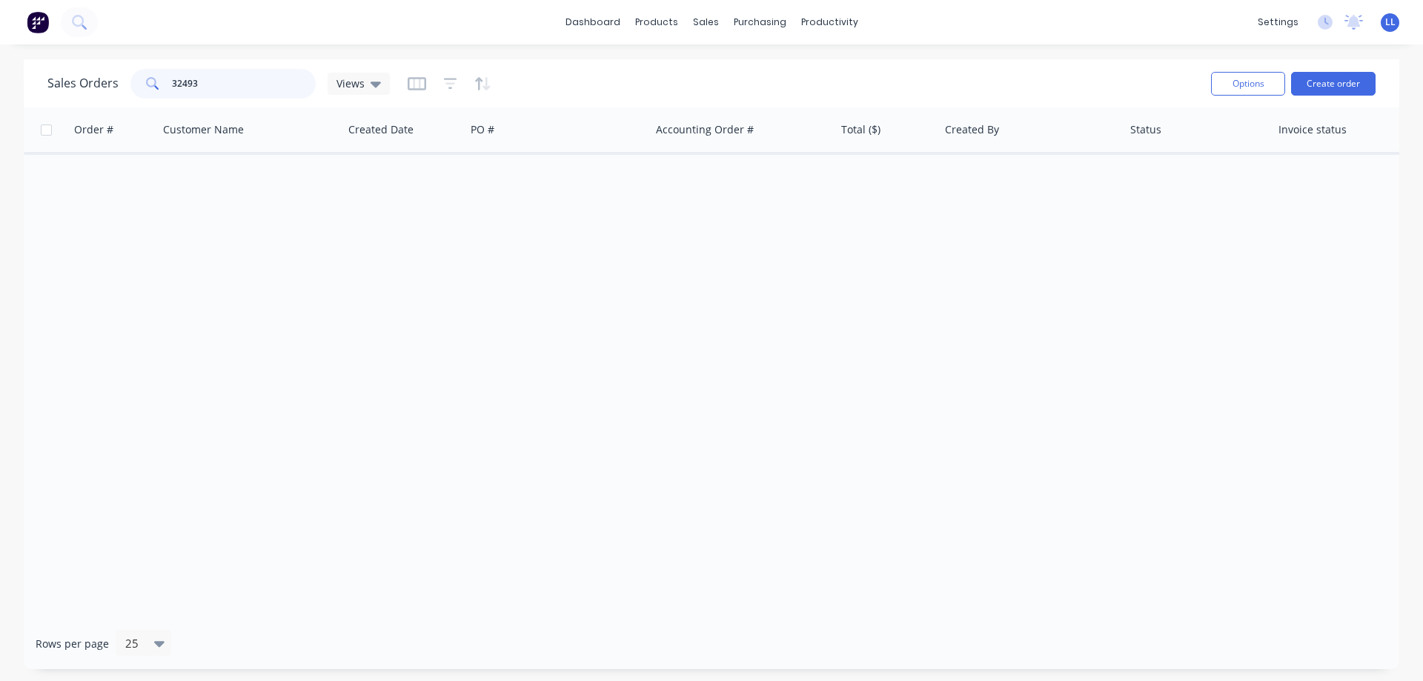
drag, startPoint x: 207, startPoint y: 79, endPoint x: 118, endPoint y: 77, distance: 89.7
click at [118, 79] on div "Sales Orders 32493 Views" at bounding box center [218, 84] width 342 height 30
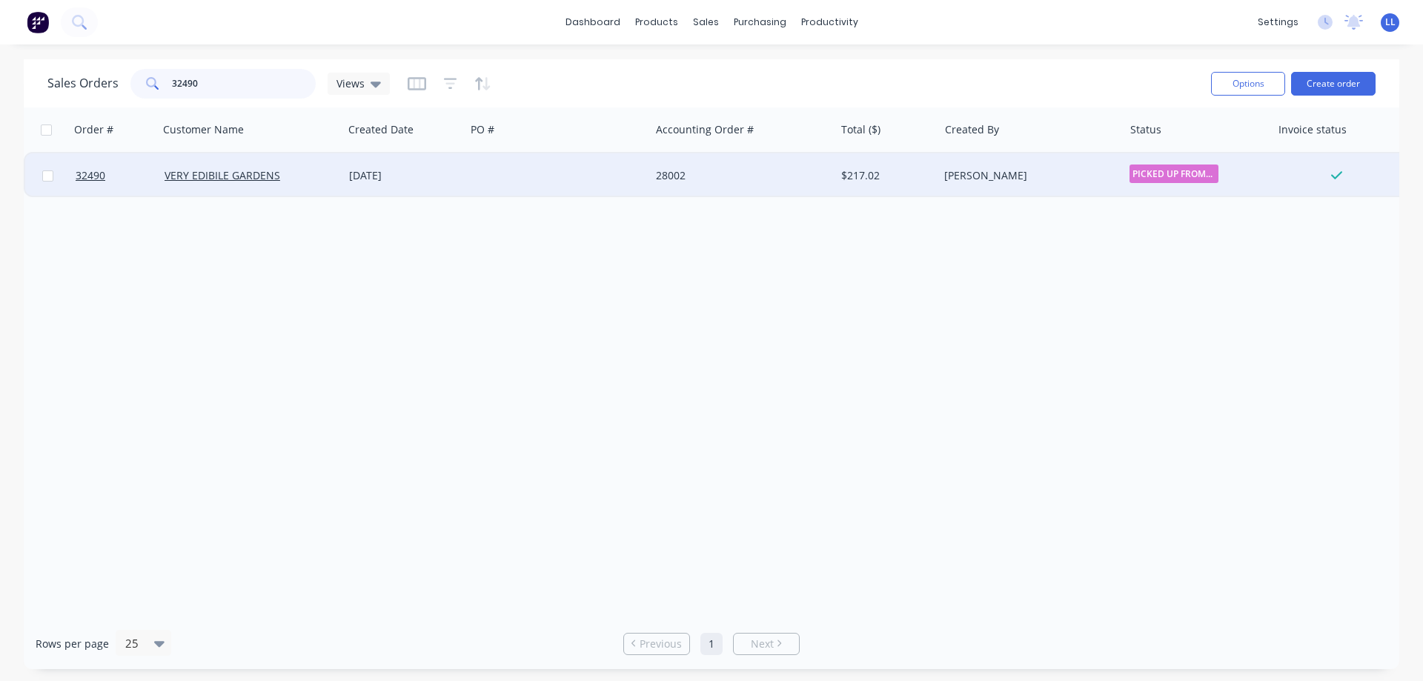
type input "32490"
click at [883, 161] on div "$217.02" at bounding box center [887, 175] width 104 height 44
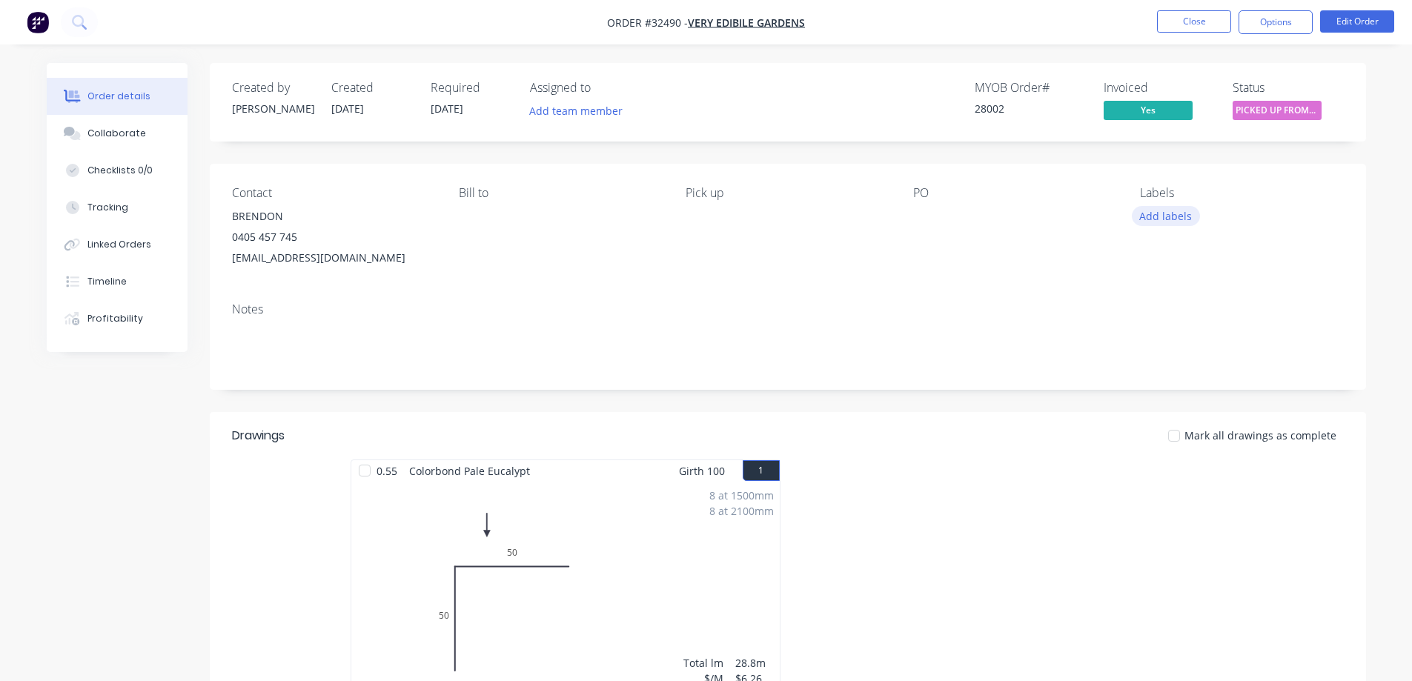
click at [1178, 215] on button "Add labels" at bounding box center [1166, 216] width 68 height 20
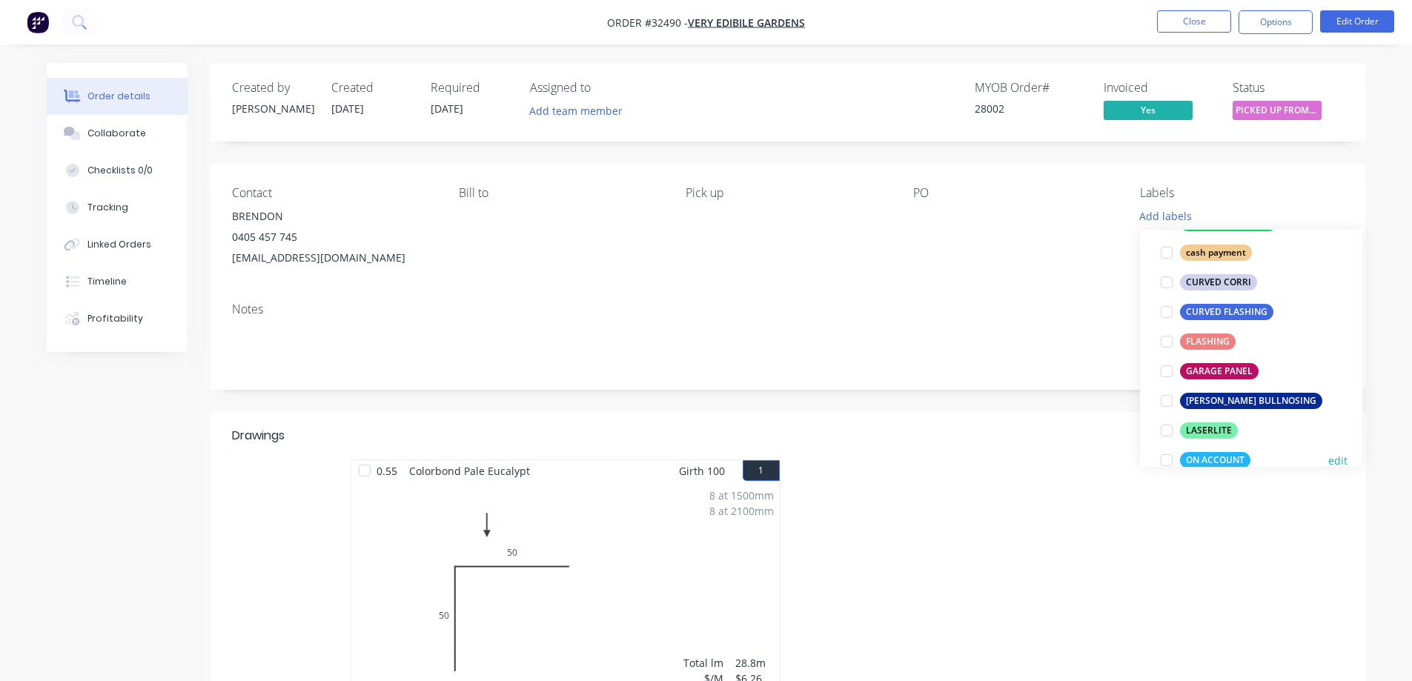
scroll to position [296, 0]
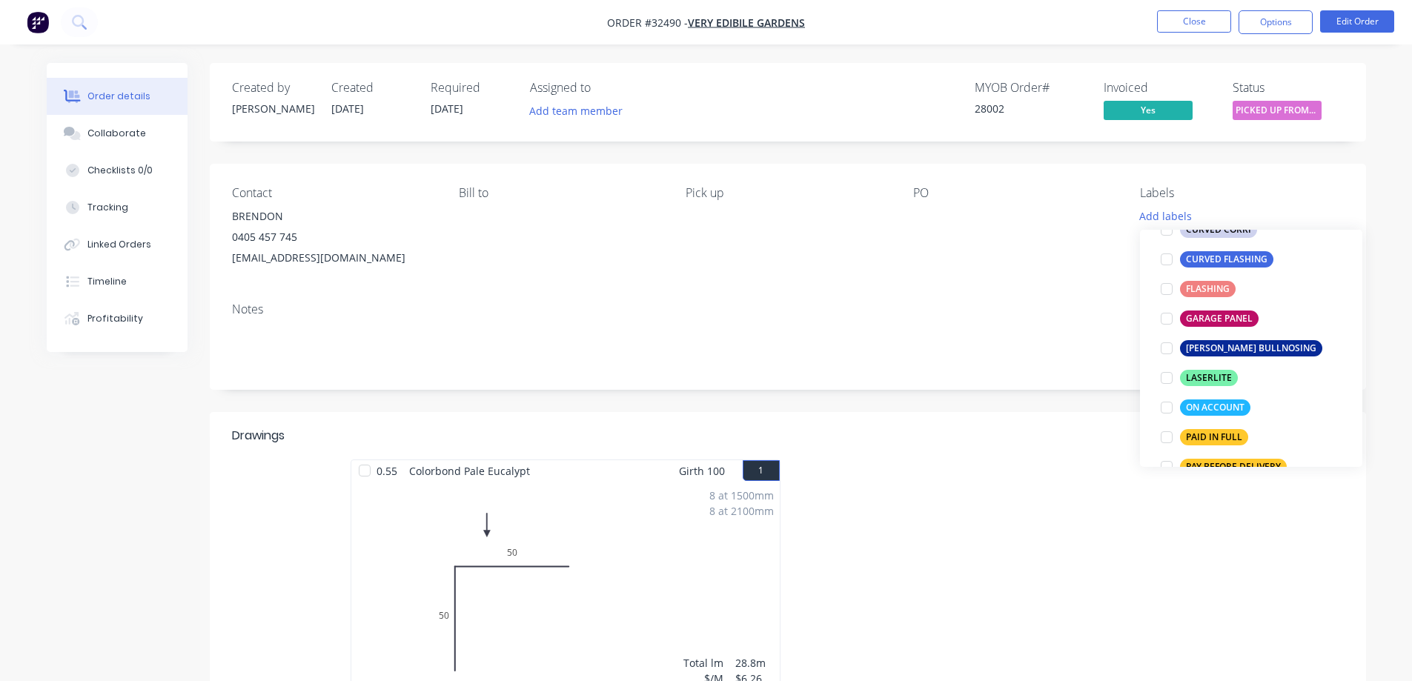
drag, startPoint x: 1161, startPoint y: 437, endPoint x: 1381, endPoint y: 342, distance: 239.9
click at [1165, 436] on div at bounding box center [1167, 437] width 30 height 30
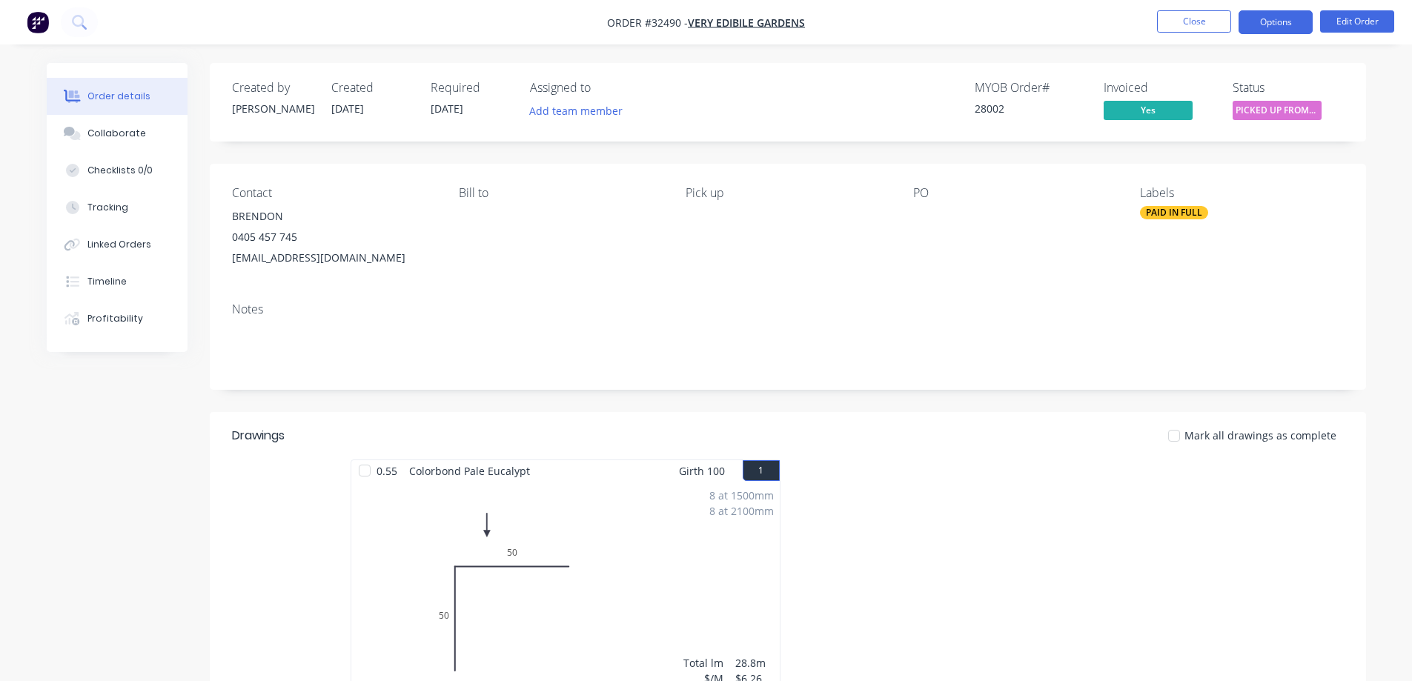
click at [1279, 30] on button "Options" at bounding box center [1275, 22] width 74 height 24
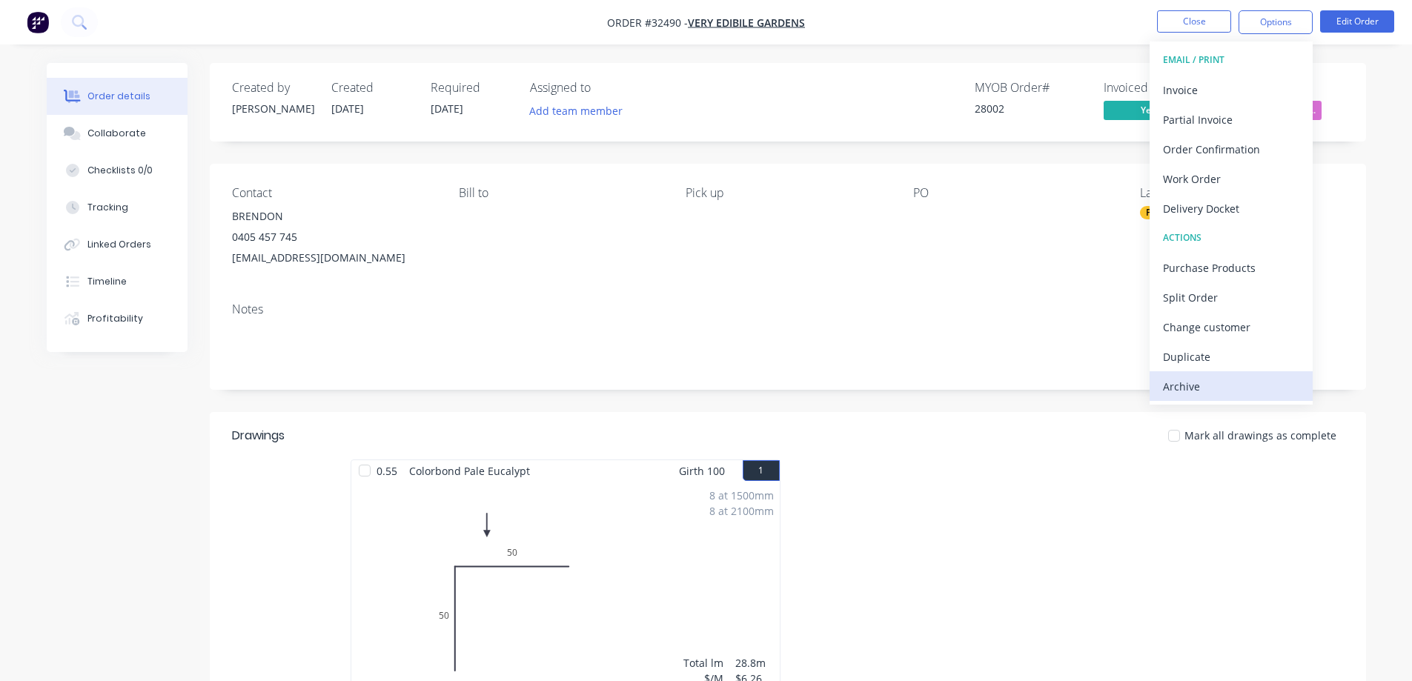
click at [1206, 383] on div "Archive" at bounding box center [1231, 386] width 136 height 21
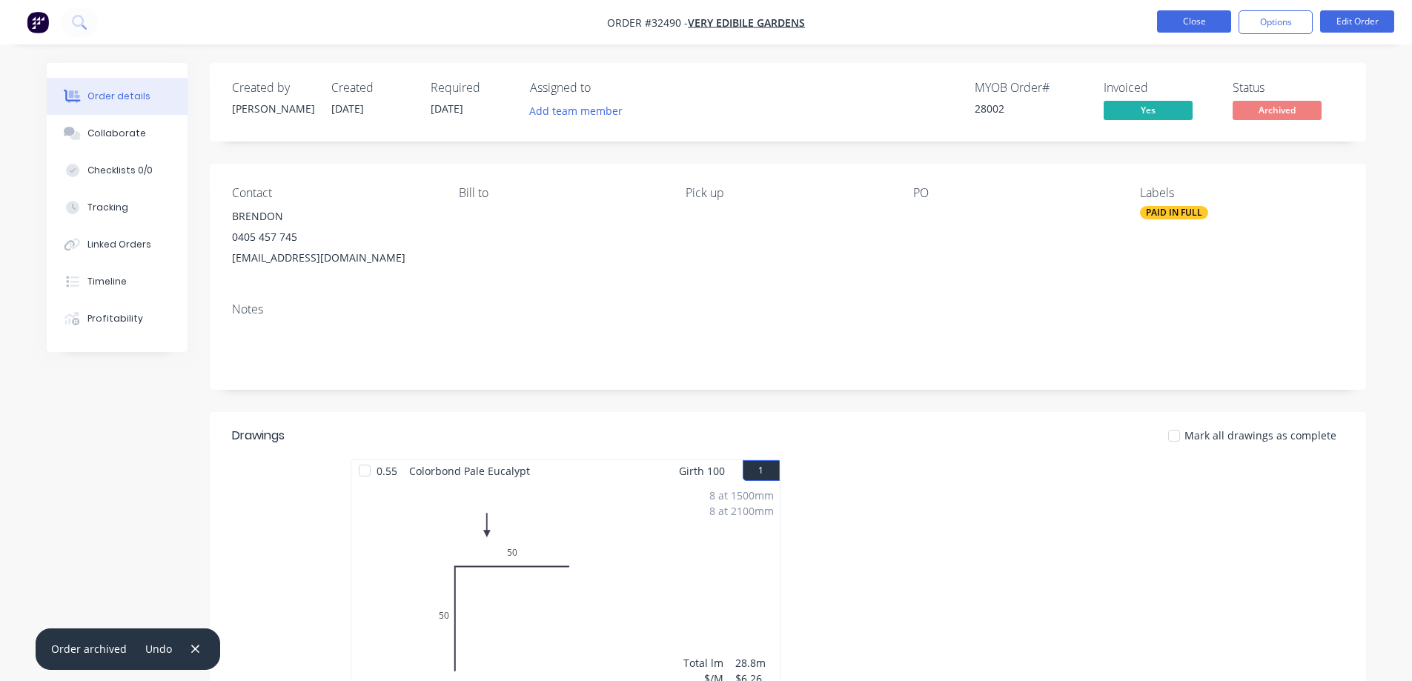
click at [1190, 30] on button "Close" at bounding box center [1194, 21] width 74 height 22
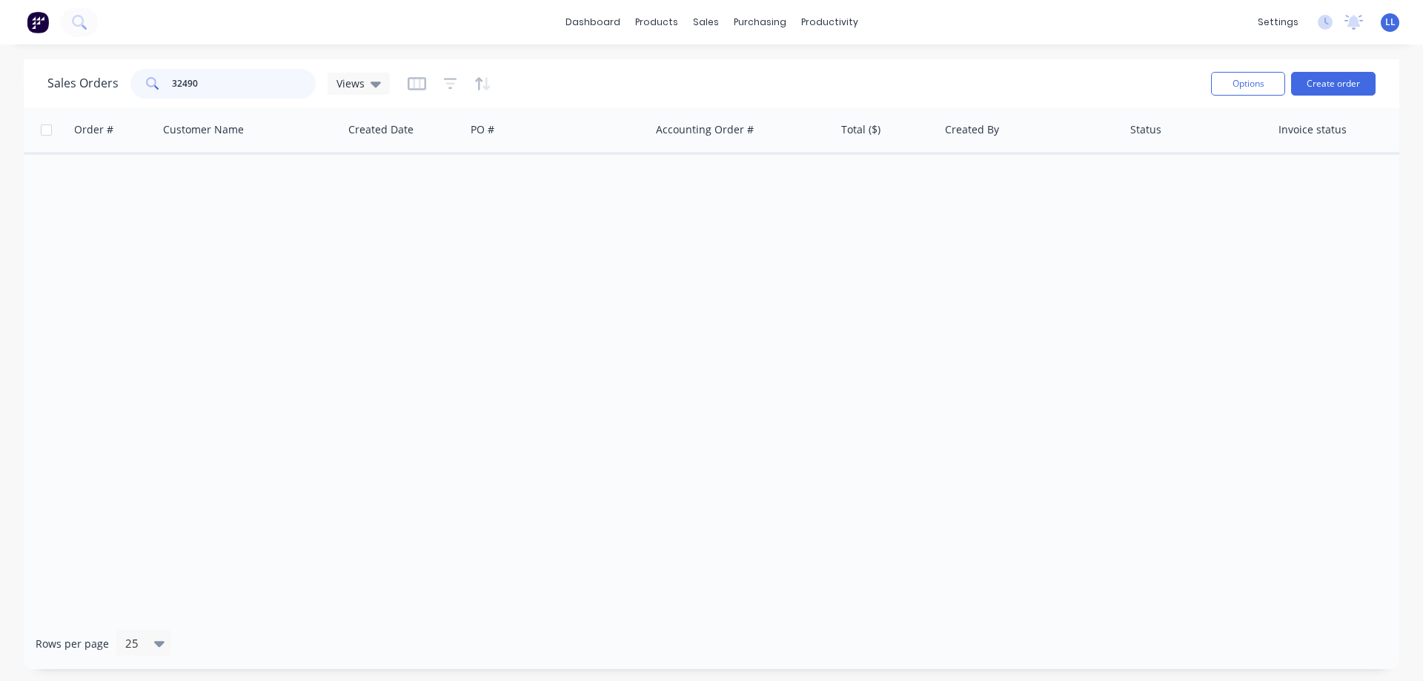
drag, startPoint x: 247, startPoint y: 83, endPoint x: 90, endPoint y: 75, distance: 156.6
click at [92, 73] on div "Sales Orders 32490 Views" at bounding box center [218, 84] width 342 height 30
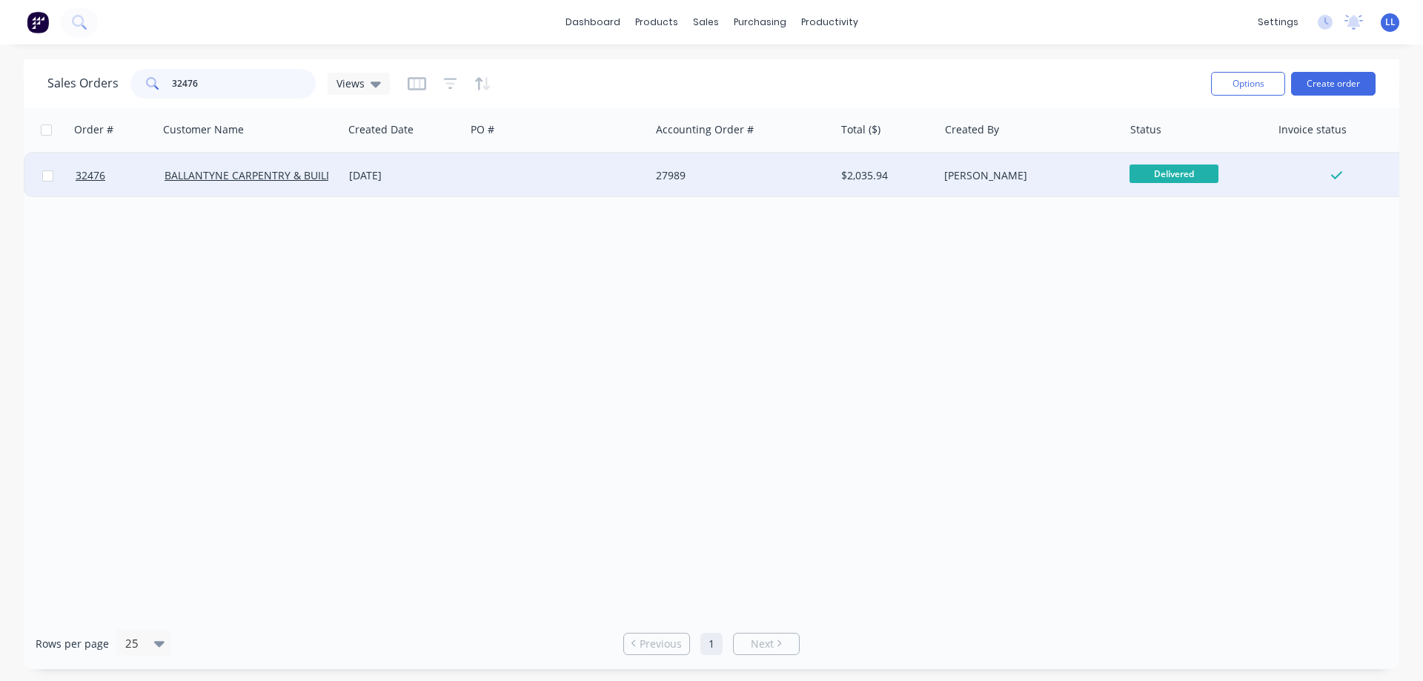
type input "32476"
click at [864, 182] on div "$2,035.94" at bounding box center [884, 175] width 87 height 15
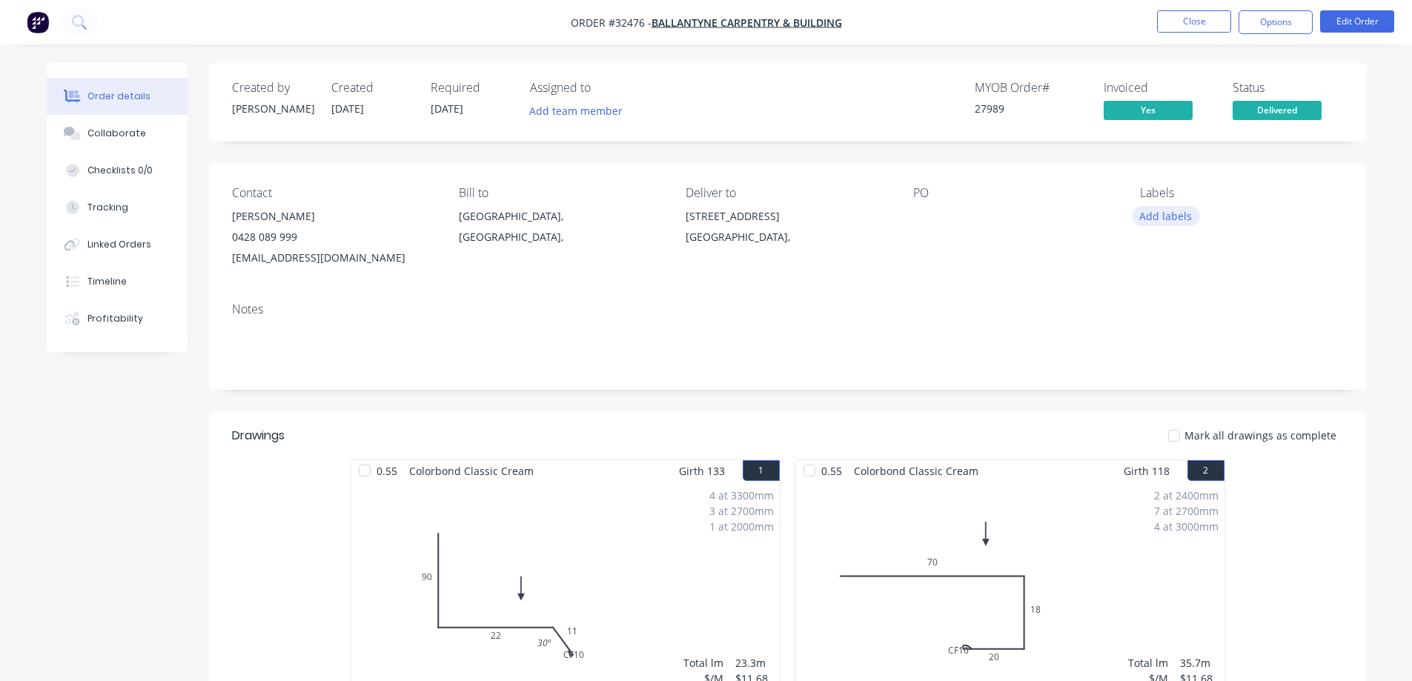
click at [1167, 221] on button "Add labels" at bounding box center [1166, 216] width 68 height 20
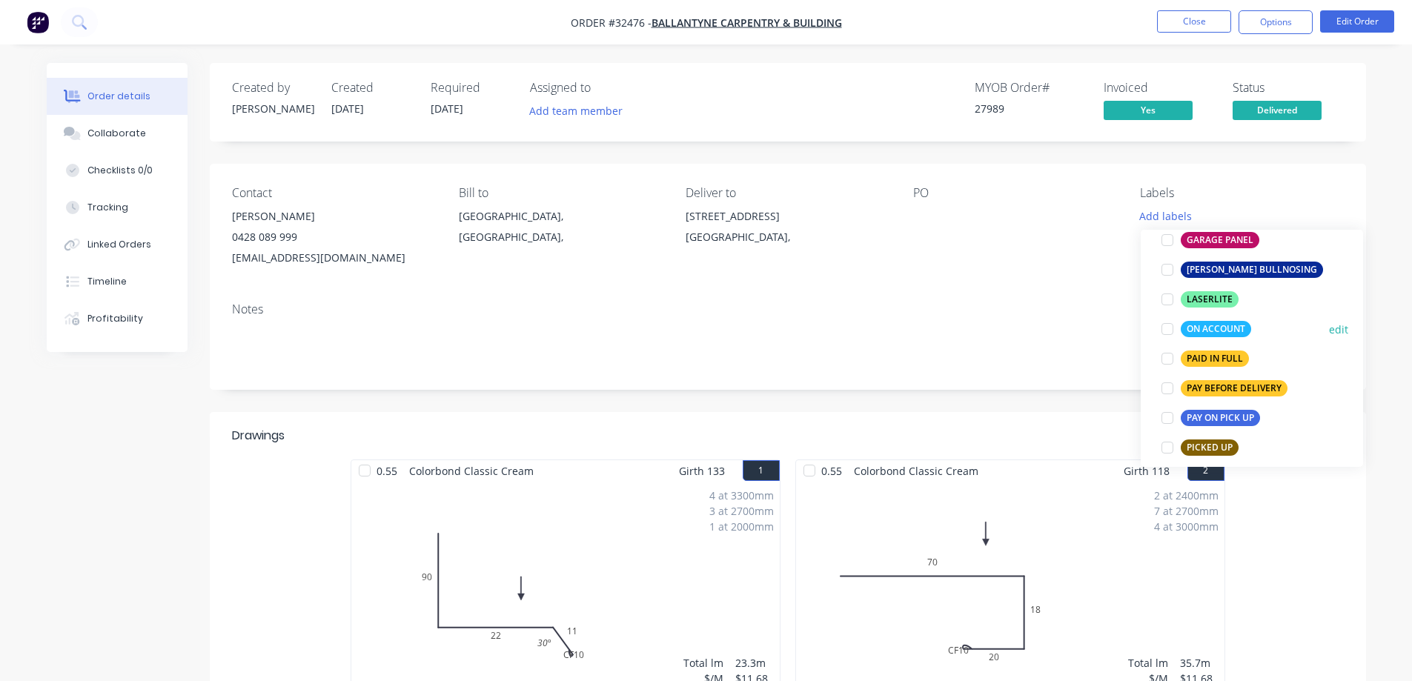
scroll to position [371, 0]
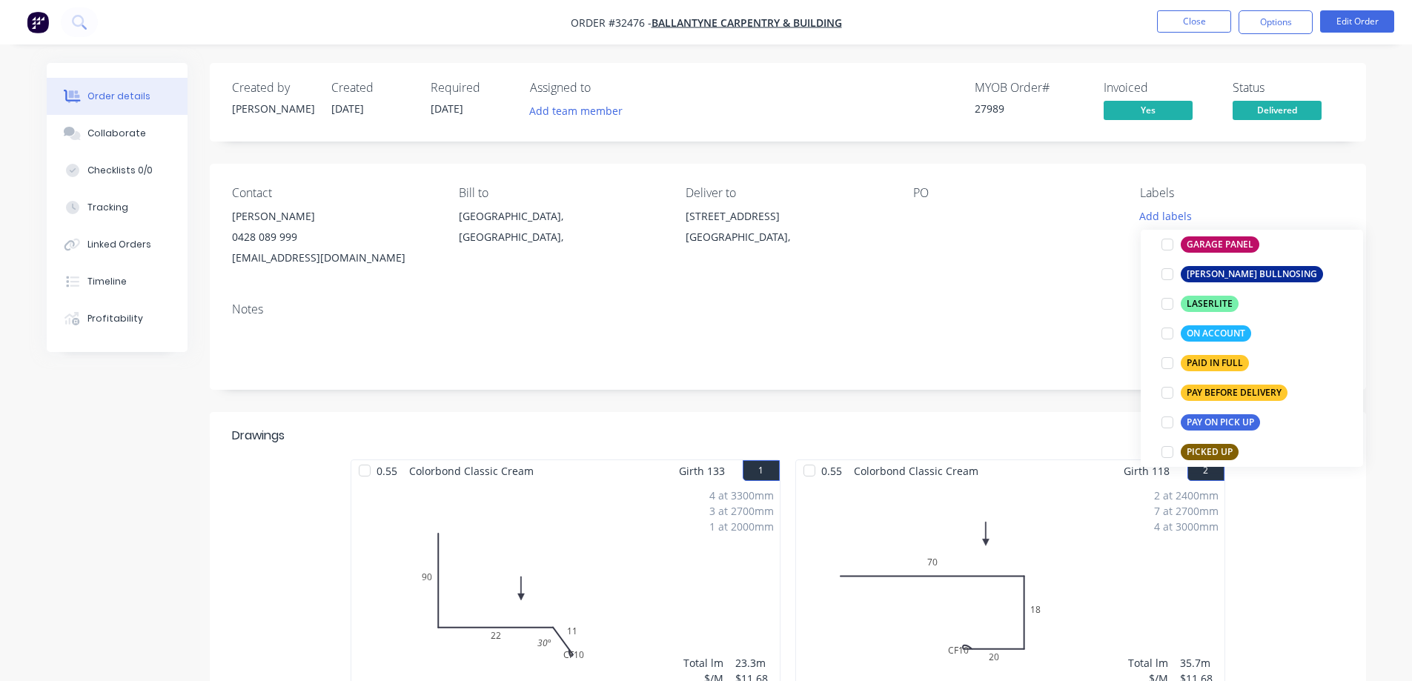
drag, startPoint x: 1169, startPoint y: 362, endPoint x: 1332, endPoint y: 96, distance: 312.4
click at [1169, 360] on div at bounding box center [1167, 363] width 30 height 30
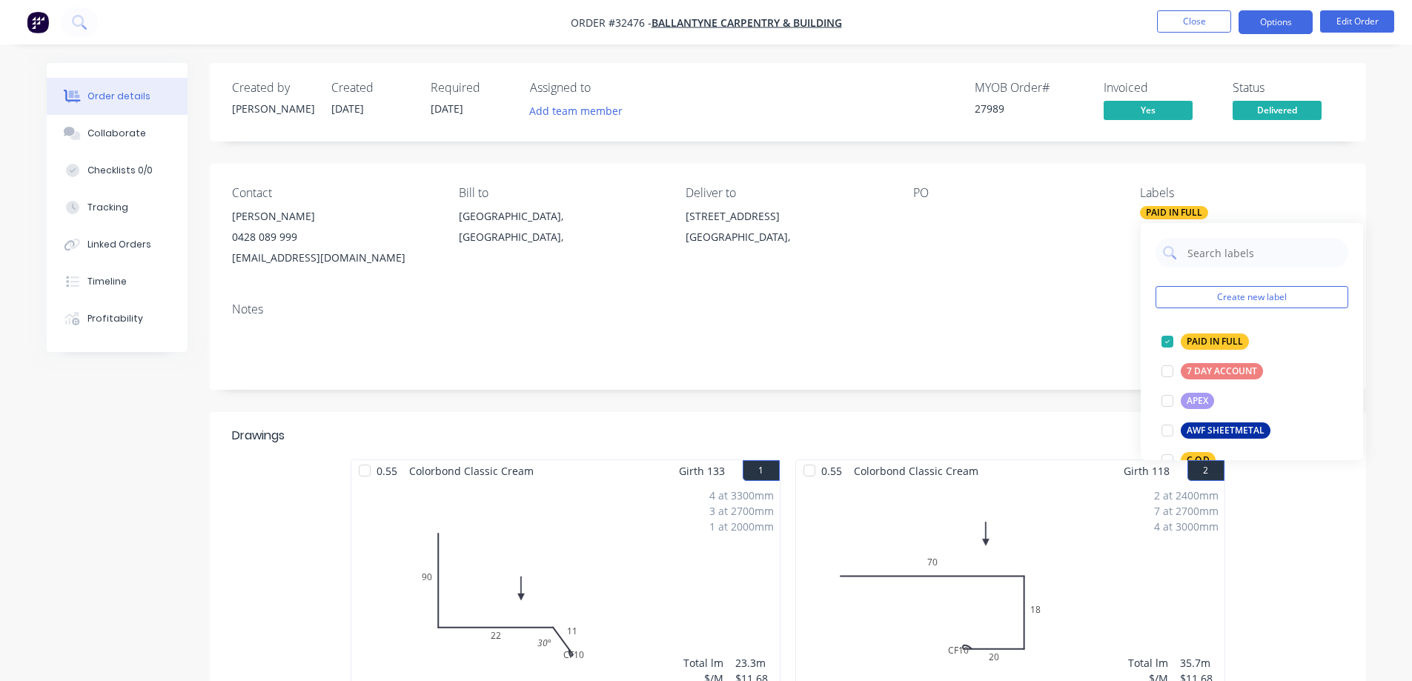
click at [1293, 20] on button "Options" at bounding box center [1275, 22] width 74 height 24
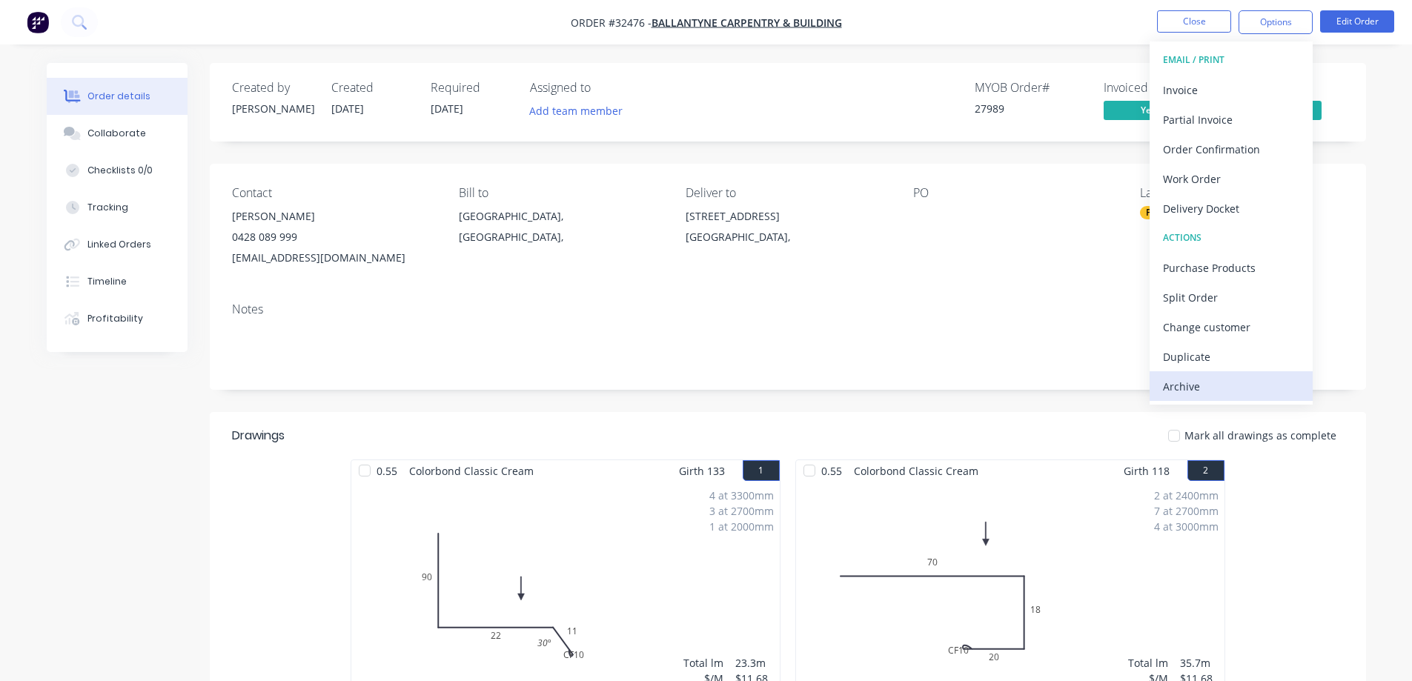
click at [1202, 388] on div "Archive" at bounding box center [1231, 386] width 136 height 21
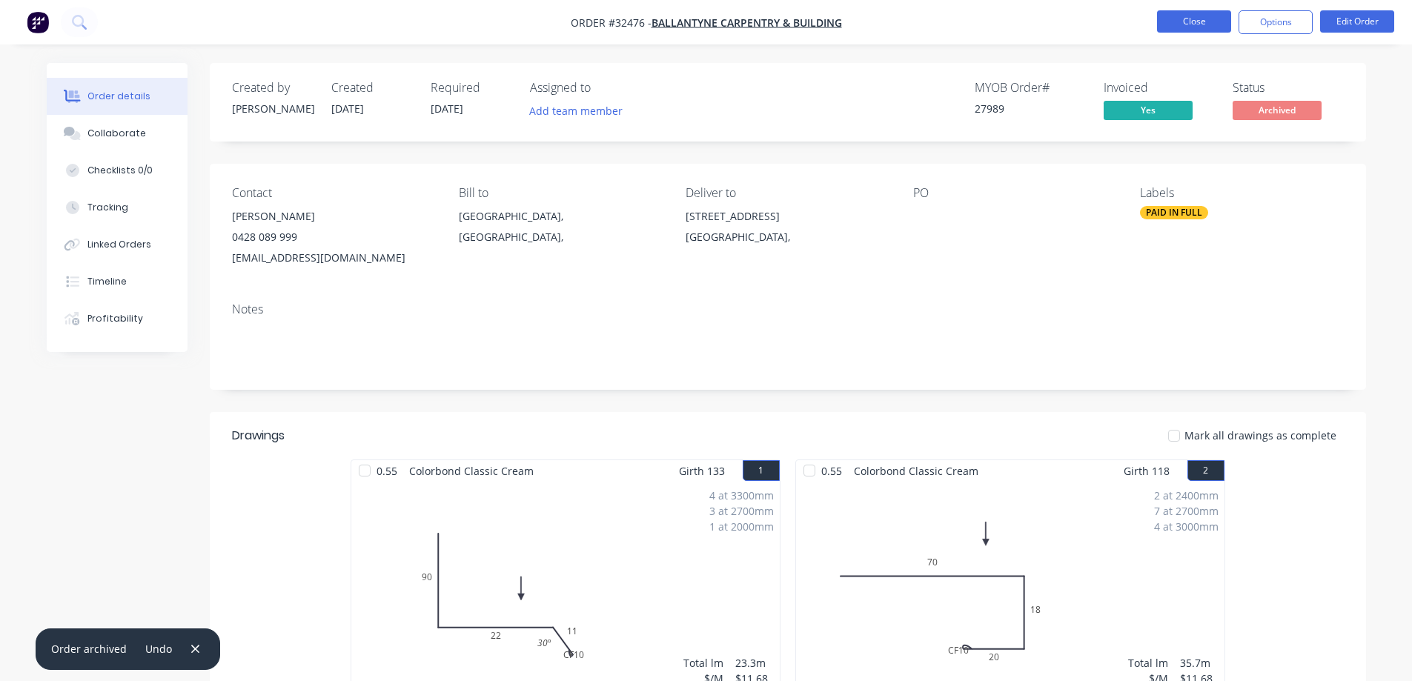
click at [1222, 24] on button "Close" at bounding box center [1194, 21] width 74 height 22
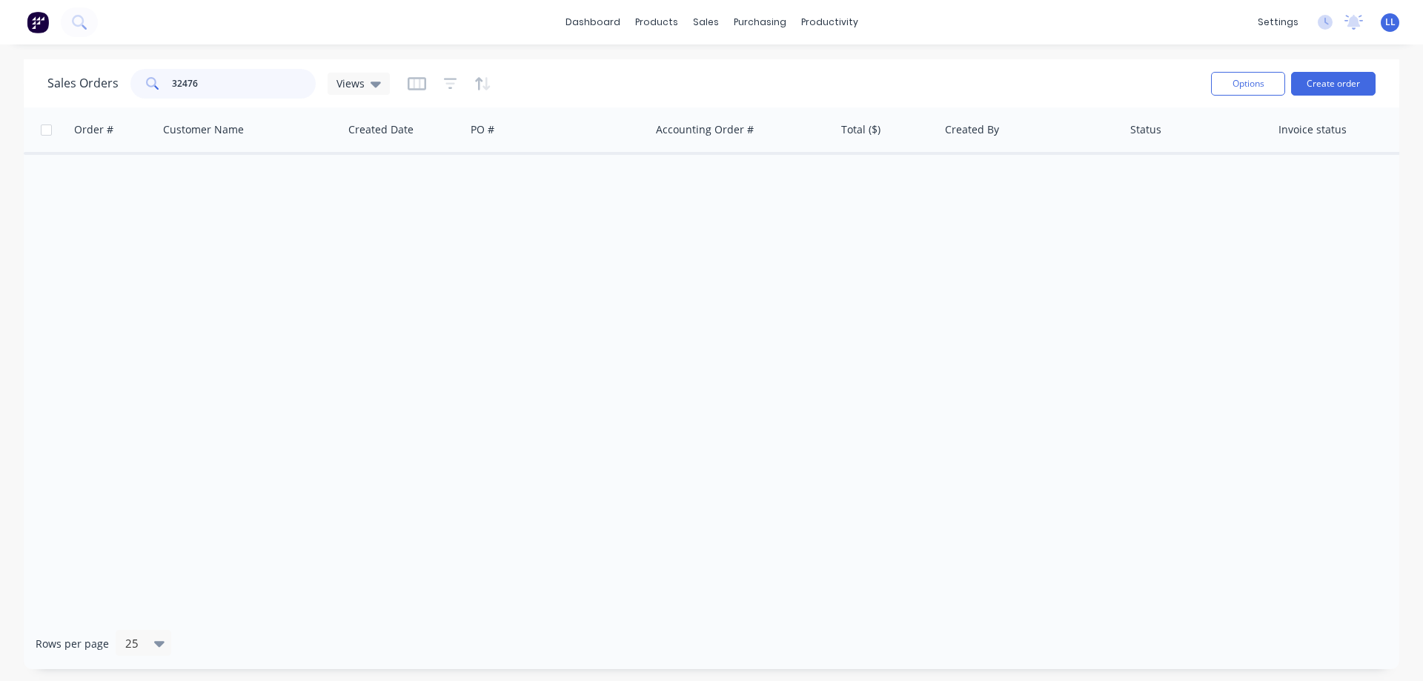
drag, startPoint x: 214, startPoint y: 81, endPoint x: 104, endPoint y: 81, distance: 110.4
click at [104, 81] on div "Sales Orders 32476 Views" at bounding box center [218, 84] width 342 height 30
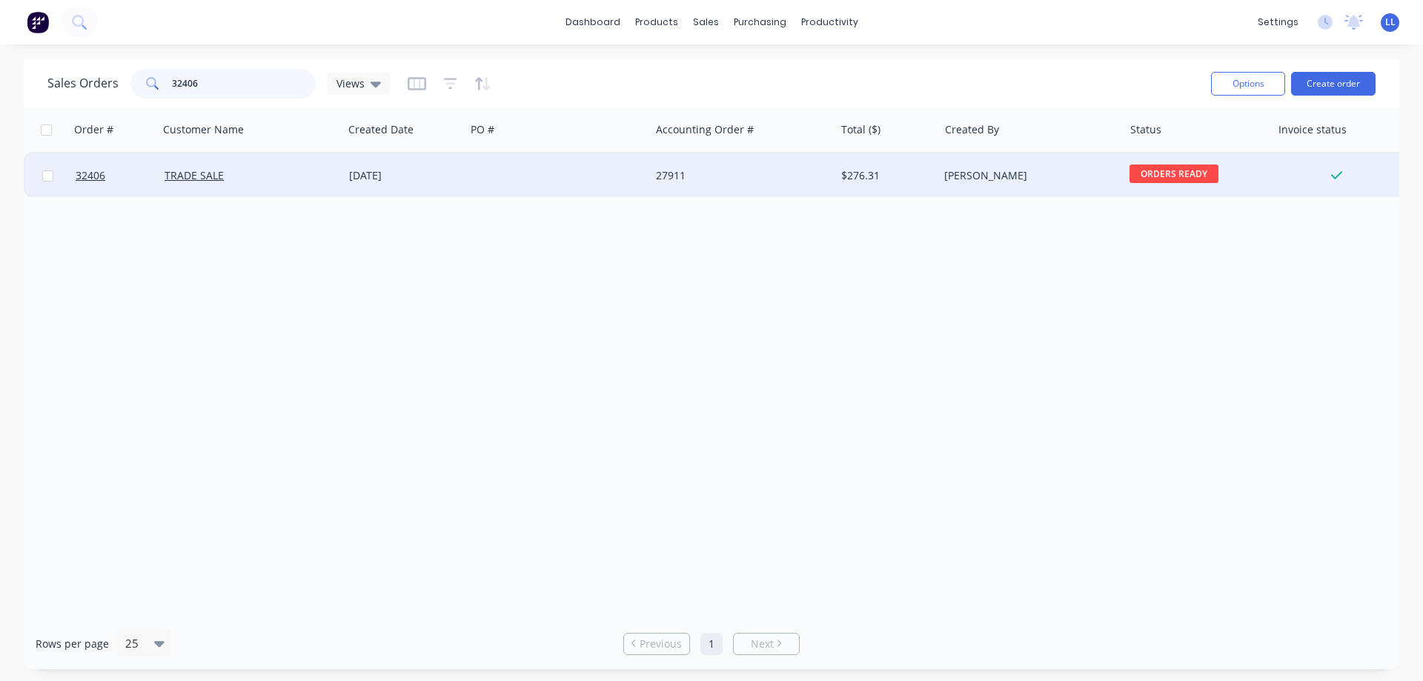
type input "32406"
click at [617, 184] on div at bounding box center [557, 175] width 185 height 44
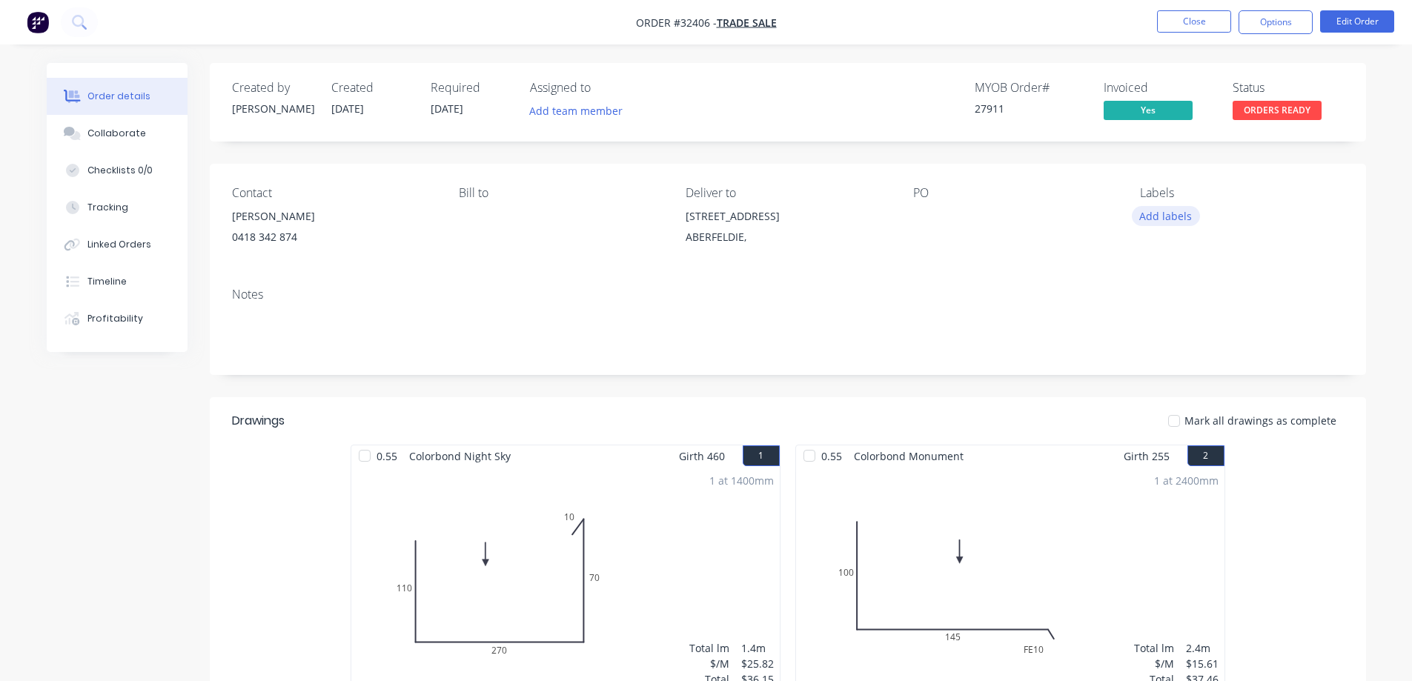
click at [1155, 220] on button "Add labels" at bounding box center [1166, 216] width 68 height 20
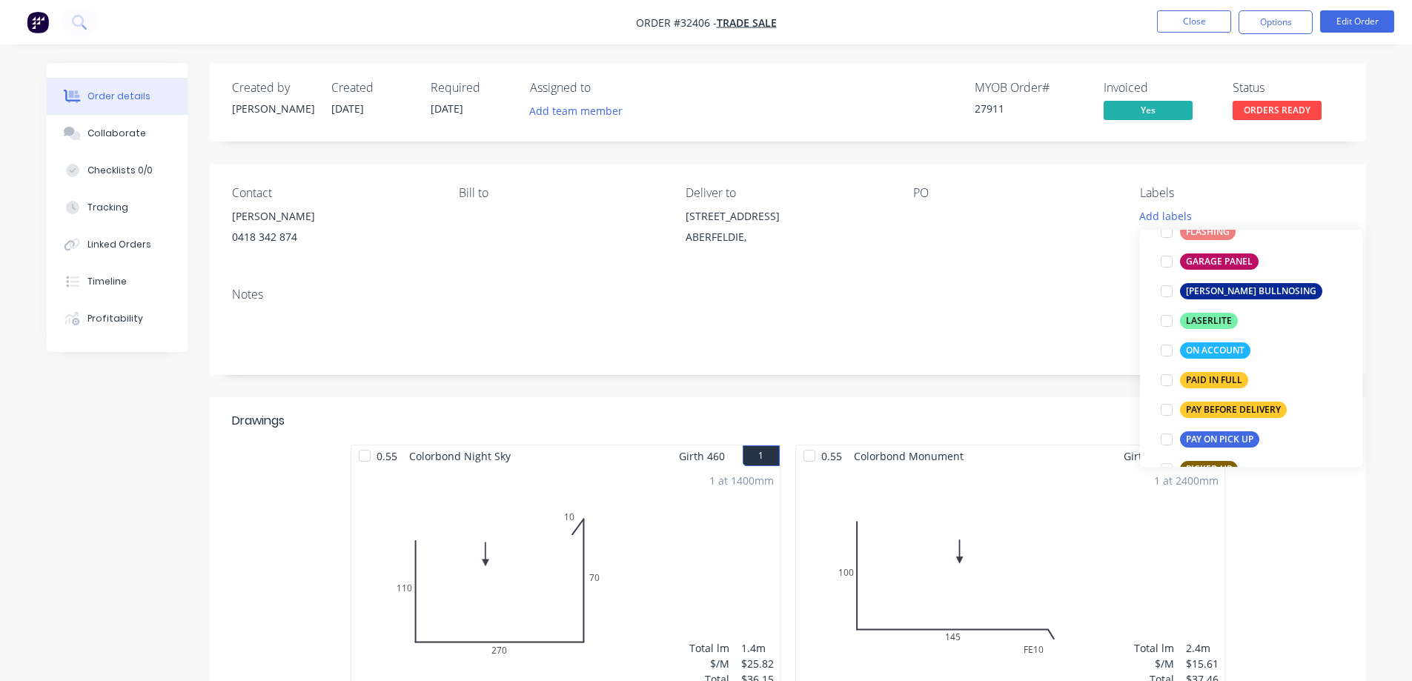
scroll to position [371, 0]
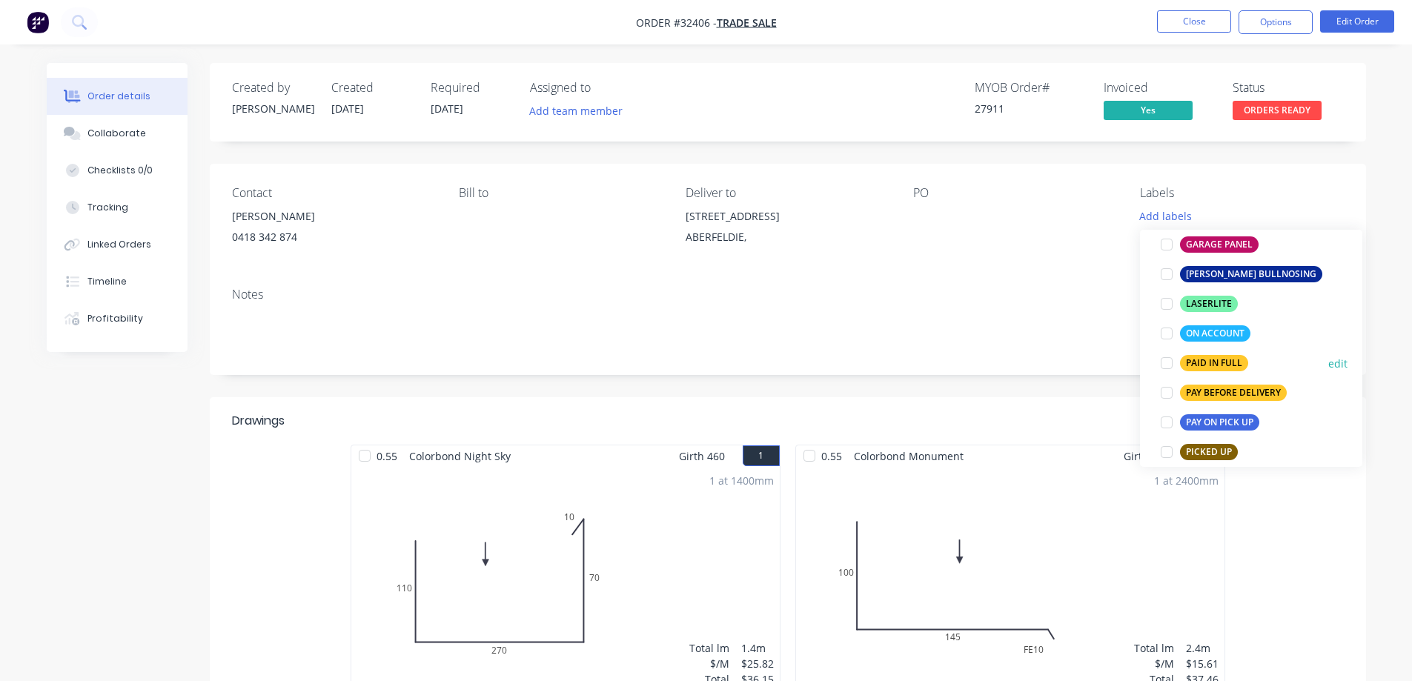
click at [1164, 361] on div at bounding box center [1167, 363] width 30 height 30
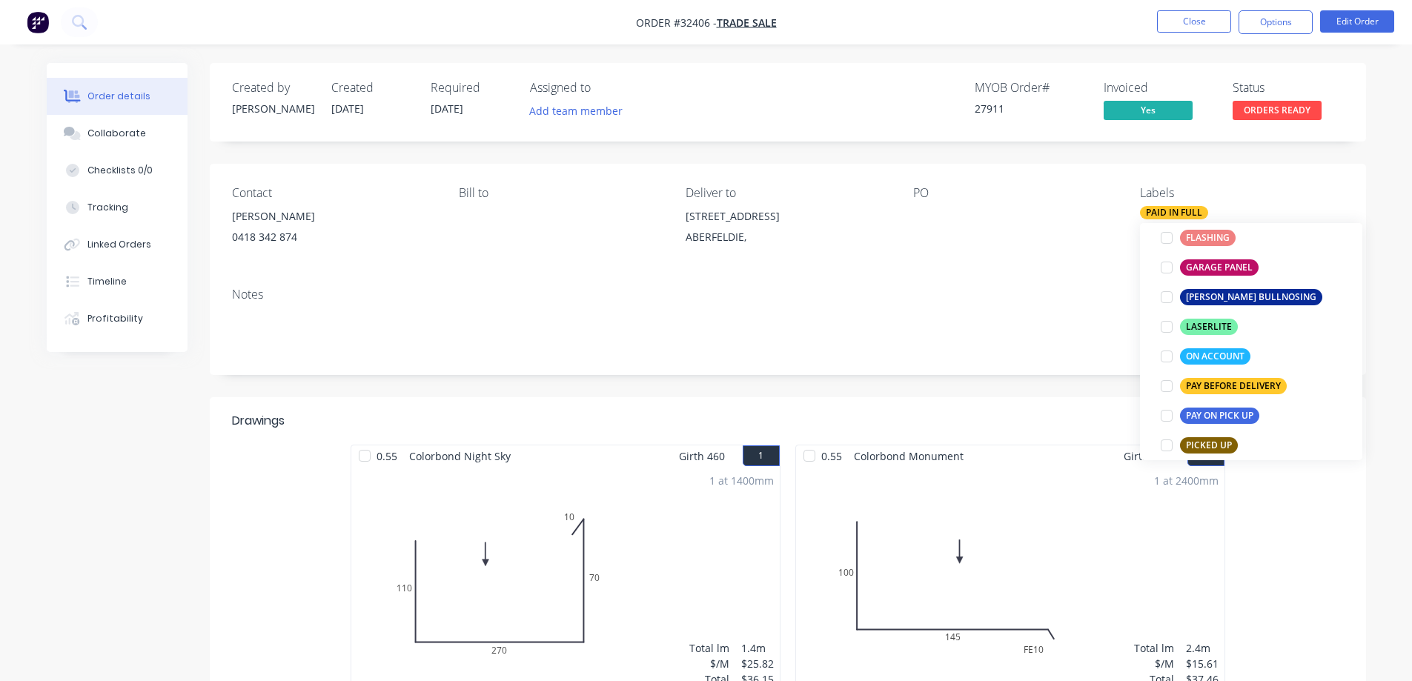
scroll to position [0, 0]
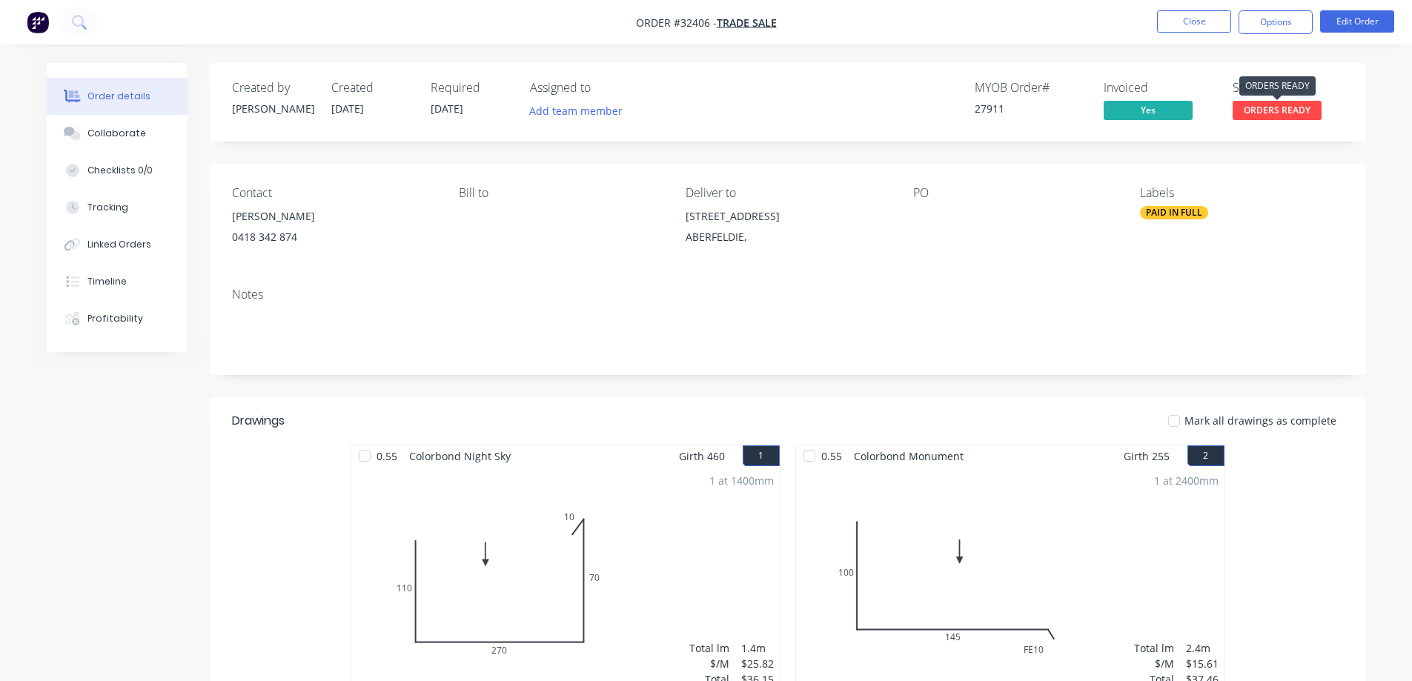
click at [1283, 113] on span "ORDERS READY" at bounding box center [1276, 110] width 89 height 19
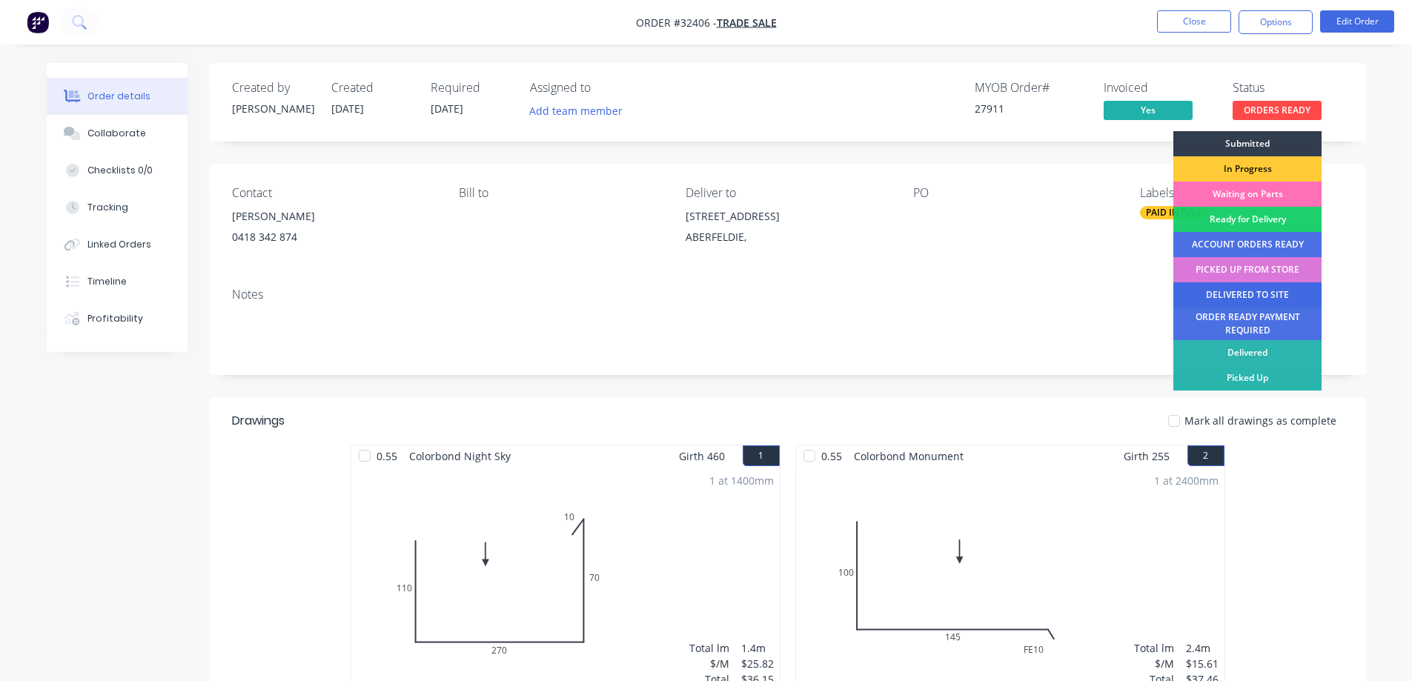
click at [1227, 297] on div "DELIVERED TO SITE" at bounding box center [1247, 294] width 148 height 25
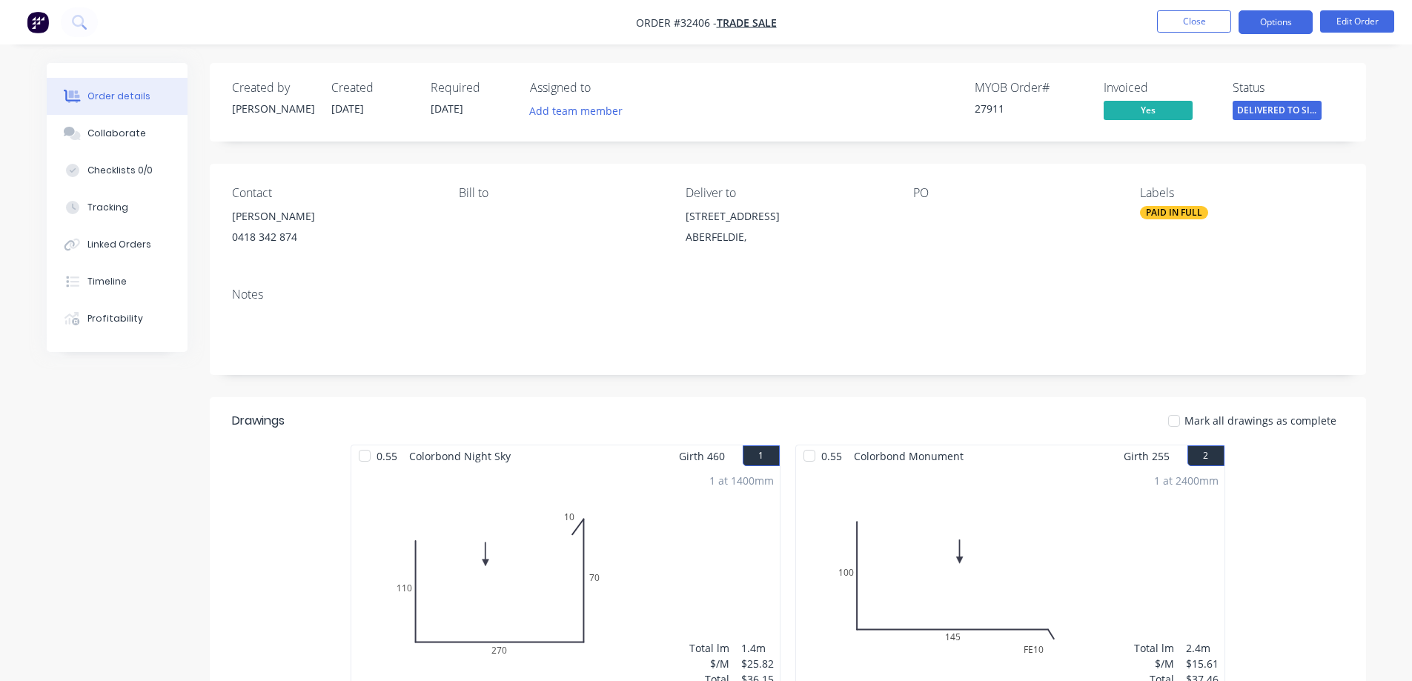
click at [1261, 13] on button "Options" at bounding box center [1275, 22] width 74 height 24
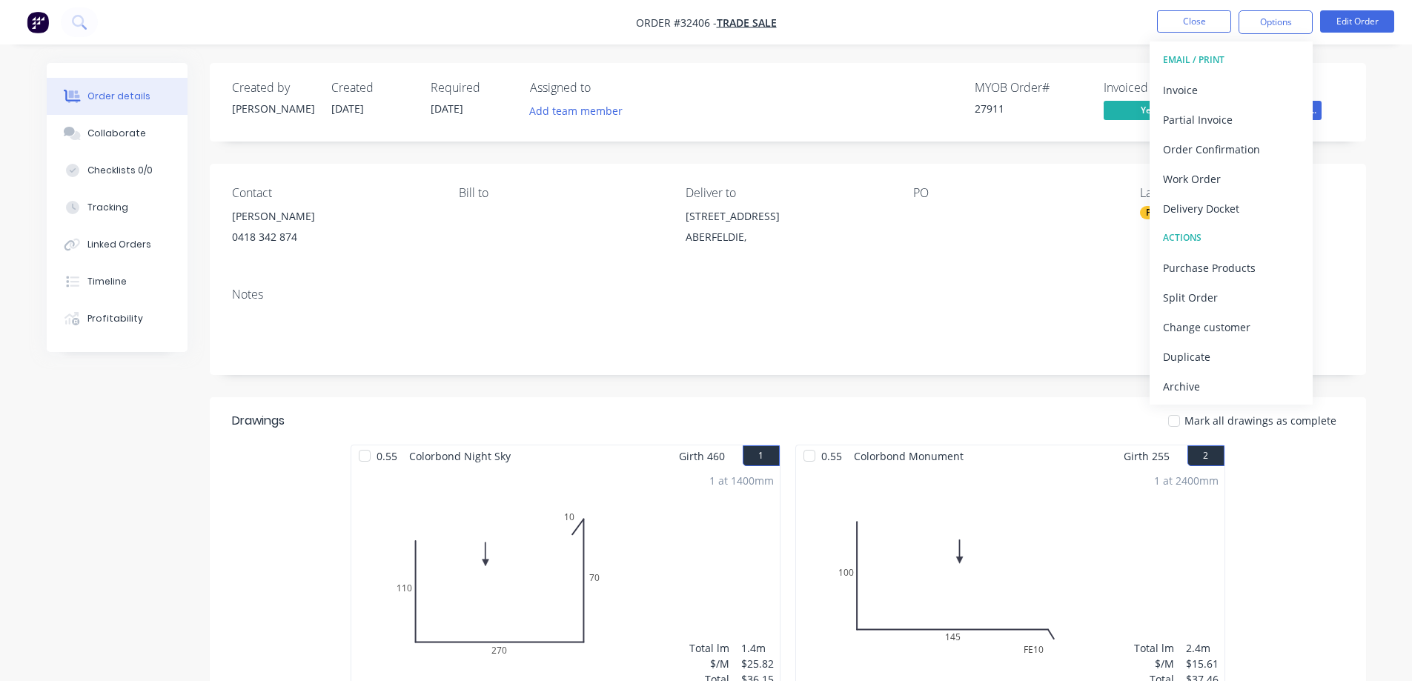
drag, startPoint x: 1184, startPoint y: 385, endPoint x: 1192, endPoint y: 382, distance: 8.7
click at [1186, 385] on div "Archive" at bounding box center [1231, 386] width 136 height 21
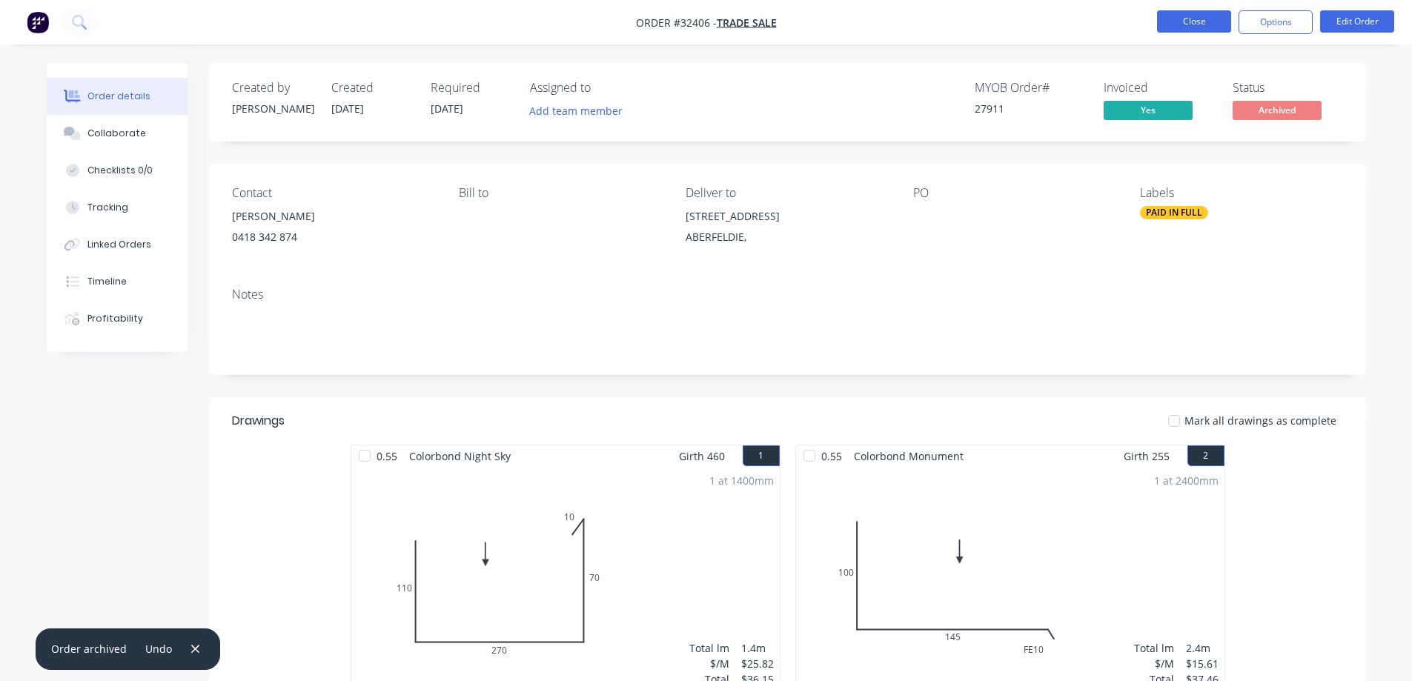
click at [1185, 21] on button "Close" at bounding box center [1194, 21] width 74 height 22
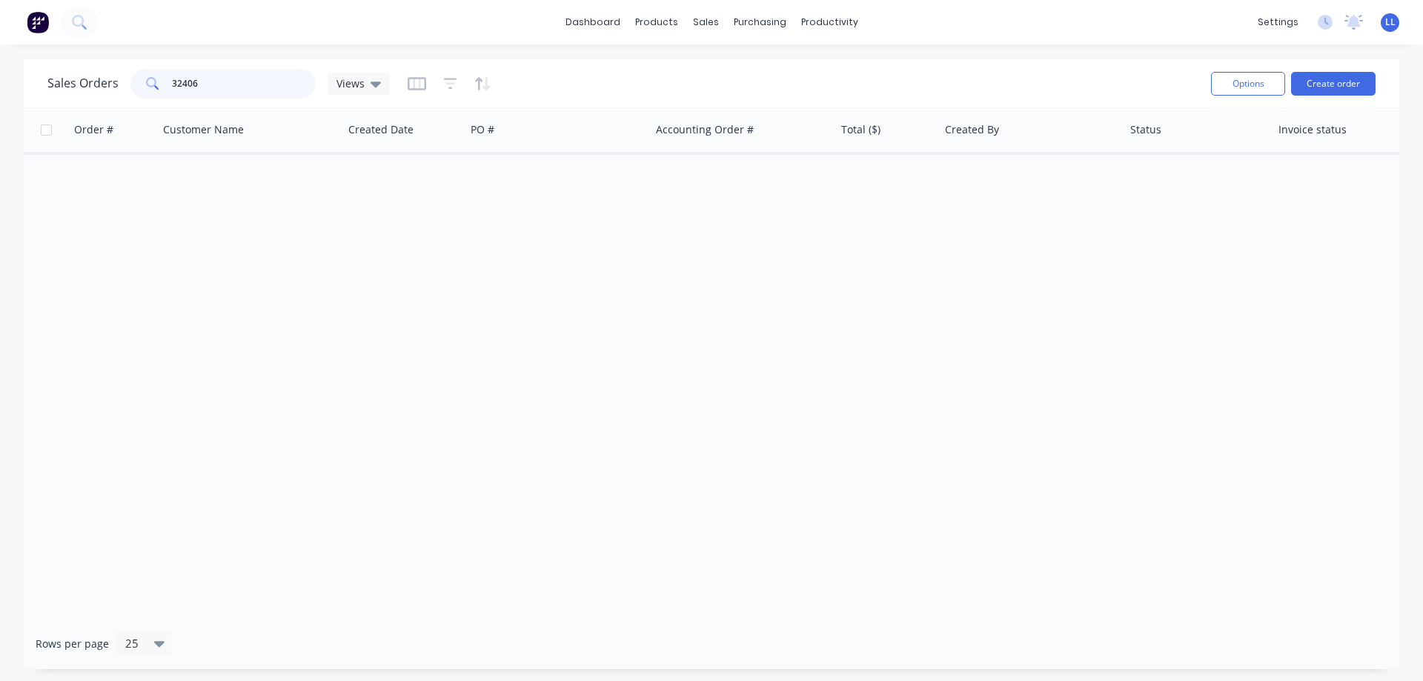
drag, startPoint x: 210, startPoint y: 82, endPoint x: 153, endPoint y: 87, distance: 56.6
click at [153, 87] on div "32406" at bounding box center [222, 84] width 185 height 30
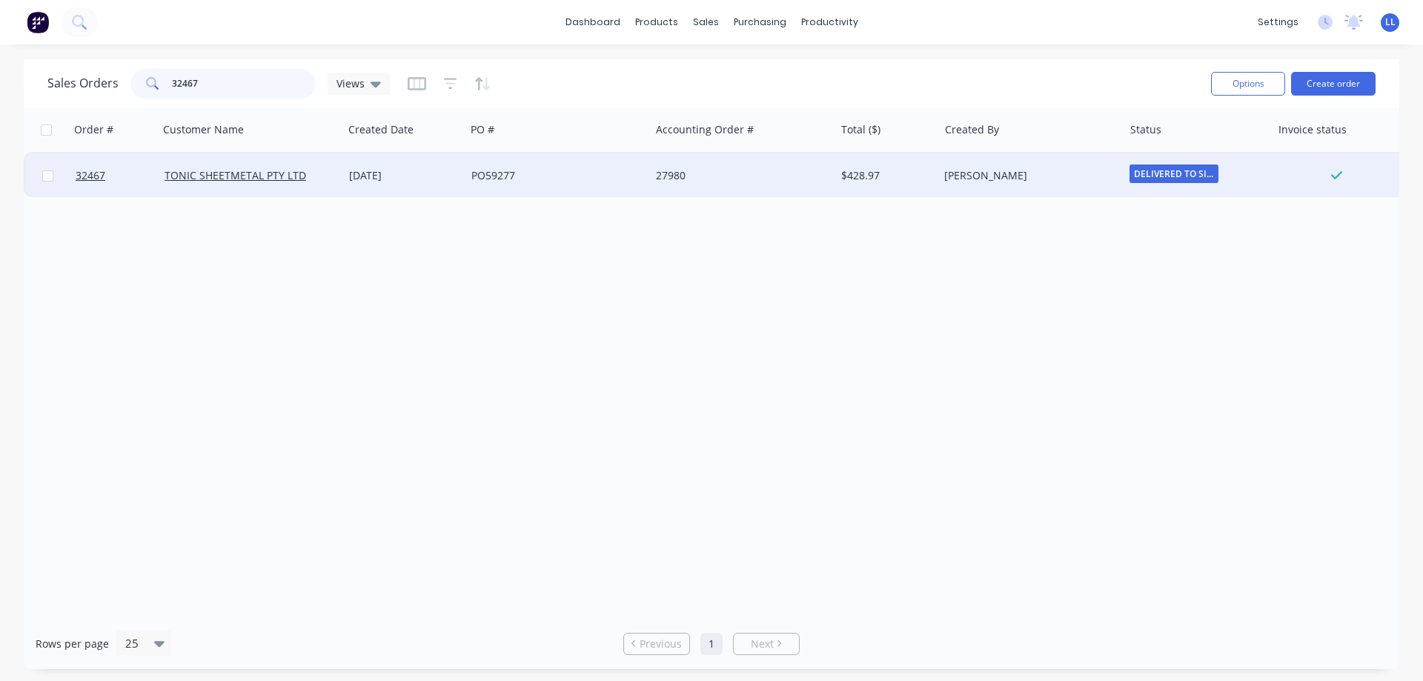
type input "32467"
click at [837, 179] on div "$428.97" at bounding box center [887, 175] width 104 height 44
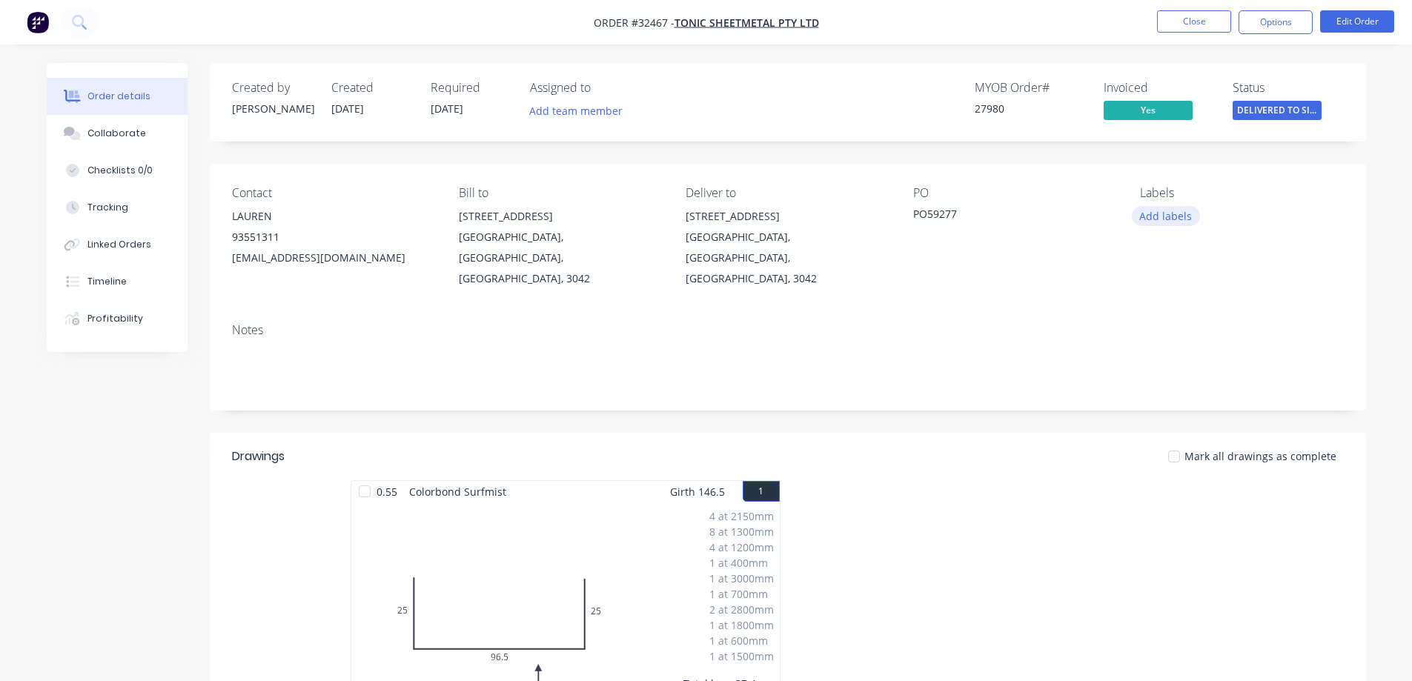
click at [1156, 218] on button "Add labels" at bounding box center [1166, 216] width 68 height 20
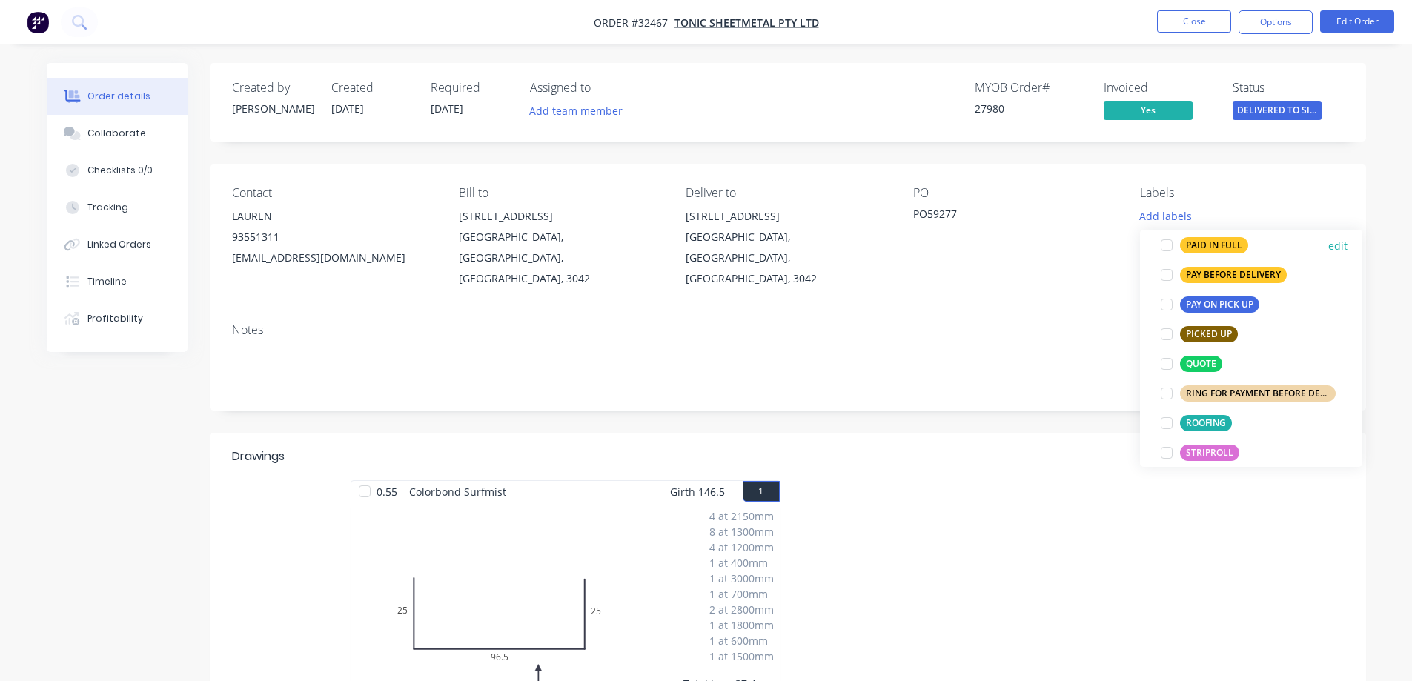
scroll to position [622, 0]
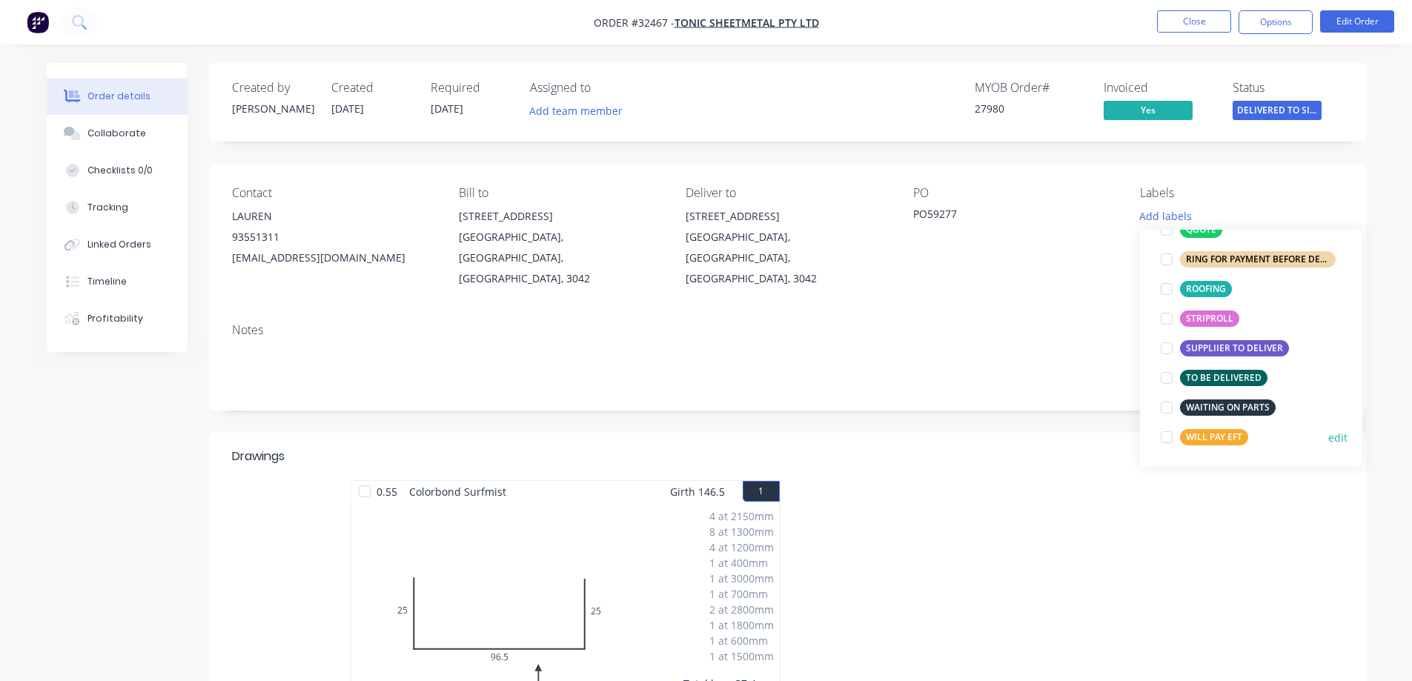
click at [1160, 439] on div at bounding box center [1167, 437] width 30 height 30
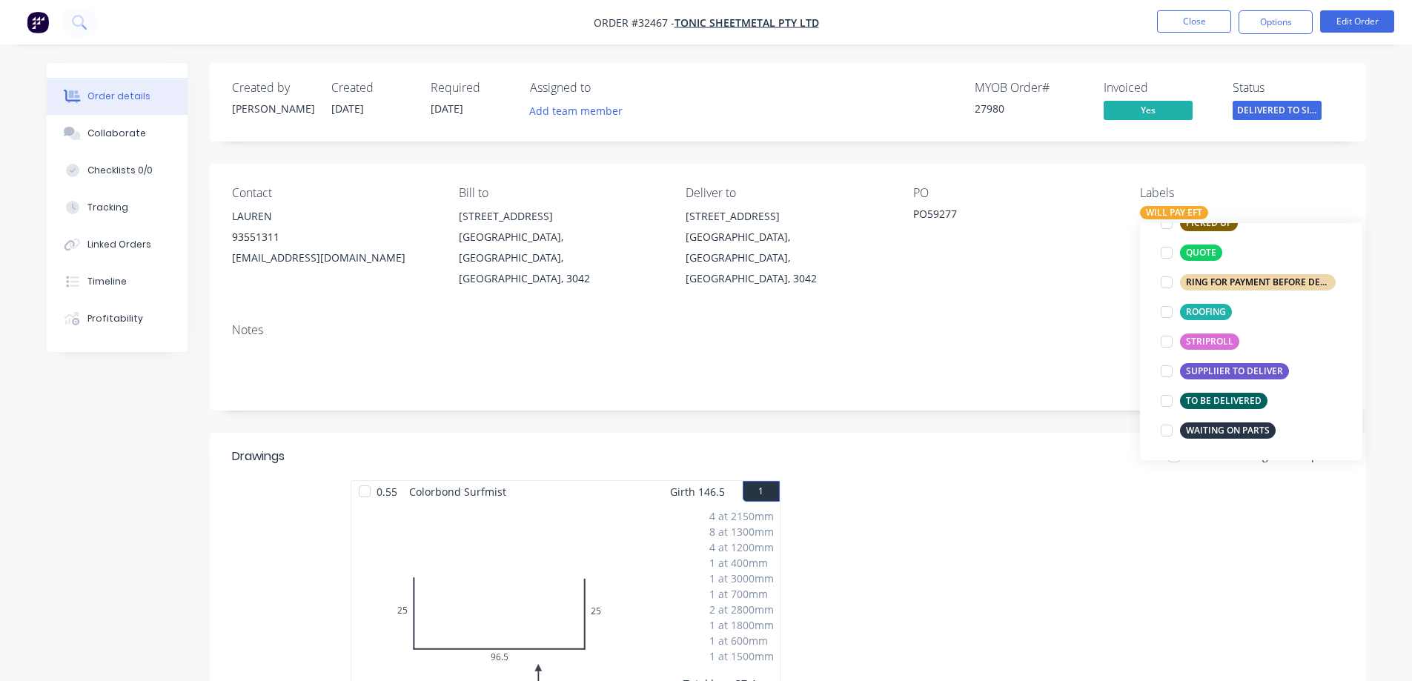
scroll to position [0, 0]
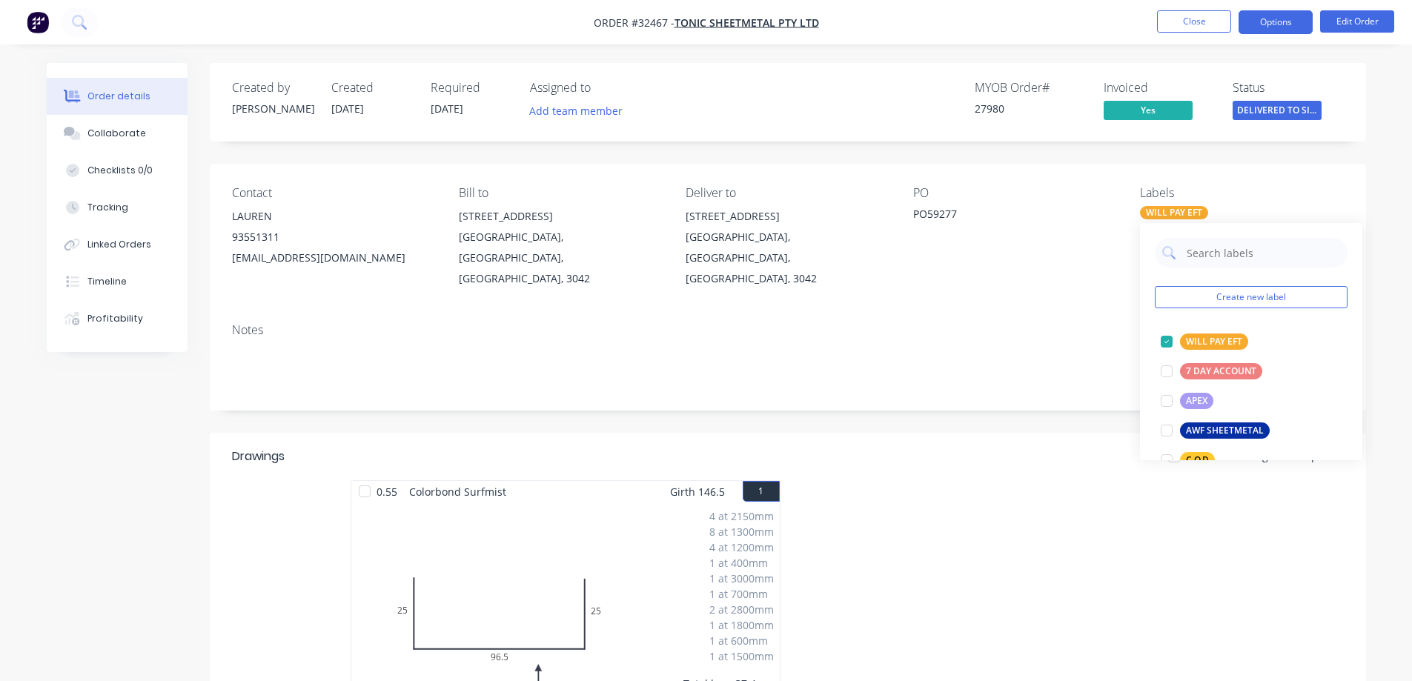
click at [1295, 22] on button "Options" at bounding box center [1275, 22] width 74 height 24
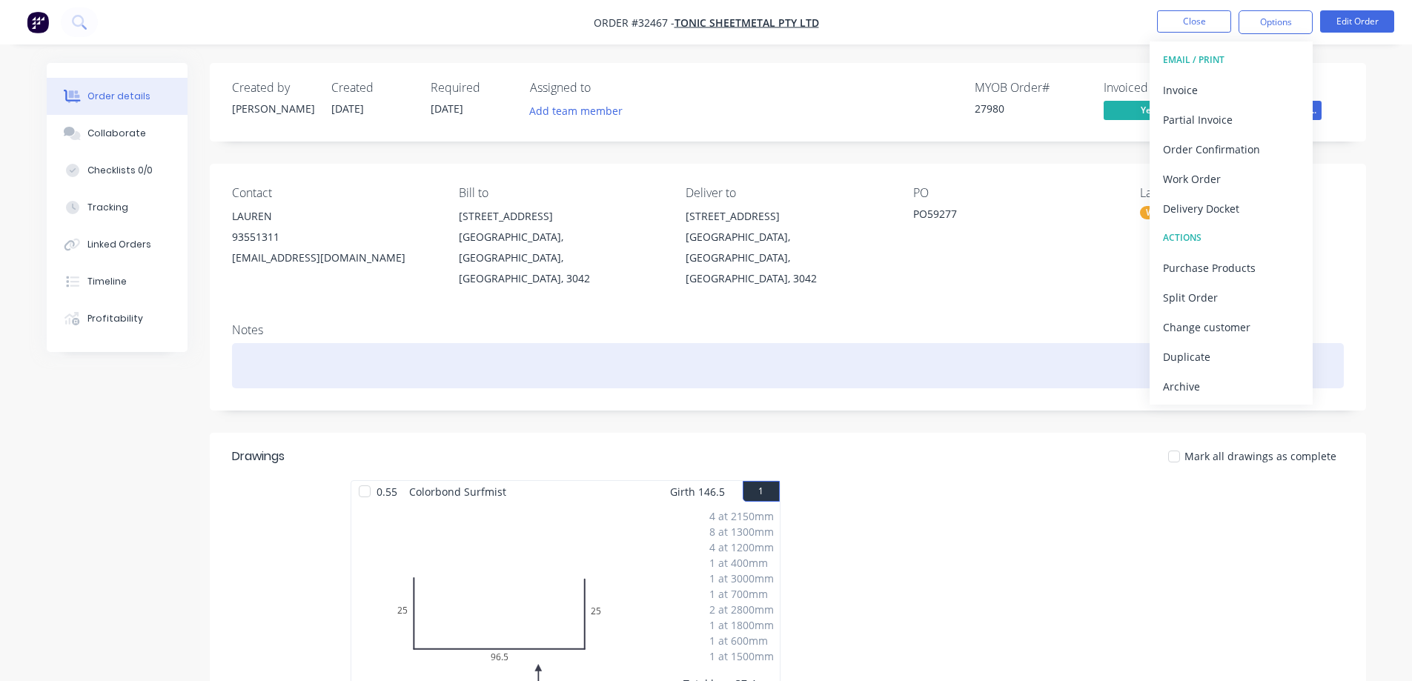
drag, startPoint x: 1203, startPoint y: 387, endPoint x: 1212, endPoint y: 358, distance: 30.0
click at [1203, 382] on div "Archive" at bounding box center [1231, 386] width 136 height 21
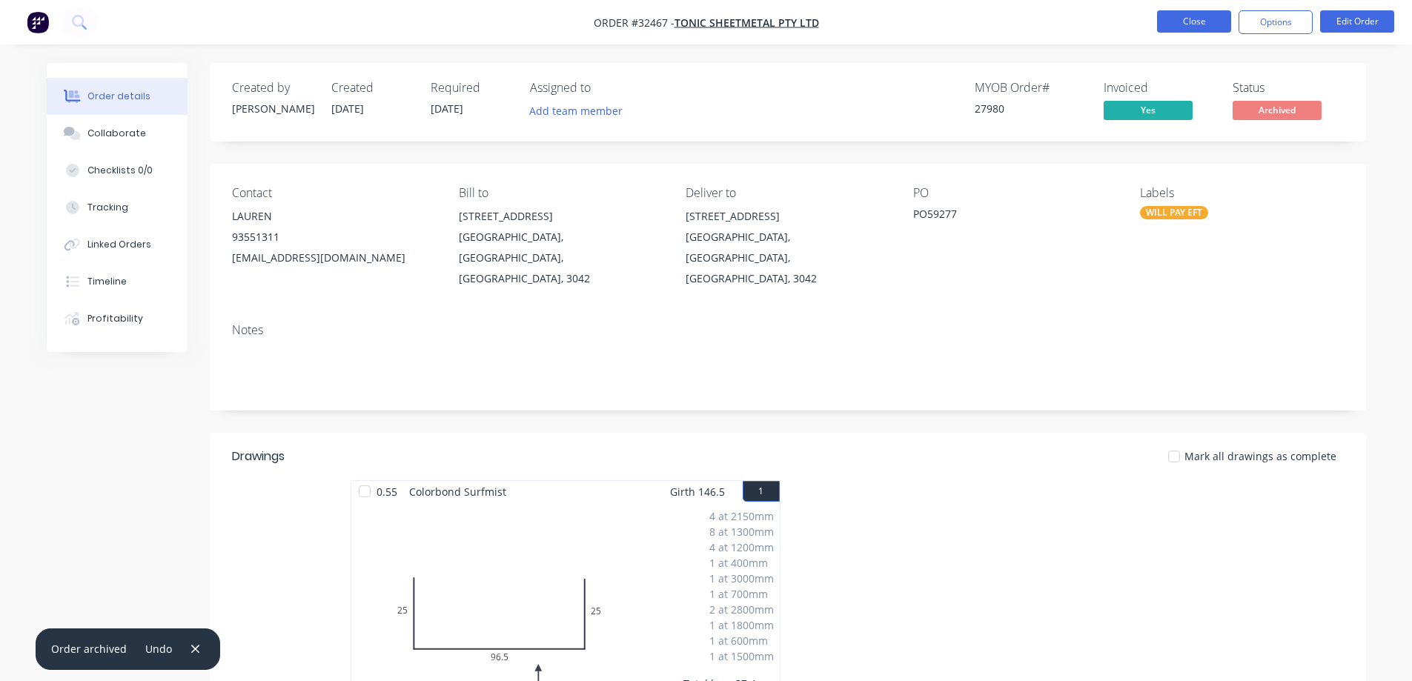
click at [1200, 16] on button "Close" at bounding box center [1194, 21] width 74 height 22
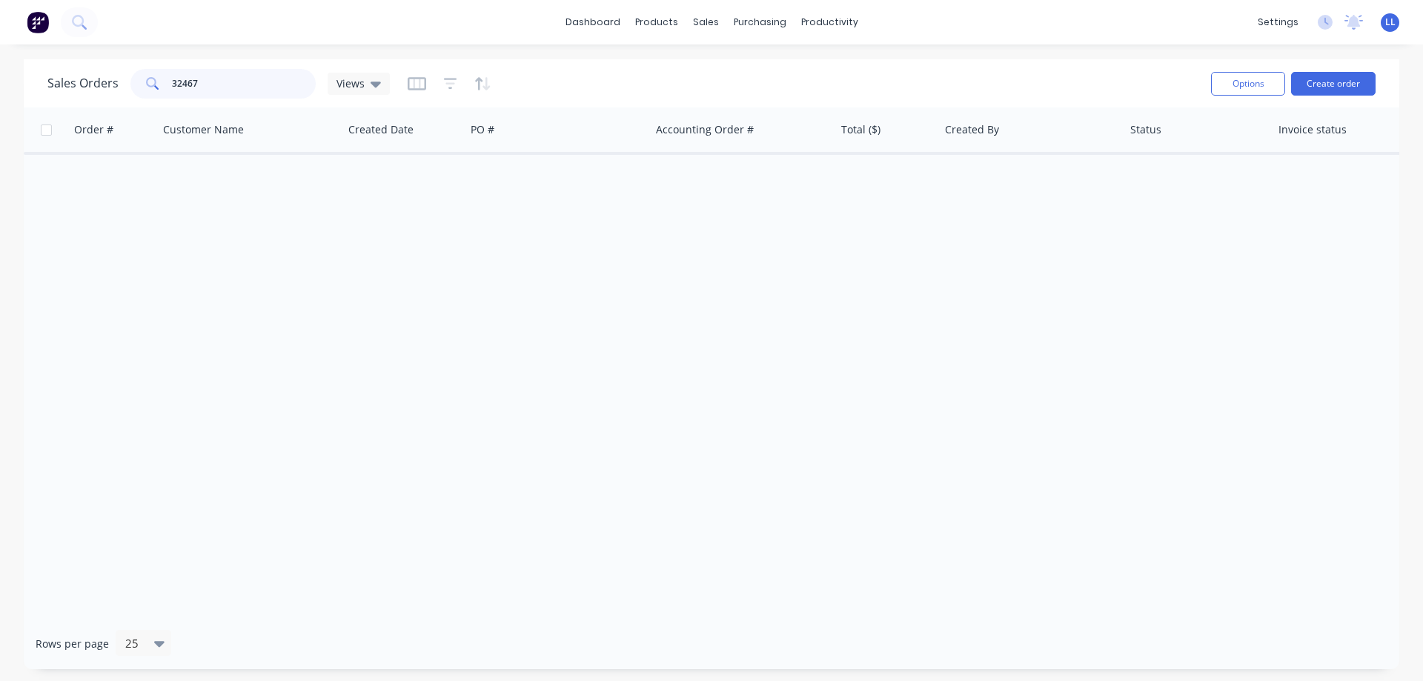
drag, startPoint x: 203, startPoint y: 82, endPoint x: 122, endPoint y: 84, distance: 80.8
click at [123, 84] on div "Sales Orders 32467 Views" at bounding box center [218, 84] width 342 height 30
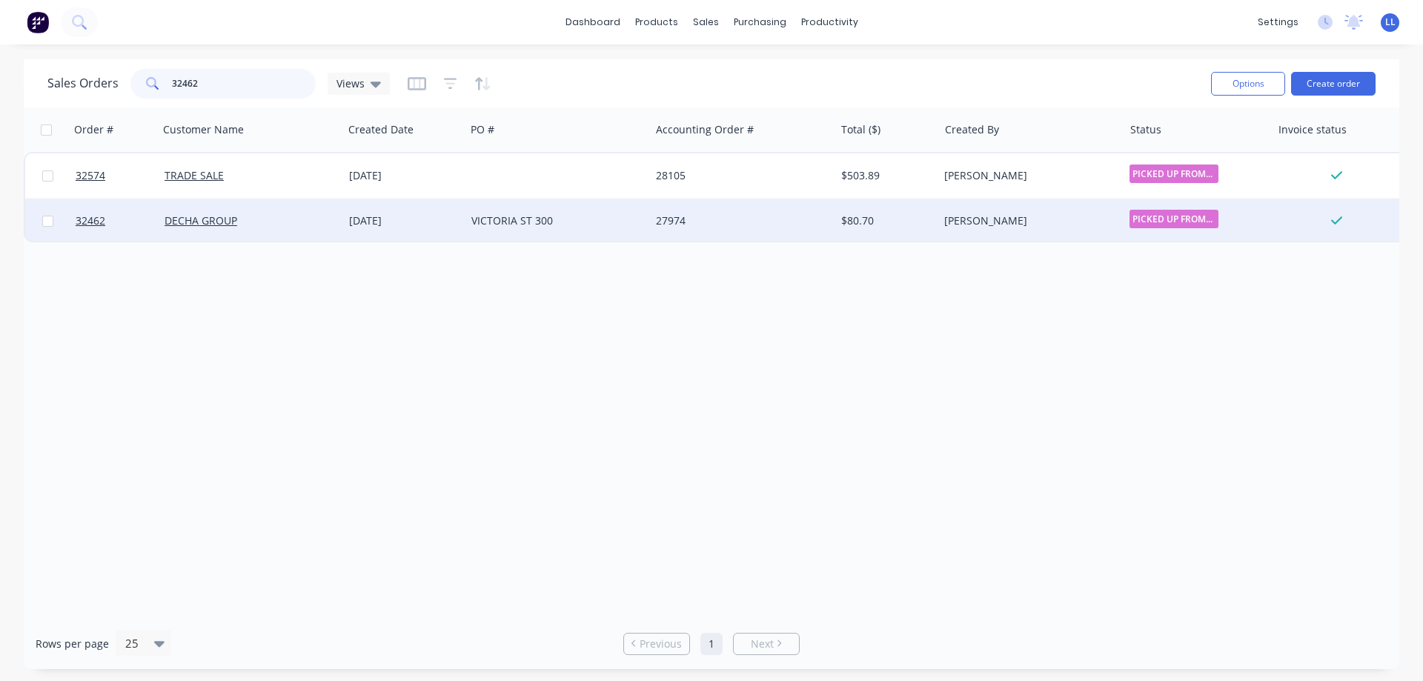
type input "32462"
click at [464, 221] on div "[DATE]" at bounding box center [404, 221] width 122 height 44
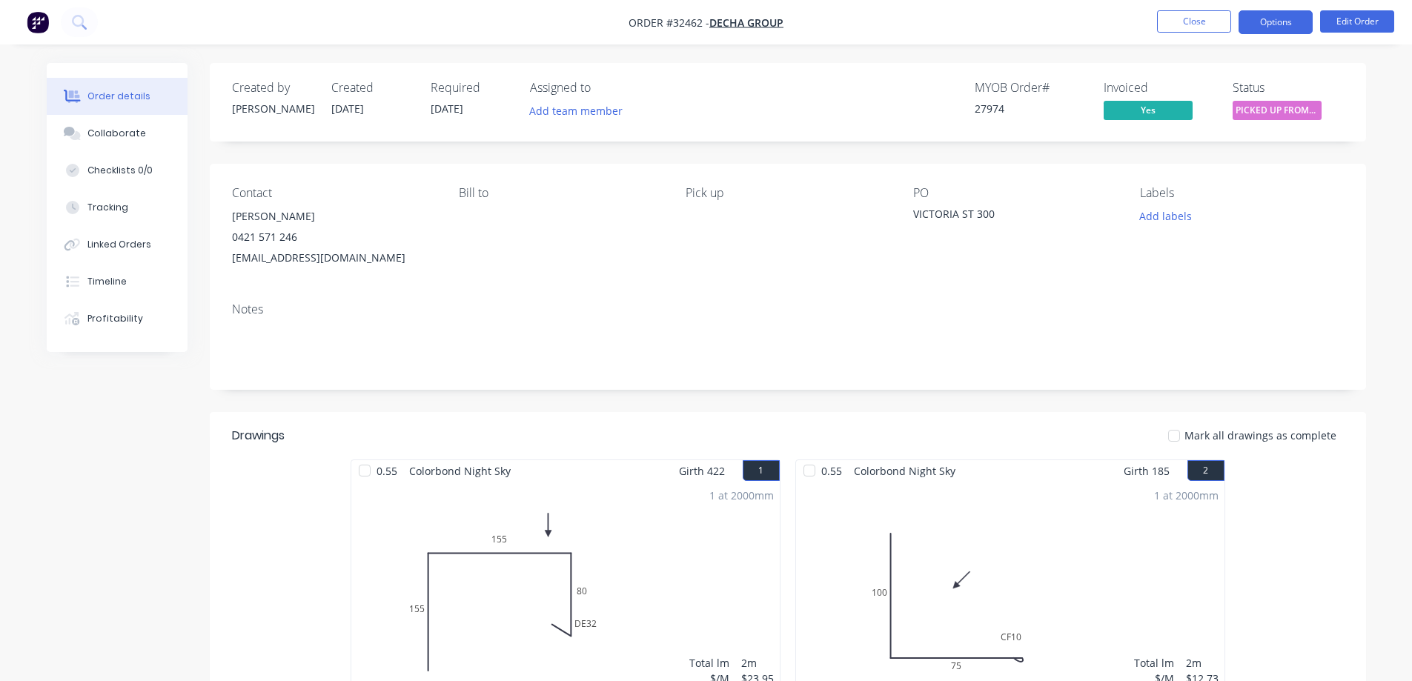
click at [1260, 32] on button "Options" at bounding box center [1275, 22] width 74 height 24
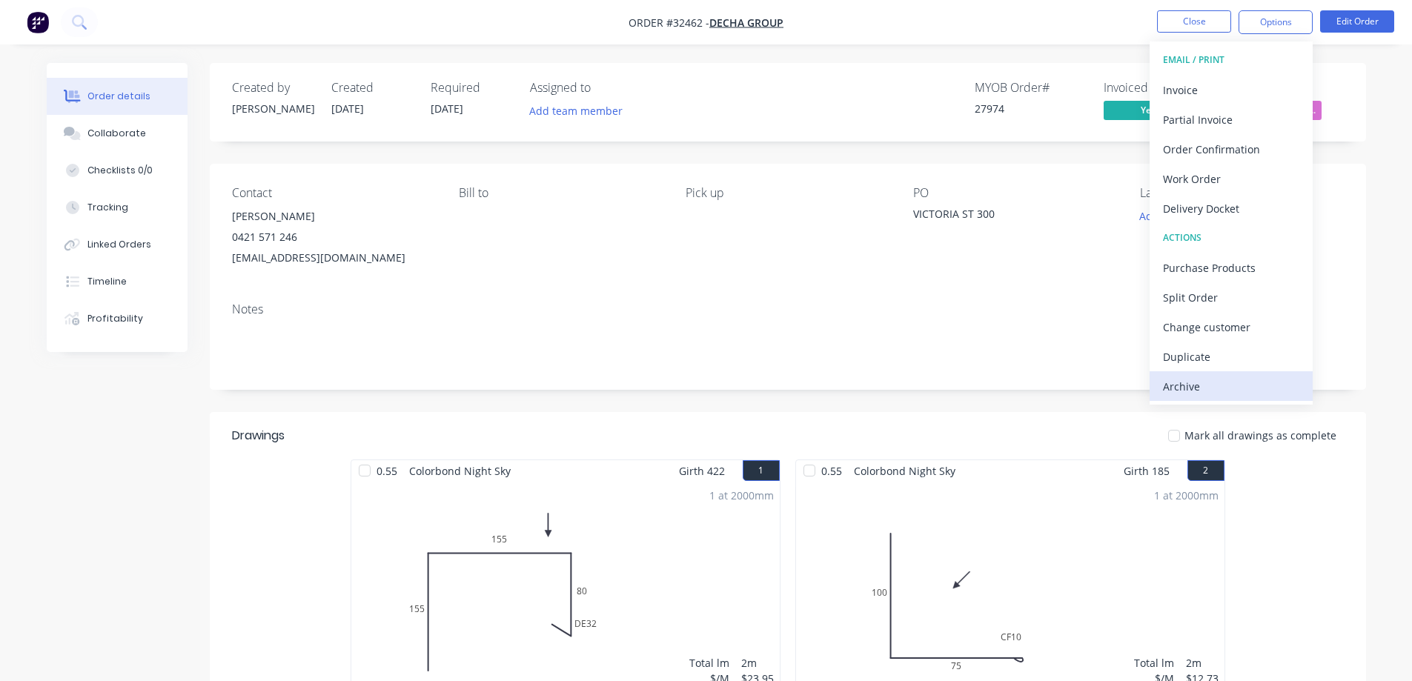
click at [1192, 392] on div "Archive" at bounding box center [1231, 386] width 136 height 21
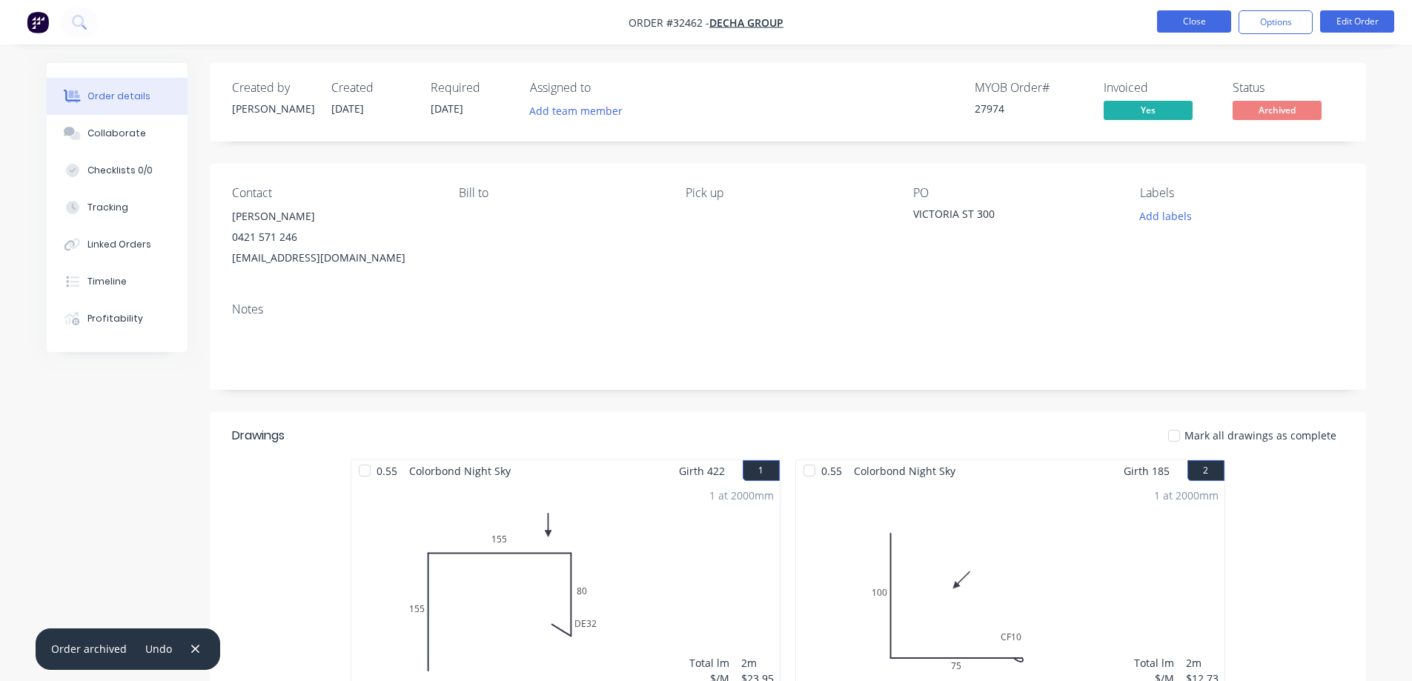
click at [1180, 24] on button "Close" at bounding box center [1194, 21] width 74 height 22
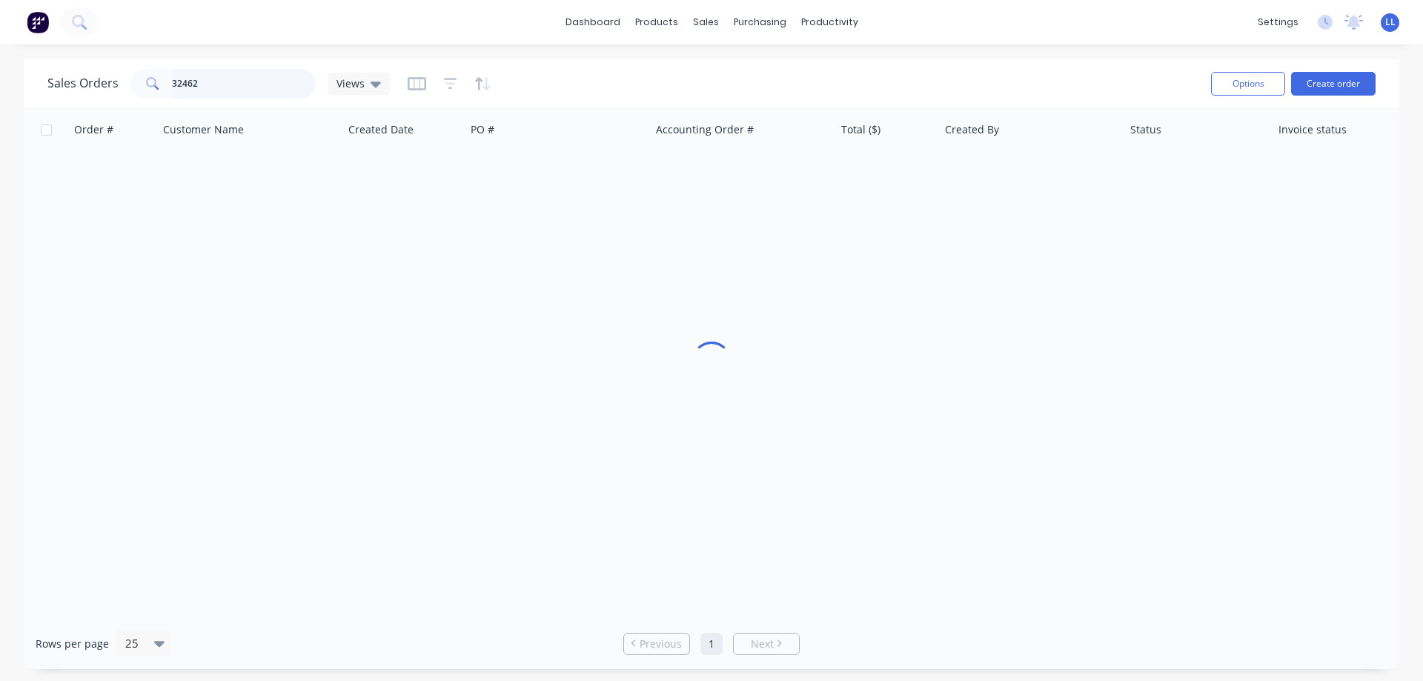
click at [45, 84] on div "Sales Orders 32462 Views Options Create order" at bounding box center [711, 83] width 1375 height 48
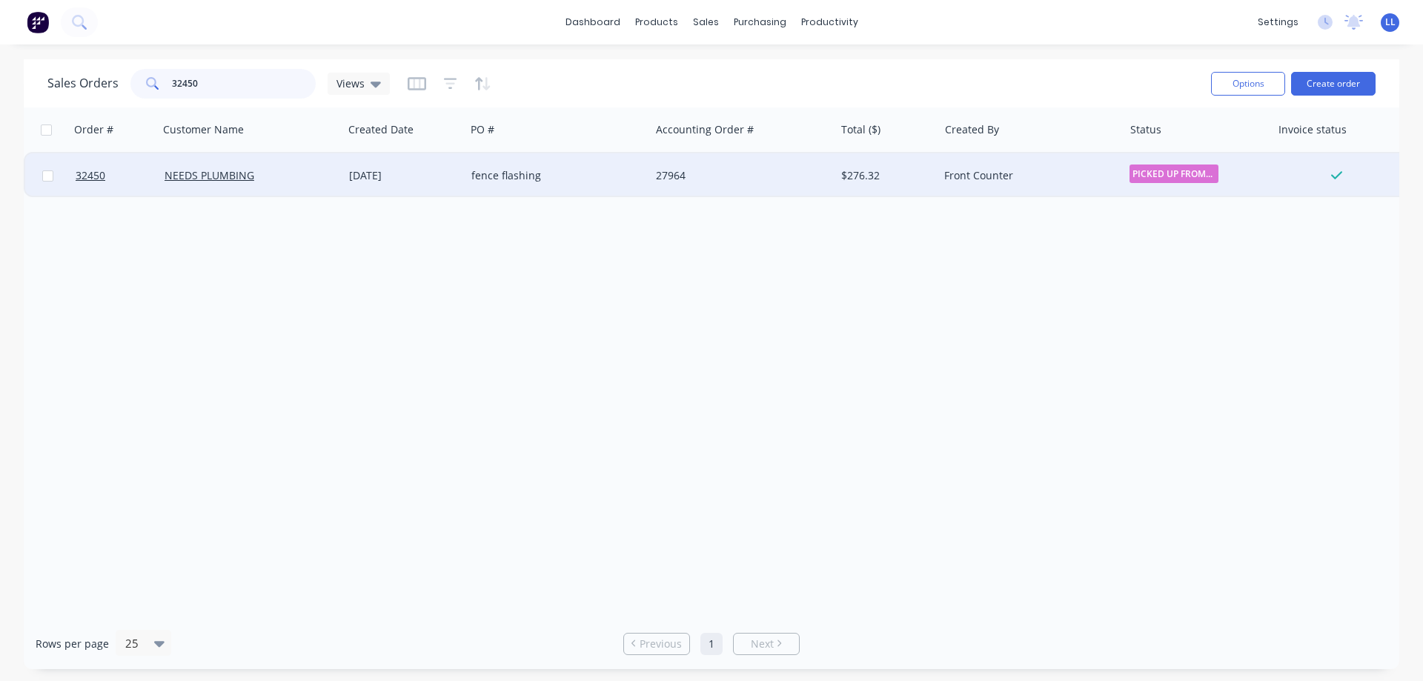
type input "32450"
click at [848, 176] on div "$276.32" at bounding box center [884, 175] width 87 height 15
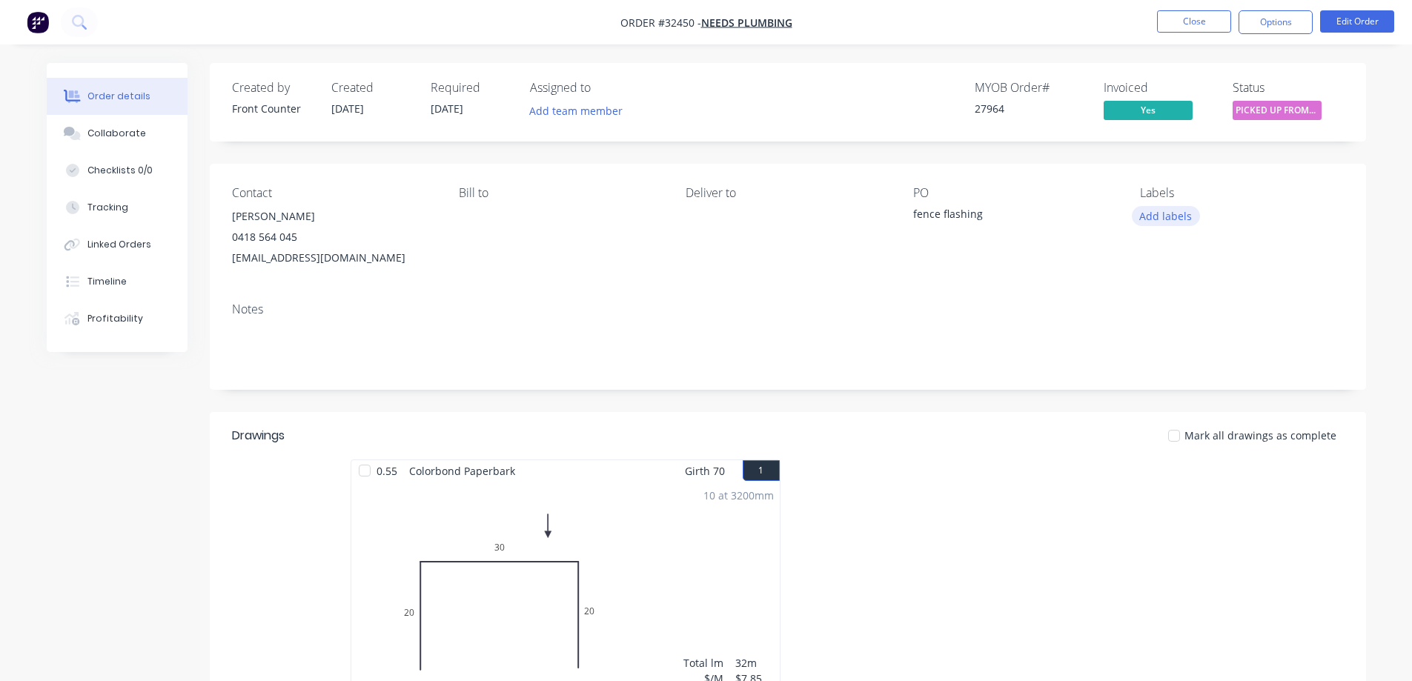
click at [1183, 219] on button "Add labels" at bounding box center [1166, 216] width 68 height 20
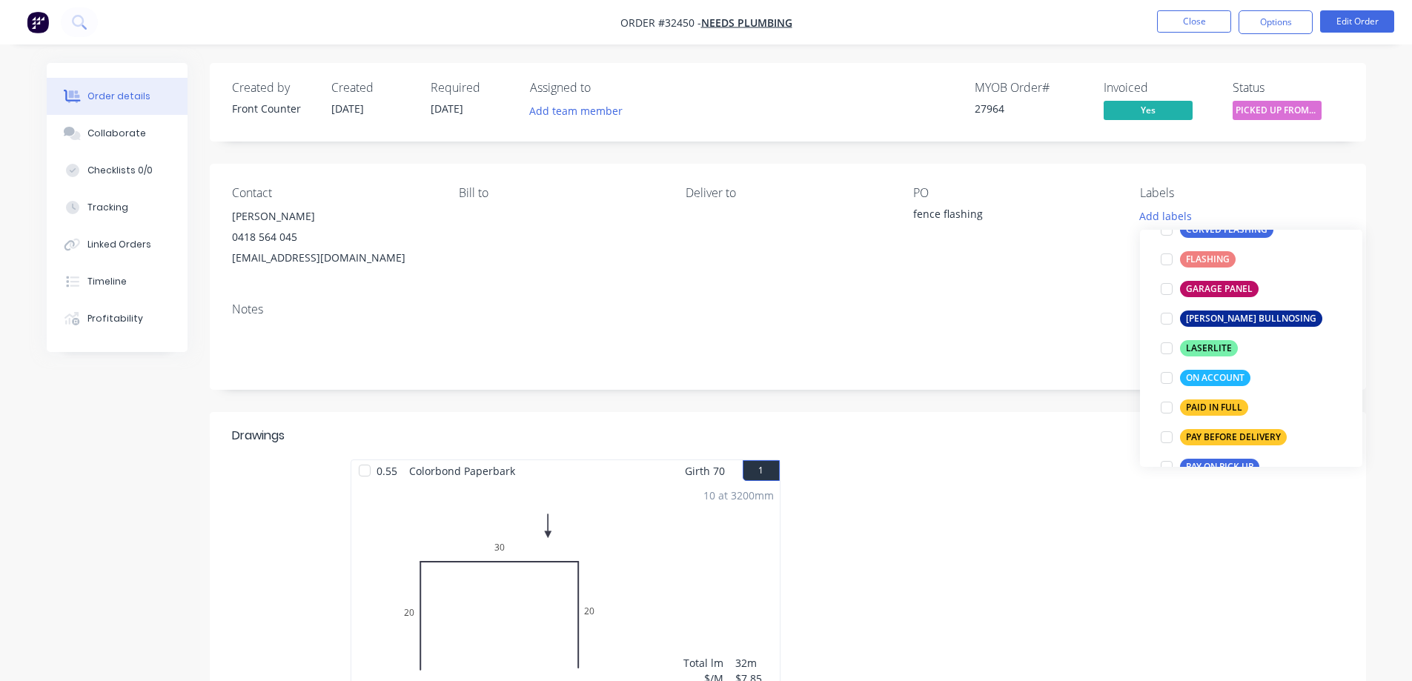
scroll to position [371, 0]
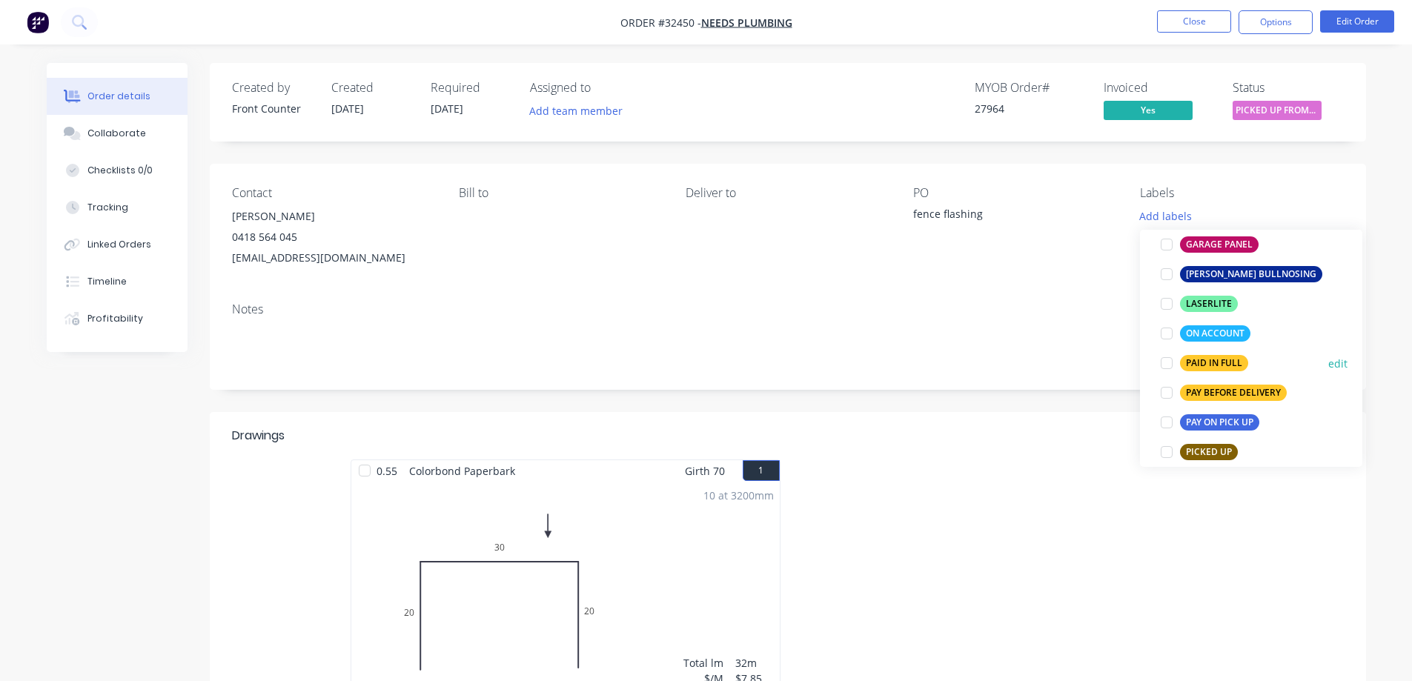
click at [1169, 362] on div at bounding box center [1167, 363] width 30 height 30
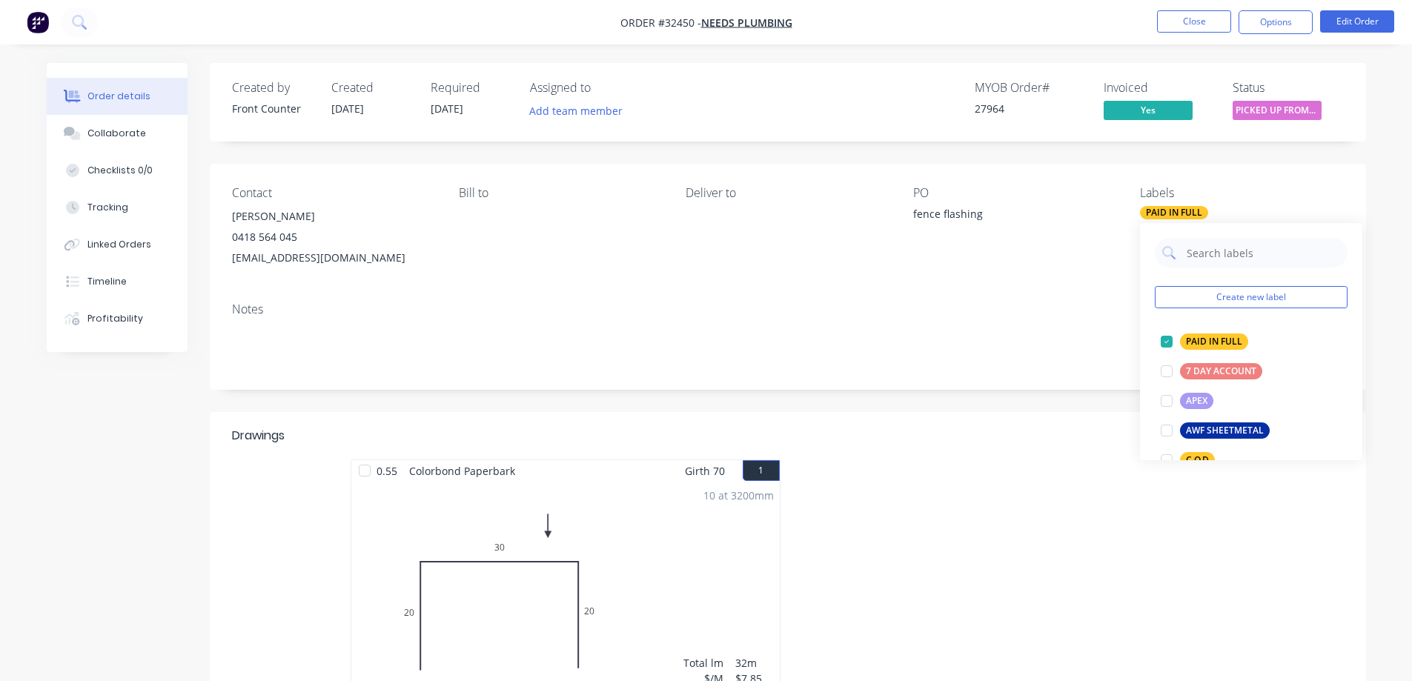
drag, startPoint x: 1266, startPoint y: 19, endPoint x: 1255, endPoint y: 35, distance: 20.2
click at [1266, 20] on button "Options" at bounding box center [1275, 22] width 74 height 24
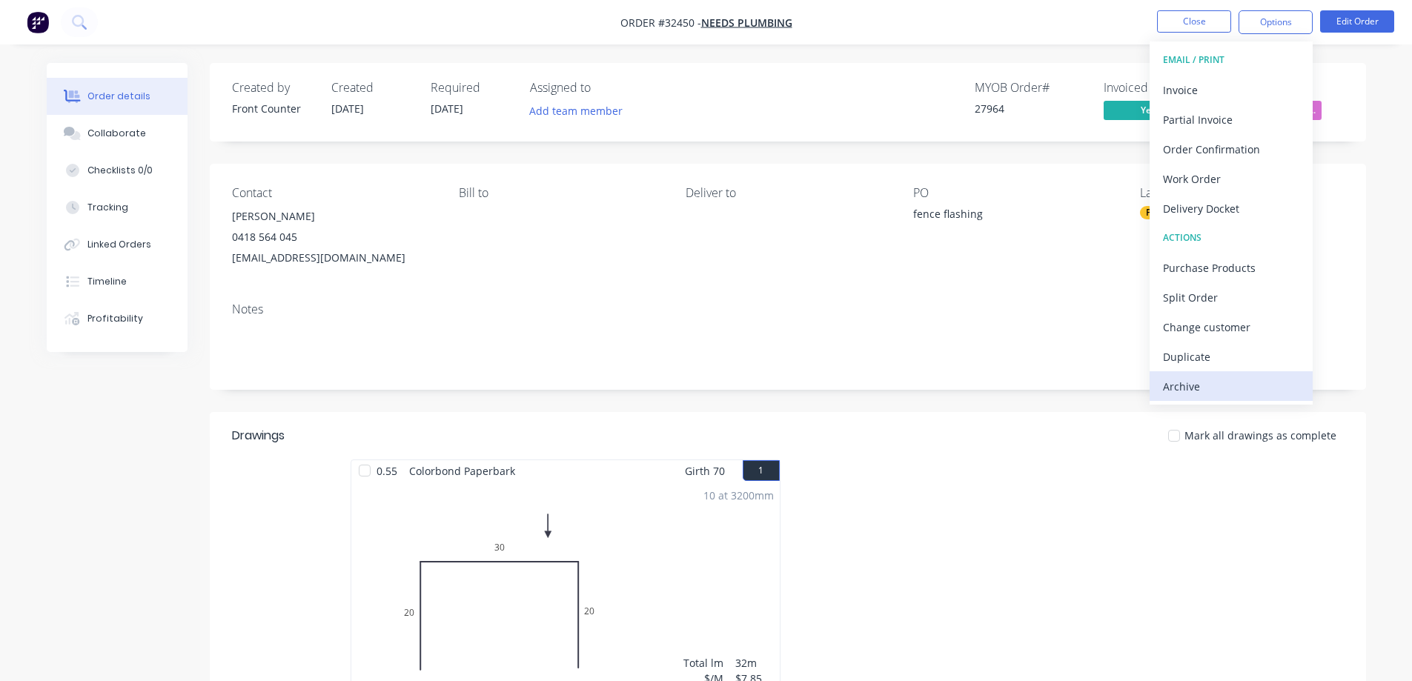
click at [1181, 389] on div "Archive" at bounding box center [1231, 386] width 136 height 21
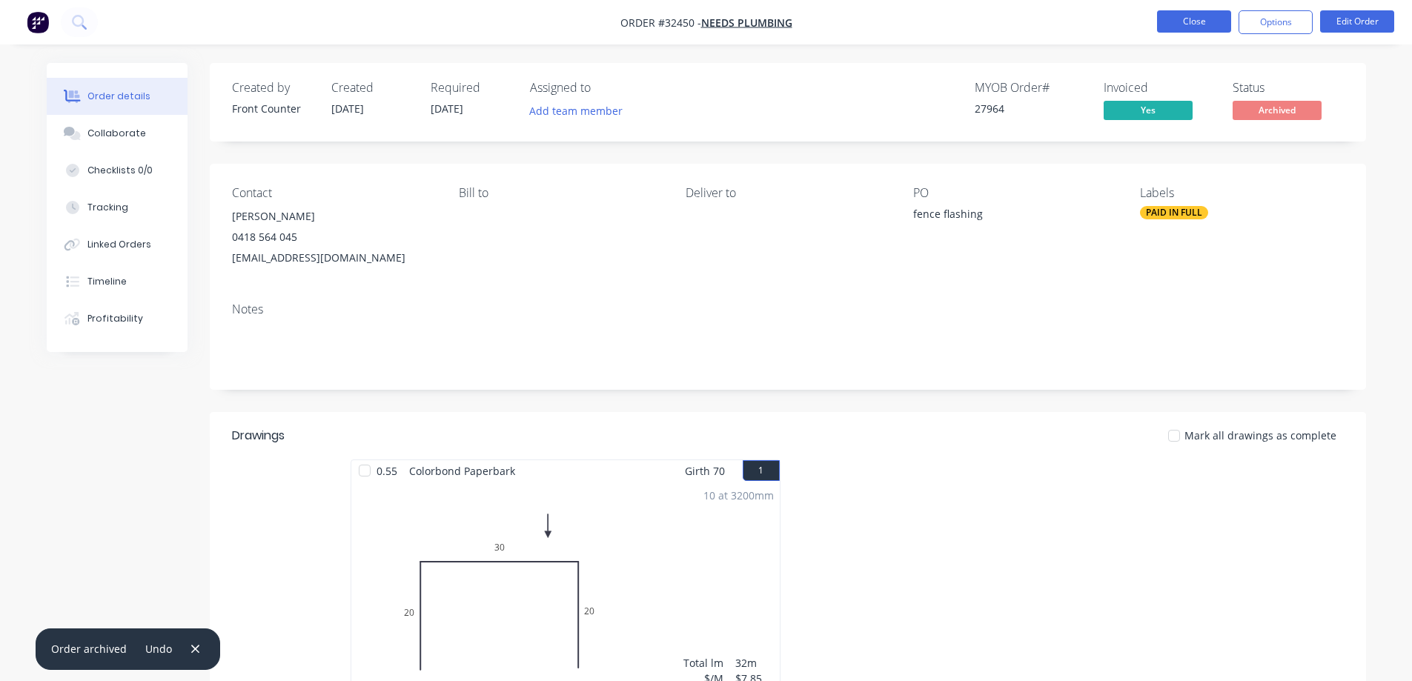
click at [1164, 19] on button "Close" at bounding box center [1194, 21] width 74 height 22
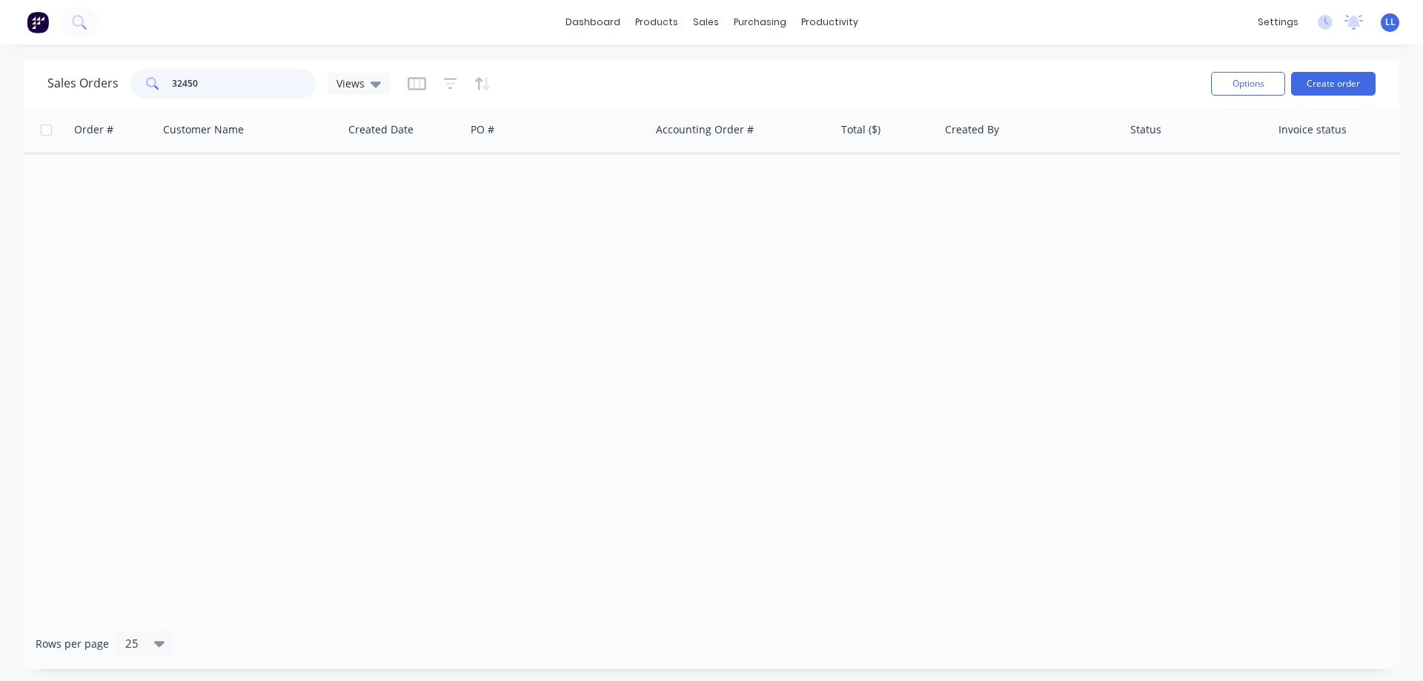
drag, startPoint x: 210, startPoint y: 84, endPoint x: 148, endPoint y: 82, distance: 61.5
click at [148, 82] on div "32450" at bounding box center [222, 84] width 185 height 30
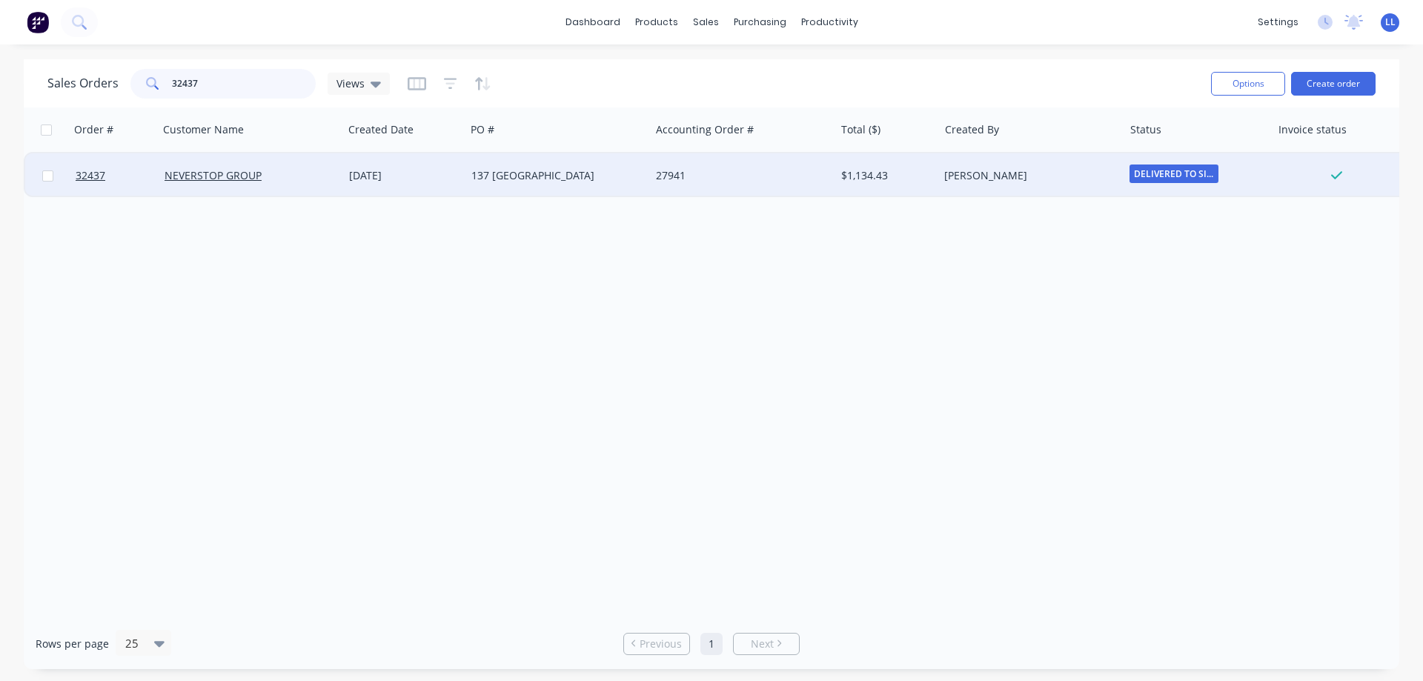
type input "32437"
click at [688, 179] on div "27941" at bounding box center [738, 175] width 165 height 15
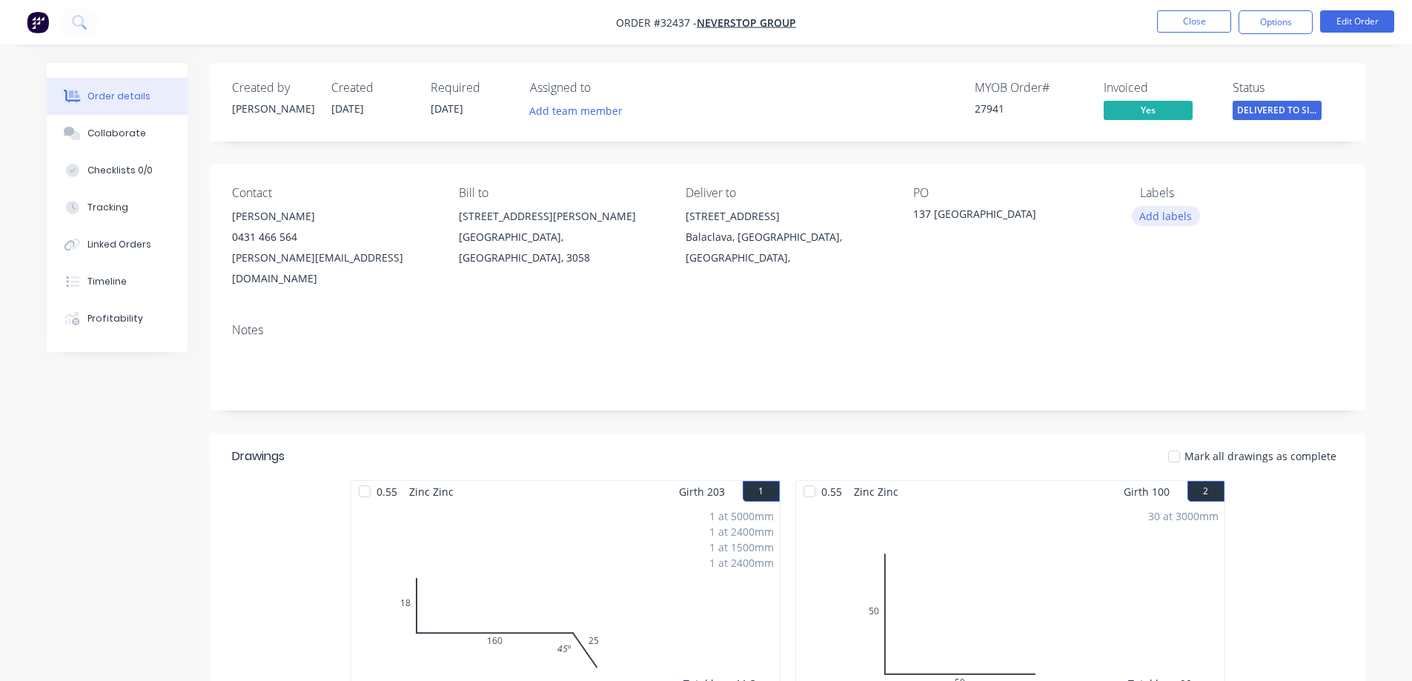
click at [1152, 217] on button "Add labels" at bounding box center [1166, 216] width 68 height 20
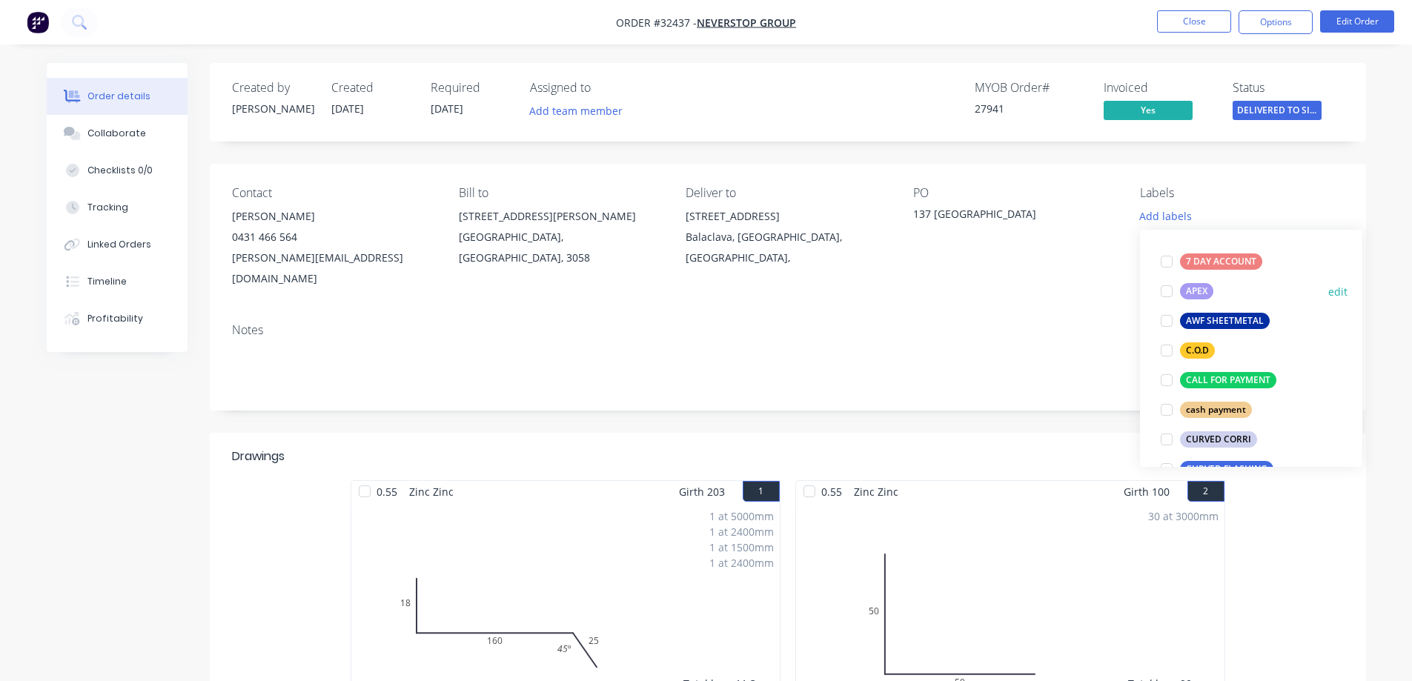
scroll to position [296, 0]
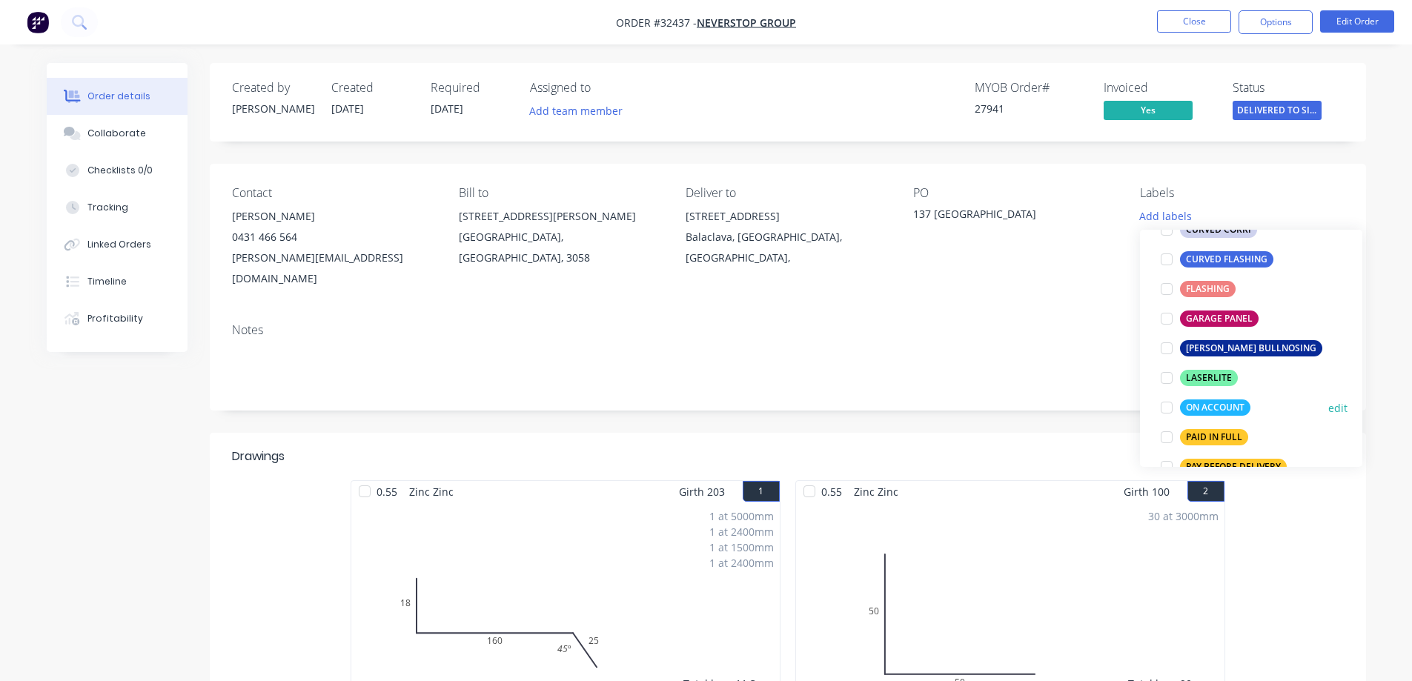
drag, startPoint x: 1169, startPoint y: 409, endPoint x: 1208, endPoint y: 330, distance: 88.5
click at [1168, 403] on div at bounding box center [1167, 408] width 30 height 30
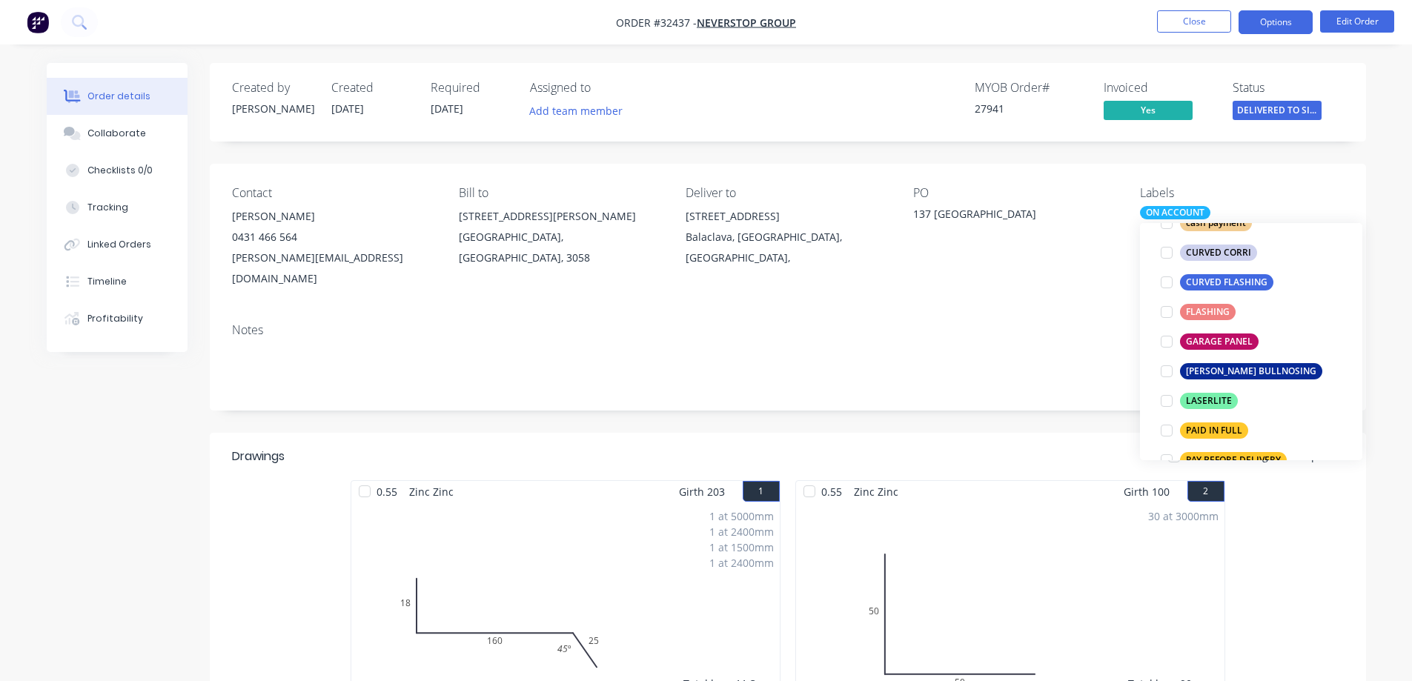
scroll to position [0, 0]
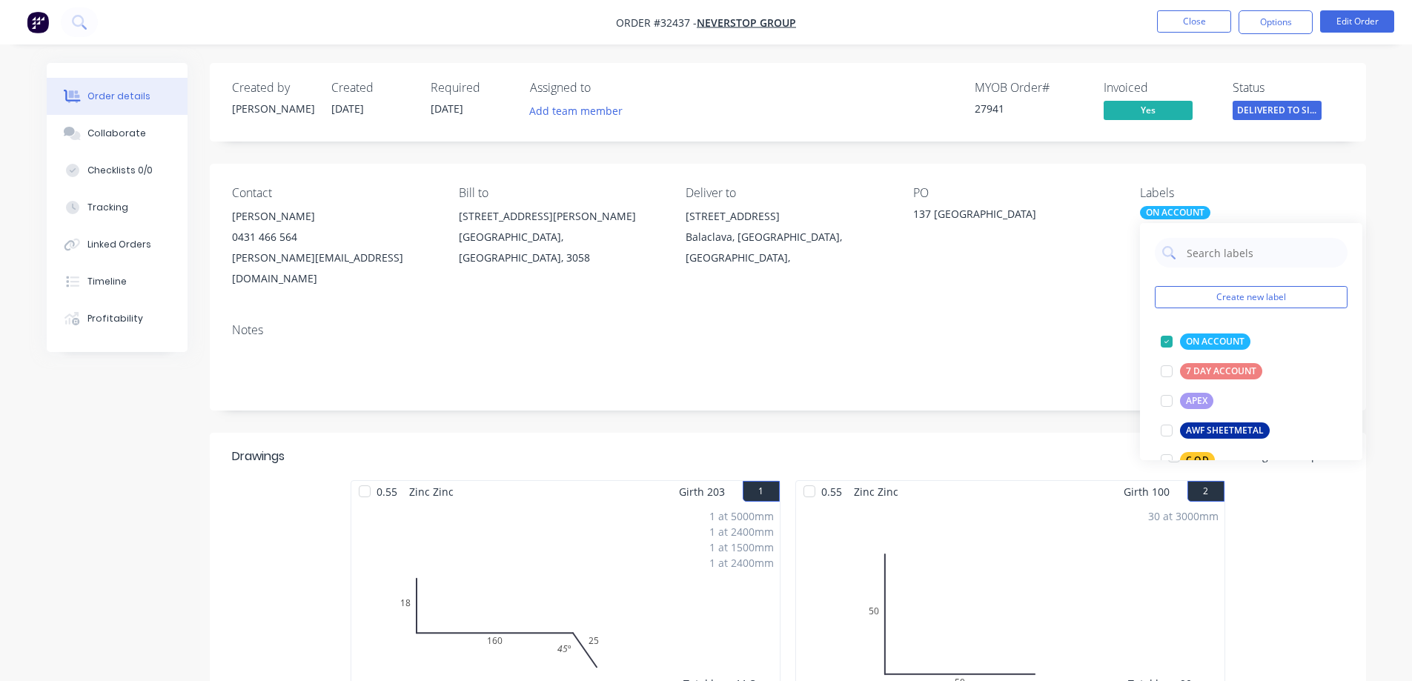
drag, startPoint x: 1263, startPoint y: 20, endPoint x: 1256, endPoint y: 36, distance: 16.9
click at [1263, 20] on button "Options" at bounding box center [1275, 22] width 74 height 24
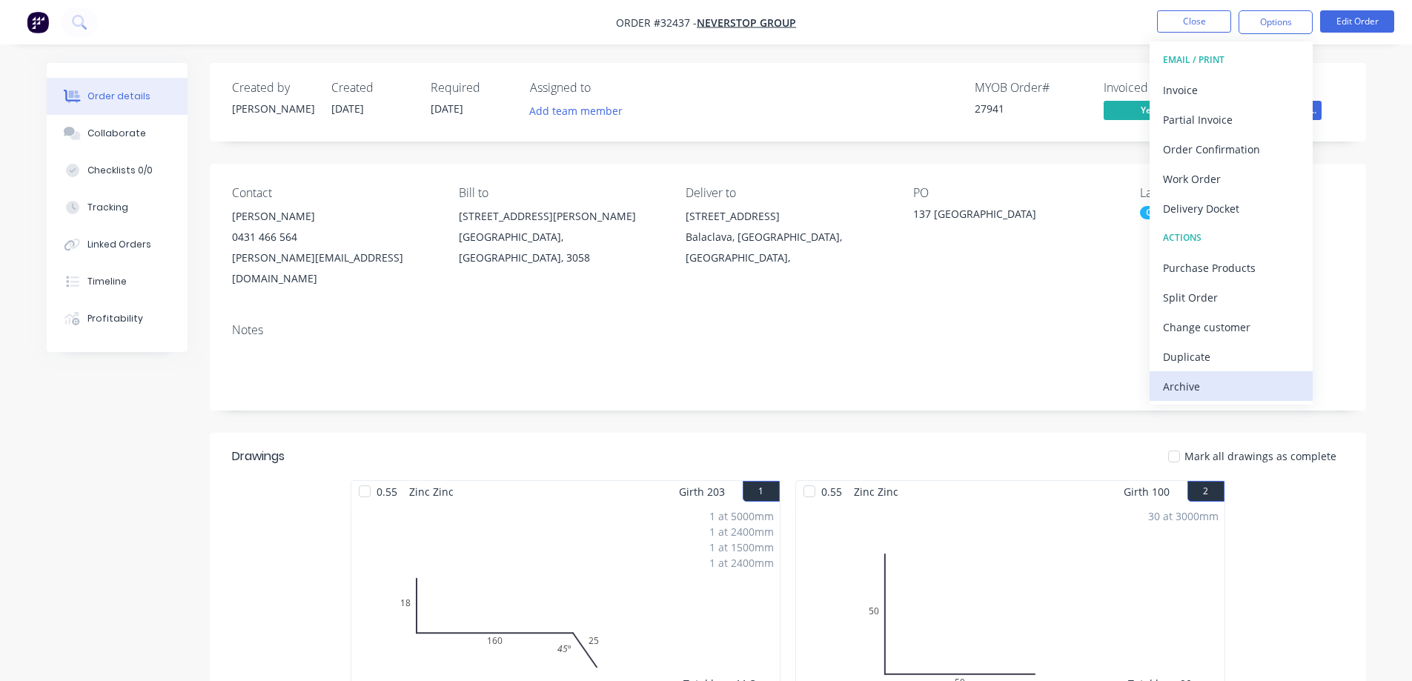
click at [1202, 391] on div "Archive" at bounding box center [1231, 386] width 136 height 21
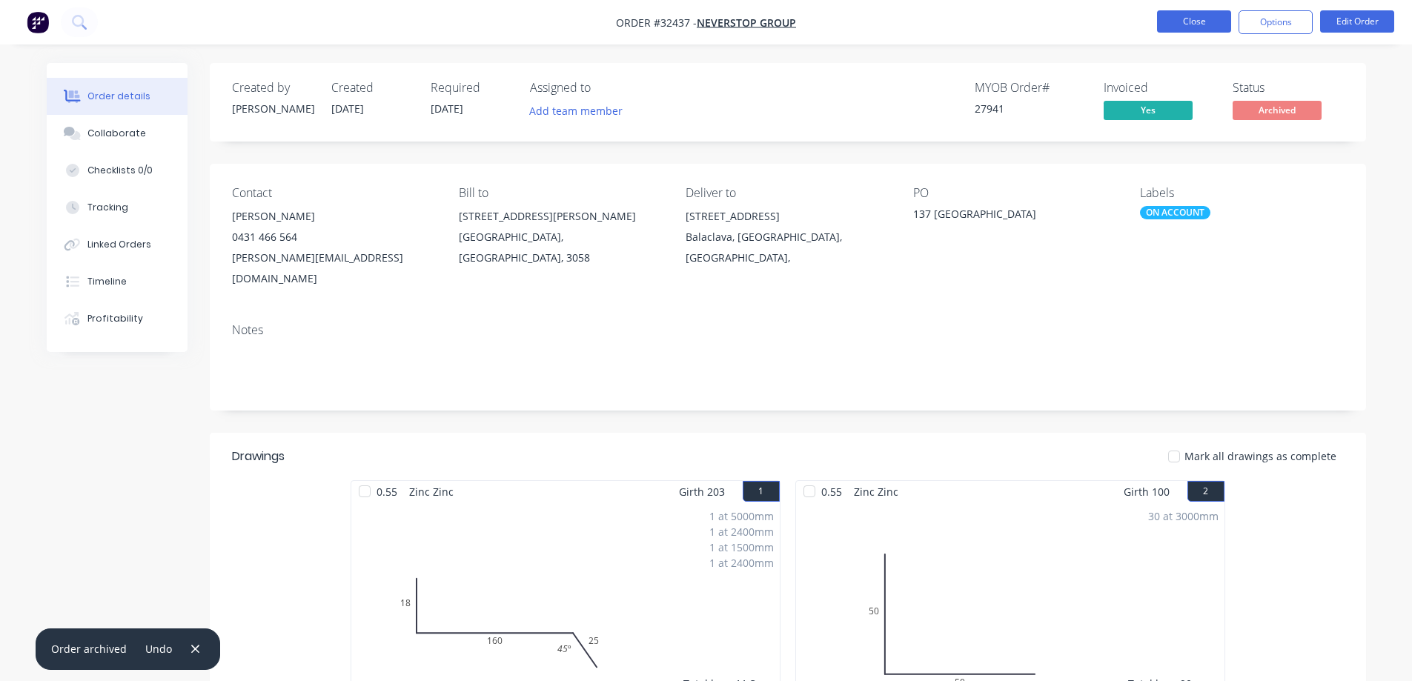
click at [1195, 14] on button "Close" at bounding box center [1194, 21] width 74 height 22
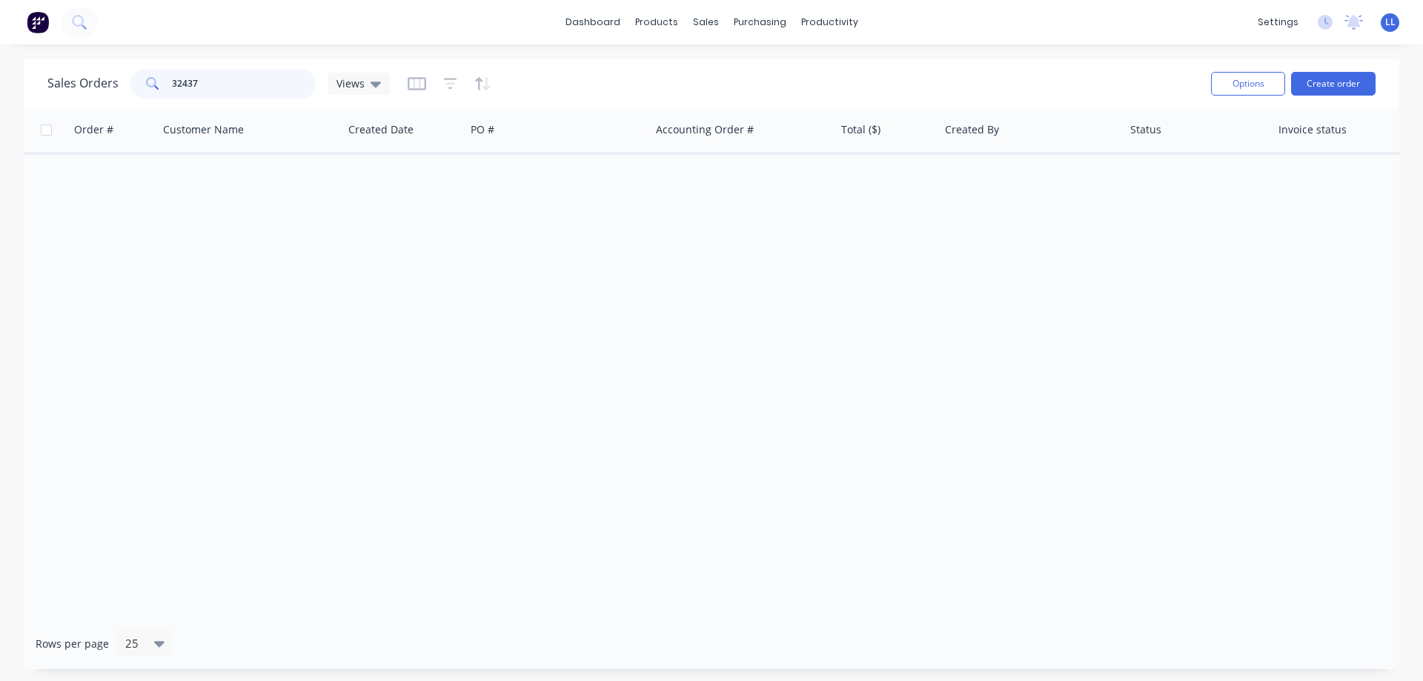
drag, startPoint x: 206, startPoint y: 89, endPoint x: 179, endPoint y: 86, distance: 27.6
click at [179, 86] on input "32437" at bounding box center [244, 84] width 144 height 30
type input "3"
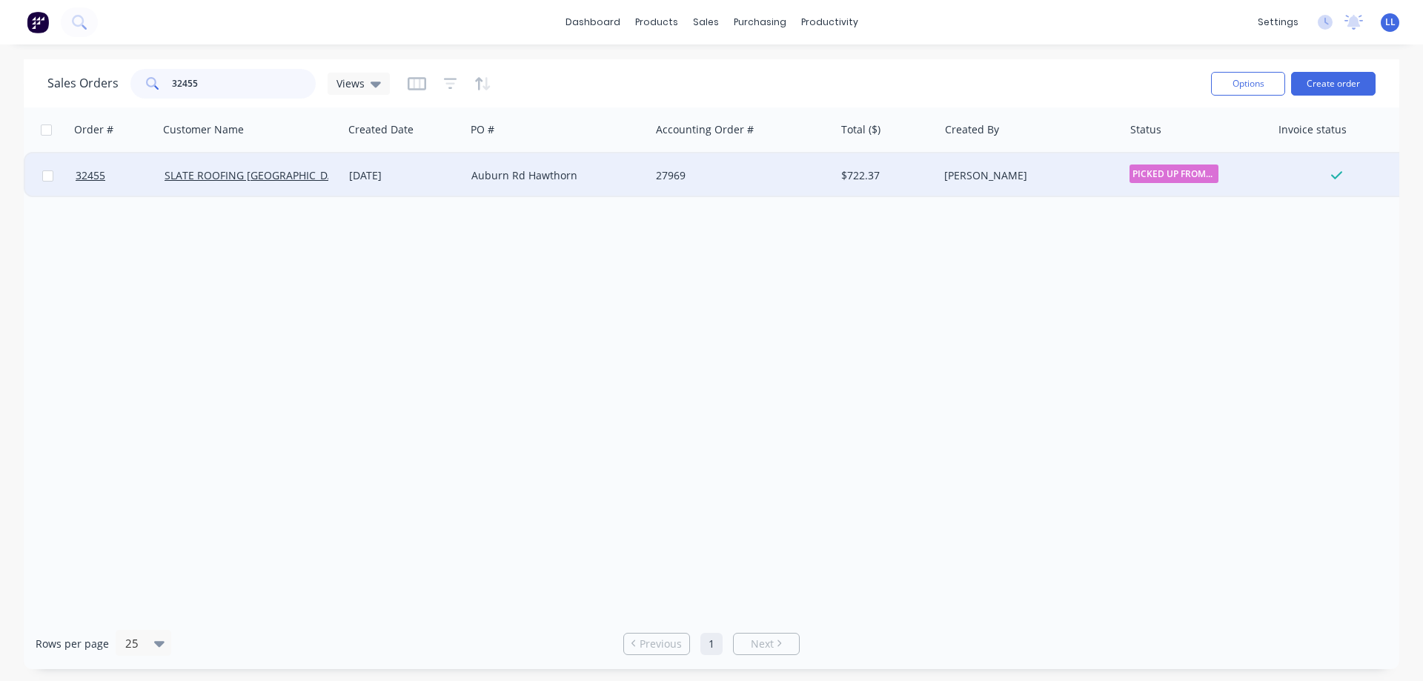
type input "32455"
click at [401, 187] on div "[DATE]" at bounding box center [404, 175] width 122 height 44
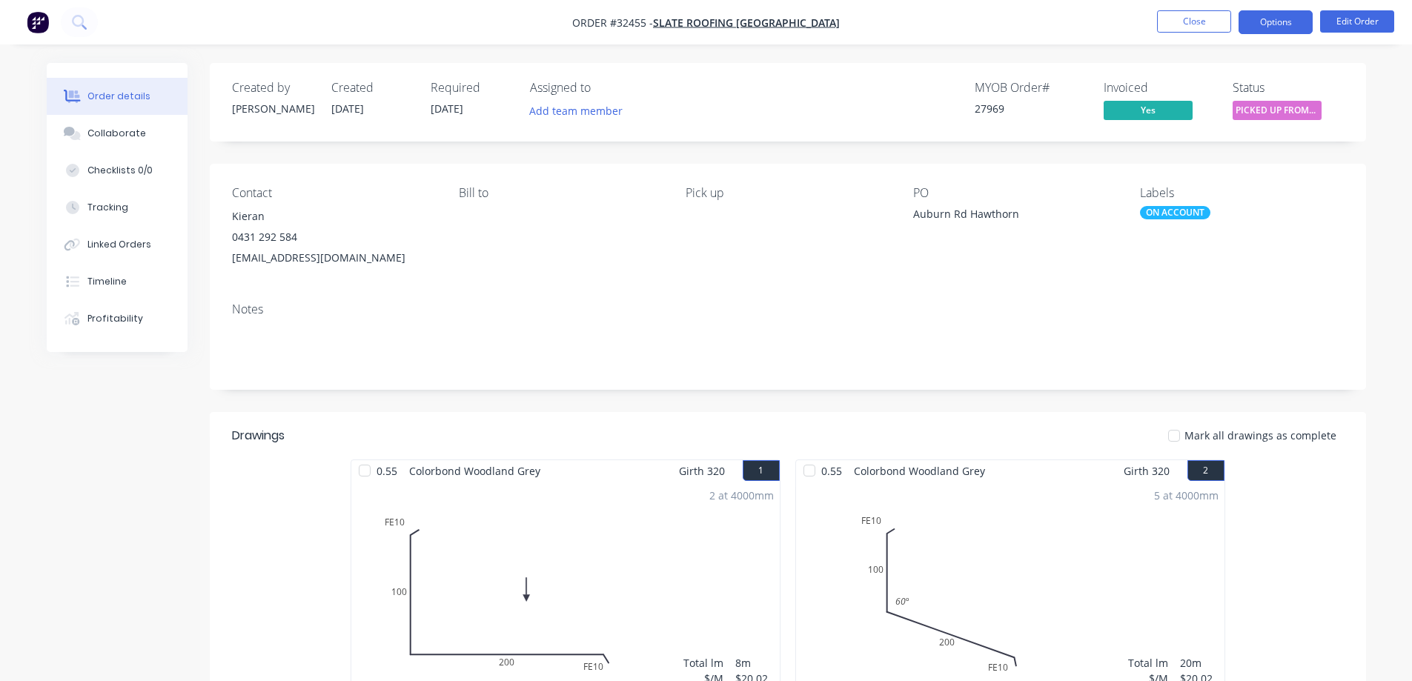
click at [1266, 30] on button "Options" at bounding box center [1275, 22] width 74 height 24
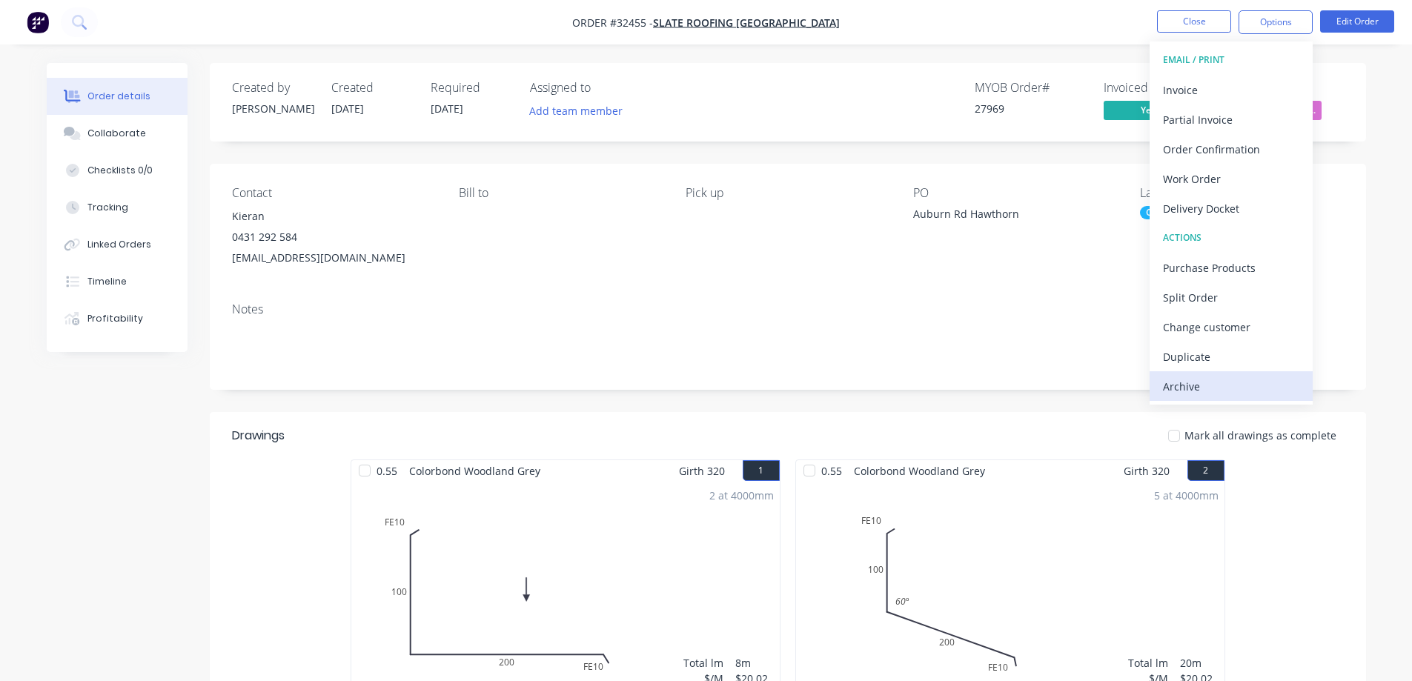
click at [1237, 388] on div "Archive" at bounding box center [1231, 386] width 136 height 21
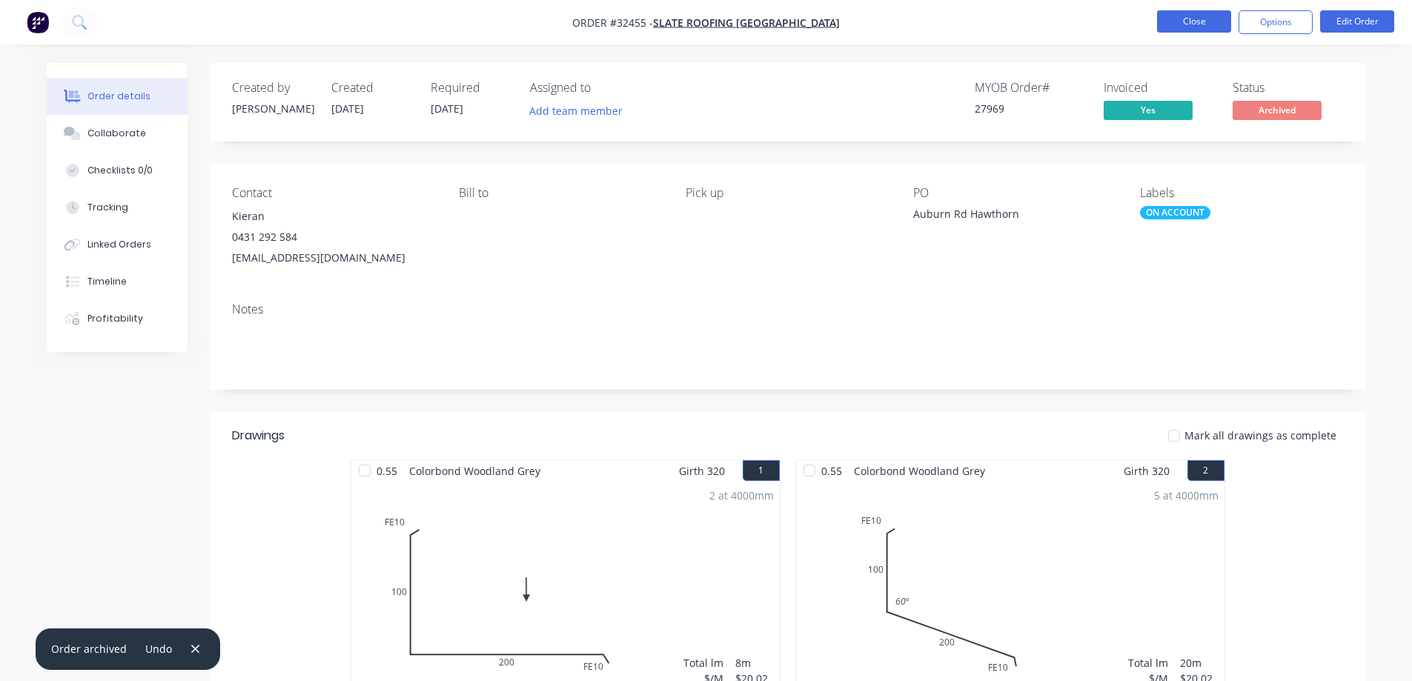
click at [1190, 22] on button "Close" at bounding box center [1194, 21] width 74 height 22
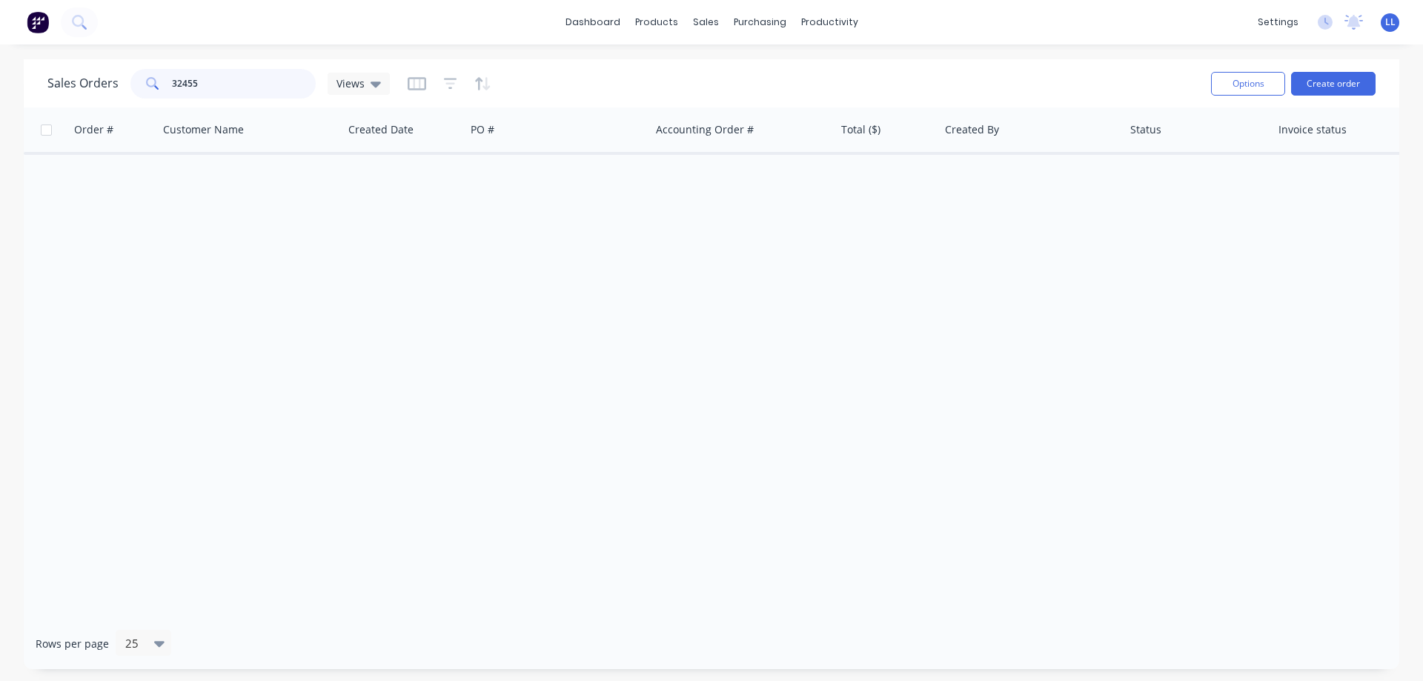
drag, startPoint x: 201, startPoint y: 82, endPoint x: 139, endPoint y: 79, distance: 62.3
click at [139, 79] on div "32455" at bounding box center [222, 84] width 185 height 30
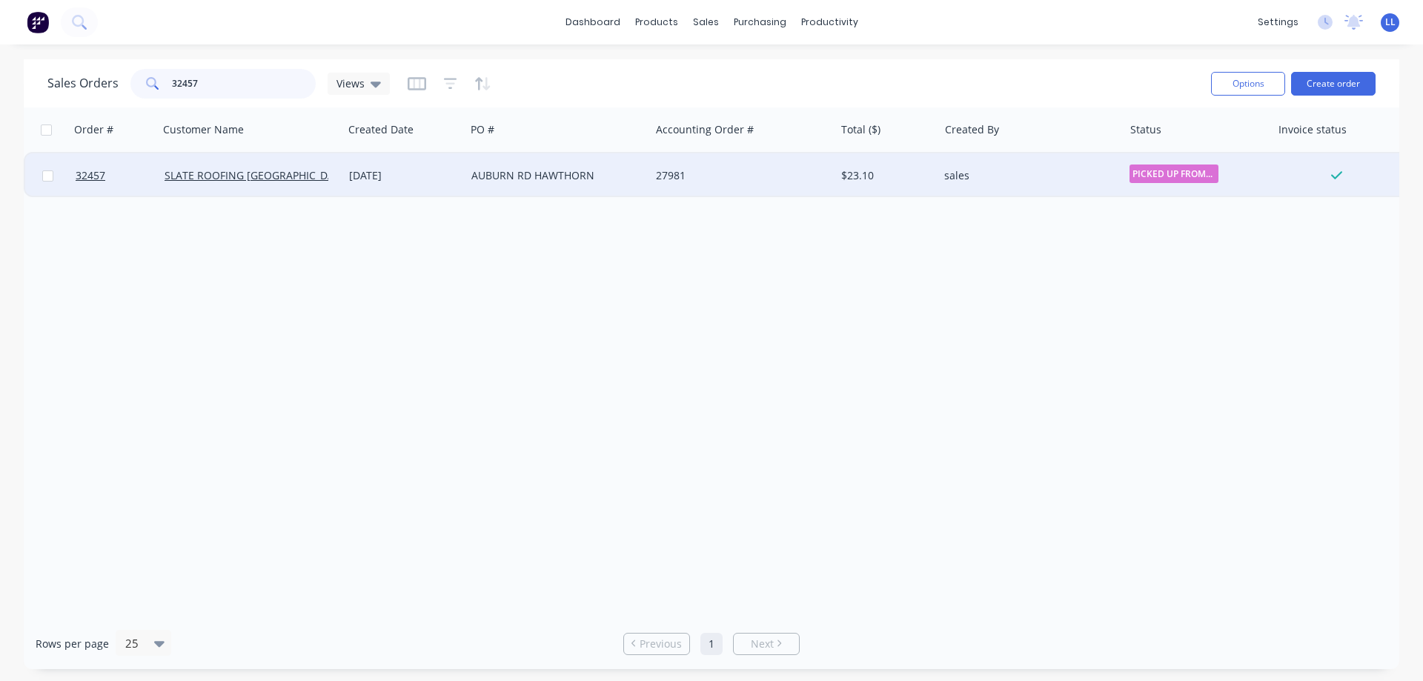
type input "32457"
click at [954, 167] on div "sales" at bounding box center [1030, 175] width 185 height 44
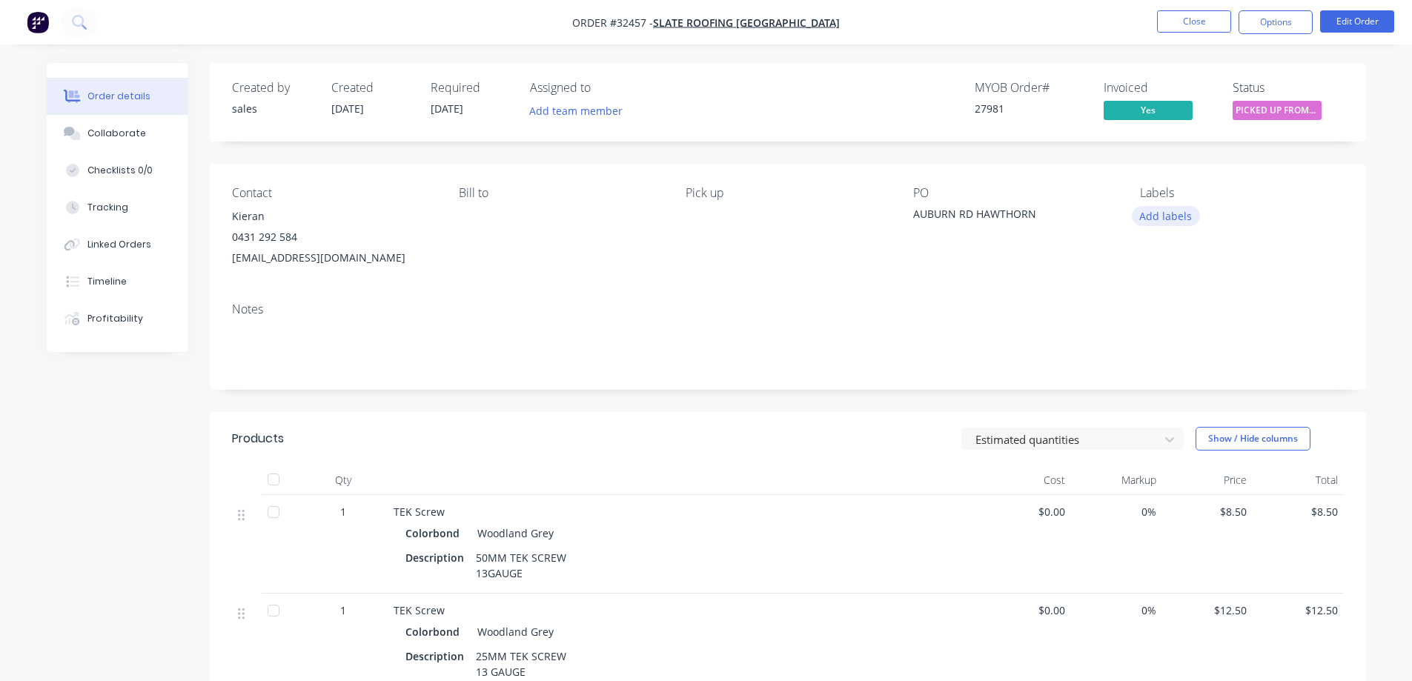
click at [1180, 214] on button "Add labels" at bounding box center [1166, 216] width 68 height 20
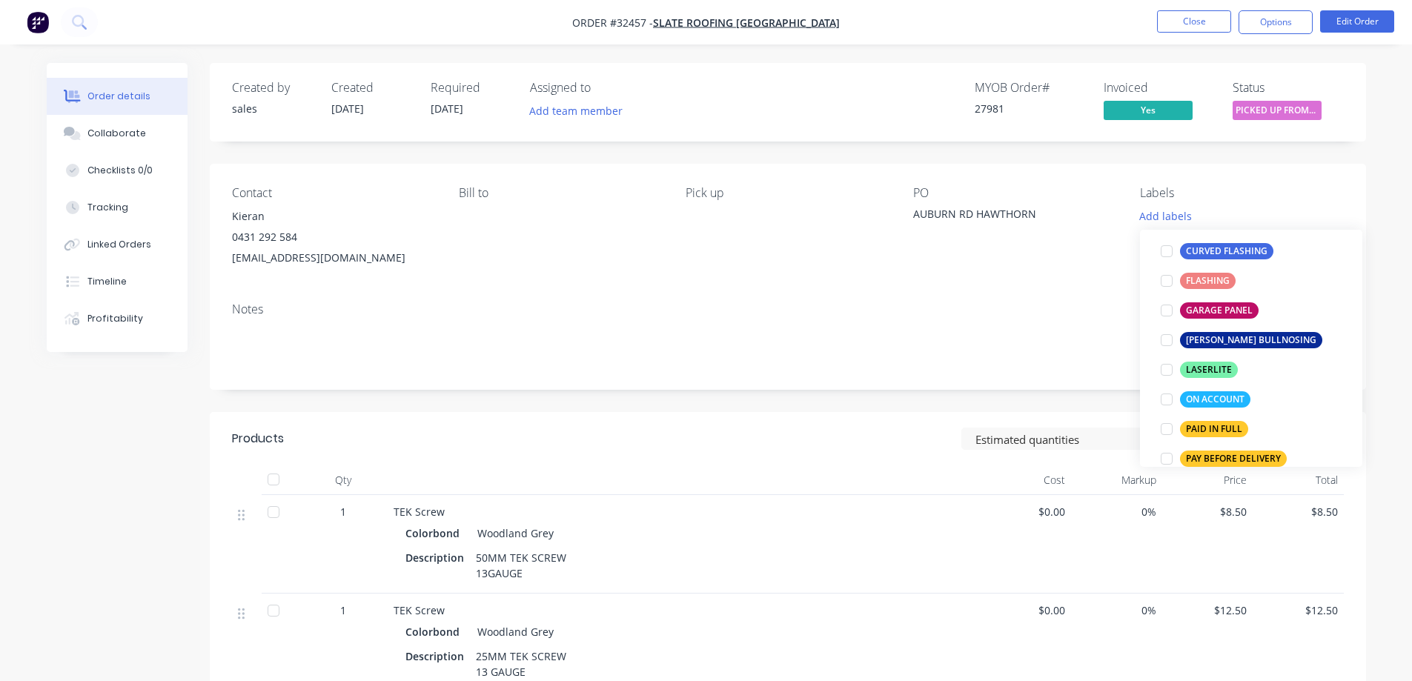
scroll to position [371, 0]
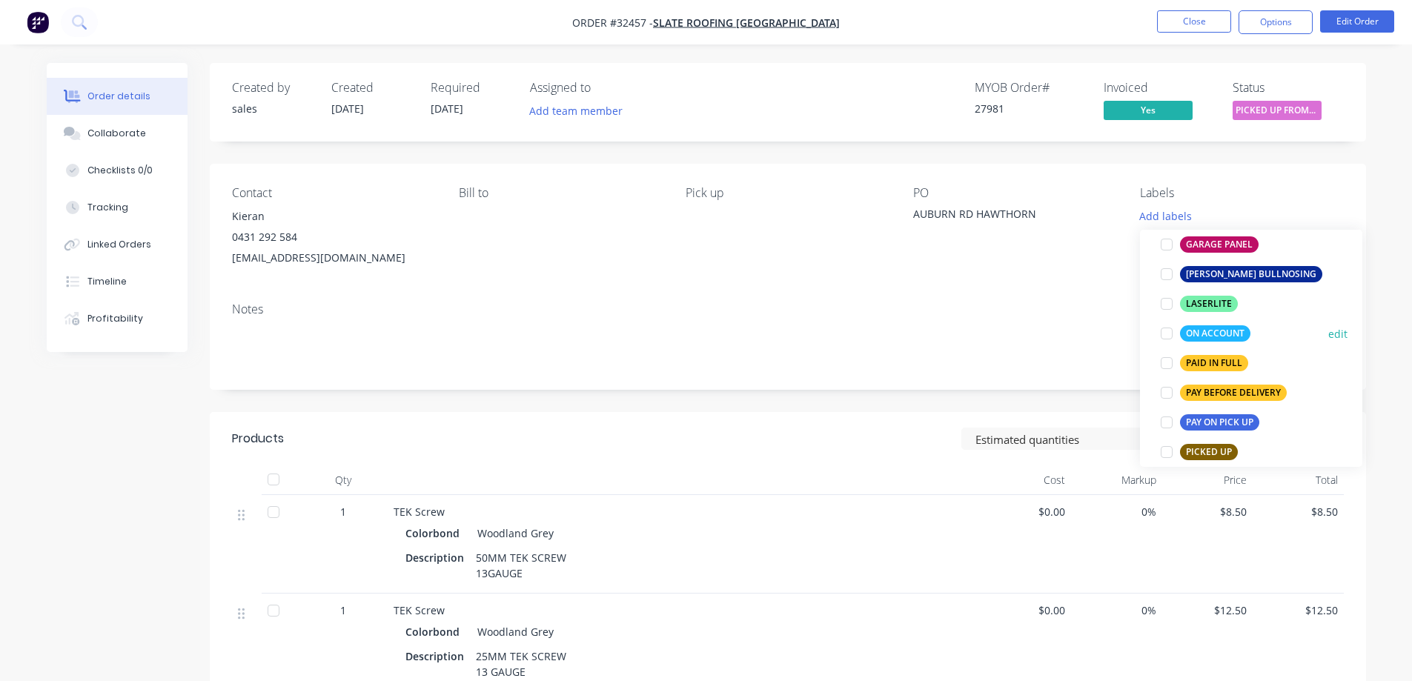
click at [1166, 331] on div at bounding box center [1167, 334] width 30 height 30
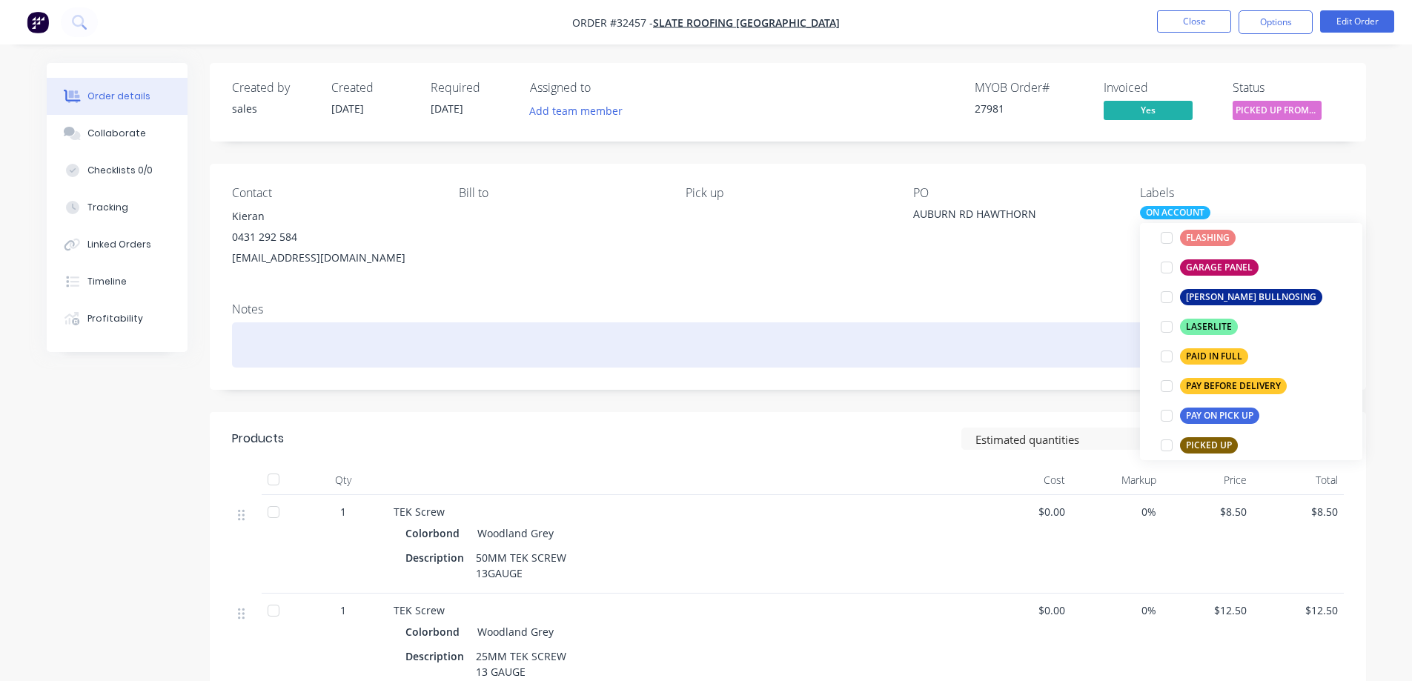
scroll to position [15, 0]
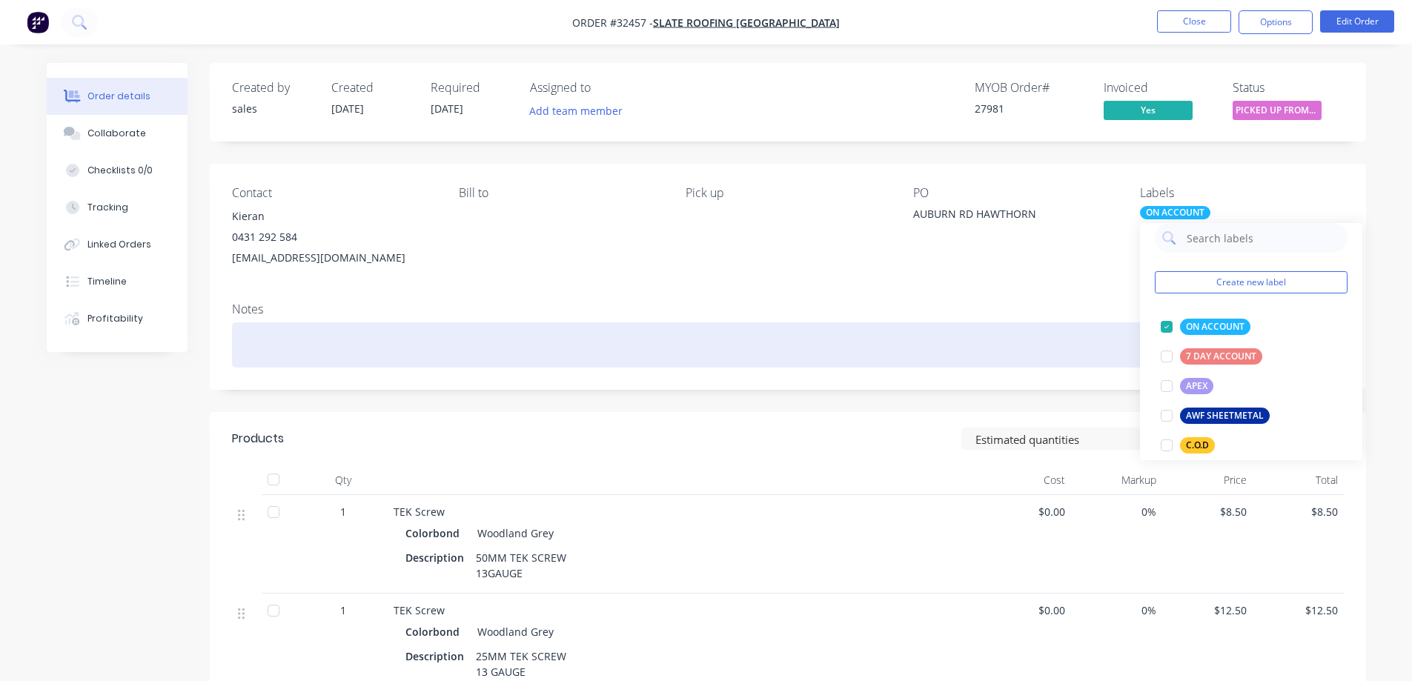
click at [793, 342] on div at bounding box center [788, 344] width 1112 height 45
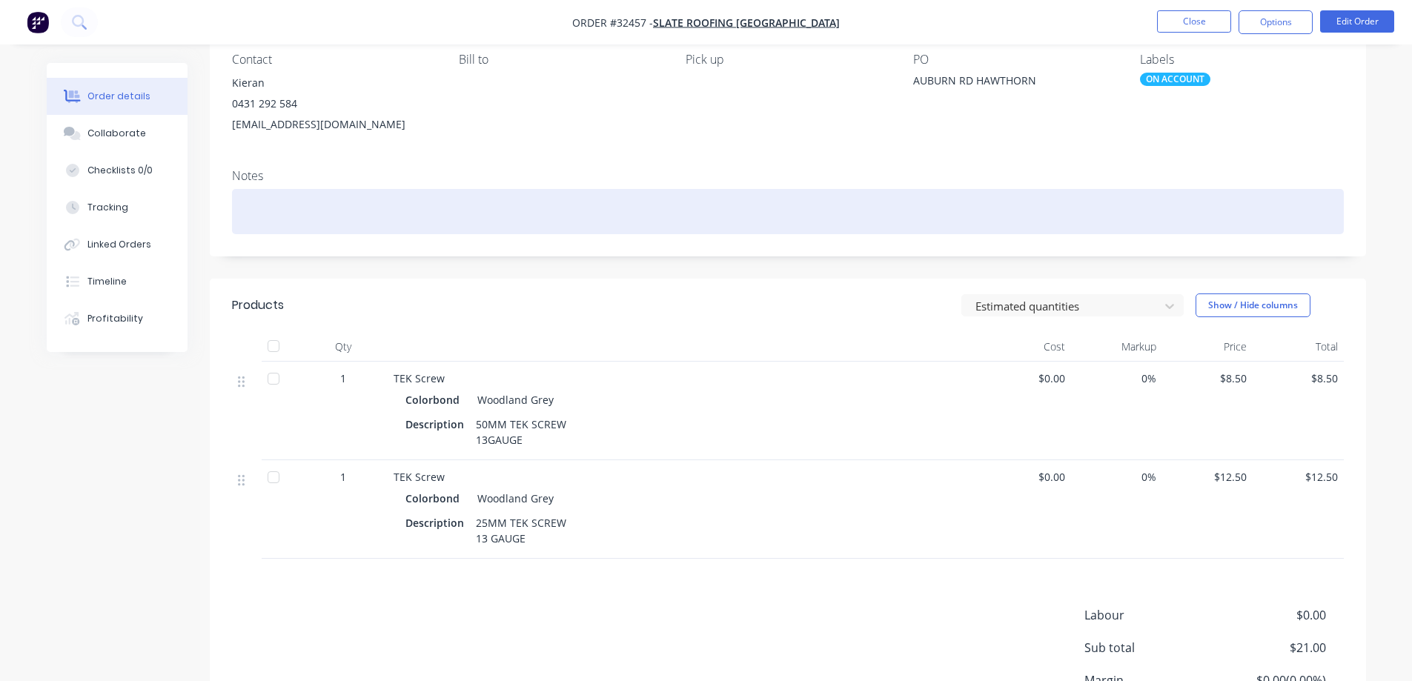
scroll to position [0, 0]
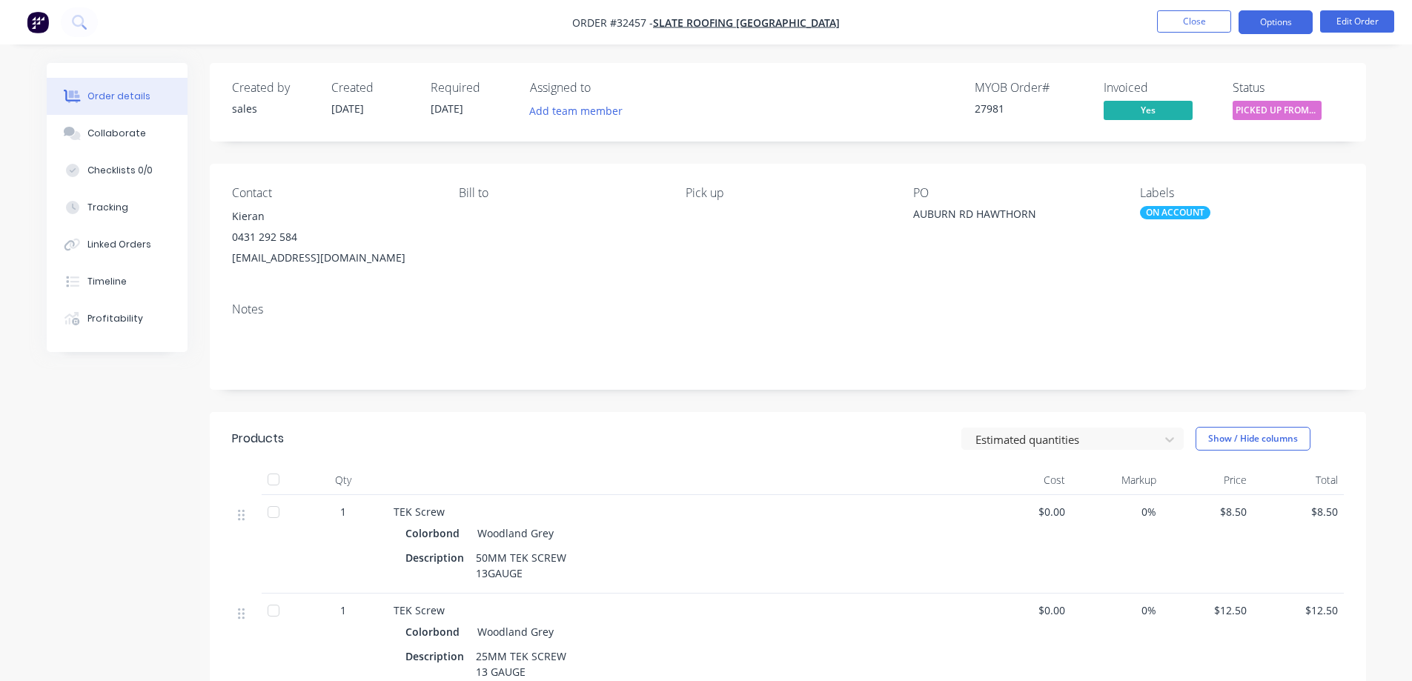
click at [1276, 28] on button "Options" at bounding box center [1275, 22] width 74 height 24
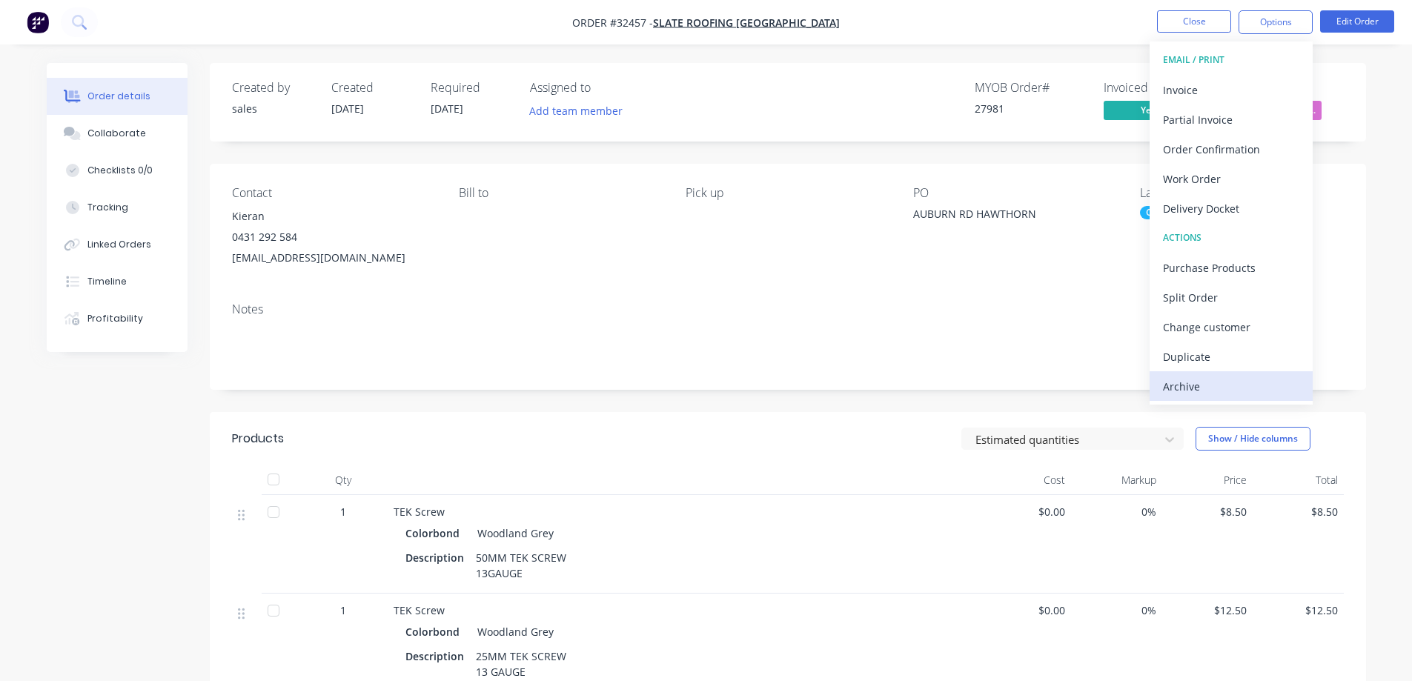
click at [1219, 385] on div "Archive" at bounding box center [1231, 386] width 136 height 21
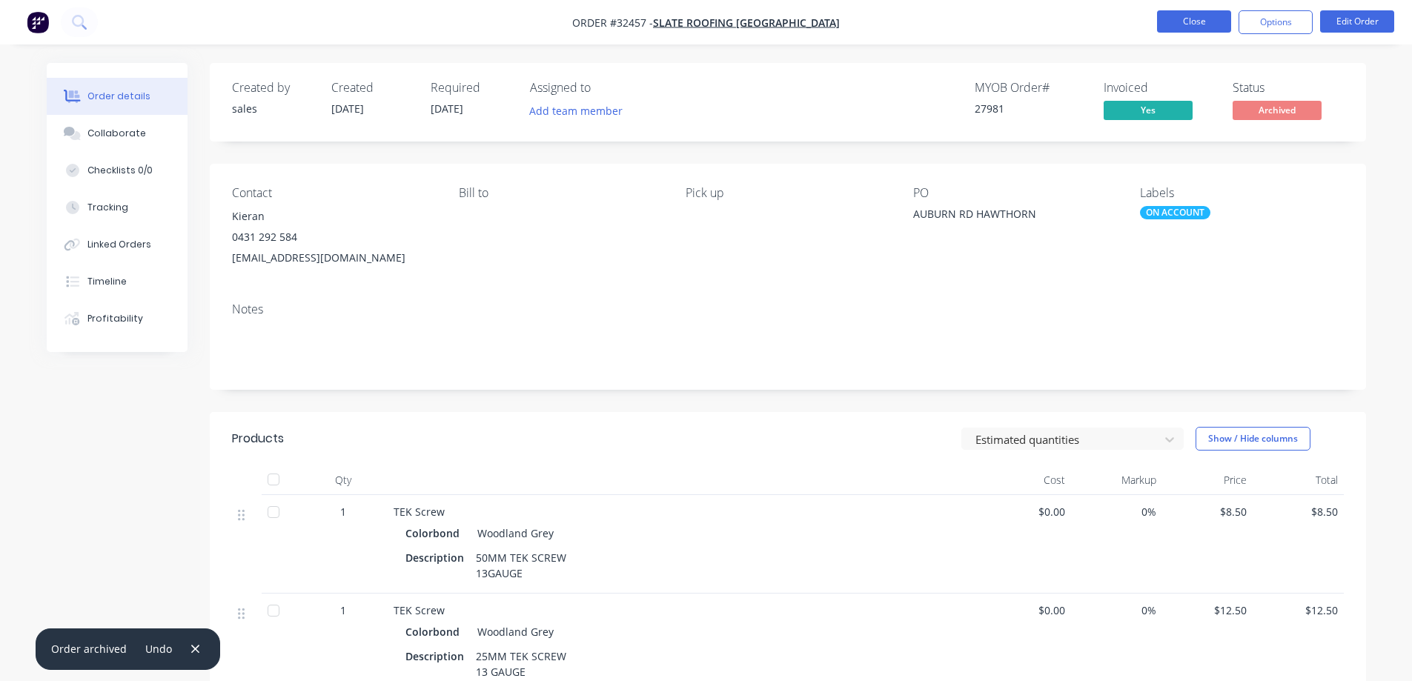
click at [1169, 21] on button "Close" at bounding box center [1194, 21] width 74 height 22
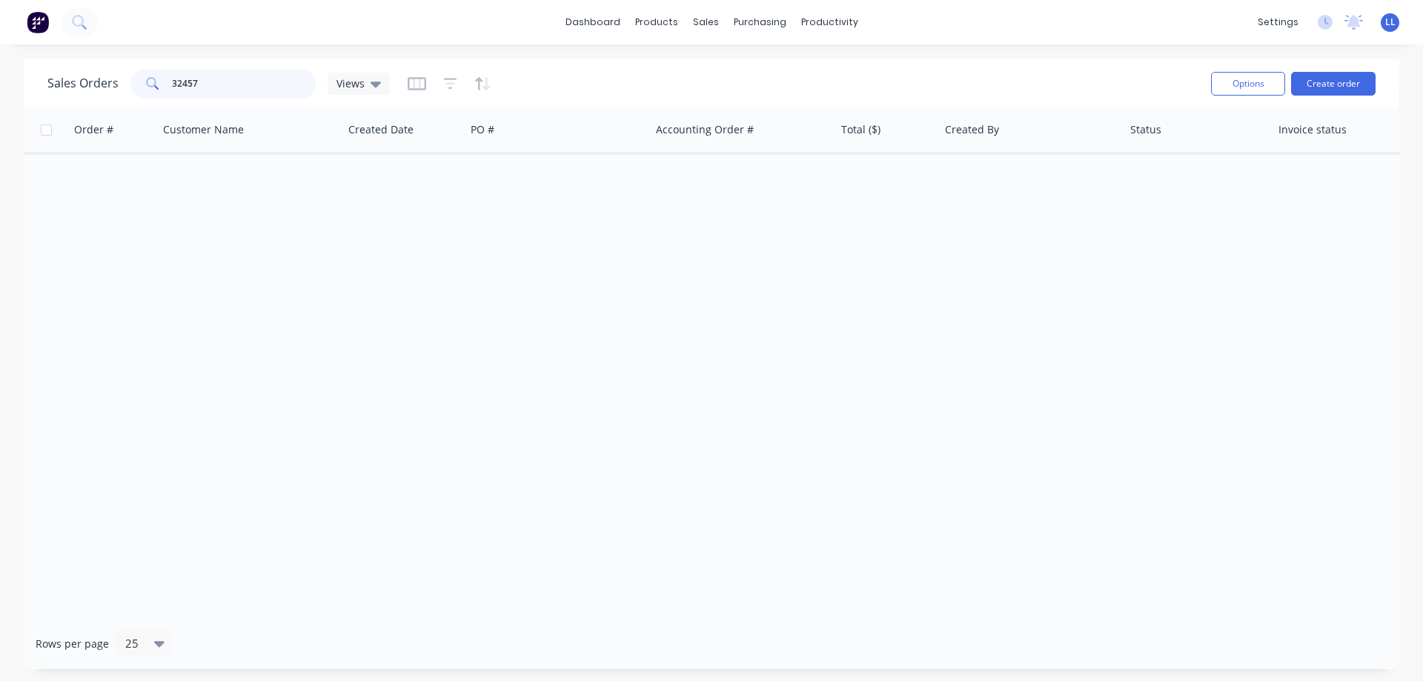
drag, startPoint x: 205, startPoint y: 82, endPoint x: 113, endPoint y: 90, distance: 92.9
click at [113, 90] on div "Sales Orders 32457 Views" at bounding box center [218, 84] width 342 height 30
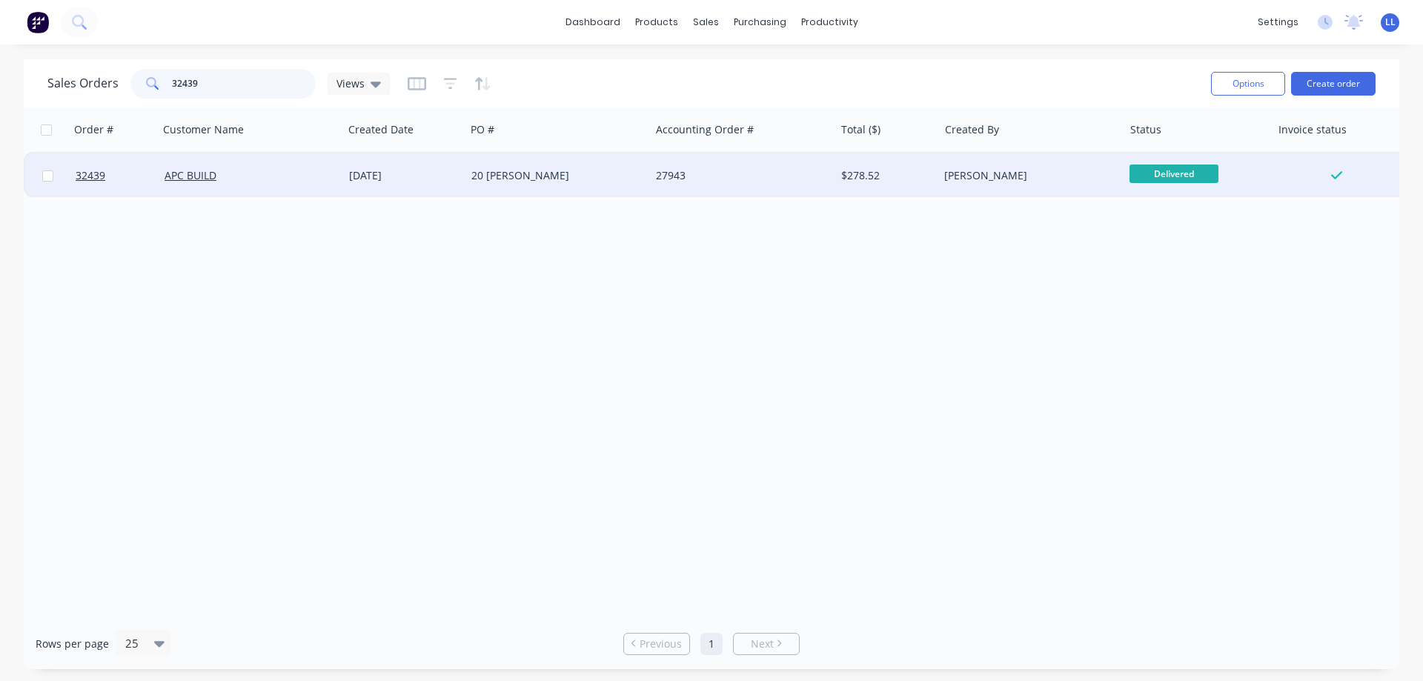
type input "32439"
click at [726, 182] on div "27943" at bounding box center [738, 175] width 165 height 15
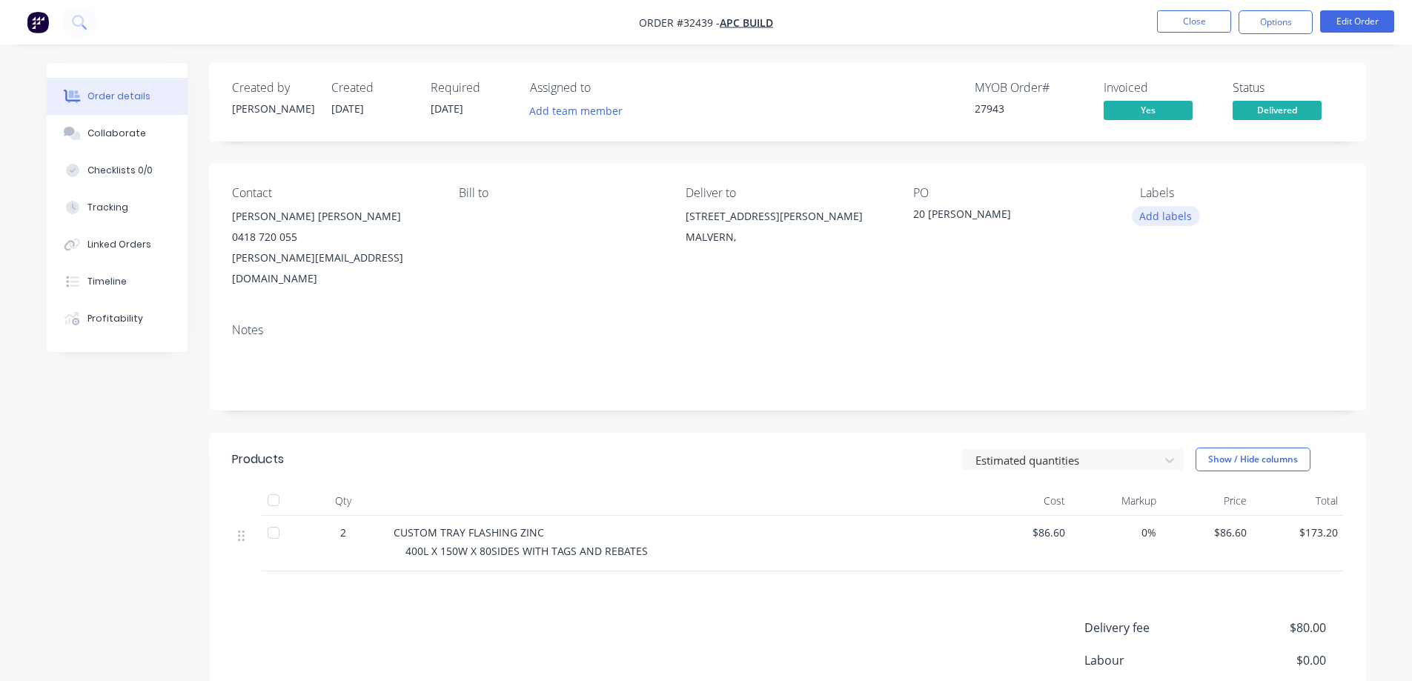
click at [1170, 210] on button "Add labels" at bounding box center [1166, 216] width 68 height 20
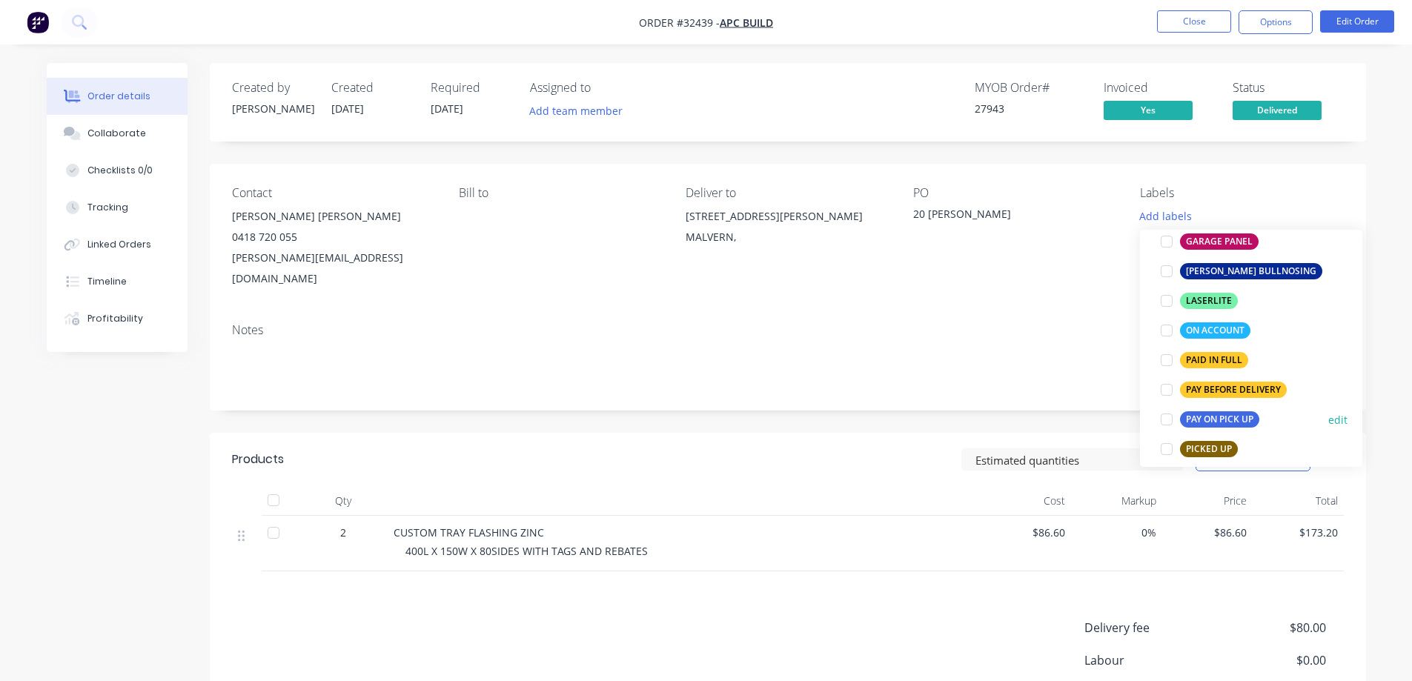
scroll to position [445, 0]
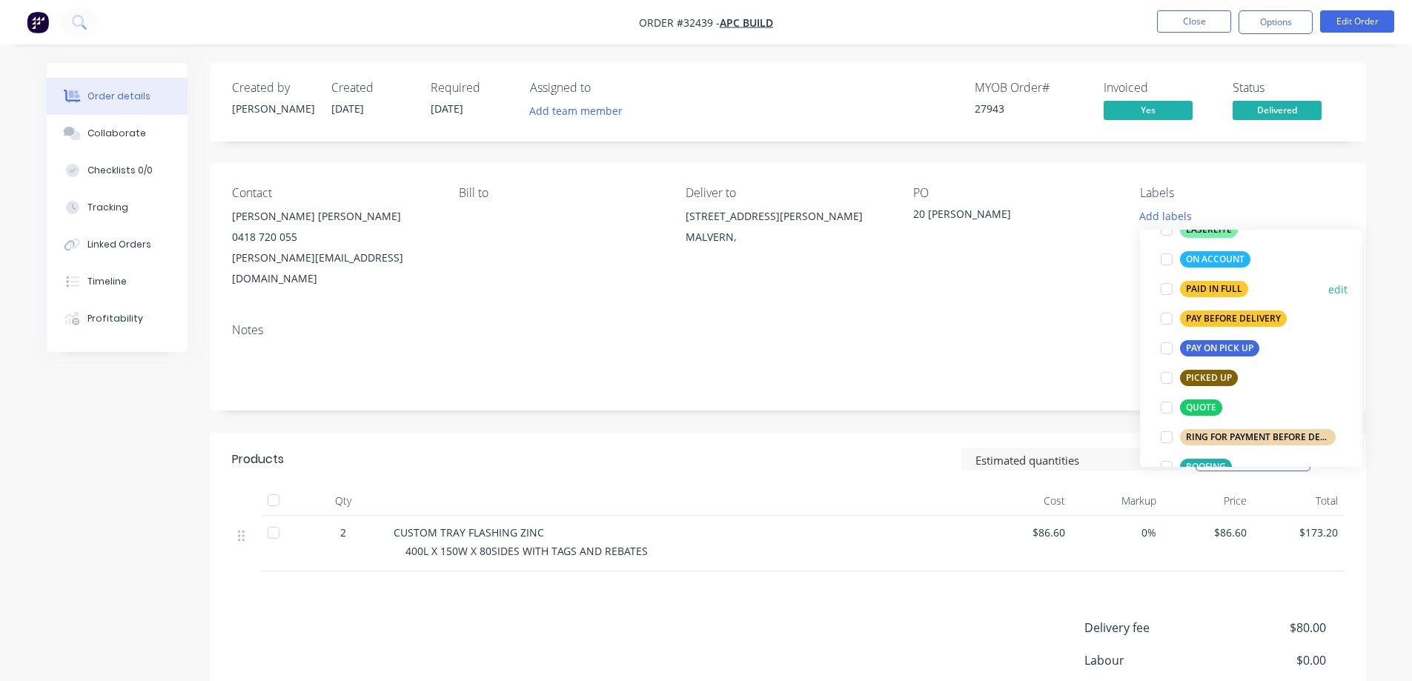
click at [1167, 290] on div at bounding box center [1167, 289] width 30 height 30
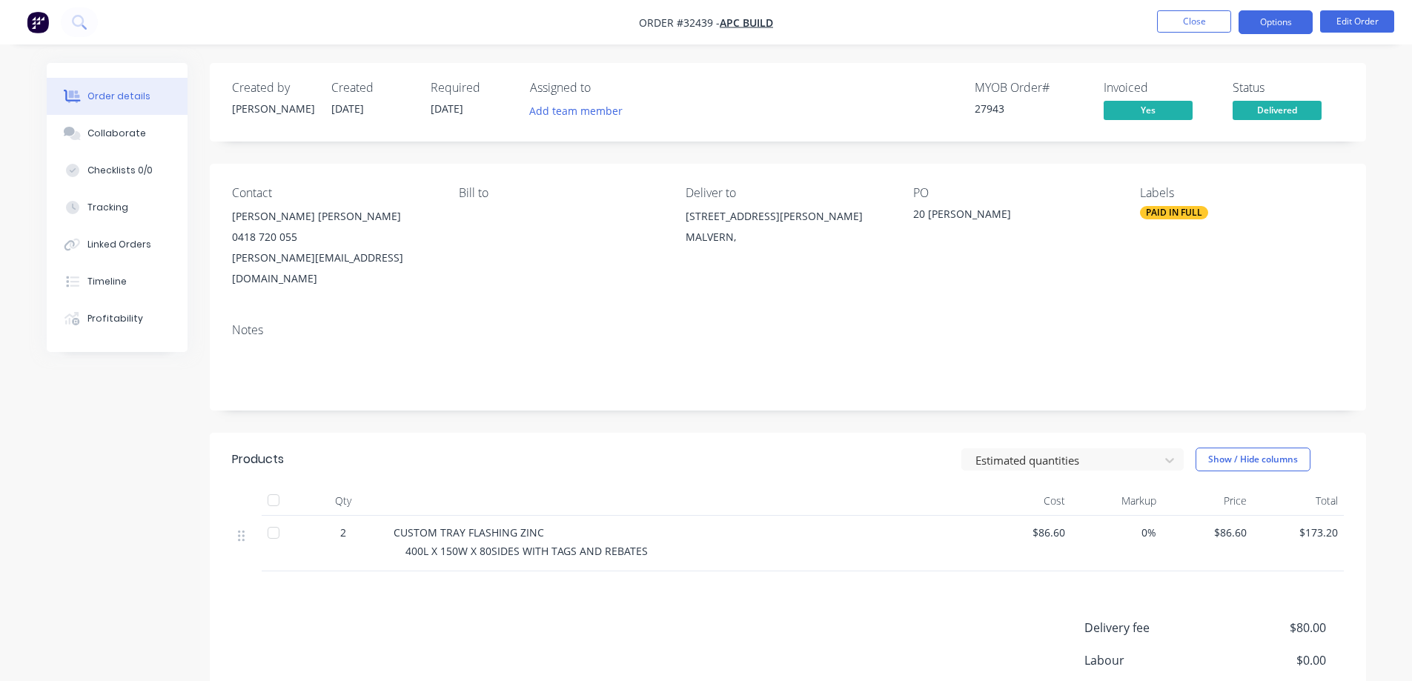
click at [1289, 19] on button "Options" at bounding box center [1275, 22] width 74 height 24
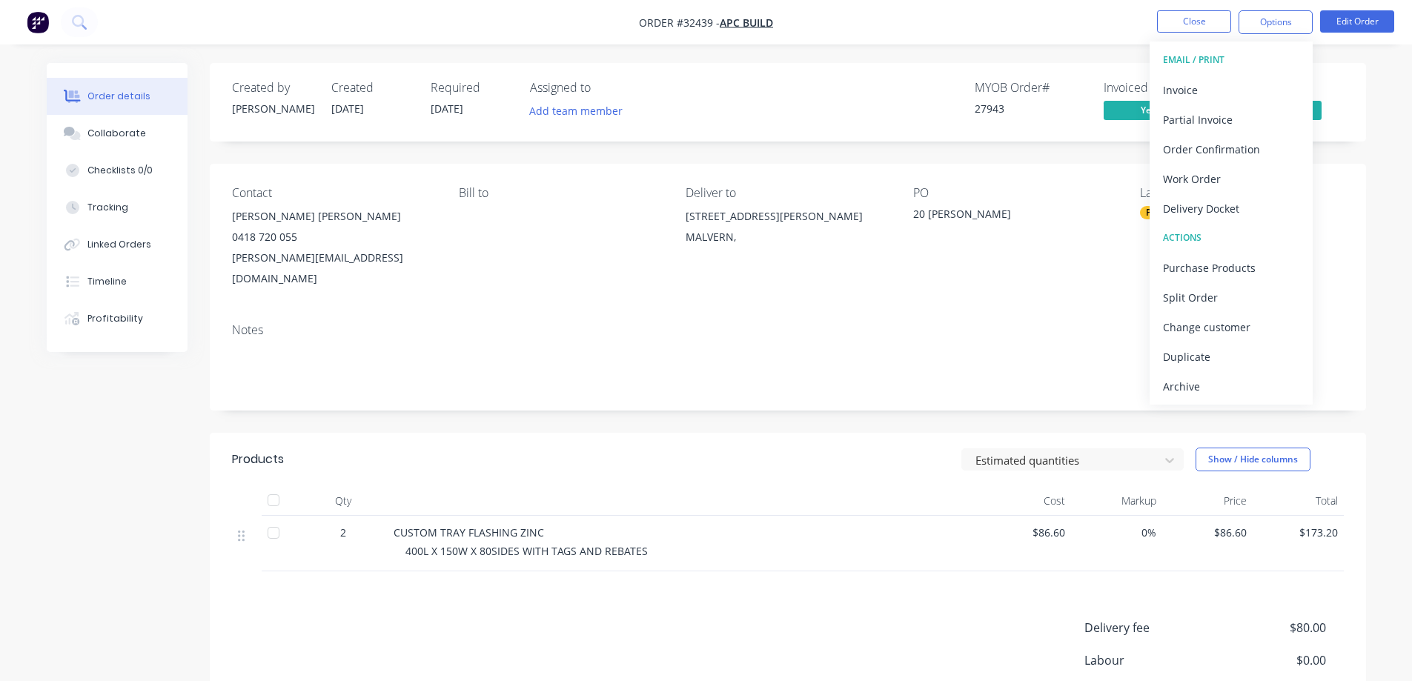
drag, startPoint x: 1228, startPoint y: 392, endPoint x: 1236, endPoint y: 386, distance: 10.1
click at [1233, 388] on div "Archive" at bounding box center [1231, 386] width 136 height 21
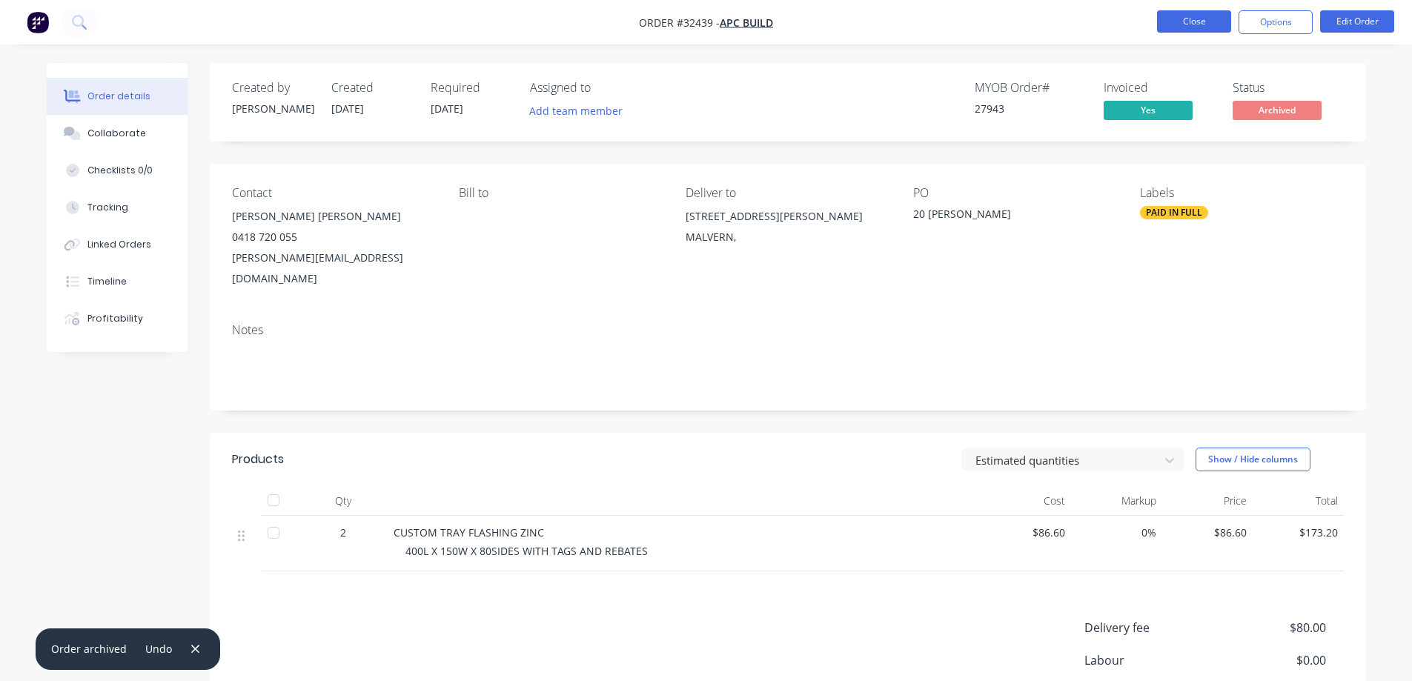
click at [1210, 23] on button "Close" at bounding box center [1194, 21] width 74 height 22
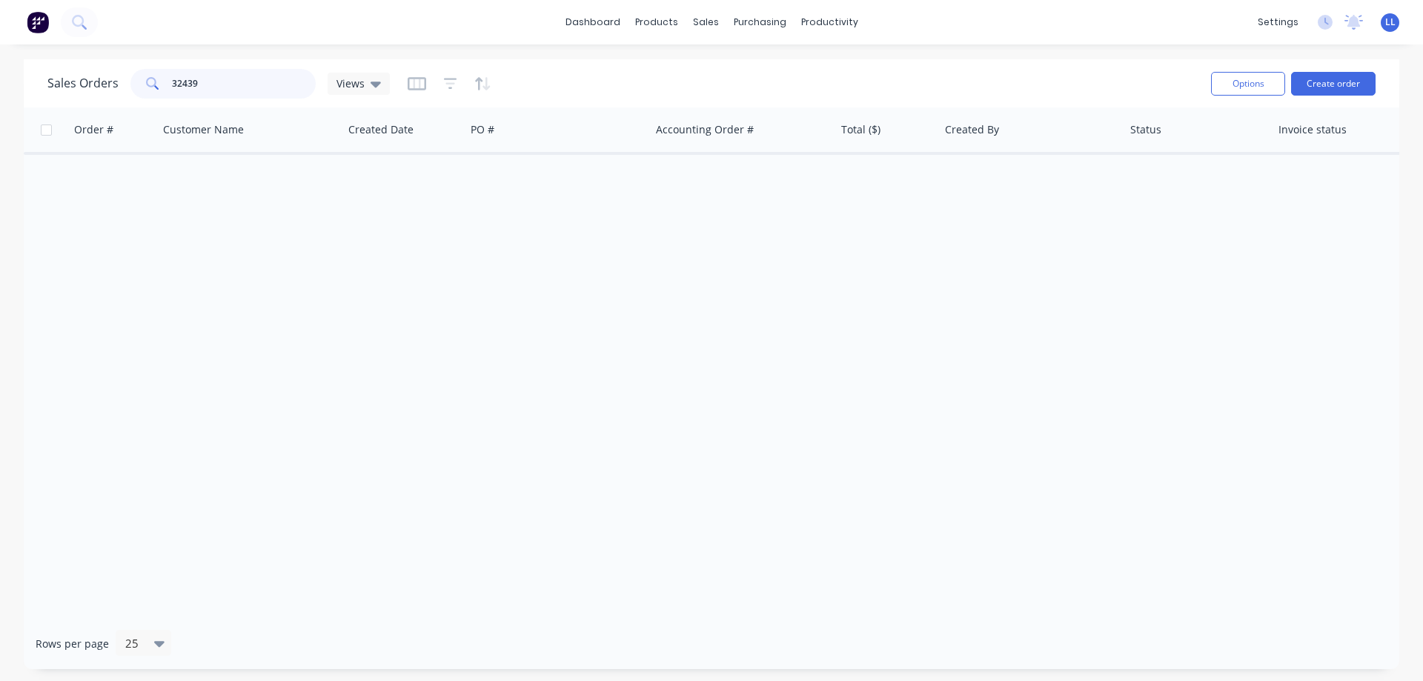
drag, startPoint x: 218, startPoint y: 73, endPoint x: 136, endPoint y: 87, distance: 83.4
click at [136, 87] on div "32439" at bounding box center [222, 84] width 185 height 30
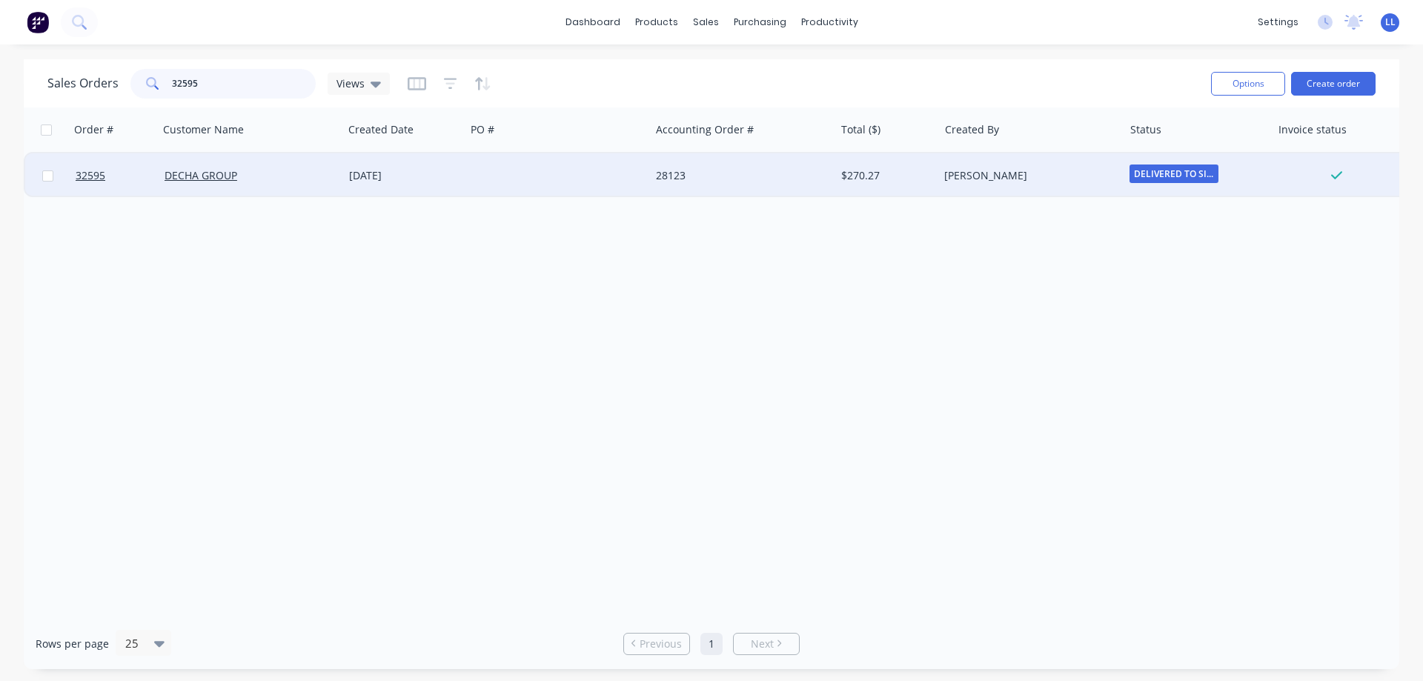
type input "32595"
click at [811, 173] on div "28123" at bounding box center [738, 175] width 165 height 15
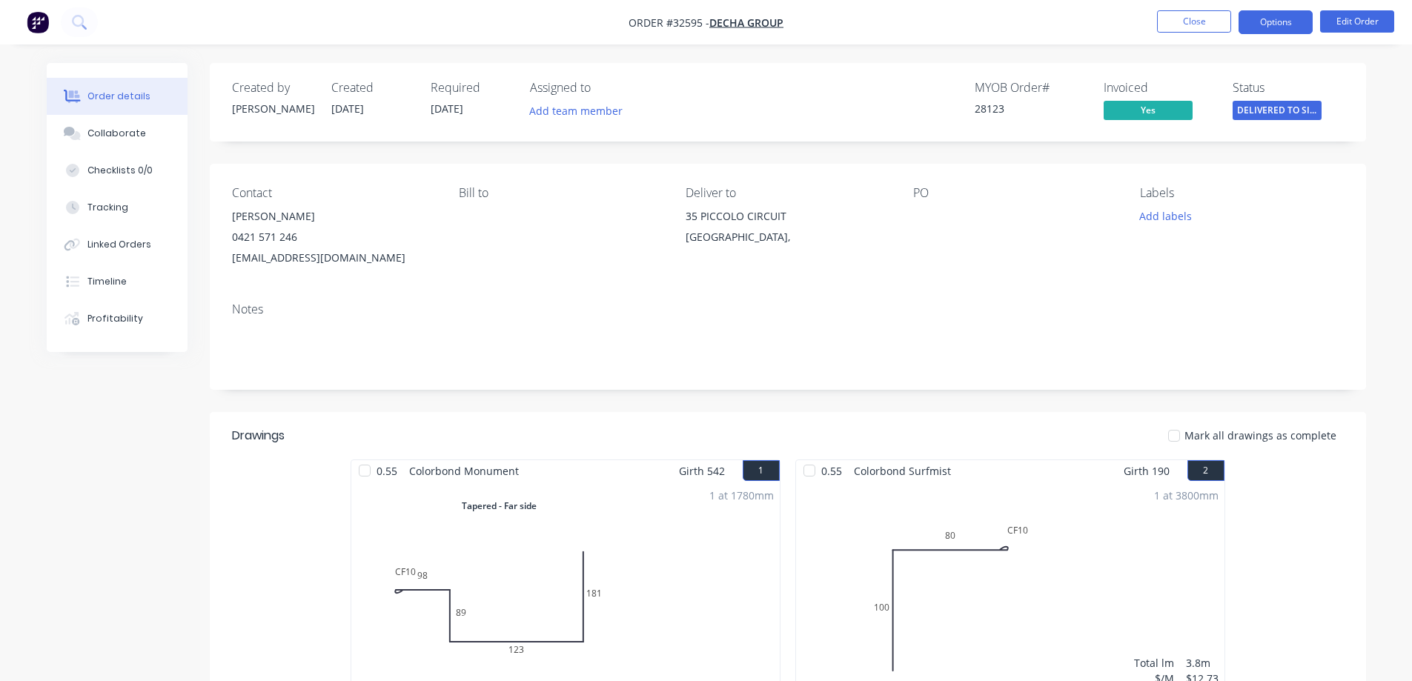
click at [1269, 17] on button "Options" at bounding box center [1275, 22] width 74 height 24
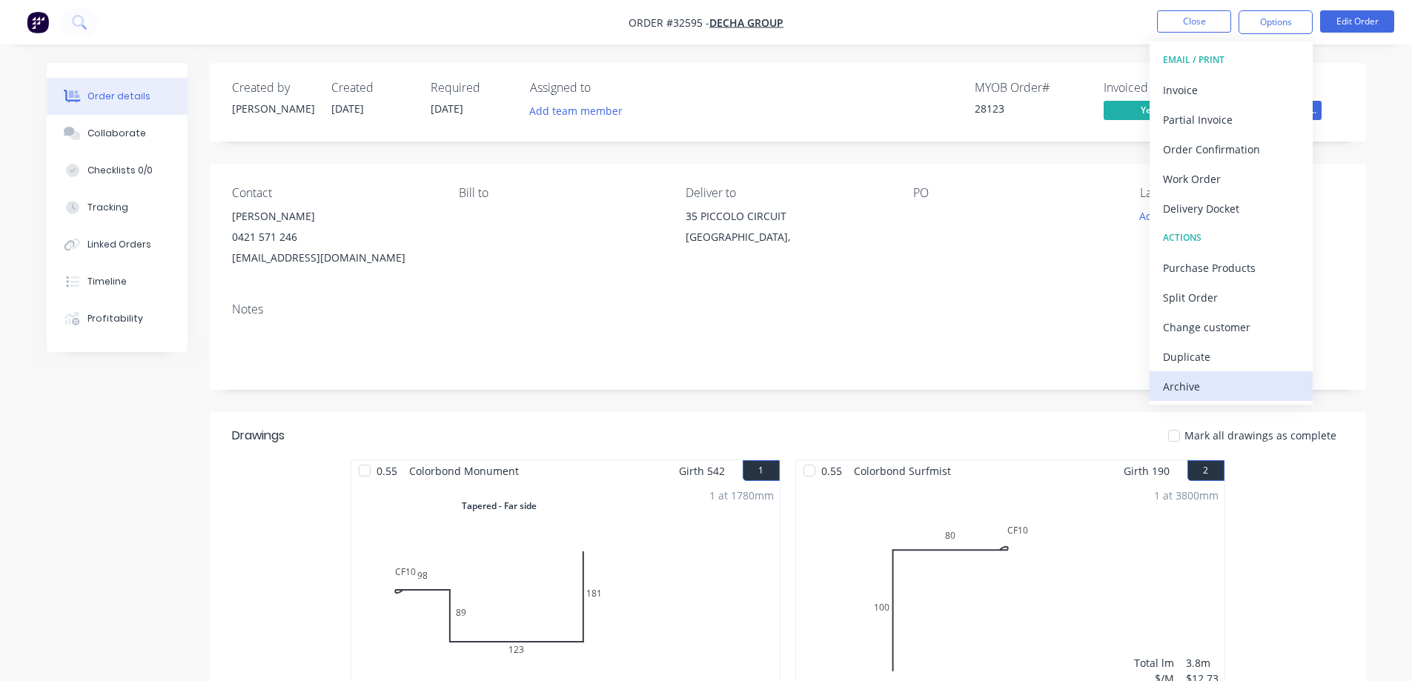
click at [1207, 389] on div "Archive" at bounding box center [1231, 386] width 136 height 21
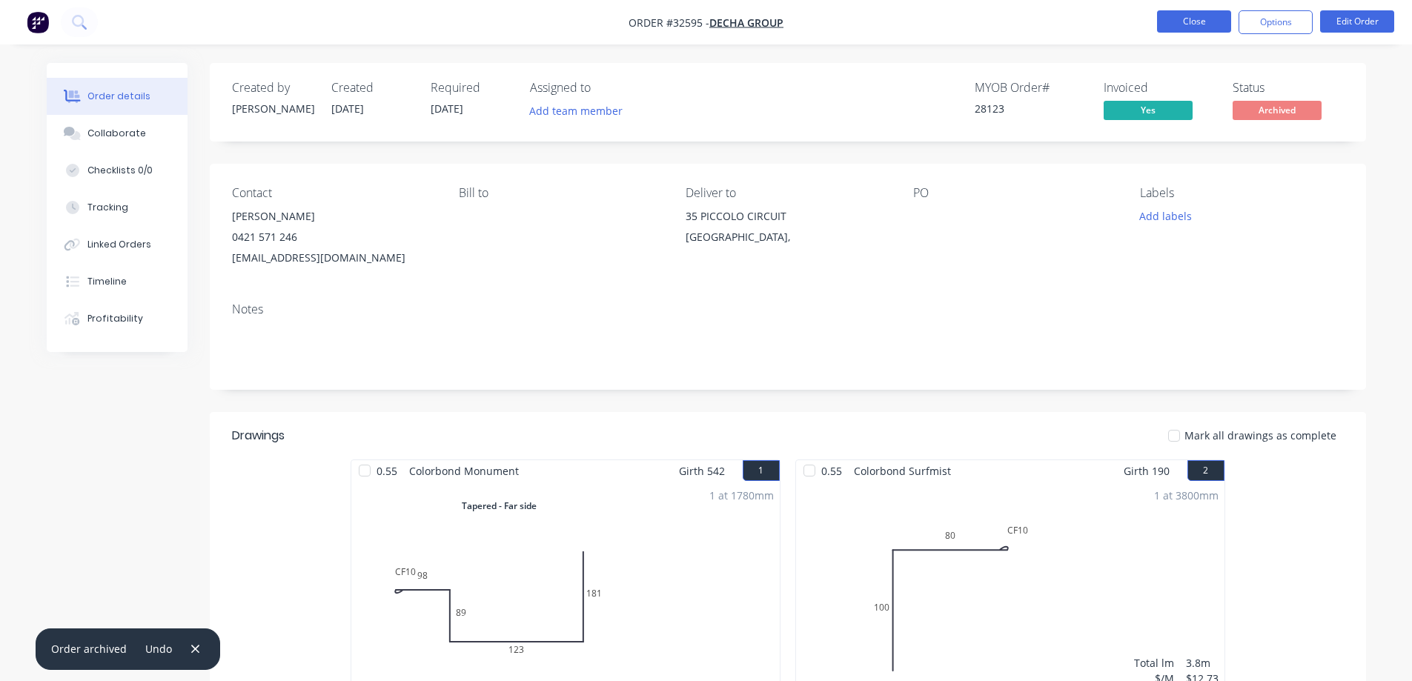
click at [1177, 22] on button "Close" at bounding box center [1194, 21] width 74 height 22
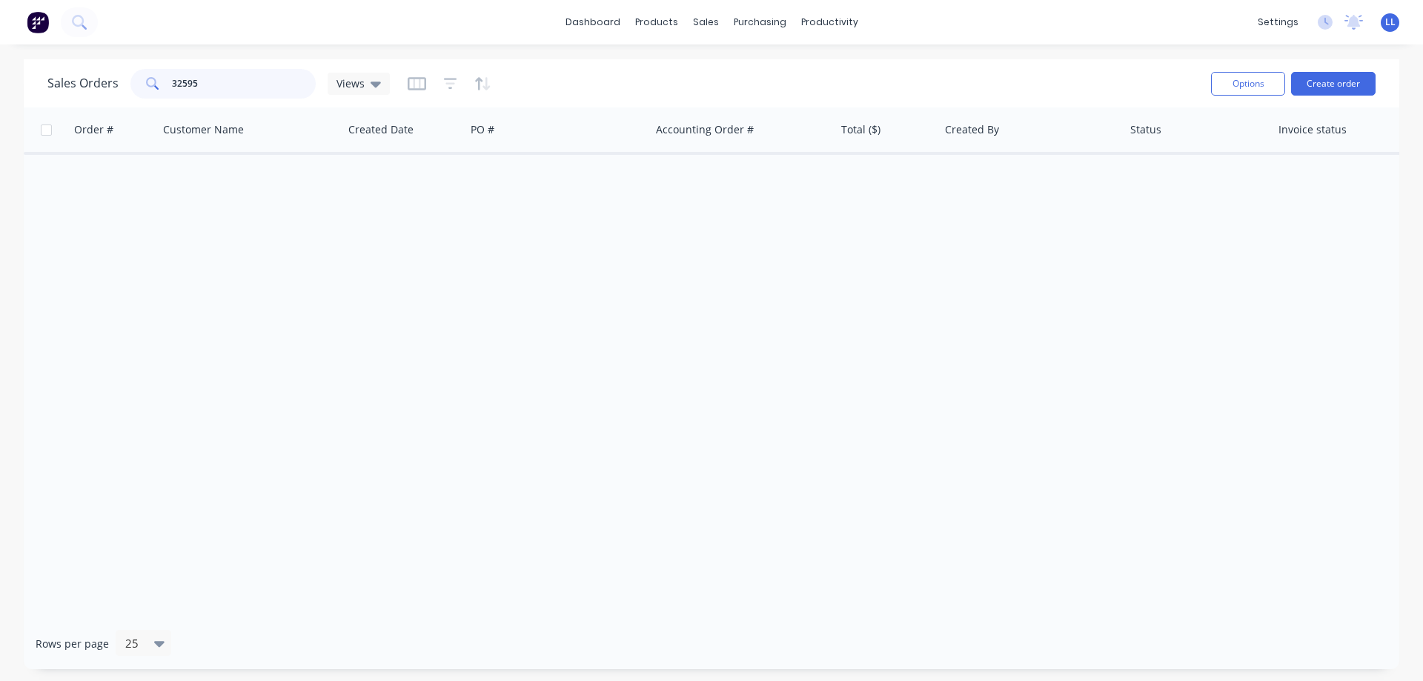
drag, startPoint x: 194, startPoint y: 81, endPoint x: 130, endPoint y: 81, distance: 63.7
click at [130, 81] on div "32595" at bounding box center [222, 84] width 185 height 30
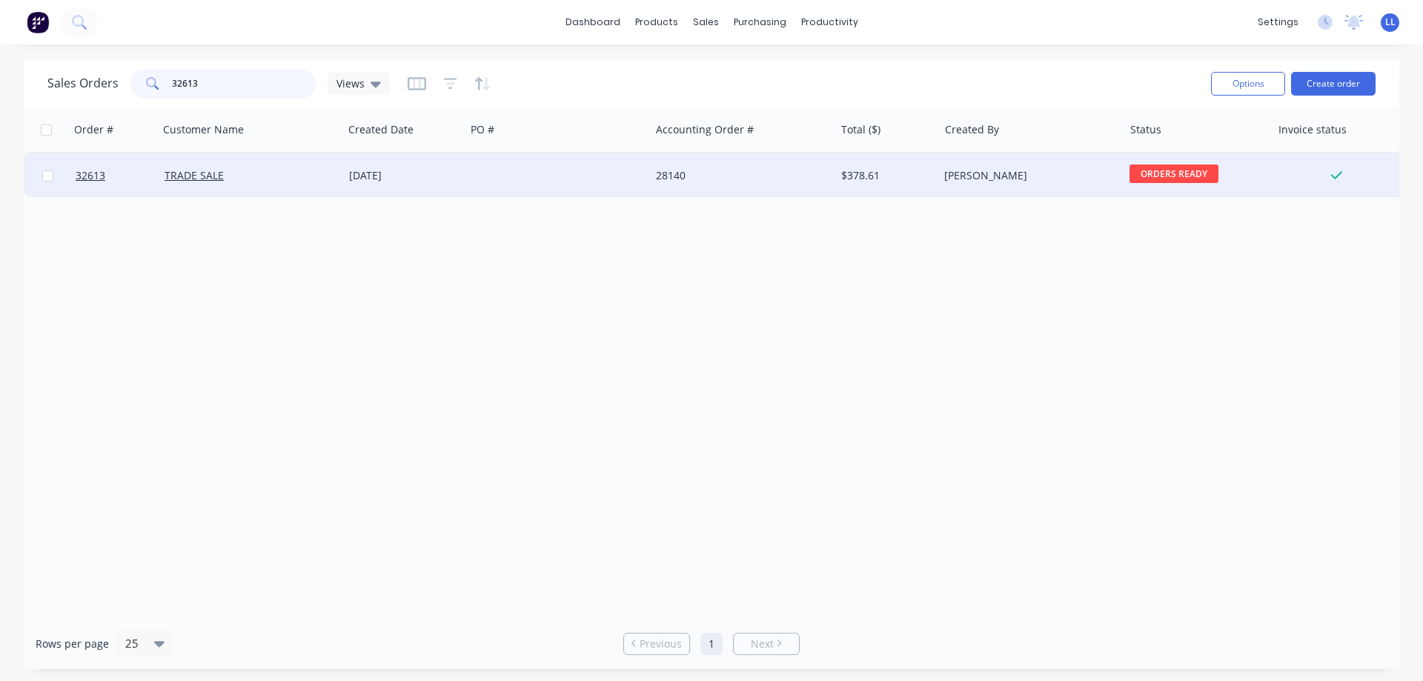
type input "32613"
click at [746, 182] on div "28140" at bounding box center [738, 175] width 165 height 15
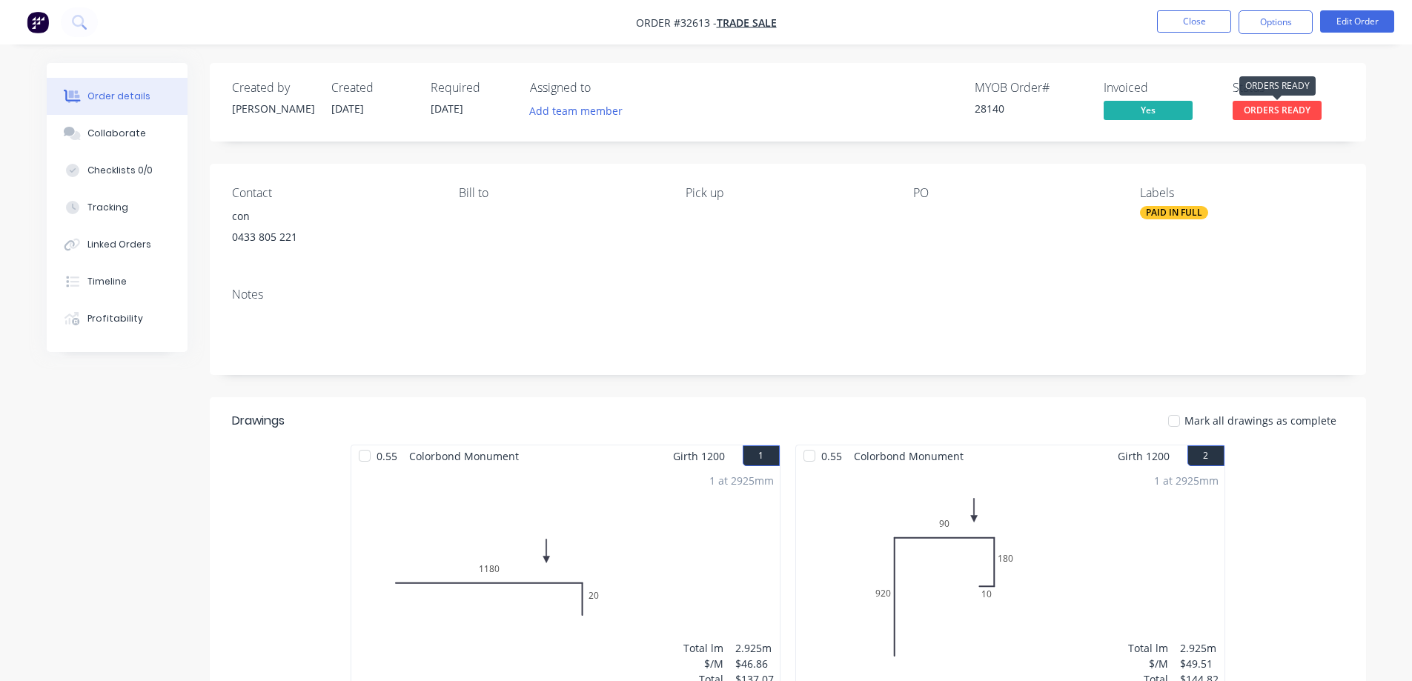
click at [1276, 115] on span "ORDERS READY" at bounding box center [1276, 110] width 89 height 19
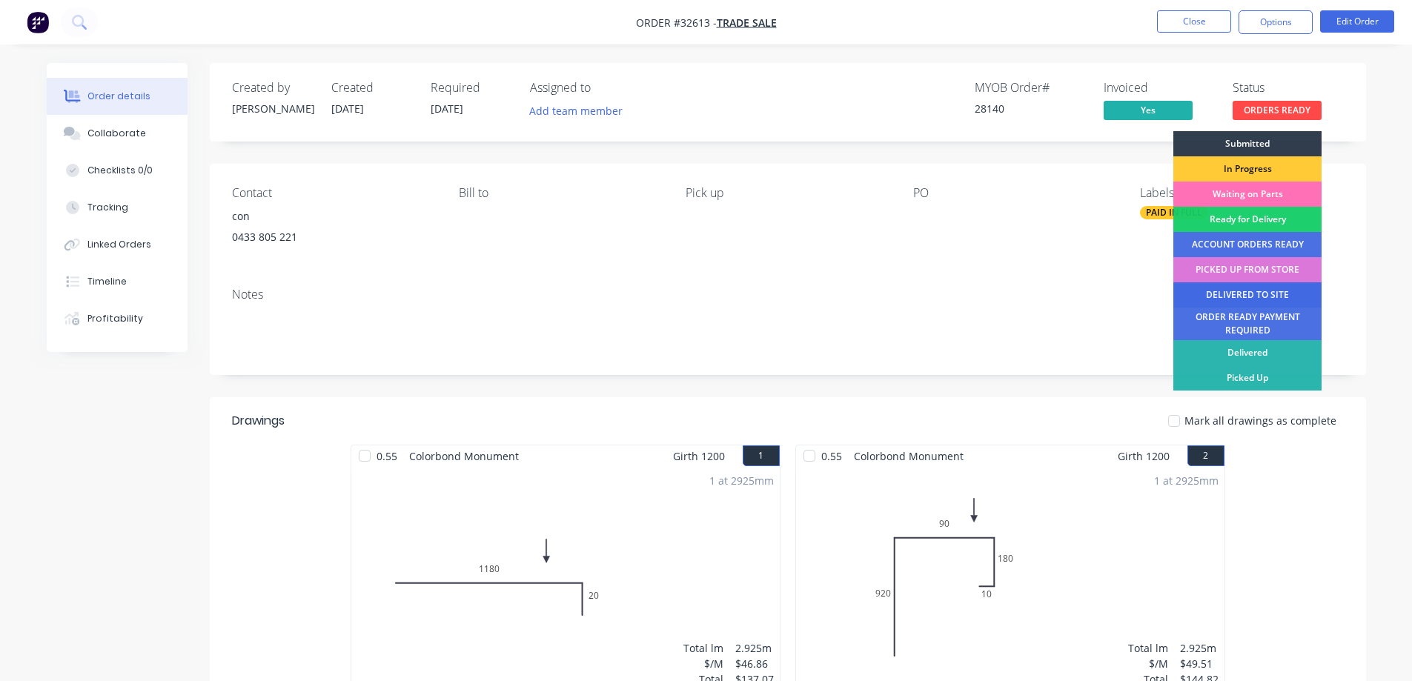
click at [1249, 296] on div "DELIVERED TO SITE" at bounding box center [1247, 294] width 148 height 25
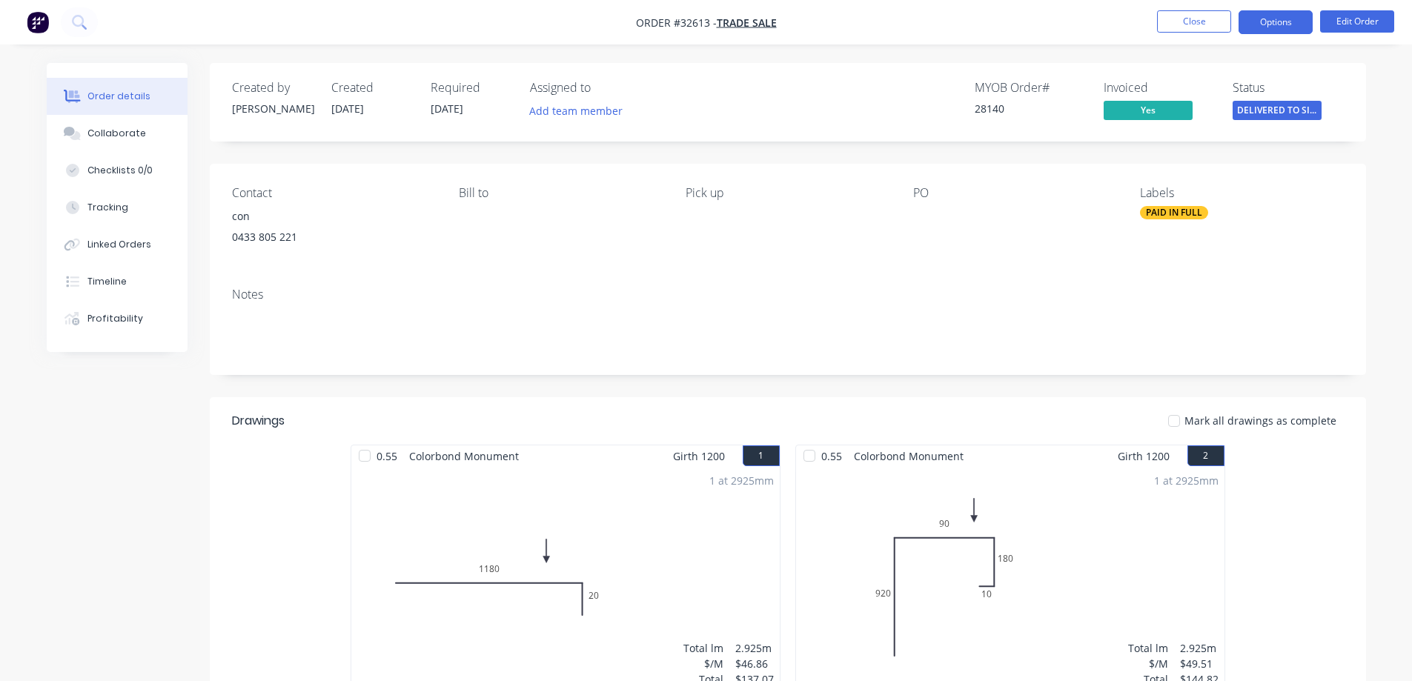
click at [1269, 27] on button "Options" at bounding box center [1275, 22] width 74 height 24
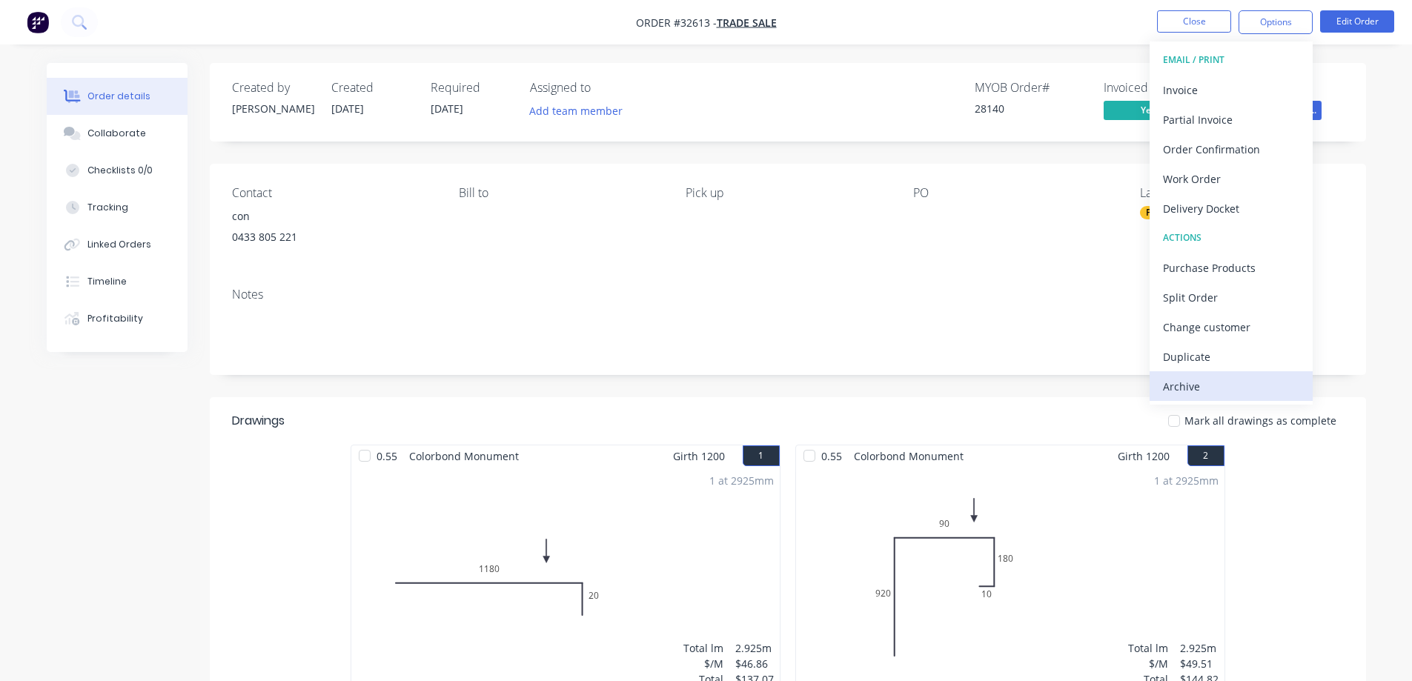
click at [1185, 380] on div "Archive" at bounding box center [1231, 386] width 136 height 21
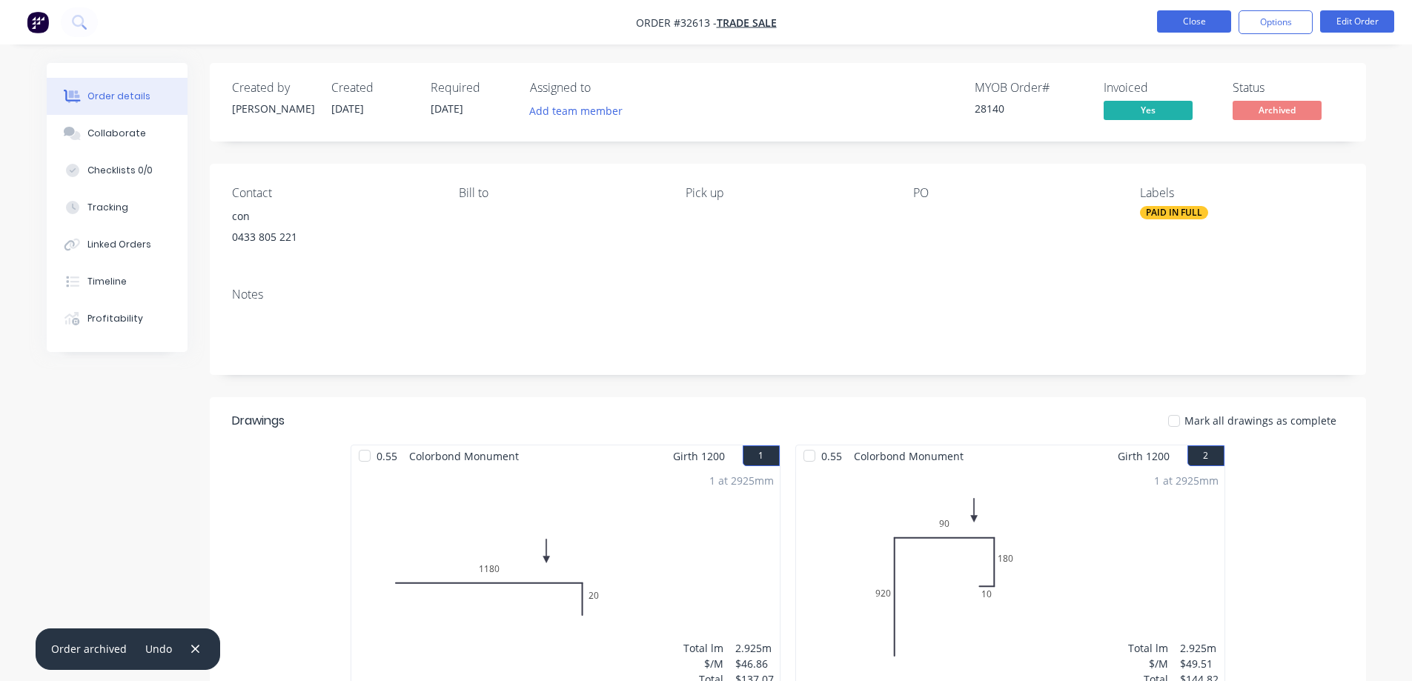
click at [1169, 21] on button "Close" at bounding box center [1194, 21] width 74 height 22
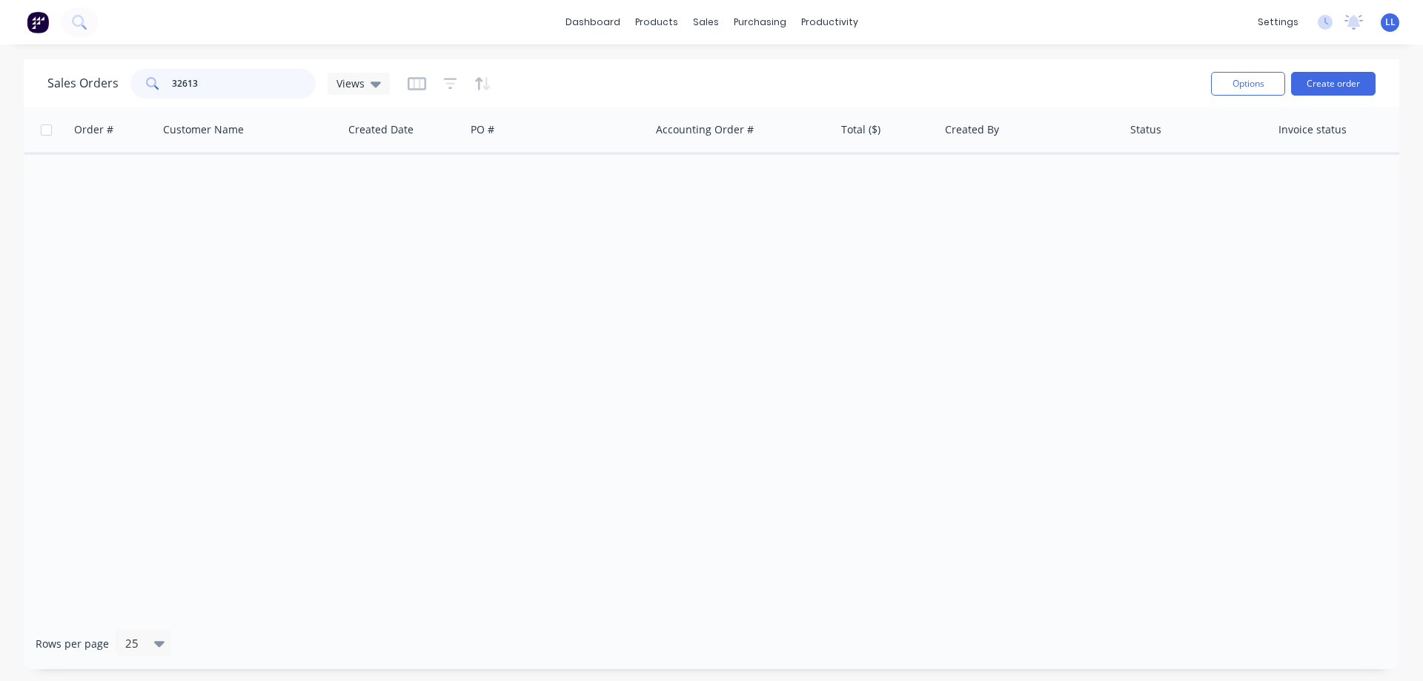
drag, startPoint x: 216, startPoint y: 84, endPoint x: 52, endPoint y: 93, distance: 164.0
click at [52, 93] on div "Sales Orders 32613 Views" at bounding box center [218, 84] width 342 height 30
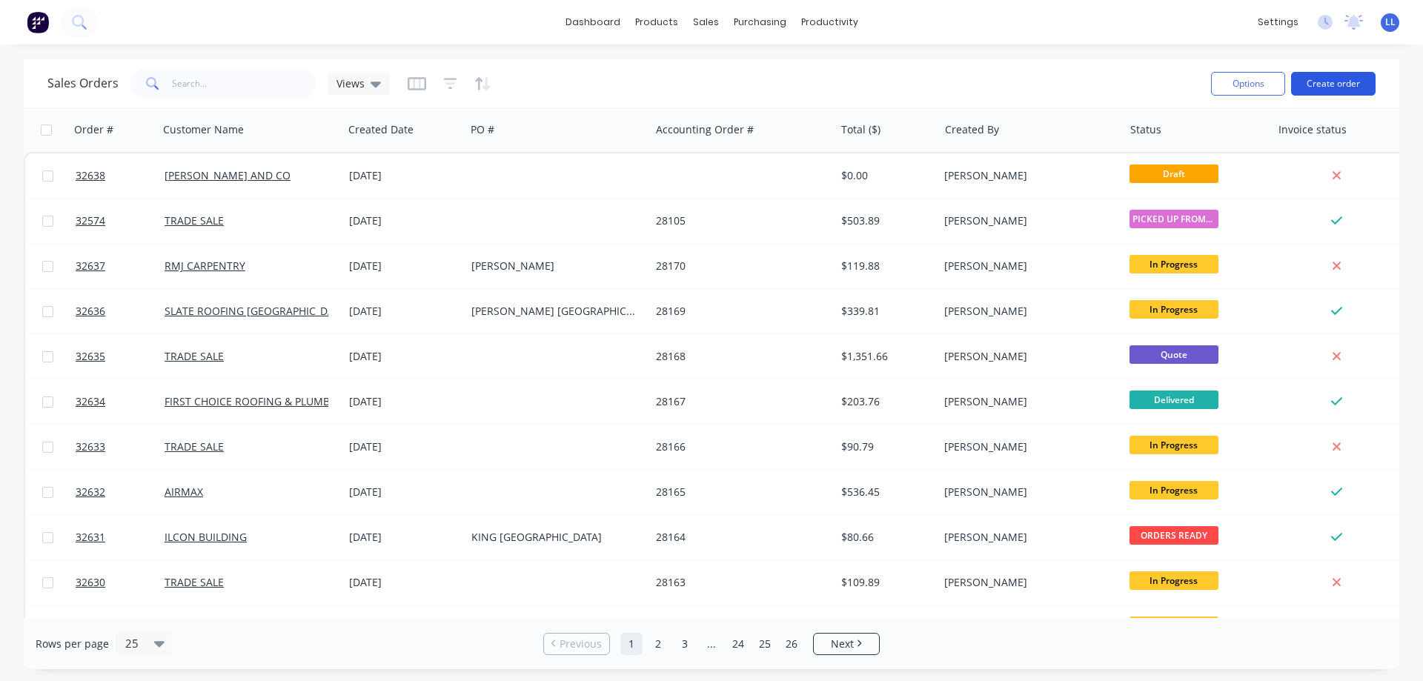
click at [1322, 84] on button "Create order" at bounding box center [1333, 84] width 84 height 24
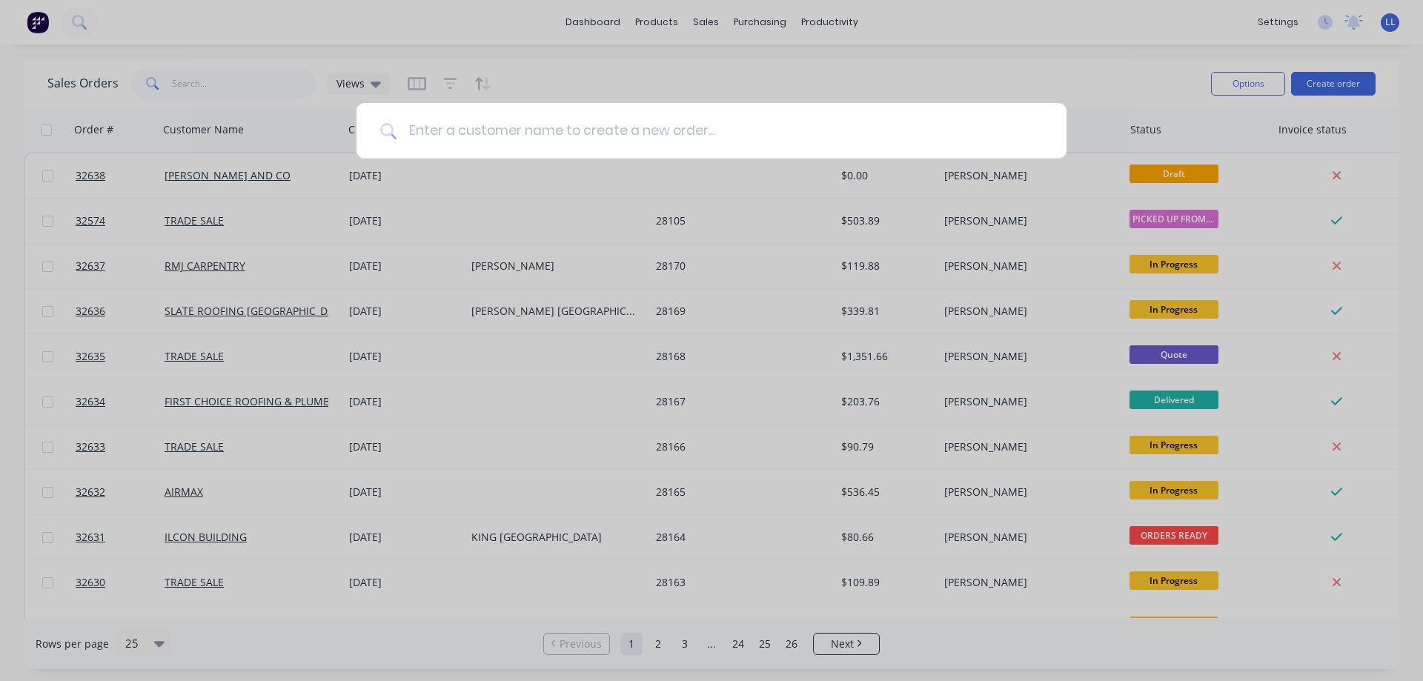
click at [491, 139] on input at bounding box center [719, 131] width 646 height 56
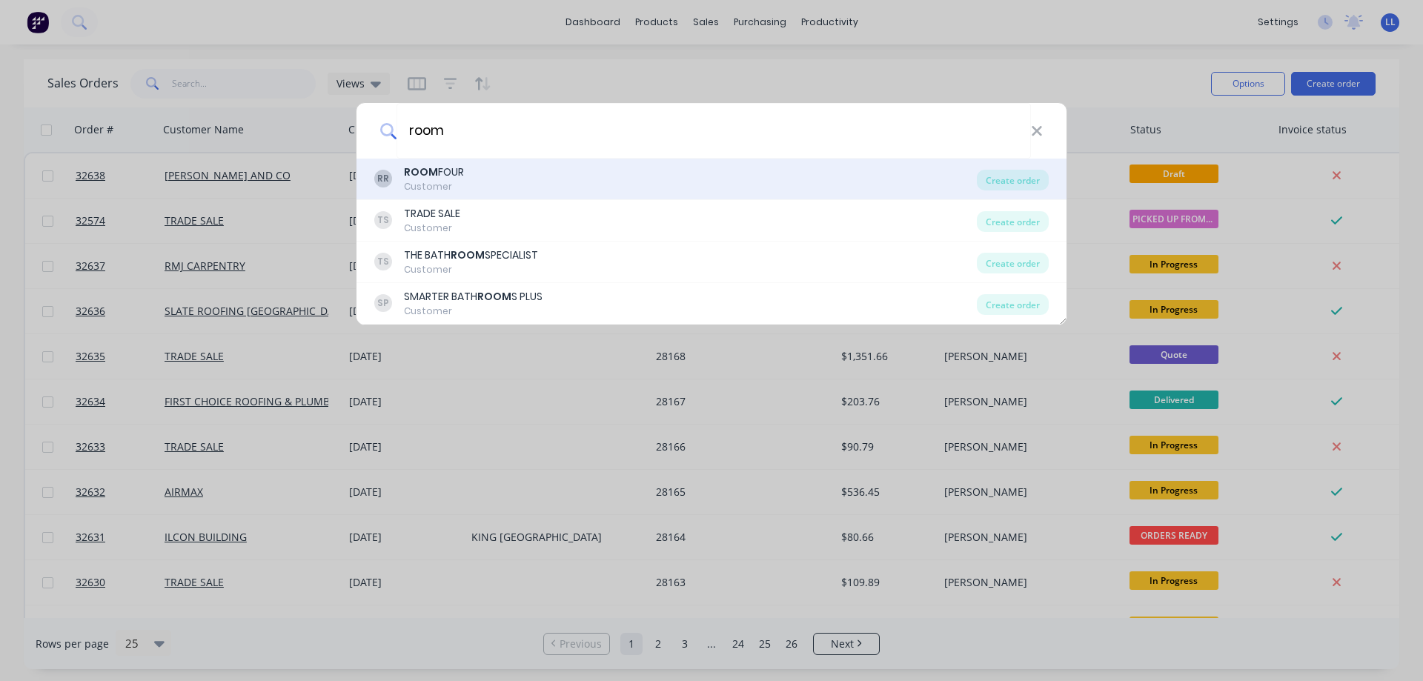
type input "room"
click at [443, 182] on div "Customer" at bounding box center [434, 186] width 60 height 13
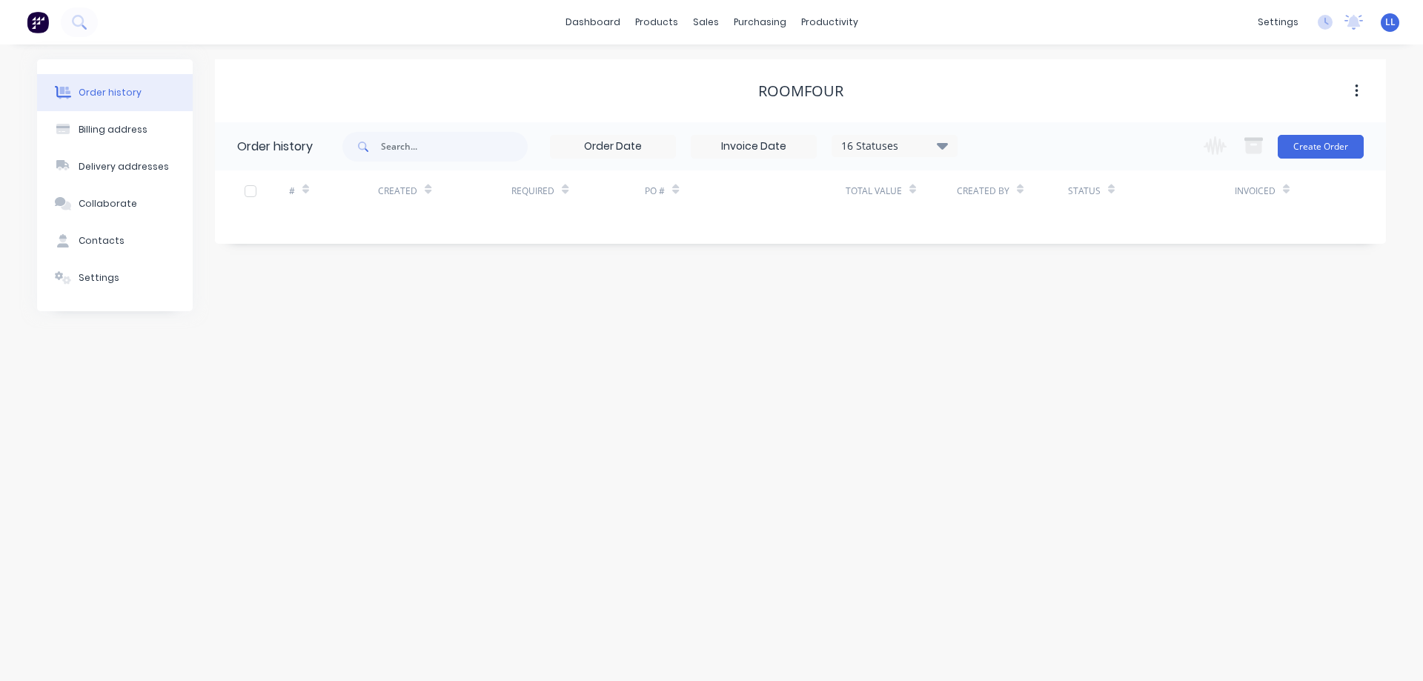
click at [95, 91] on div "Order history" at bounding box center [110, 92] width 63 height 13
click at [940, 144] on icon at bounding box center [942, 145] width 11 height 7
click at [994, 325] on div "All" at bounding box center [924, 325] width 185 height 30
click at [1017, 316] on label at bounding box center [1017, 316] width 0 height 0
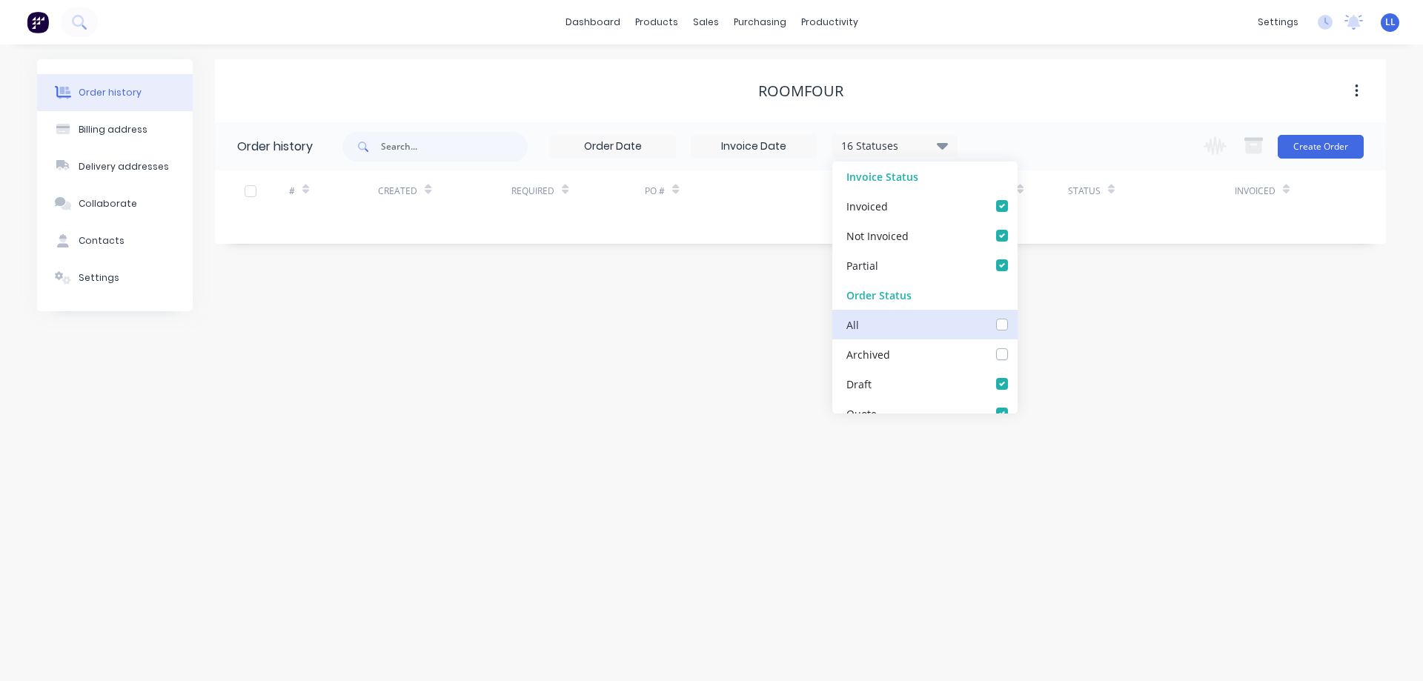
click at [1017, 325] on input "checkbox" at bounding box center [1023, 323] width 12 height 14
checkbox input "true"
click at [730, 612] on div "Order history Billing address Delivery addresses Collaborate Contacts Settings …" at bounding box center [711, 362] width 1423 height 637
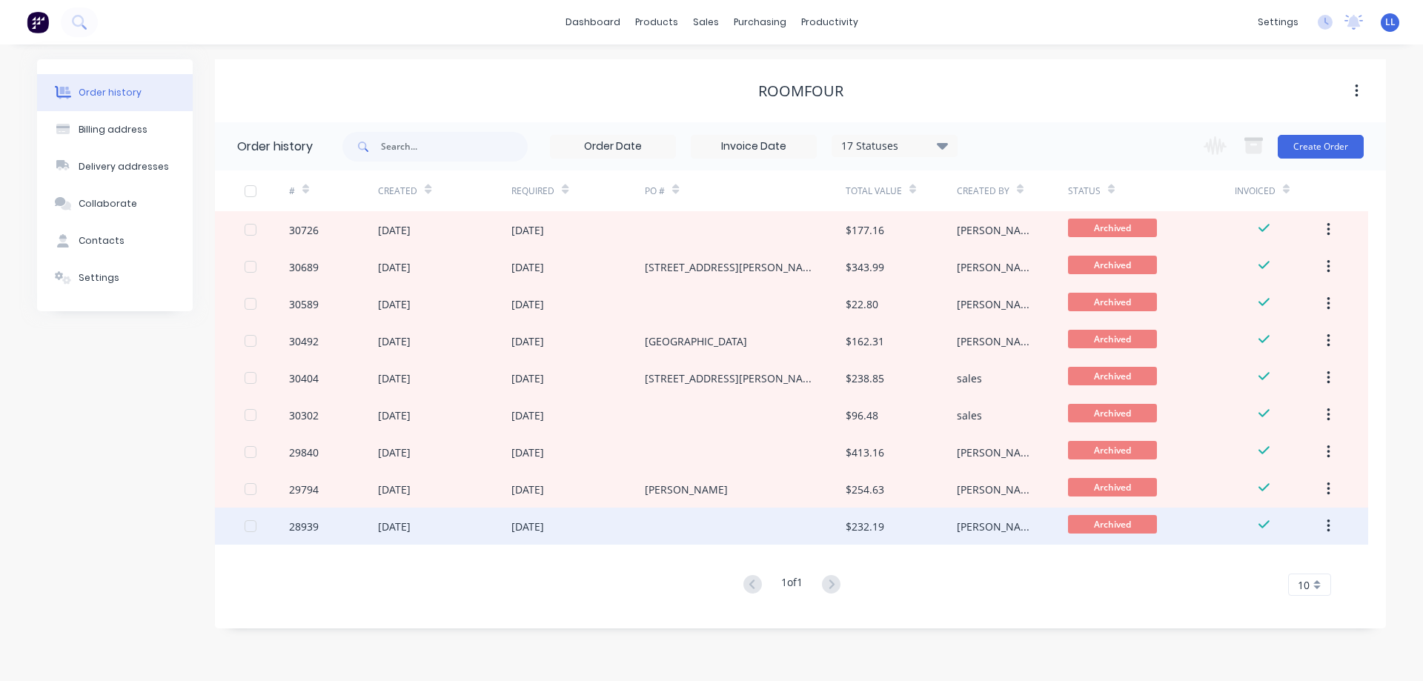
click at [540, 531] on div "[DATE]" at bounding box center [527, 527] width 33 height 16
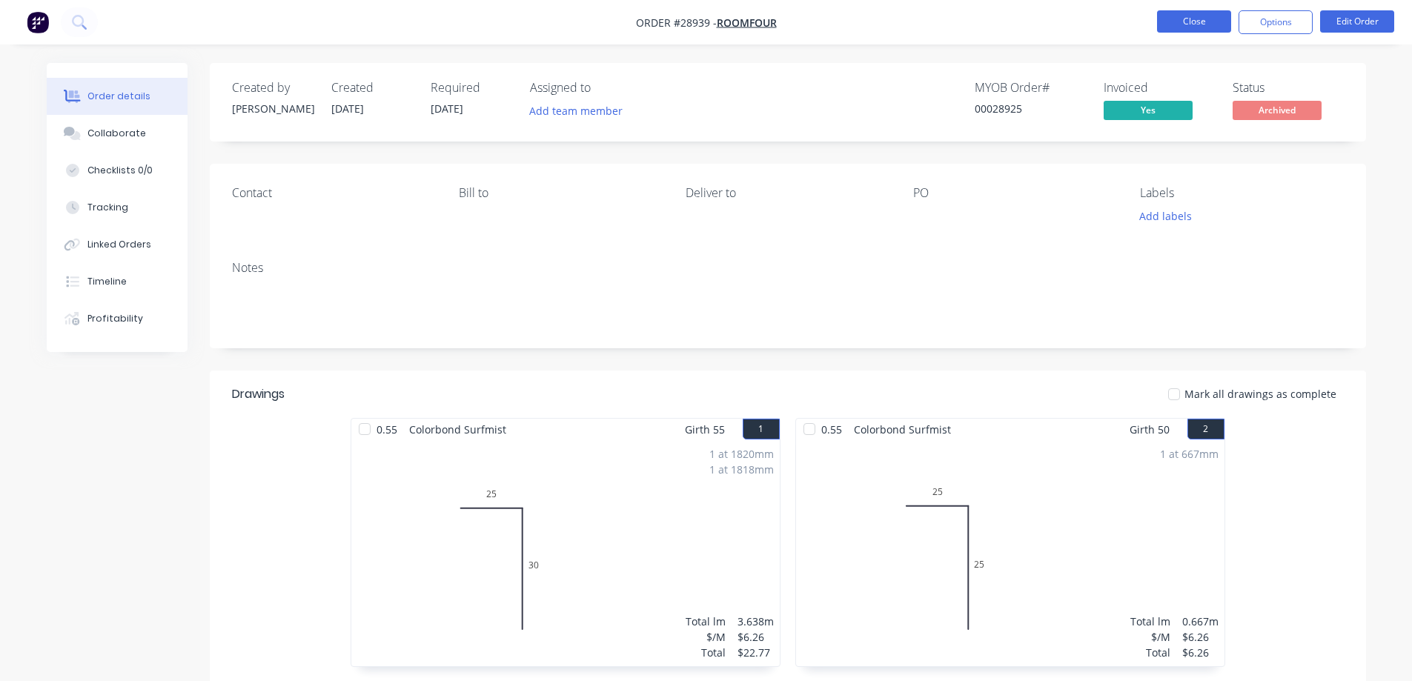
click at [1200, 21] on button "Close" at bounding box center [1194, 21] width 74 height 22
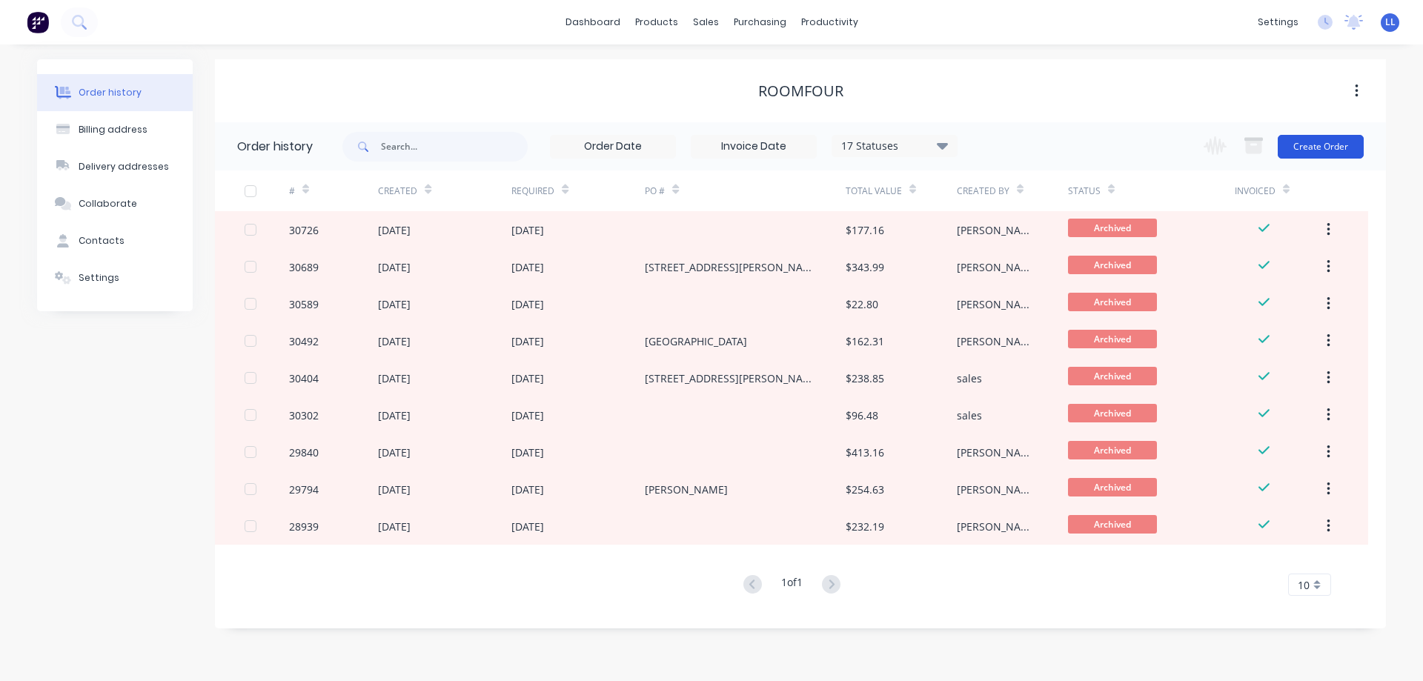
click at [1349, 146] on button "Create Order" at bounding box center [1321, 147] width 86 height 24
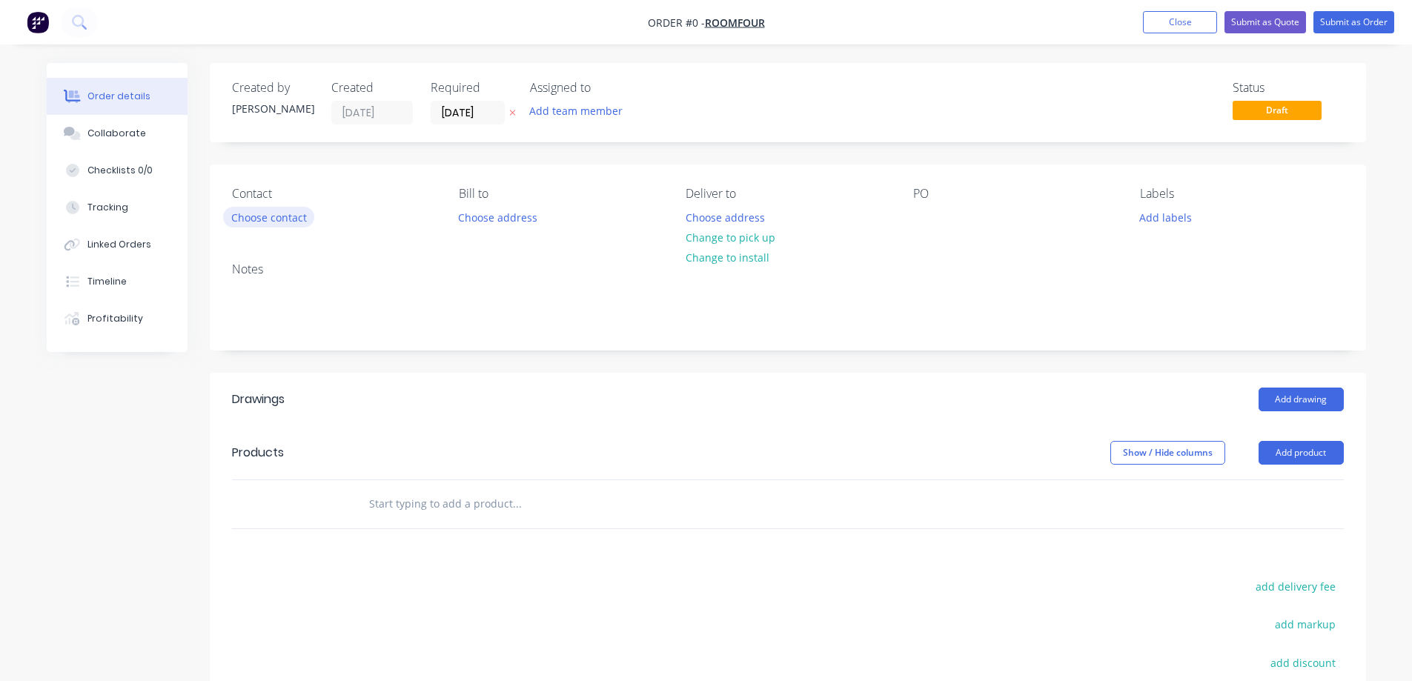
click at [278, 218] on button "Choose contact" at bounding box center [268, 217] width 91 height 20
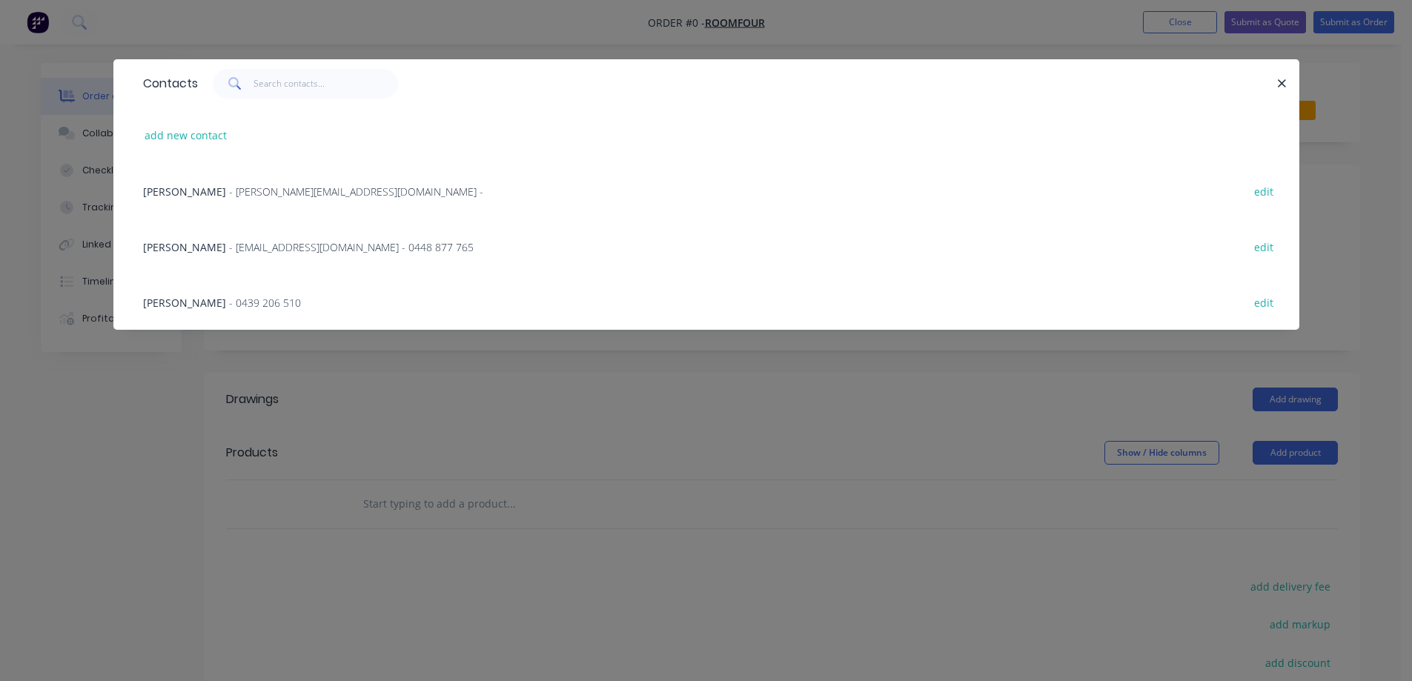
click at [229, 247] on span "- [EMAIL_ADDRESS][DOMAIN_NAME] - 0448 877 765" at bounding box center [351, 247] width 245 height 14
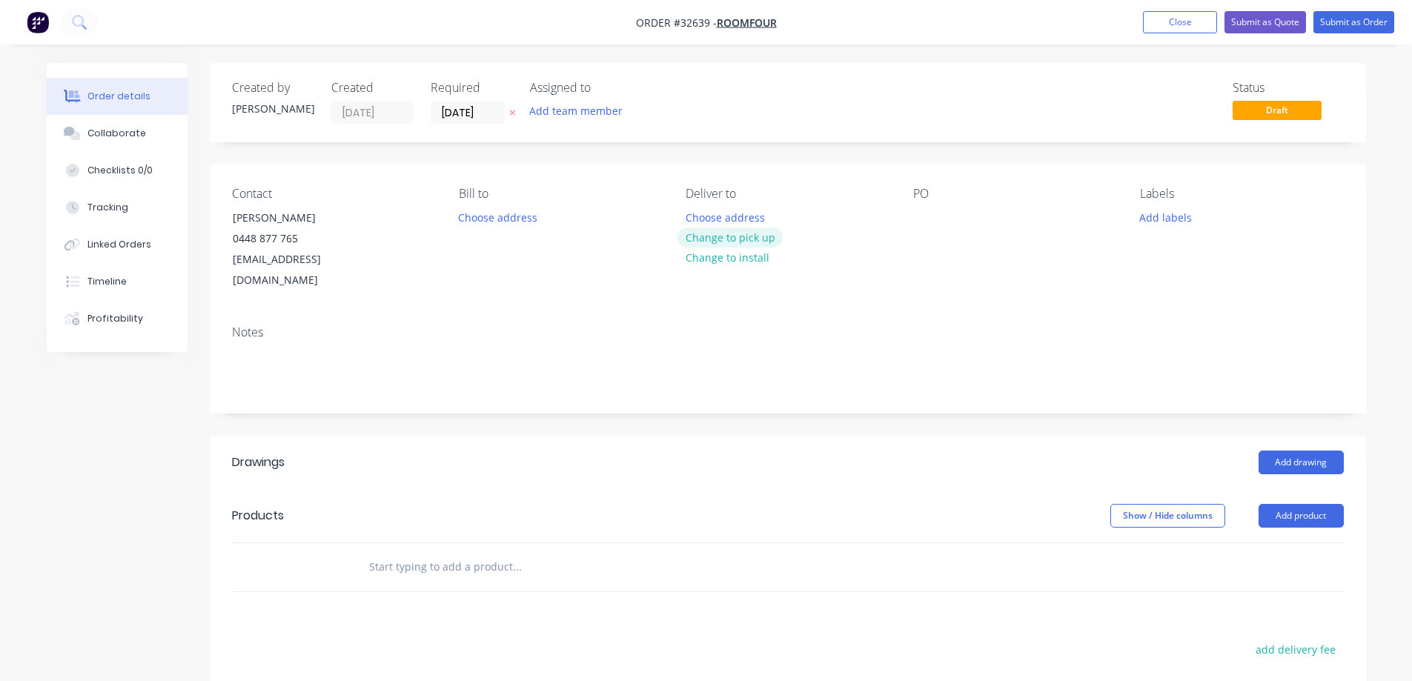
click at [752, 240] on button "Change to pick up" at bounding box center [729, 237] width 105 height 20
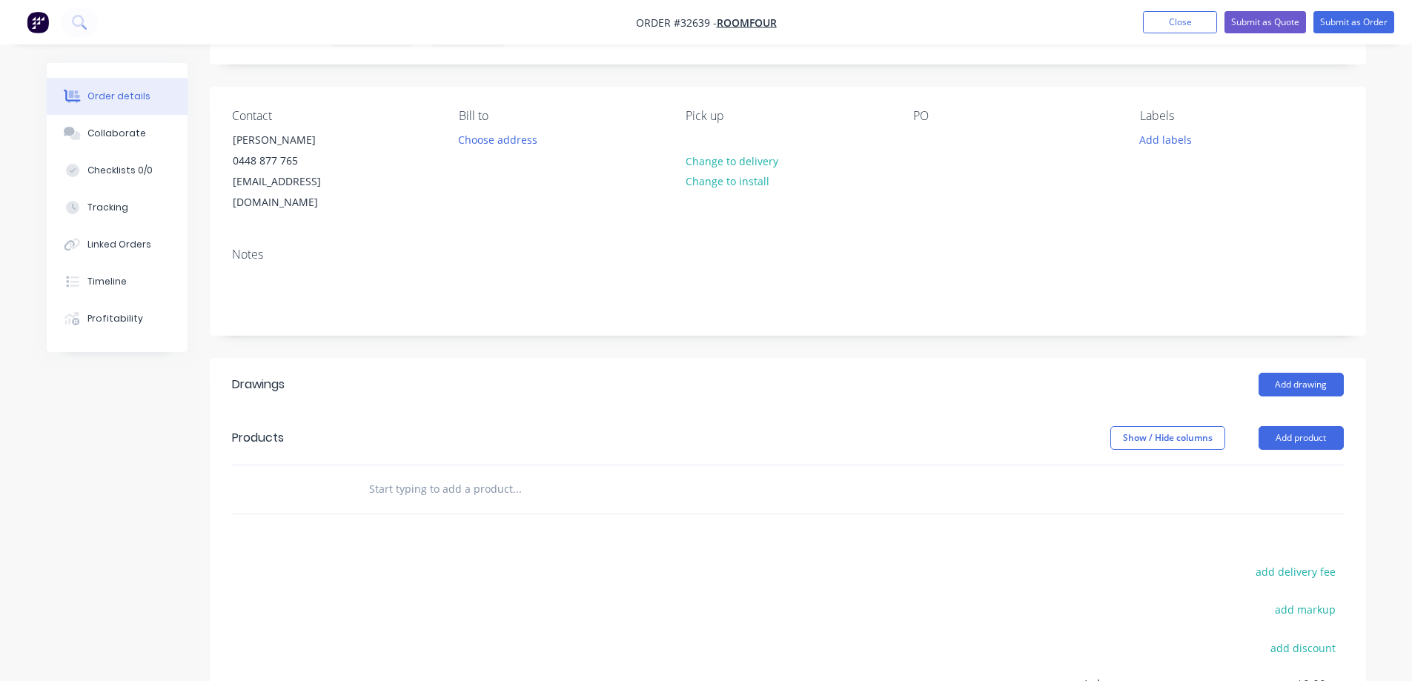
scroll to position [148, 0]
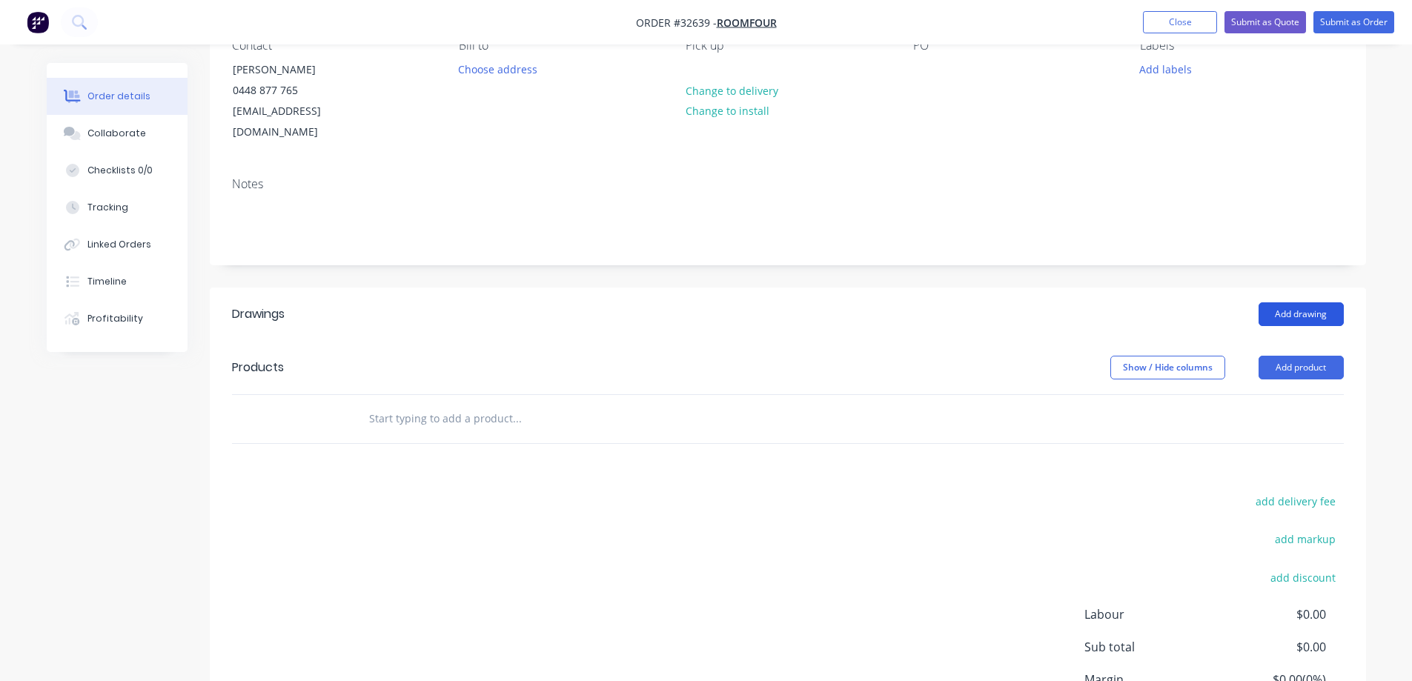
click at [1315, 302] on button "Add drawing" at bounding box center [1300, 314] width 85 height 24
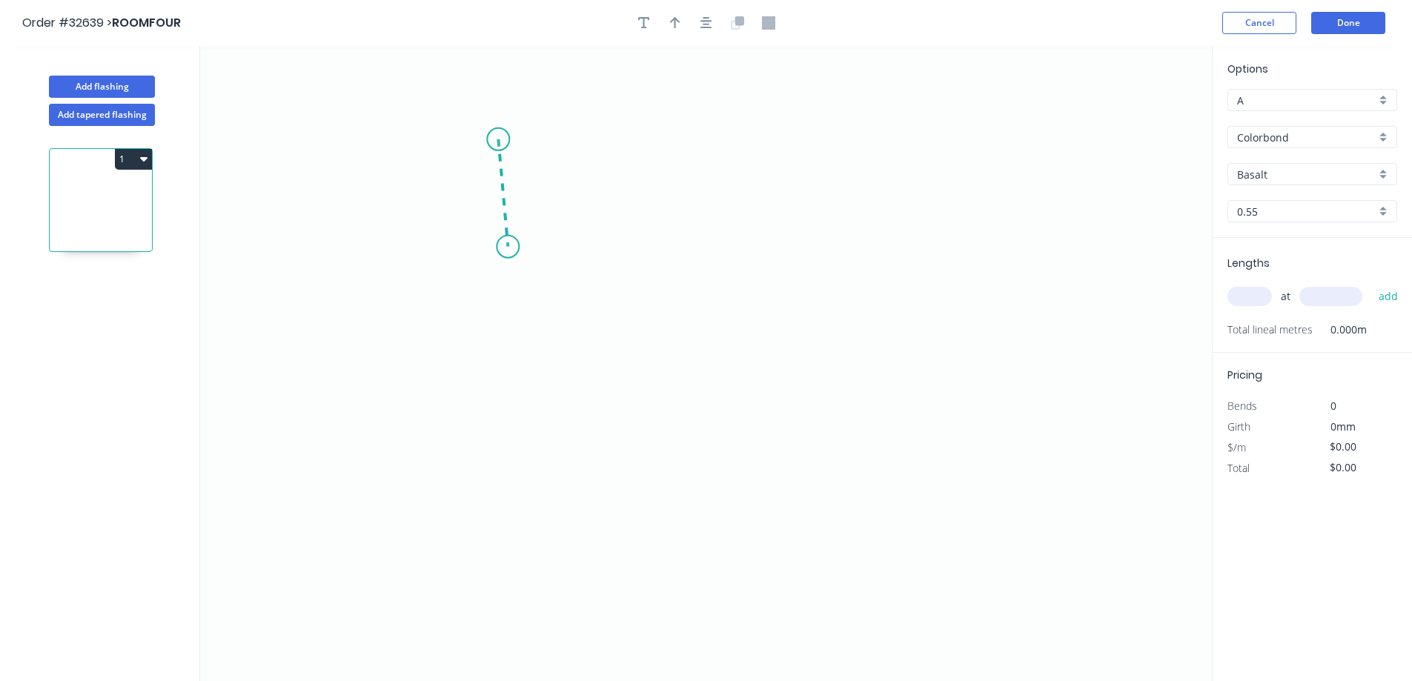
drag, startPoint x: 498, startPoint y: 139, endPoint x: 508, endPoint y: 248, distance: 108.6
click at [508, 248] on icon "0" at bounding box center [705, 363] width 1011 height 635
drag, startPoint x: 508, startPoint y: 248, endPoint x: 785, endPoint y: 239, distance: 277.3
click at [785, 239] on icon "0 ?" at bounding box center [705, 363] width 1011 height 635
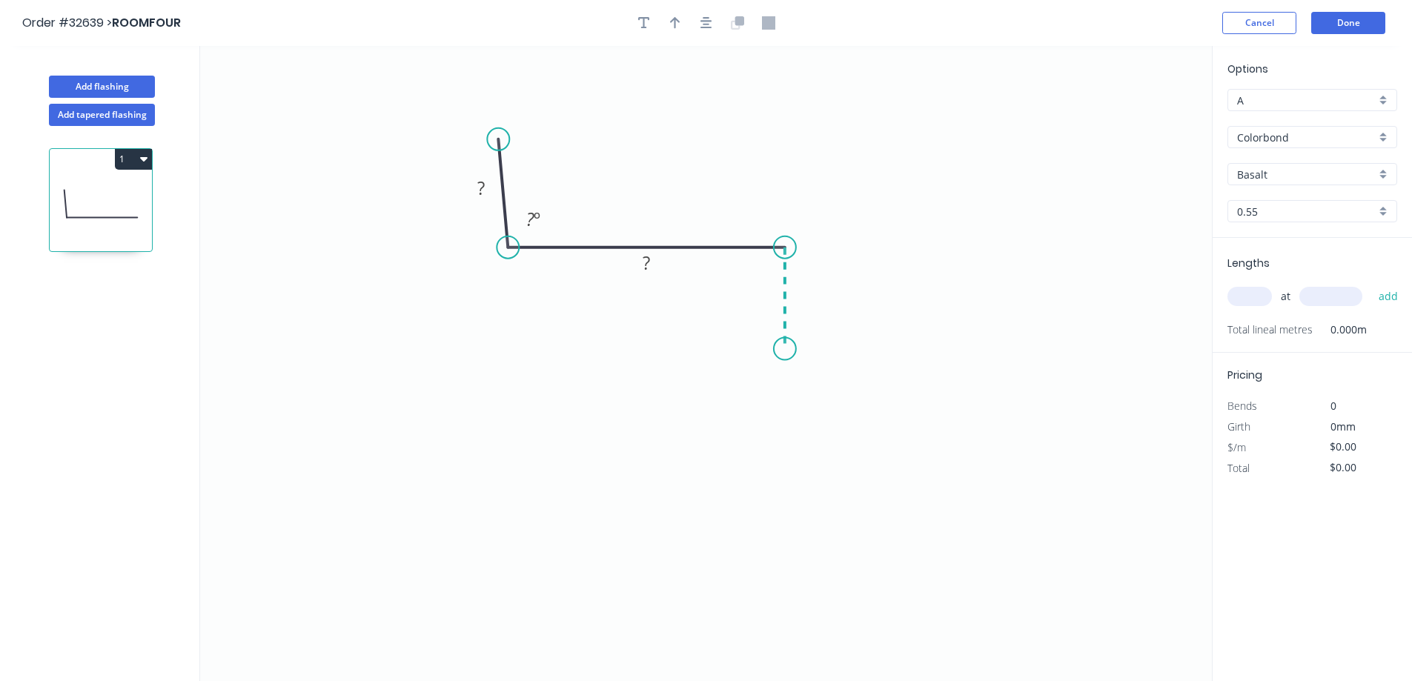
drag, startPoint x: 785, startPoint y: 321, endPoint x: 791, endPoint y: 351, distance: 30.2
click at [791, 351] on icon "0 ? ? ? º" at bounding box center [705, 363] width 1011 height 635
drag, startPoint x: 791, startPoint y: 351, endPoint x: 769, endPoint y: 386, distance: 41.9
click at [769, 386] on icon "0 ? ? ? ? º" at bounding box center [705, 363] width 1011 height 635
drag, startPoint x: 494, startPoint y: 140, endPoint x: 508, endPoint y: 126, distance: 19.9
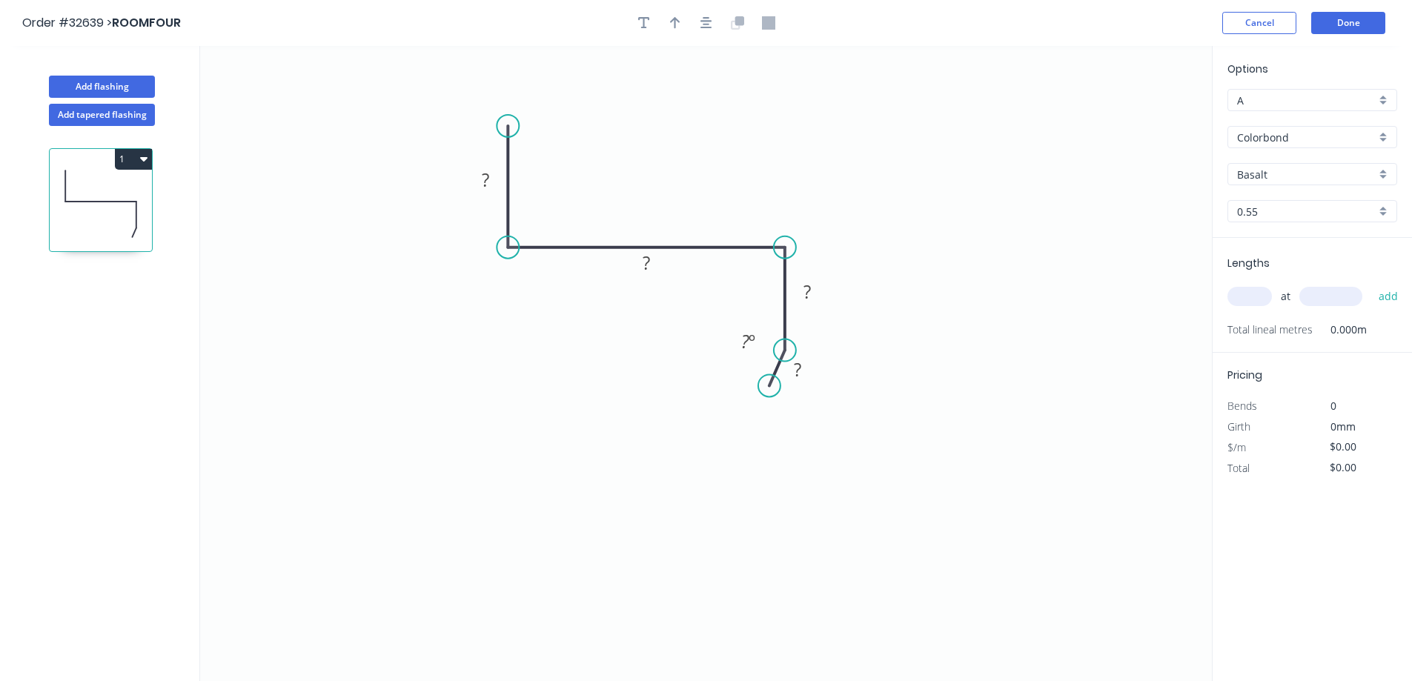
click at [508, 126] on circle at bounding box center [507, 126] width 22 height 22
drag, startPoint x: 784, startPoint y: 396, endPoint x: 336, endPoint y: 300, distance: 457.7
click at [783, 394] on div "Hide angle" at bounding box center [822, 395] width 149 height 30
click at [497, 184] on rect at bounding box center [486, 180] width 30 height 21
click at [674, 23] on icon "button" at bounding box center [675, 23] width 10 height 12
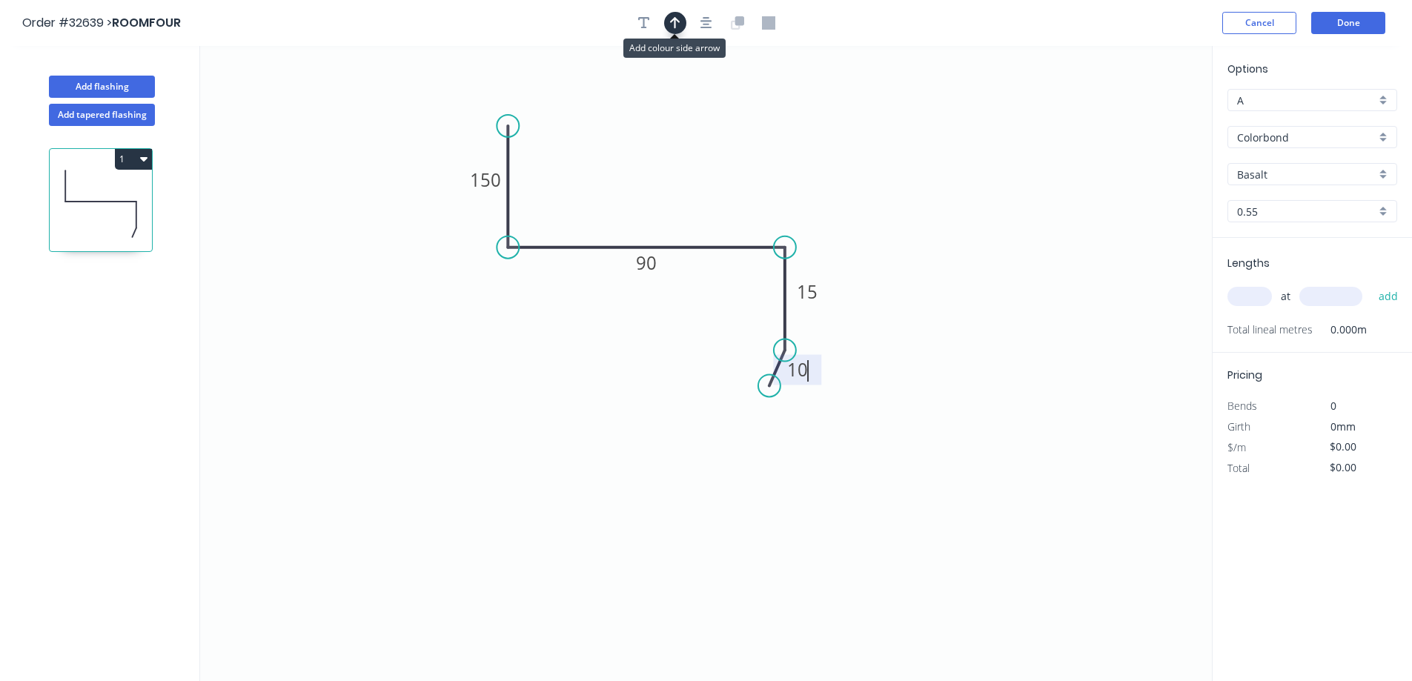
type input "$16.67"
drag, startPoint x: 1136, startPoint y: 118, endPoint x: 660, endPoint y: 191, distance: 481.4
click at [650, 182] on icon at bounding box center [649, 165] width 13 height 47
click at [1284, 172] on input "Basalt" at bounding box center [1306, 175] width 139 height 16
click at [1288, 204] on div "Dover White" at bounding box center [1312, 203] width 168 height 26
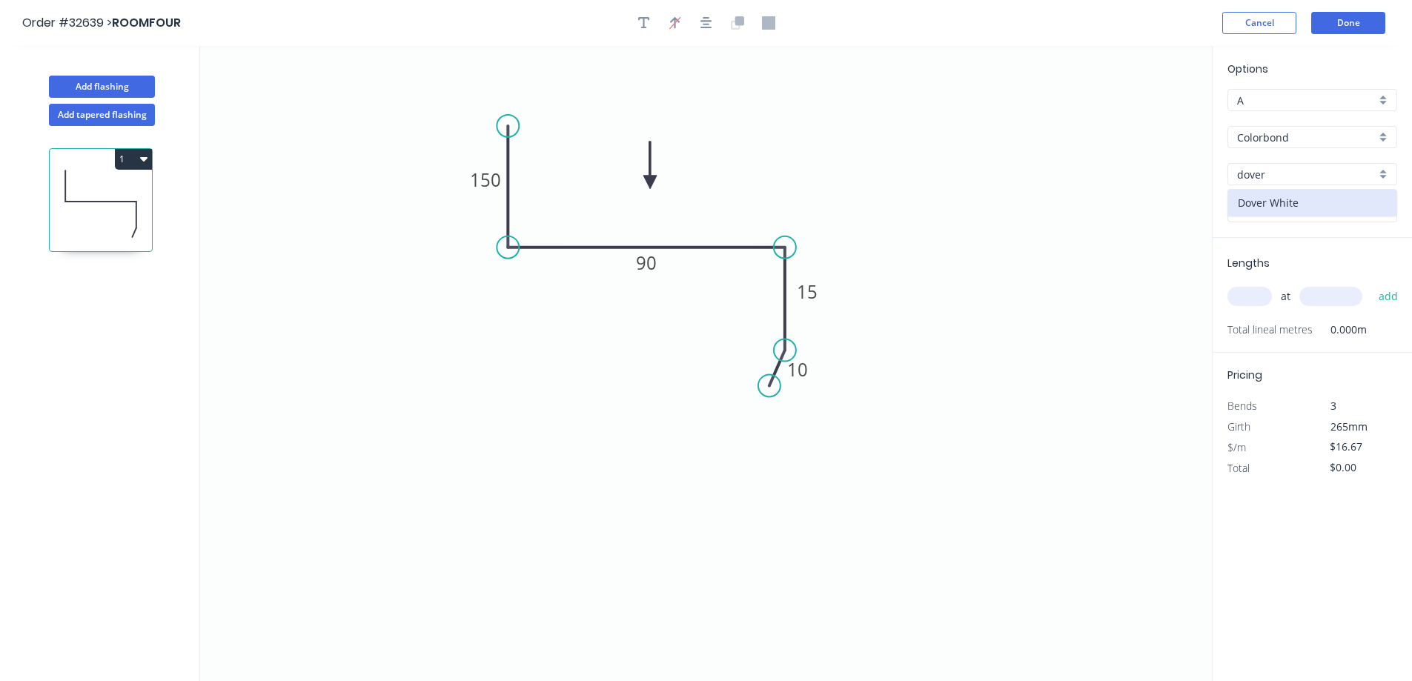
type input "Dover White"
click at [1260, 292] on input "text" at bounding box center [1249, 296] width 44 height 19
type input "1"
type input "3400"
click at [1371, 284] on button "add" at bounding box center [1388, 296] width 35 height 25
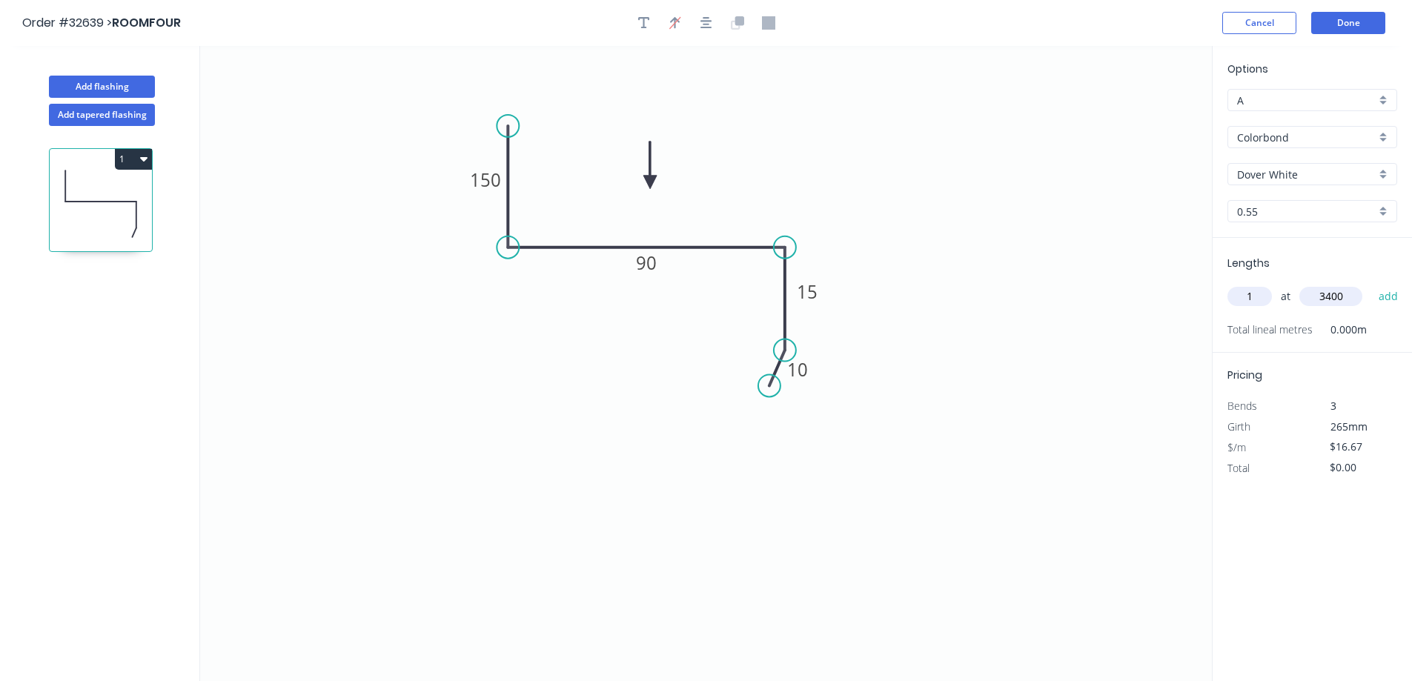
type input "$56.68"
click at [115, 79] on button "Add flashing" at bounding box center [102, 87] width 106 height 22
type input "$0.00"
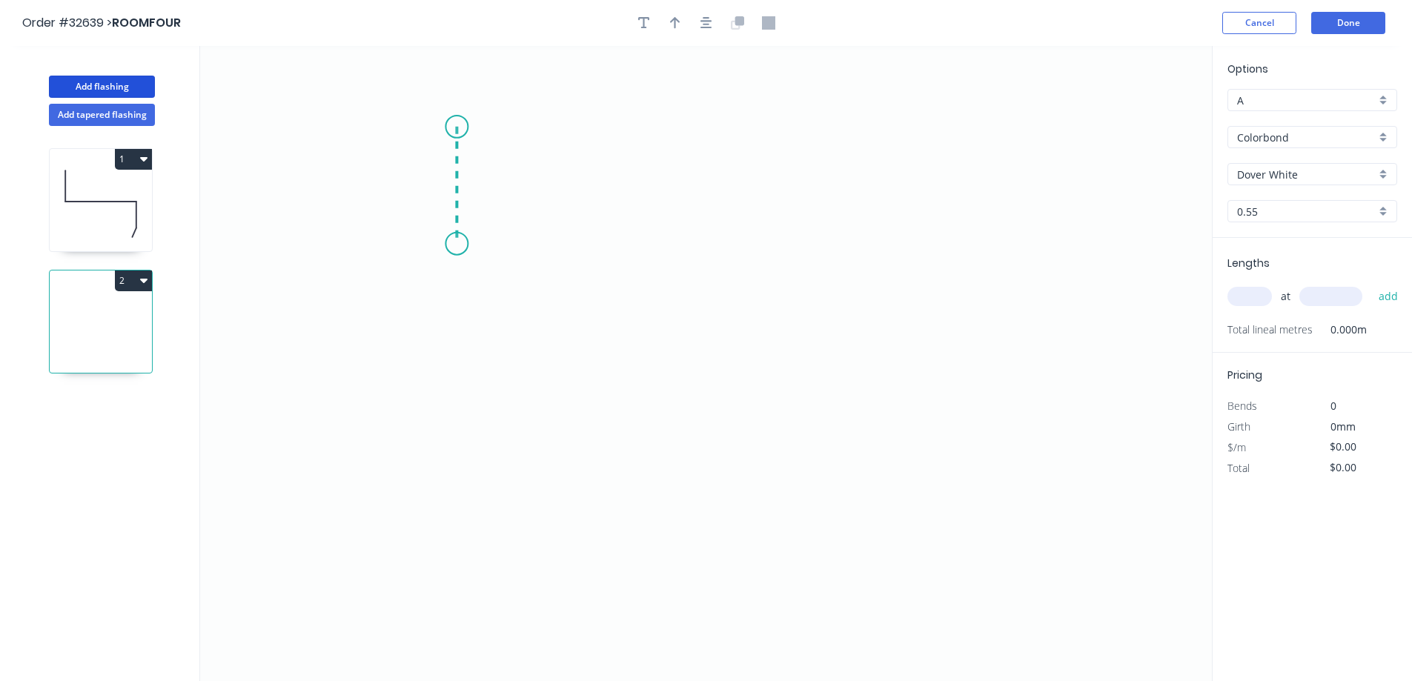
drag, startPoint x: 456, startPoint y: 127, endPoint x: 456, endPoint y: 245, distance: 118.6
click at [456, 245] on icon "0" at bounding box center [705, 363] width 1011 height 635
drag, startPoint x: 456, startPoint y: 245, endPoint x: 698, endPoint y: 233, distance: 241.9
click at [698, 233] on icon "0 ?" at bounding box center [705, 363] width 1011 height 635
click at [704, 350] on icon "0 ? ?" at bounding box center [705, 363] width 1011 height 635
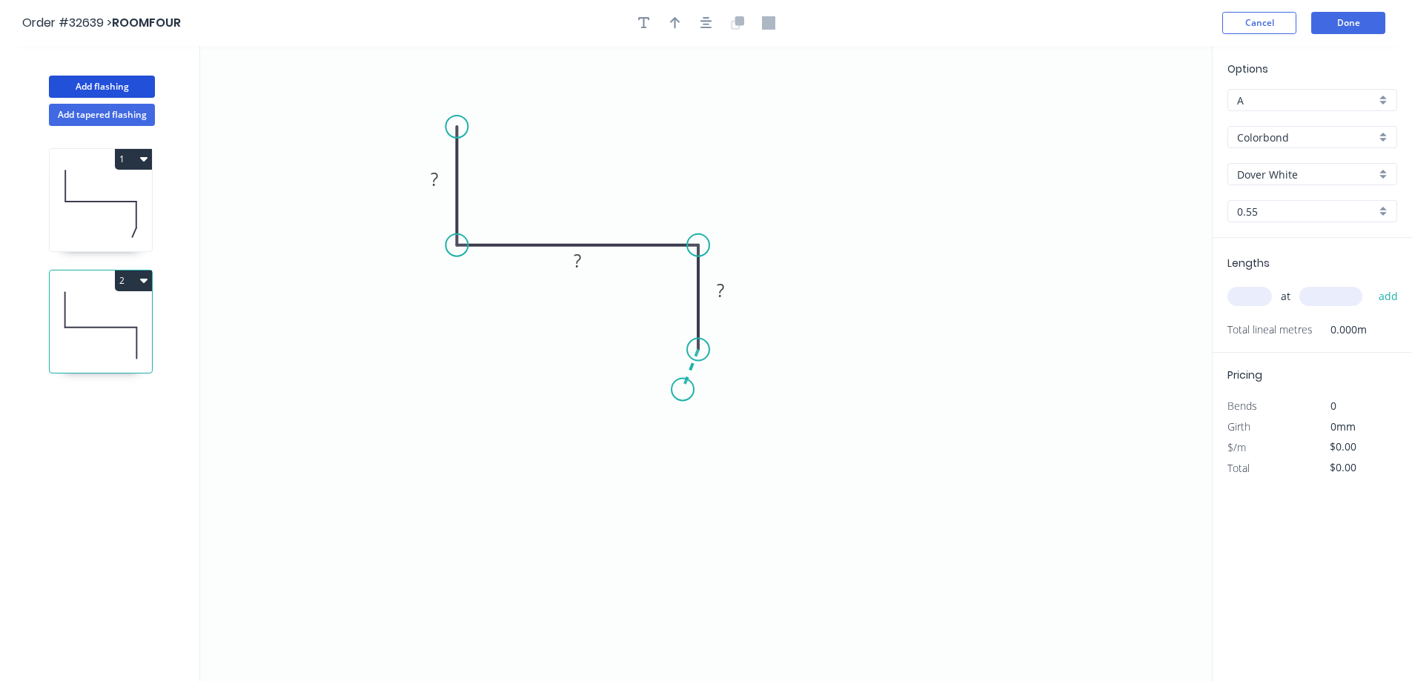
click at [682, 390] on icon "0 ? ? ?" at bounding box center [705, 363] width 1011 height 635
drag, startPoint x: 724, startPoint y: 390, endPoint x: 524, endPoint y: 356, distance: 203.0
click at [721, 388] on div "Hide angle" at bounding box center [743, 395] width 149 height 30
click at [437, 172] on tspan "?" at bounding box center [434, 179] width 7 height 24
drag, startPoint x: 679, startPoint y: 386, endPoint x: 671, endPoint y: 378, distance: 11.5
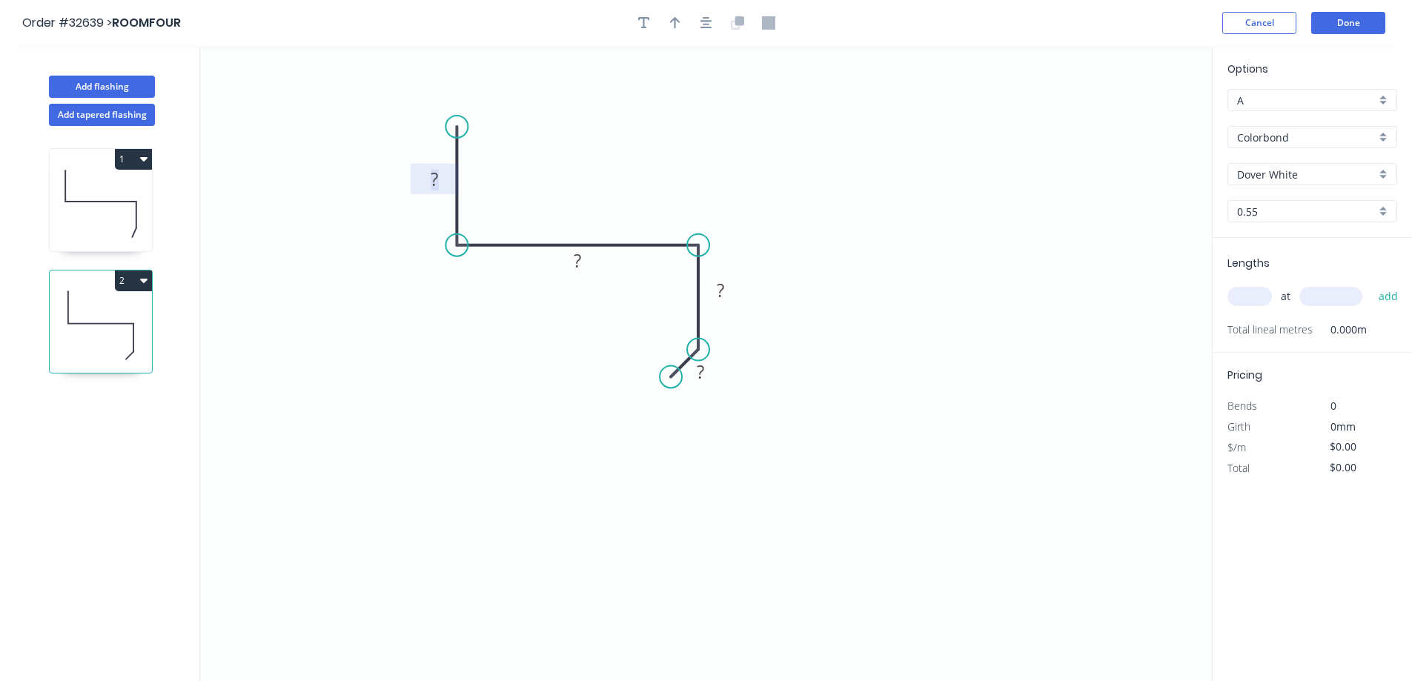
click at [671, 378] on circle at bounding box center [671, 376] width 22 height 22
drag, startPoint x: 436, startPoint y: 176, endPoint x: 445, endPoint y: 172, distance: 9.0
click at [438, 176] on tspan "?" at bounding box center [434, 179] width 7 height 24
drag, startPoint x: 676, startPoint y: 25, endPoint x: 688, endPoint y: 67, distance: 43.9
click at [676, 24] on icon "button" at bounding box center [675, 22] width 10 height 13
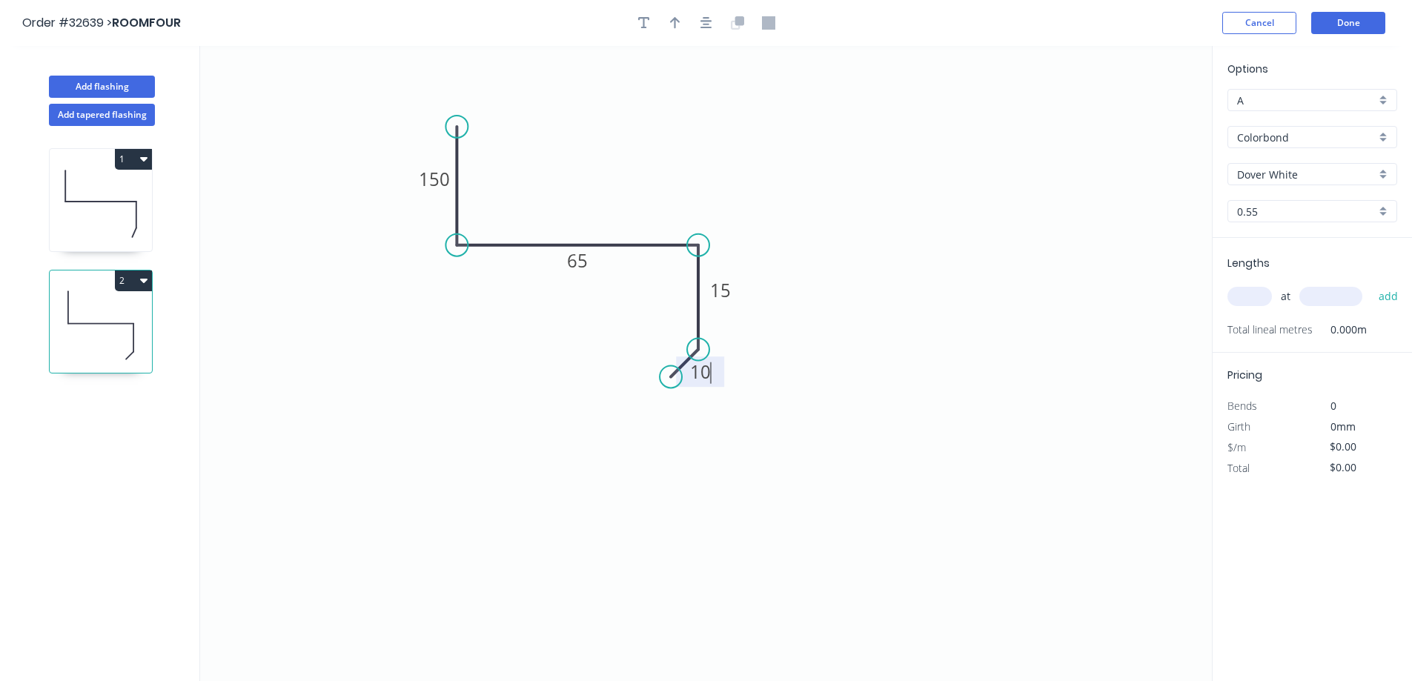
type input "$14.92"
drag, startPoint x: 1135, startPoint y: 115, endPoint x: 611, endPoint y: 190, distance: 530.0
click at [611, 190] on icon at bounding box center [614, 171] width 13 height 47
click at [1246, 296] on input "text" at bounding box center [1249, 296] width 44 height 19
type input "1"
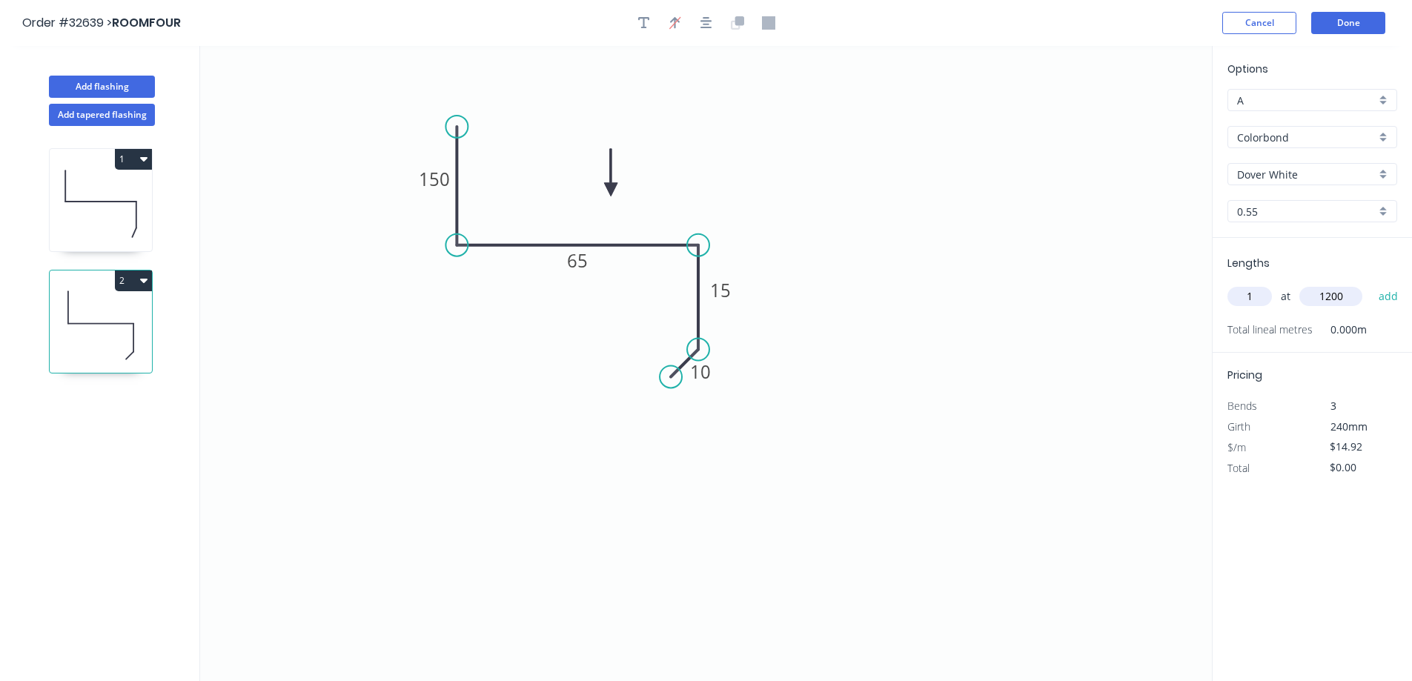
type input "1200"
click at [1371, 284] on button "add" at bounding box center [1388, 296] width 35 height 25
type input "$17.90"
click at [121, 84] on button "Add flashing" at bounding box center [102, 87] width 106 height 22
type input "$0.00"
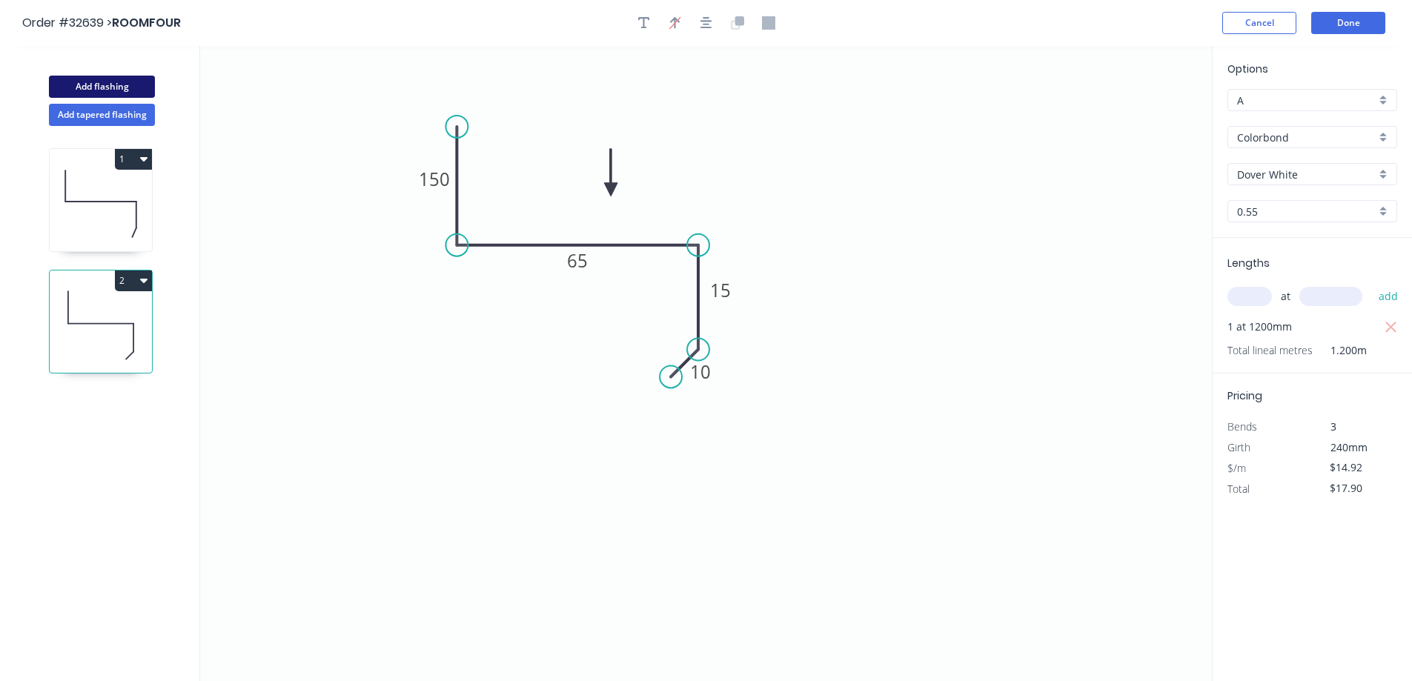
type input "$0.00"
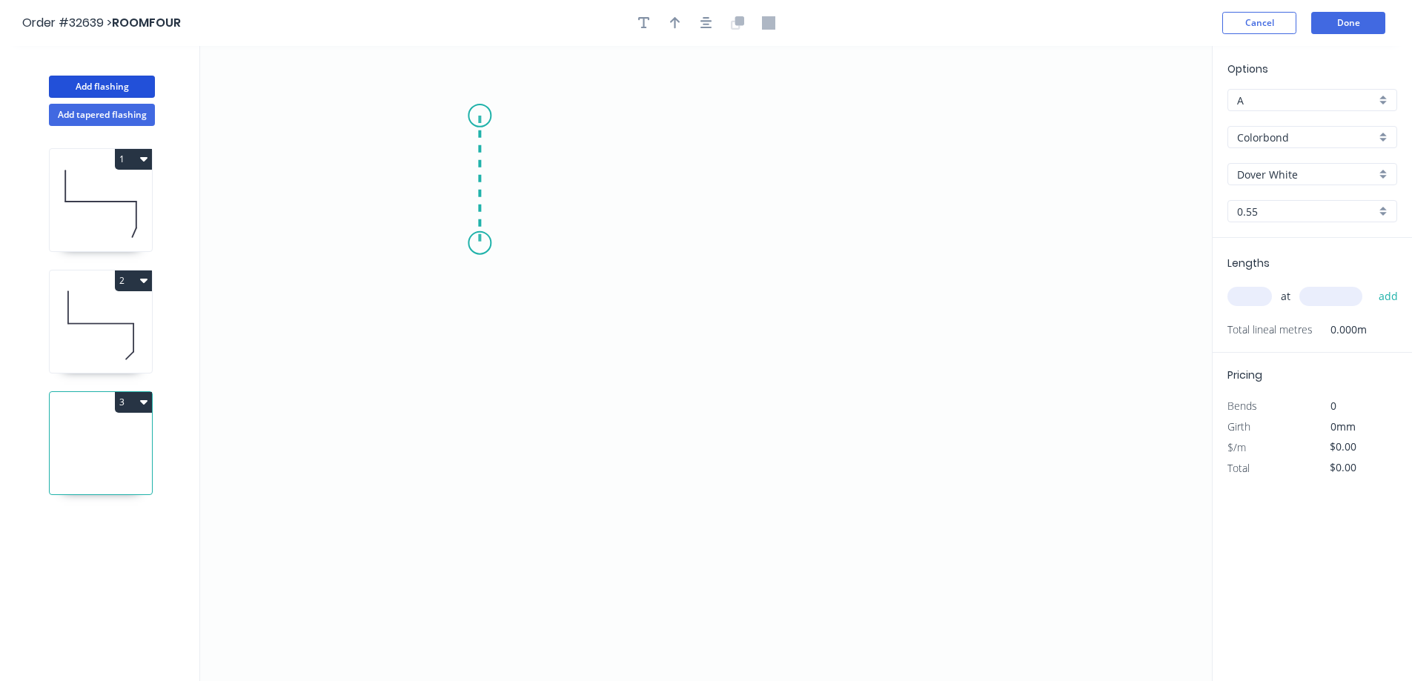
drag, startPoint x: 479, startPoint y: 116, endPoint x: 476, endPoint y: 244, distance: 128.2
click at [476, 244] on icon "0" at bounding box center [705, 363] width 1011 height 635
drag, startPoint x: 476, startPoint y: 244, endPoint x: 748, endPoint y: 235, distance: 272.1
click at [748, 235] on icon "0 ?" at bounding box center [705, 363] width 1011 height 635
click at [755, 348] on icon "0 ? ?" at bounding box center [705, 363] width 1011 height 635
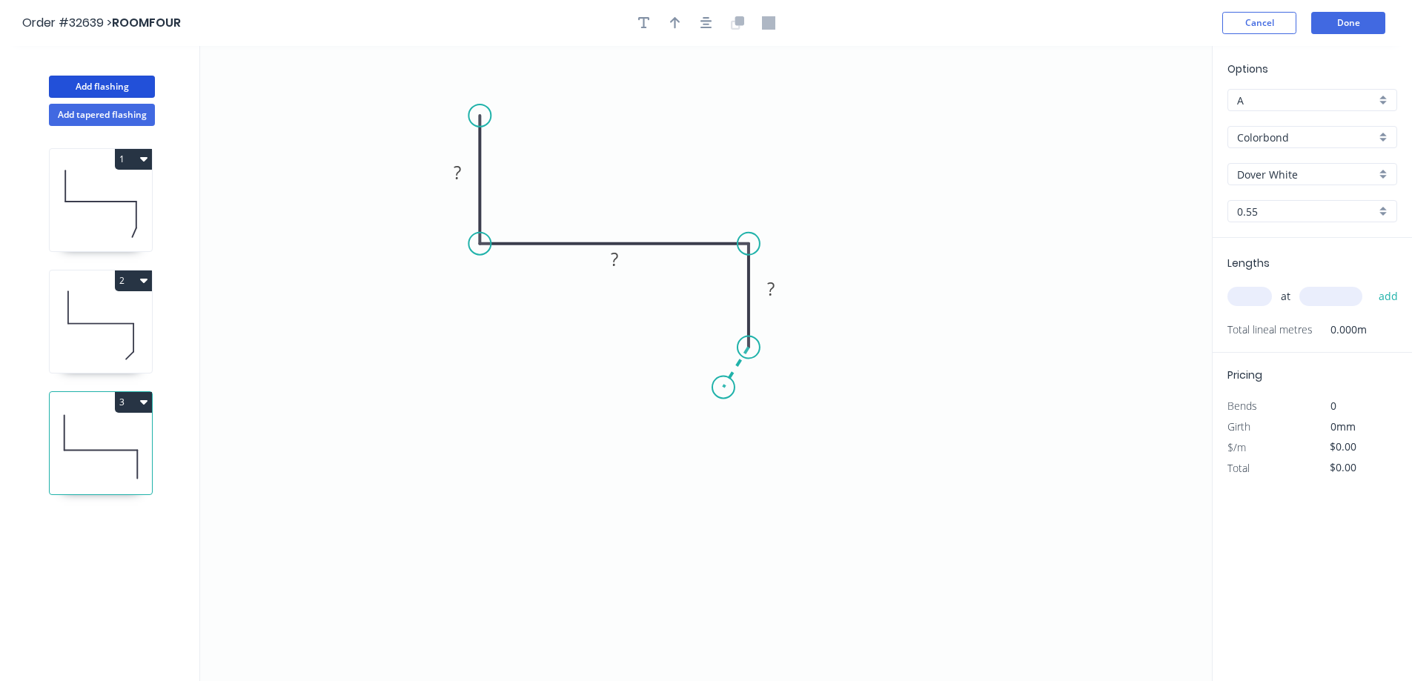
click at [723, 388] on icon "0 ? ? ?" at bounding box center [705, 363] width 1011 height 635
drag, startPoint x: 762, startPoint y: 378, endPoint x: 467, endPoint y: 232, distance: 329.1
click at [757, 374] on div "Hide angle" at bounding box center [783, 381] width 149 height 30
click at [461, 170] on tspan "?" at bounding box center [457, 172] width 7 height 24
click at [672, 22] on icon "button" at bounding box center [675, 22] width 10 height 13
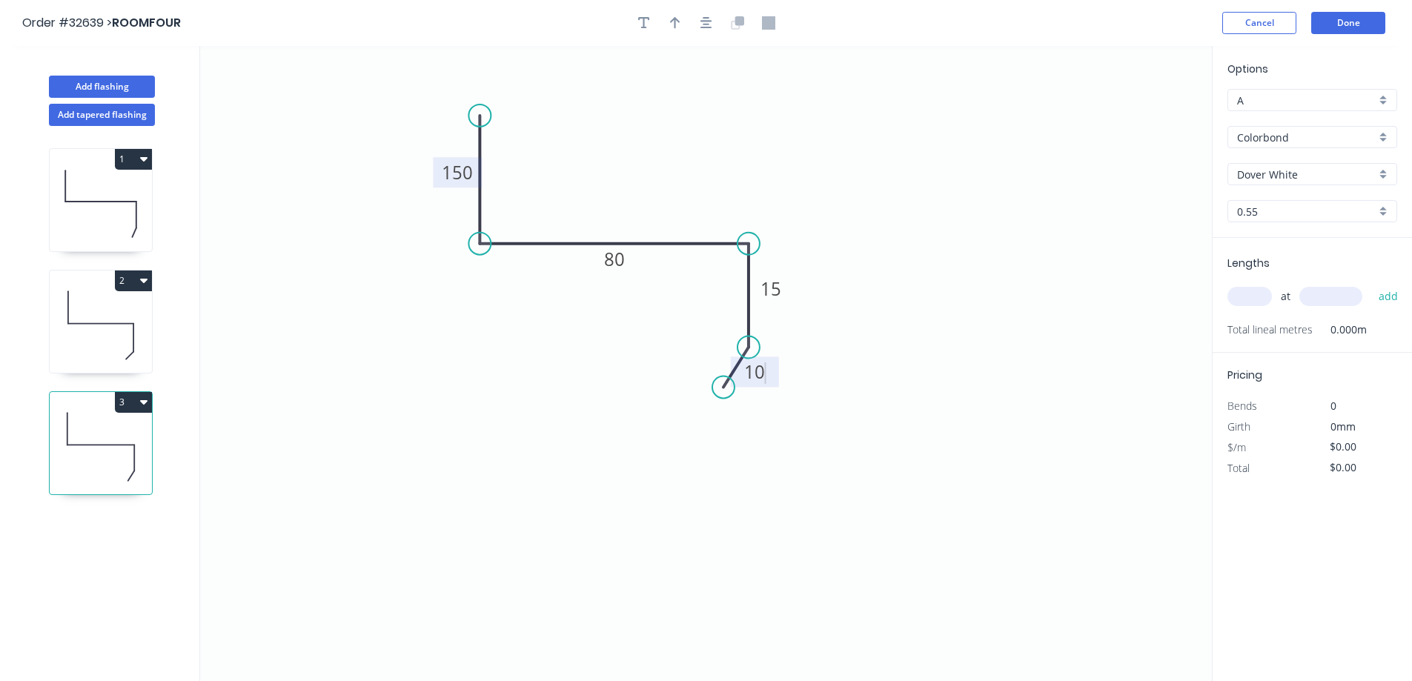
type input "$16.67"
drag, startPoint x: 878, startPoint y: 163, endPoint x: 587, endPoint y: 193, distance: 292.7
click at [587, 193] on icon at bounding box center [586, 175] width 13 height 47
click at [1257, 299] on input "text" at bounding box center [1249, 296] width 44 height 19
type input "1"
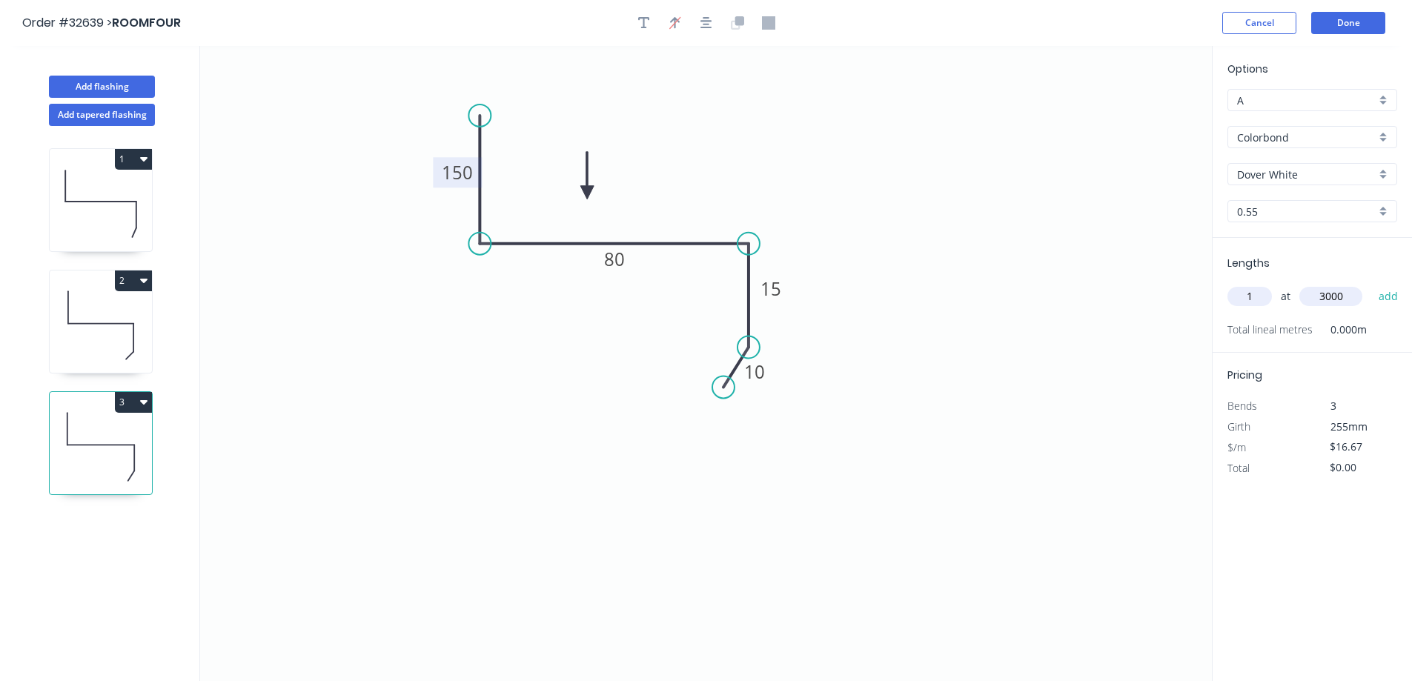
type input "3000"
click at [1371, 284] on button "add" at bounding box center [1388, 296] width 35 height 25
type input "$50.01"
click at [1343, 16] on button "Done" at bounding box center [1348, 23] width 74 height 22
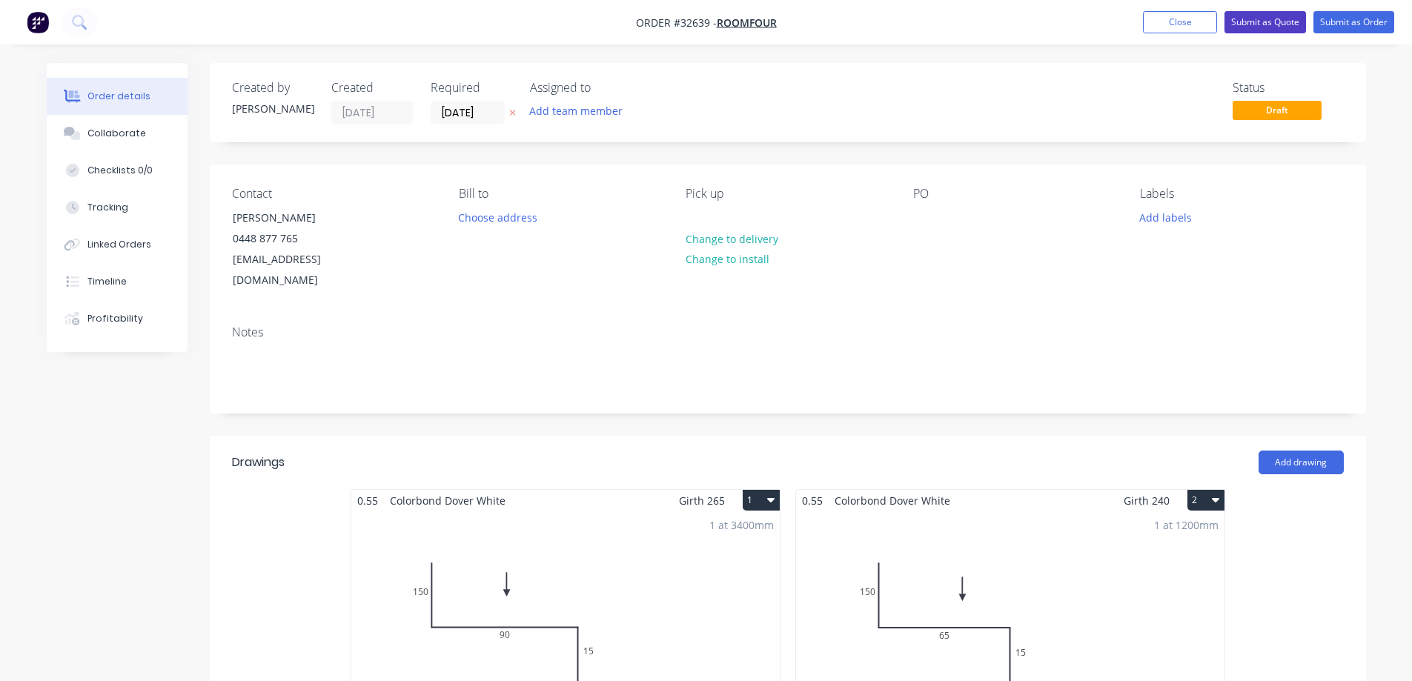
click at [1251, 26] on button "Submit as Quote" at bounding box center [1265, 22] width 82 height 22
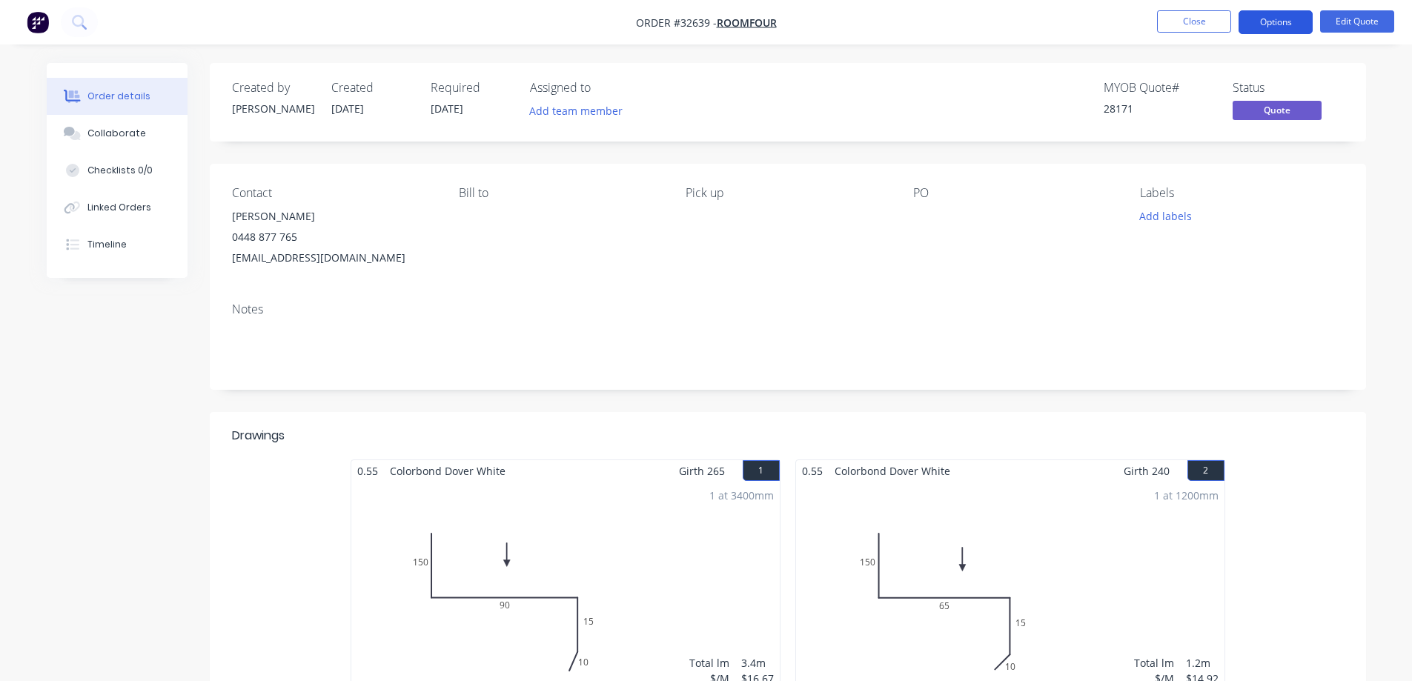
click at [1289, 21] on button "Options" at bounding box center [1275, 22] width 74 height 24
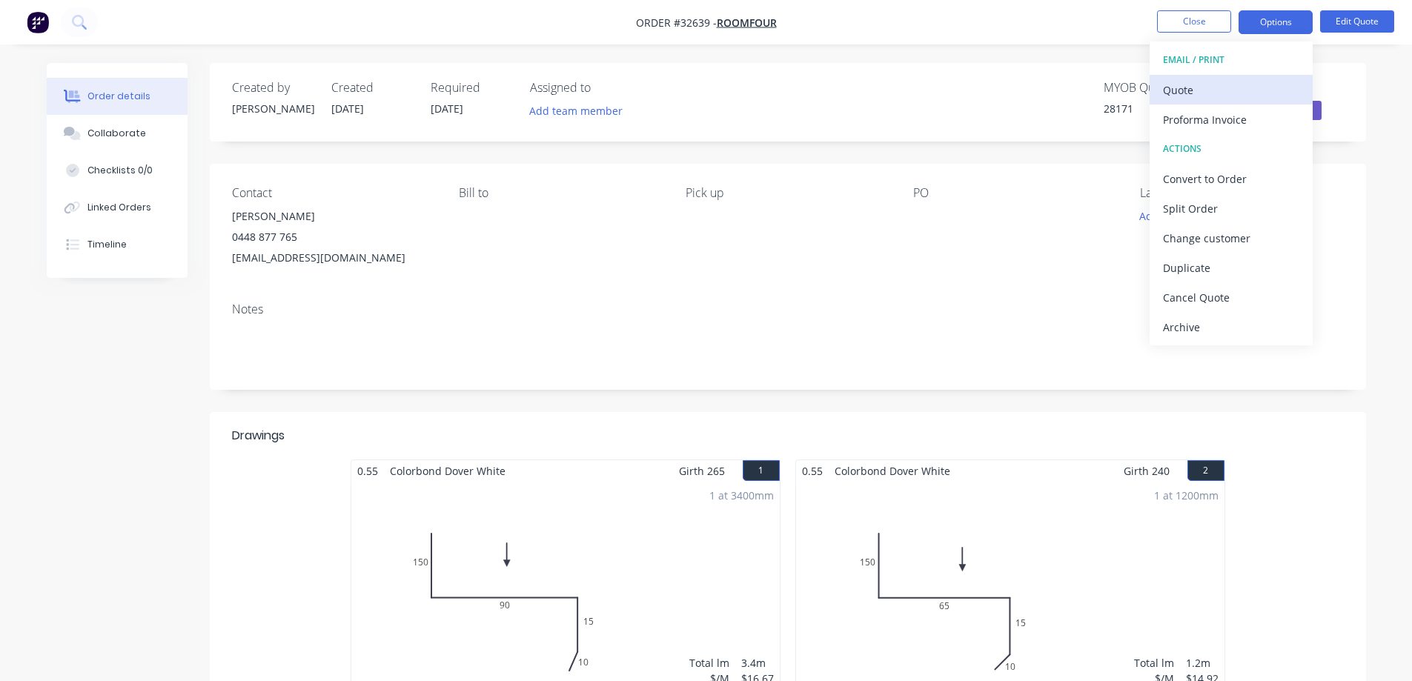
click at [1195, 90] on div "Quote" at bounding box center [1231, 89] width 136 height 21
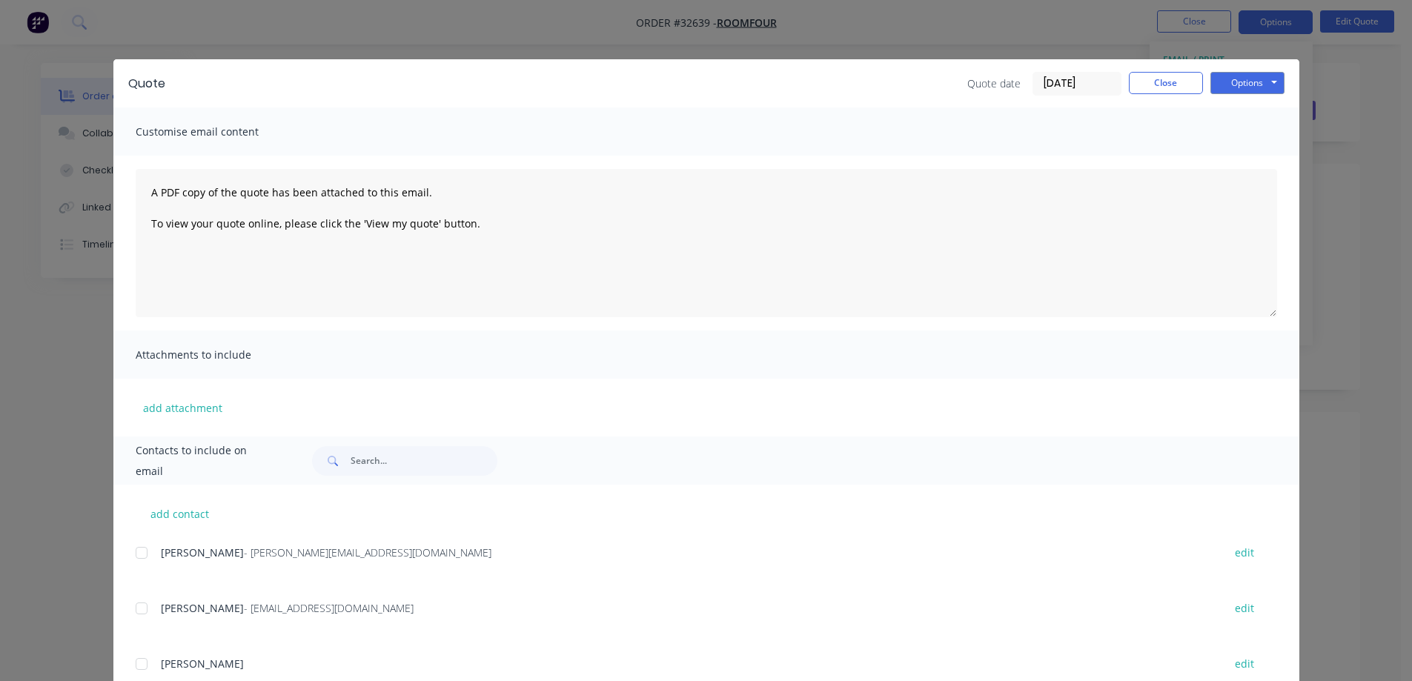
click at [133, 611] on div at bounding box center [142, 609] width 30 height 30
click at [1264, 87] on button "Options" at bounding box center [1247, 83] width 74 height 22
click at [1260, 159] on button "Email" at bounding box center [1257, 158] width 95 height 24
click at [1165, 82] on button "Close" at bounding box center [1166, 83] width 74 height 22
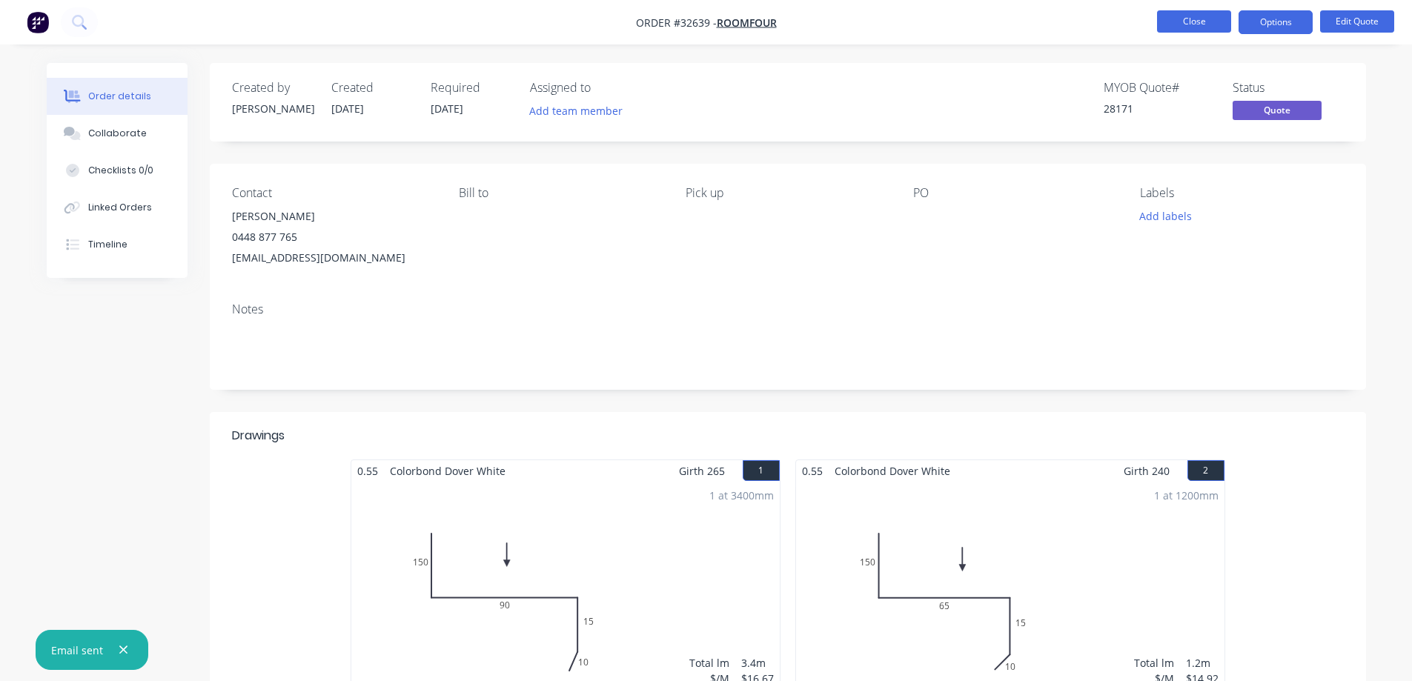
click at [1189, 21] on button "Close" at bounding box center [1194, 21] width 74 height 22
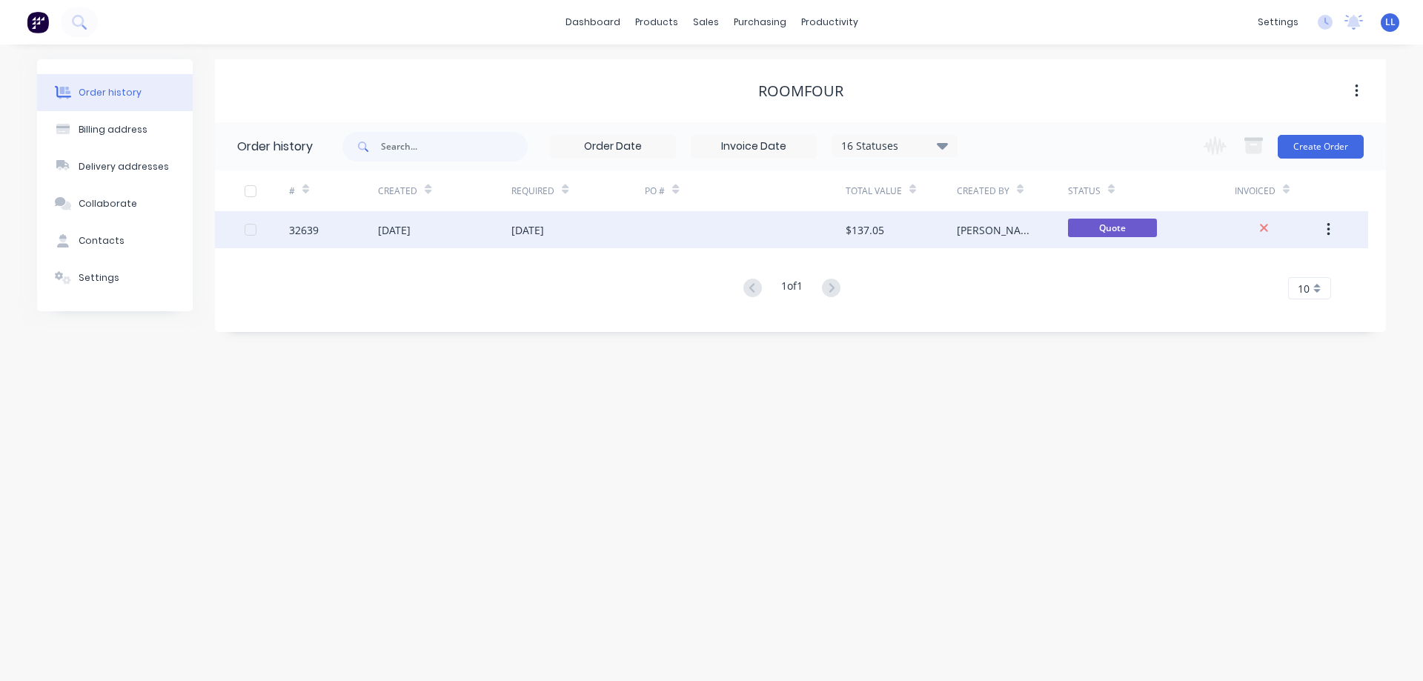
click at [824, 225] on div at bounding box center [745, 229] width 200 height 37
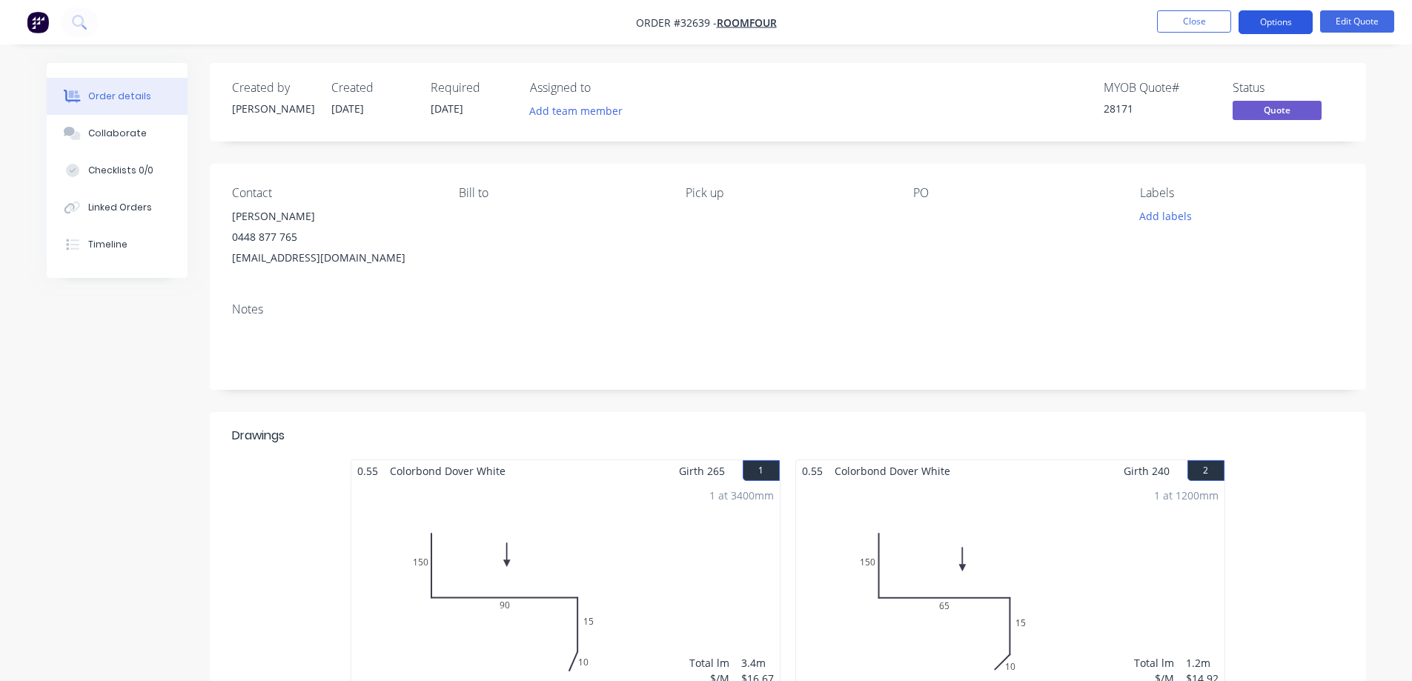
click at [1275, 20] on button "Options" at bounding box center [1275, 22] width 74 height 24
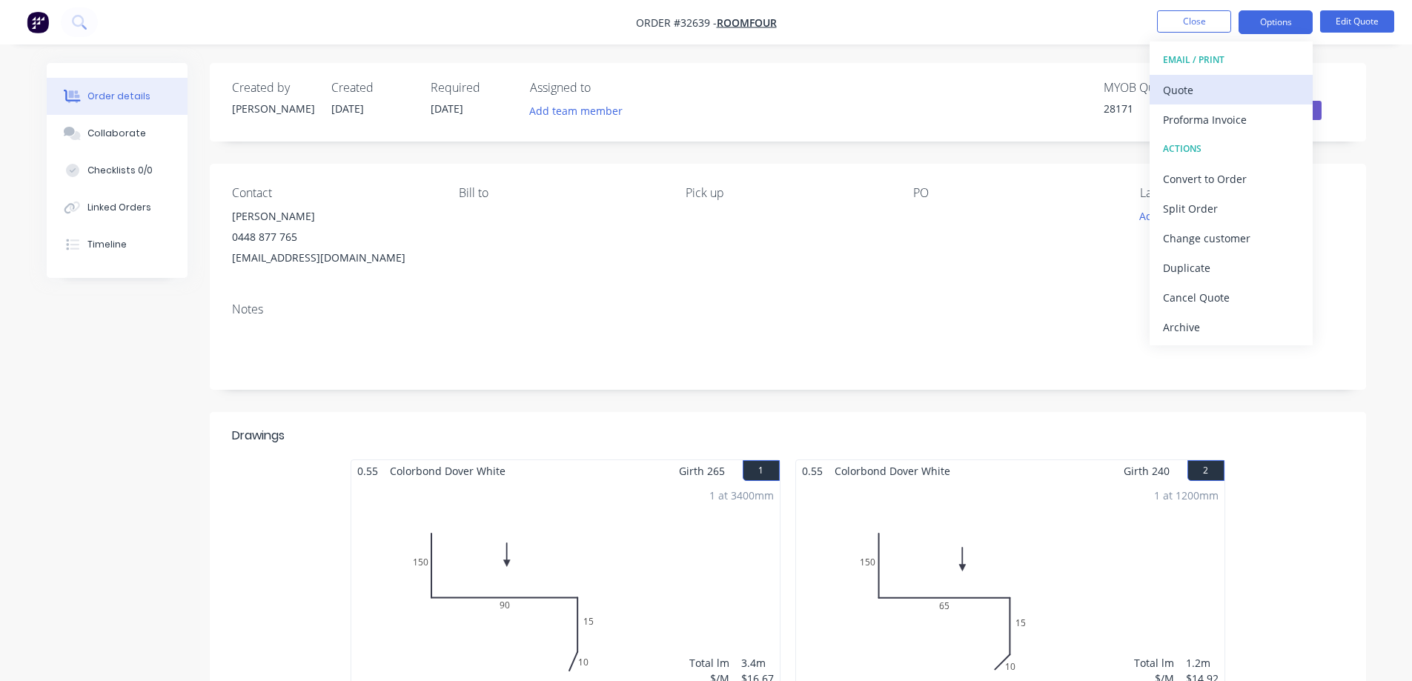
click at [1182, 97] on div "Quote" at bounding box center [1231, 89] width 136 height 21
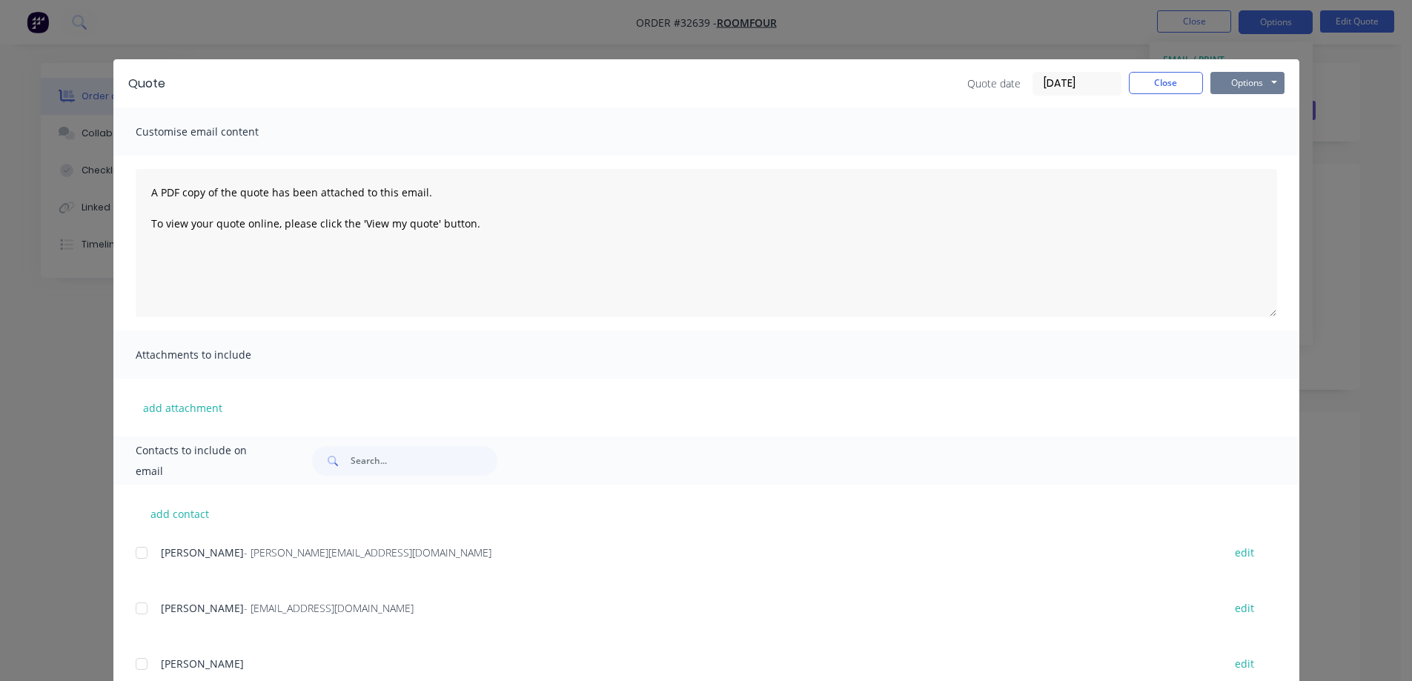
click at [1260, 92] on button "Options" at bounding box center [1247, 83] width 74 height 22
click at [1248, 136] on button "Print" at bounding box center [1257, 134] width 95 height 24
drag, startPoint x: 1158, startPoint y: 85, endPoint x: 1159, endPoint y: 70, distance: 15.6
click at [1159, 79] on button "Close" at bounding box center [1166, 83] width 74 height 22
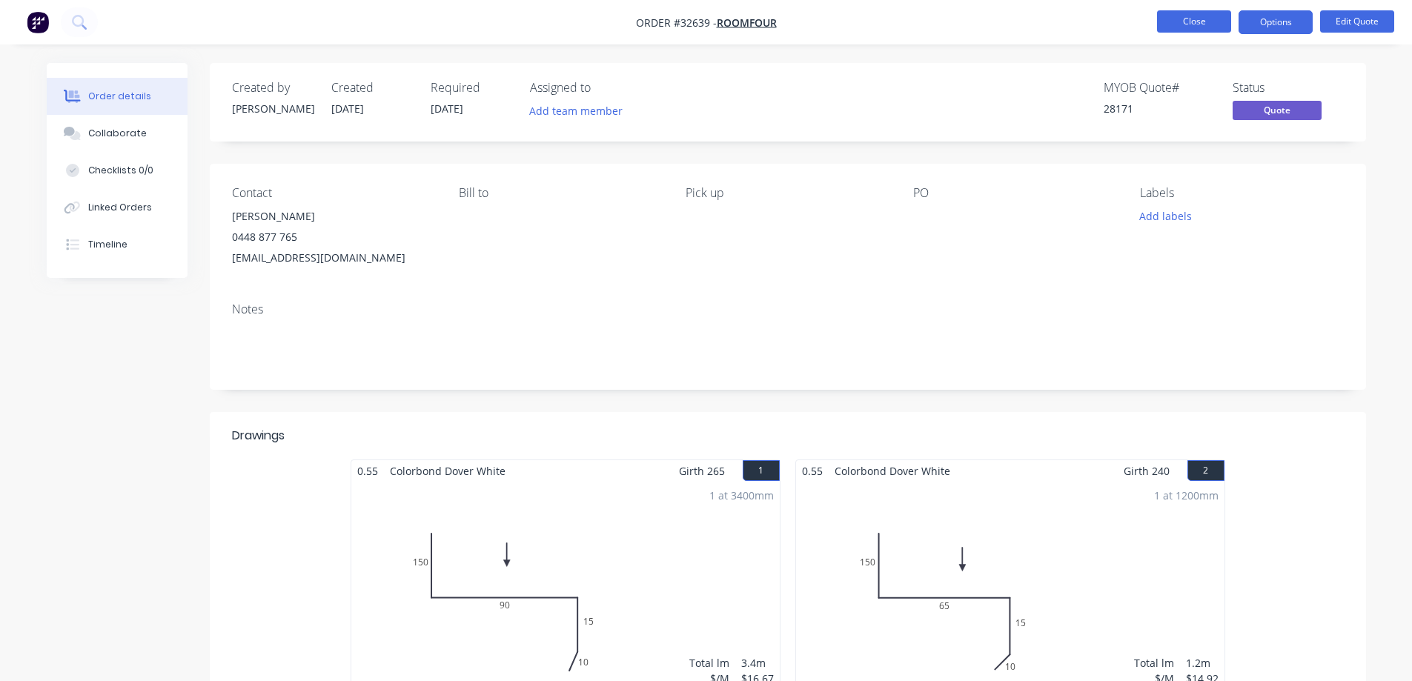
click at [1175, 25] on button "Close" at bounding box center [1194, 21] width 74 height 22
